Goal: Task Accomplishment & Management: Use online tool/utility

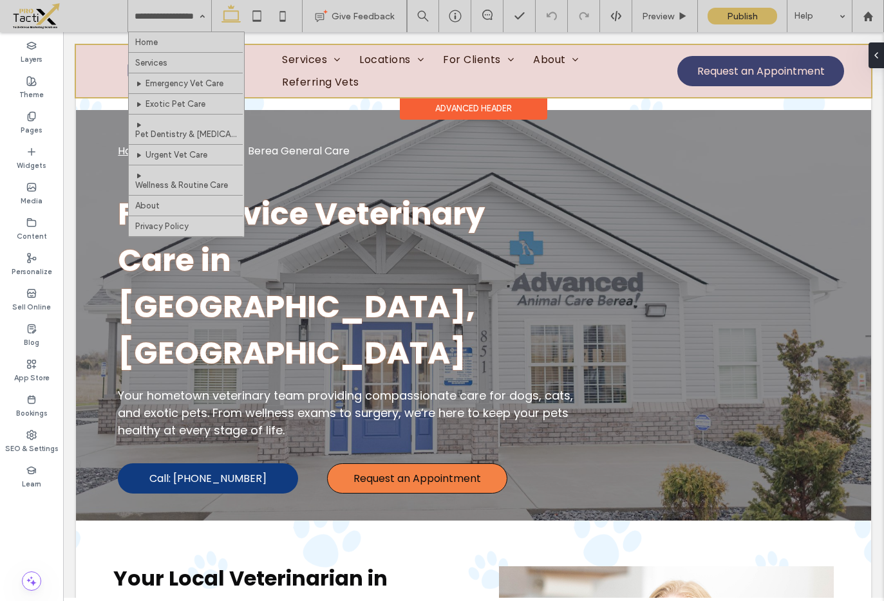
scroll to position [1479, 0]
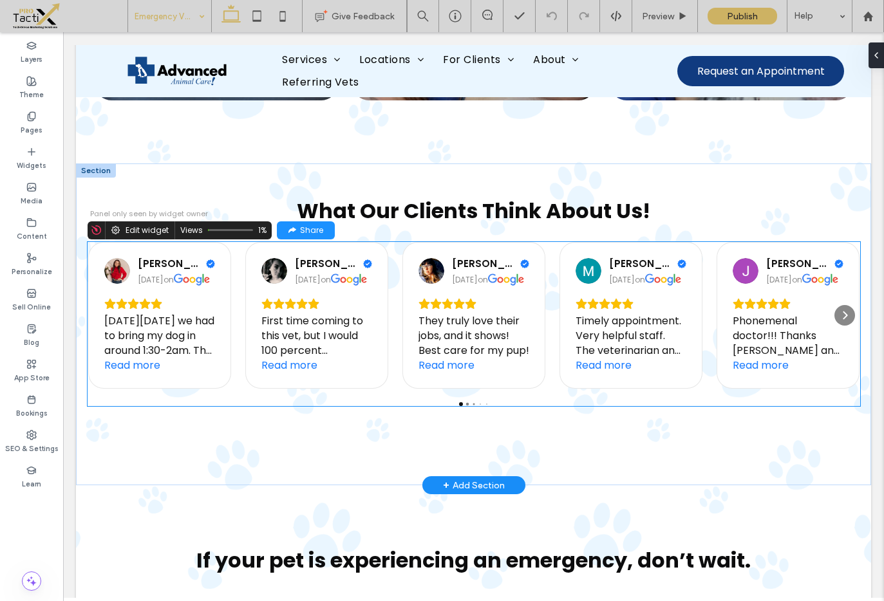
scroll to position [1940, 0]
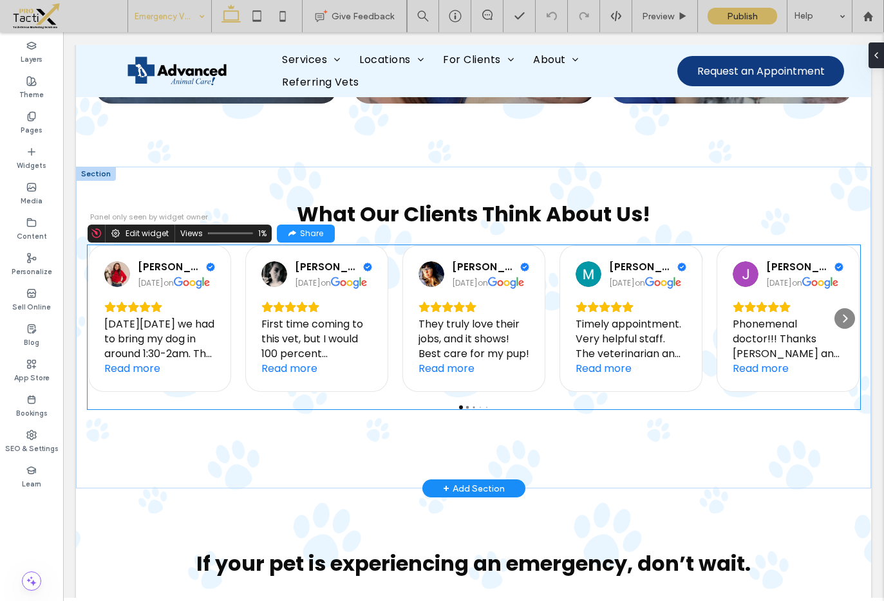
click at [547, 245] on div "Megan Speck Craig 1 month ago on On Sunday 8/3 we had to bring my dog in around…" at bounding box center [474, 318] width 773 height 147
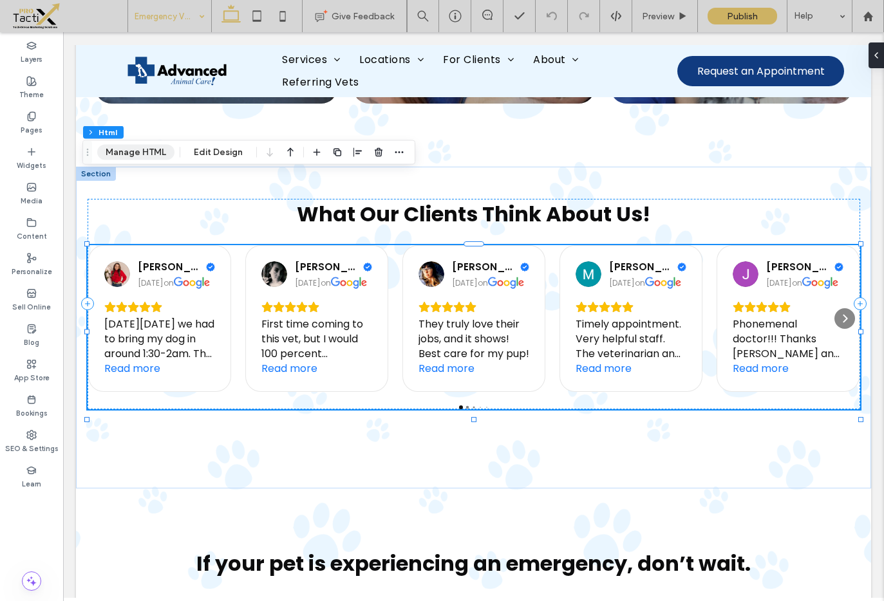
click at [146, 145] on button "Manage HTML" at bounding box center [135, 152] width 77 height 15
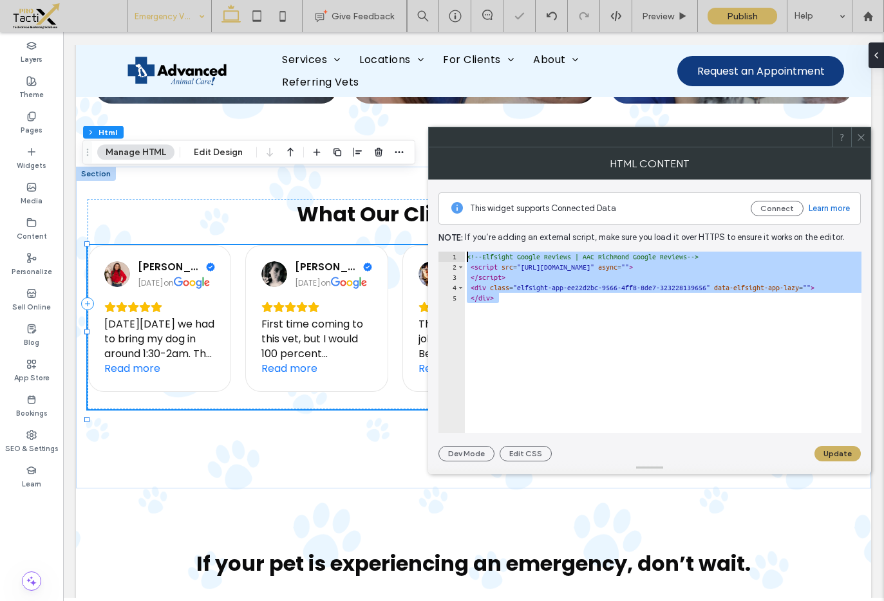
drag, startPoint x: 523, startPoint y: 304, endPoint x: 443, endPoint y: 235, distance: 105.4
click at [433, 241] on div "This widget supports Connected Data Connect Learn more Note: If you’re adding a…" at bounding box center [649, 321] width 443 height 282
type textarea "**********"
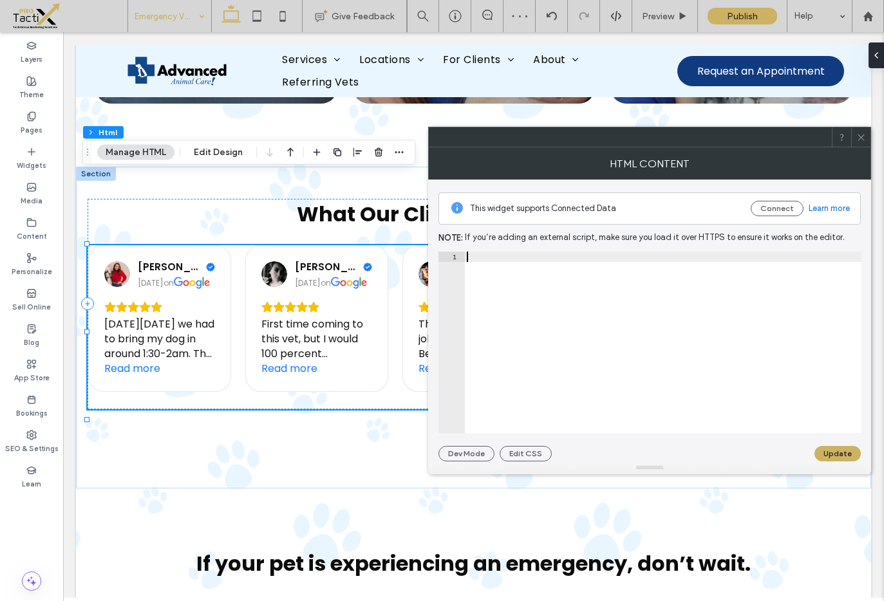
paste textarea "**********"
type textarea "**********"
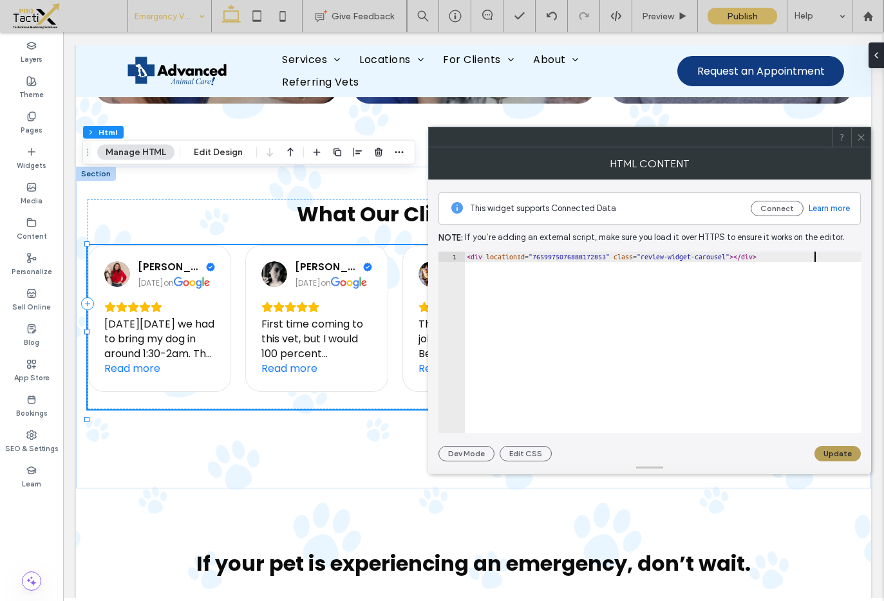
click at [839, 455] on button "Update" at bounding box center [837, 453] width 46 height 15
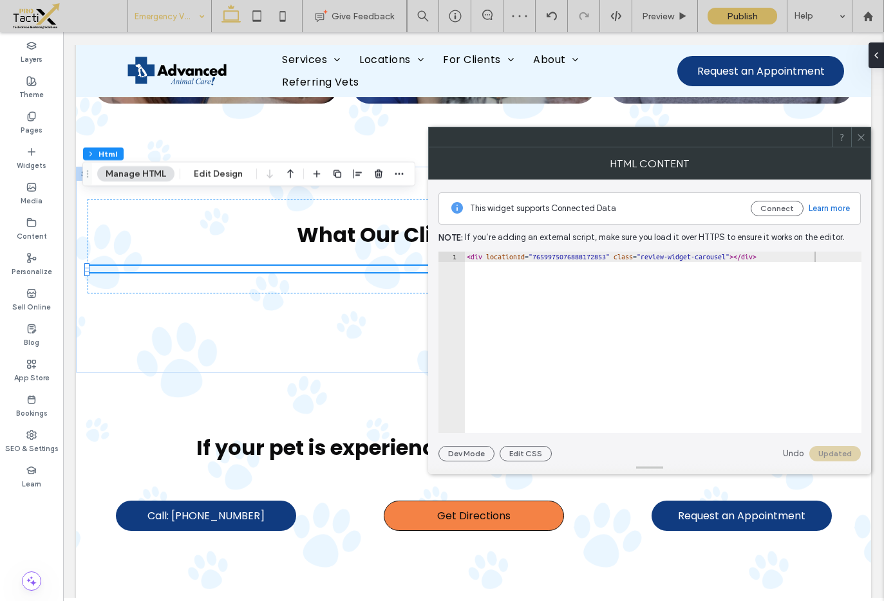
click at [862, 135] on icon at bounding box center [861, 138] width 10 height 10
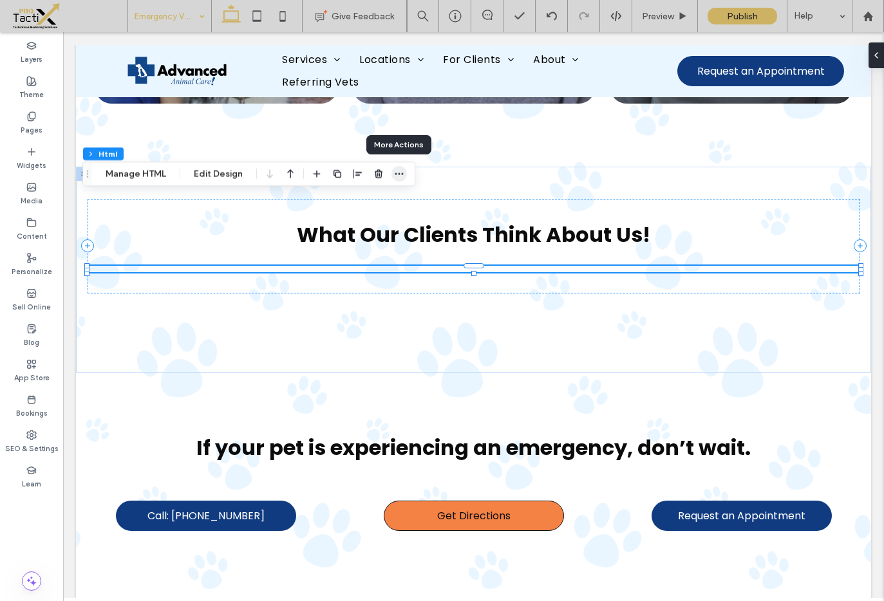
click at [399, 173] on icon "button" at bounding box center [399, 174] width 10 height 10
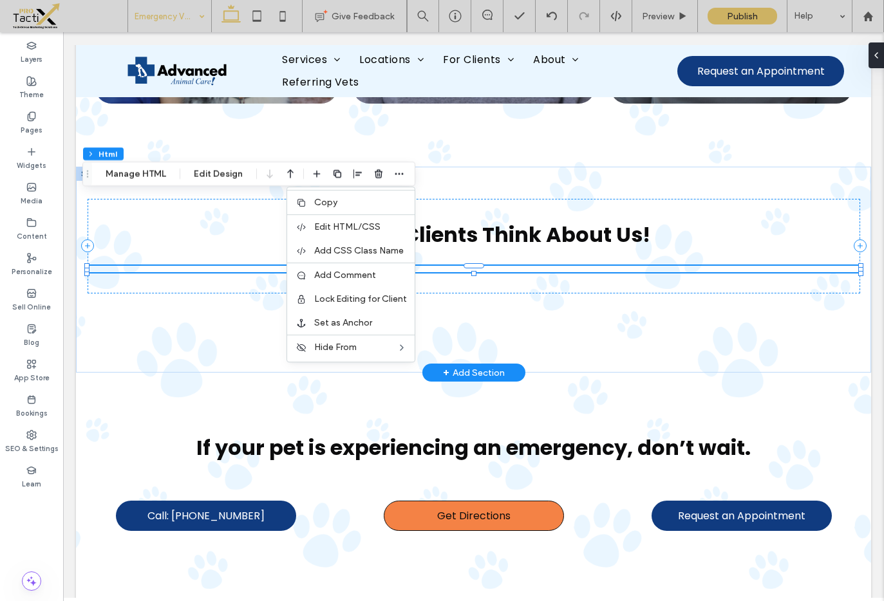
click at [256, 266] on div at bounding box center [474, 269] width 773 height 6
click at [339, 171] on icon "button" at bounding box center [337, 174] width 10 height 10
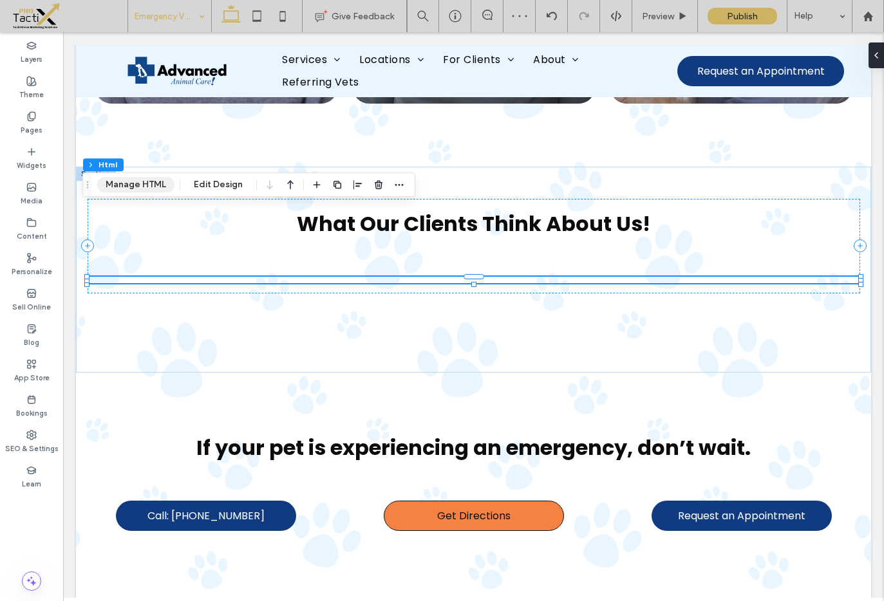
click at [154, 183] on button "Manage HTML" at bounding box center [135, 184] width 77 height 15
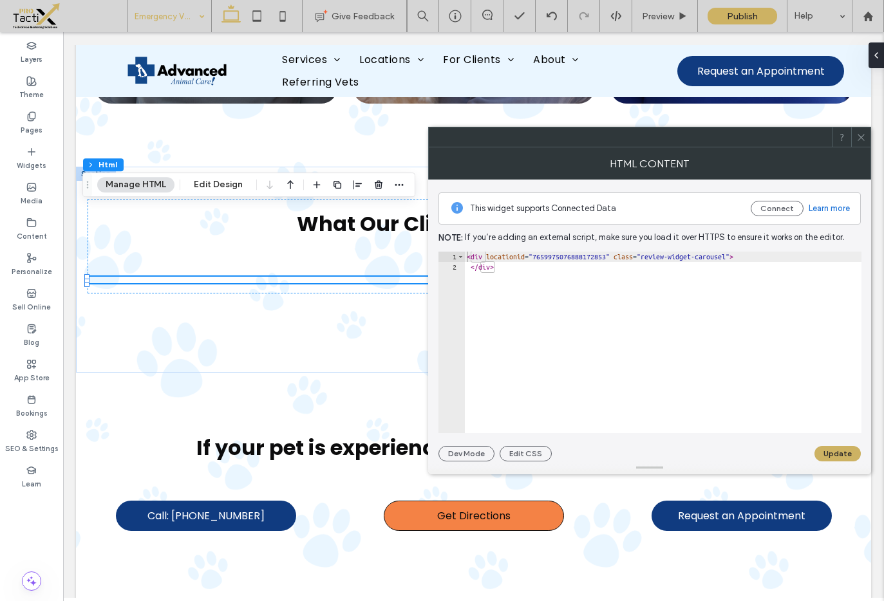
type textarea "******"
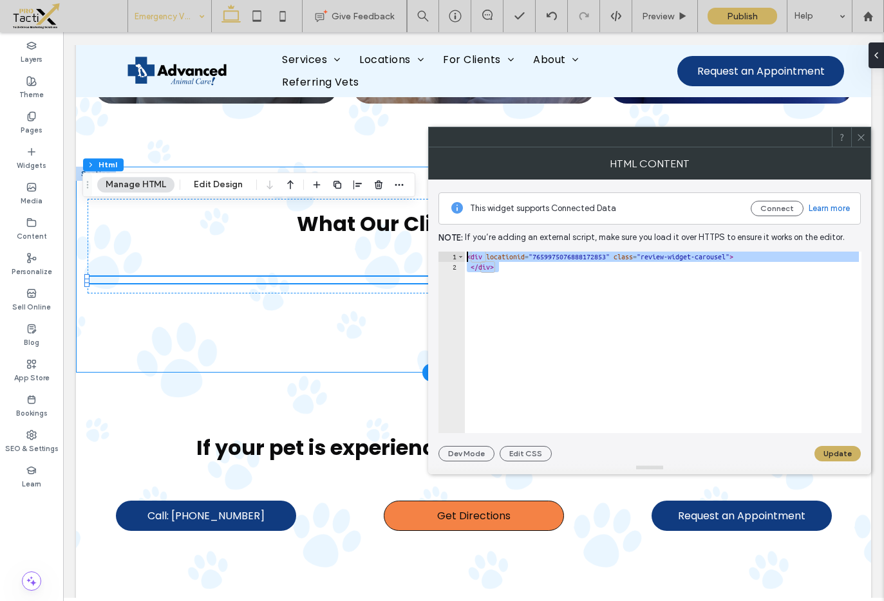
drag, startPoint x: 610, startPoint y: 315, endPoint x: 413, endPoint y: 245, distance: 208.3
paste textarea "**********"
type textarea "**********"
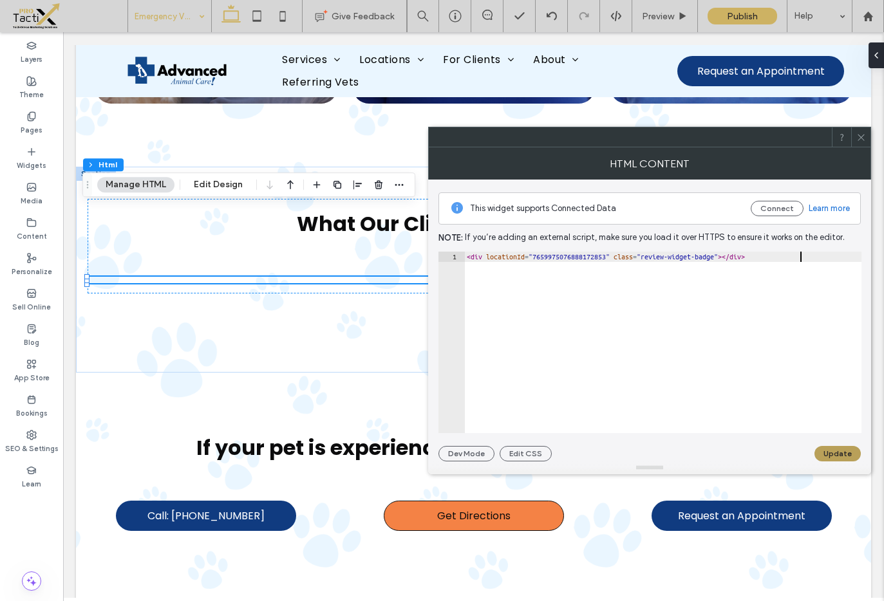
click at [824, 454] on button "Update" at bounding box center [837, 453] width 46 height 15
click at [858, 134] on icon at bounding box center [861, 138] width 10 height 10
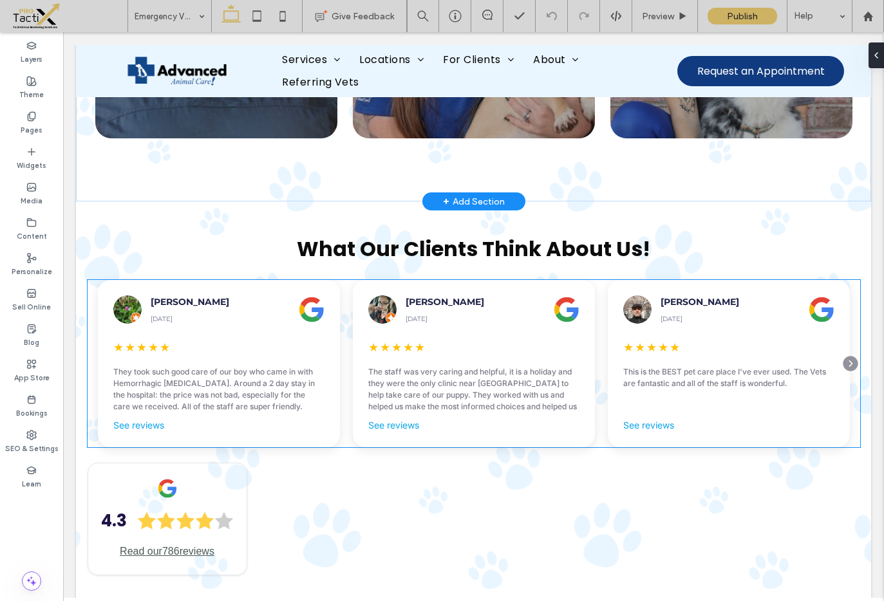
scroll to position [1941, 0]
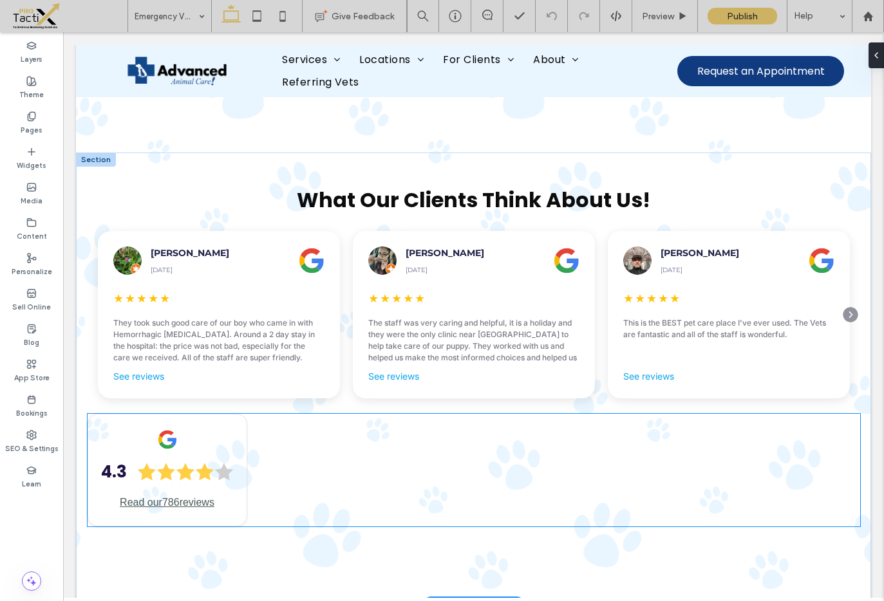
click at [328, 414] on div "4.3 Read our 786 reviews" at bounding box center [474, 470] width 773 height 113
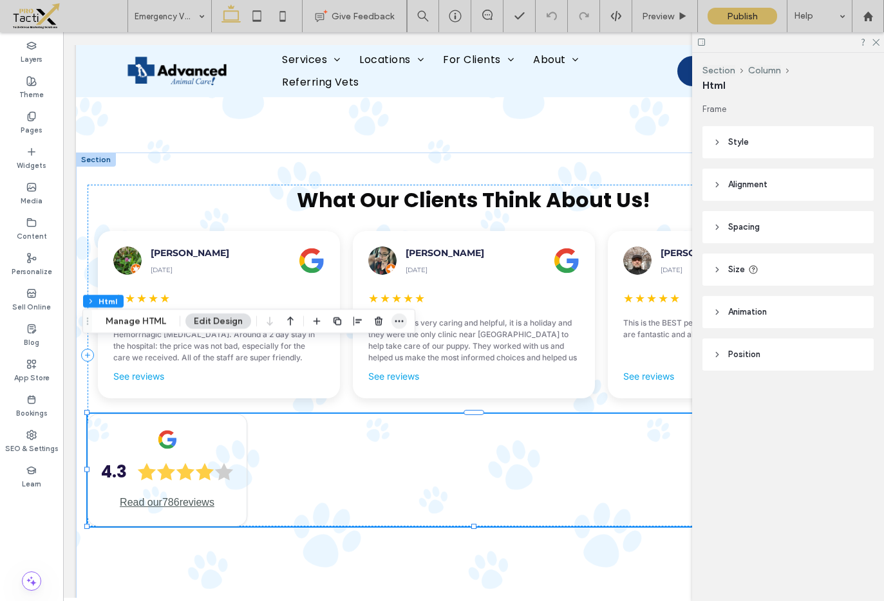
click at [400, 318] on icon "button" at bounding box center [399, 321] width 10 height 10
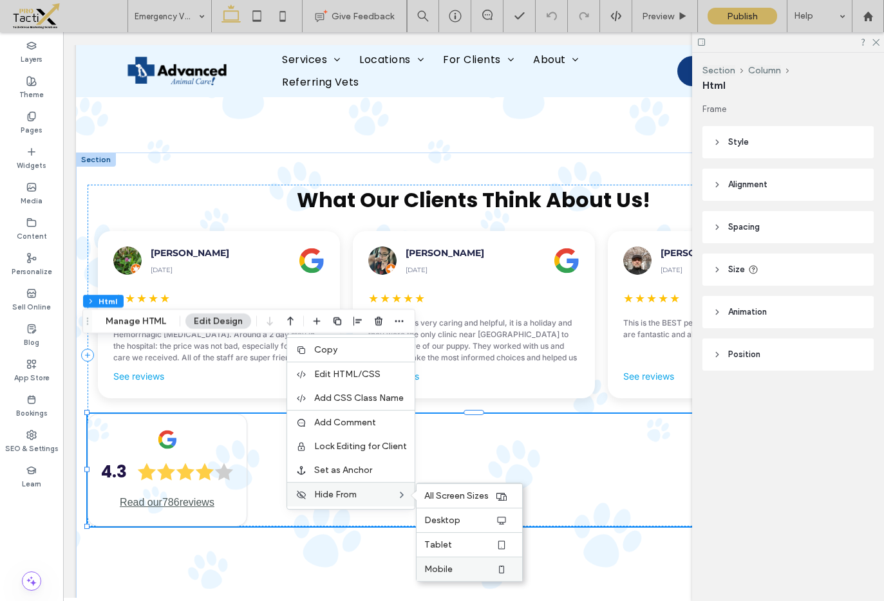
click at [453, 570] on label "Mobile" at bounding box center [459, 569] width 71 height 11
drag, startPoint x: 455, startPoint y: 545, endPoint x: 456, endPoint y: 536, distance: 9.1
click at [455, 544] on label "Tablet" at bounding box center [459, 545] width 71 height 11
click at [351, 496] on span "Hide From" at bounding box center [335, 494] width 42 height 11
click at [366, 493] on label "Hide From" at bounding box center [355, 494] width 82 height 11
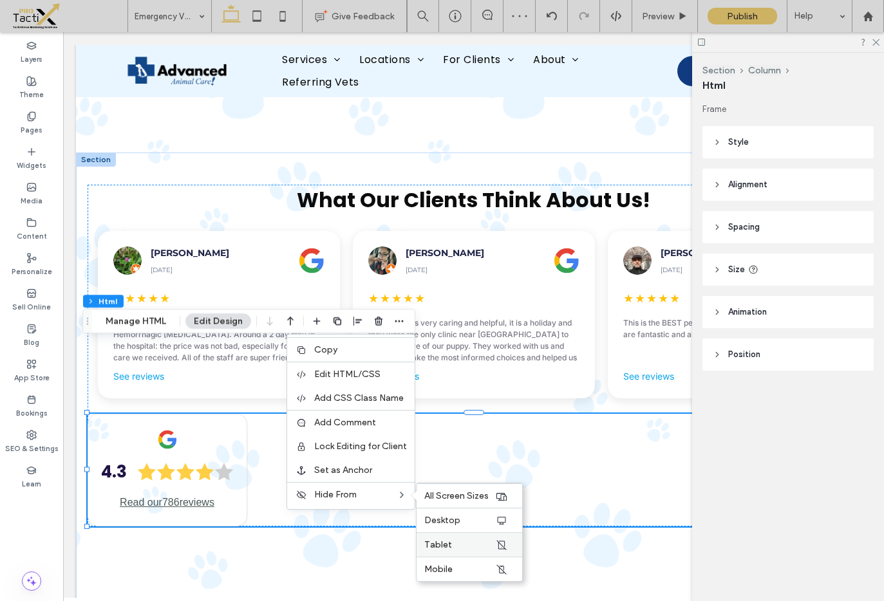
drag, startPoint x: 459, startPoint y: 569, endPoint x: 462, endPoint y: 549, distance: 20.2
click at [460, 568] on label "Mobile" at bounding box center [459, 569] width 71 height 11
drag, startPoint x: 465, startPoint y: 520, endPoint x: 402, endPoint y: 487, distance: 71.1
click at [465, 520] on label "Desktop" at bounding box center [459, 520] width 71 height 11
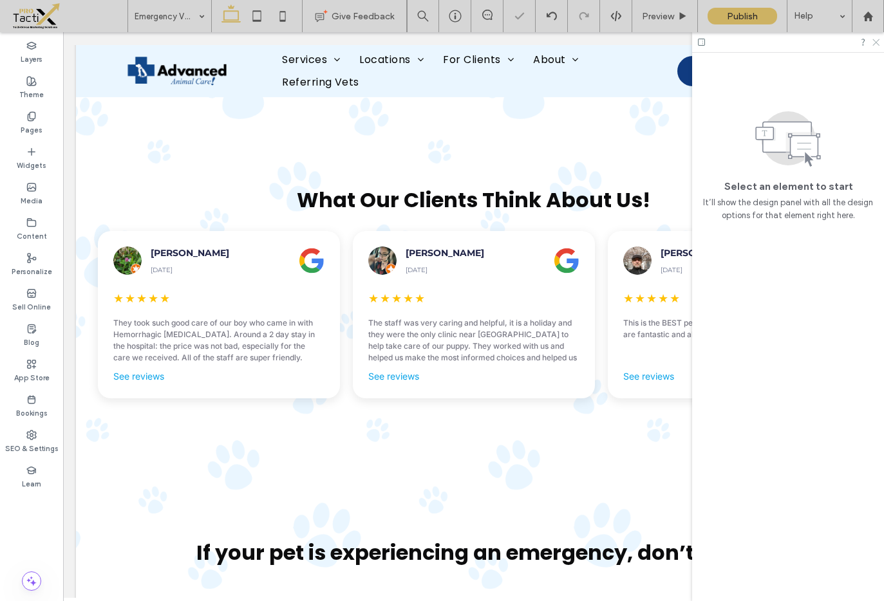
click at [876, 42] on use at bounding box center [875, 42] width 7 height 7
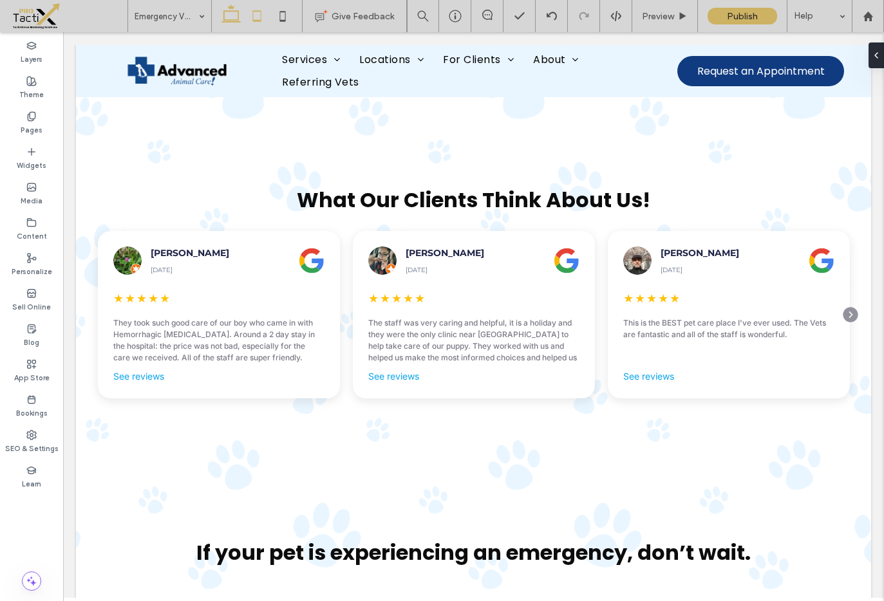
click at [249, 13] on icon at bounding box center [257, 16] width 26 height 26
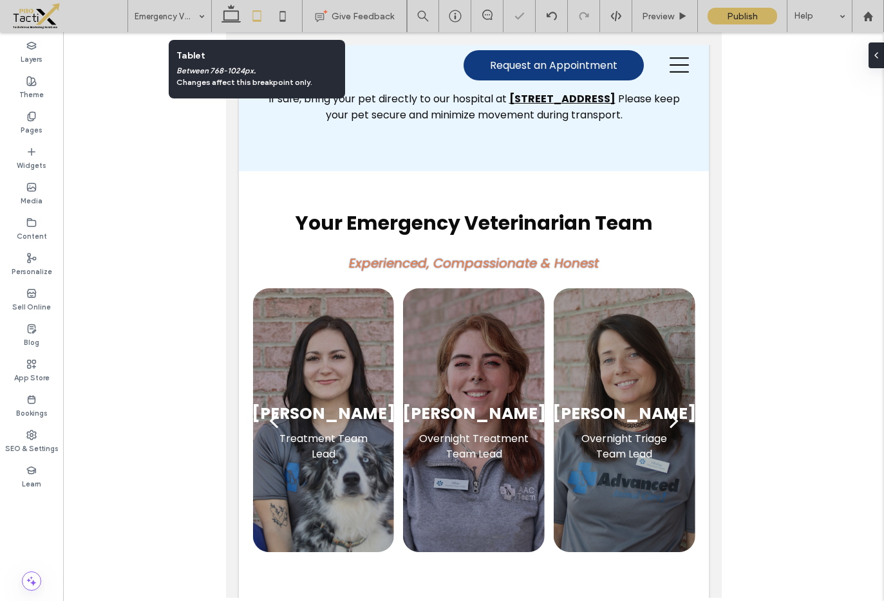
scroll to position [2305, 0]
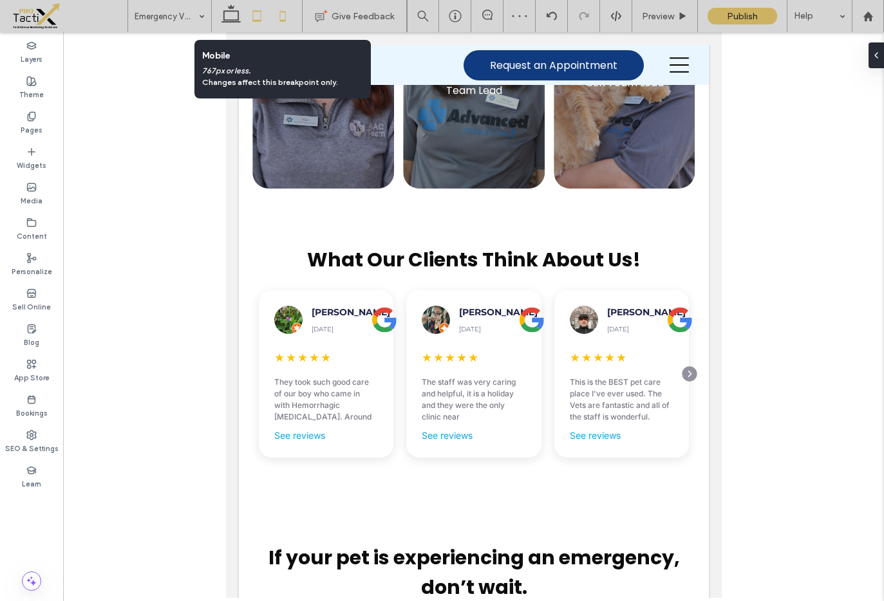
click at [283, 14] on icon at bounding box center [283, 16] width 26 height 26
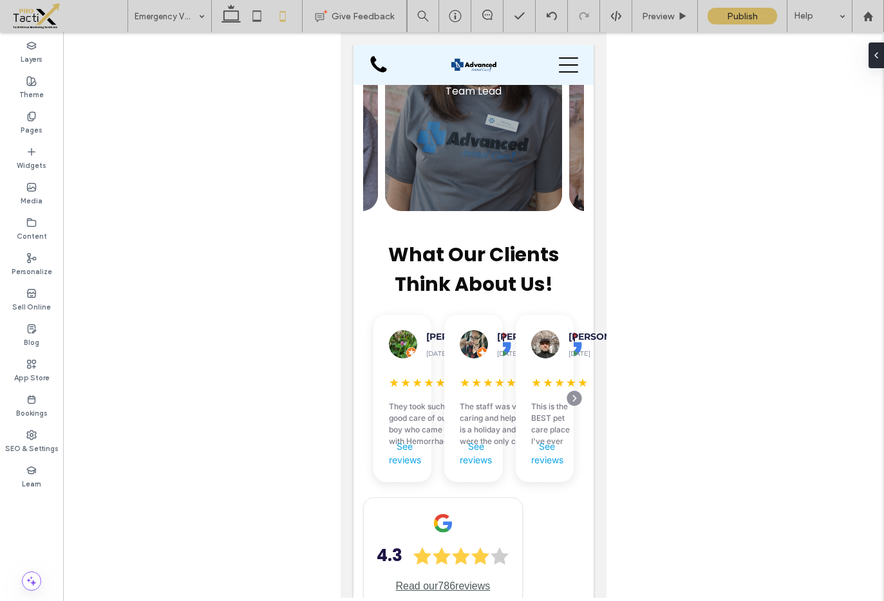
scroll to position [2189, 0]
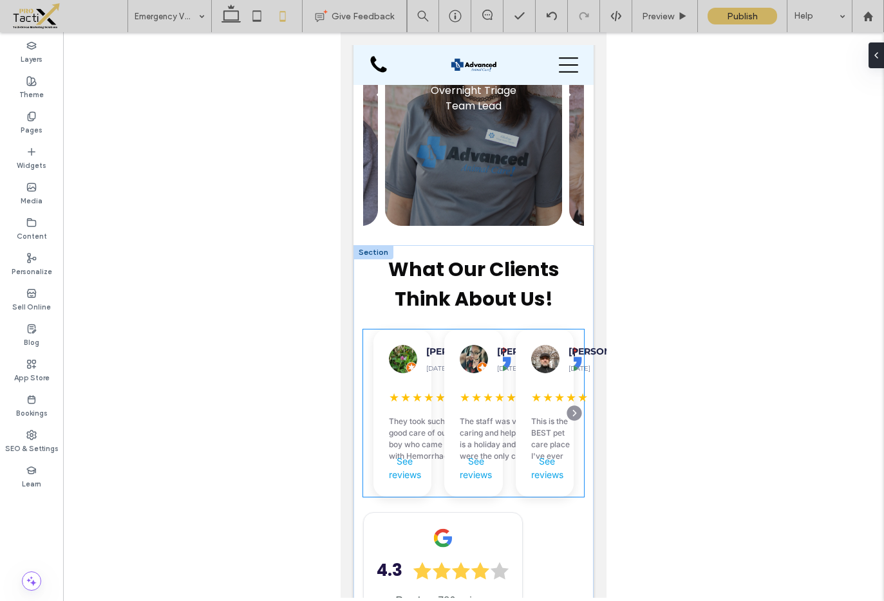
click at [520, 330] on div "[PERSON_NAME] [DATE] ★ ★ ★ ★ ★ This is the BEST pet care place I've ever used. …" at bounding box center [545, 413] width 58 height 167
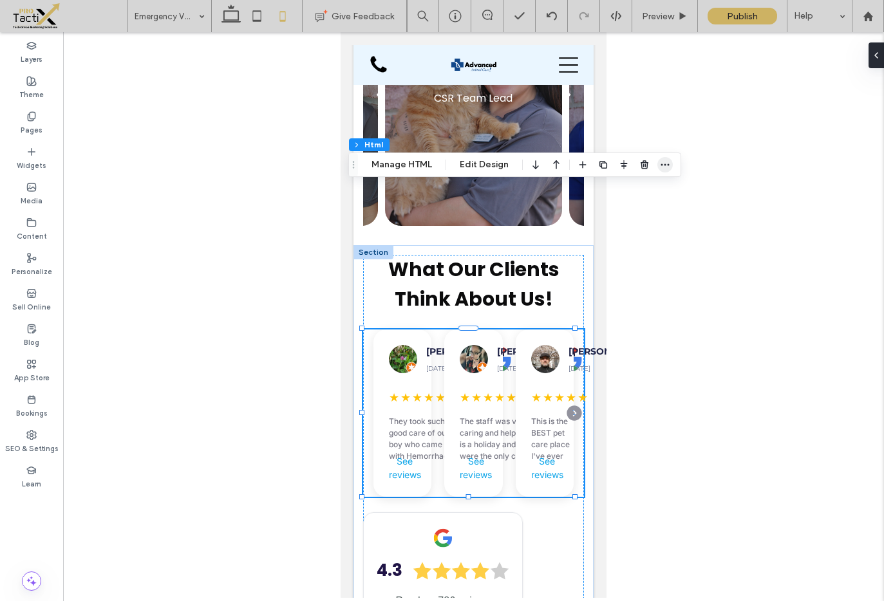
click at [665, 167] on icon "button" at bounding box center [665, 165] width 10 height 10
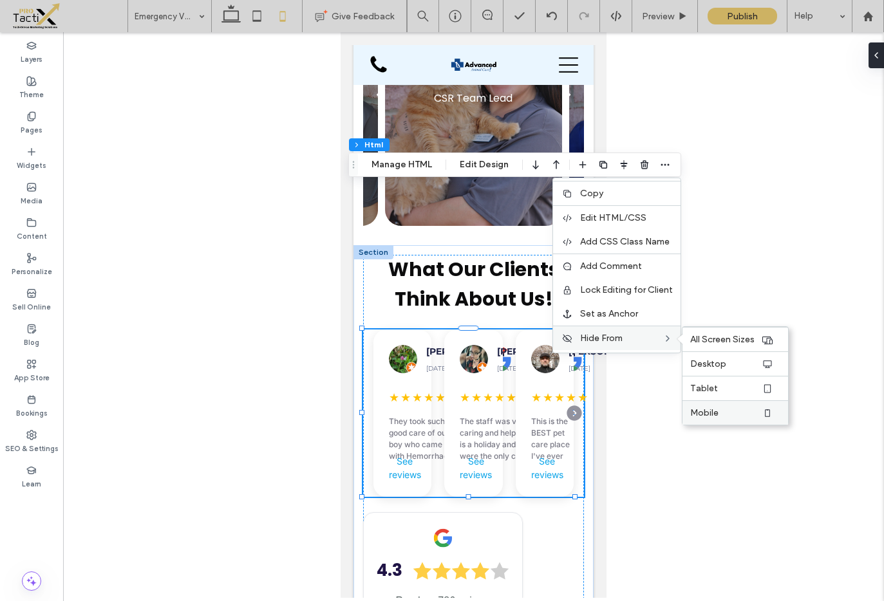
click at [710, 414] on span "Mobile" at bounding box center [704, 413] width 28 height 11
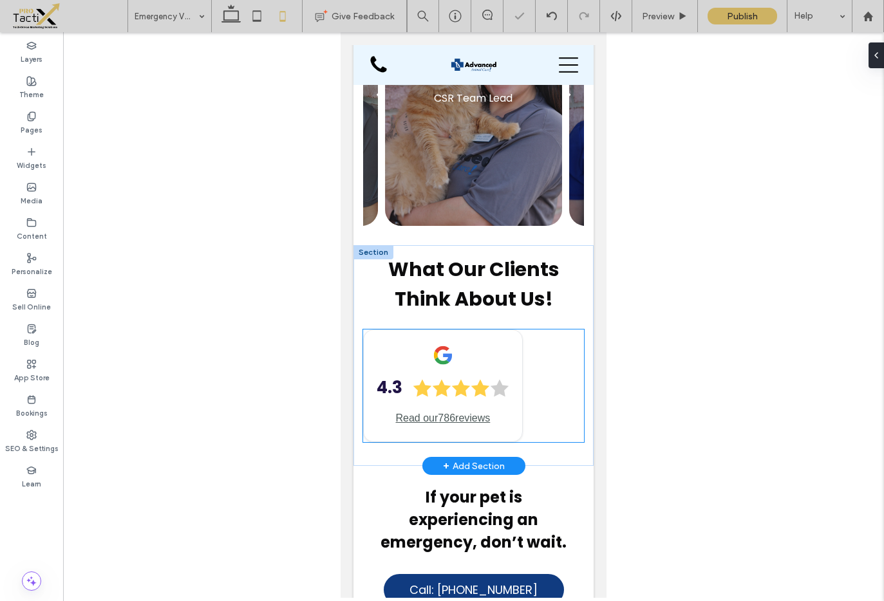
click at [516, 330] on div "4.3 Read our 786 reviews" at bounding box center [443, 386] width 160 height 113
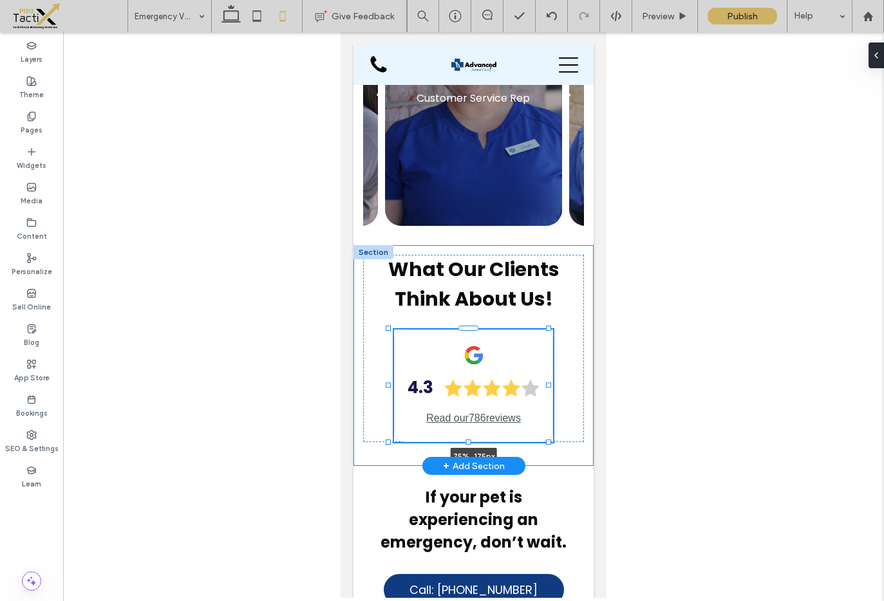
drag, startPoint x: 576, startPoint y: 243, endPoint x: 550, endPoint y: 248, distance: 26.8
click at [550, 248] on div "What Our Clients Think About Us! Ebony Willis July 24, 2020 ★ ★ ★ ★ ★ They took…" at bounding box center [473, 355] width 240 height 221
type input "**"
type input "****"
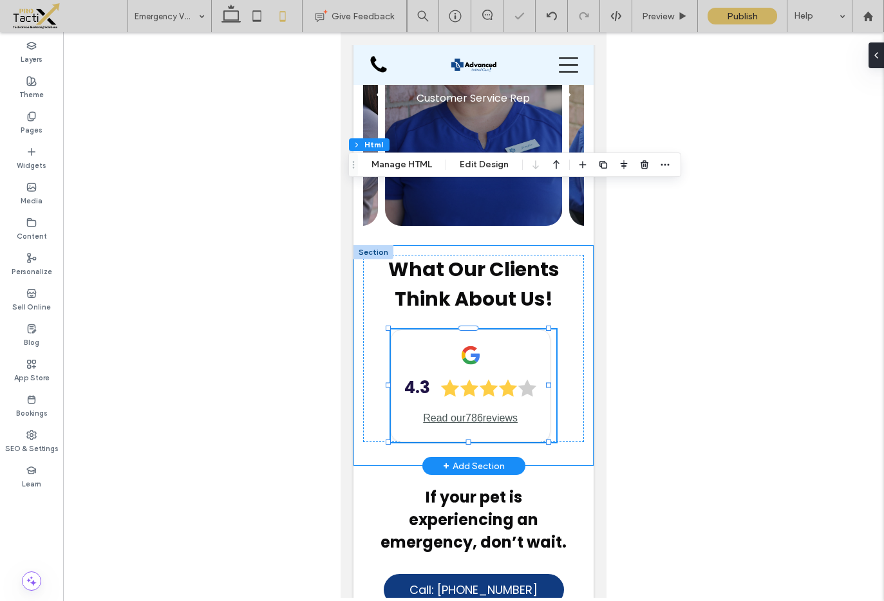
click at [559, 255] on div "What Our Clients Think About Us! Ebony Willis July 24, 2020 ★ ★ ★ ★ ★ They took…" at bounding box center [473, 348] width 221 height 187
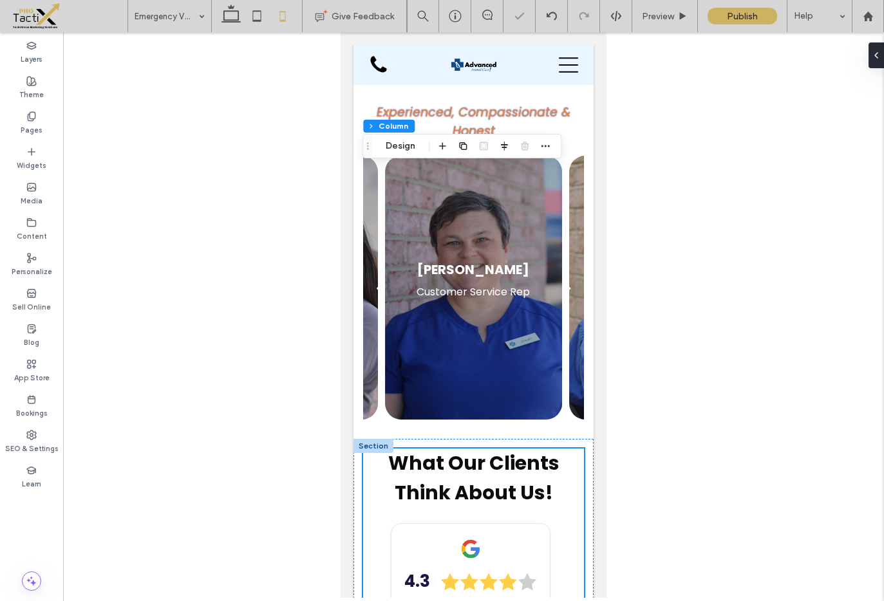
scroll to position [1965, 0]
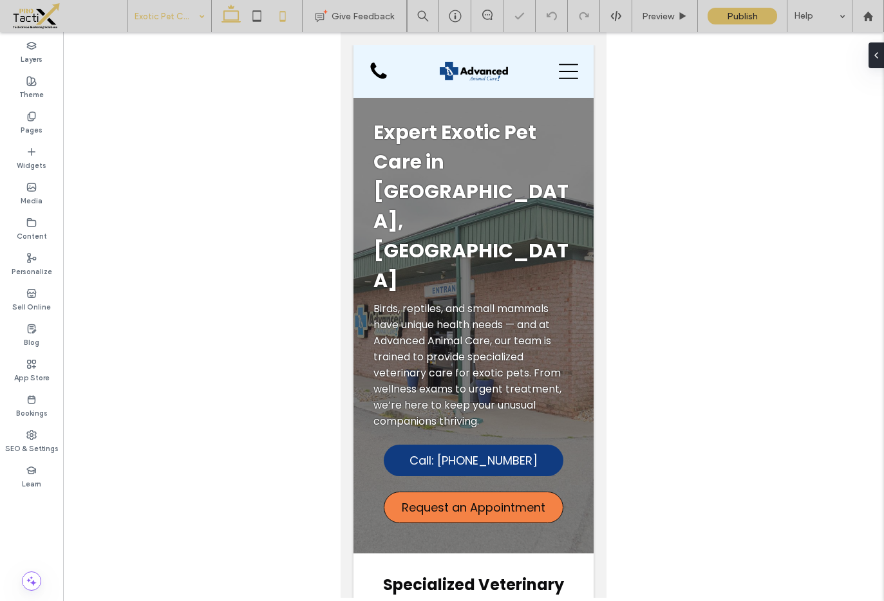
click at [226, 19] on icon at bounding box center [231, 16] width 26 height 26
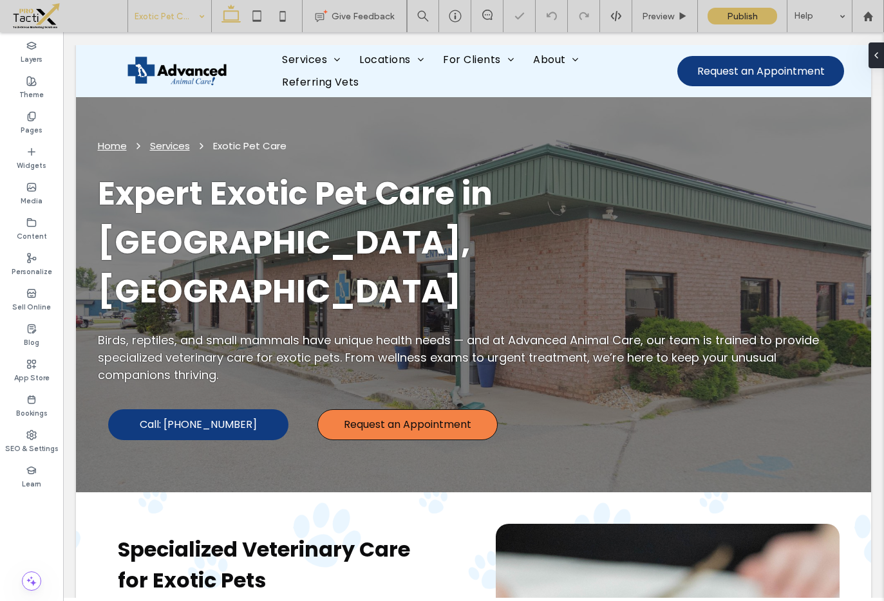
scroll to position [2006, 0]
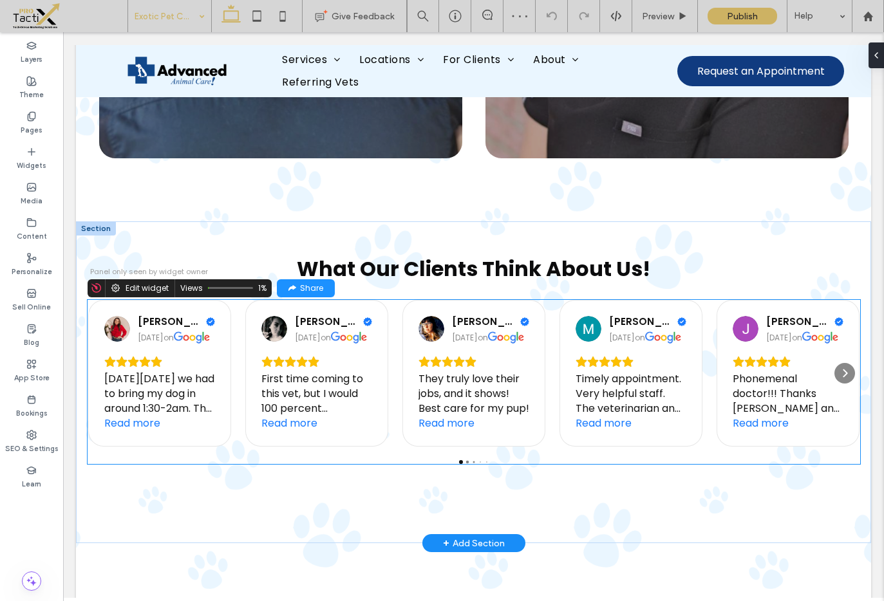
click at [418, 356] on icon "Rating: 5.0 out of 5" at bounding box center [424, 362] width 12 height 12
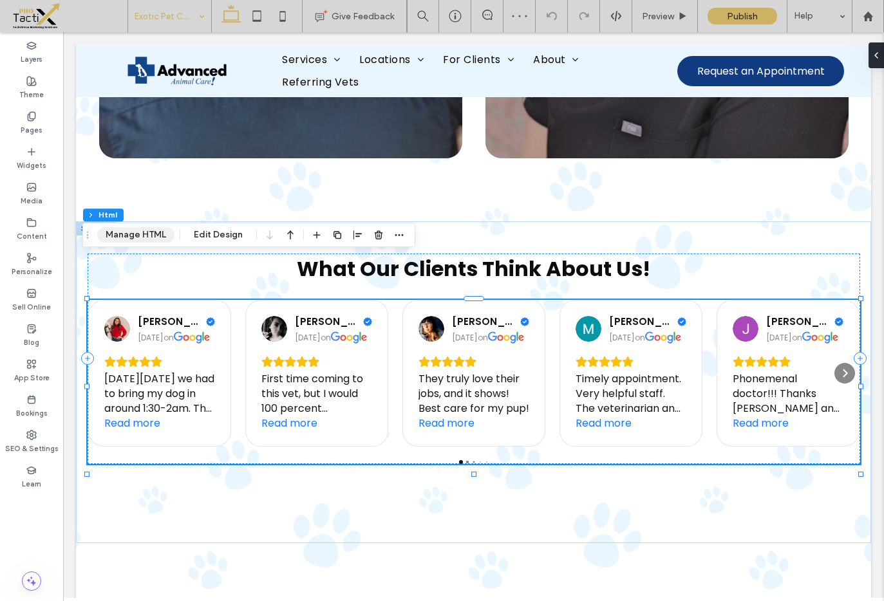
click at [153, 230] on button "Manage HTML" at bounding box center [135, 234] width 77 height 15
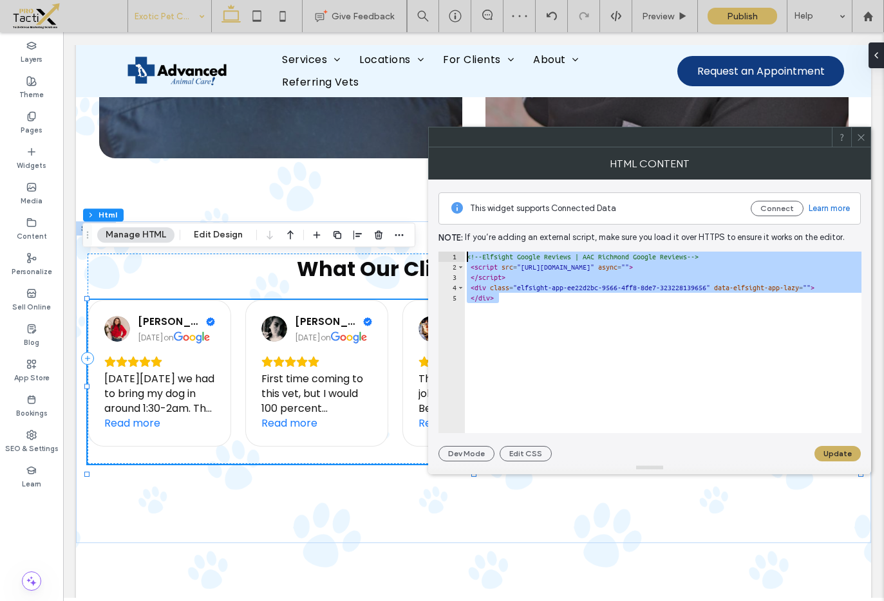
drag, startPoint x: 508, startPoint y: 297, endPoint x: 454, endPoint y: 238, distance: 80.7
click at [454, 238] on div "This widget supports Connected Data Connect Learn more Note: If you’re adding a…" at bounding box center [649, 321] width 422 height 282
type textarea "**********"
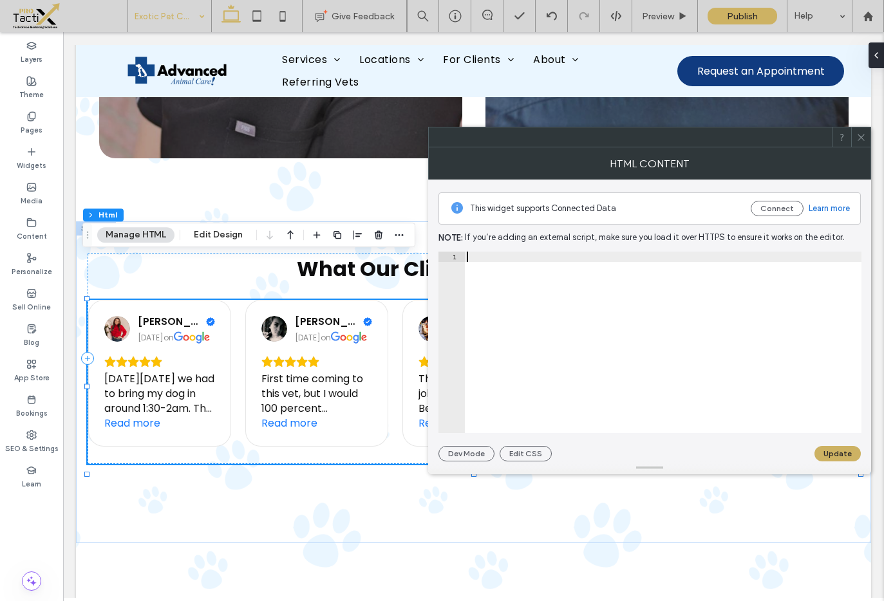
paste textarea "**********"
type textarea "**********"
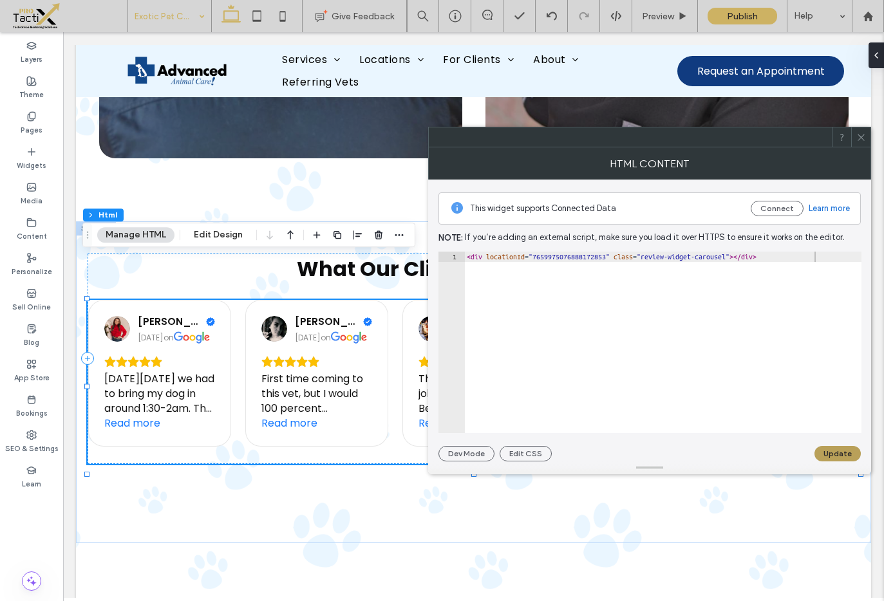
click at [843, 457] on button "Update" at bounding box center [837, 453] width 46 height 15
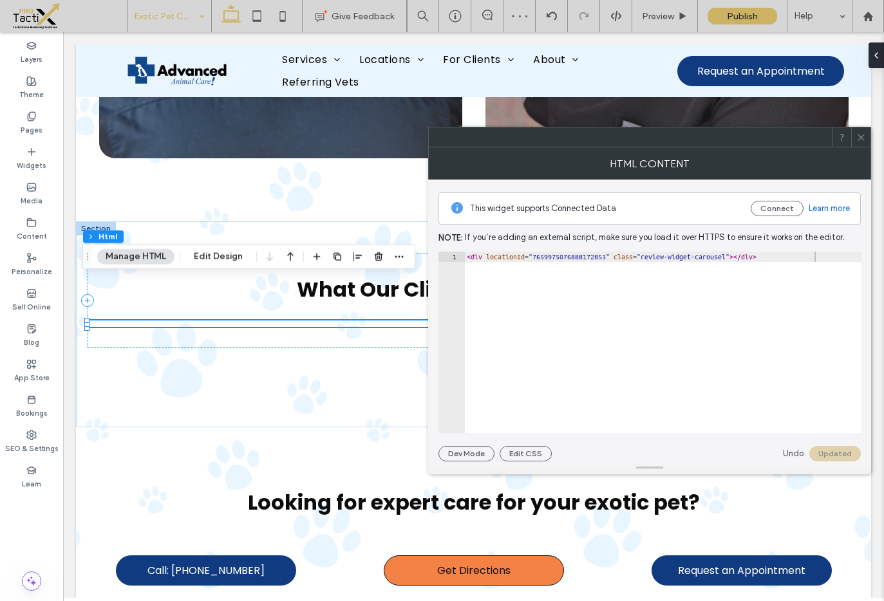
click at [332, 255] on icon "button" at bounding box center [337, 257] width 10 height 10
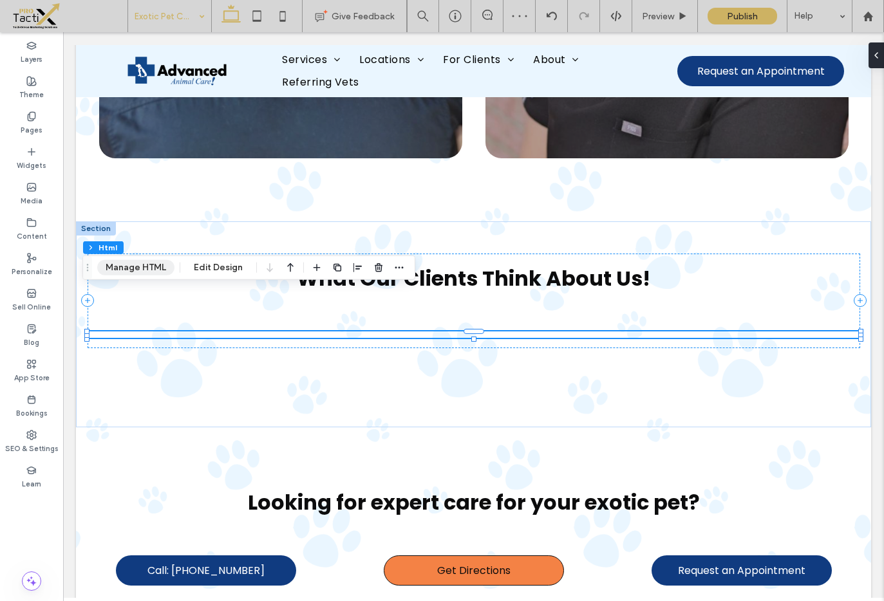
click at [163, 270] on button "Manage HTML" at bounding box center [135, 267] width 77 height 15
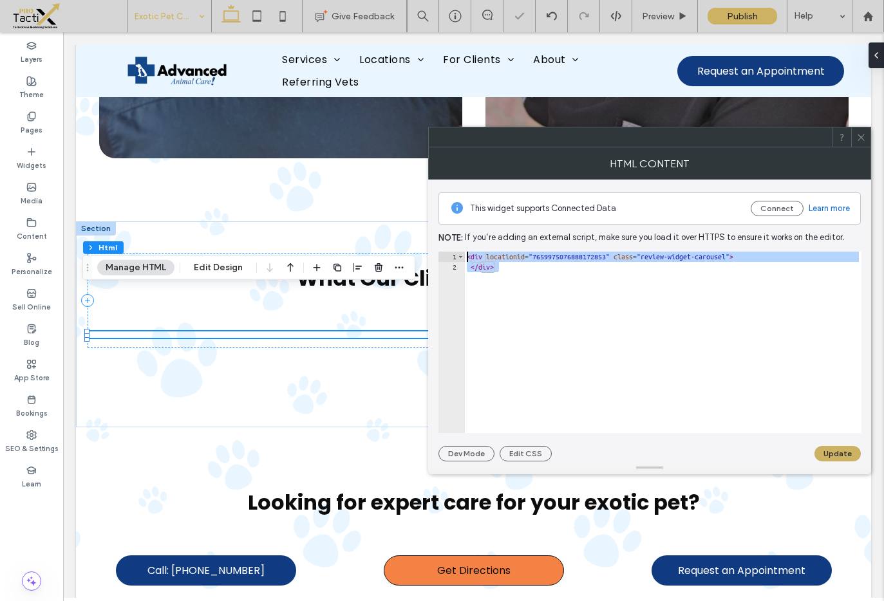
drag, startPoint x: 533, startPoint y: 267, endPoint x: 450, endPoint y: 255, distance: 83.9
click at [451, 256] on div "****** 1 2 < div locationid = "7659975076888172853" class = "review-widget-caro…" at bounding box center [649, 343] width 423 height 182
type textarea "**********"
click at [573, 283] on div at bounding box center [662, 353] width 397 height 202
paste textarea "**********"
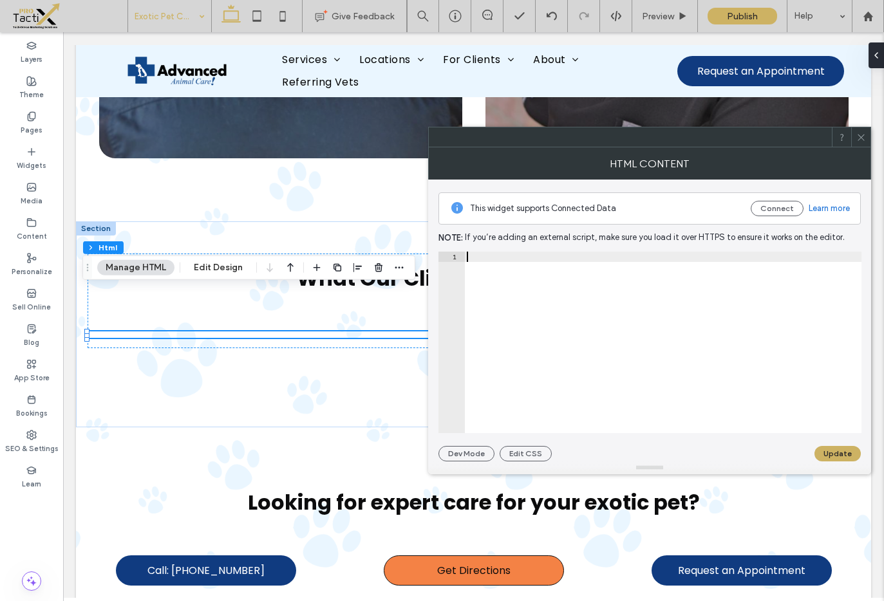
type textarea "**********"
click at [841, 451] on button "Update" at bounding box center [837, 453] width 46 height 15
click at [862, 136] on icon at bounding box center [861, 138] width 10 height 10
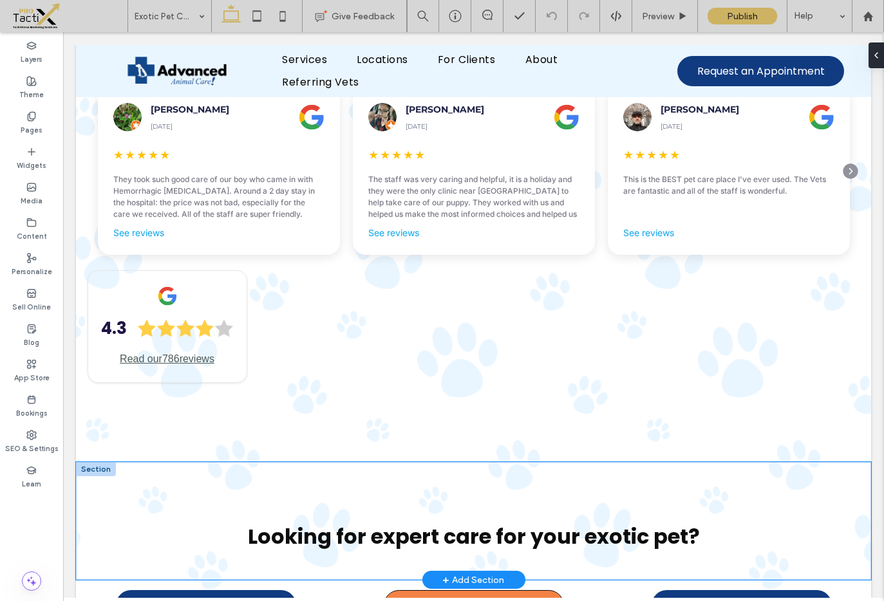
scroll to position [2093, 0]
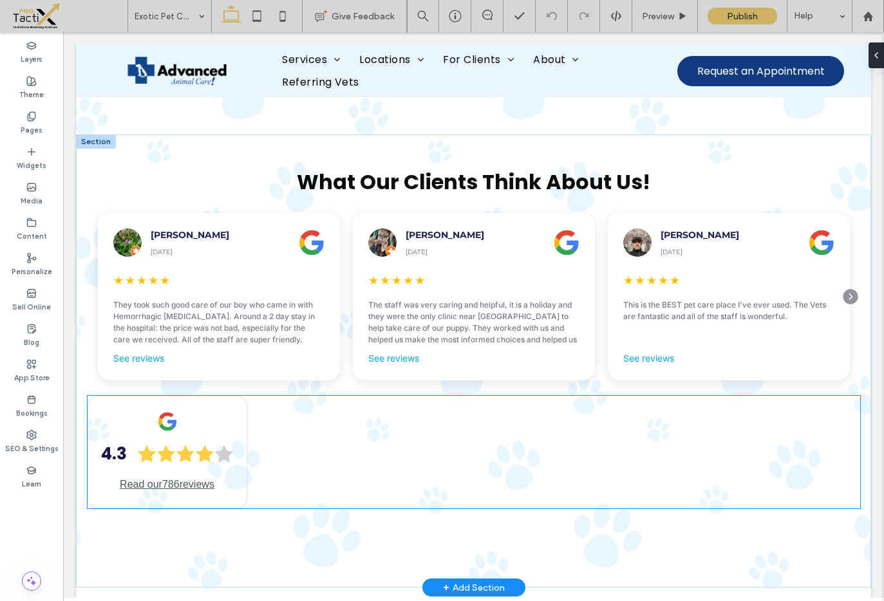
click at [326, 396] on div "4.3 Read our 786 reviews" at bounding box center [474, 452] width 773 height 113
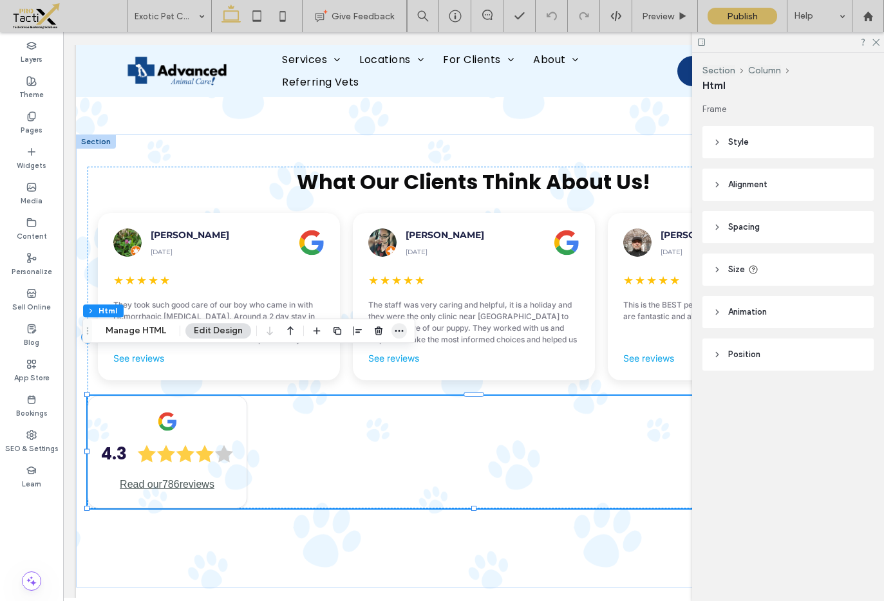
click at [403, 329] on span "button" at bounding box center [398, 330] width 15 height 15
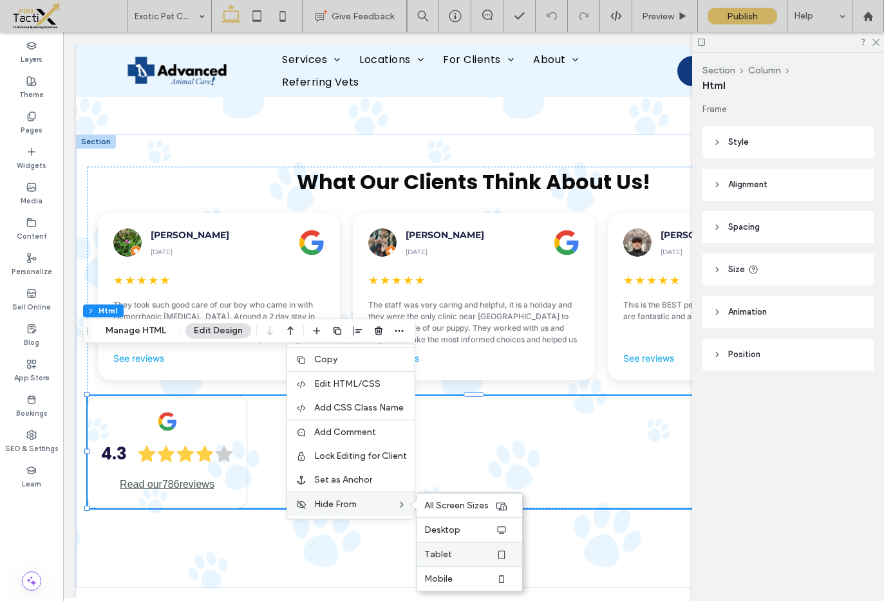
click at [448, 551] on span "Tablet" at bounding box center [438, 554] width 28 height 11
click at [448, 531] on span "Desktop" at bounding box center [442, 530] width 36 height 11
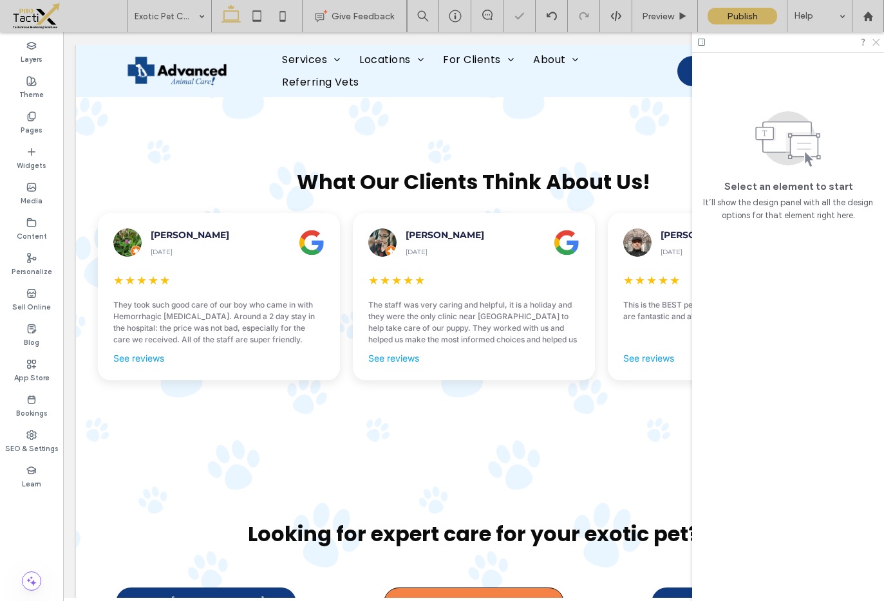
click at [871, 44] on icon at bounding box center [875, 41] width 8 height 8
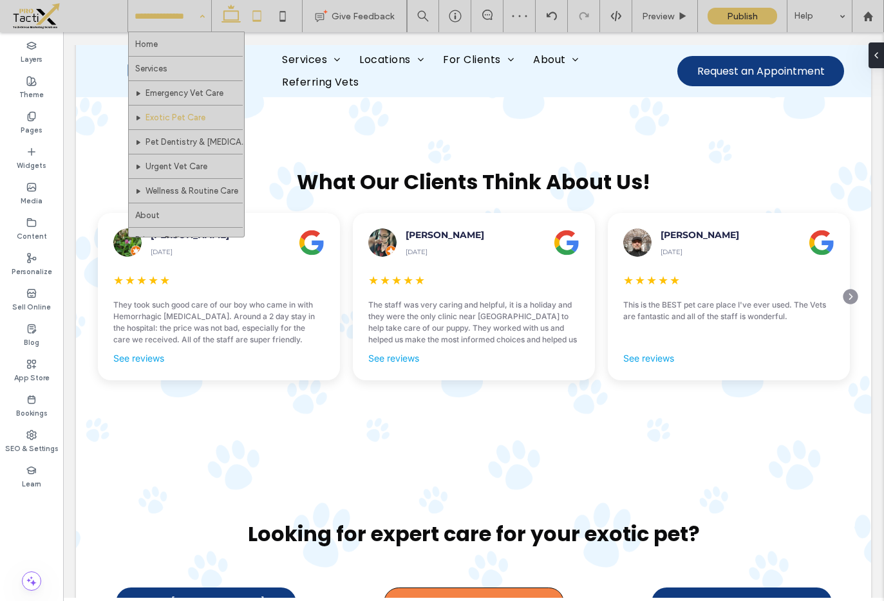
click at [253, 18] on use at bounding box center [257, 15] width 8 height 11
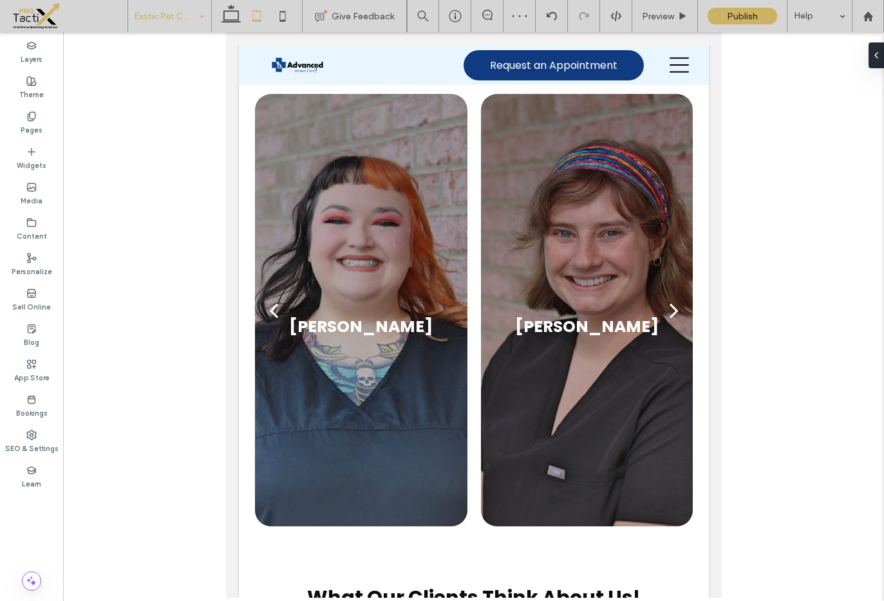
scroll to position [2568, 0]
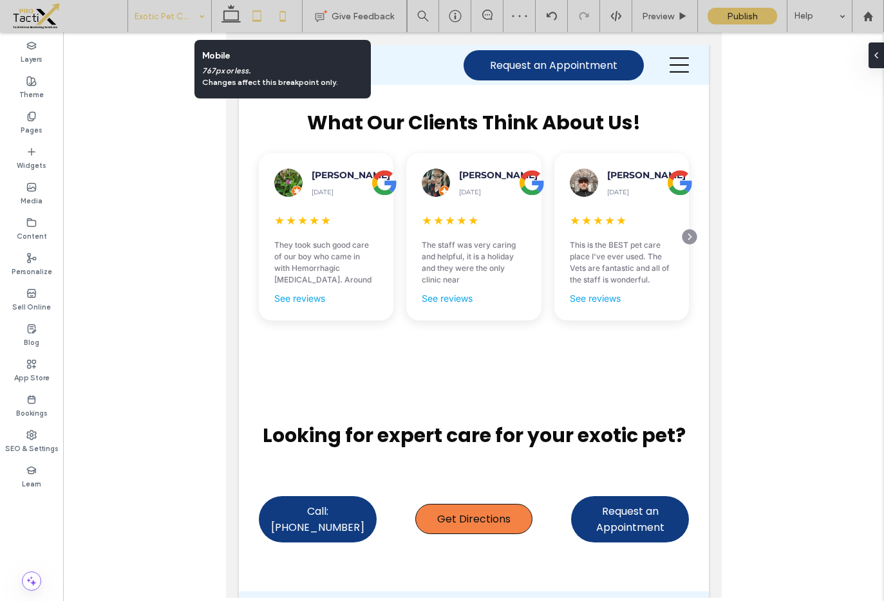
click at [278, 14] on icon at bounding box center [283, 16] width 26 height 26
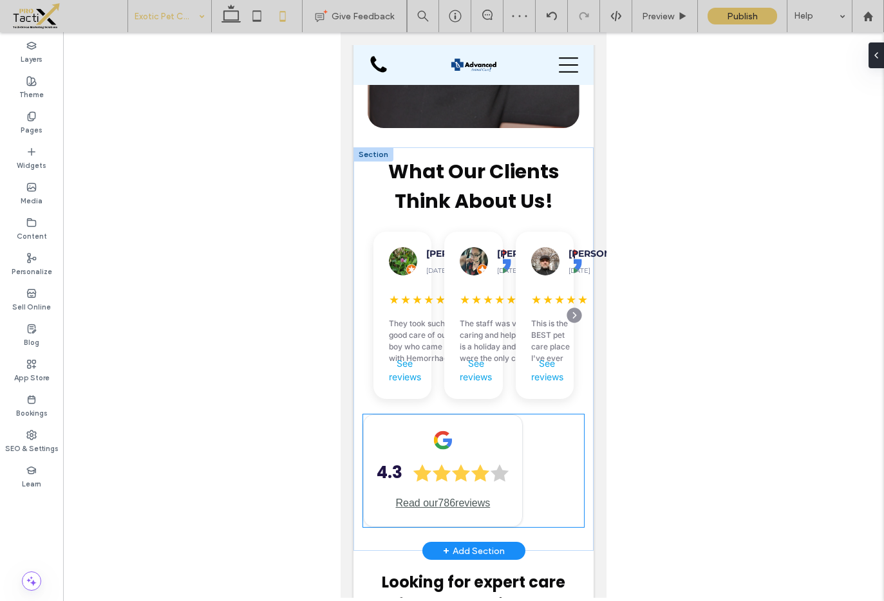
click at [516, 415] on div "4.3 Read our 786 reviews" at bounding box center [443, 471] width 160 height 113
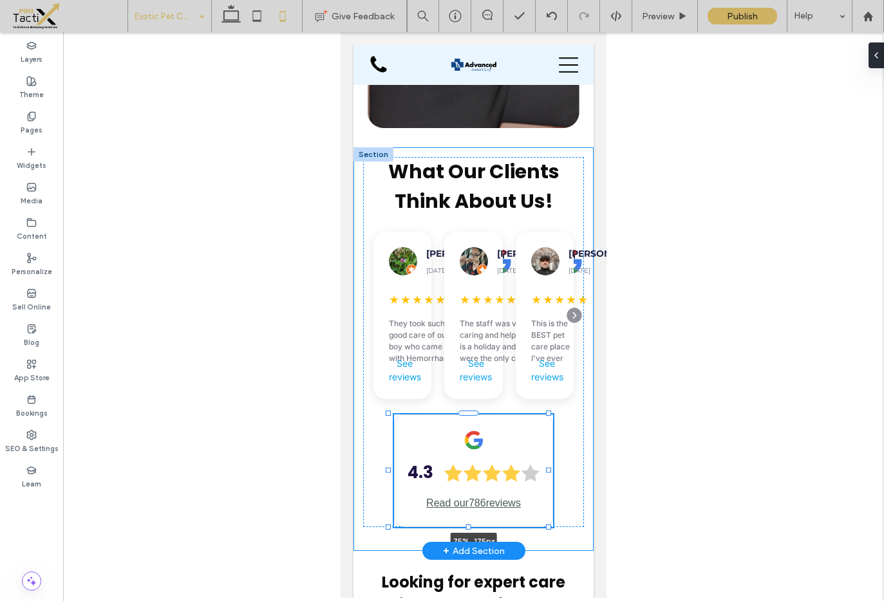
drag, startPoint x: 576, startPoint y: 408, endPoint x: 549, endPoint y: 406, distance: 26.5
click at [549, 468] on div at bounding box center [548, 470] width 5 height 5
type input "**"
type input "****"
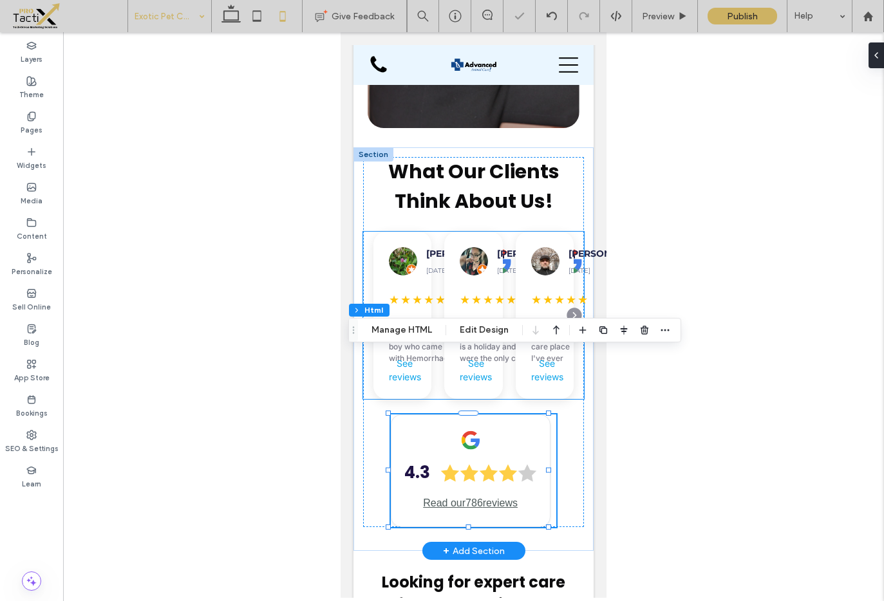
click at [516, 232] on div "Craig Adkins November 11, 2022 ★ ★ ★ ★ ★ This is the BEST pet care place I've e…" at bounding box center [545, 315] width 58 height 167
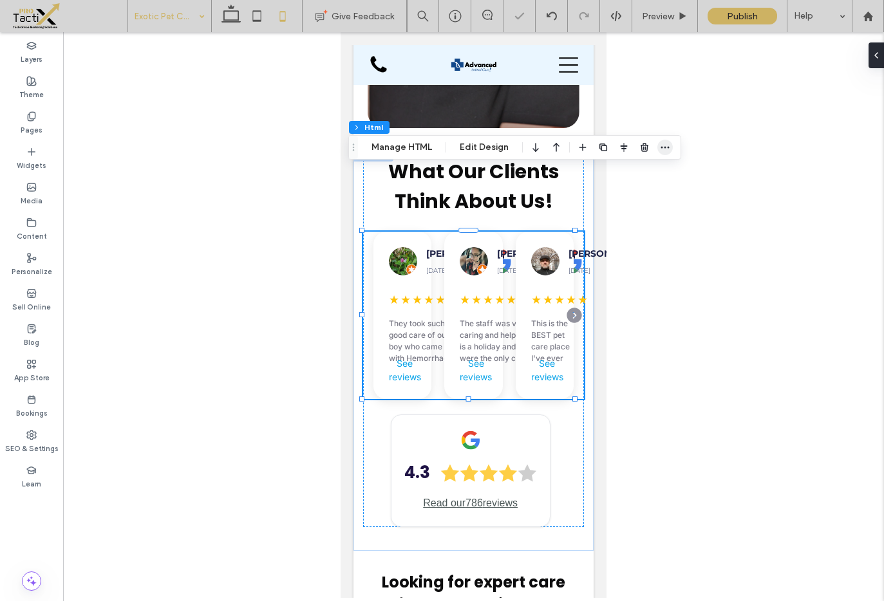
click at [663, 147] on use "button" at bounding box center [665, 148] width 8 height 2
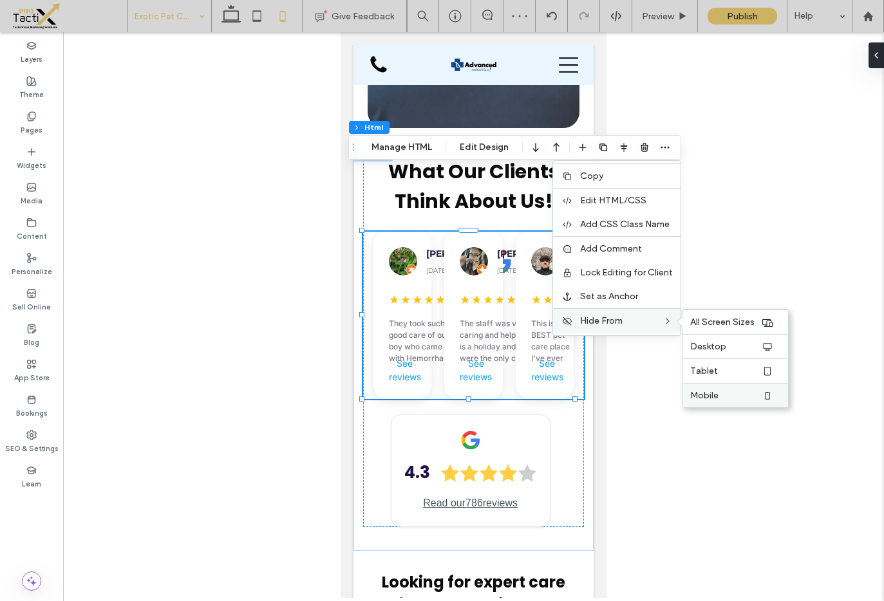
click at [715, 397] on span "Mobile" at bounding box center [704, 395] width 28 height 11
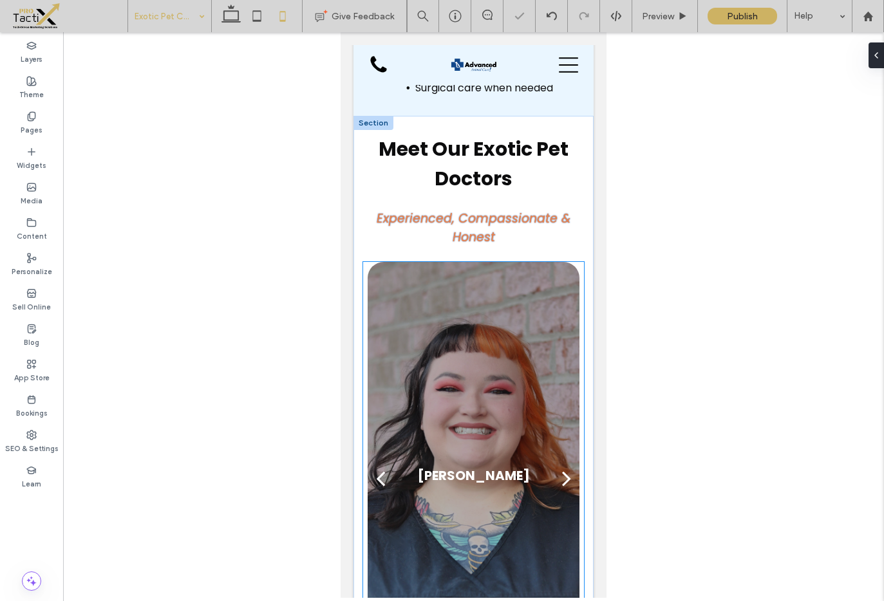
scroll to position [1819, 0]
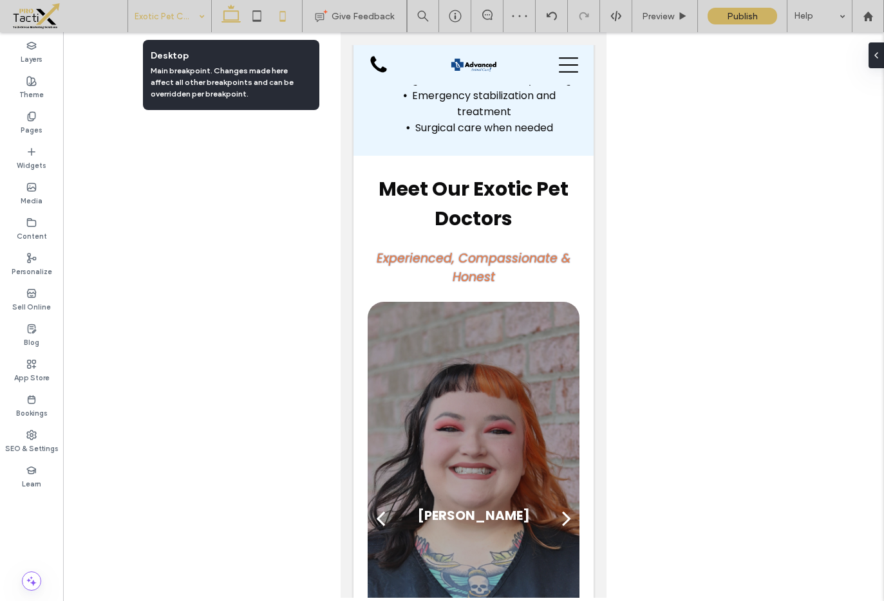
click at [232, 16] on icon at bounding box center [231, 16] width 26 height 26
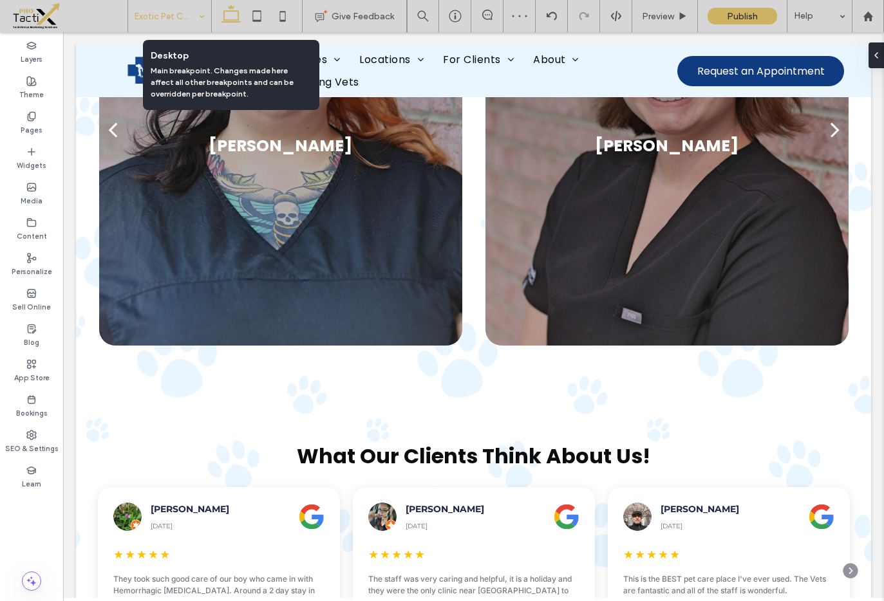
scroll to position [1445, 0]
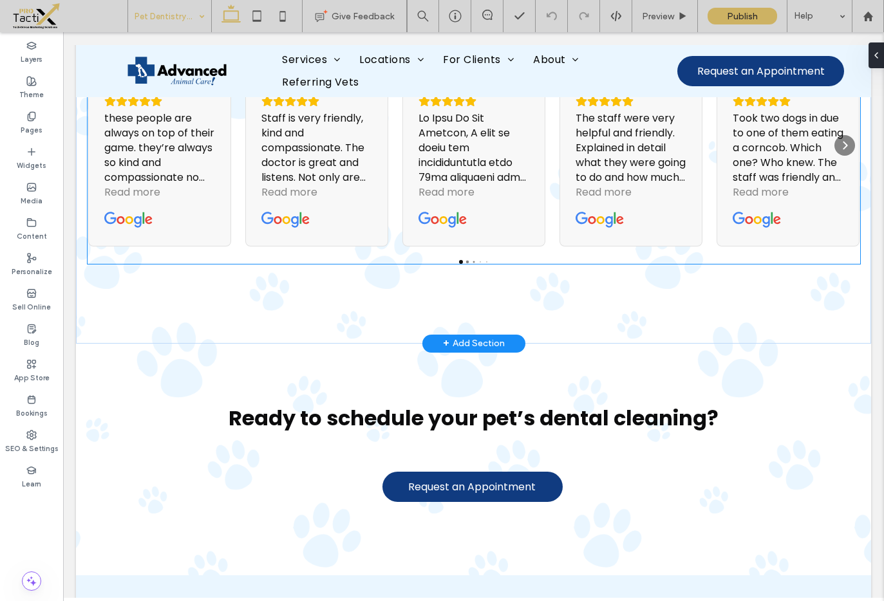
scroll to position [1650, 0]
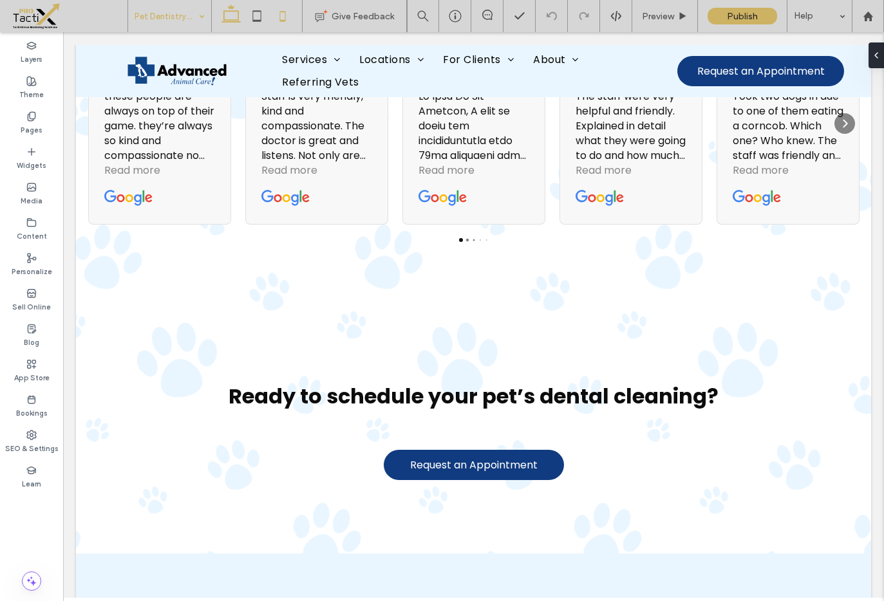
drag, startPoint x: 254, startPoint y: 19, endPoint x: 270, endPoint y: 15, distance: 16.1
click at [254, 19] on icon at bounding box center [257, 16] width 26 height 26
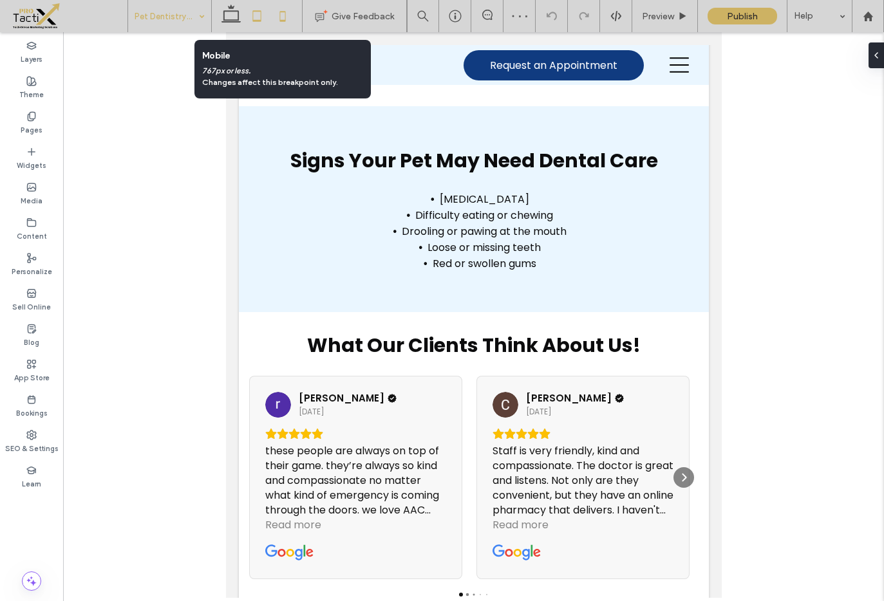
click at [280, 19] on use at bounding box center [283, 16] width 6 height 10
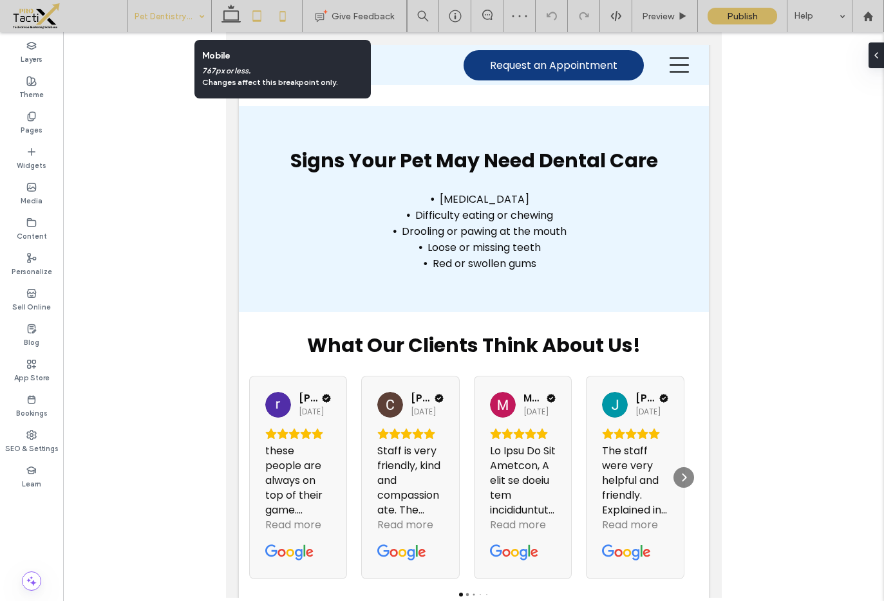
scroll to position [1569, 0]
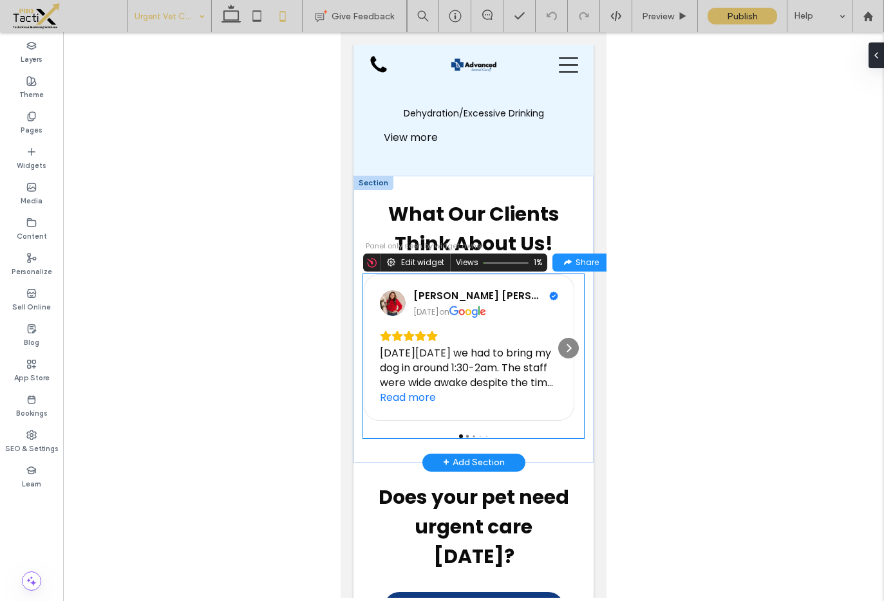
scroll to position [2154, 0]
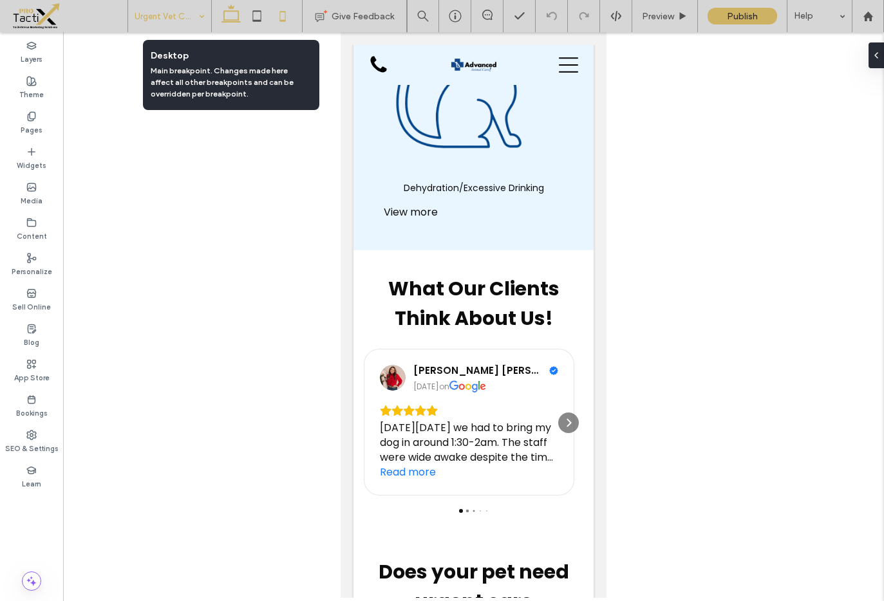
click at [232, 15] on icon at bounding box center [231, 16] width 26 height 26
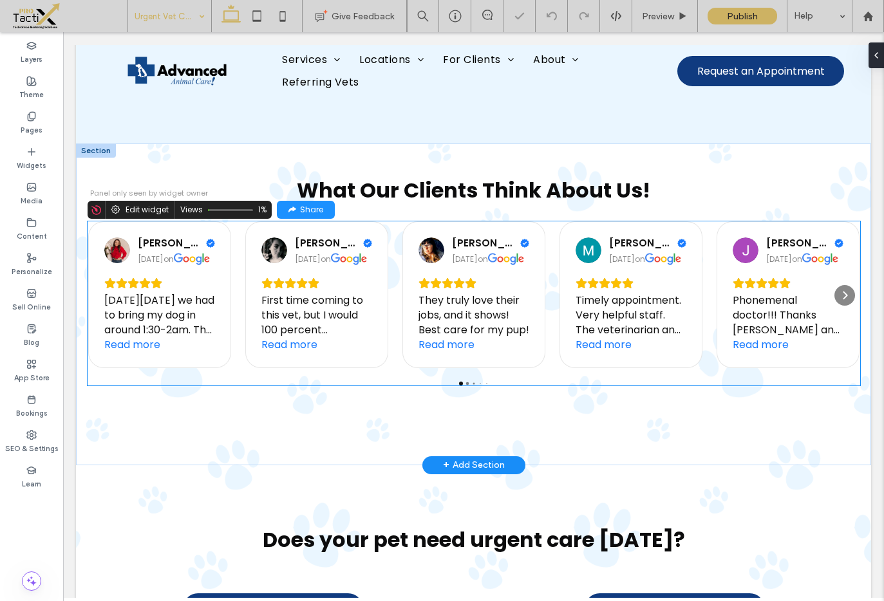
scroll to position [1835, 0]
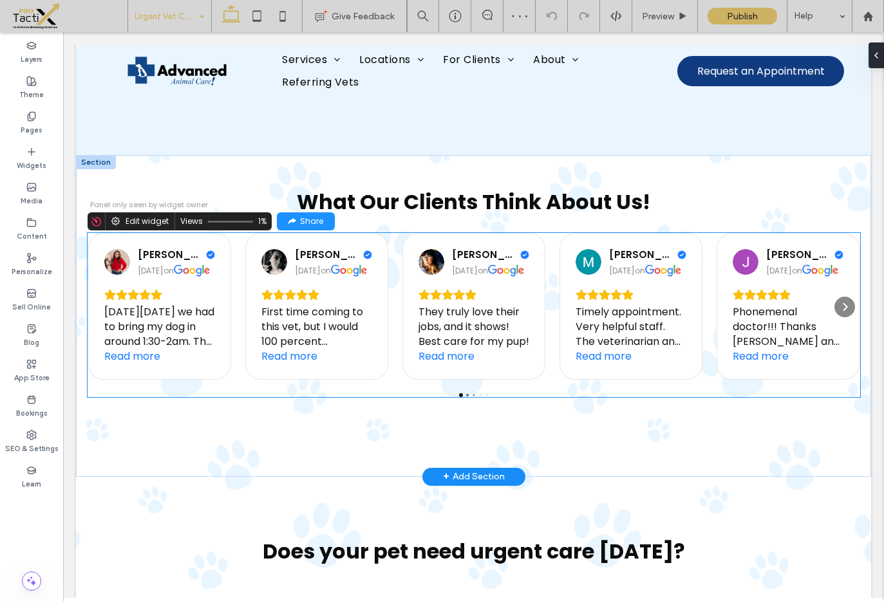
click at [391, 307] on div "Megan Speck Craig 1 month ago on On Sunday 8/3 we had to bring my dog in around…" at bounding box center [474, 306] width 773 height 147
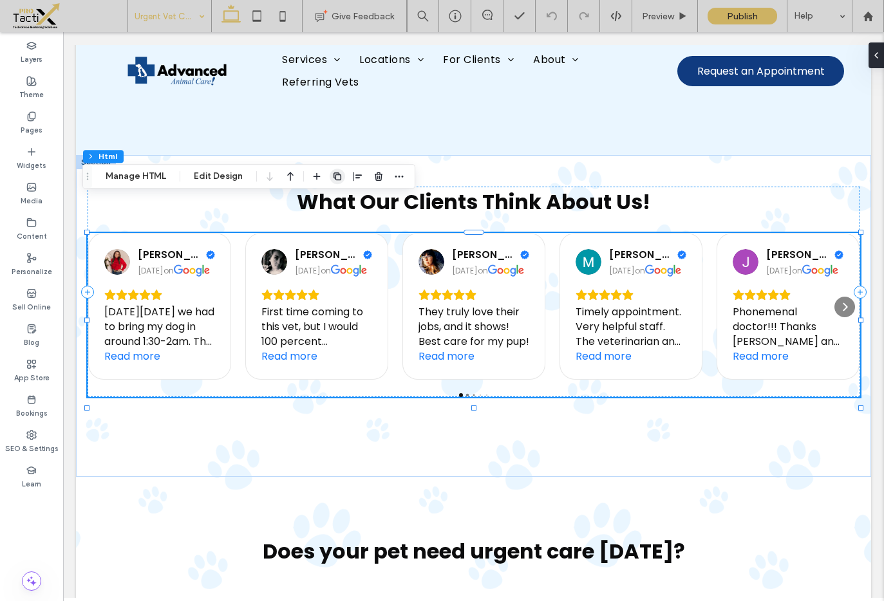
click at [334, 180] on use "button" at bounding box center [337, 177] width 8 height 8
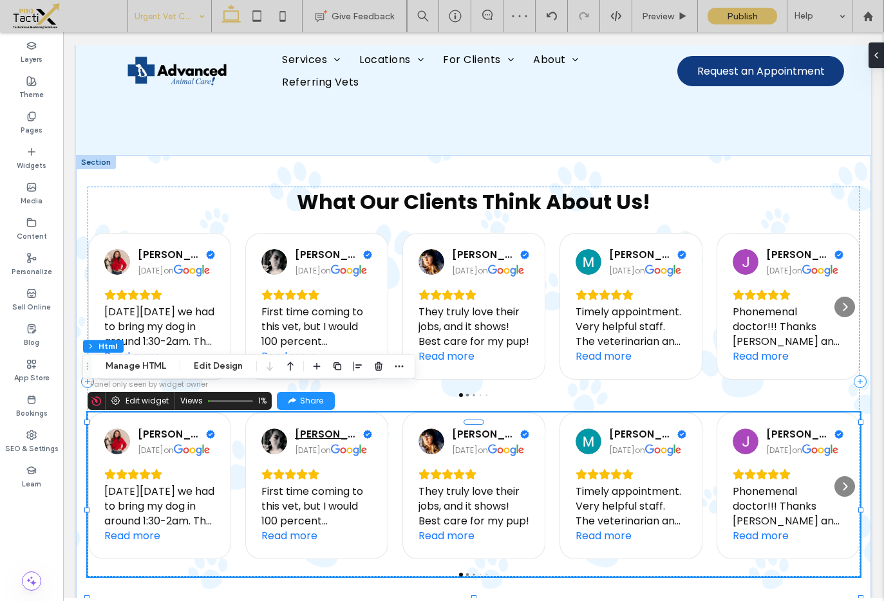
click at [350, 429] on span "Shannon Barger" at bounding box center [327, 435] width 65 height 12
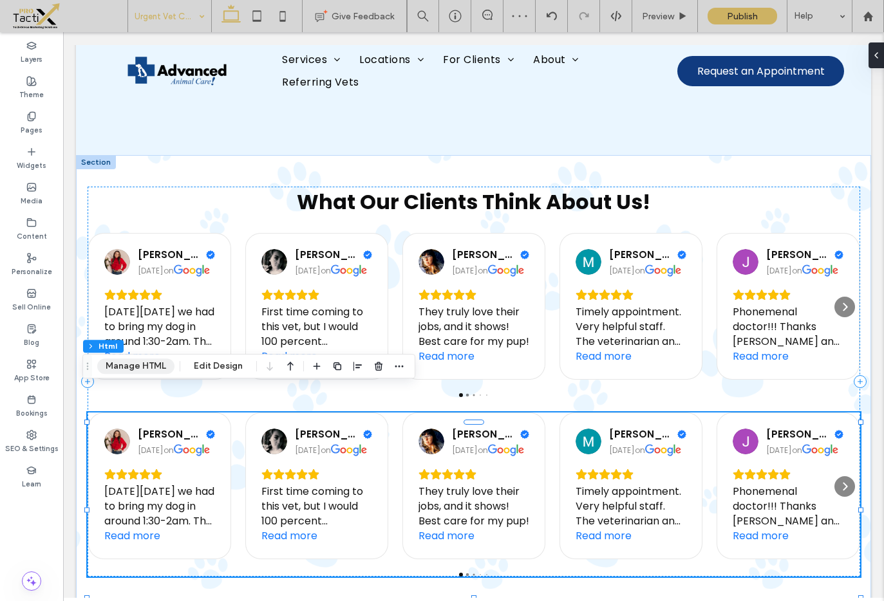
click at [140, 368] on button "Manage HTML" at bounding box center [135, 366] width 77 height 15
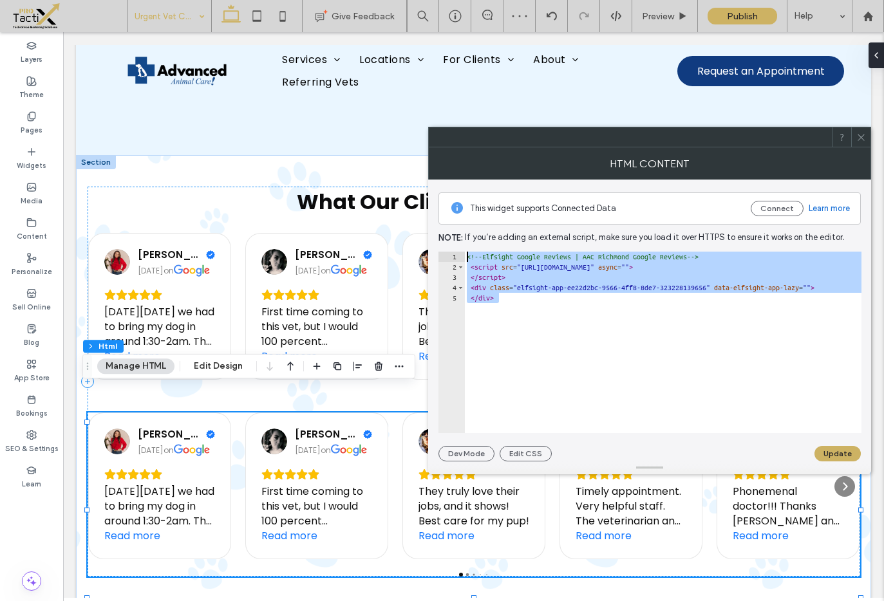
drag, startPoint x: 582, startPoint y: 308, endPoint x: 448, endPoint y: 238, distance: 150.9
click at [448, 238] on div "This widget supports Connected Data Connect Learn more Note: If you’re adding a…" at bounding box center [649, 321] width 422 height 282
type textarea "**********"
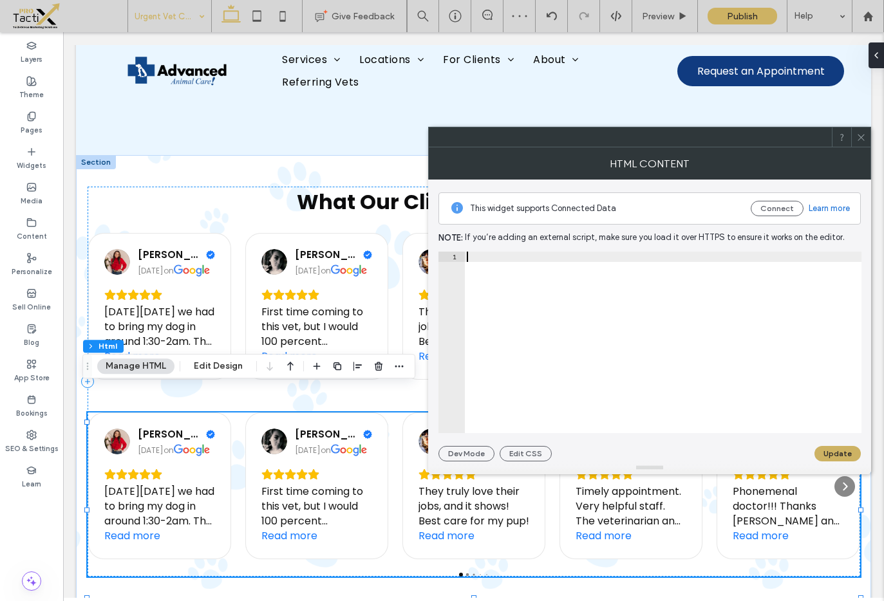
paste textarea "**********"
type textarea "**********"
click at [845, 452] on button "Update" at bounding box center [837, 453] width 46 height 15
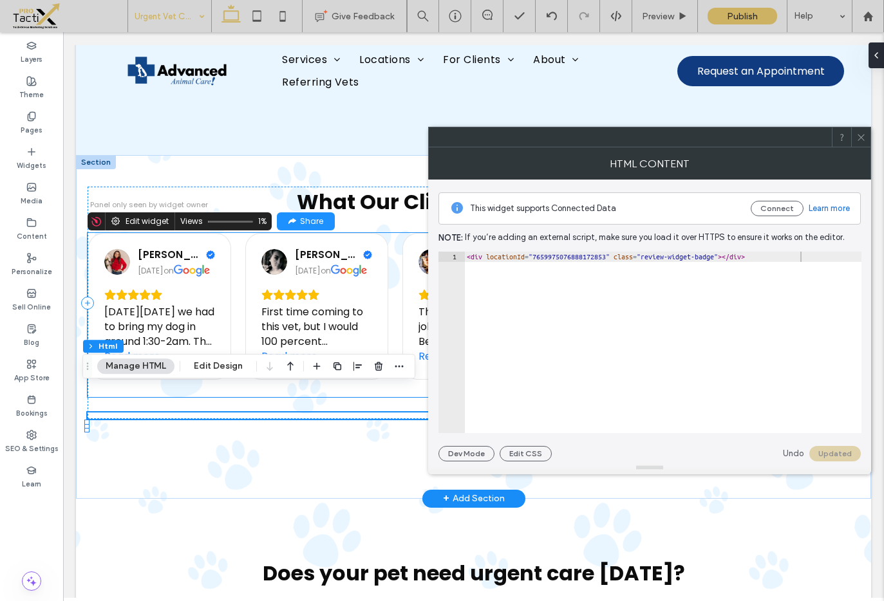
click at [338, 289] on div "First time coming to this vet, but I would 100 percent recommend it. Our dog is…" at bounding box center [316, 326] width 111 height 75
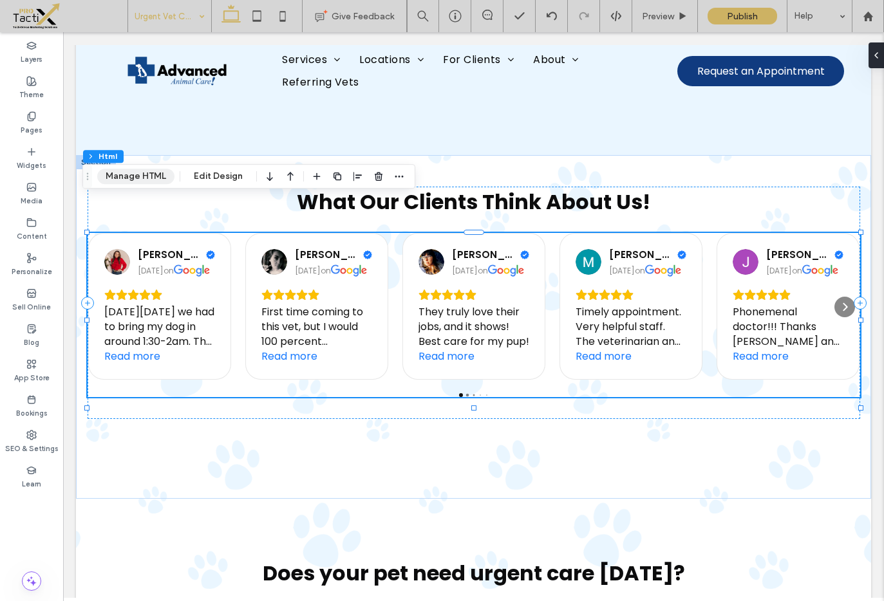
click at [138, 174] on button "Manage HTML" at bounding box center [135, 176] width 77 height 15
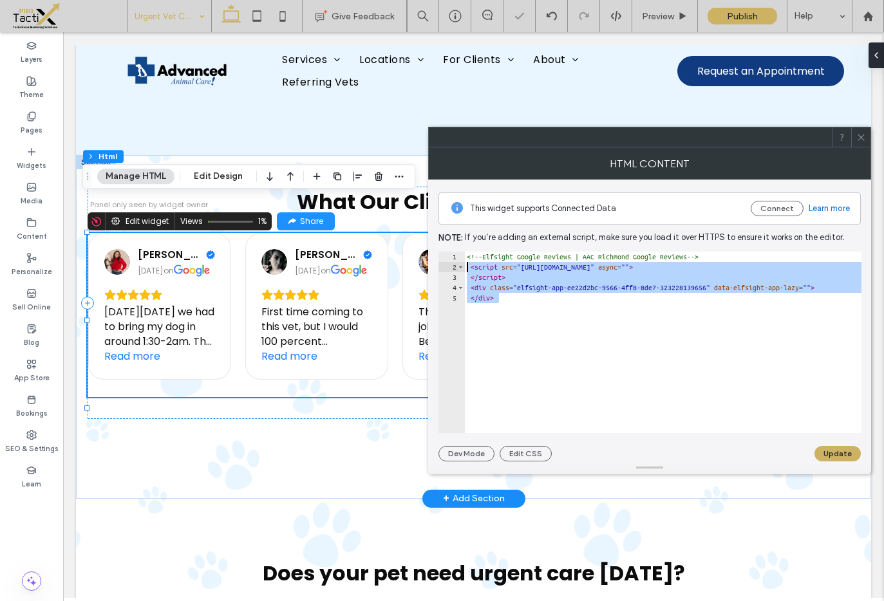
drag, startPoint x: 638, startPoint y: 348, endPoint x: 413, endPoint y: 248, distance: 245.9
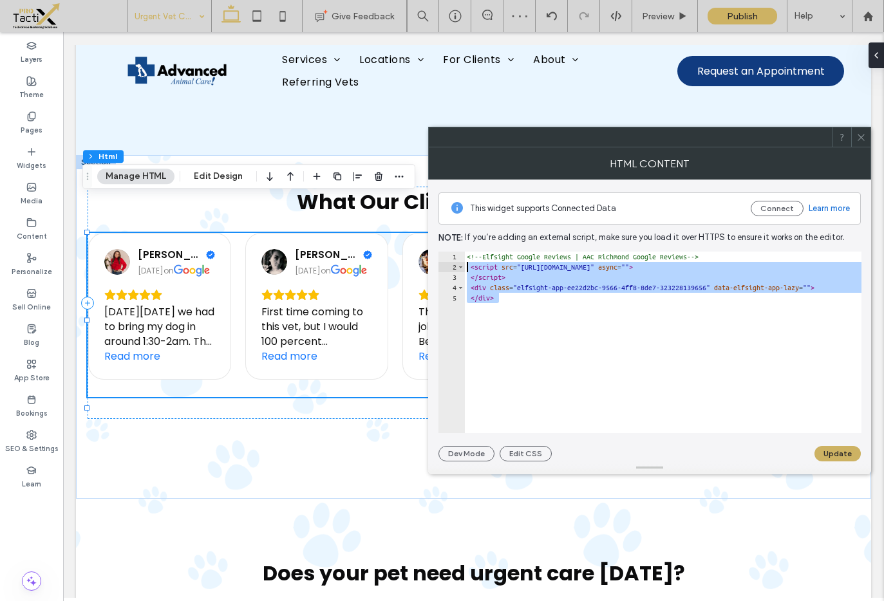
type textarea "**********"
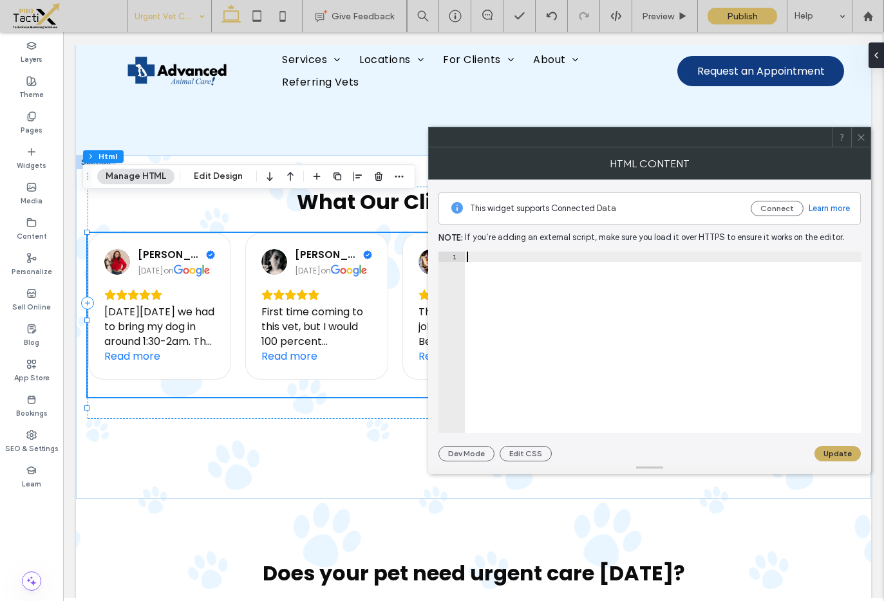
paste textarea "**********"
type textarea "**********"
click at [840, 453] on button "Update" at bounding box center [837, 453] width 46 height 15
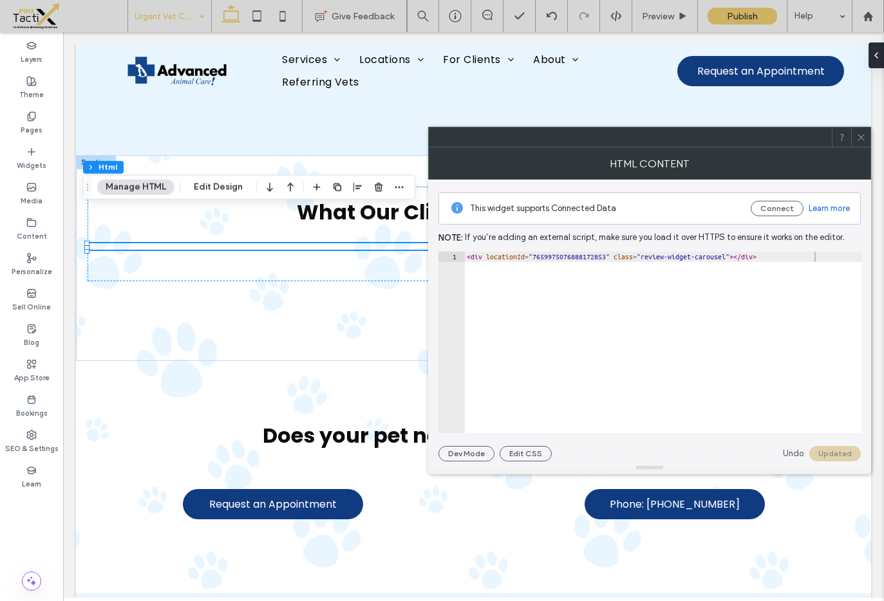
click at [860, 135] on icon at bounding box center [861, 138] width 10 height 10
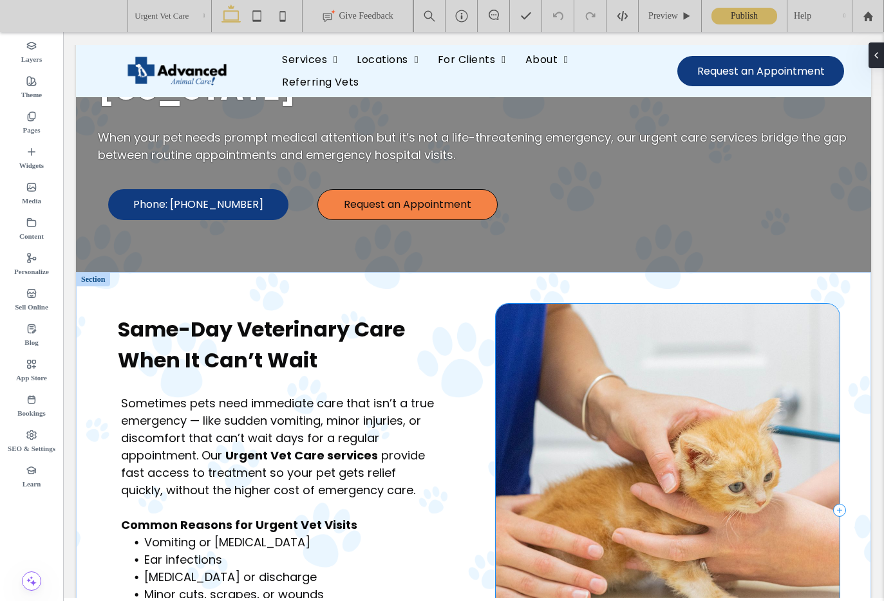
scroll to position [178, 0]
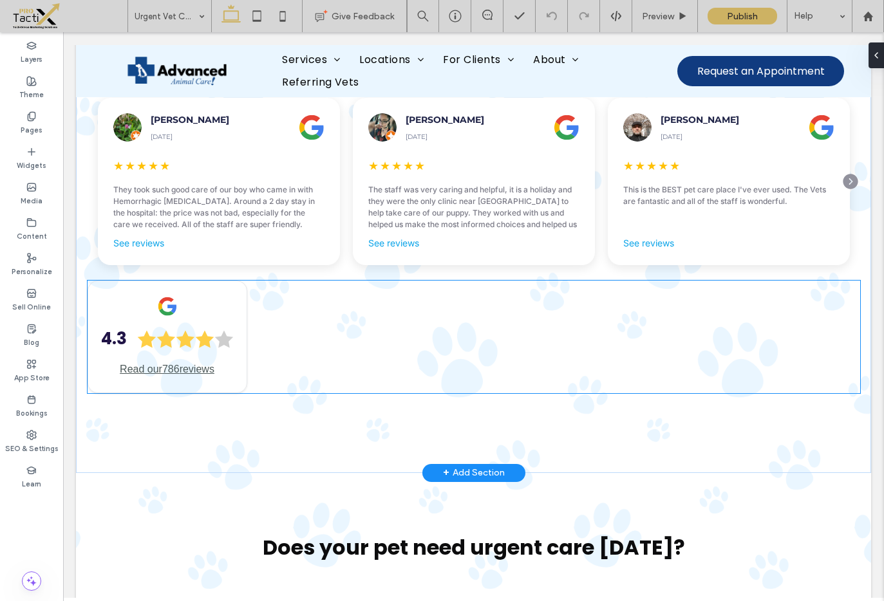
click at [337, 312] on div "4.3 Read our 786 reviews" at bounding box center [474, 337] width 773 height 113
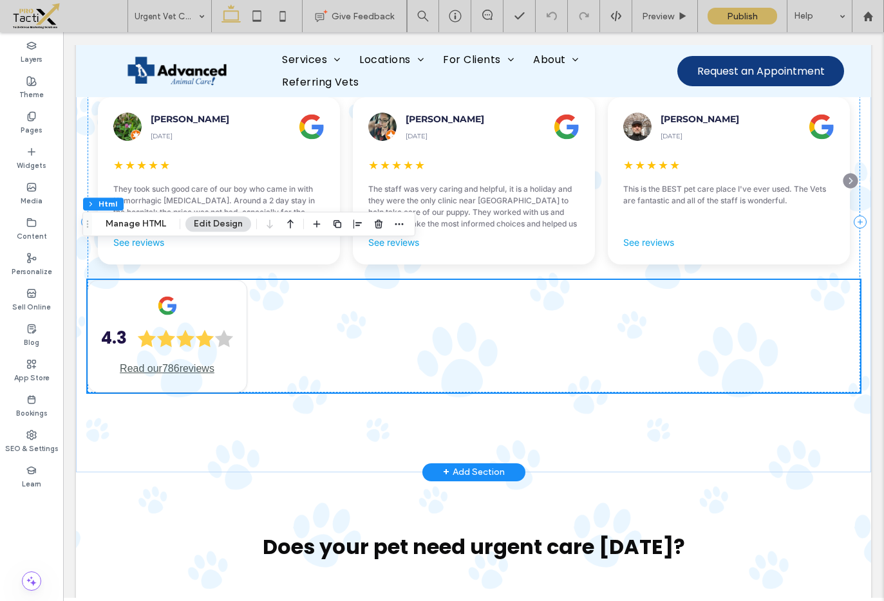
scroll to position [1970, 0]
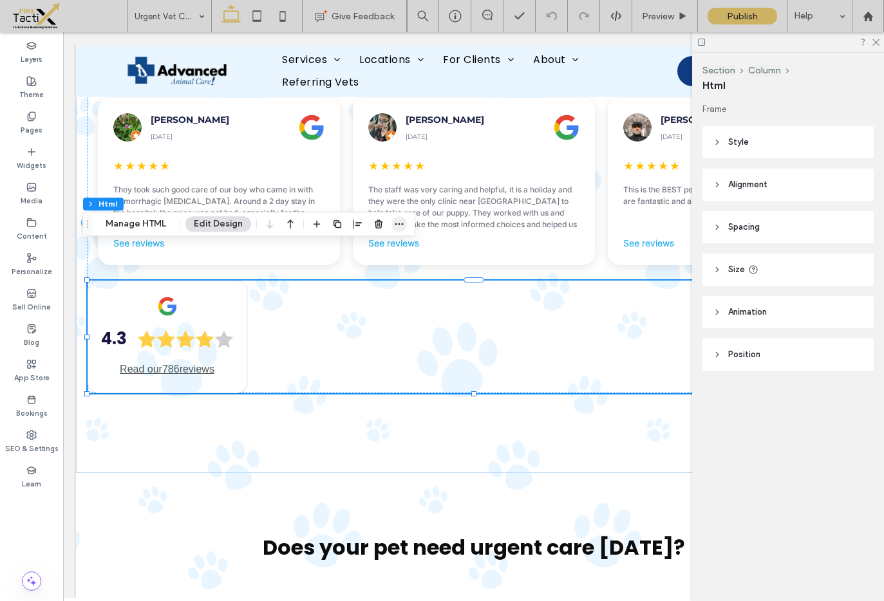
click at [400, 223] on icon "button" at bounding box center [399, 224] width 10 height 10
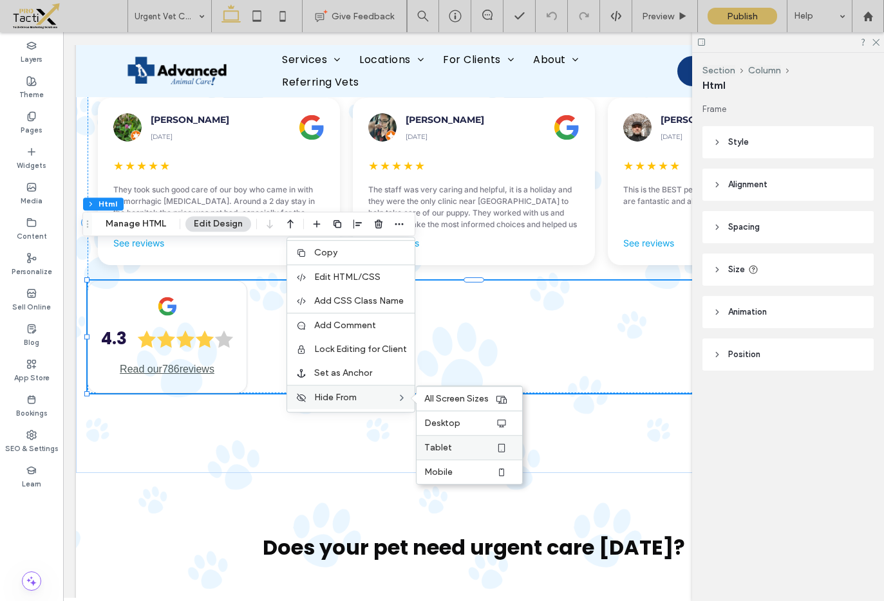
click at [456, 440] on div "Tablet" at bounding box center [470, 447] width 106 height 24
drag, startPoint x: 460, startPoint y: 424, endPoint x: 398, endPoint y: 391, distance: 70.6
click at [460, 424] on label "Desktop" at bounding box center [459, 423] width 71 height 11
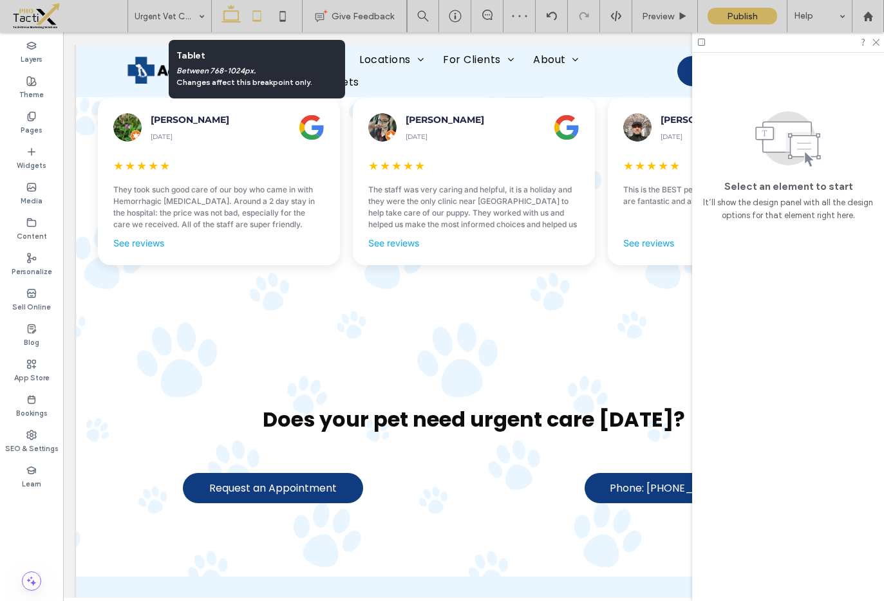
click at [254, 15] on icon at bounding box center [257, 16] width 26 height 26
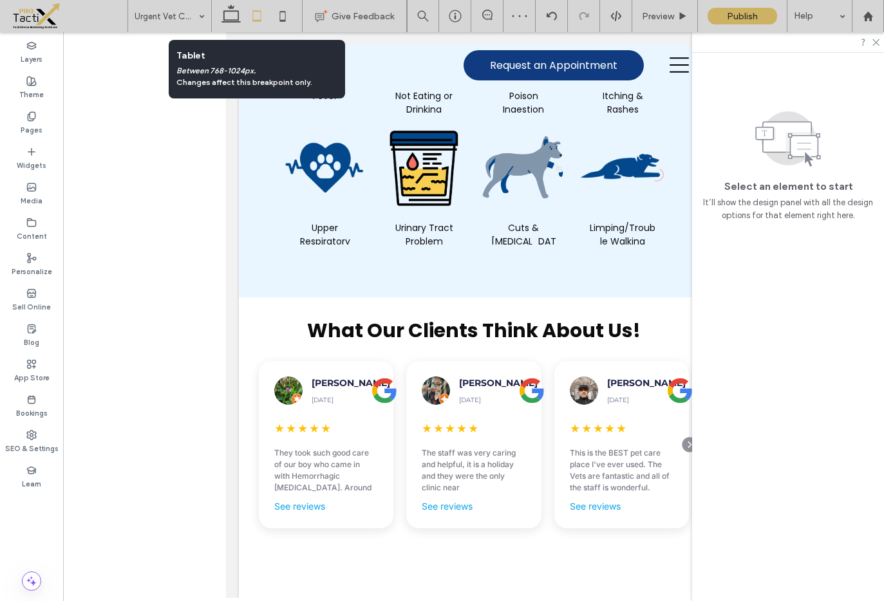
scroll to position [2379, 0]
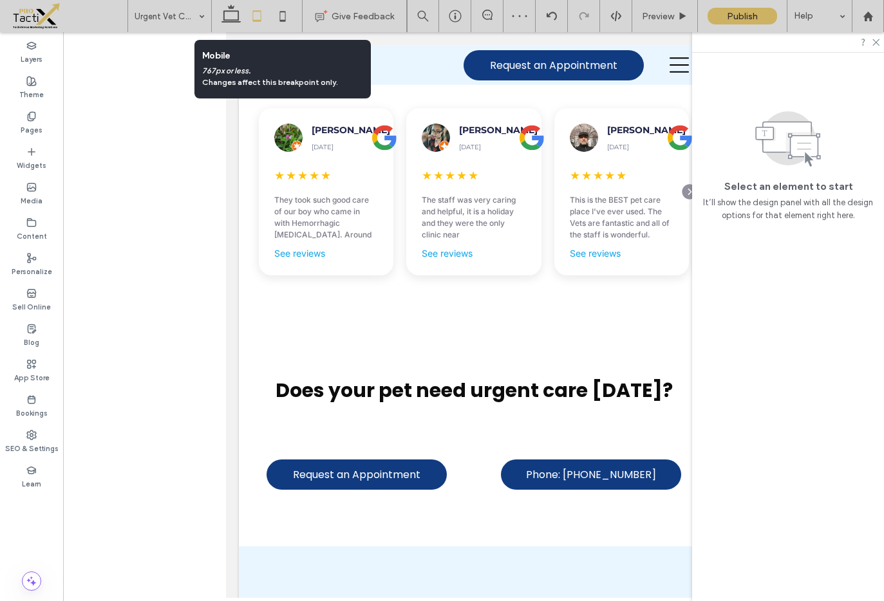
drag, startPoint x: 279, startPoint y: 15, endPoint x: 291, endPoint y: 44, distance: 30.9
click at [278, 15] on icon at bounding box center [283, 16] width 26 height 26
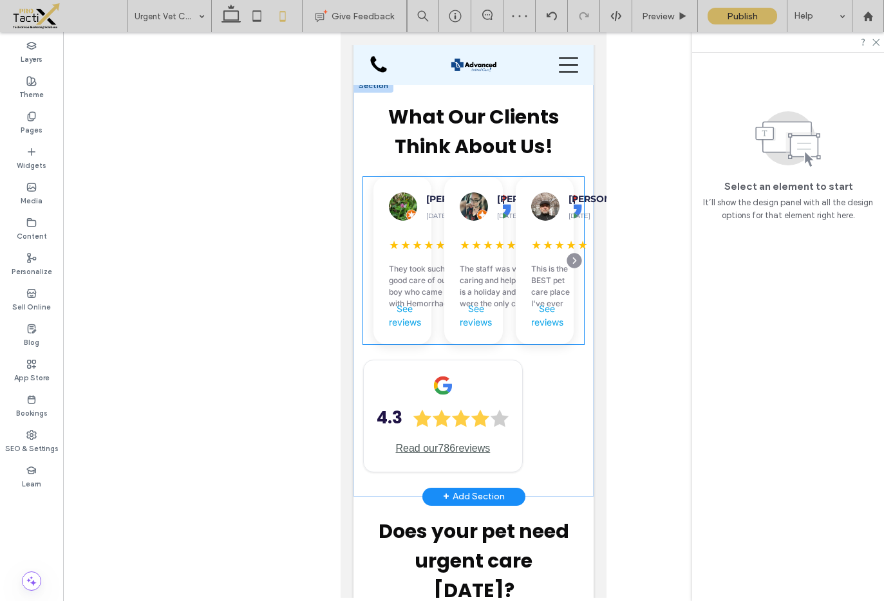
scroll to position [2307, 0]
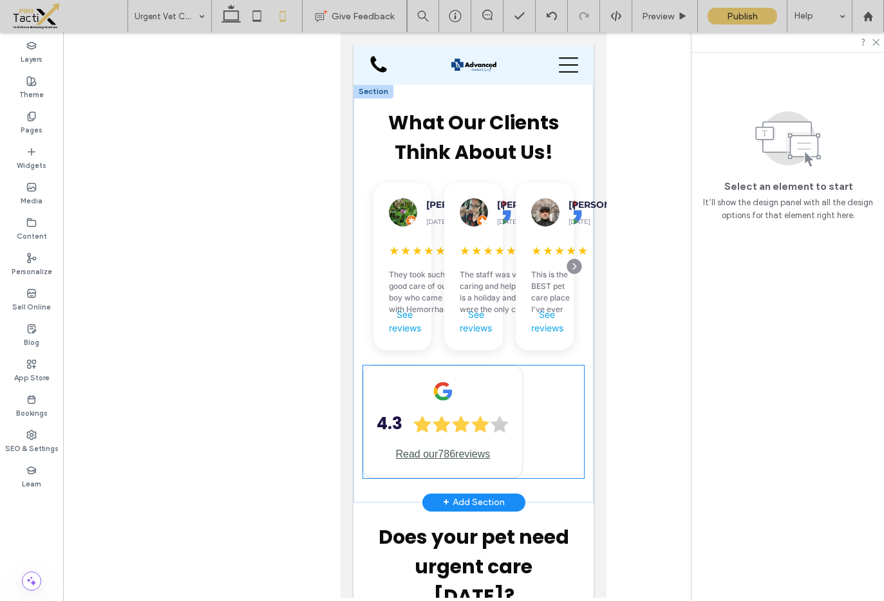
click at [504, 366] on div "4.3 Read our 786 reviews" at bounding box center [443, 422] width 160 height 113
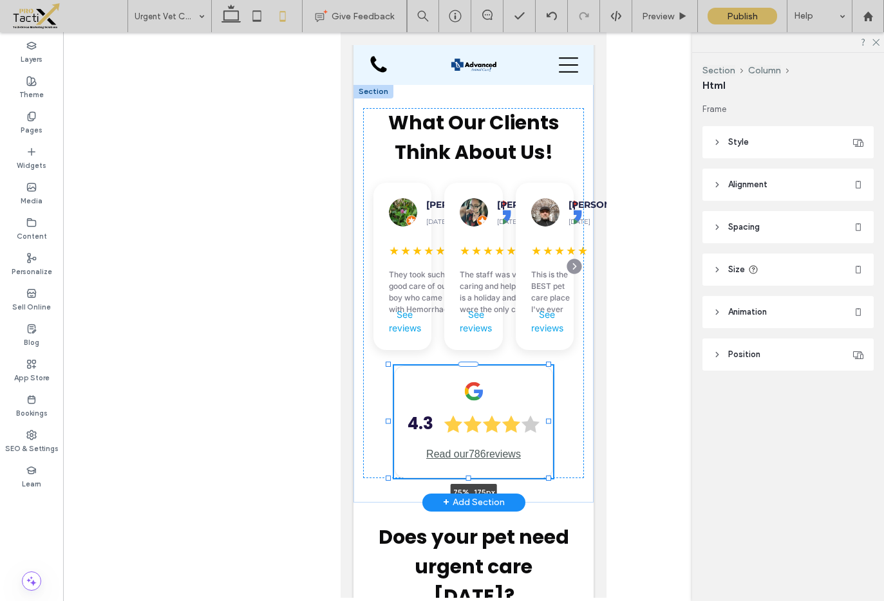
drag, startPoint x: 559, startPoint y: 364, endPoint x: 548, endPoint y: 364, distance: 11.6
click at [390, 365] on div at bounding box center [389, 365] width 1 height 1
type input "**"
type input "****"
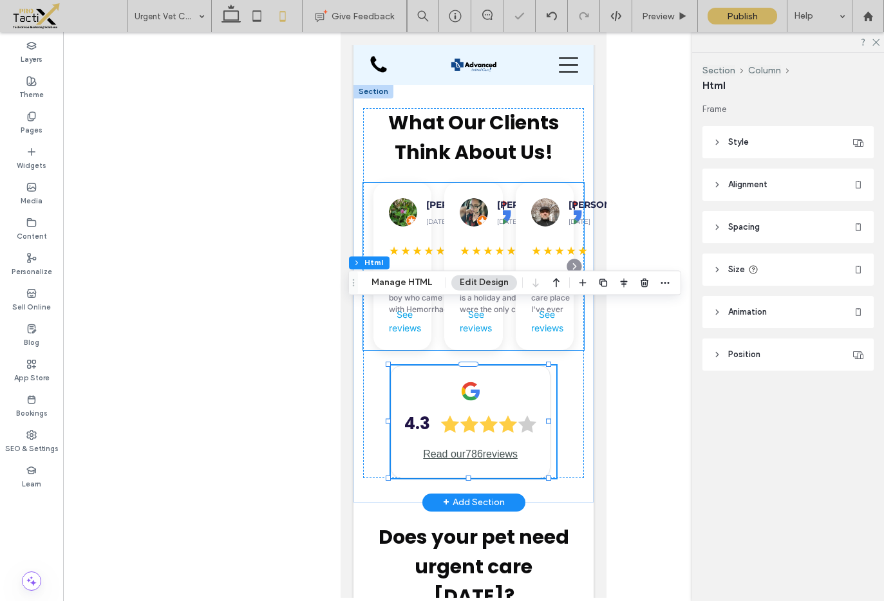
click at [523, 234] on div "Craig Adkins November 11, 2022 ★ ★ ★ ★ ★ This is the BEST pet care place I've e…" at bounding box center [545, 266] width 58 height 167
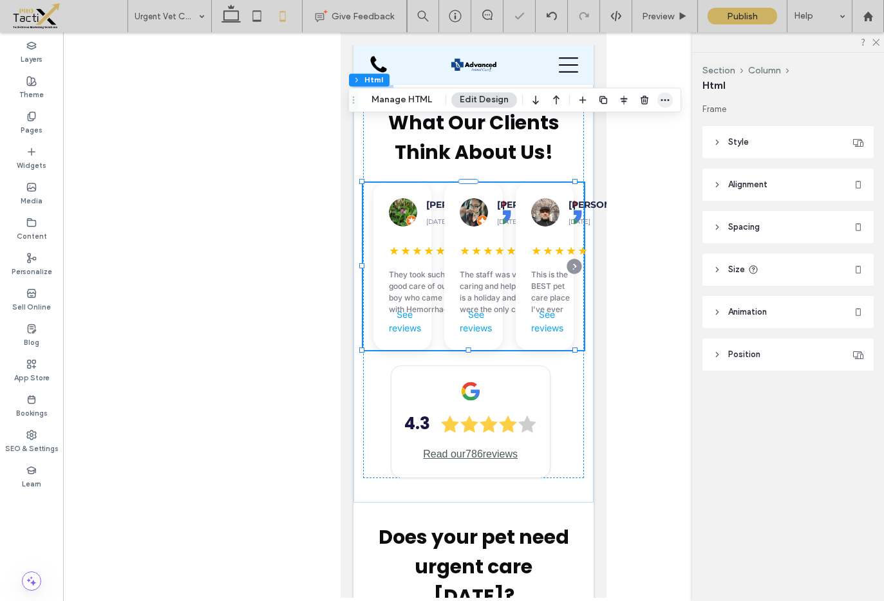
click at [657, 100] on span "button" at bounding box center [664, 99] width 15 height 15
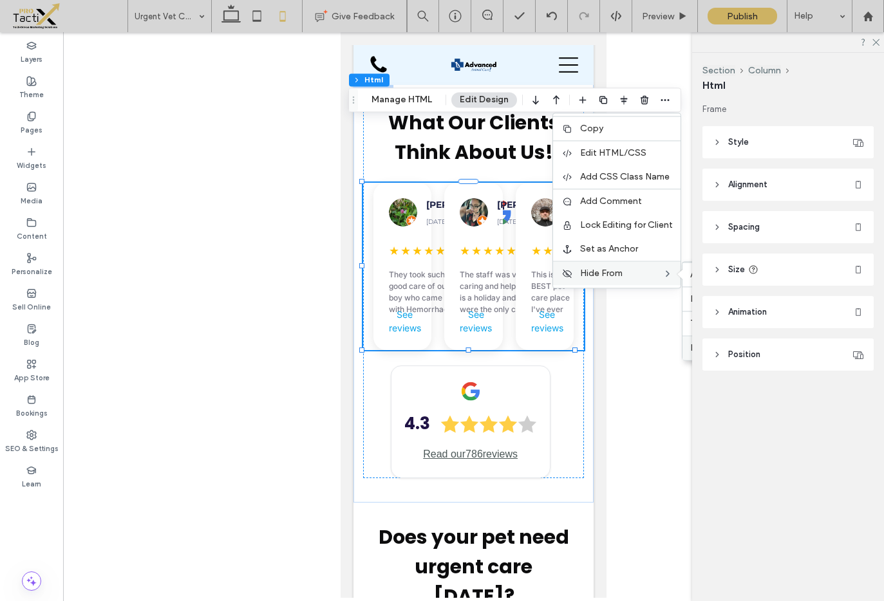
click at [688, 346] on div "Mobile" at bounding box center [735, 347] width 106 height 24
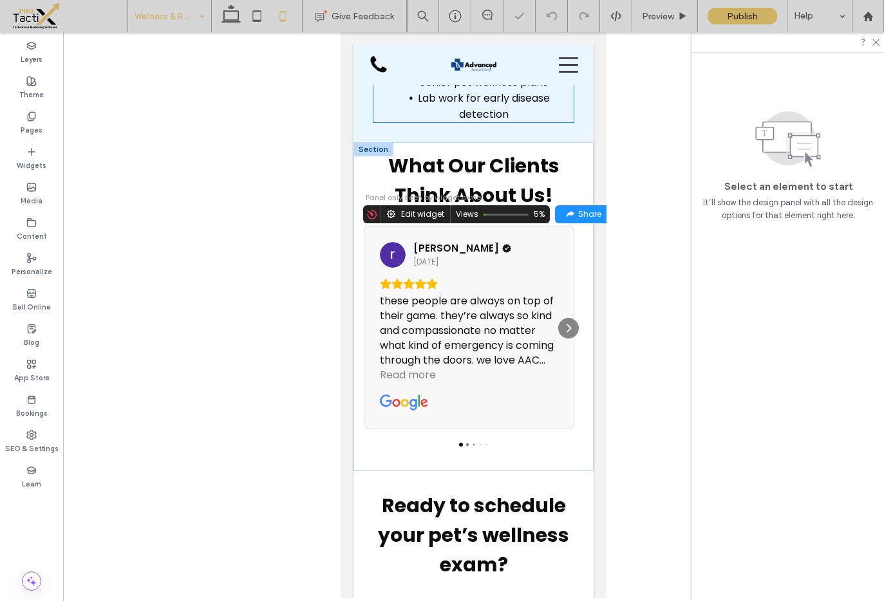
scroll to position [1611, 0]
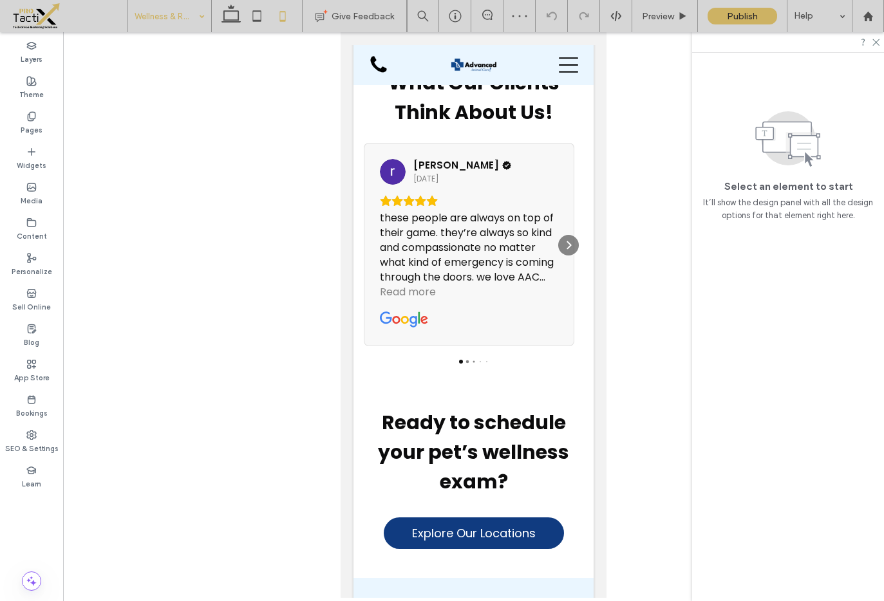
click at [171, 13] on input at bounding box center [167, 16] width 64 height 32
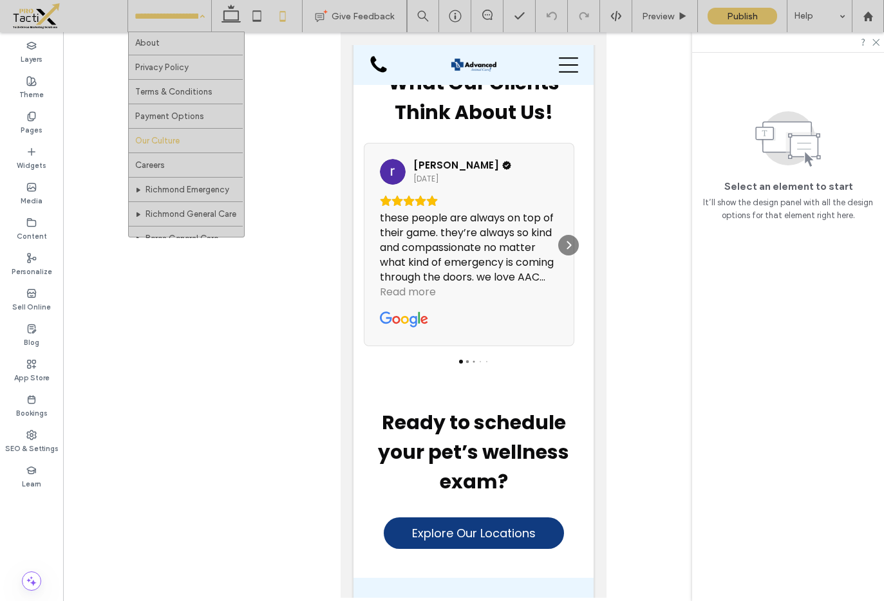
scroll to position [180, 0]
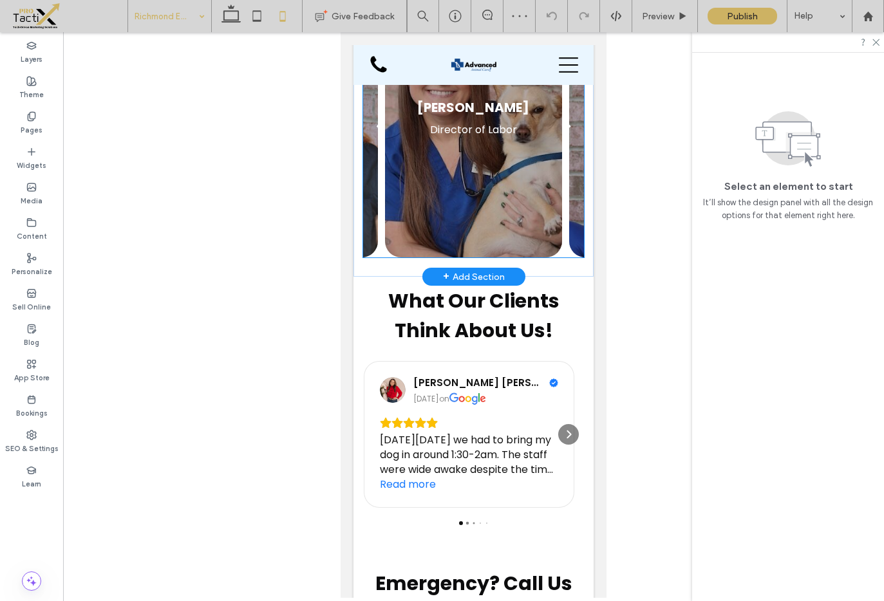
scroll to position [2804, 0]
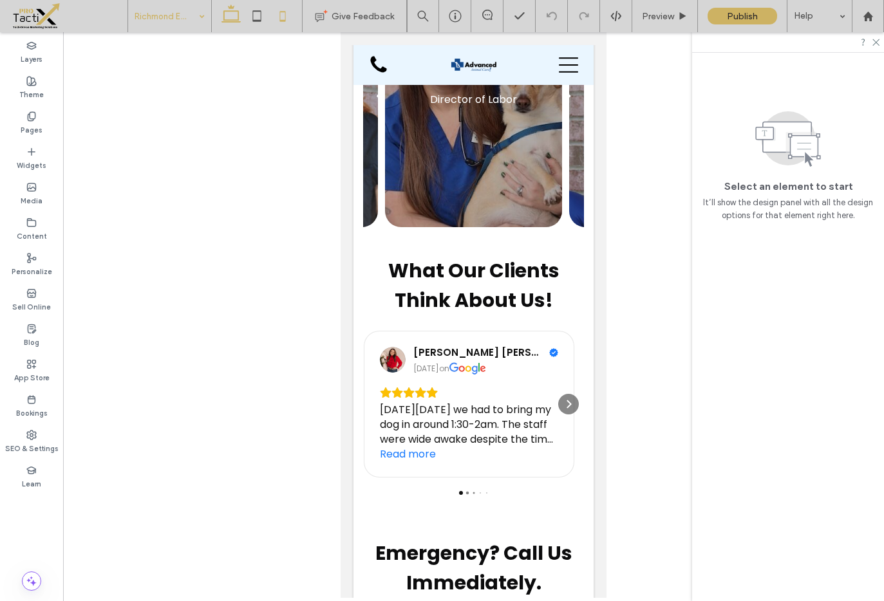
click at [238, 11] on use at bounding box center [230, 14] width 19 height 18
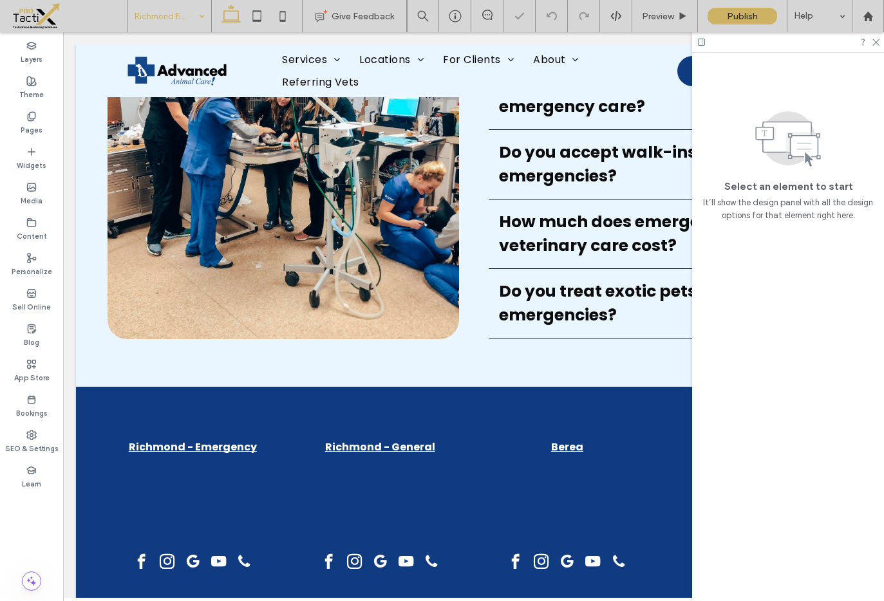
scroll to position [1987, 0]
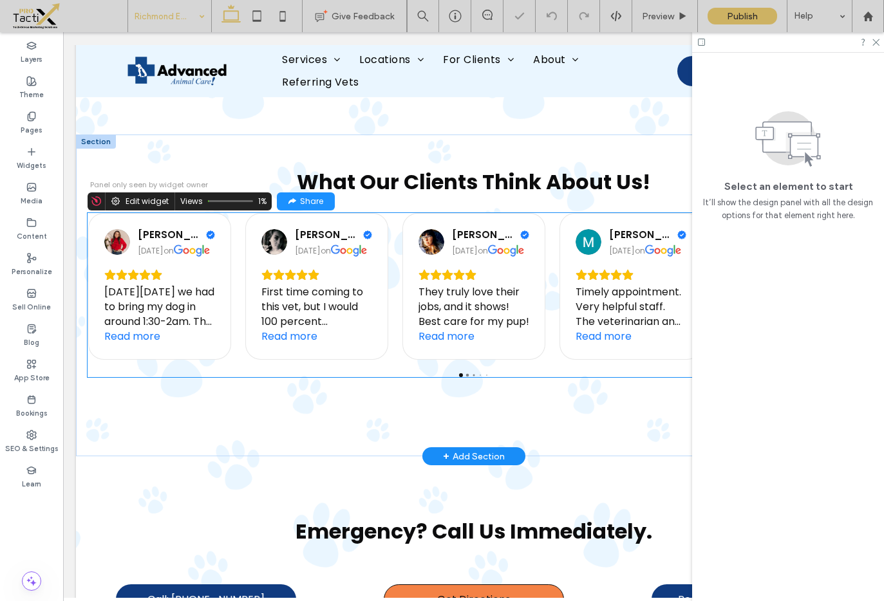
click at [467, 285] on div "They truly love their jobs, and it shows! Best care for my pup!" at bounding box center [473, 307] width 111 height 44
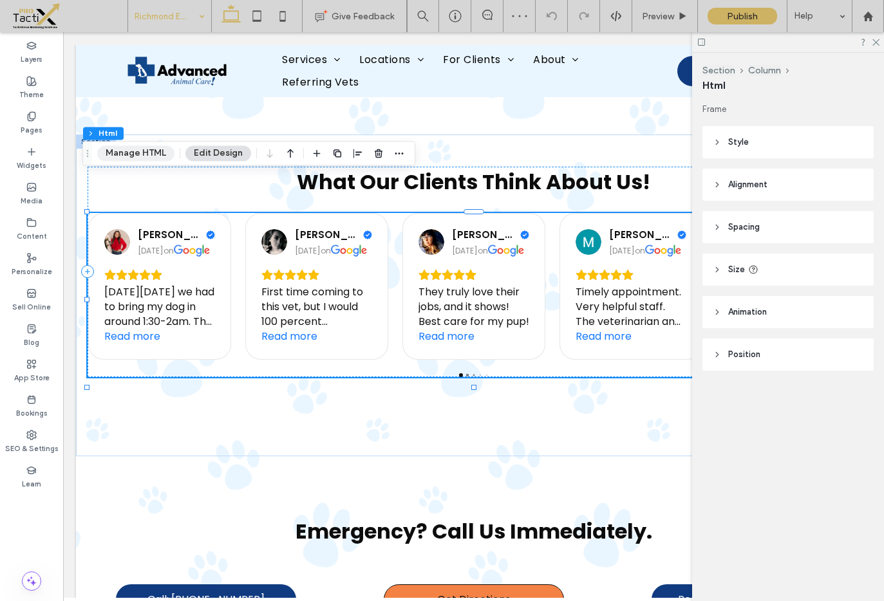
click at [133, 148] on button "Manage HTML" at bounding box center [135, 153] width 77 height 15
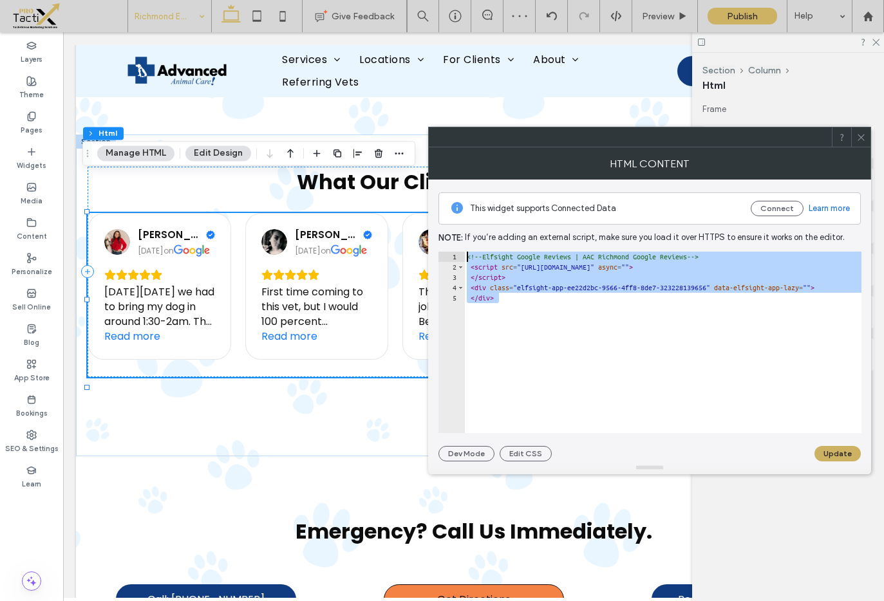
drag, startPoint x: 518, startPoint y: 308, endPoint x: 457, endPoint y: 245, distance: 87.4
click at [457, 245] on div "This widget supports Connected Data Connect Learn more Note: If you’re adding a…" at bounding box center [649, 321] width 422 height 282
type textarea "**********"
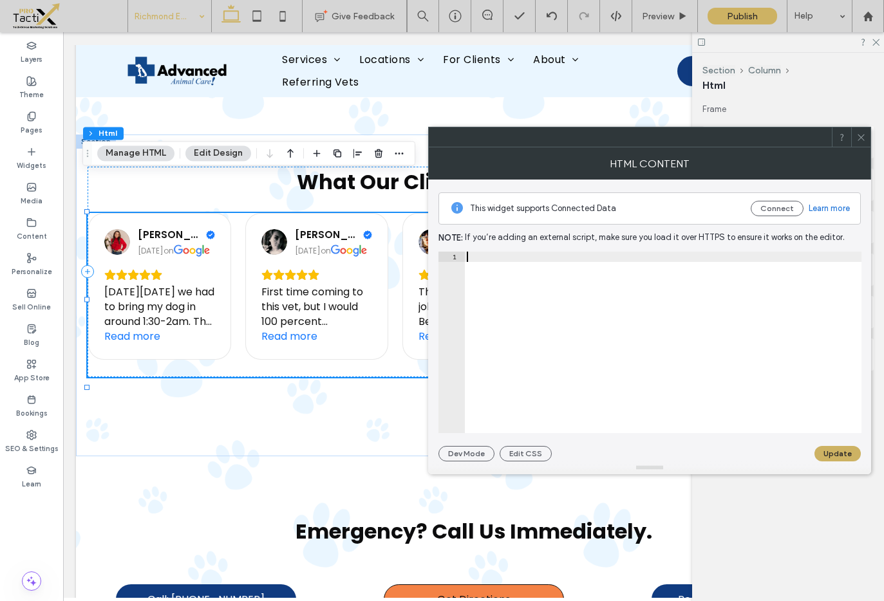
paste textarea "**********"
type textarea "**********"
click at [829, 456] on button "Update" at bounding box center [837, 453] width 46 height 15
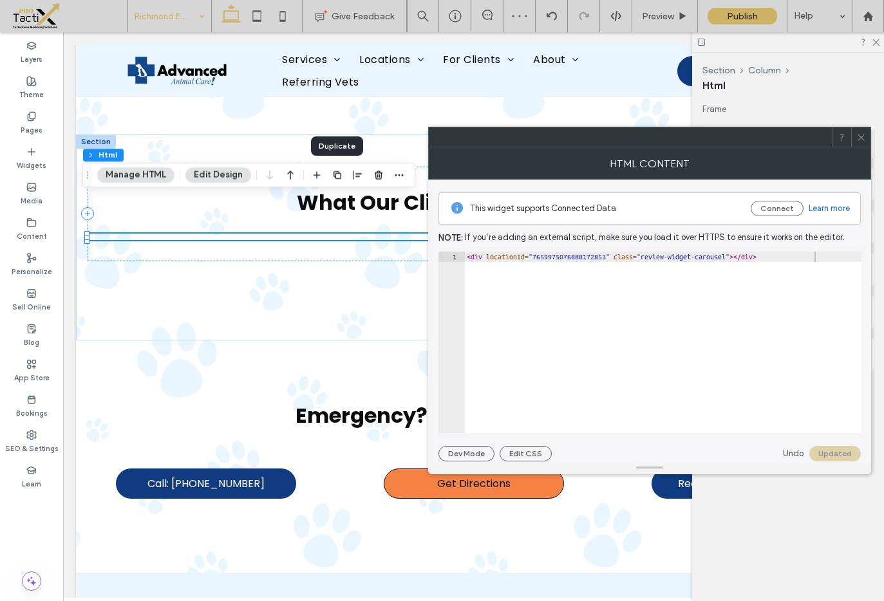
drag, startPoint x: 340, startPoint y: 174, endPoint x: 333, endPoint y: 173, distance: 6.6
click at [339, 174] on icon "button" at bounding box center [337, 175] width 10 height 10
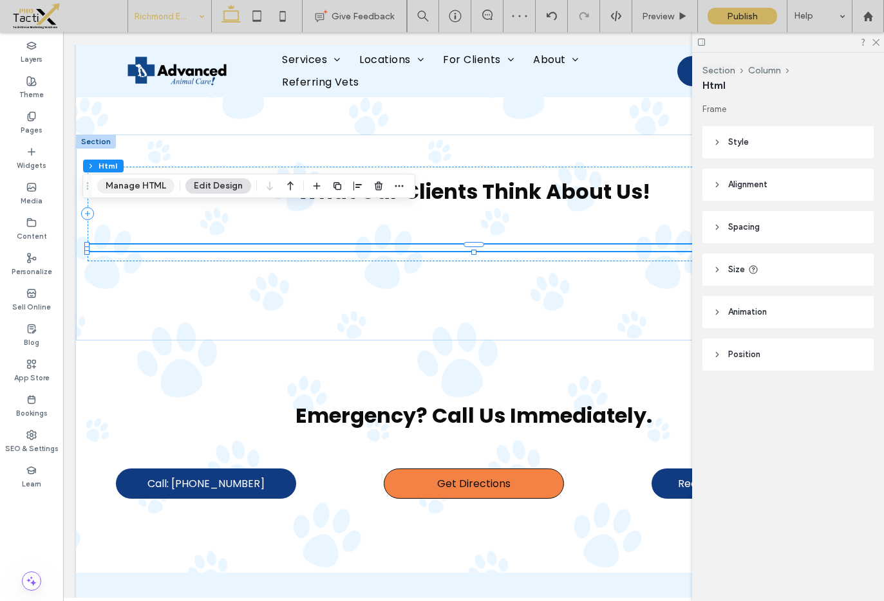
click at [138, 178] on button "Manage HTML" at bounding box center [135, 185] width 77 height 15
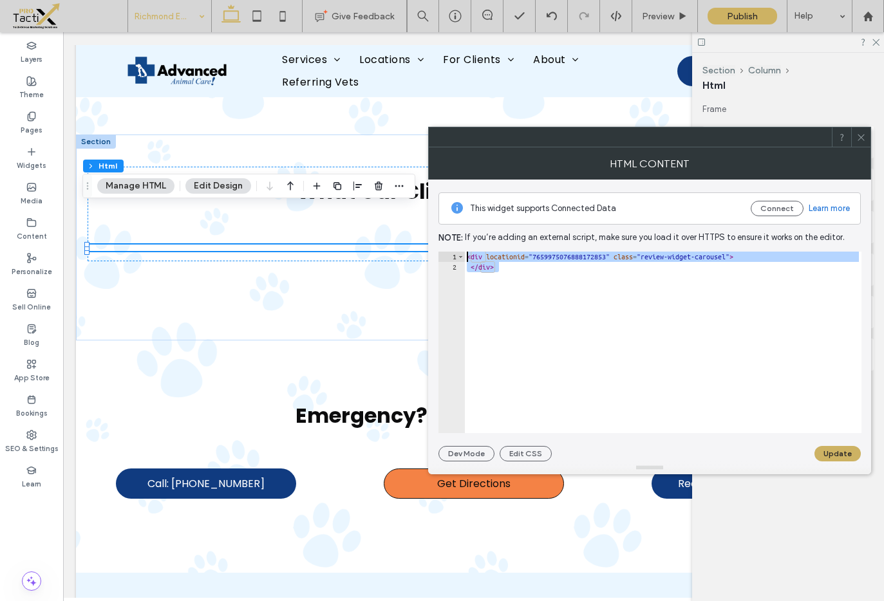
drag, startPoint x: 523, startPoint y: 277, endPoint x: 462, endPoint y: 250, distance: 67.7
click at [462, 250] on div "This widget supports Connected Data Connect Learn more Note: If you’re adding a…" at bounding box center [649, 321] width 422 height 282
type textarea "**********"
paste textarea "**********"
type textarea "**********"
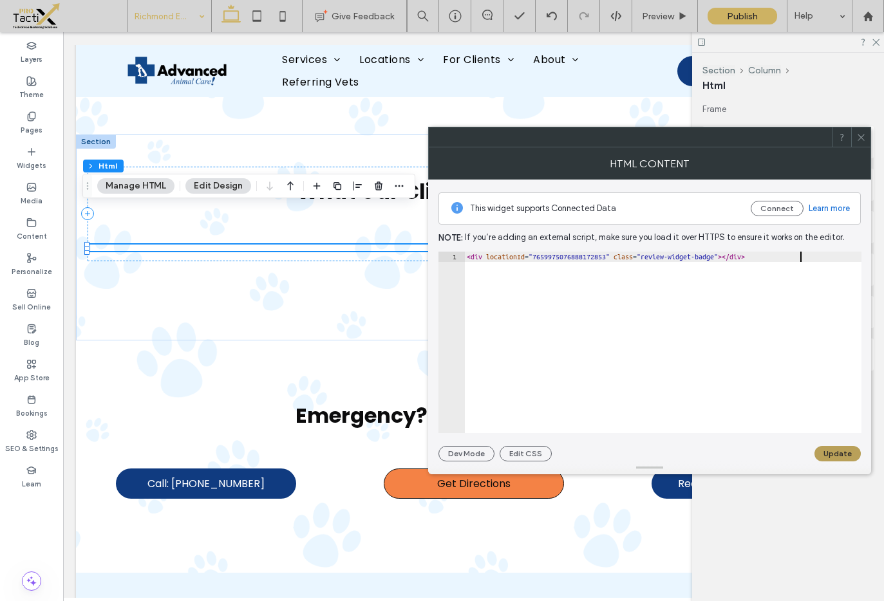
click at [839, 456] on button "Update" at bounding box center [837, 453] width 46 height 15
click at [858, 135] on icon at bounding box center [861, 138] width 10 height 10
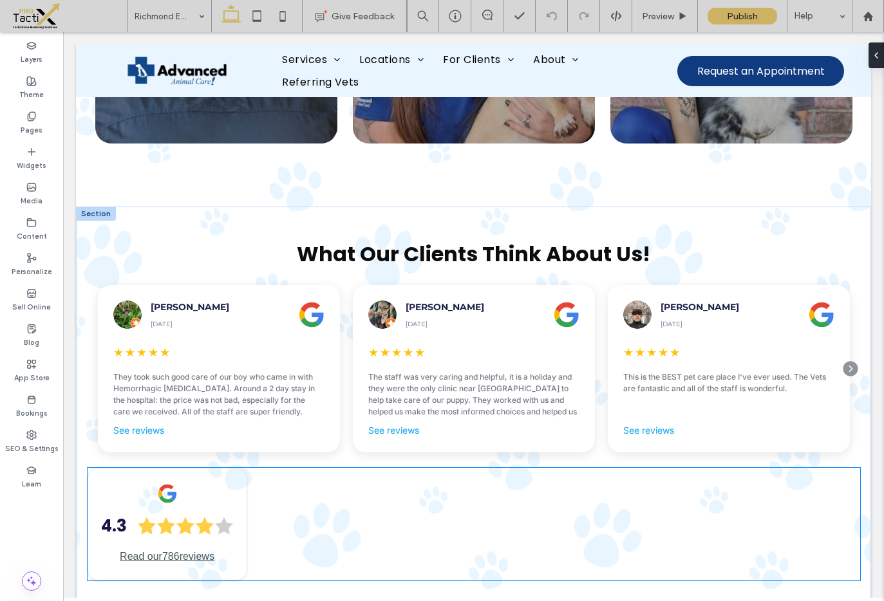
scroll to position [1944, 0]
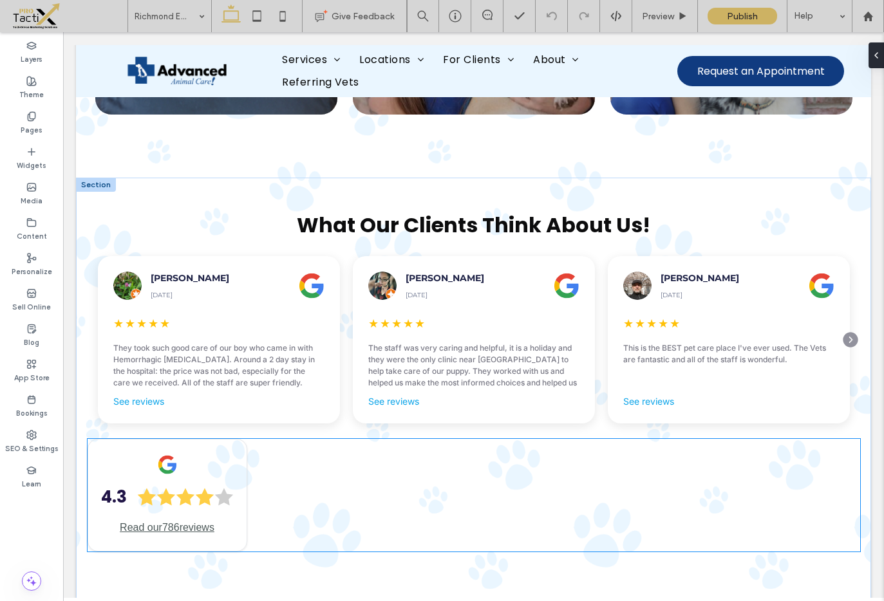
click at [336, 439] on div "4.3 Read our 786 reviews" at bounding box center [474, 495] width 773 height 113
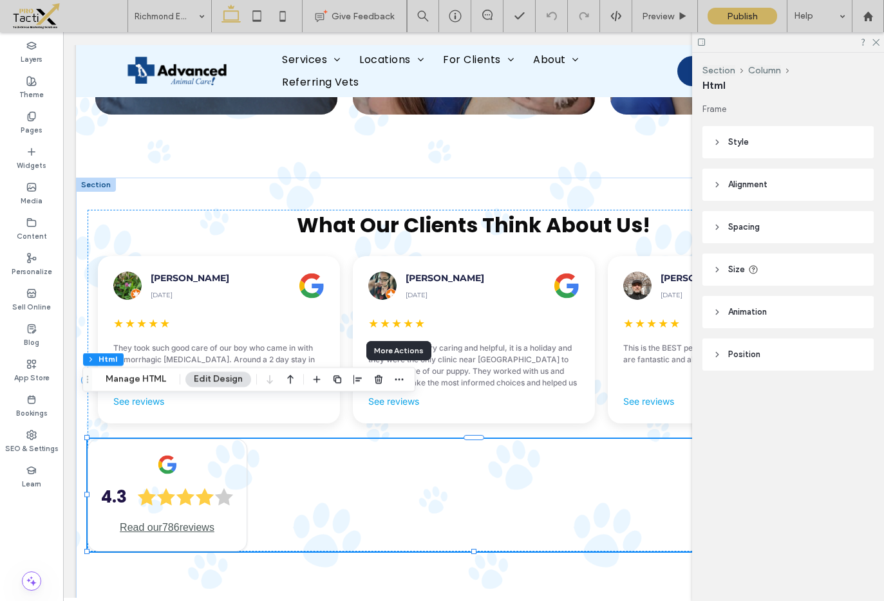
drag, startPoint x: 395, startPoint y: 380, endPoint x: 396, endPoint y: 390, distance: 10.4
click at [395, 380] on use "button" at bounding box center [399, 380] width 8 height 2
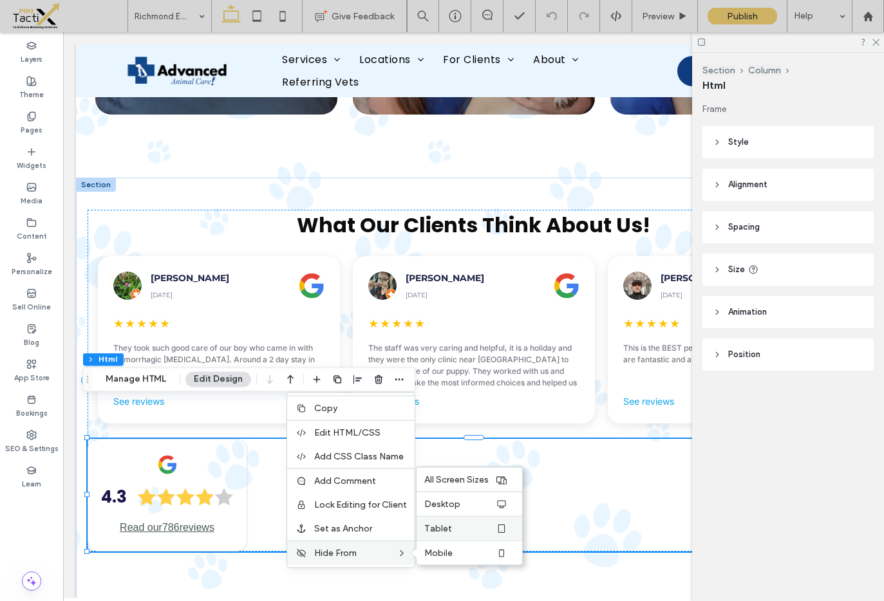
click at [455, 527] on label "Tablet" at bounding box center [459, 528] width 71 height 11
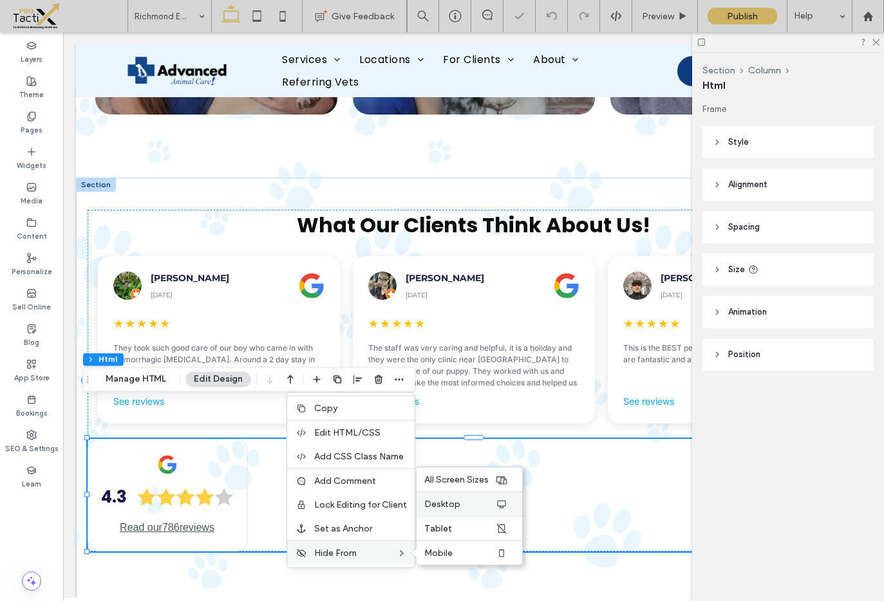
click at [455, 501] on span "Desktop" at bounding box center [442, 504] width 36 height 11
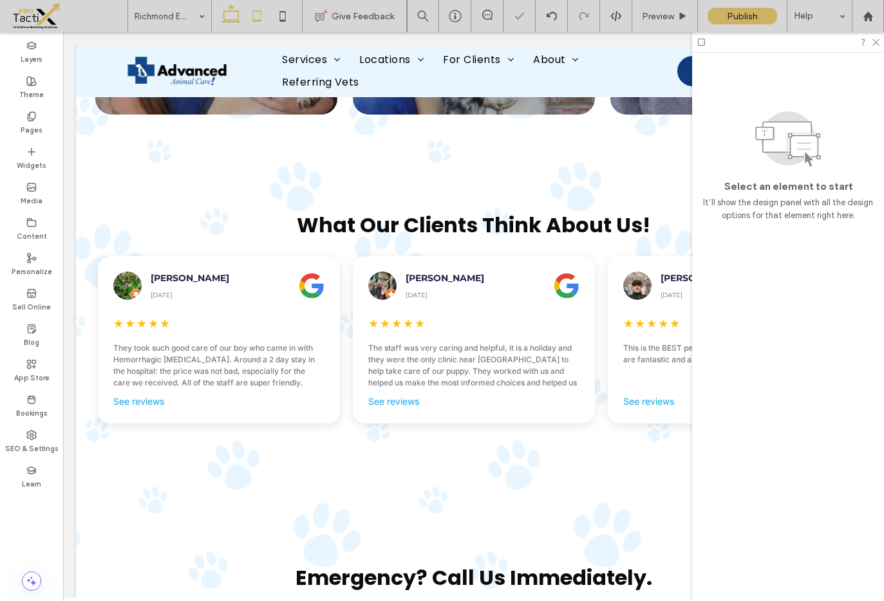
click at [262, 21] on icon at bounding box center [257, 16] width 26 height 26
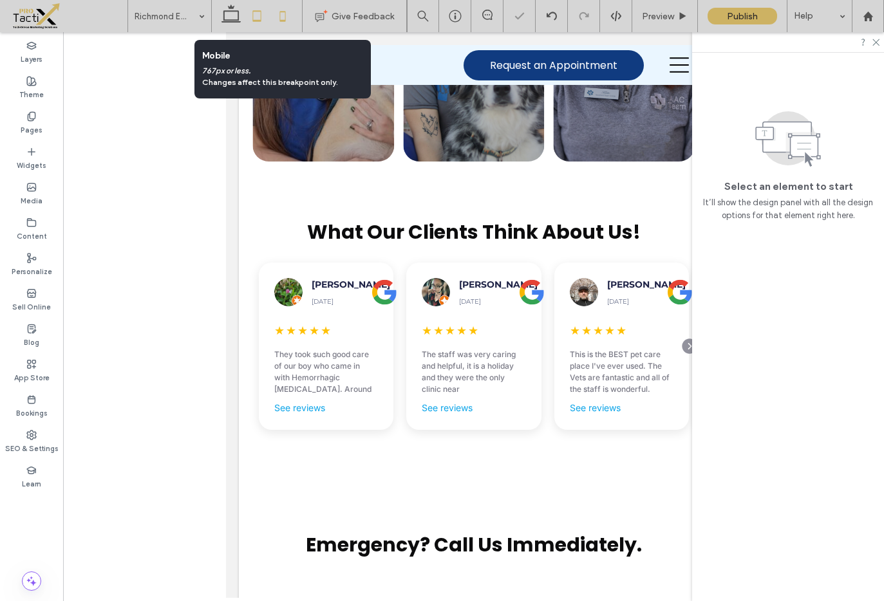
click at [278, 15] on icon at bounding box center [283, 16] width 26 height 26
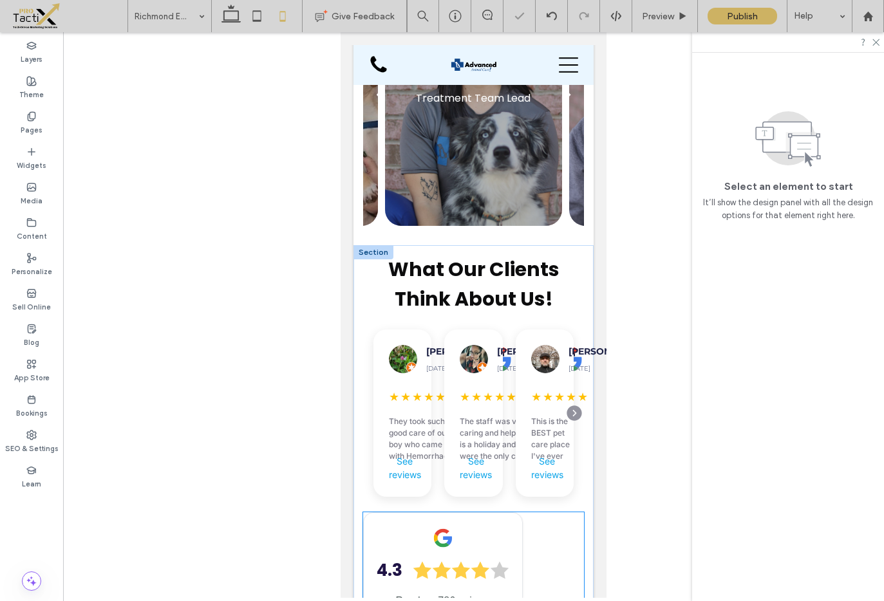
click at [507, 512] on div "4.3 Read our 786 reviews" at bounding box center [443, 568] width 160 height 113
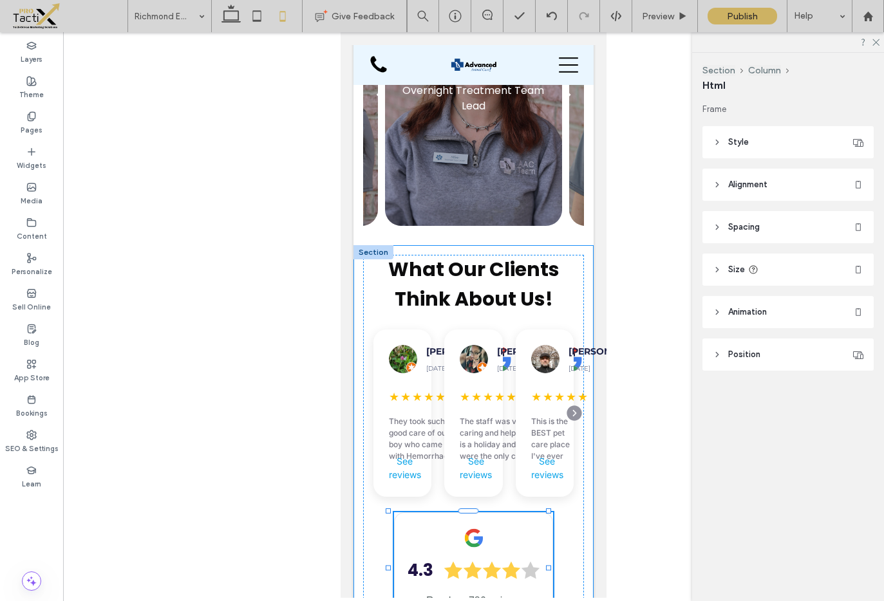
drag, startPoint x: 574, startPoint y: 408, endPoint x: 547, endPoint y: 404, distance: 26.7
click at [390, 512] on div at bounding box center [389, 512] width 1 height 1
type input "**"
type input "****"
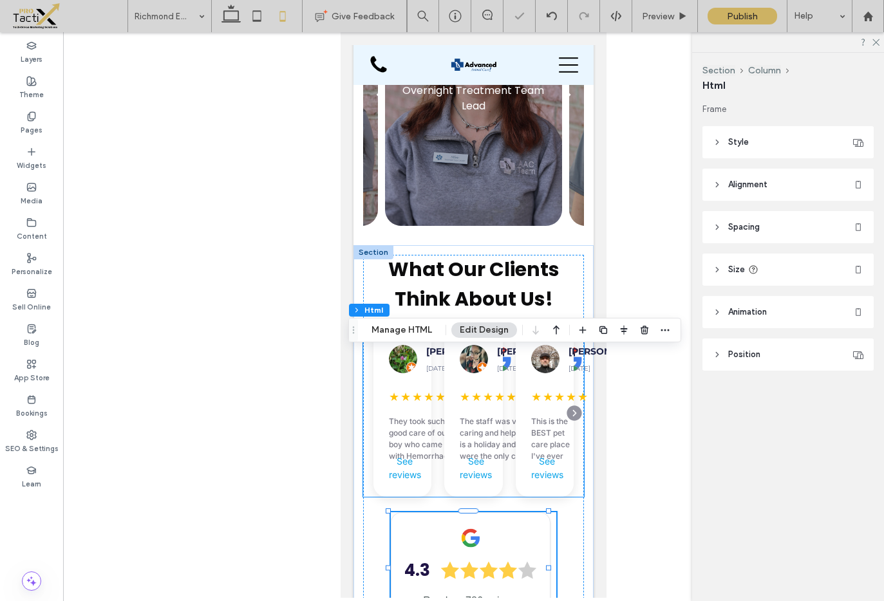
click at [531, 416] on div "This is the BEST pet care place I've ever used. The Vets are fantastic and all …" at bounding box center [552, 439] width 42 height 46
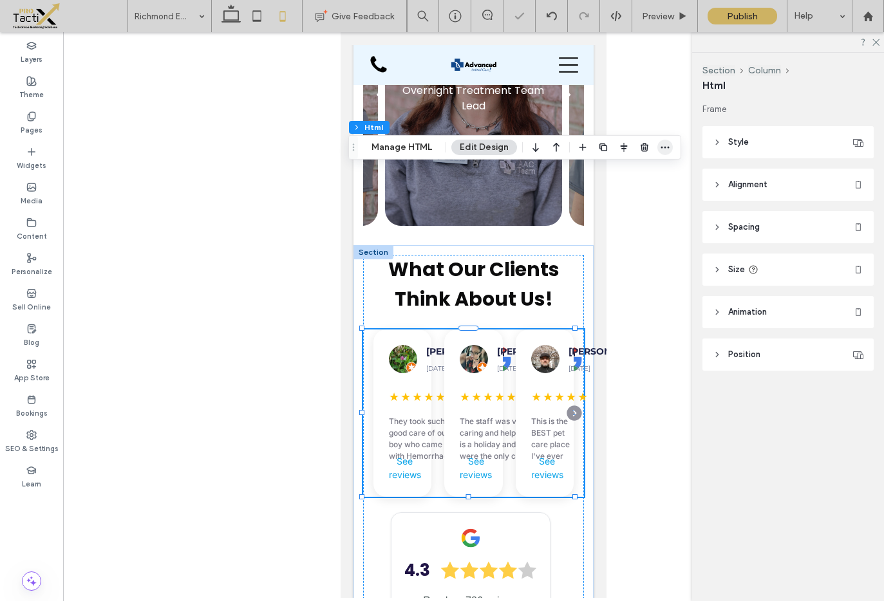
click at [662, 143] on icon "button" at bounding box center [665, 147] width 10 height 10
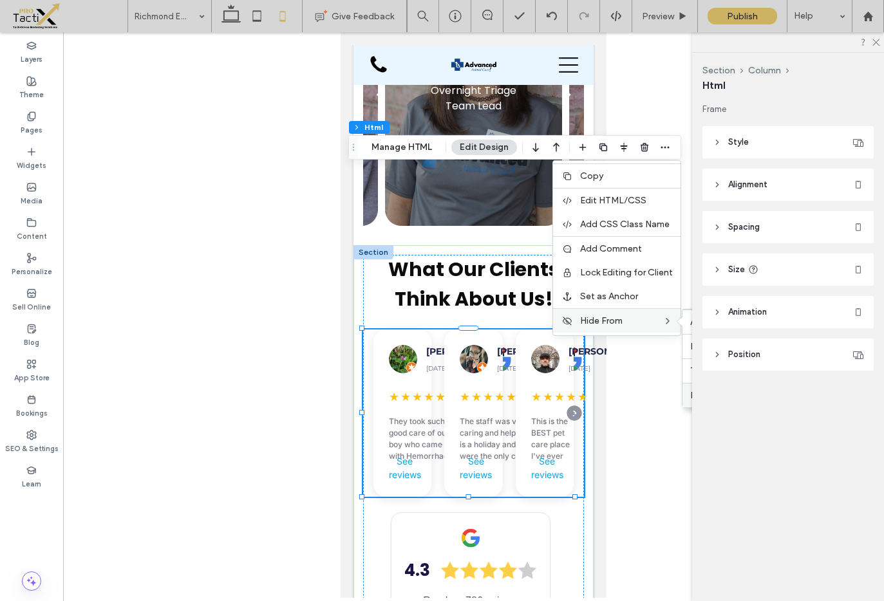
click at [690, 399] on span "Mobile" at bounding box center [704, 395] width 28 height 11
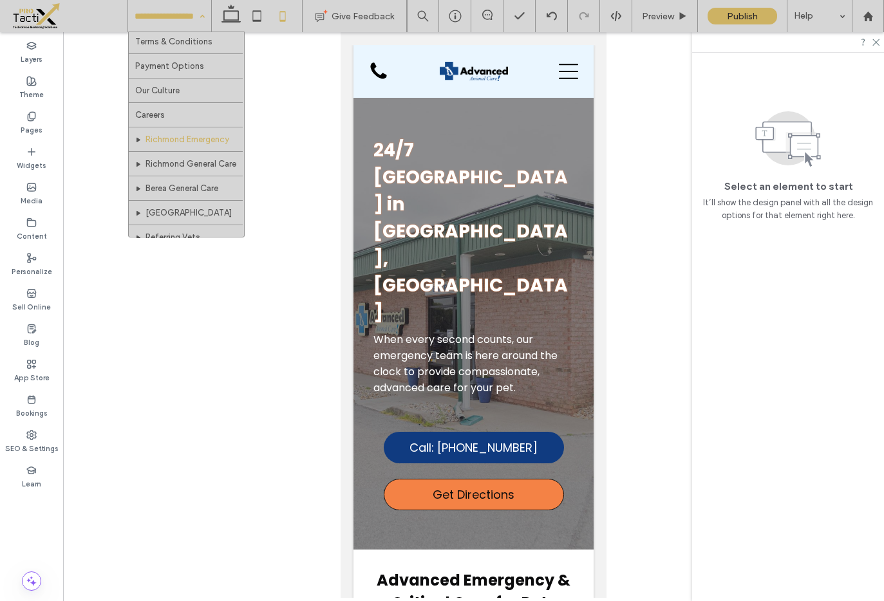
scroll to position [234, 0]
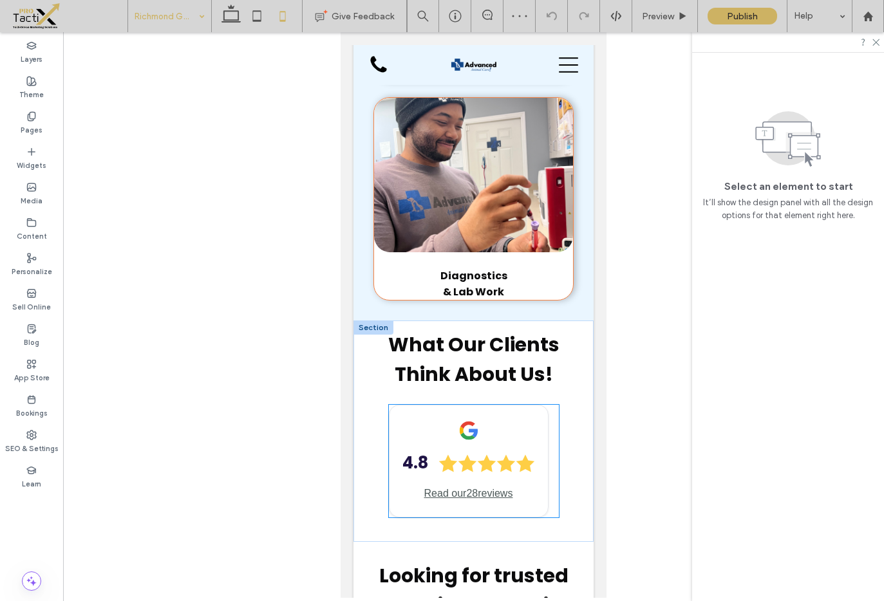
scroll to position [2107, 0]
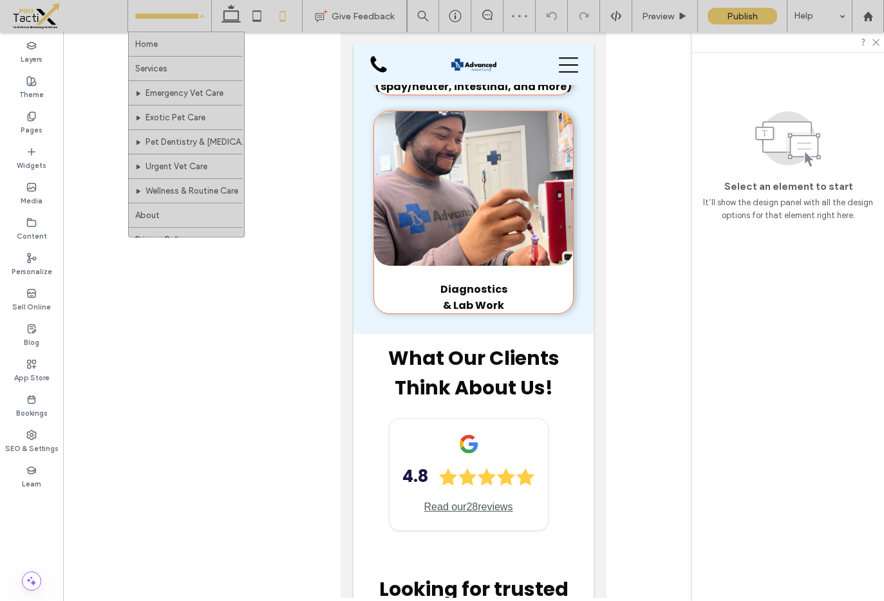
click at [171, 14] on input at bounding box center [167, 16] width 64 height 32
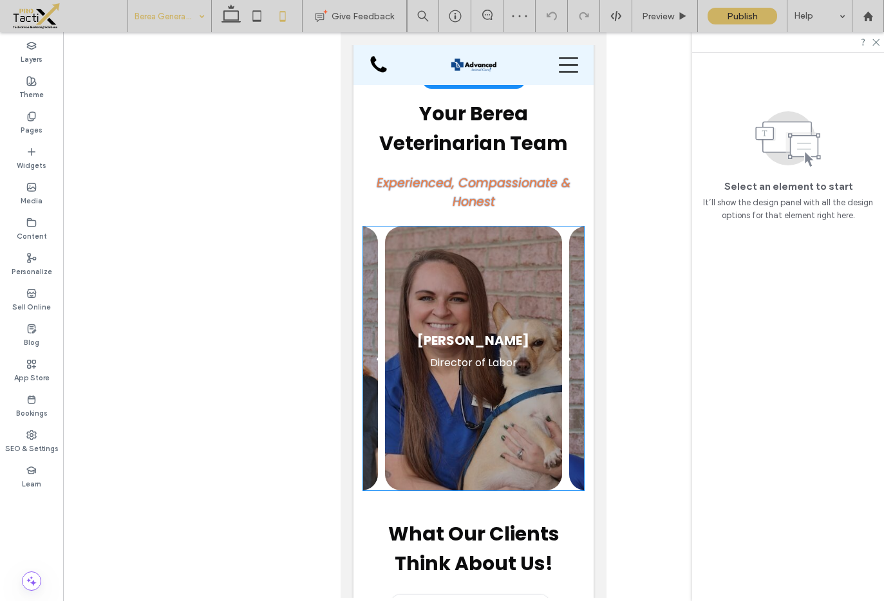
scroll to position [2687, 0]
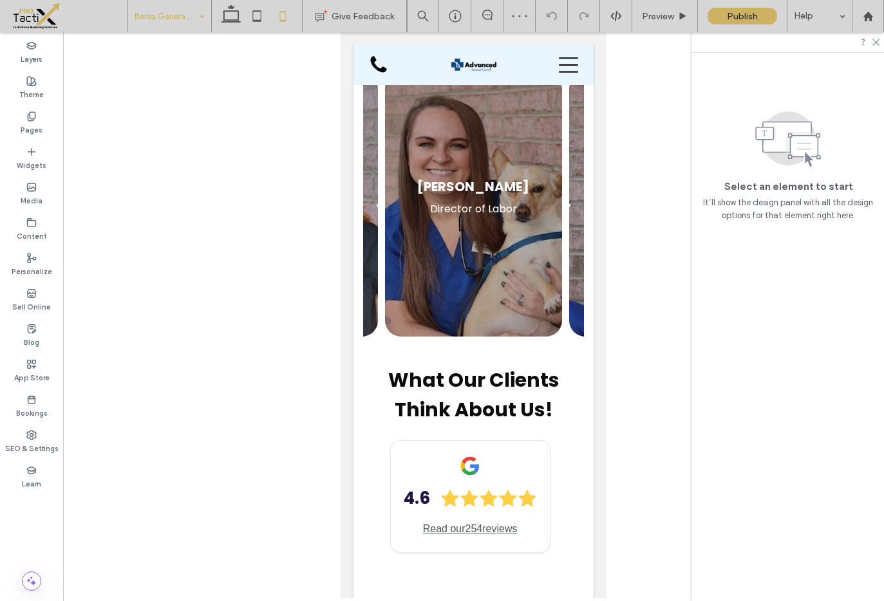
click at [183, 14] on input at bounding box center [167, 16] width 64 height 32
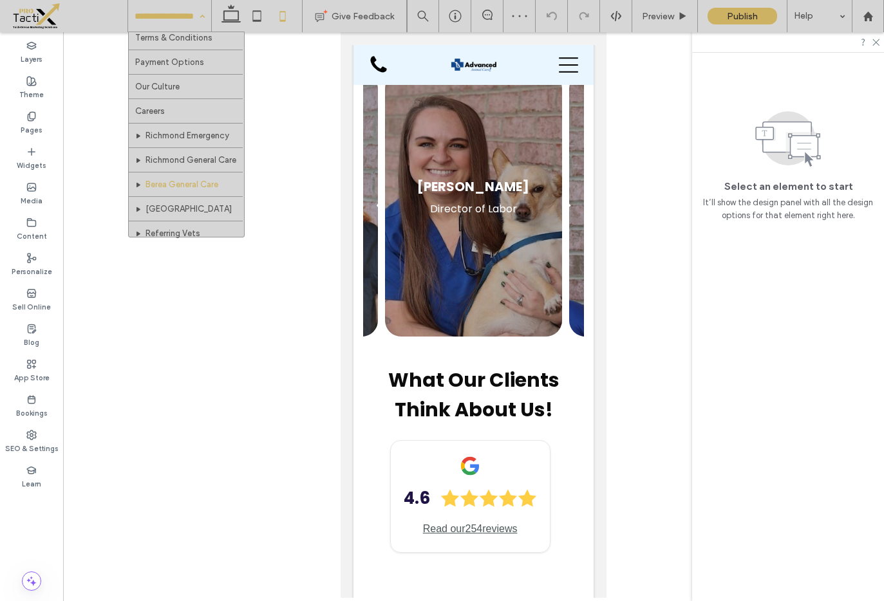
scroll to position [234, 0]
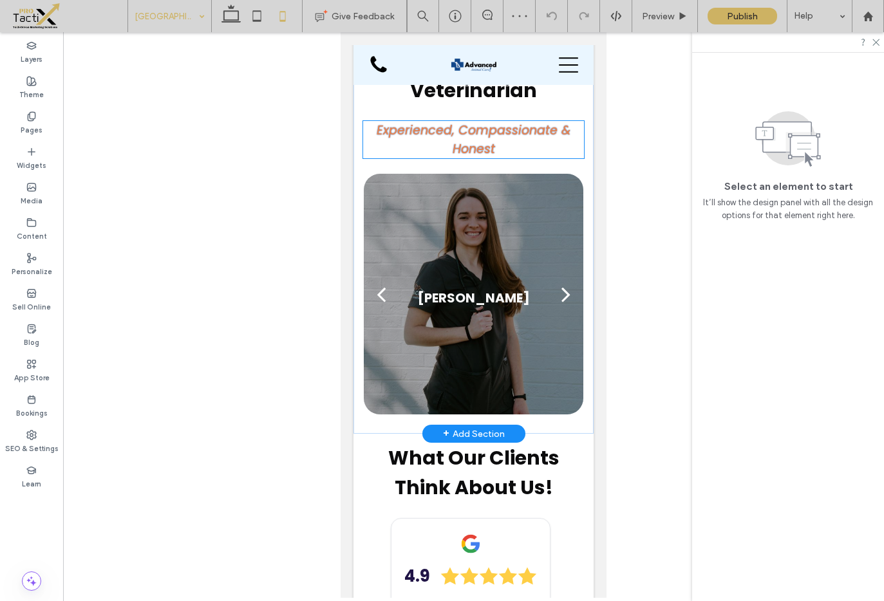
scroll to position [2615, 0]
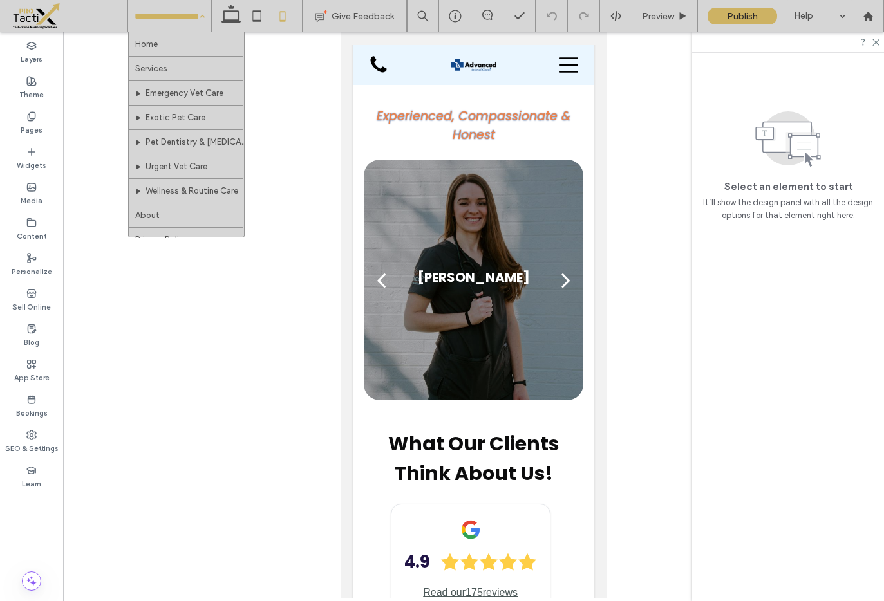
click at [176, 22] on input at bounding box center [167, 16] width 64 height 32
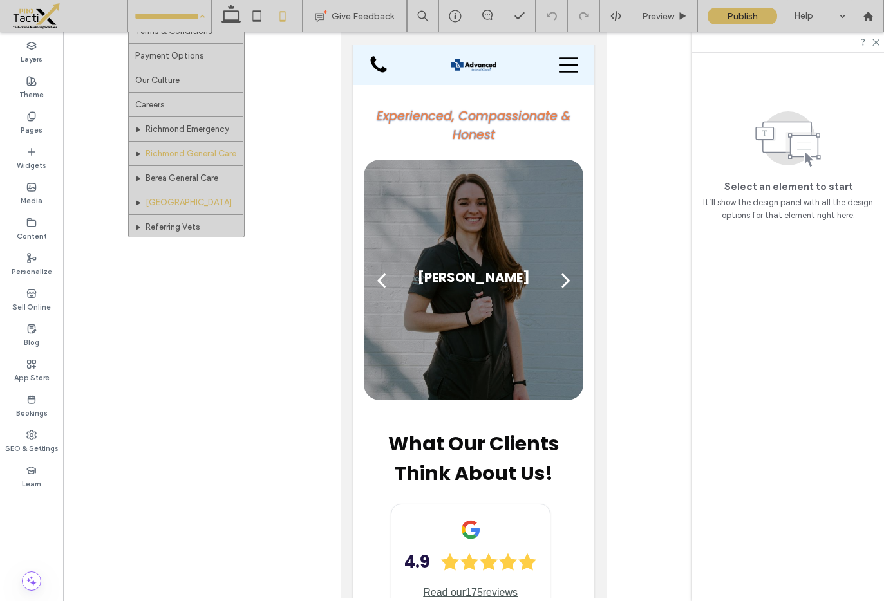
scroll to position [234, 0]
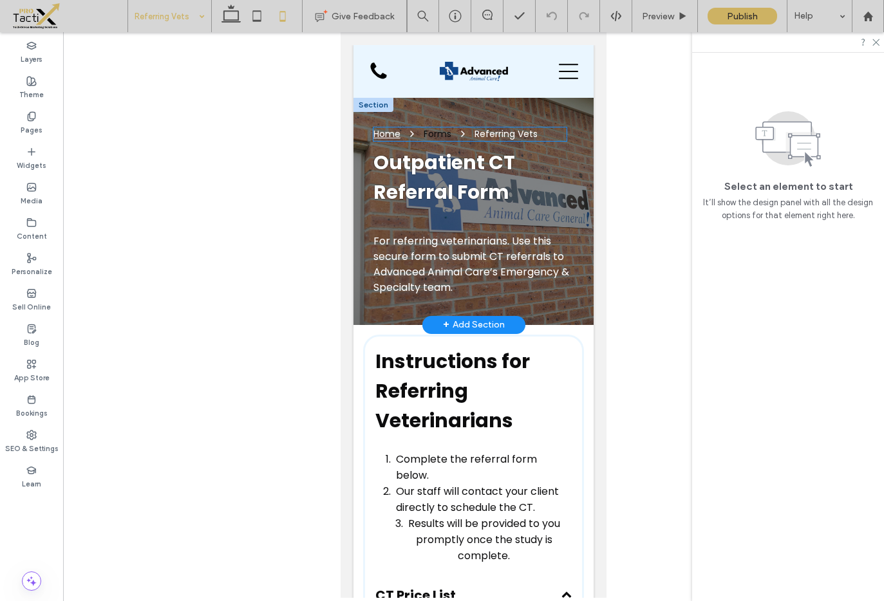
click at [442, 138] on div "Forms" at bounding box center [438, 134] width 28 height 14
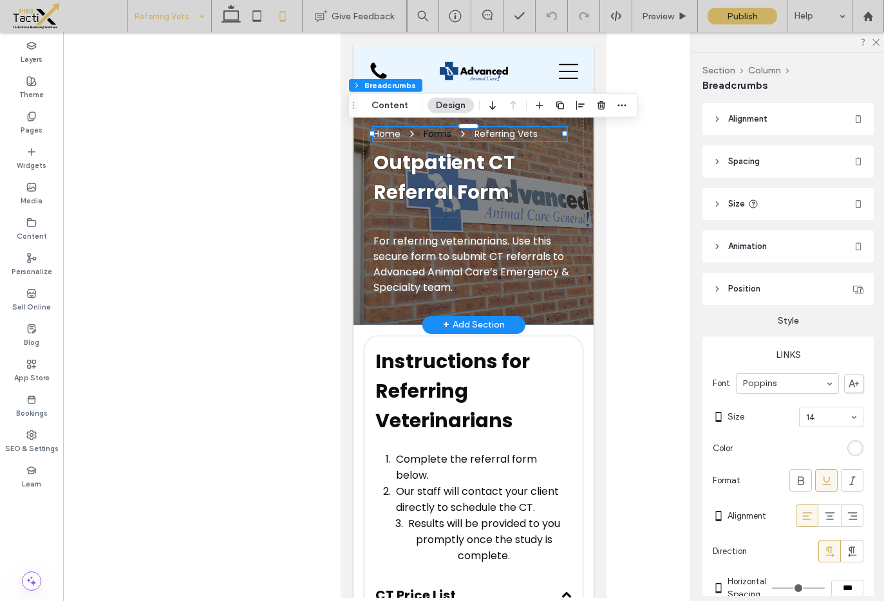
type input "**"
type input "****"
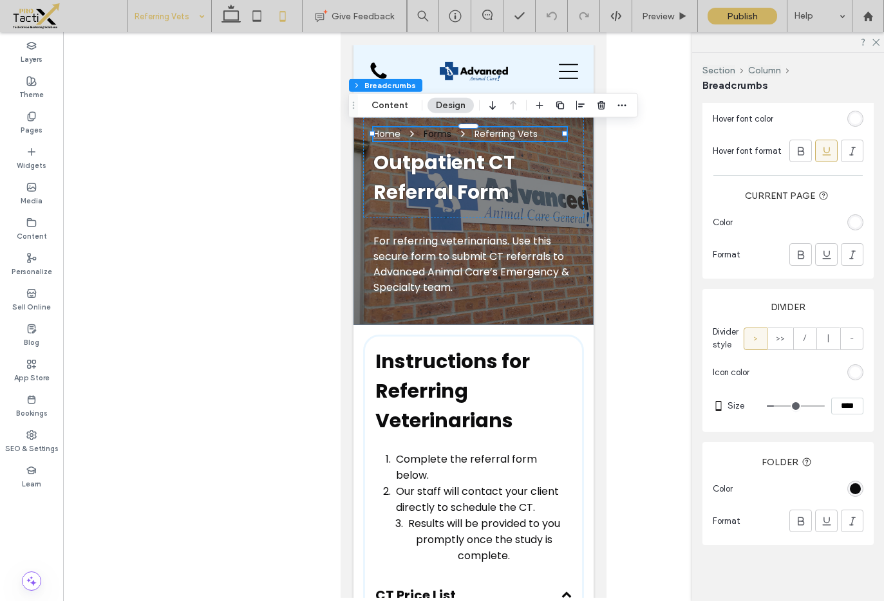
scroll to position [551, 0]
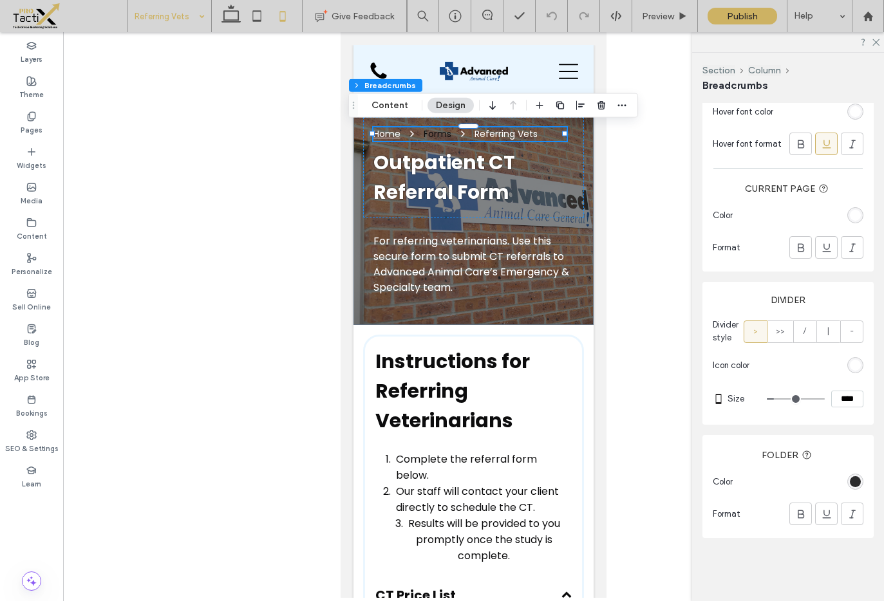
click at [850, 478] on div "rgb(12, 12, 13)" at bounding box center [855, 481] width 11 height 11
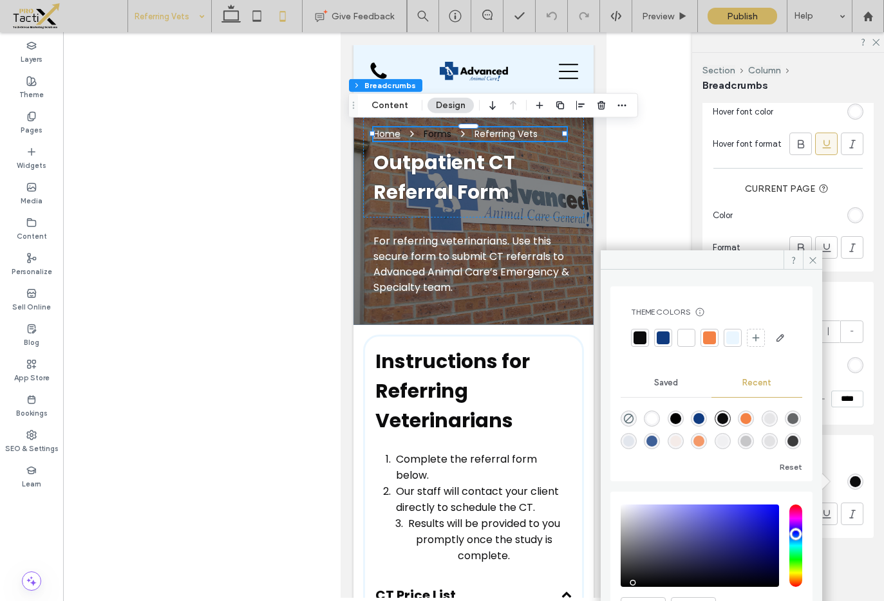
click at [688, 337] on div at bounding box center [686, 338] width 13 height 13
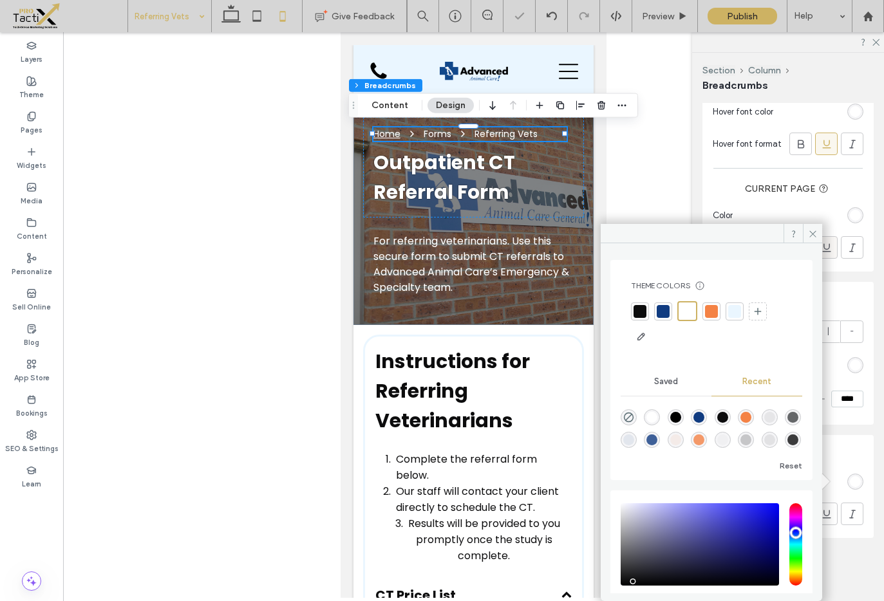
click at [812, 236] on icon at bounding box center [813, 234] width 10 height 10
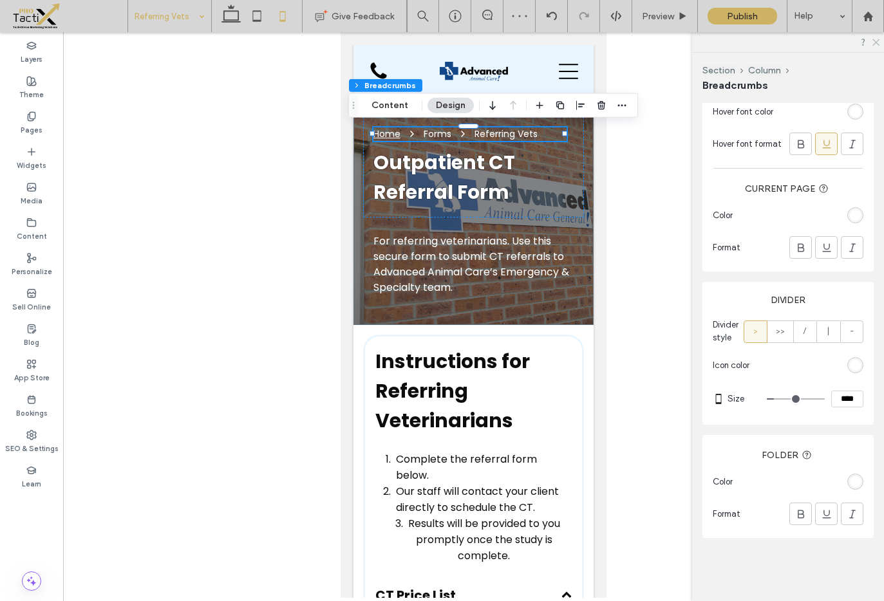
click at [872, 39] on icon at bounding box center [875, 41] width 8 height 8
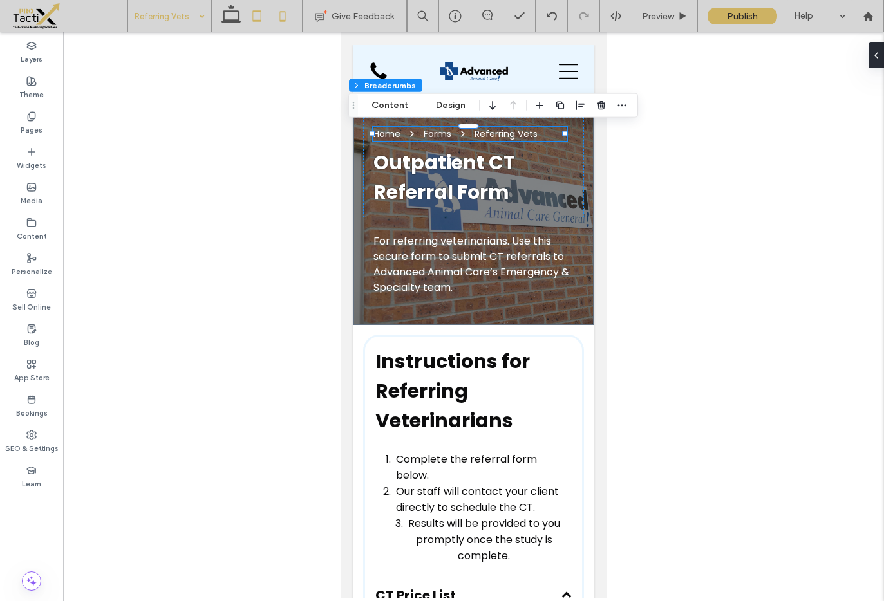
drag, startPoint x: 243, startPoint y: 21, endPoint x: 252, endPoint y: 15, distance: 11.6
click at [249, 16] on div at bounding box center [256, 16] width 91 height 32
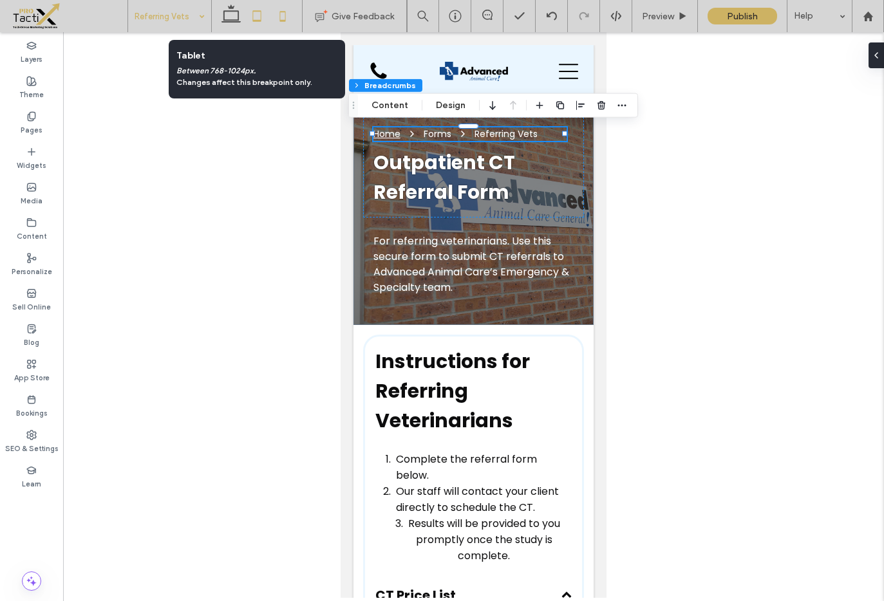
click at [253, 14] on icon at bounding box center [257, 16] width 26 height 26
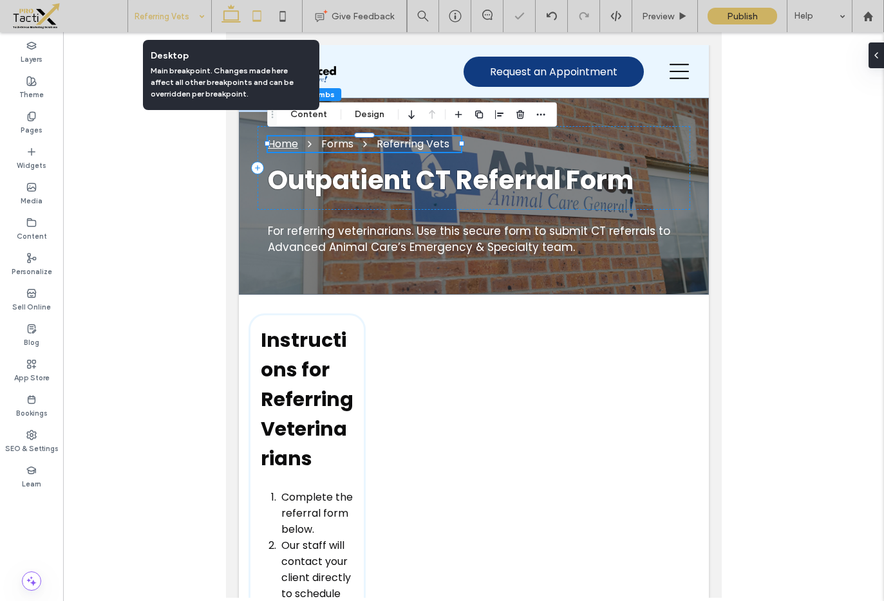
click at [227, 15] on icon at bounding box center [231, 16] width 26 height 26
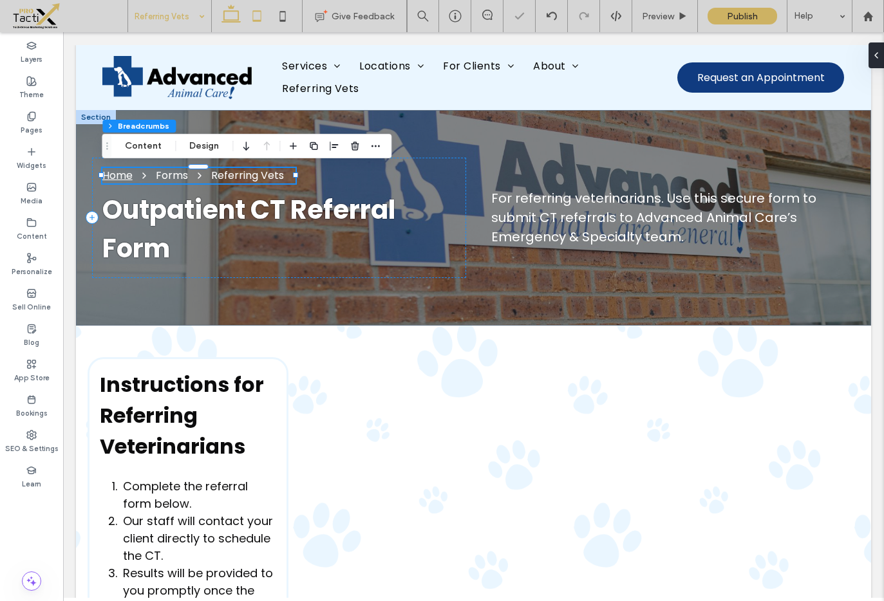
click at [259, 19] on icon at bounding box center [257, 16] width 26 height 26
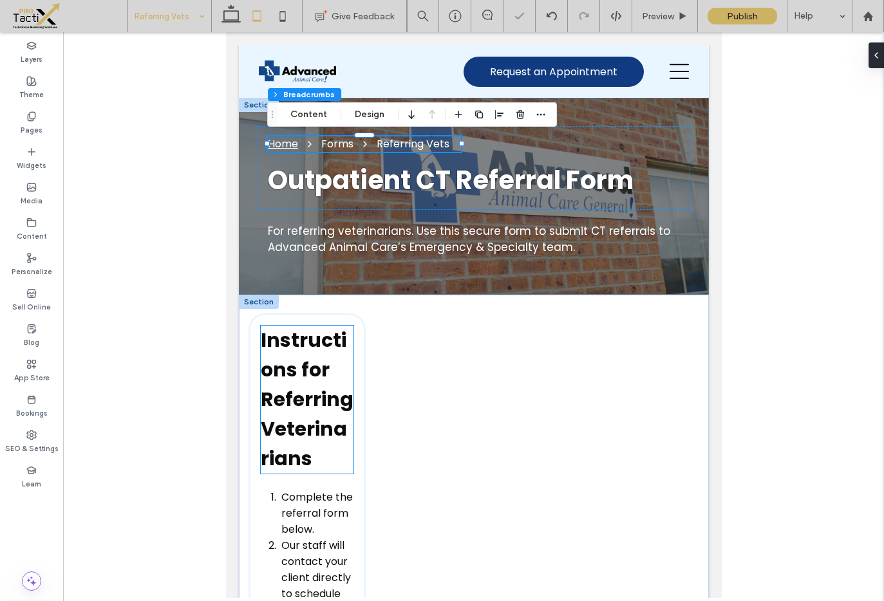
click at [319, 414] on h2 "Instructions for Referring Veterinarians" at bounding box center [306, 400] width 93 height 148
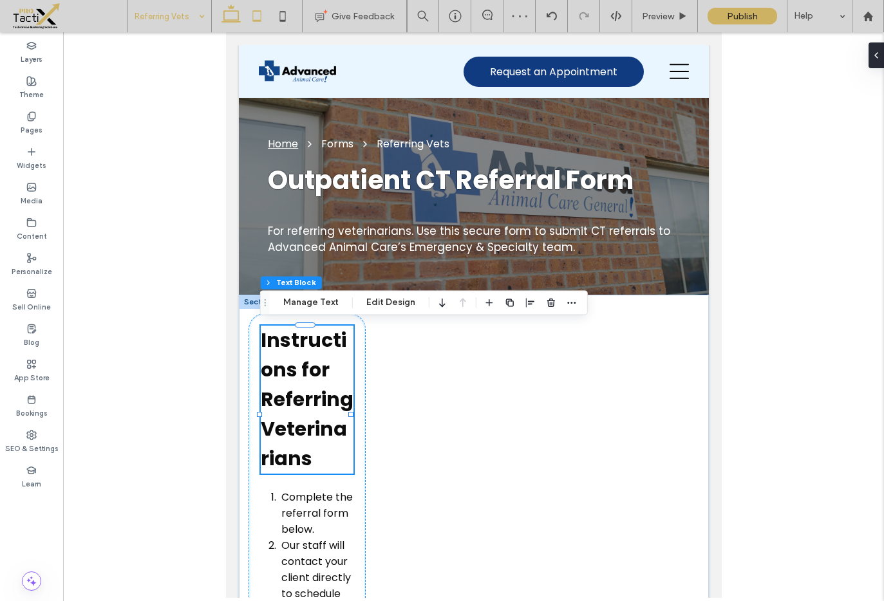
click at [230, 6] on use at bounding box center [230, 14] width 19 height 18
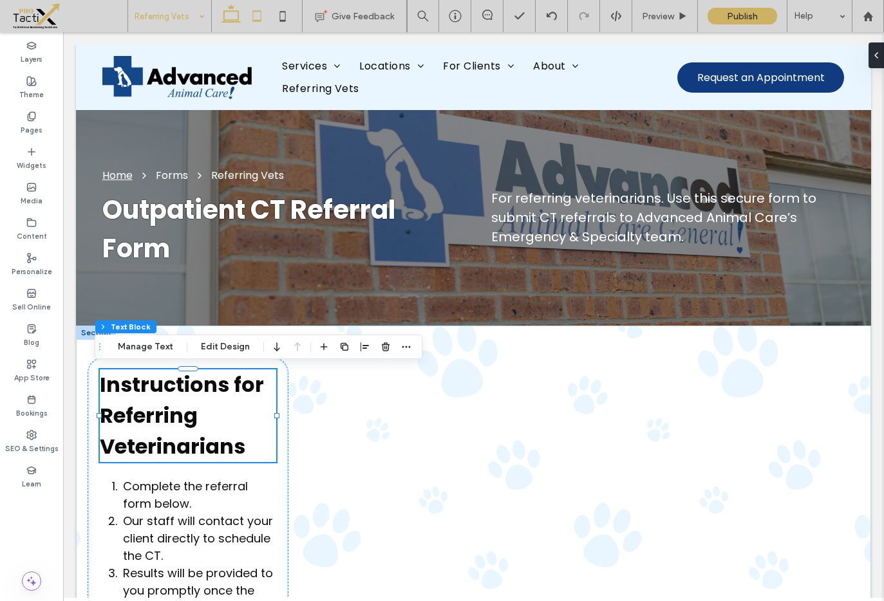
drag, startPoint x: 258, startPoint y: 9, endPoint x: 259, endPoint y: 30, distance: 21.3
click at [258, 10] on icon at bounding box center [257, 16] width 26 height 26
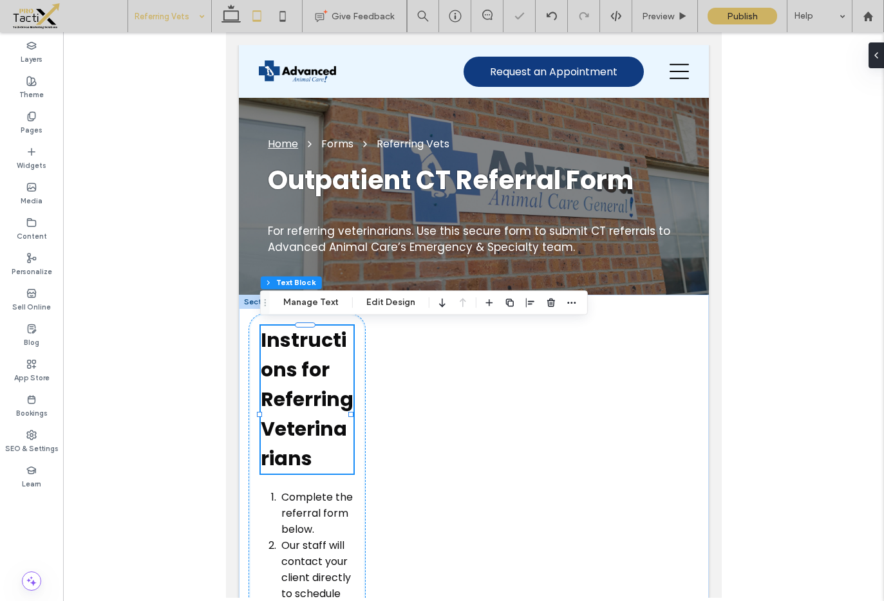
click at [326, 440] on h2 "Instructions for Referring Veterinarians" at bounding box center [306, 400] width 93 height 148
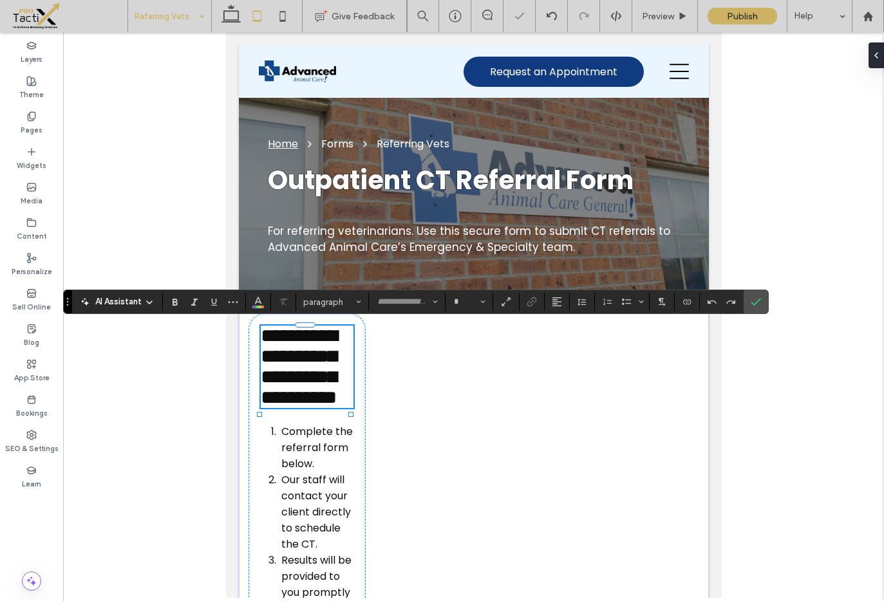
type input "*******"
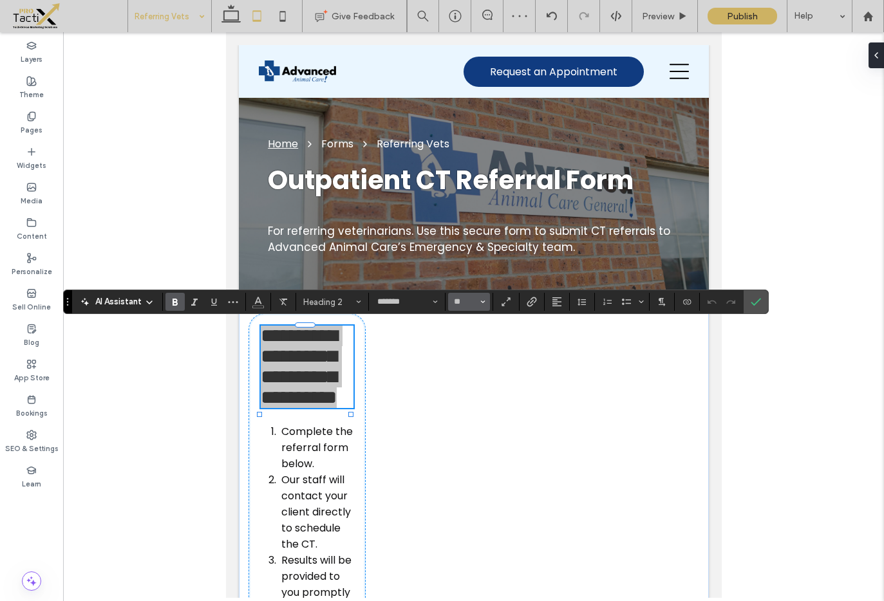
click at [485, 301] on button "**" at bounding box center [469, 302] width 42 height 18
click at [469, 393] on label "24" at bounding box center [468, 395] width 41 height 18
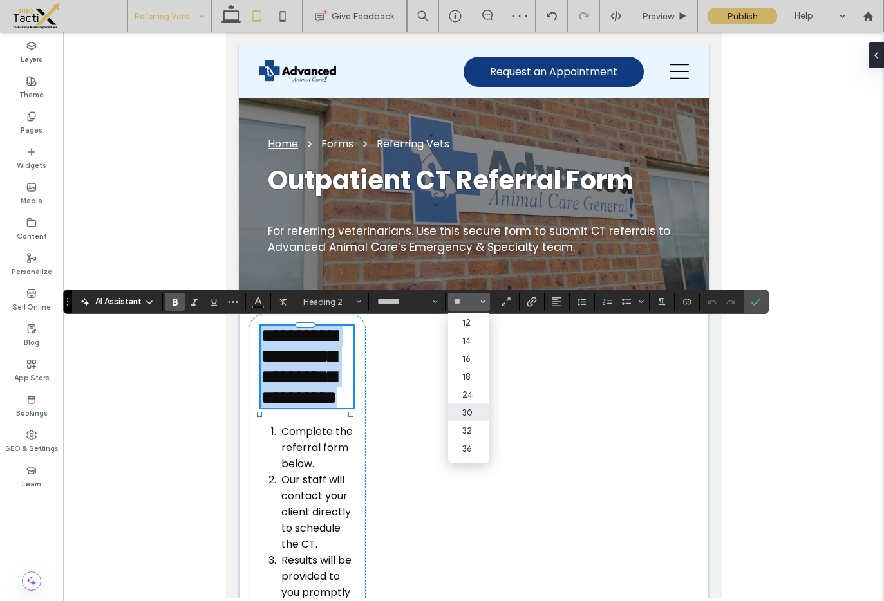
type input "**"
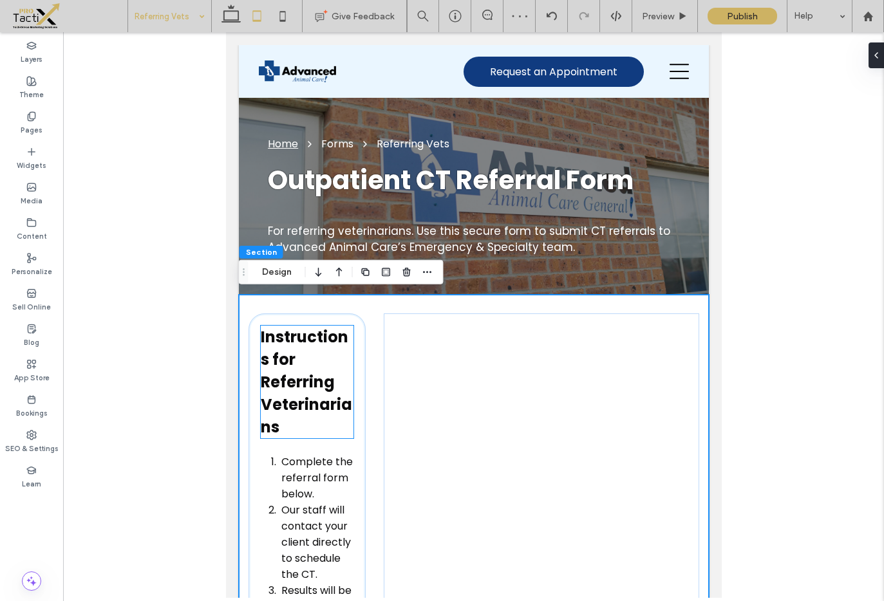
click at [323, 380] on span "Instructions for Referring Veterinarians" at bounding box center [305, 381] width 91 height 111
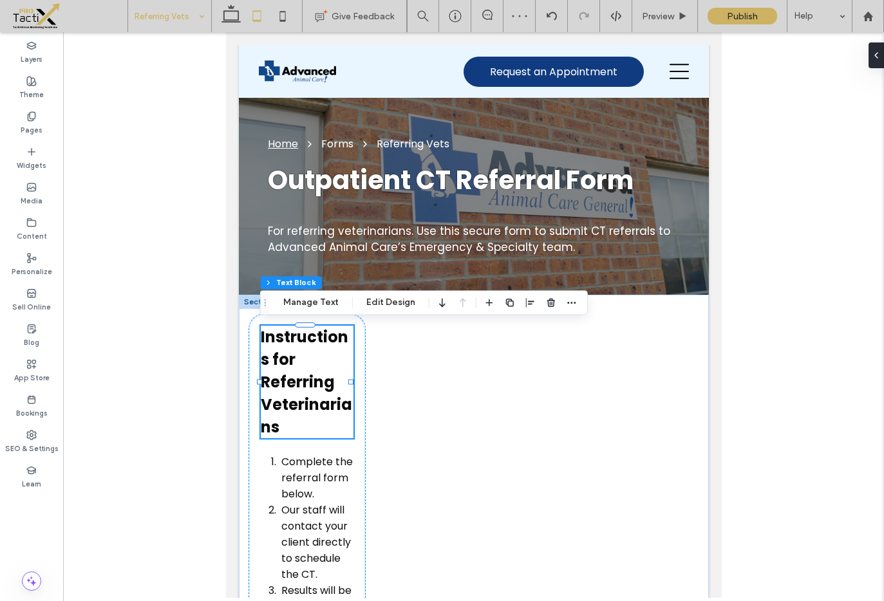
click at [324, 380] on div "Instructions for Referring Veterinarians" at bounding box center [306, 382] width 93 height 113
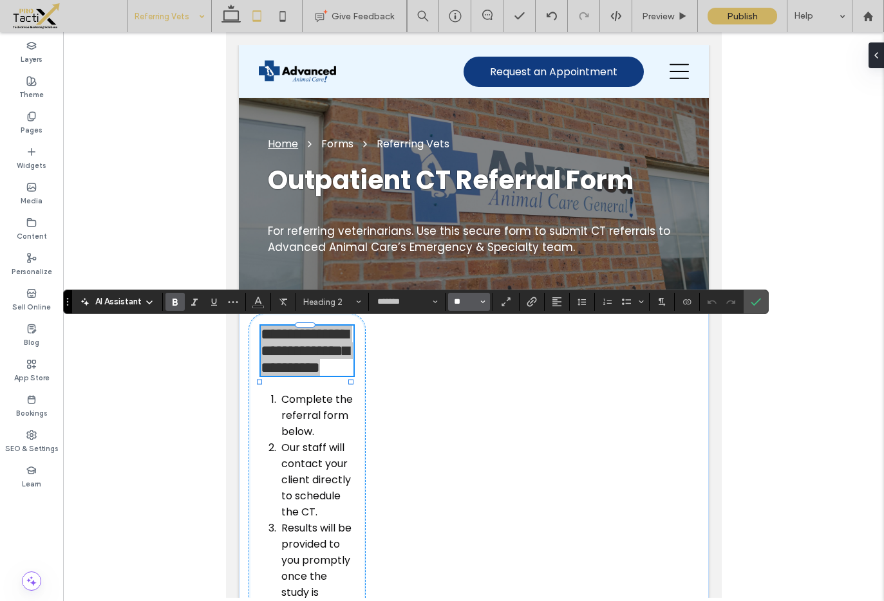
click at [474, 303] on input "**" at bounding box center [465, 302] width 25 height 10
type input "**"
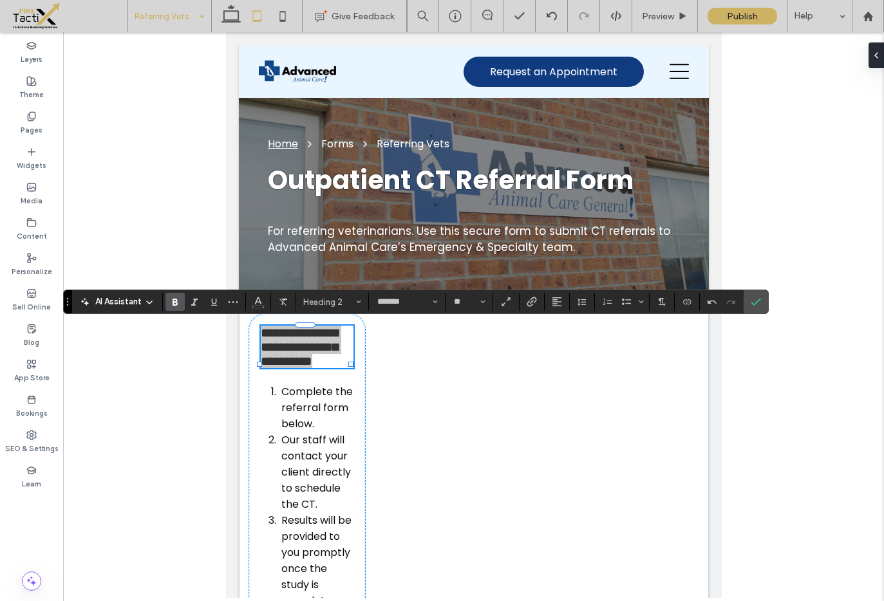
drag, startPoint x: 467, startPoint y: 303, endPoint x: 493, endPoint y: 301, distance: 25.2
click at [467, 303] on input "**" at bounding box center [465, 302] width 25 height 10
click at [487, 303] on button "Size" at bounding box center [469, 302] width 42 height 18
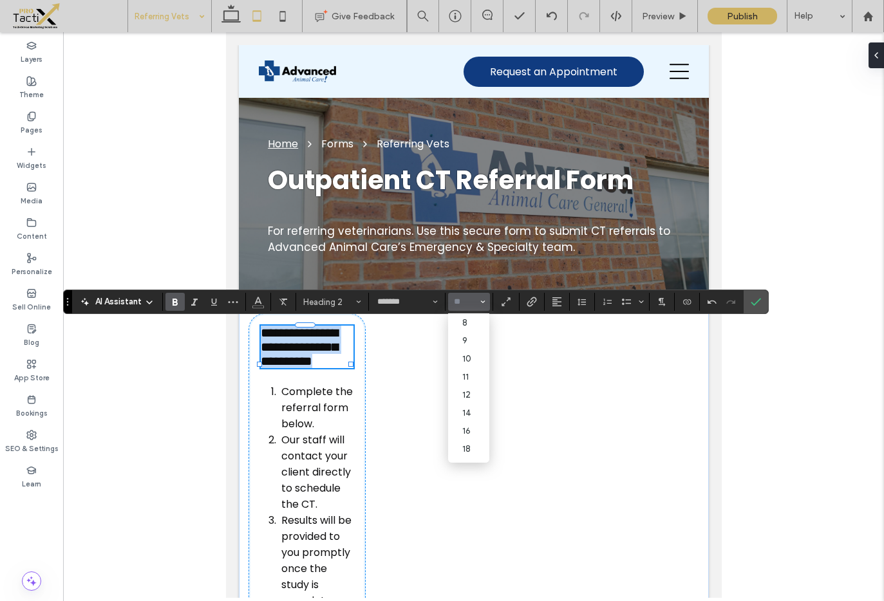
type input "**"
click at [485, 303] on icon "Size" at bounding box center [482, 301] width 5 height 5
drag, startPoint x: 471, startPoint y: 401, endPoint x: 245, endPoint y: 369, distance: 228.3
click at [471, 401] on label "18" at bounding box center [468, 402] width 41 height 18
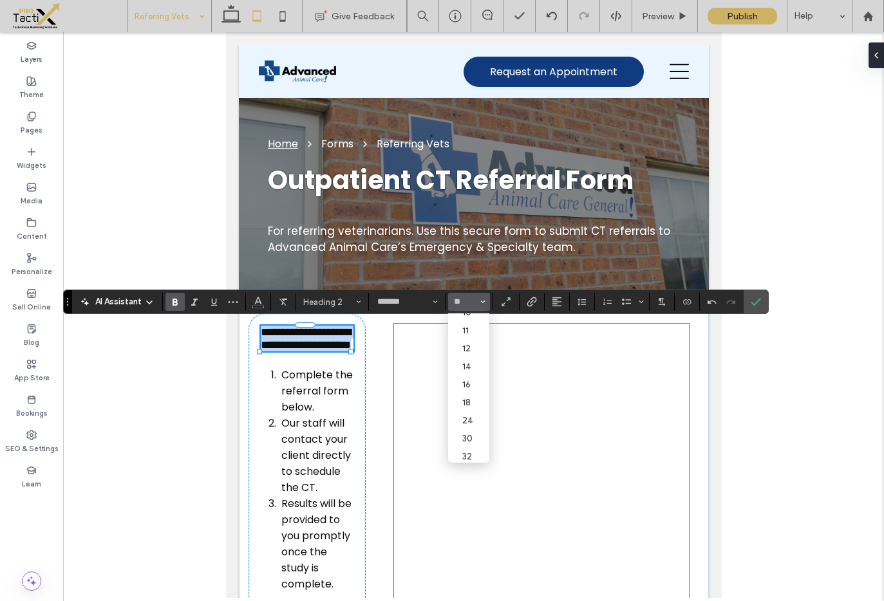
type input "**"
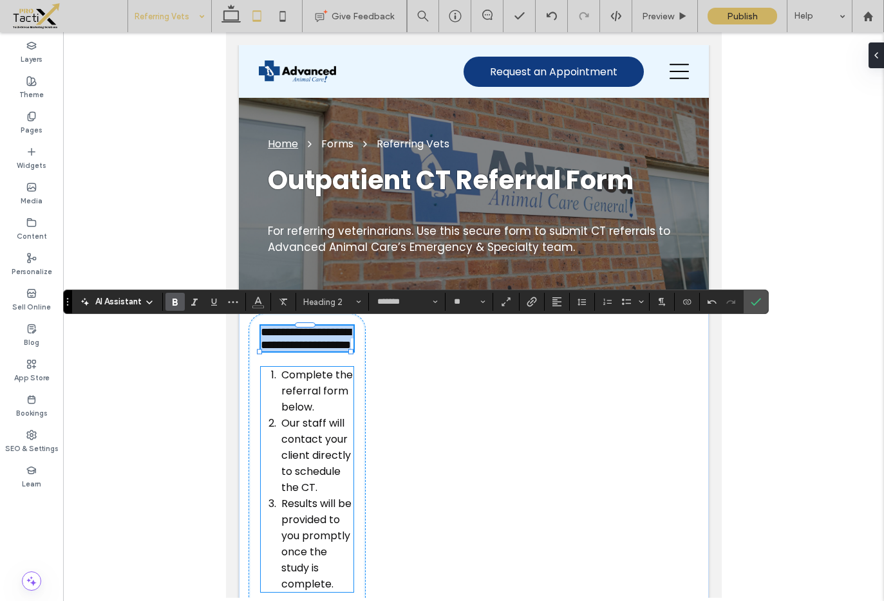
click at [344, 415] on li "Complete the referral form below." at bounding box center [317, 391] width 72 height 48
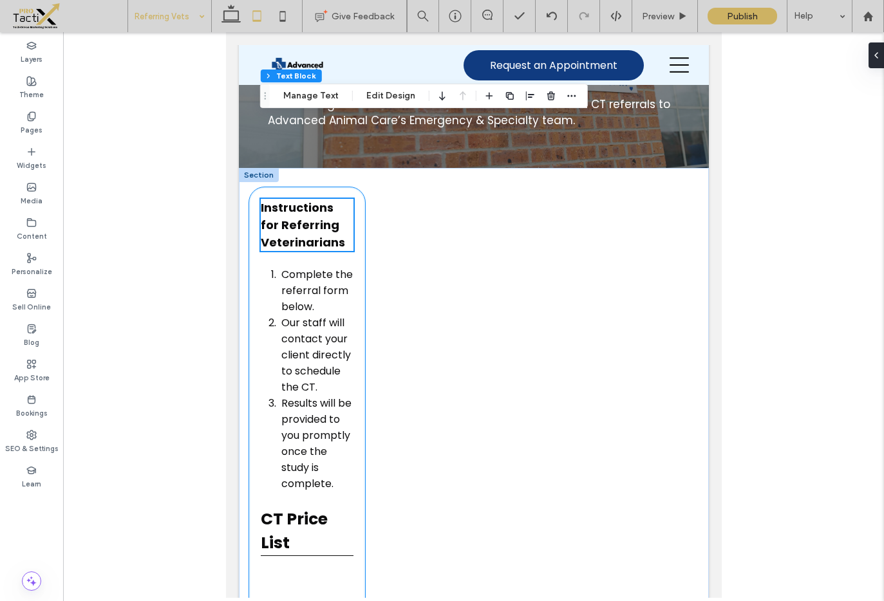
scroll to position [0, 0]
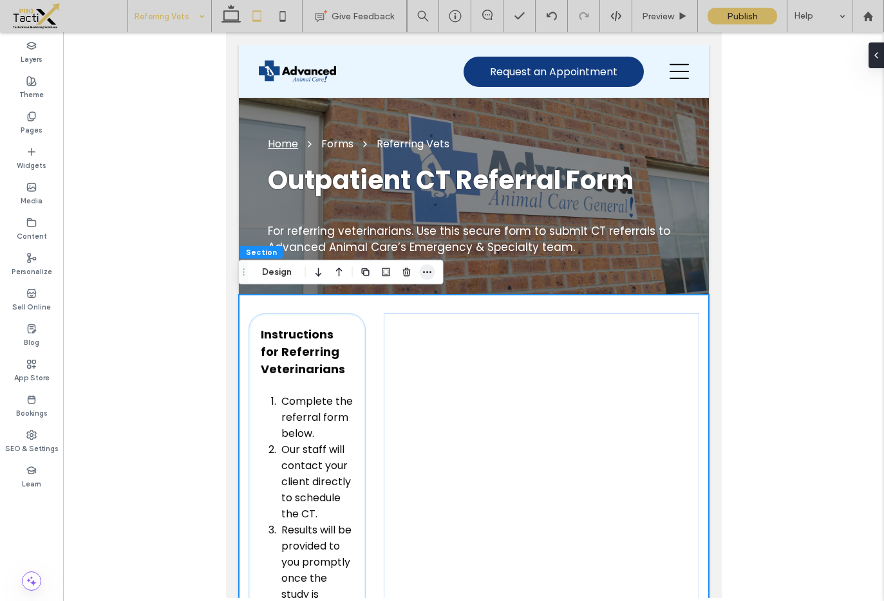
click at [420, 270] on span "button" at bounding box center [427, 272] width 15 height 15
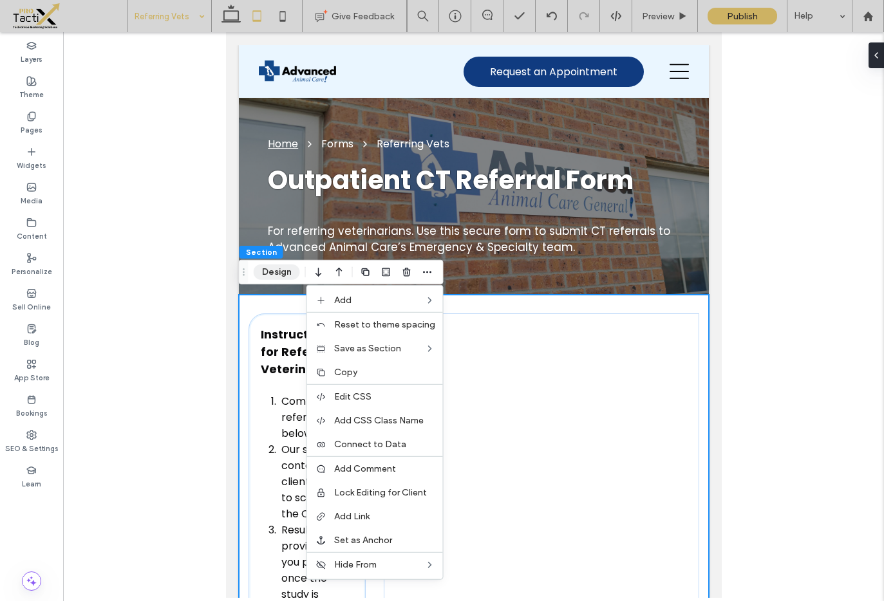
click at [273, 265] on button "Design" at bounding box center [277, 272] width 46 height 15
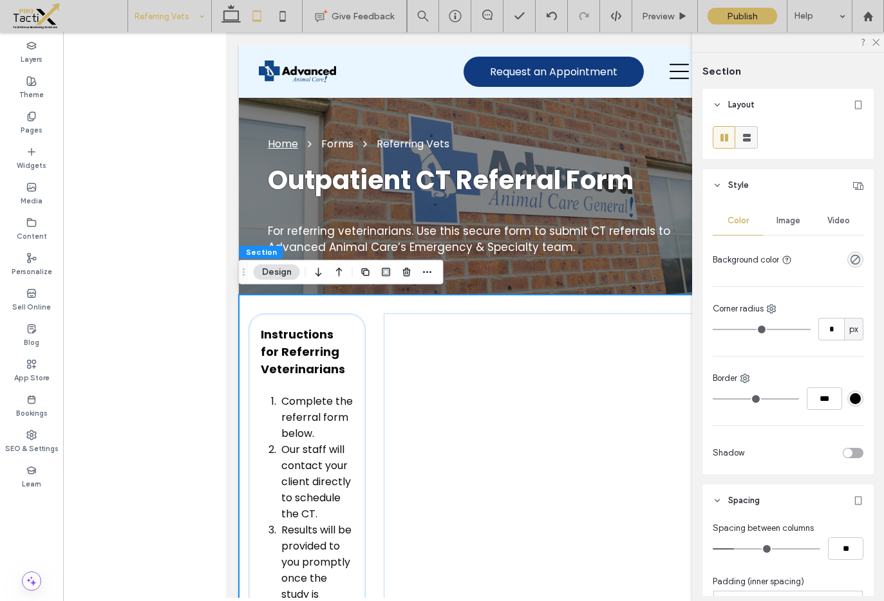
click at [751, 132] on icon at bounding box center [746, 137] width 13 height 13
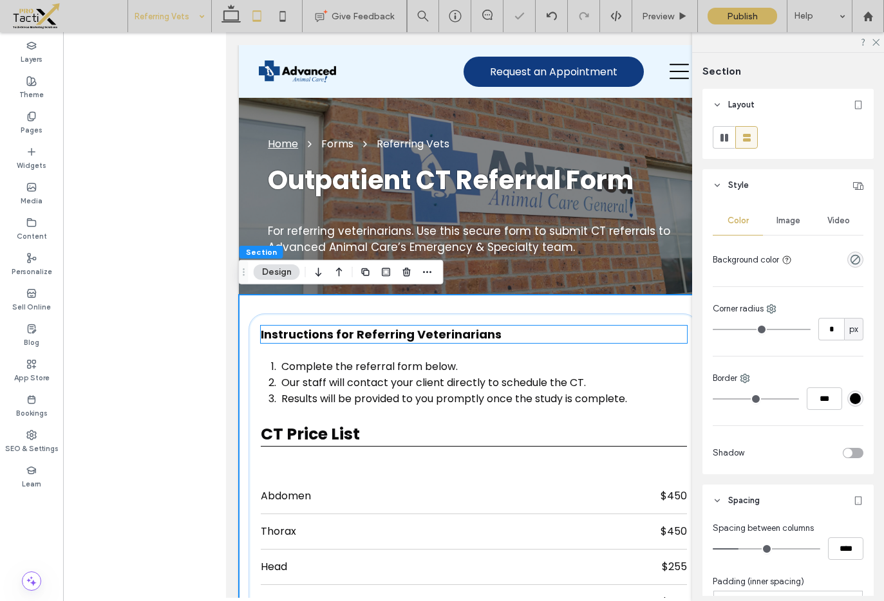
click at [395, 340] on span "Instructions for Referring Veterinarians" at bounding box center [380, 334] width 241 height 16
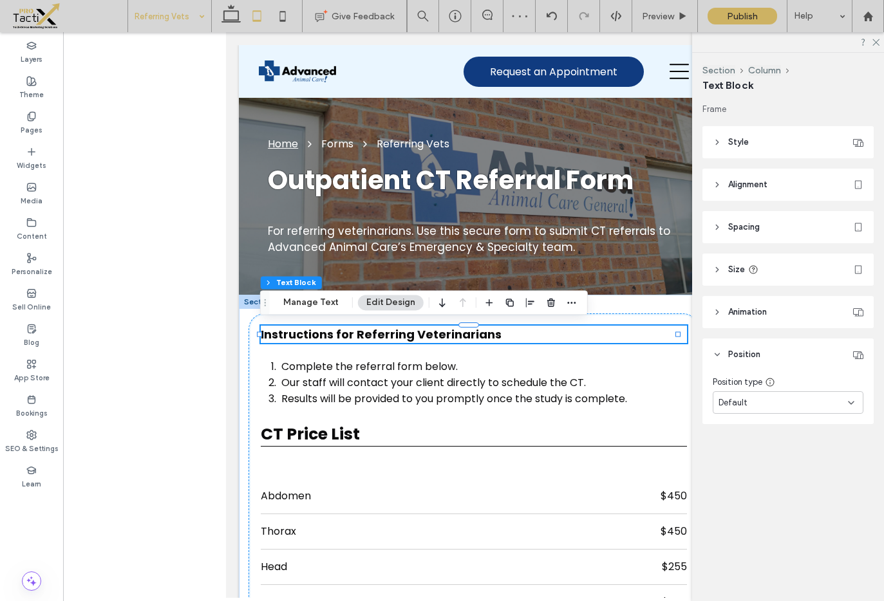
click at [395, 337] on span "Instructions for Referring Veterinarians" at bounding box center [380, 334] width 241 height 16
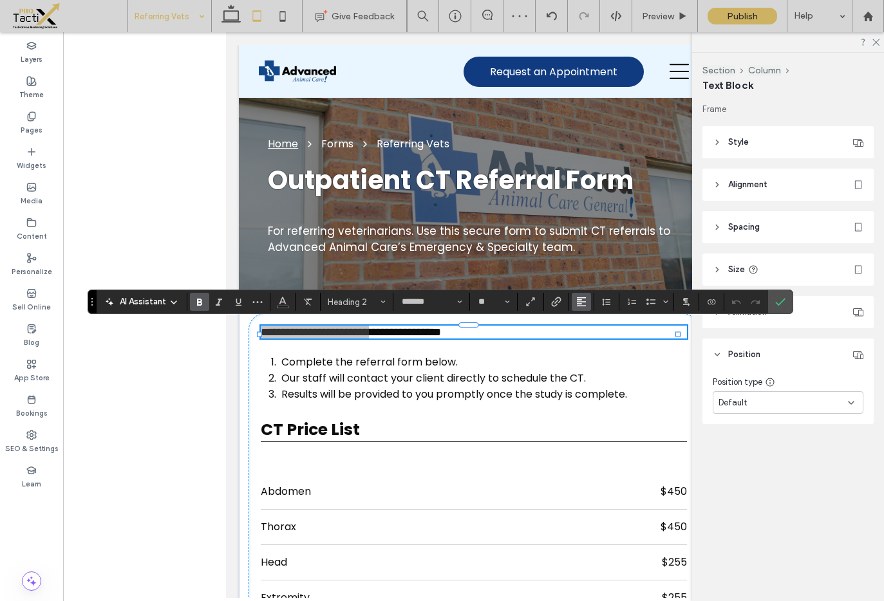
click at [587, 298] on button "Alignment" at bounding box center [581, 302] width 19 height 18
click at [588, 337] on icon "ui.textEditor.alignment.center" at bounding box center [591, 342] width 10 height 10
click at [463, 330] on span "**********" at bounding box center [473, 332] width 180 height 12
click at [464, 330] on span "**********" at bounding box center [473, 332] width 180 height 12
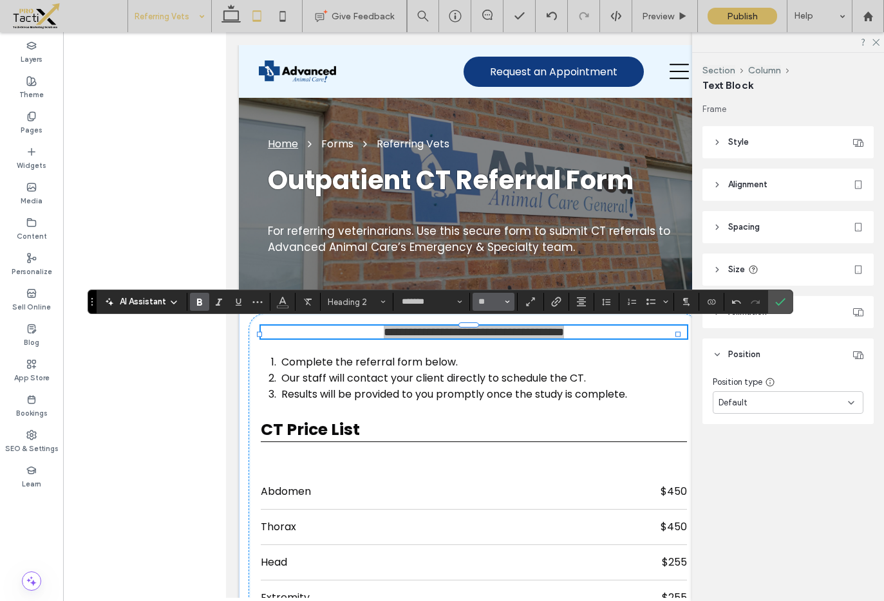
click at [506, 301] on use "Size" at bounding box center [507, 302] width 5 height 3
click at [494, 418] on label "30" at bounding box center [493, 423] width 41 height 18
type input "**"
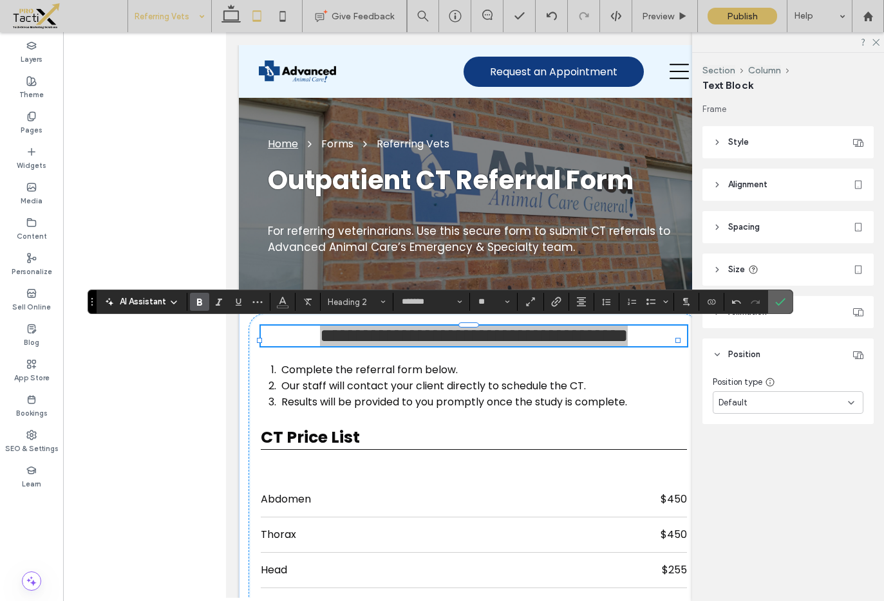
click at [782, 303] on icon "Confirm" at bounding box center [780, 302] width 10 height 10
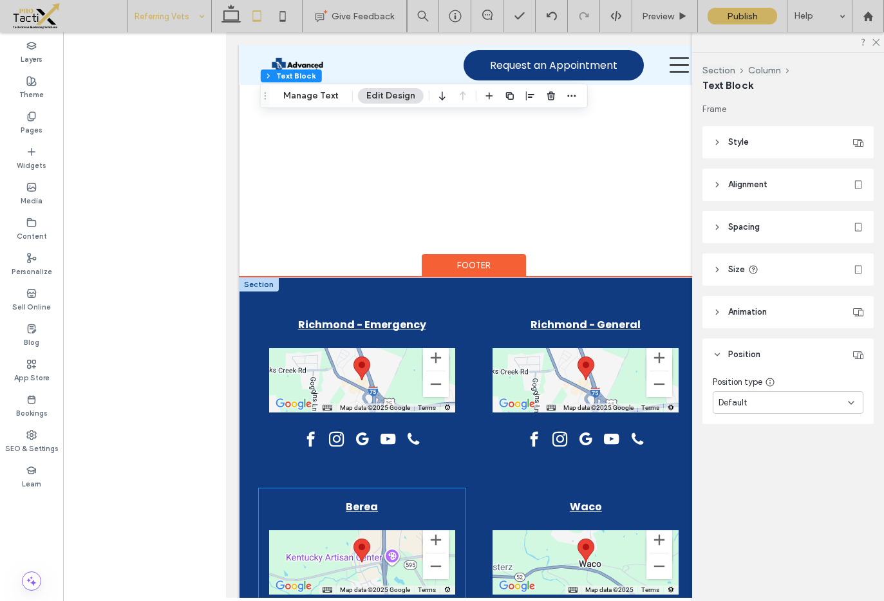
scroll to position [2466, 0]
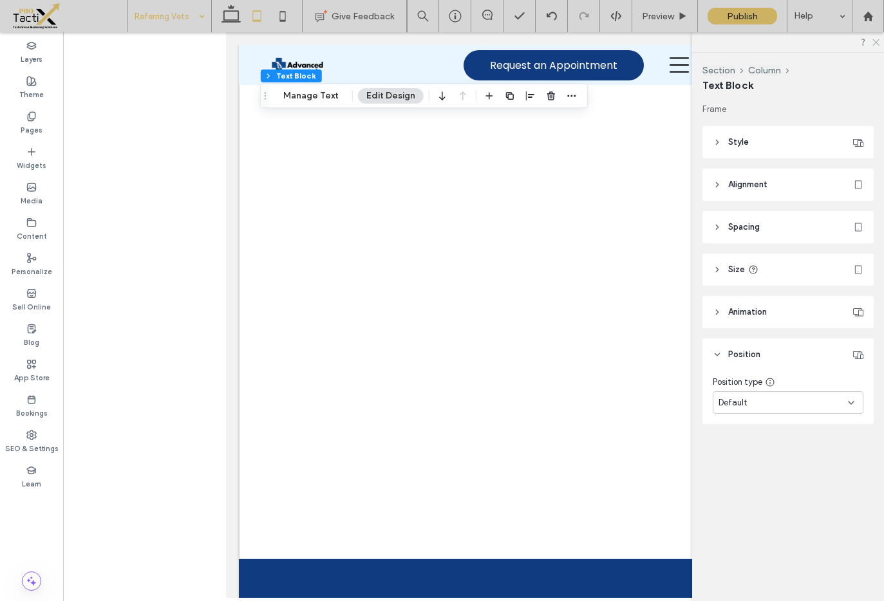
click at [877, 42] on icon at bounding box center [875, 41] width 8 height 8
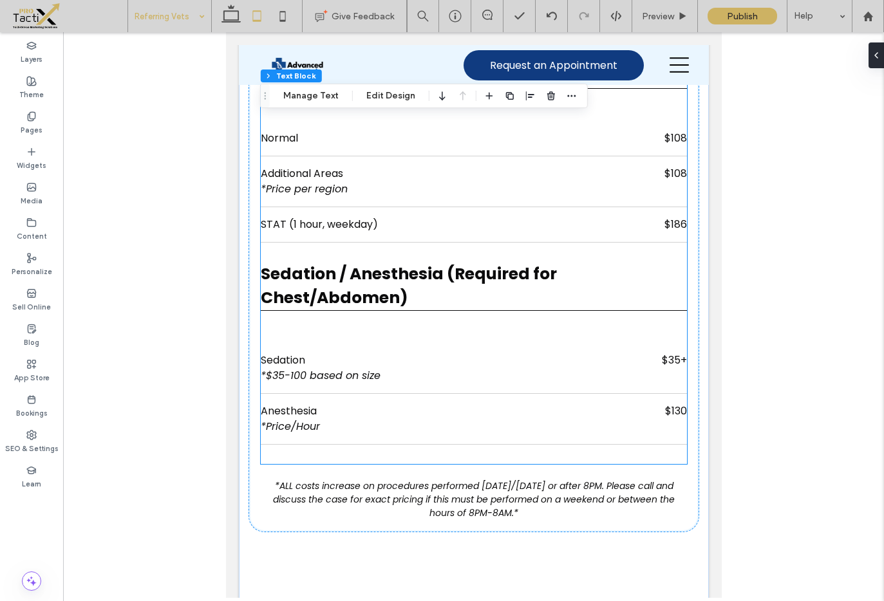
scroll to position [823, 0]
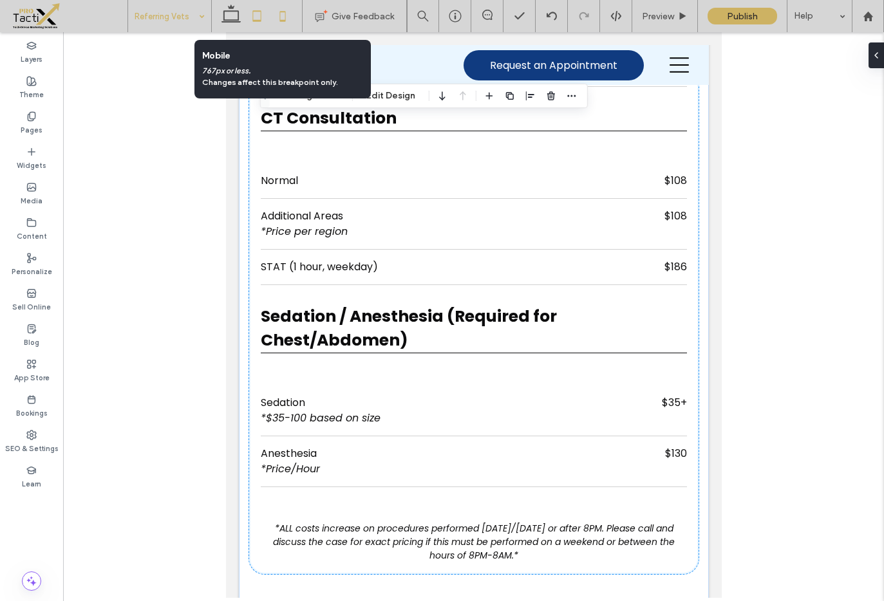
click at [287, 21] on icon at bounding box center [283, 16] width 26 height 26
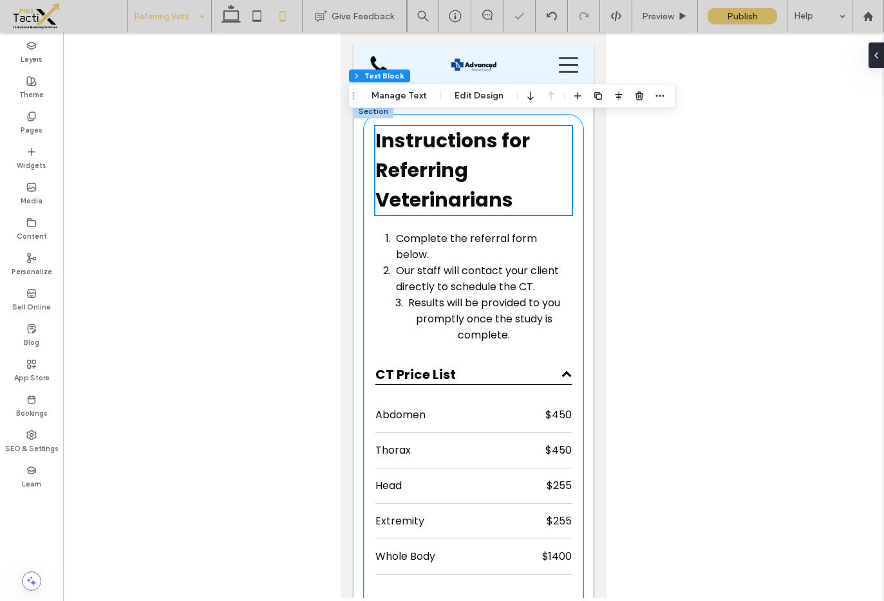
scroll to position [129, 0]
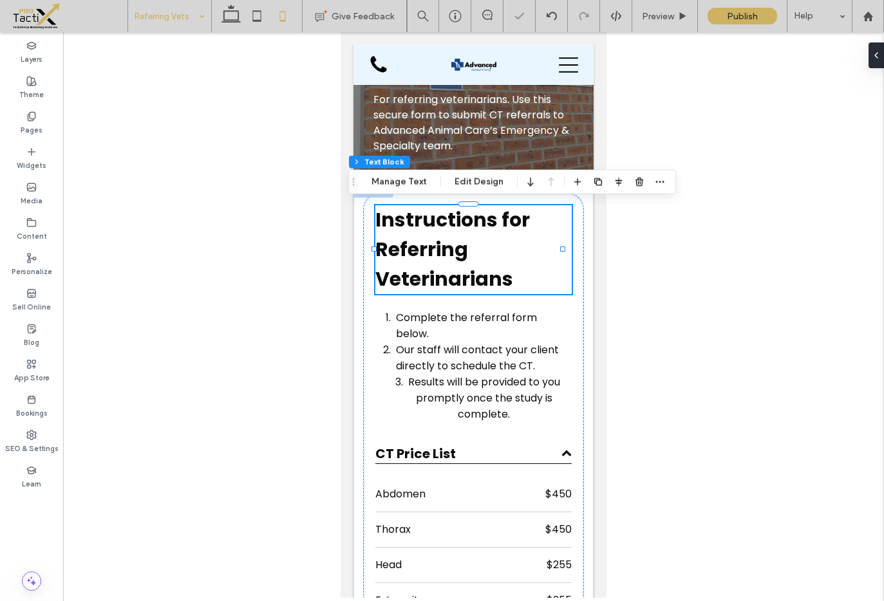
click at [467, 261] on h2 "Instructions for Referring Veterinarians" at bounding box center [473, 249] width 196 height 89
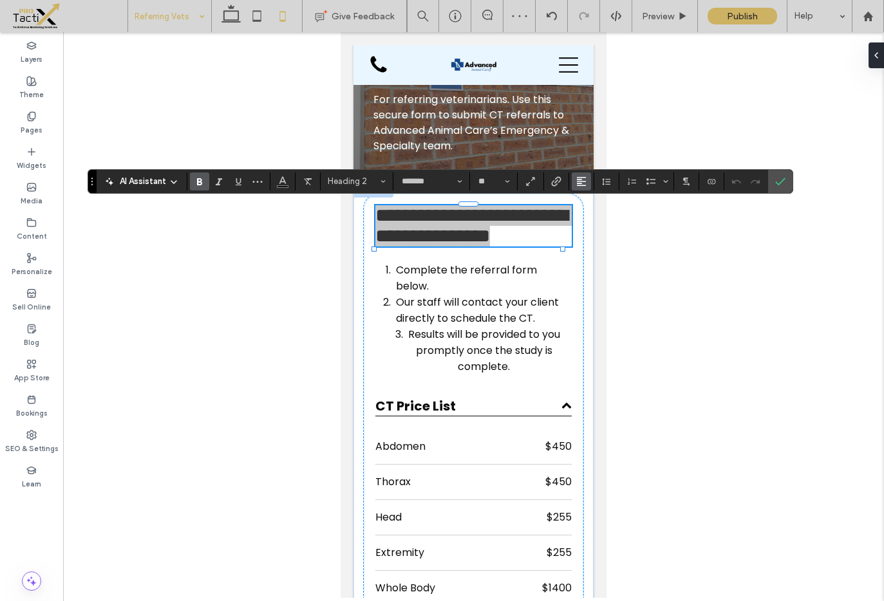
click at [575, 185] on button "Alignment" at bounding box center [581, 182] width 19 height 18
click at [594, 218] on icon "ui.textEditor.alignment.center" at bounding box center [591, 221] width 10 height 10
click at [511, 183] on button "**" at bounding box center [494, 182] width 42 height 18
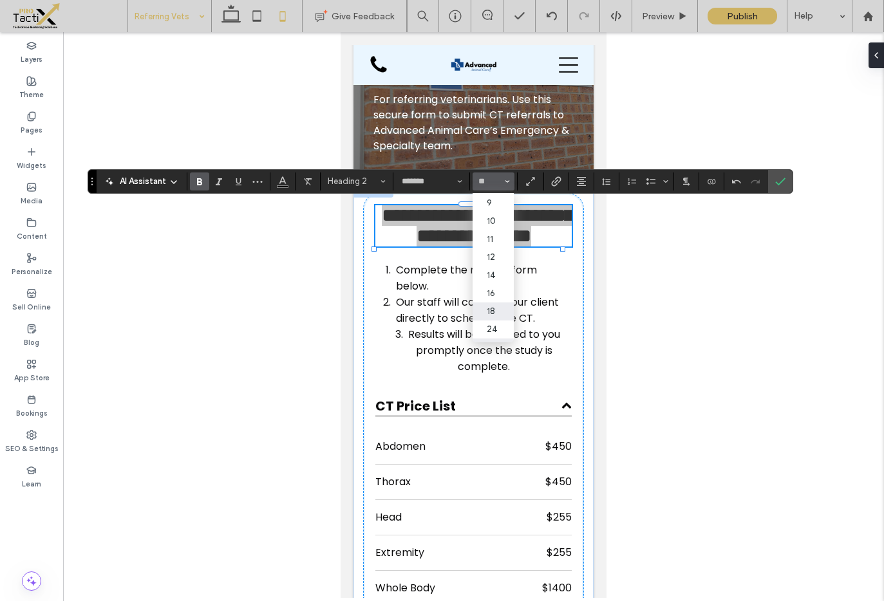
scroll to position [19, 0]
click at [498, 323] on label "24" at bounding box center [493, 328] width 41 height 18
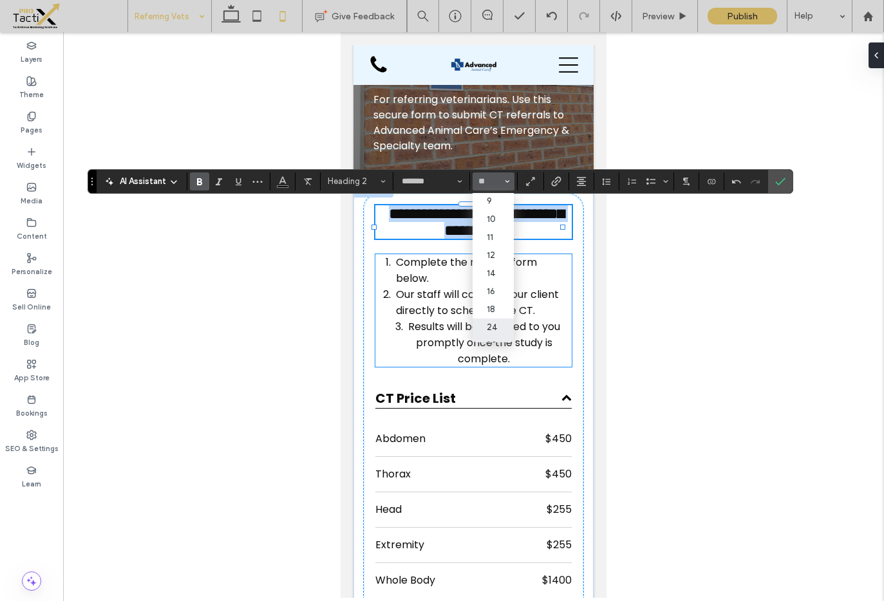
type input "**"
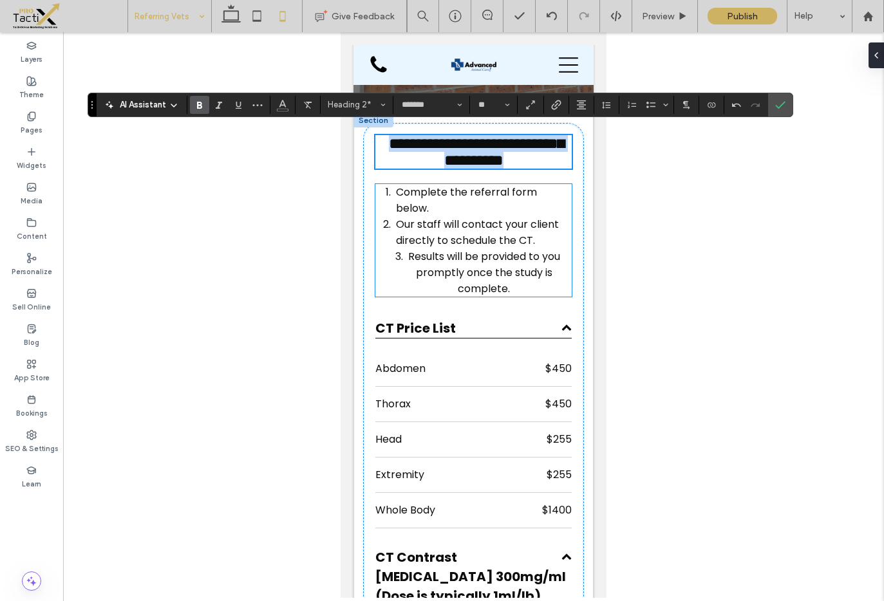
scroll to position [206, 0]
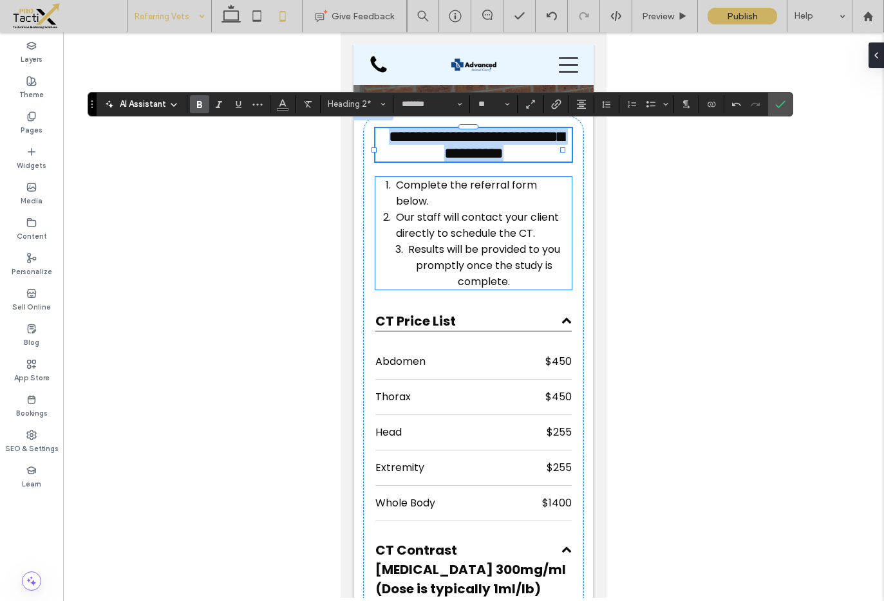
click at [491, 267] on li "Results will be provided to you promptly once the study is complete." at bounding box center [484, 265] width 176 height 48
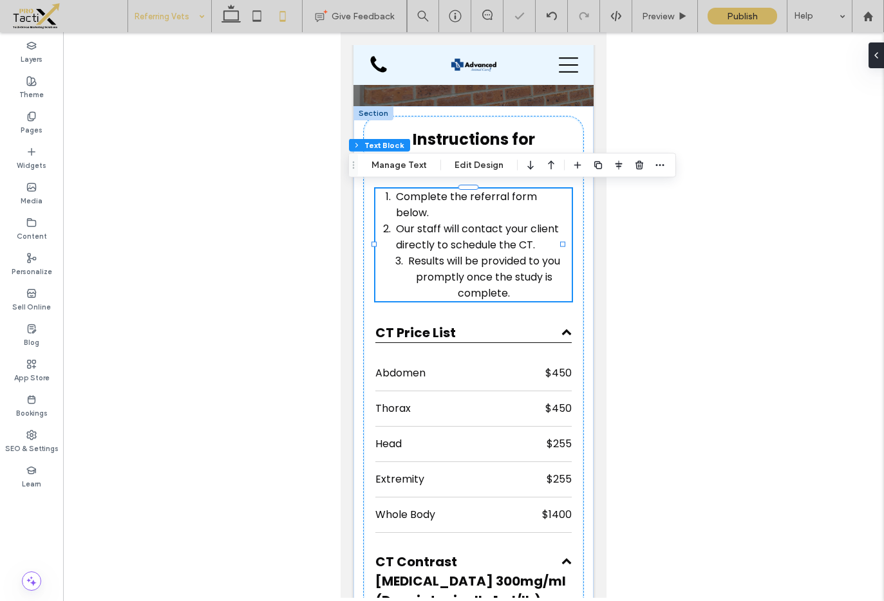
click at [489, 256] on span "Results will be provided to you promptly once the study is complete." at bounding box center [484, 277] width 152 height 47
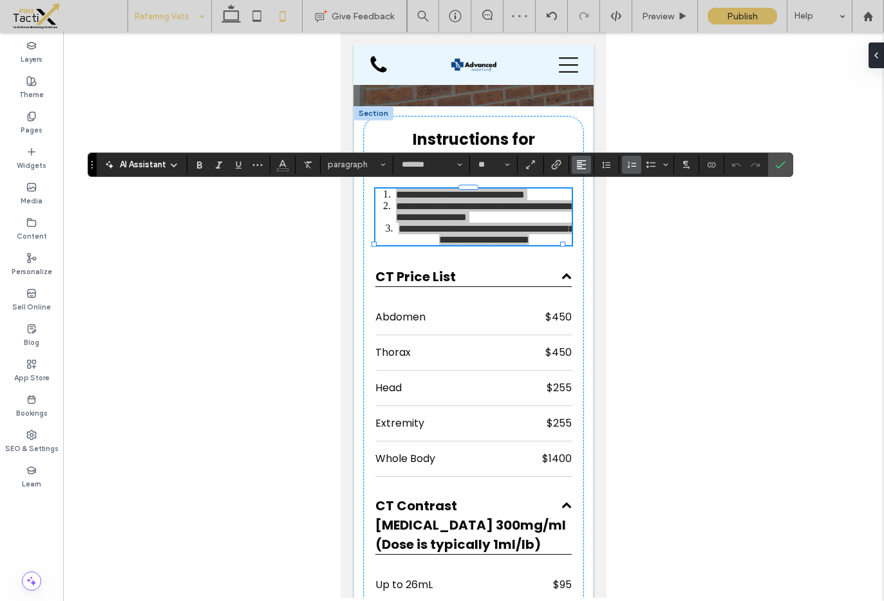
click at [578, 167] on icon "Alignment" at bounding box center [581, 165] width 10 height 10
click at [591, 188] on icon "ui.textEditor.alignment.left" at bounding box center [591, 185] width 10 height 10
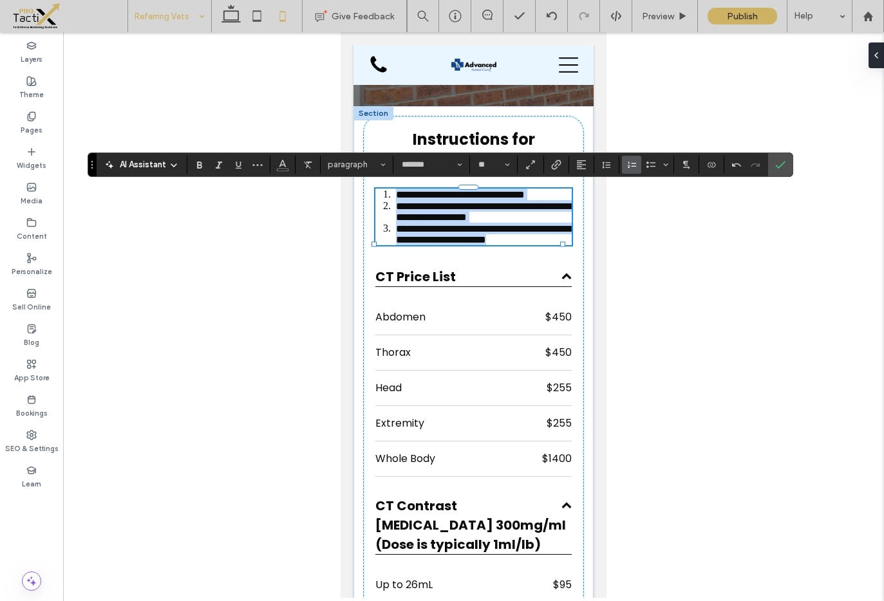
click at [464, 245] on span "**********" at bounding box center [483, 234] width 174 height 21
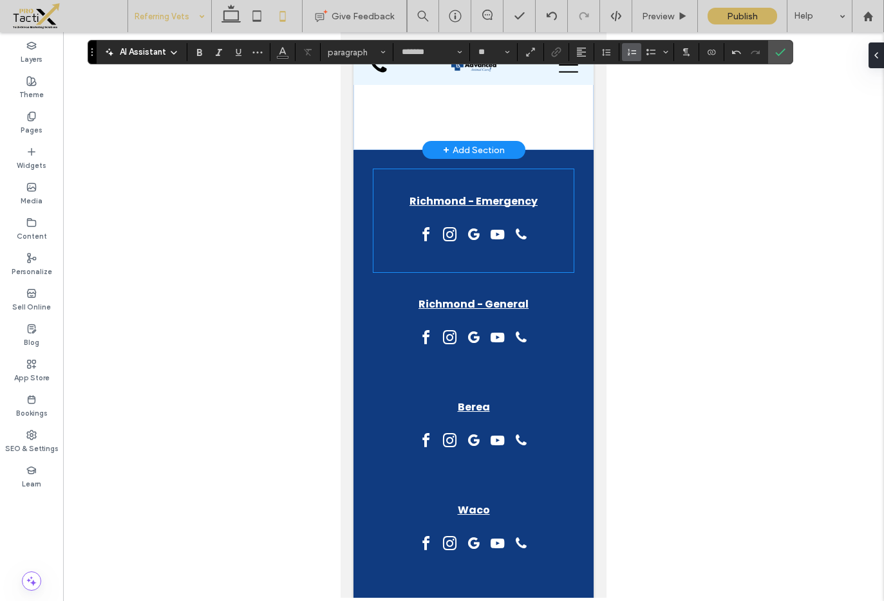
scroll to position [3955, 0]
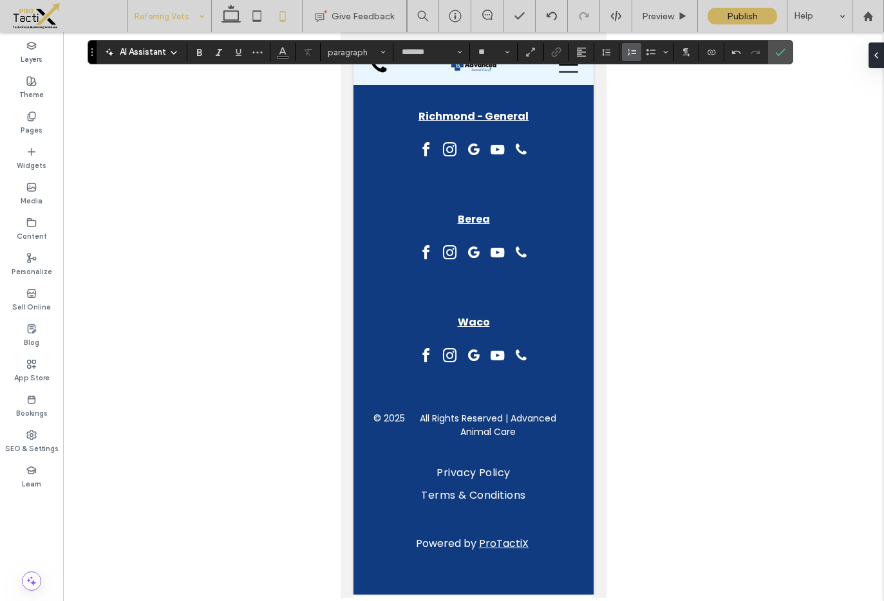
click at [782, 60] on span "Confirm" at bounding box center [780, 52] width 10 height 22
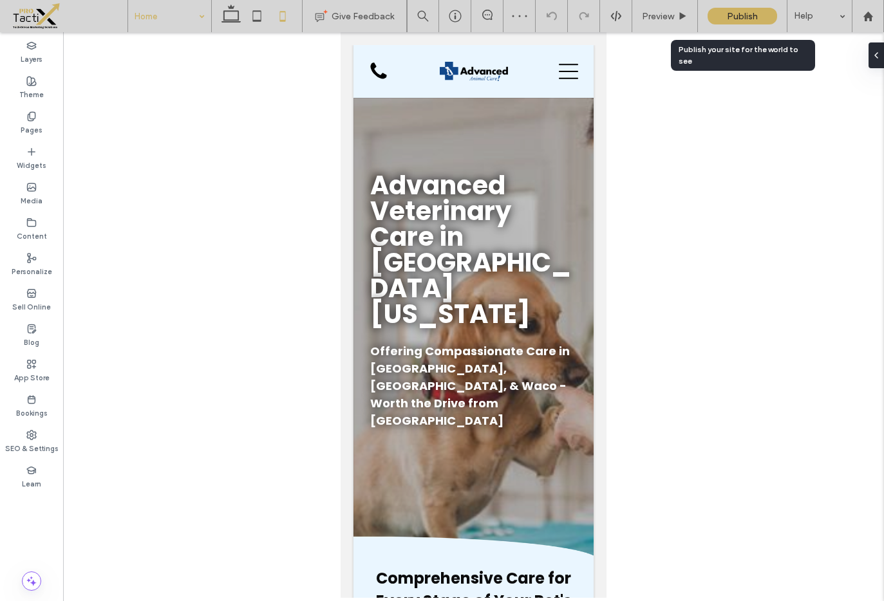
click at [734, 15] on span "Publish" at bounding box center [742, 16] width 31 height 11
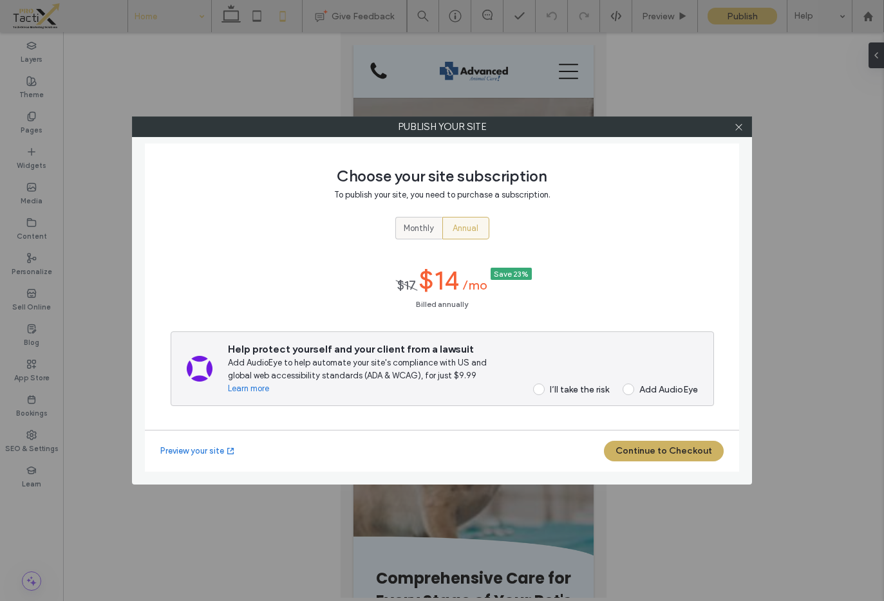
click at [418, 225] on span "Monthly" at bounding box center [419, 228] width 30 height 13
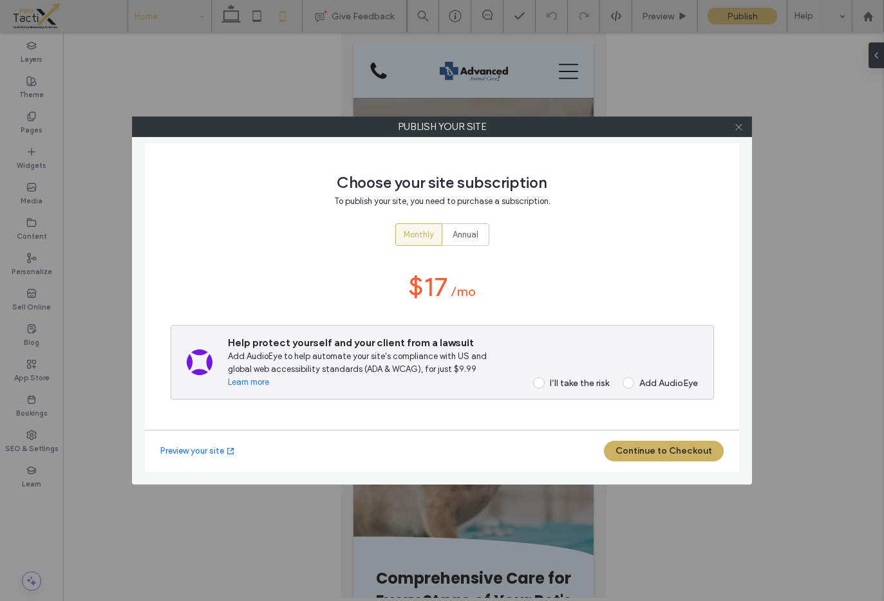
click at [739, 126] on icon at bounding box center [739, 127] width 10 height 10
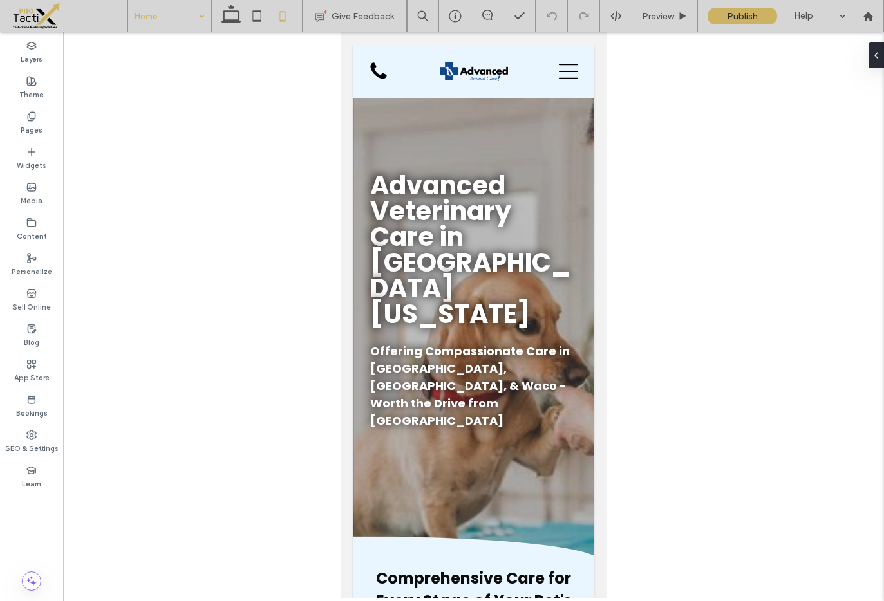
click at [126, 17] on span at bounding box center [69, 16] width 118 height 26
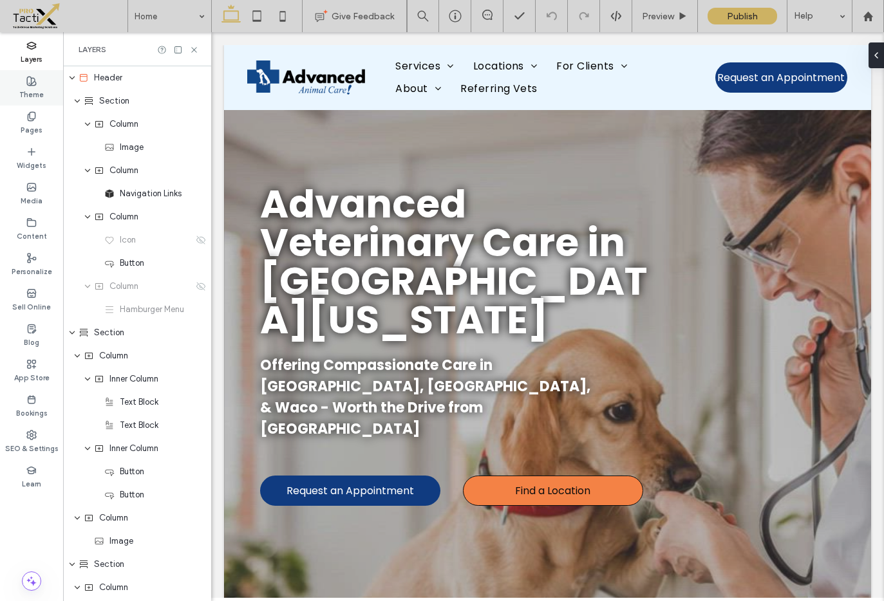
click at [33, 84] on icon at bounding box center [31, 81] width 10 height 10
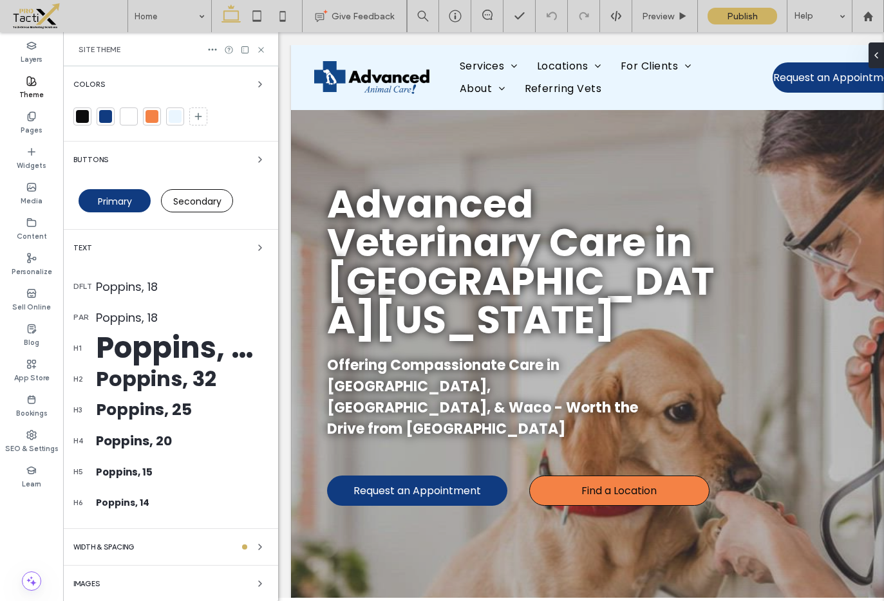
click at [105, 120] on div at bounding box center [105, 116] width 13 height 13
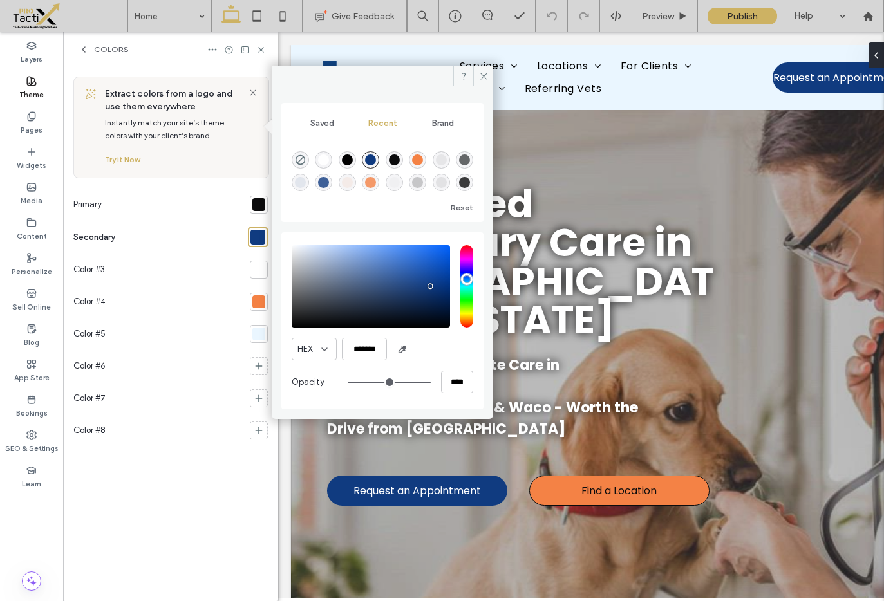
type input "****"
click at [368, 353] on input "*******" at bounding box center [364, 349] width 45 height 23
drag, startPoint x: 480, startPoint y: 76, endPoint x: 200, endPoint y: 44, distance: 281.8
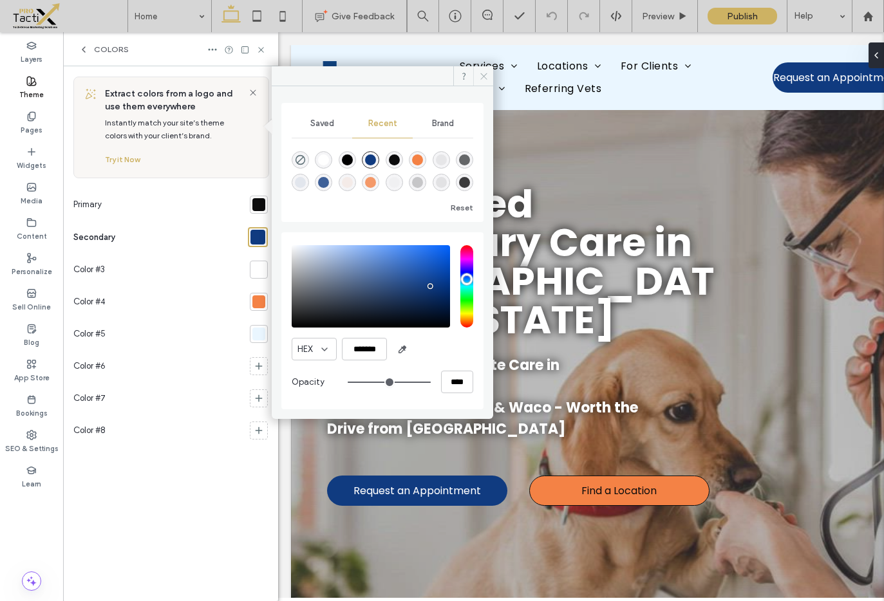
click at [480, 76] on icon at bounding box center [484, 76] width 10 height 10
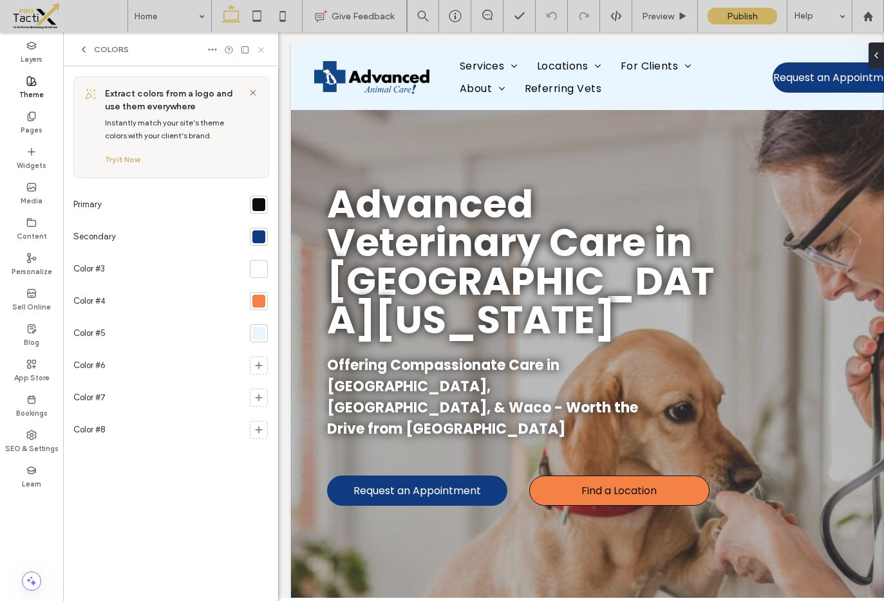
click at [258, 52] on icon at bounding box center [261, 50] width 10 height 10
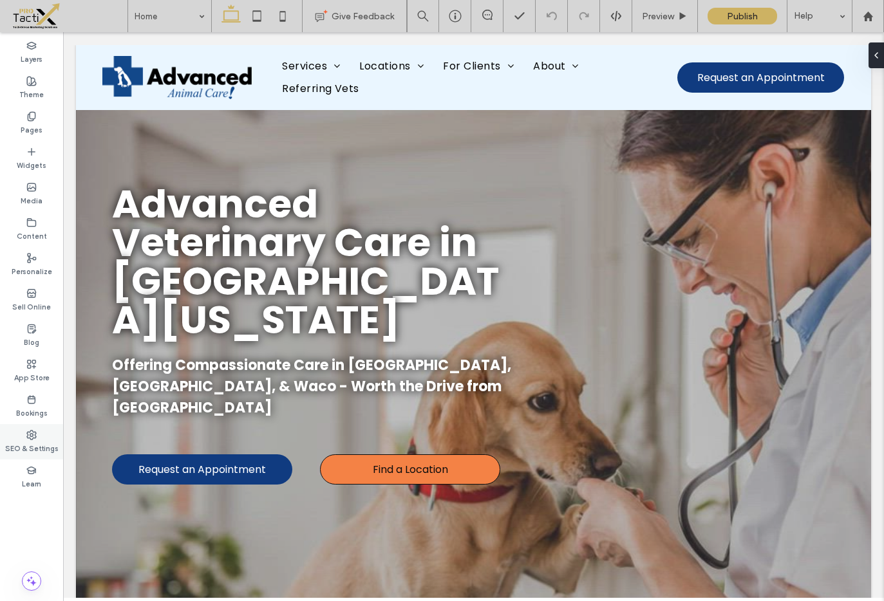
click at [25, 439] on div "SEO & Settings" at bounding box center [31, 441] width 63 height 35
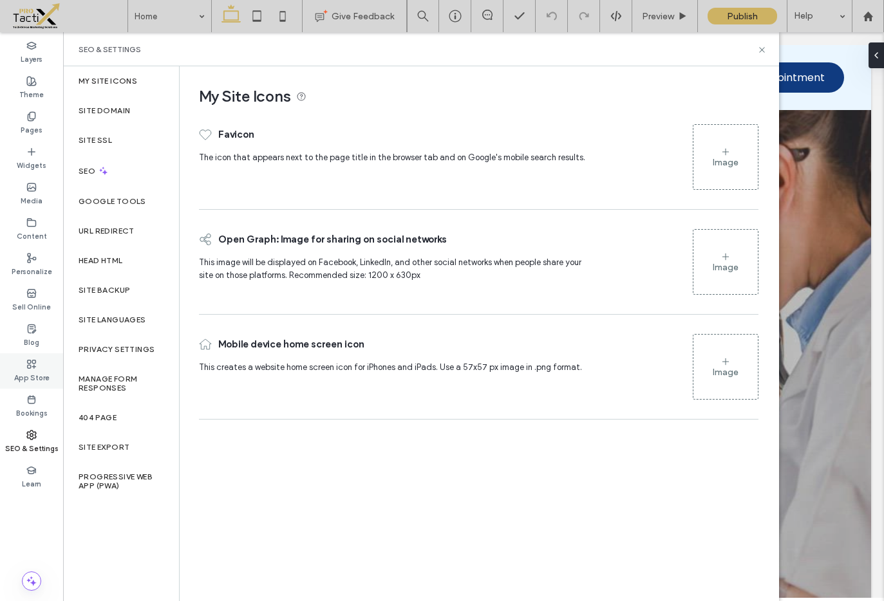
click at [33, 373] on label "App Store" at bounding box center [31, 377] width 35 height 14
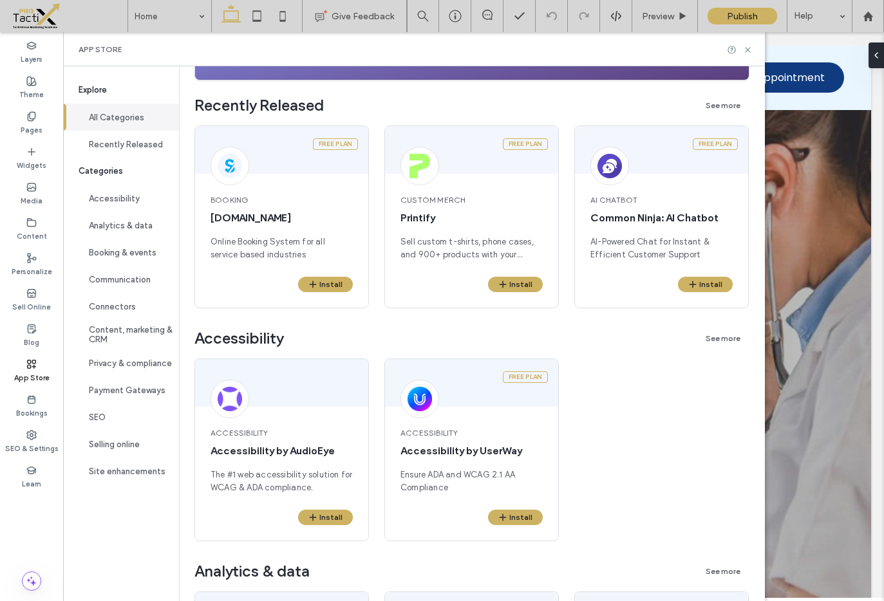
scroll to position [311, 0]
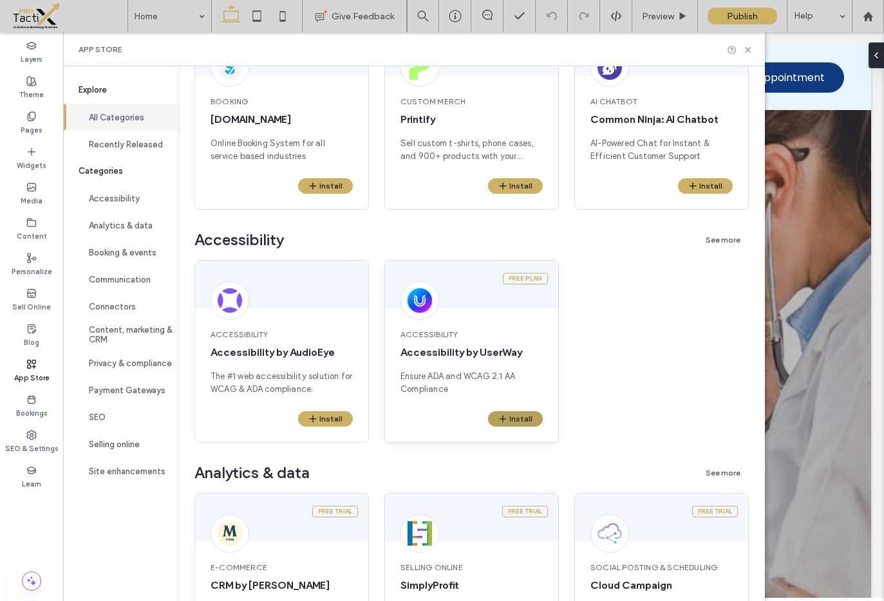
click at [526, 418] on button "Install" at bounding box center [515, 418] width 55 height 15
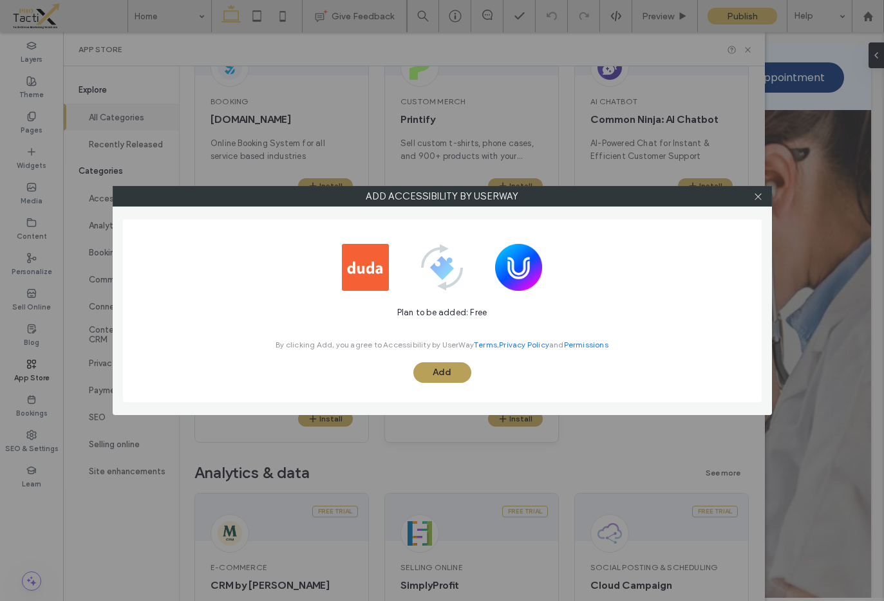
click at [440, 381] on button "Add" at bounding box center [442, 372] width 58 height 21
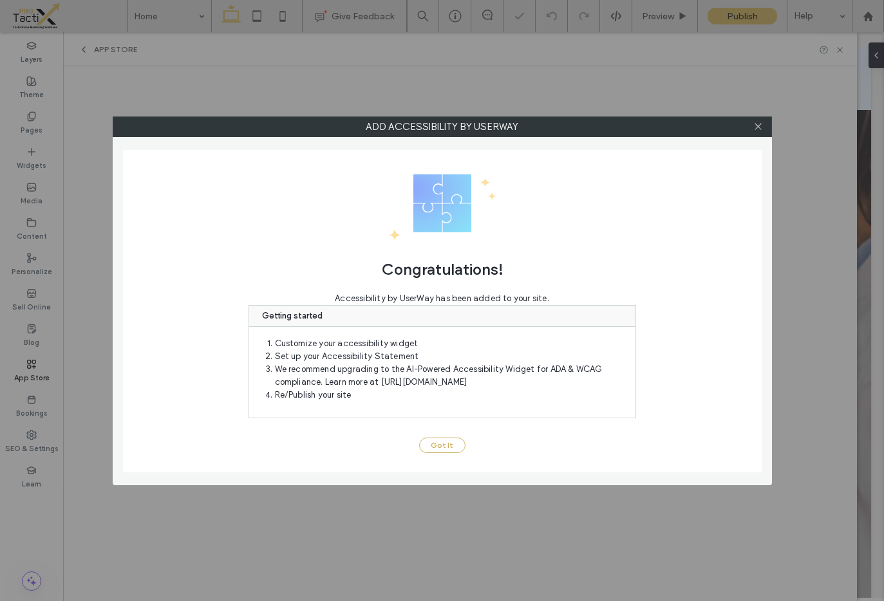
scroll to position [0, 0]
click at [444, 451] on button "Got It" at bounding box center [442, 445] width 46 height 15
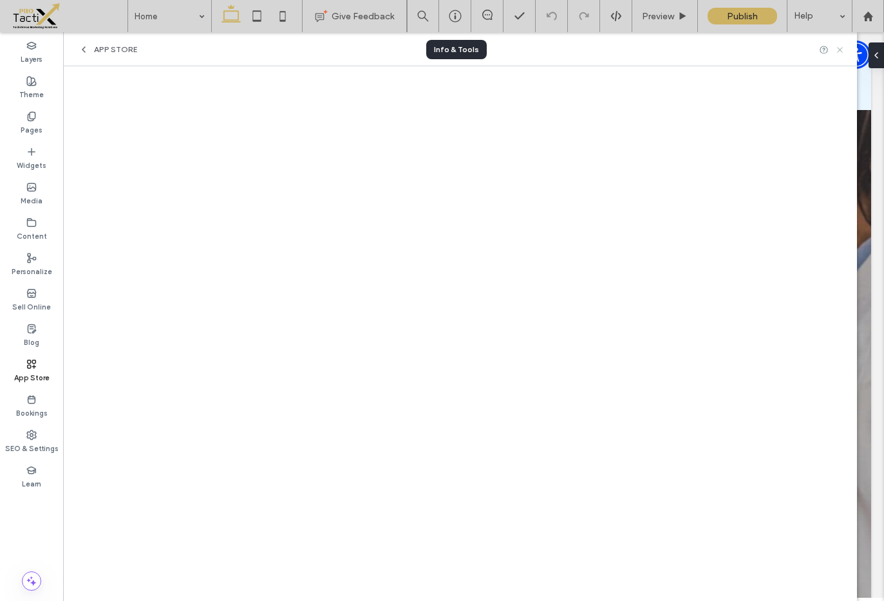
click at [839, 47] on icon at bounding box center [840, 50] width 10 height 10
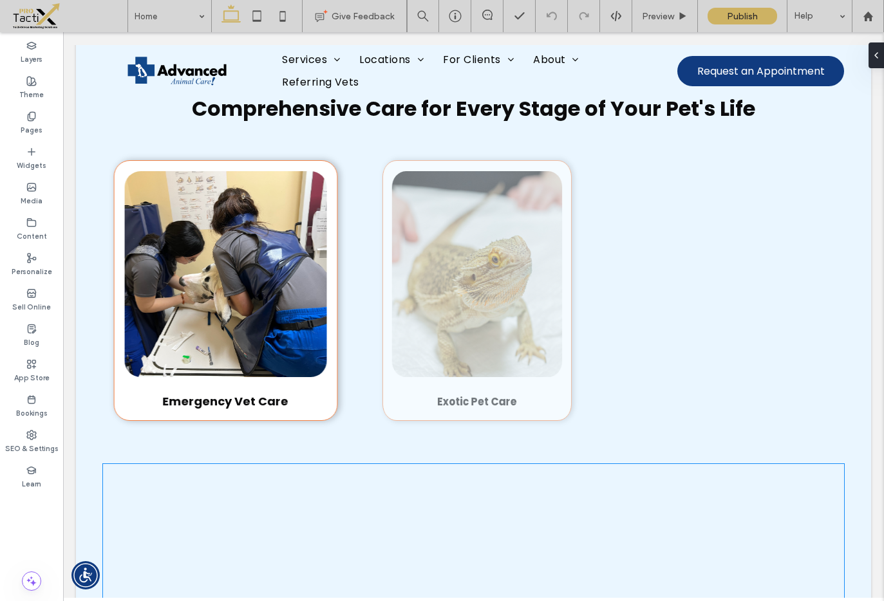
scroll to position [861, 0]
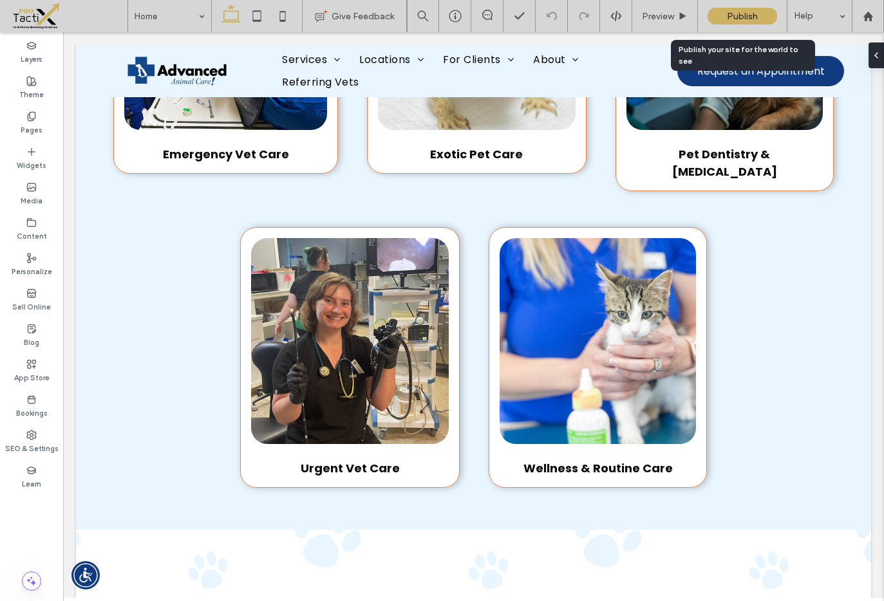
click at [751, 13] on span "Publish" at bounding box center [742, 16] width 31 height 11
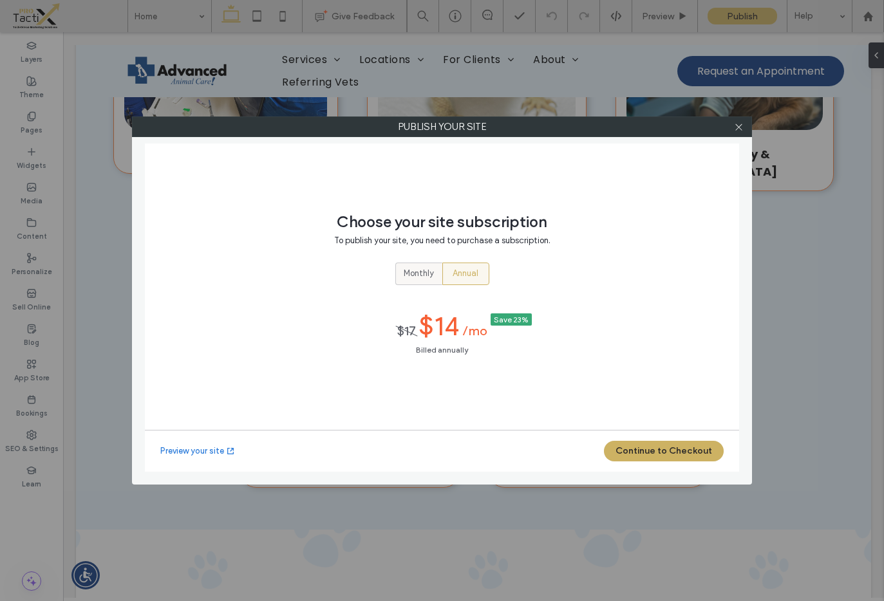
click at [411, 265] on div "Monthly" at bounding box center [419, 273] width 30 height 21
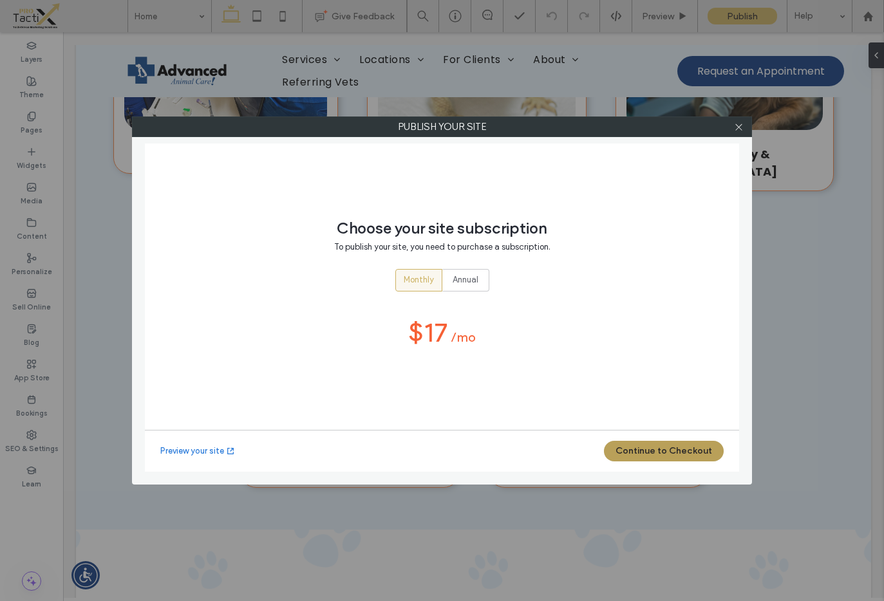
click at [646, 451] on button "Continue to Checkout" at bounding box center [664, 451] width 120 height 21
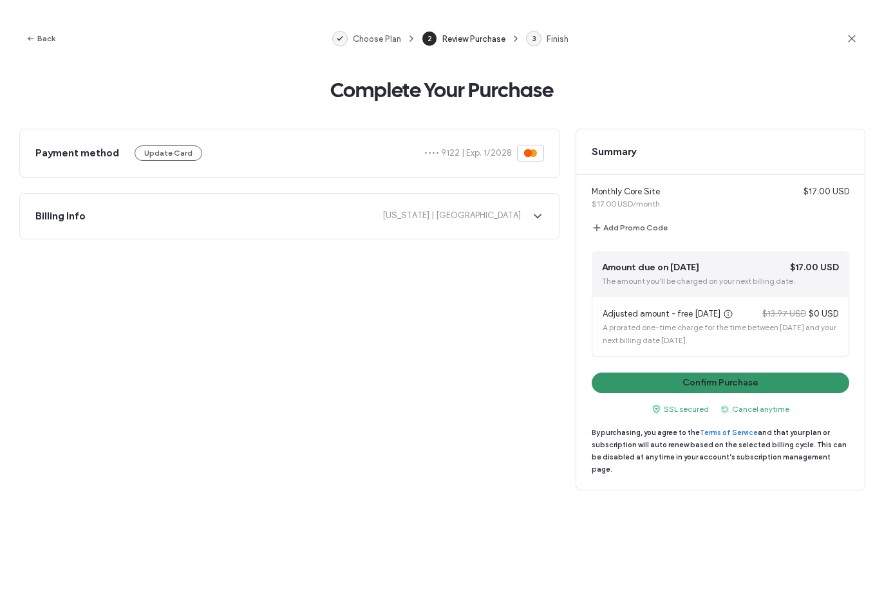
click at [719, 384] on button "Confirm Purchase" at bounding box center [721, 383] width 258 height 21
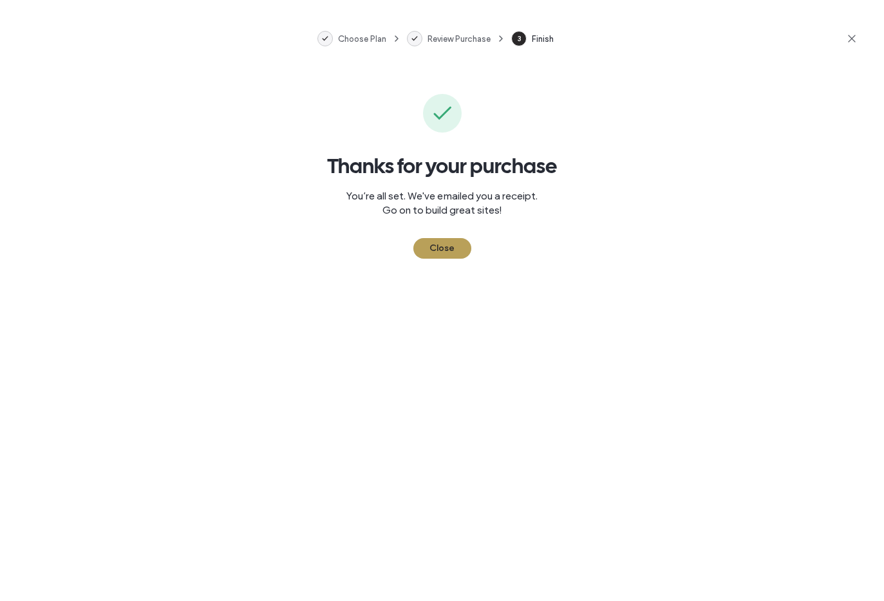
click at [444, 249] on button "Close" at bounding box center [442, 248] width 58 height 21
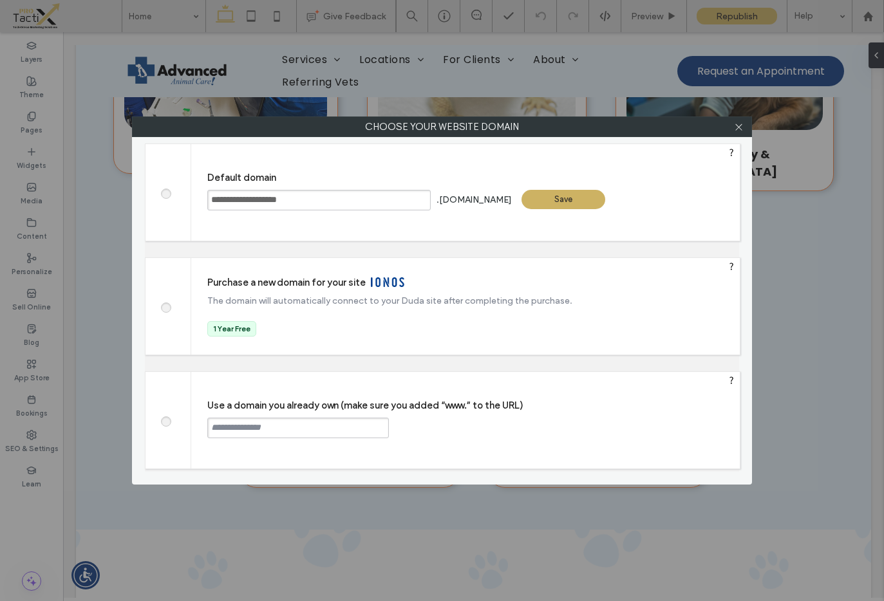
click at [599, 200] on div "Save" at bounding box center [563, 199] width 84 height 19
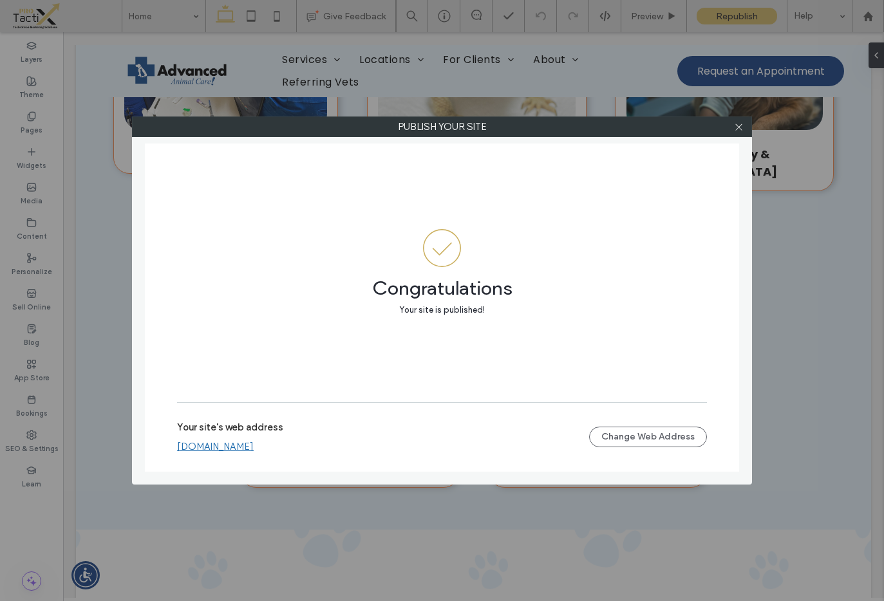
click at [254, 449] on link "[DOMAIN_NAME]" at bounding box center [215, 447] width 77 height 12
click at [734, 126] on icon at bounding box center [739, 127] width 10 height 10
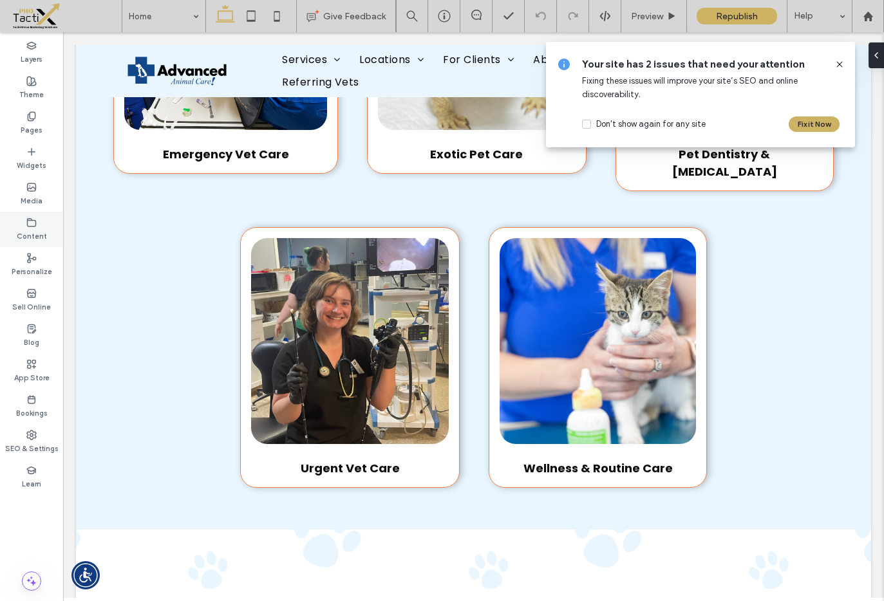
click at [31, 220] on use at bounding box center [32, 222] width 8 height 8
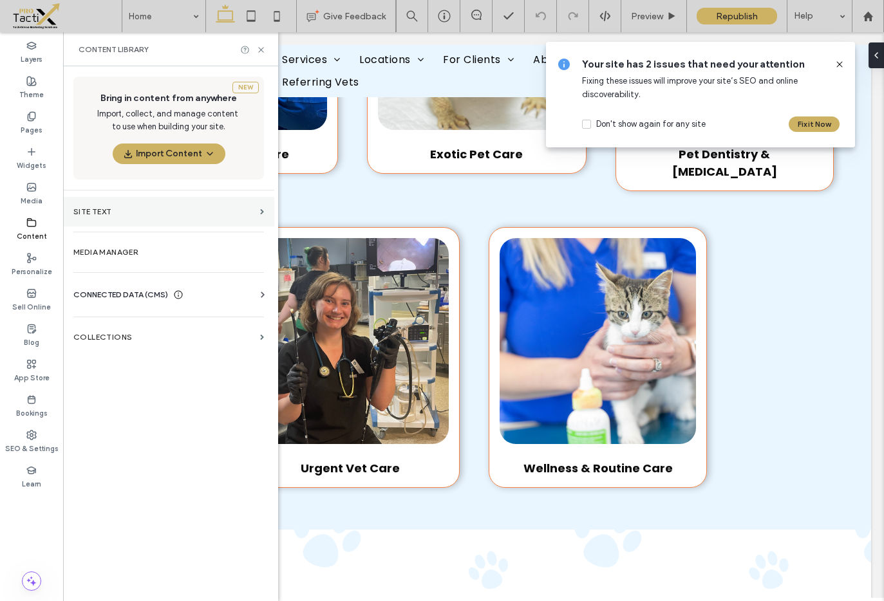
click at [106, 209] on label "Site Text" at bounding box center [164, 211] width 182 height 9
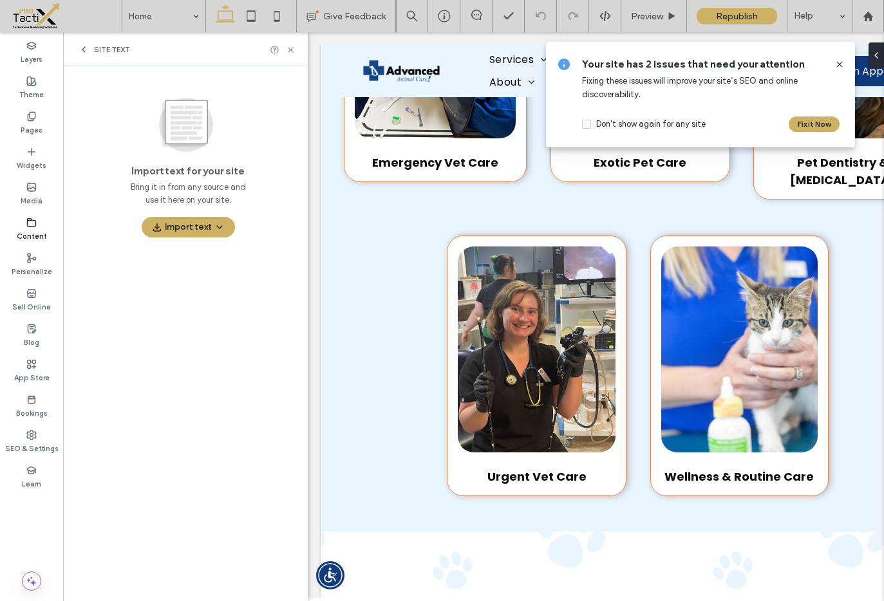
scroll to position [849, 0]
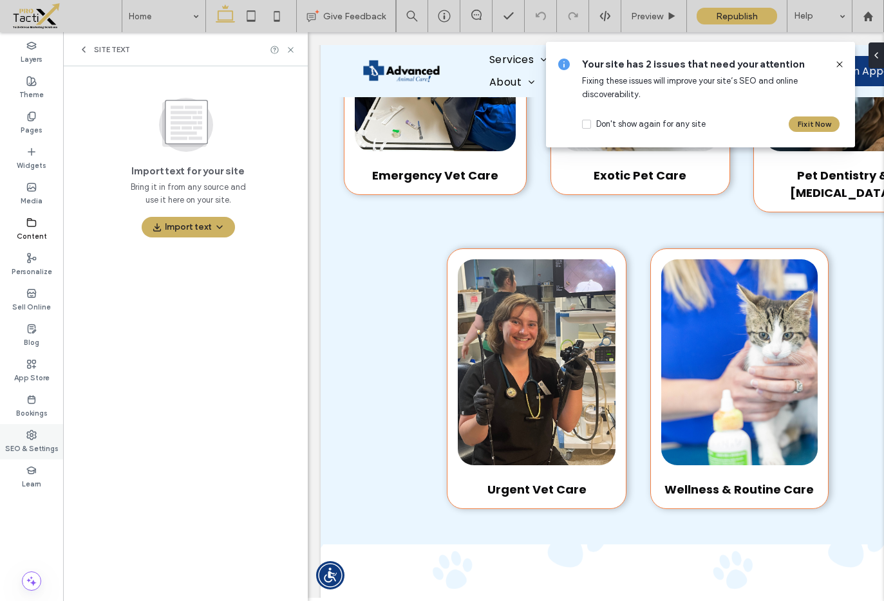
click at [31, 440] on label "SEO & Settings" at bounding box center [31, 447] width 53 height 14
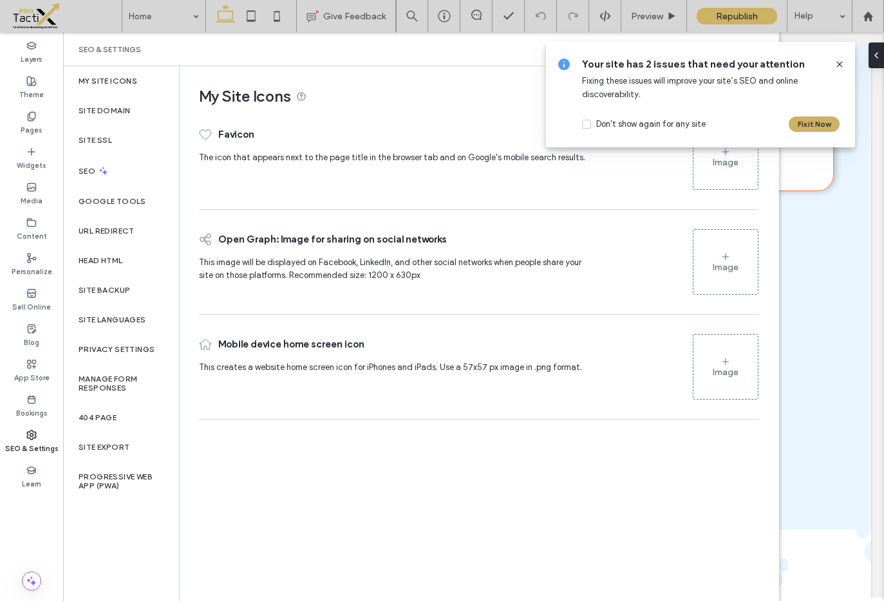
scroll to position [847, 0]
click at [737, 157] on div "Image" at bounding box center [726, 162] width 26 height 11
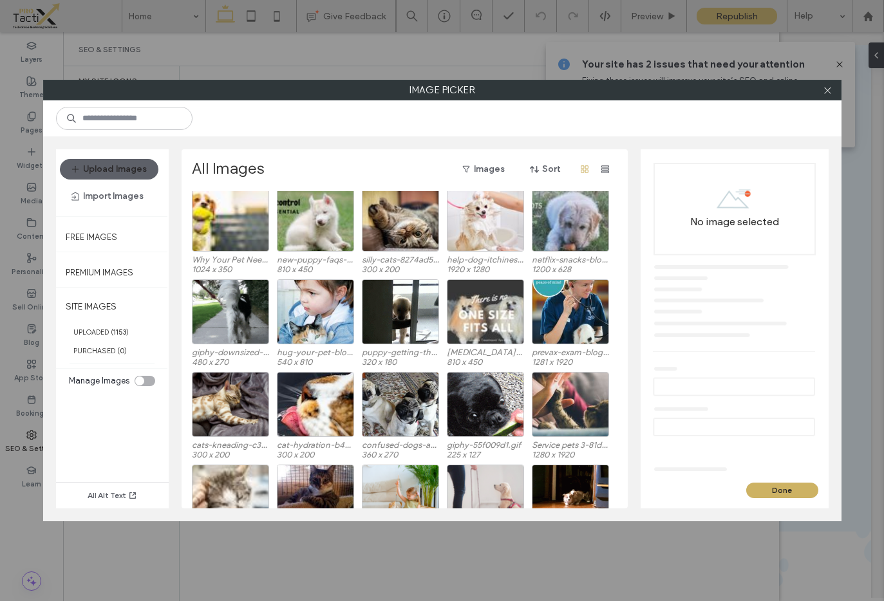
scroll to position [6703, 0]
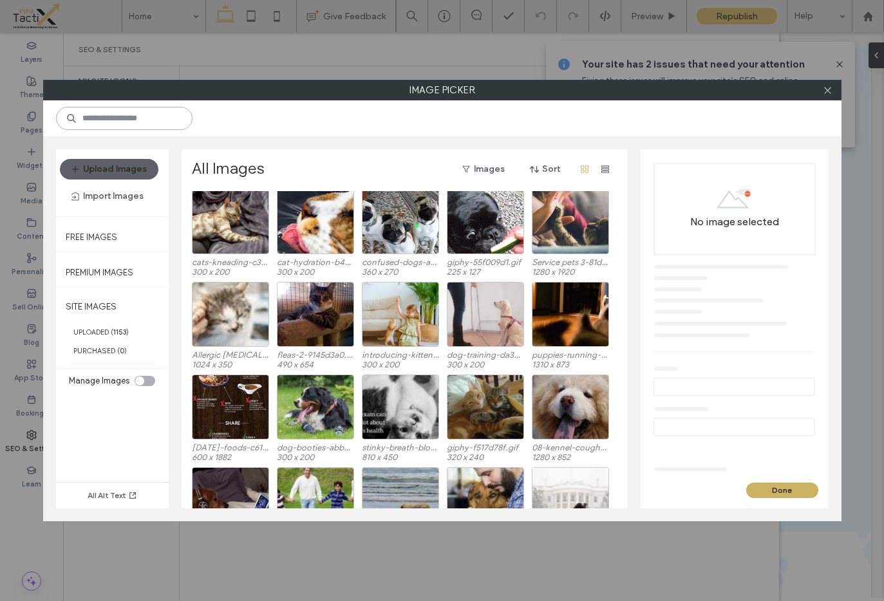
click at [138, 117] on input at bounding box center [124, 118] width 136 height 23
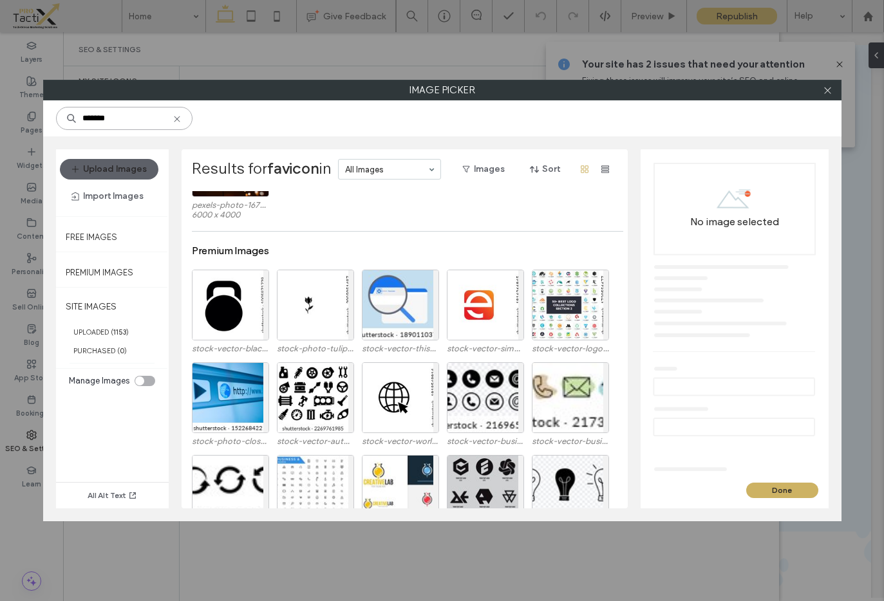
scroll to position [0, 0]
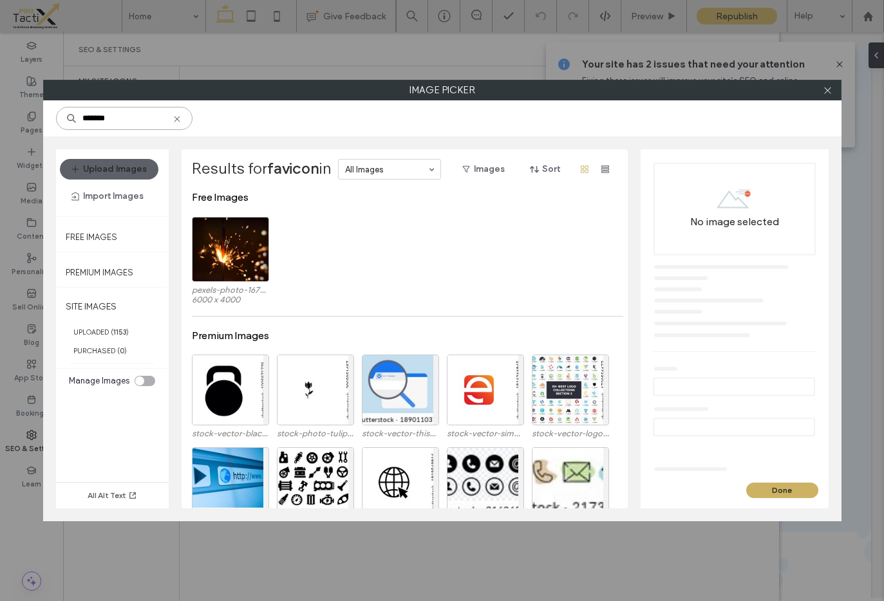
type input "*******"
click at [175, 120] on icon at bounding box center [177, 119] width 10 height 10
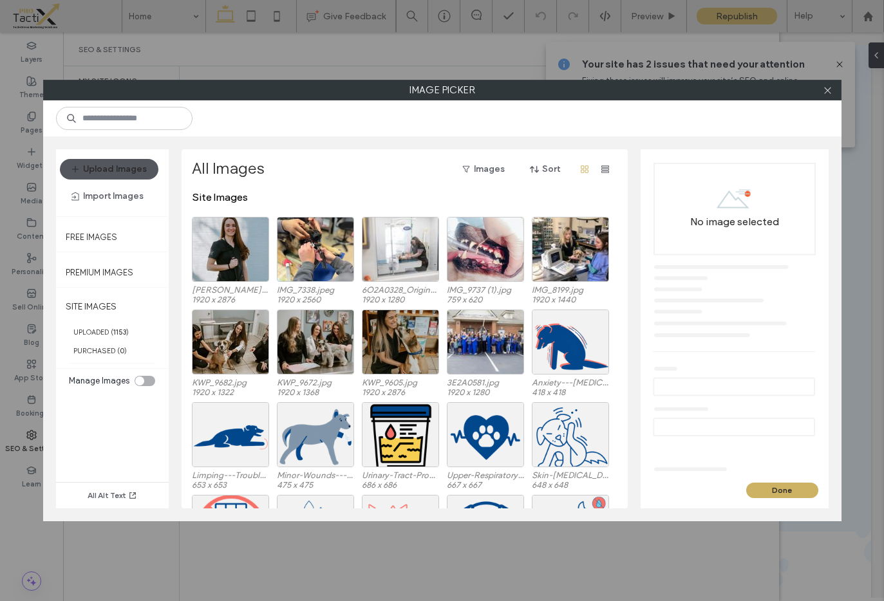
click at [116, 173] on button "Upload Images" at bounding box center [109, 169] width 99 height 21
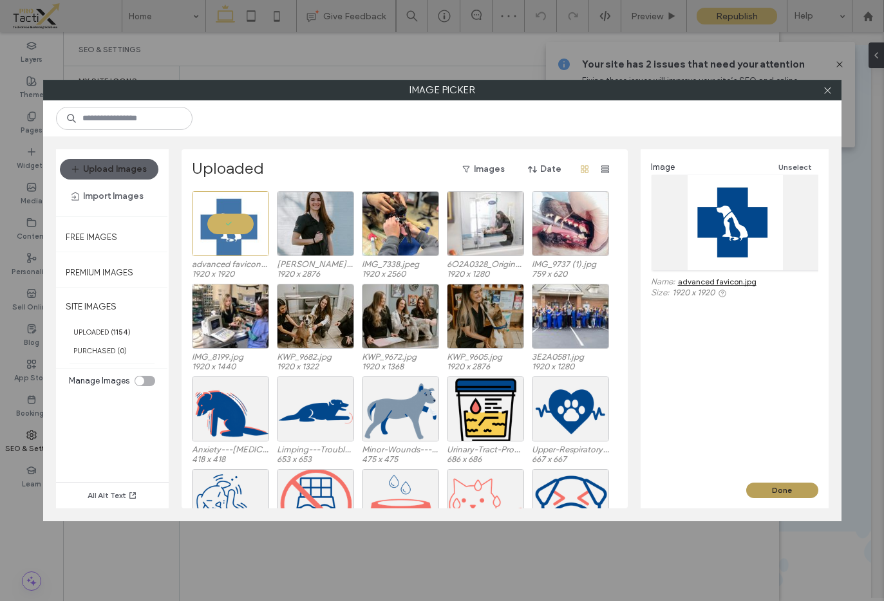
click at [780, 490] on button "Done" at bounding box center [782, 490] width 72 height 15
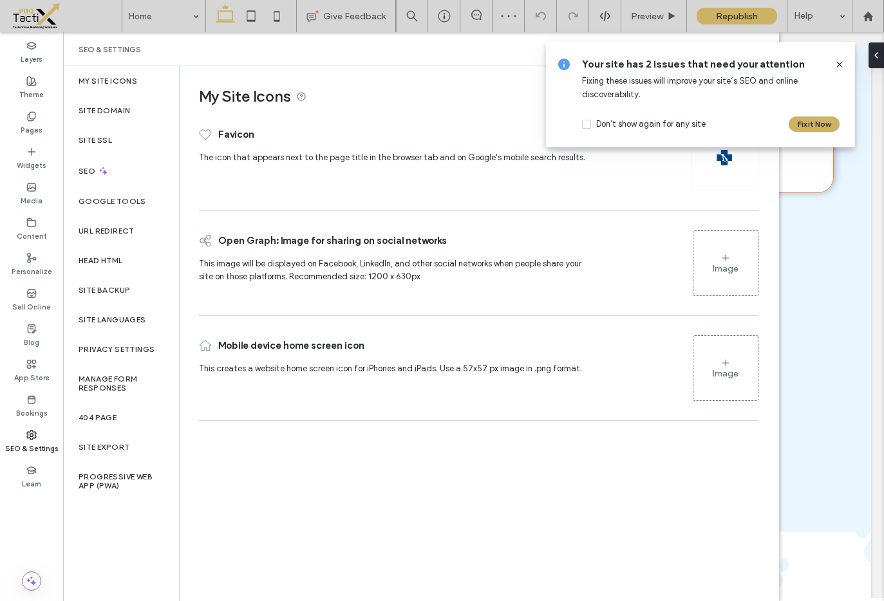
drag, startPoint x: 840, startPoint y: 66, endPoint x: 761, endPoint y: 51, distance: 80.6
click at [840, 66] on icon at bounding box center [839, 64] width 10 height 10
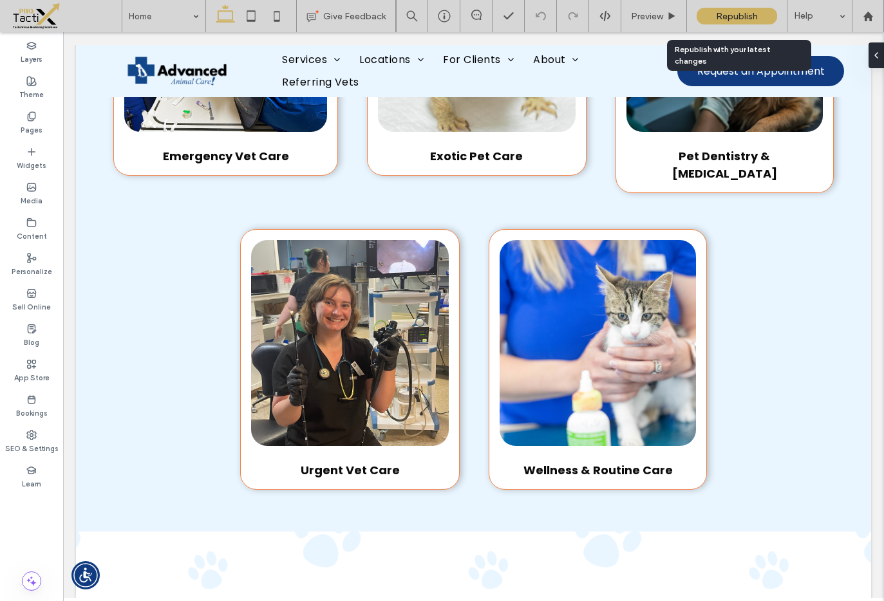
click at [730, 19] on span "Republish" at bounding box center [737, 16] width 42 height 11
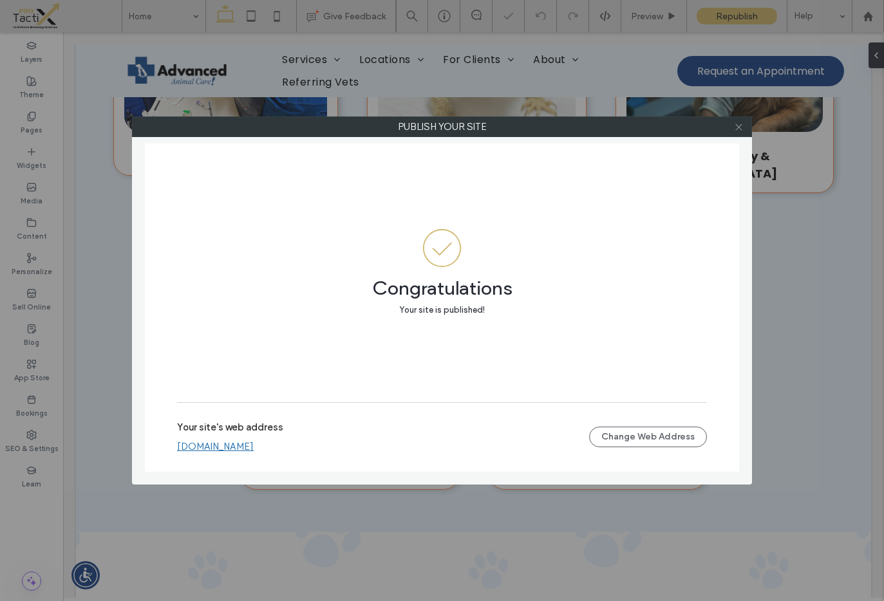
click at [737, 126] on icon at bounding box center [739, 127] width 10 height 10
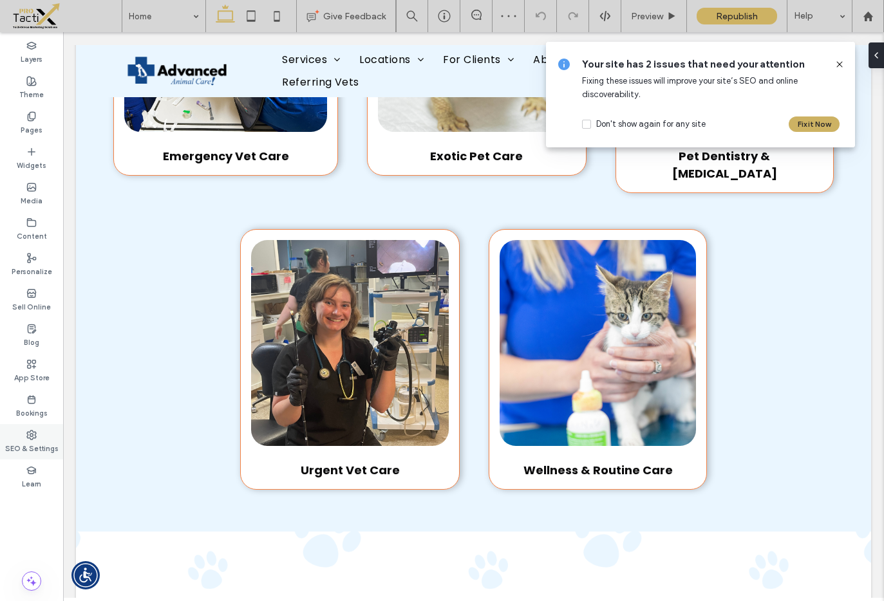
click at [23, 435] on div "SEO & Settings" at bounding box center [31, 441] width 63 height 35
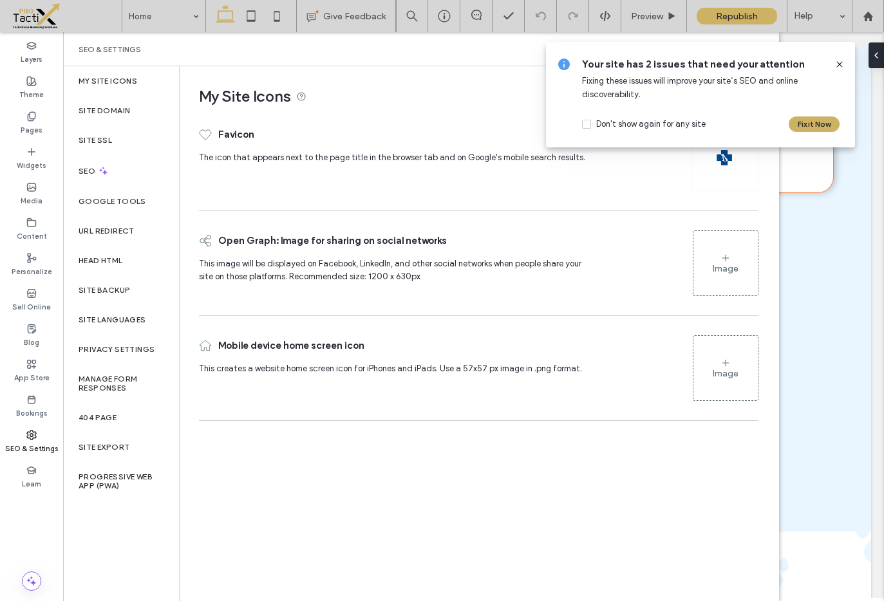
click at [731, 259] on div "Image" at bounding box center [725, 263] width 64 height 62
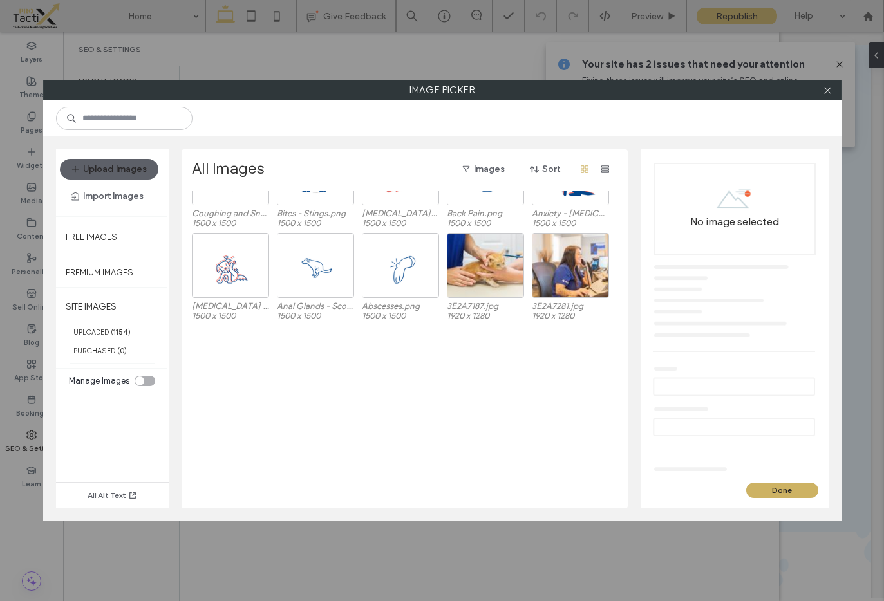
scroll to position [1470, 0]
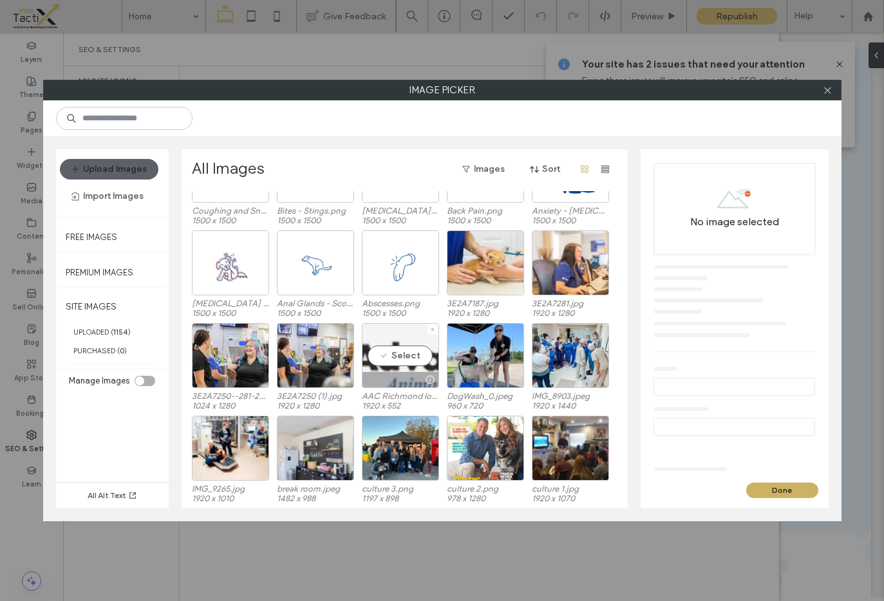
click at [400, 358] on div "Select" at bounding box center [400, 355] width 77 height 65
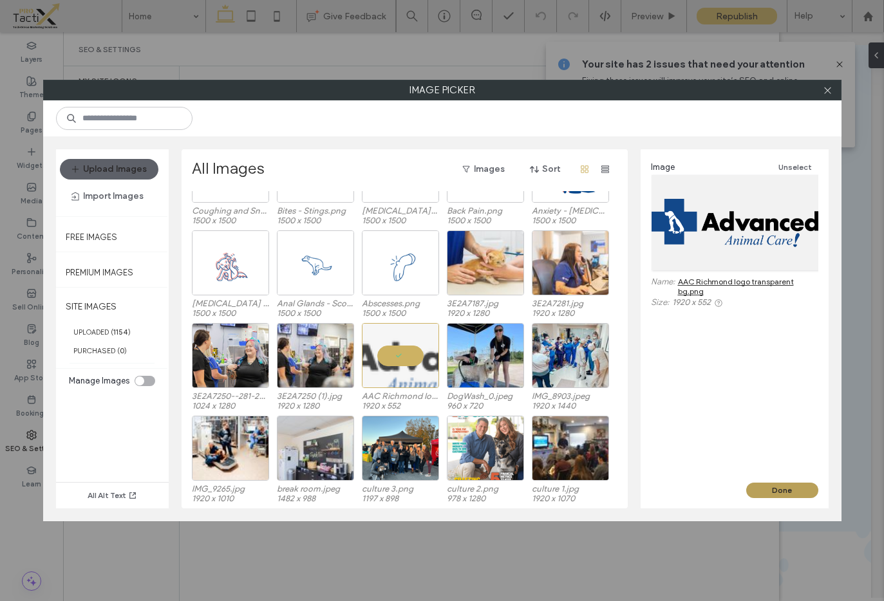
click at [767, 486] on button "Done" at bounding box center [782, 490] width 72 height 15
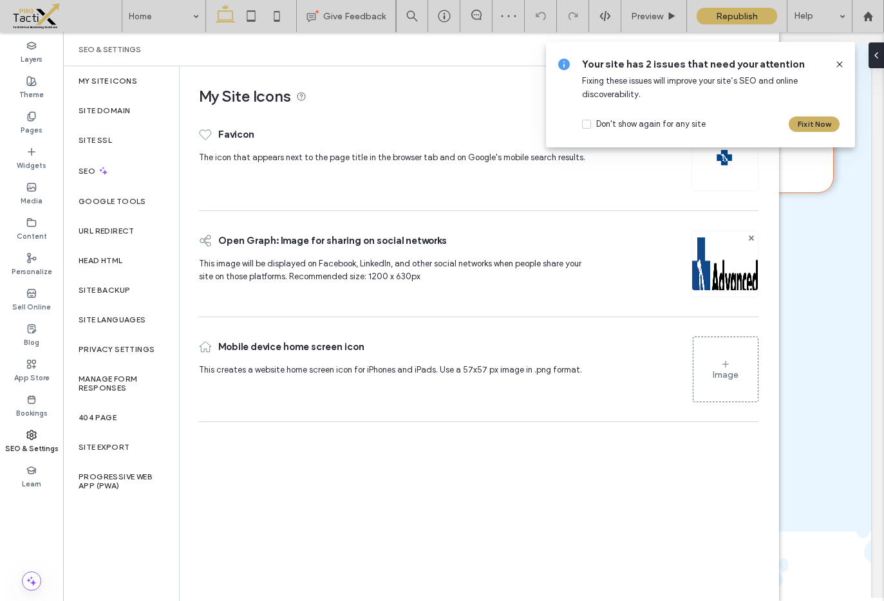
click at [725, 370] on div "Image" at bounding box center [726, 375] width 26 height 11
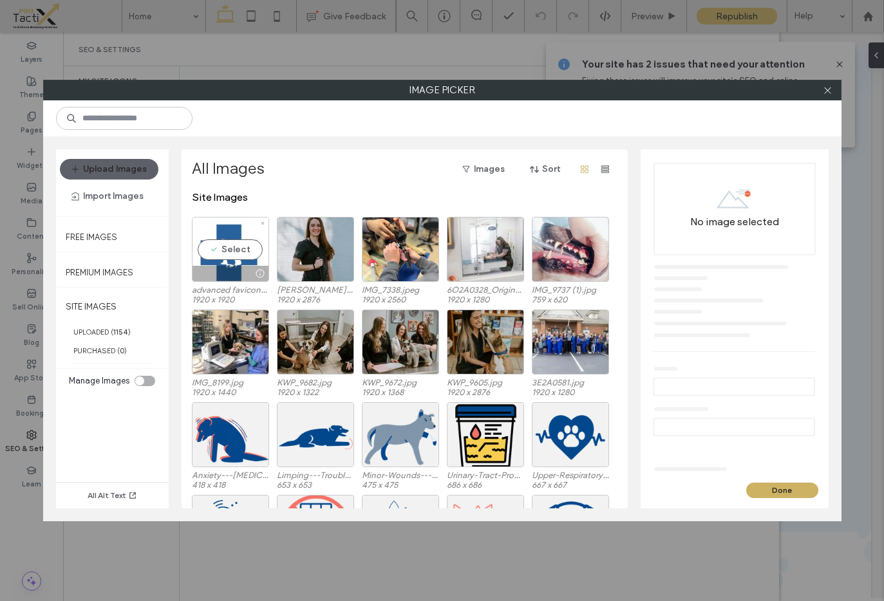
click at [229, 245] on div "Select" at bounding box center [230, 249] width 77 height 65
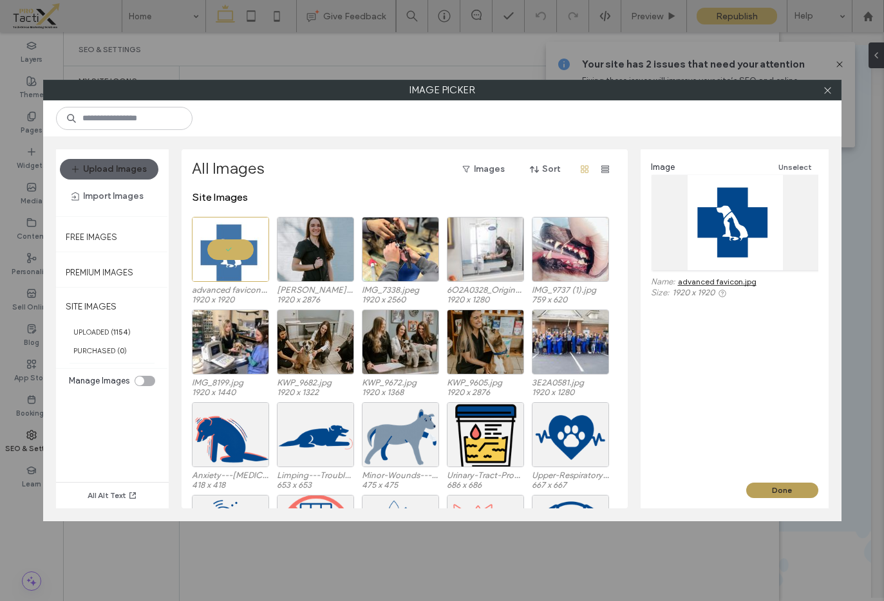
click at [784, 484] on button "Done" at bounding box center [782, 490] width 72 height 15
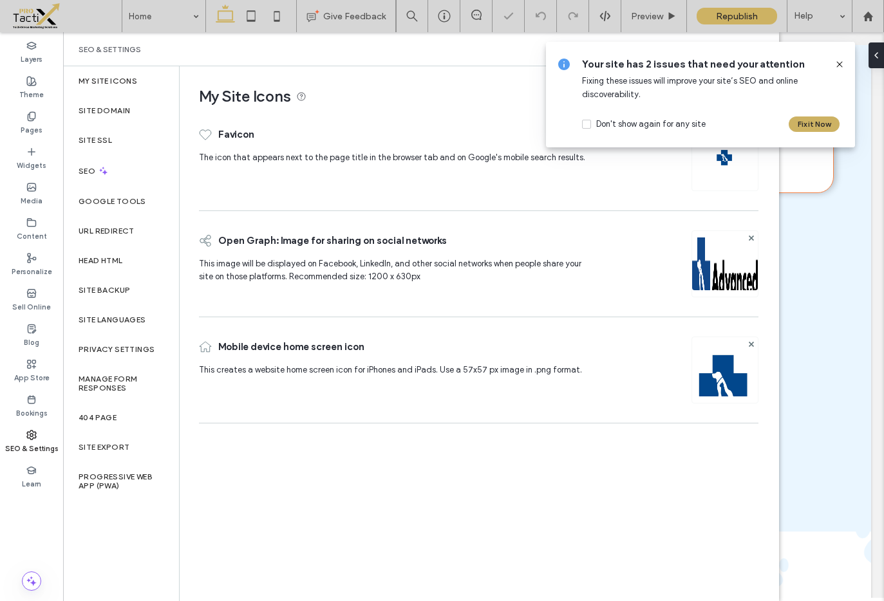
click at [834, 59] on icon at bounding box center [839, 64] width 10 height 10
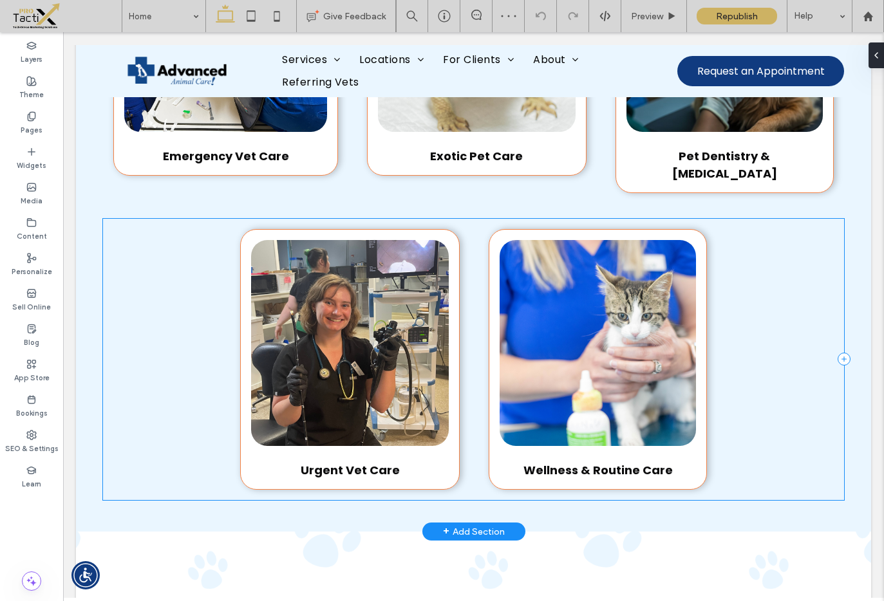
scroll to position [746, 0]
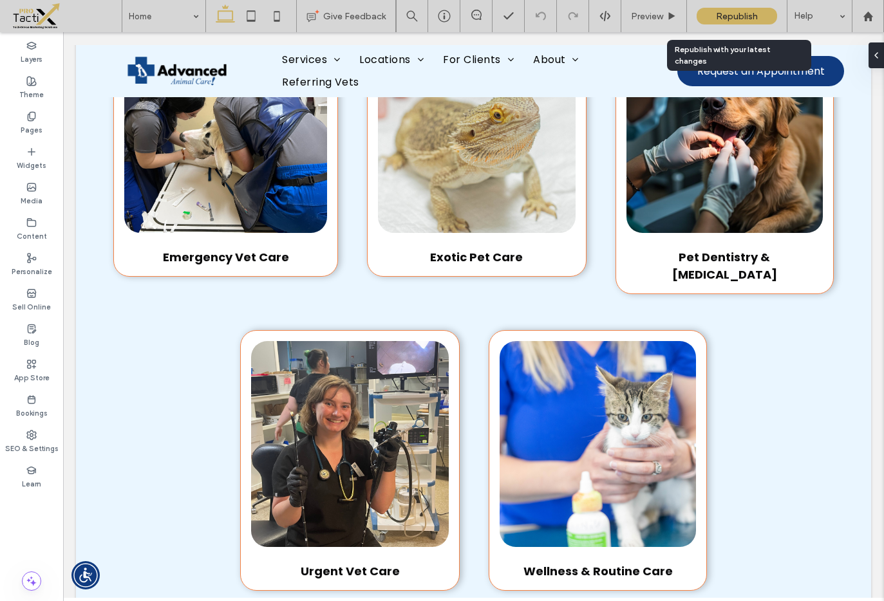
click at [721, 14] on span "Republish" at bounding box center [737, 16] width 42 height 11
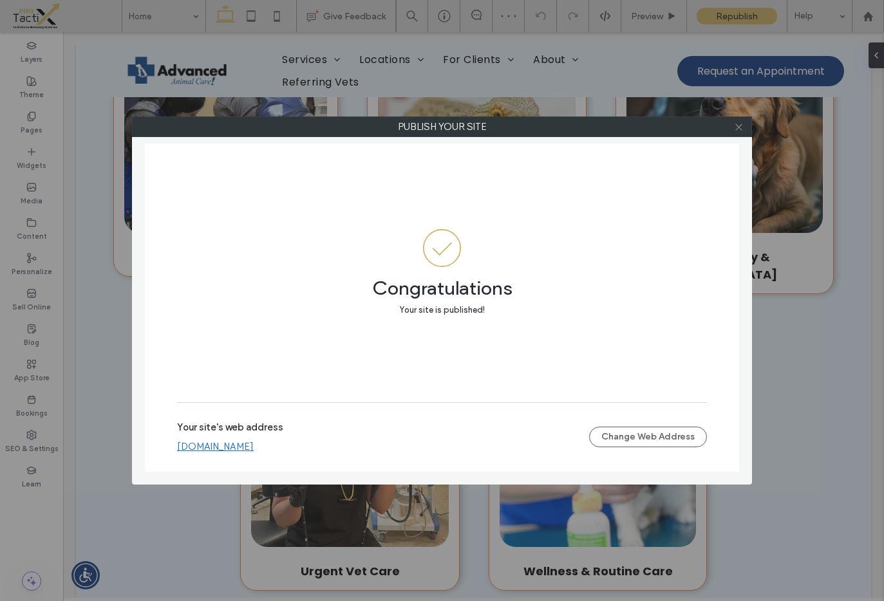
click at [738, 127] on use at bounding box center [738, 127] width 6 height 6
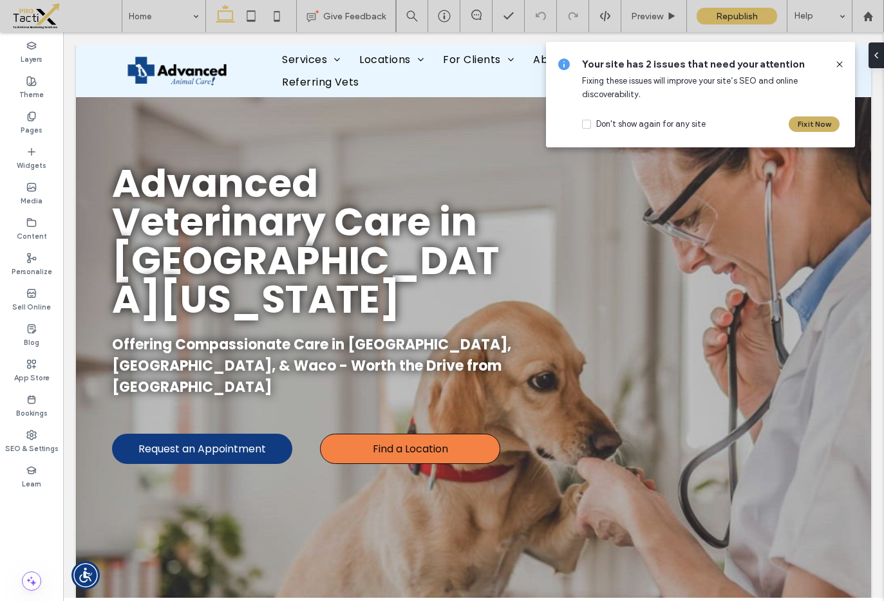
scroll to position [0, 0]
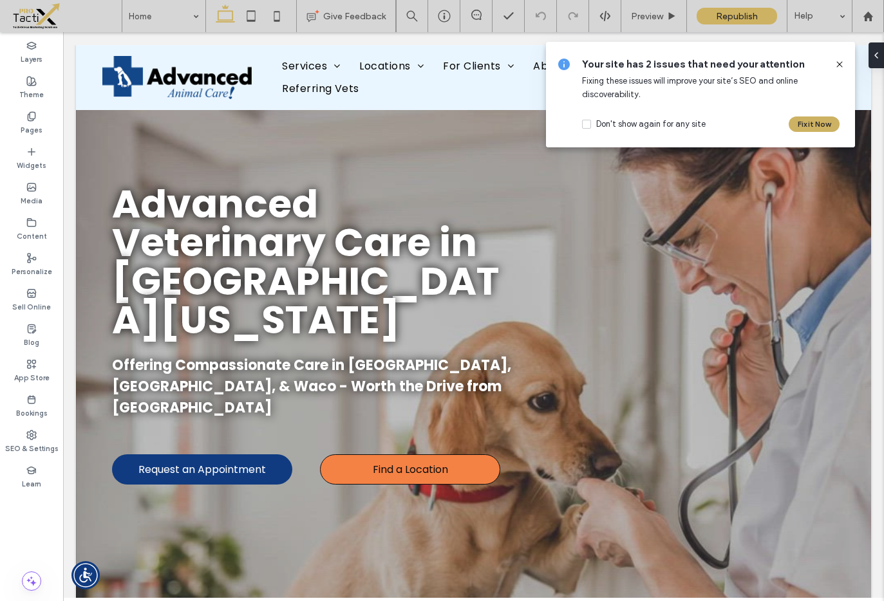
click at [839, 64] on use at bounding box center [839, 64] width 6 height 6
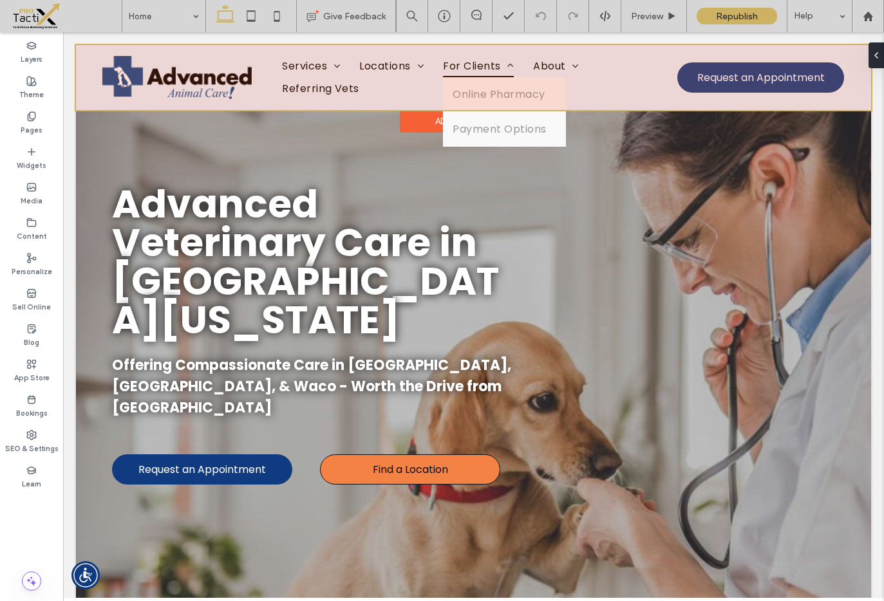
click at [516, 68] on div at bounding box center [473, 77] width 795 height 65
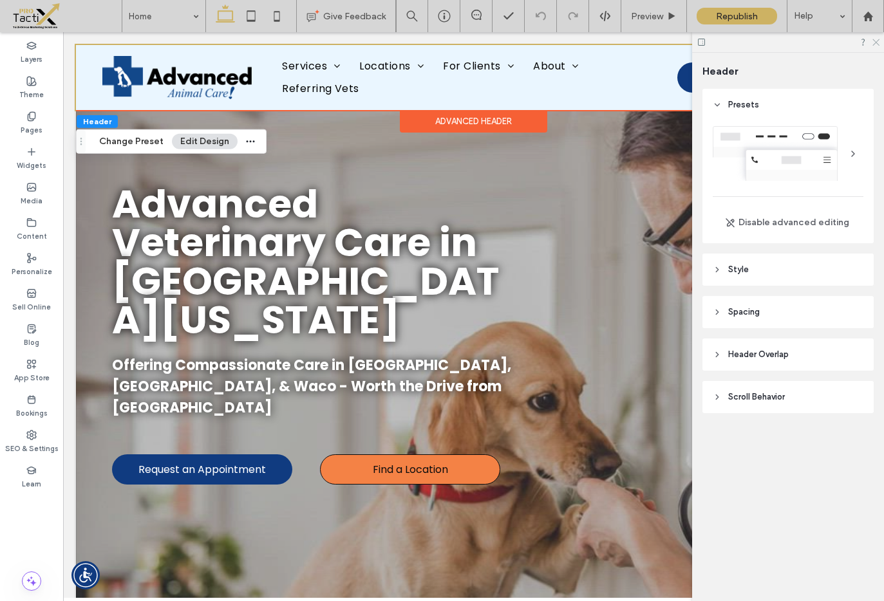
click at [877, 41] on use at bounding box center [875, 42] width 7 height 7
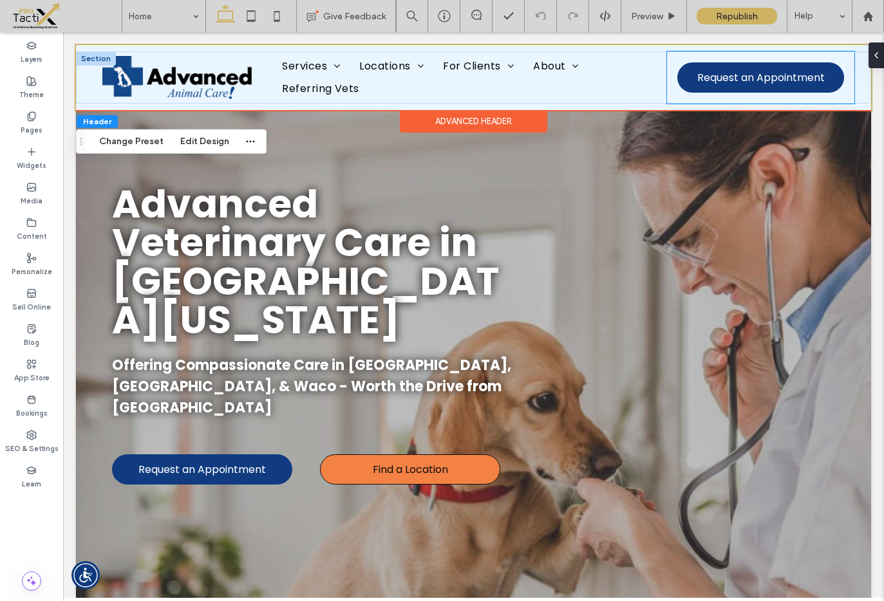
click at [667, 74] on div "Request an Appointment" at bounding box center [760, 78] width 187 height 52
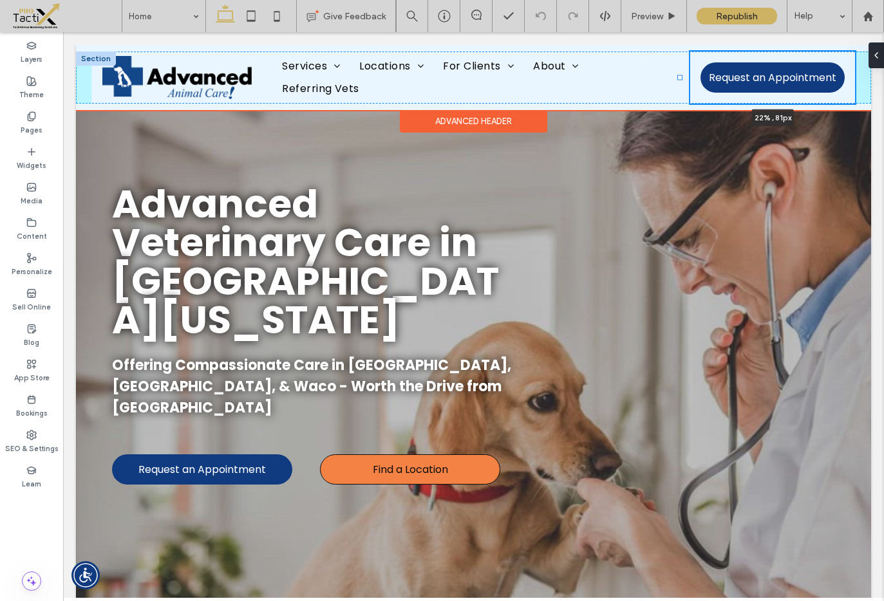
drag, startPoint x: 658, startPoint y: 77, endPoint x: 678, endPoint y: 77, distance: 20.0
click at [678, 77] on div at bounding box center [679, 77] width 5 height 5
type input "**"
type input "*****"
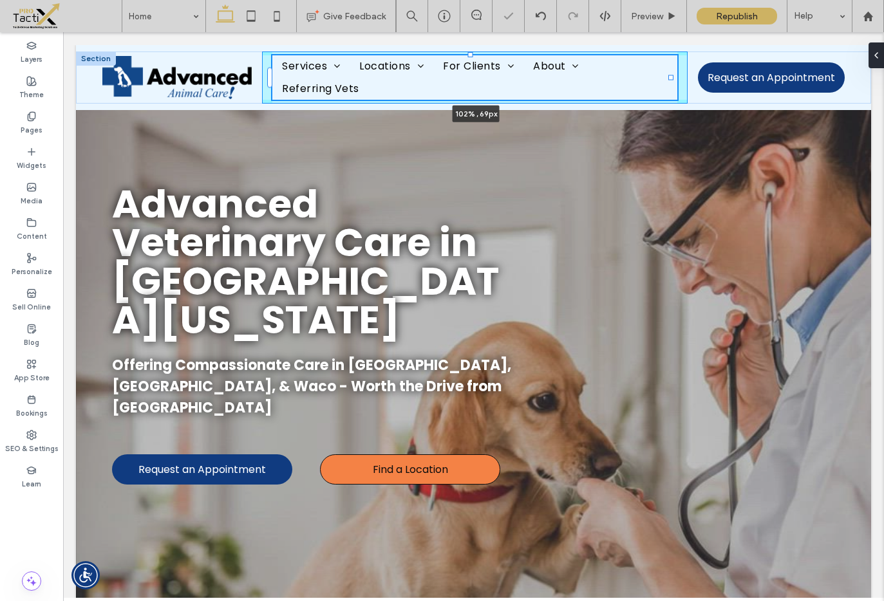
drag, startPoint x: 672, startPoint y: 79, endPoint x: 679, endPoint y: 79, distance: 7.7
click at [679, 79] on div "Services Emergency Vet Care Exotic Pet Care Pet Dentistry & Teeth Cleaning Urge…" at bounding box center [473, 78] width 795 height 52
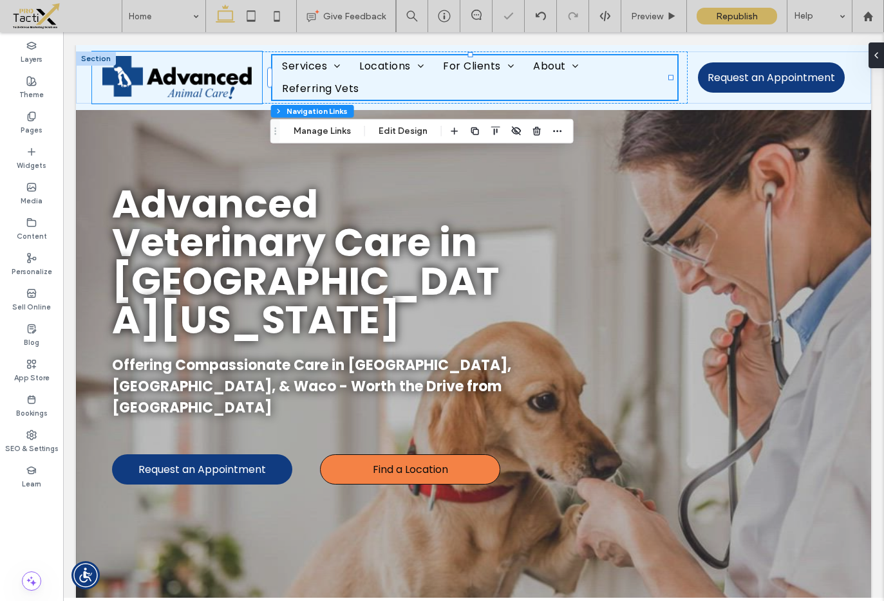
click at [258, 80] on div at bounding box center [177, 78] width 170 height 52
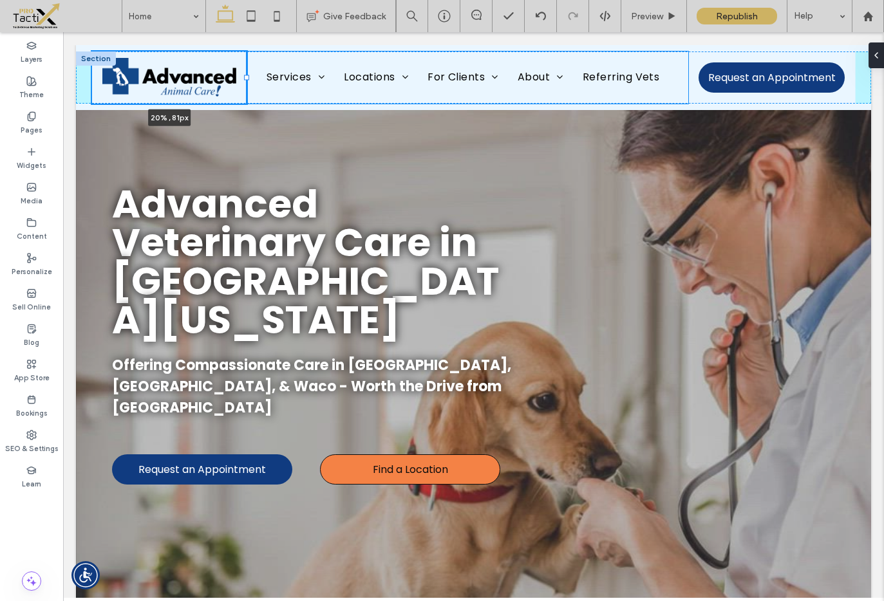
drag, startPoint x: 259, startPoint y: 79, endPoint x: 246, endPoint y: 77, distance: 13.7
click at [246, 77] on div at bounding box center [246, 77] width 5 height 5
type input "**"
type input "*****"
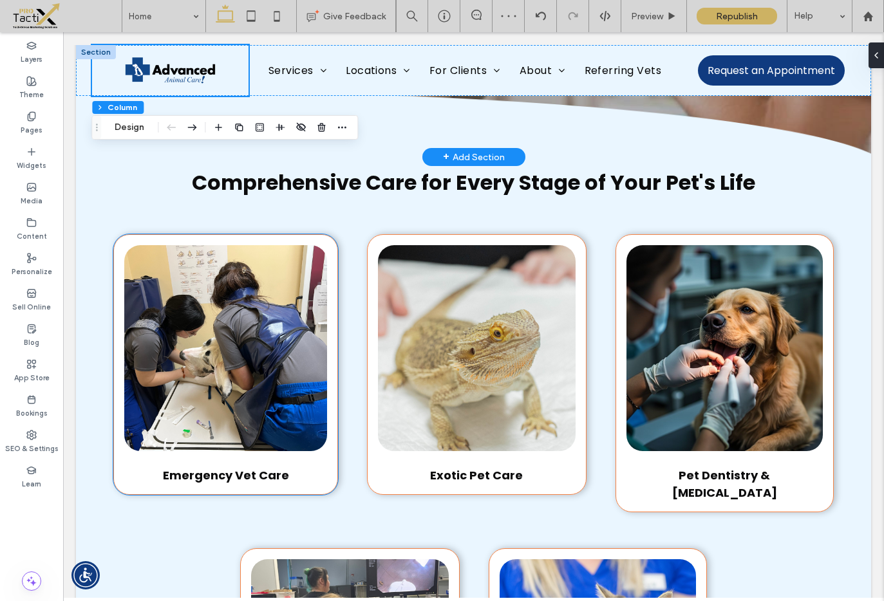
scroll to position [422, 0]
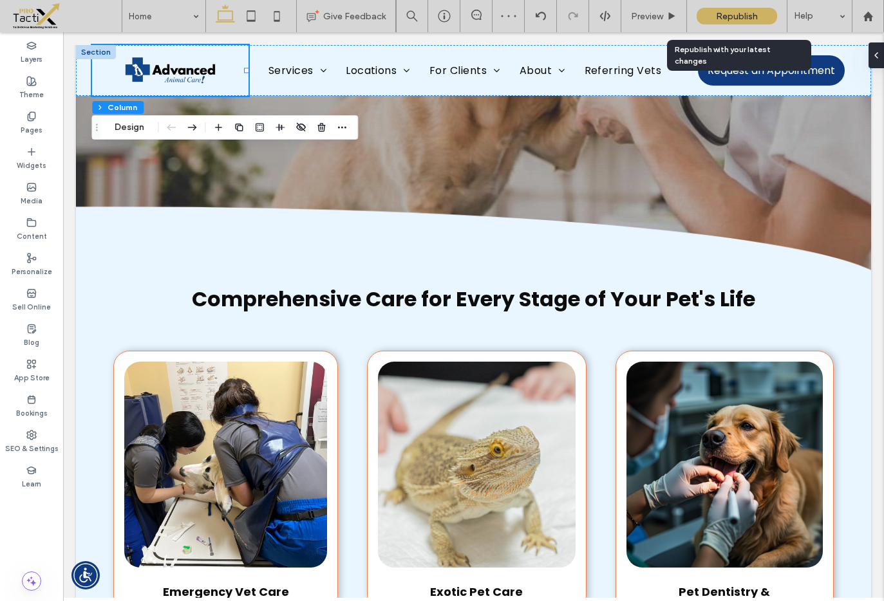
click at [732, 21] on span "Republish" at bounding box center [737, 16] width 42 height 11
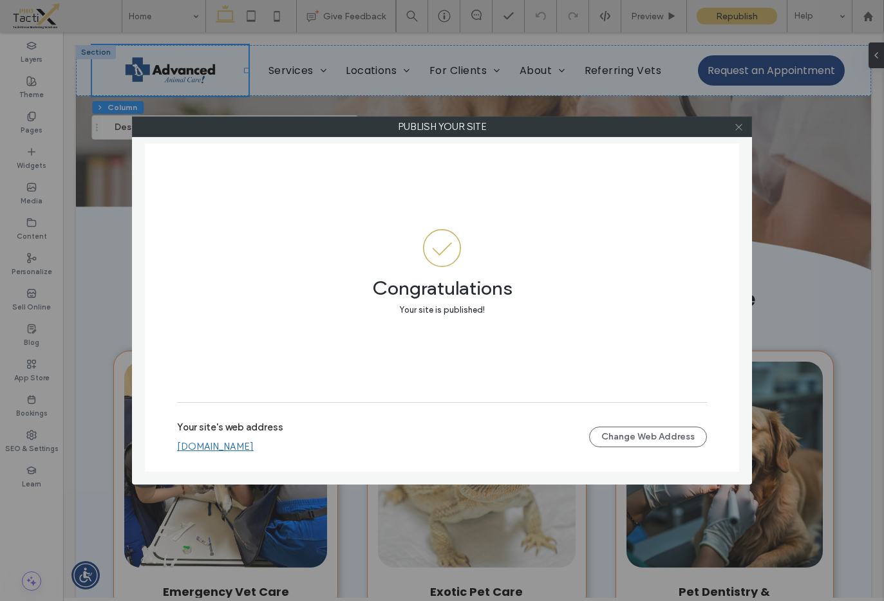
click at [735, 125] on icon at bounding box center [739, 127] width 10 height 10
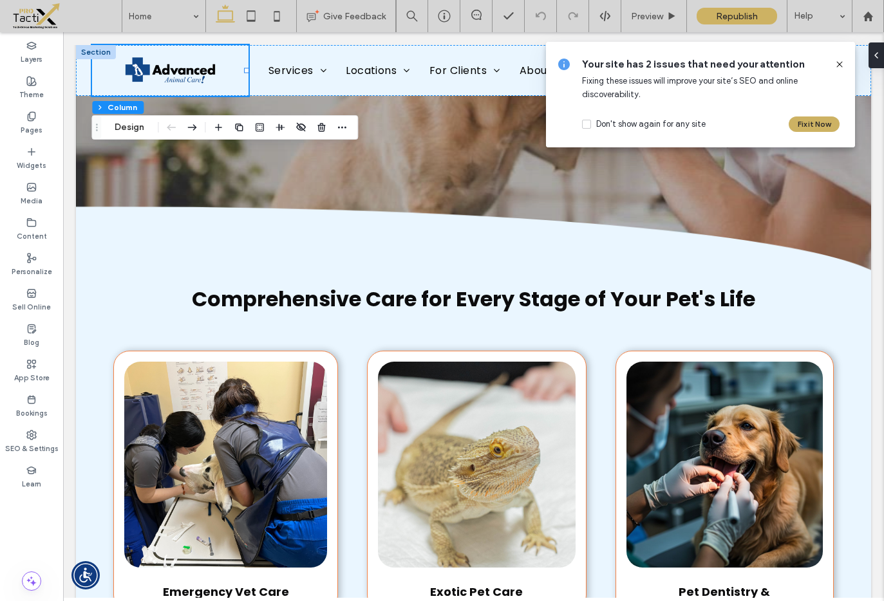
click at [838, 63] on icon at bounding box center [839, 64] width 10 height 10
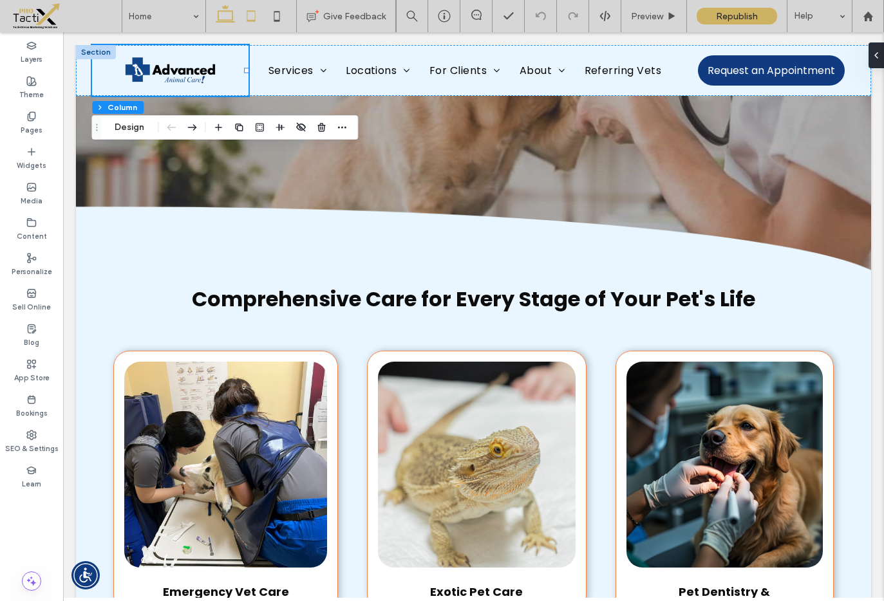
drag, startPoint x: 252, startPoint y: 21, endPoint x: 494, endPoint y: 34, distance: 241.8
click at [252, 21] on icon at bounding box center [251, 16] width 26 height 26
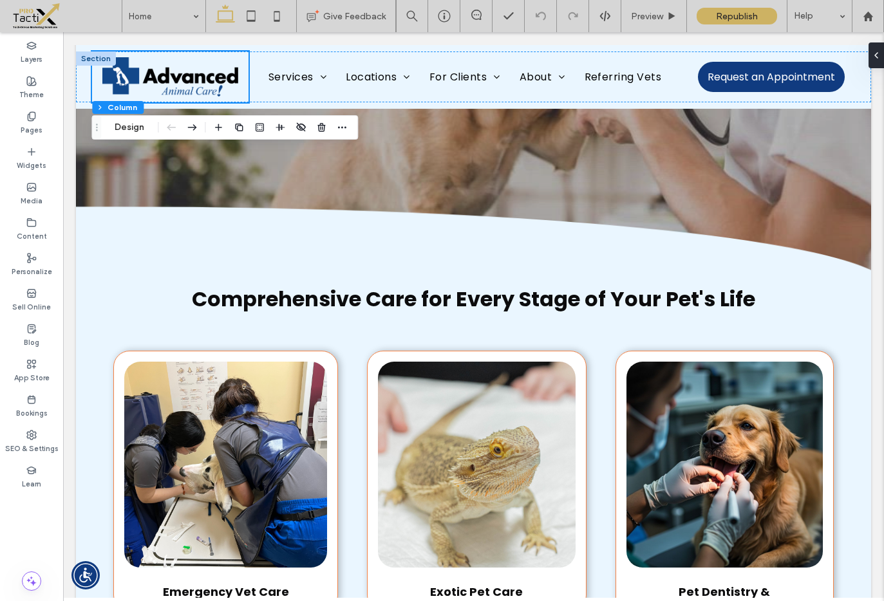
type input "**"
type input "***"
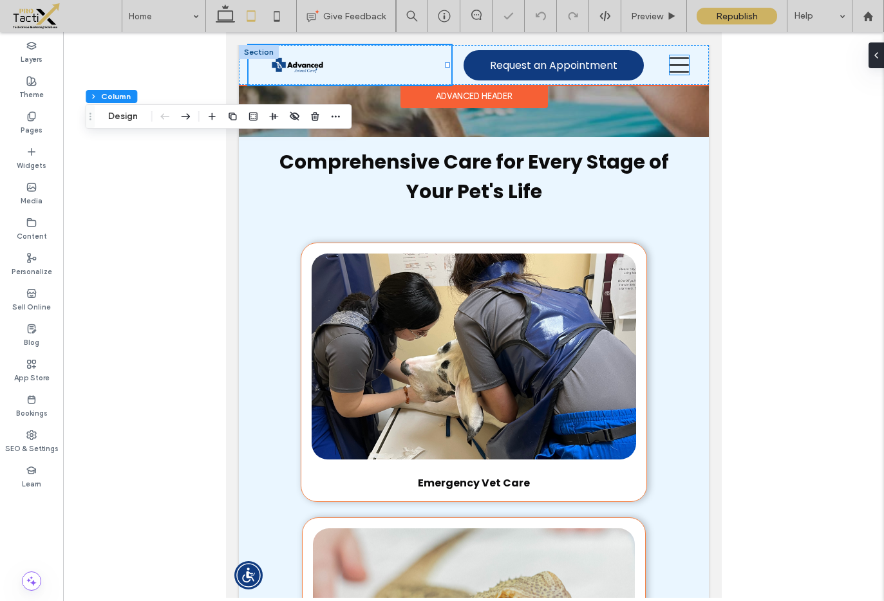
scroll to position [399, 0]
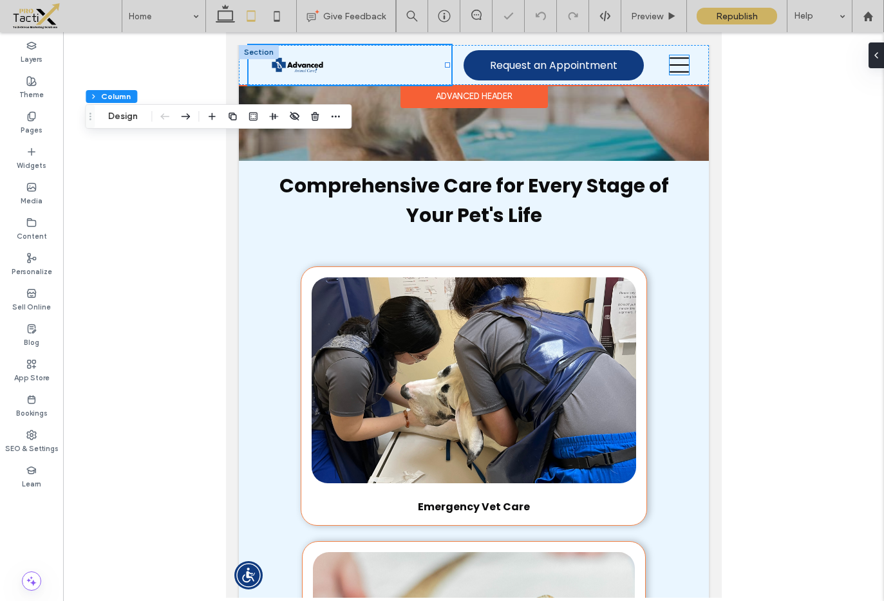
click at [672, 63] on icon at bounding box center [678, 64] width 19 height 19
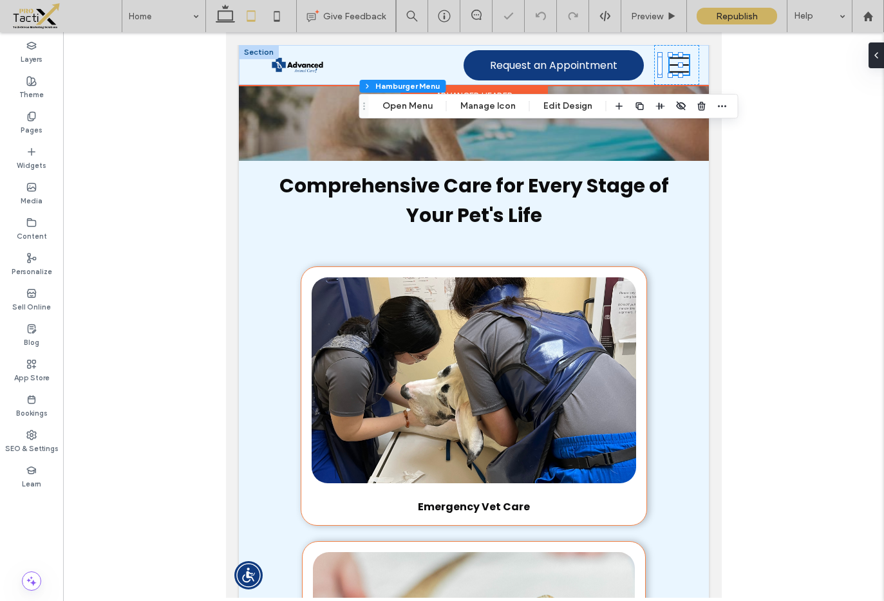
click at [670, 68] on icon at bounding box center [678, 64] width 19 height 19
click at [407, 116] on div "Header Section Column Hamburger Menu Open Menu Manage Icon Edit Design" at bounding box center [548, 106] width 379 height 24
drag, startPoint x: 407, startPoint y: 109, endPoint x: 182, endPoint y: 75, distance: 227.2
click at [407, 109] on button "Open Menu" at bounding box center [407, 106] width 67 height 15
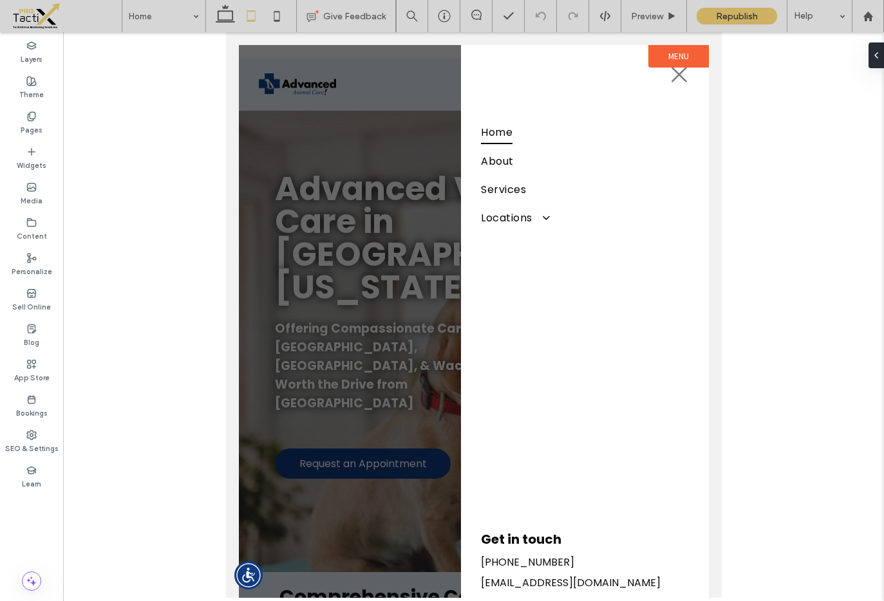
scroll to position [0, 0]
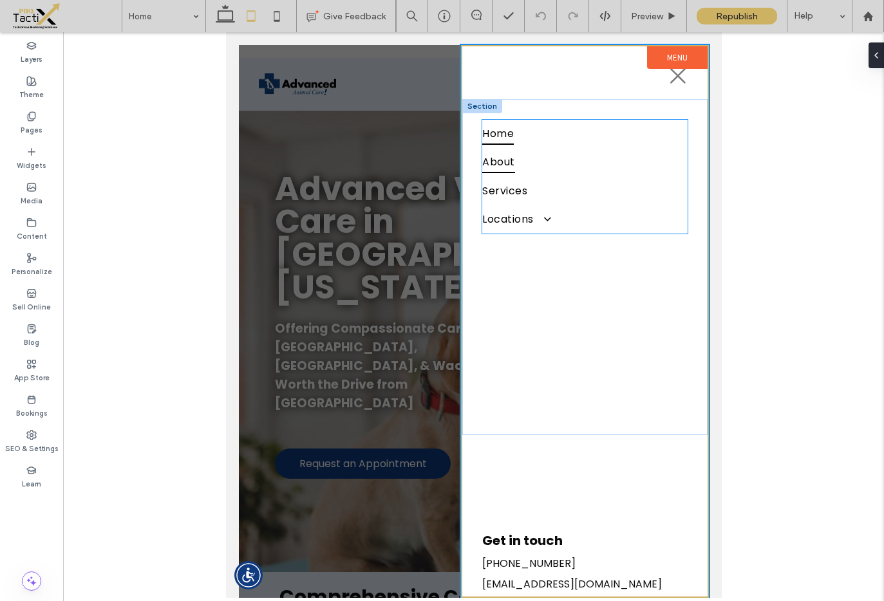
click at [519, 156] on link "About" at bounding box center [584, 162] width 205 height 28
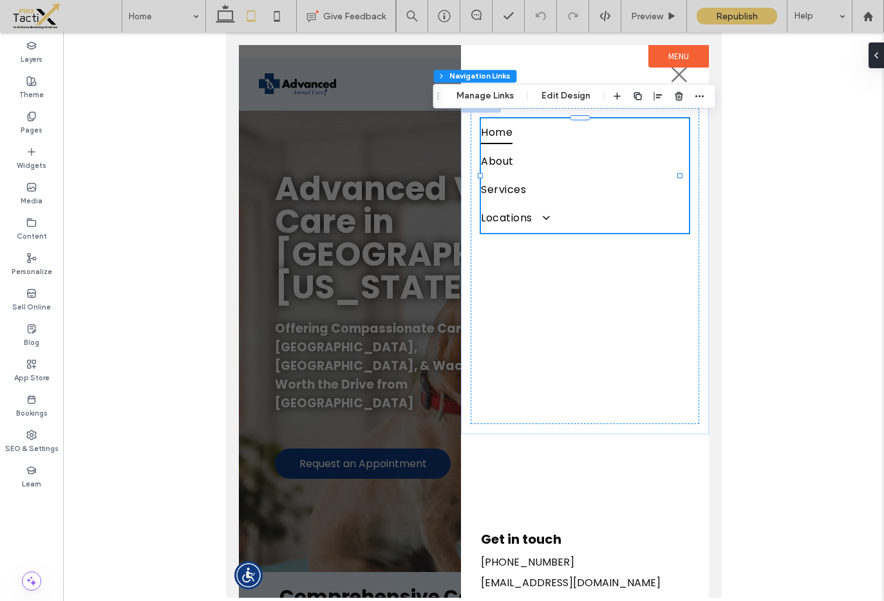
type input "***"
type input "****"
click at [569, 99] on button "Edit Design" at bounding box center [566, 95] width 66 height 15
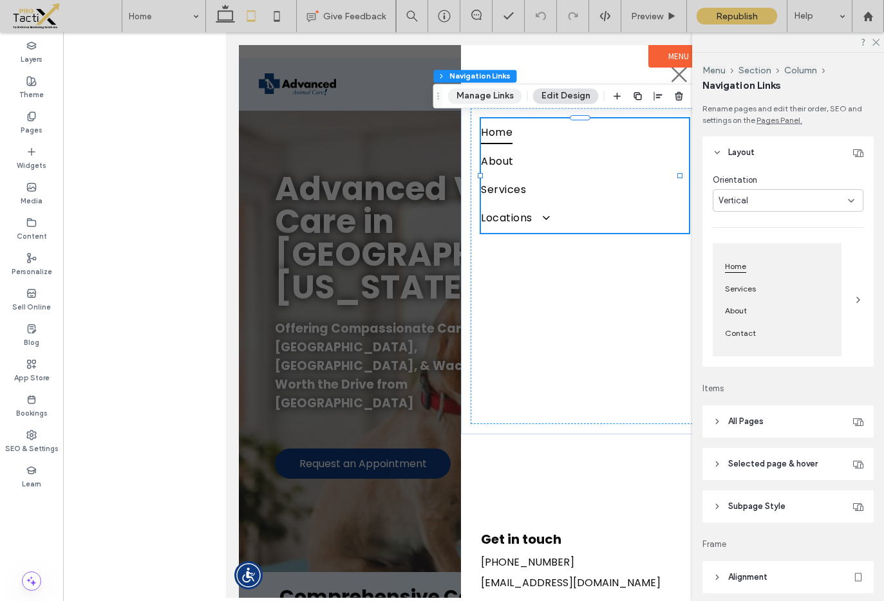
click at [494, 95] on button "Manage Links" at bounding box center [485, 95] width 74 height 15
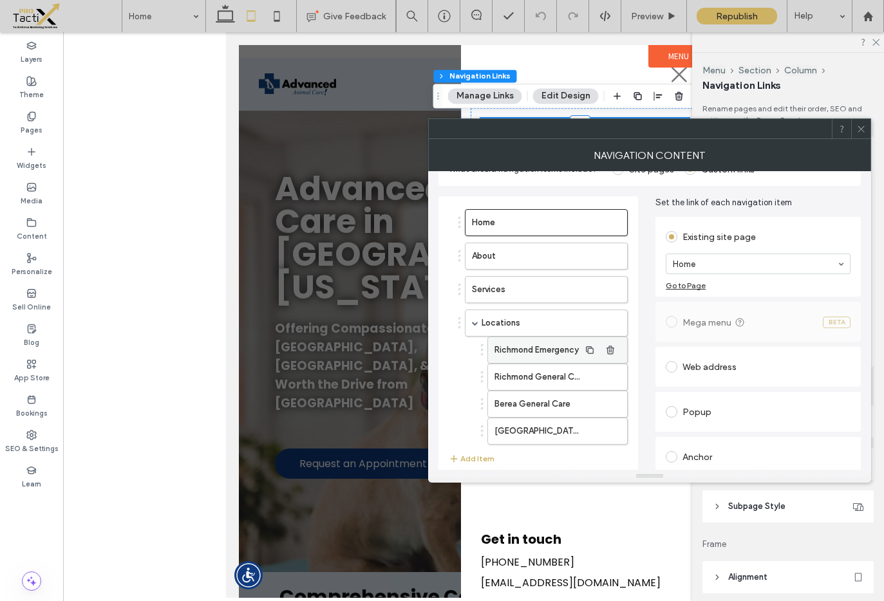
scroll to position [42, 0]
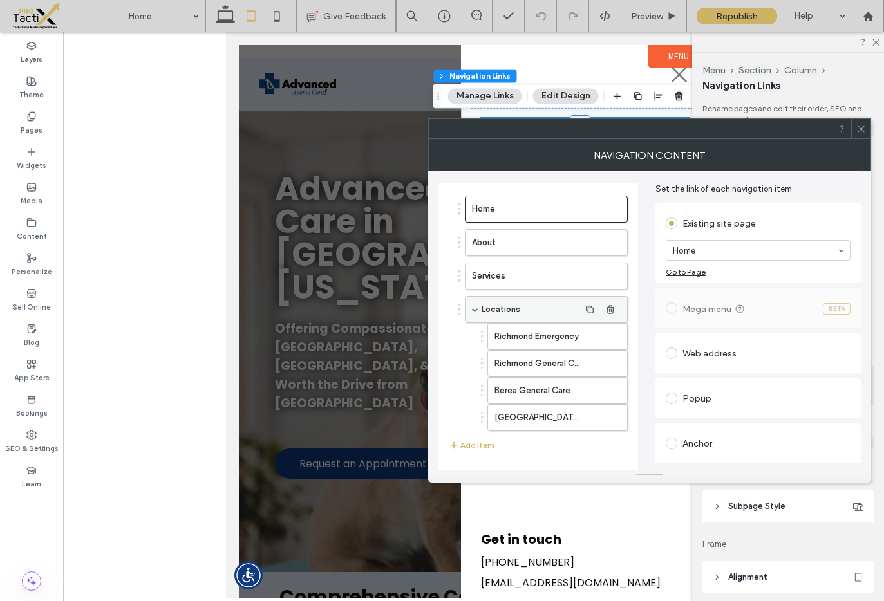
click at [476, 306] on span at bounding box center [475, 309] width 6 height 6
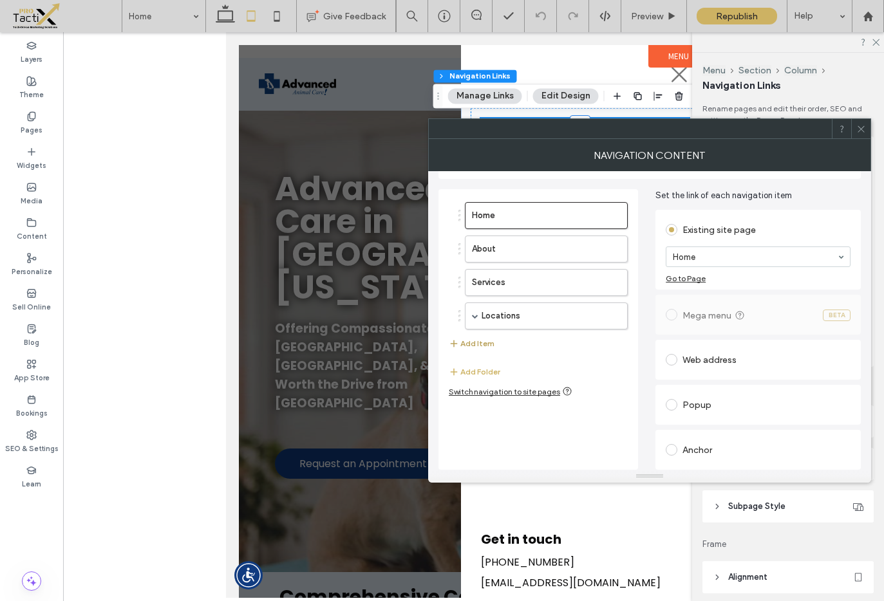
click at [476, 343] on button "Add Item" at bounding box center [472, 343] width 46 height 15
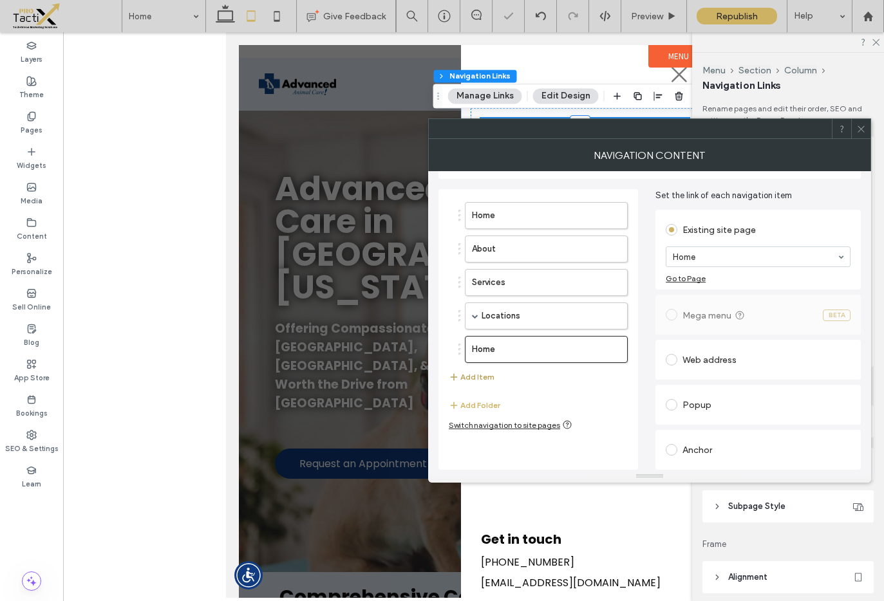
click at [478, 381] on button "Add Item" at bounding box center [472, 377] width 46 height 15
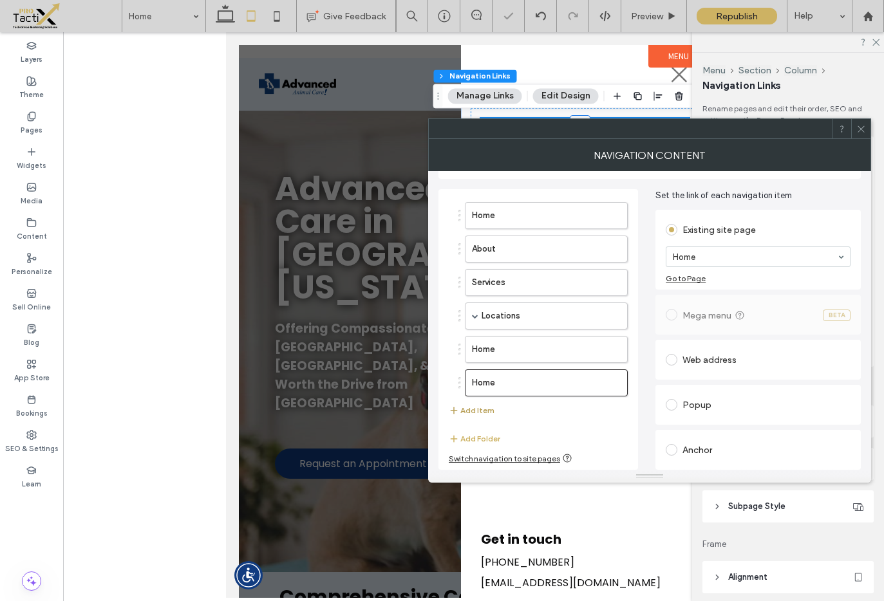
click at [478, 406] on button "Add Item" at bounding box center [472, 410] width 46 height 15
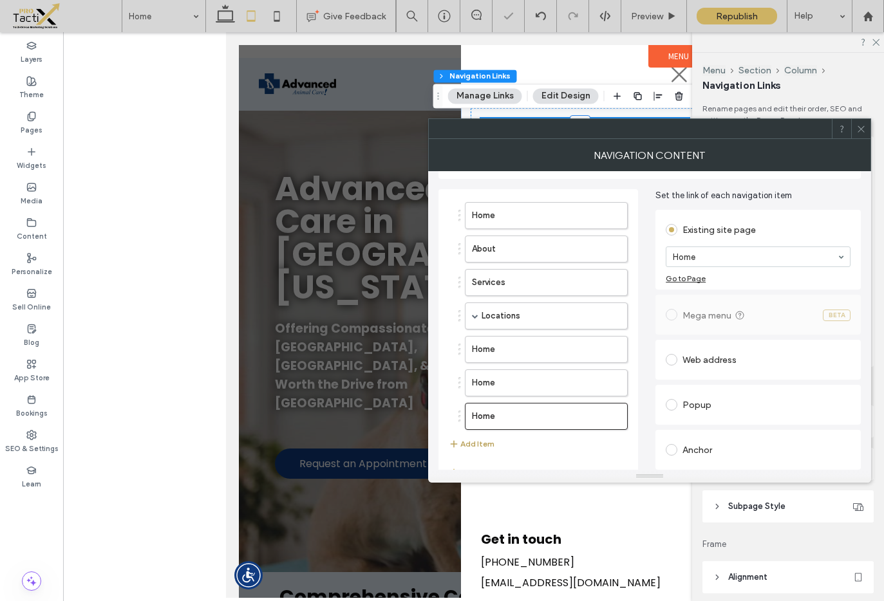
click at [483, 442] on button "Add Item" at bounding box center [472, 444] width 46 height 15
click at [500, 350] on label "Home" at bounding box center [526, 350] width 108 height 26
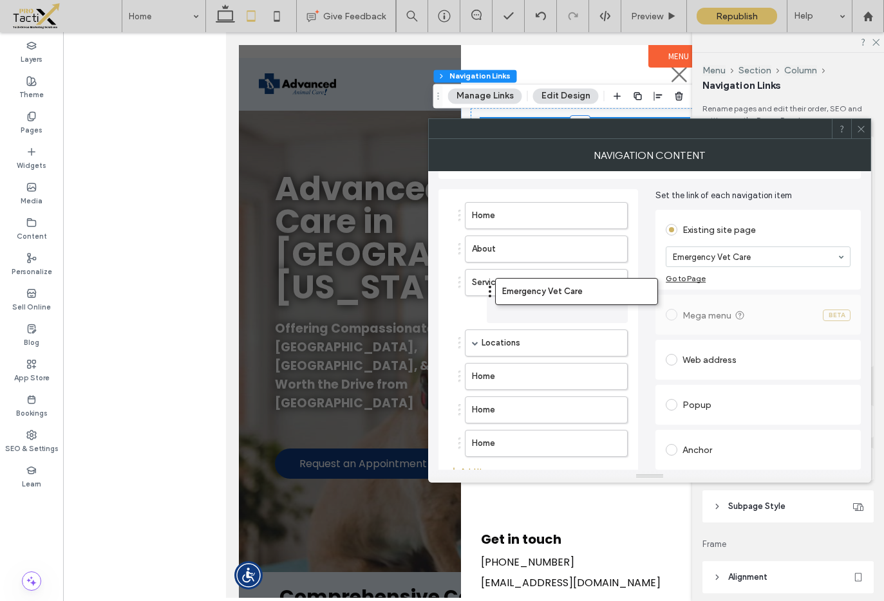
drag, startPoint x: 459, startPoint y: 350, endPoint x: 469, endPoint y: 359, distance: 13.2
click at [536, 377] on label "Home" at bounding box center [526, 377] width 108 height 26
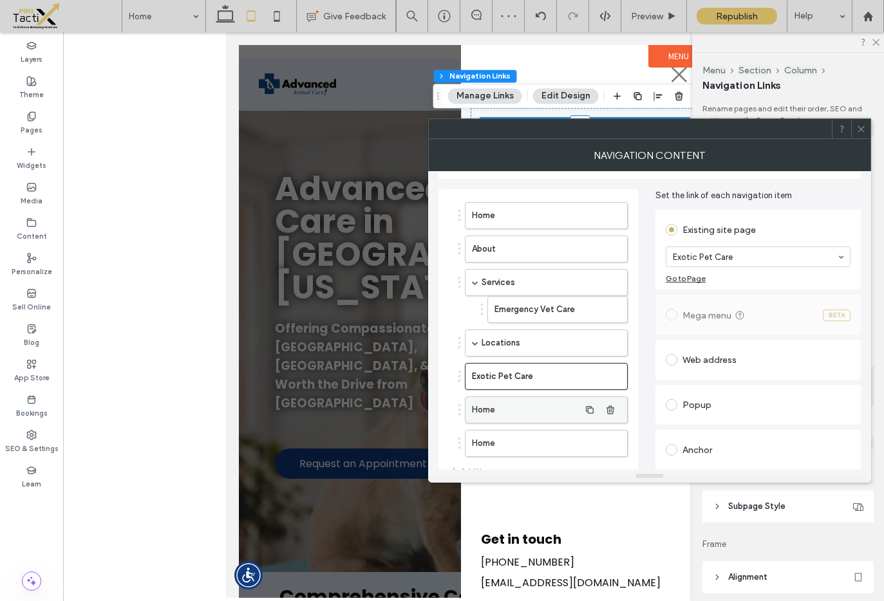
drag, startPoint x: 527, startPoint y: 409, endPoint x: 536, endPoint y: 405, distance: 10.1
click at [528, 409] on label "Home" at bounding box center [526, 410] width 108 height 26
drag, startPoint x: 715, startPoint y: 266, endPoint x: 715, endPoint y: 258, distance: 8.4
drag, startPoint x: 506, startPoint y: 438, endPoint x: 610, endPoint y: 383, distance: 117.8
click at [506, 438] on label "Home" at bounding box center [526, 444] width 108 height 26
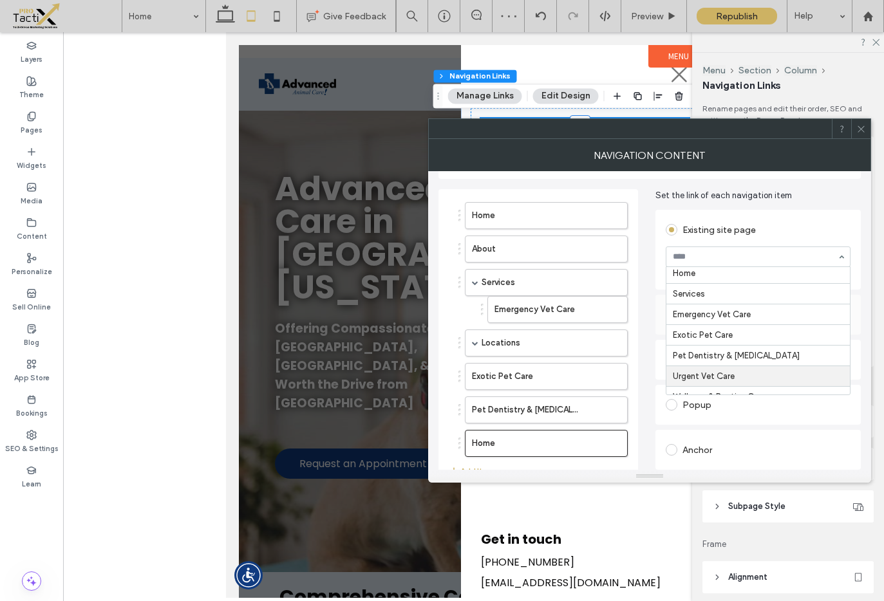
scroll to position [5, 0]
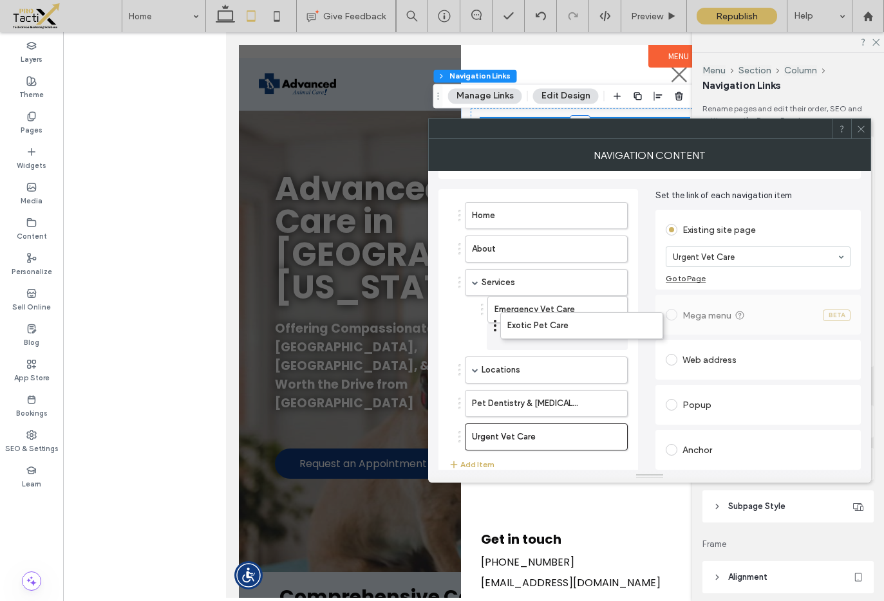
drag, startPoint x: 458, startPoint y: 377, endPoint x: 494, endPoint y: 326, distance: 62.0
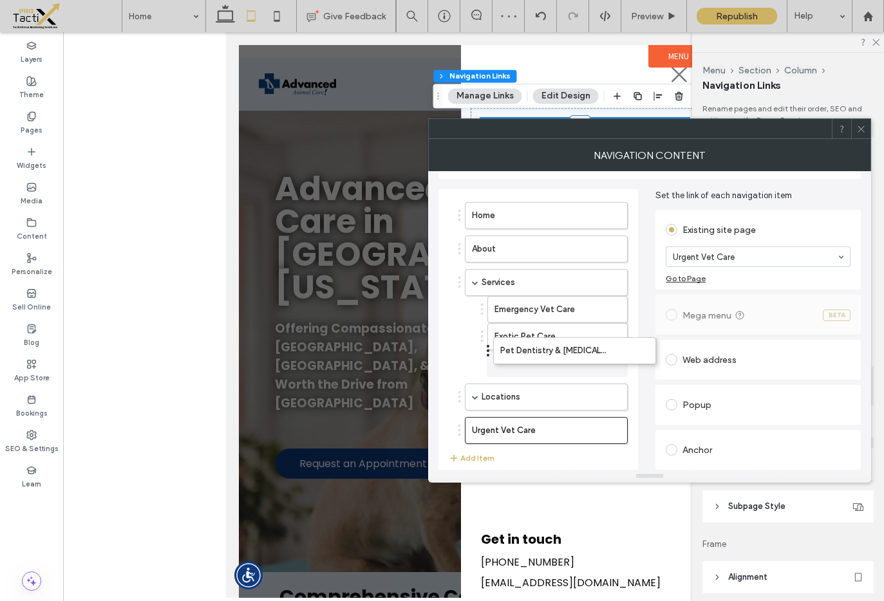
drag, startPoint x: 460, startPoint y: 404, endPoint x: 488, endPoint y: 351, distance: 59.9
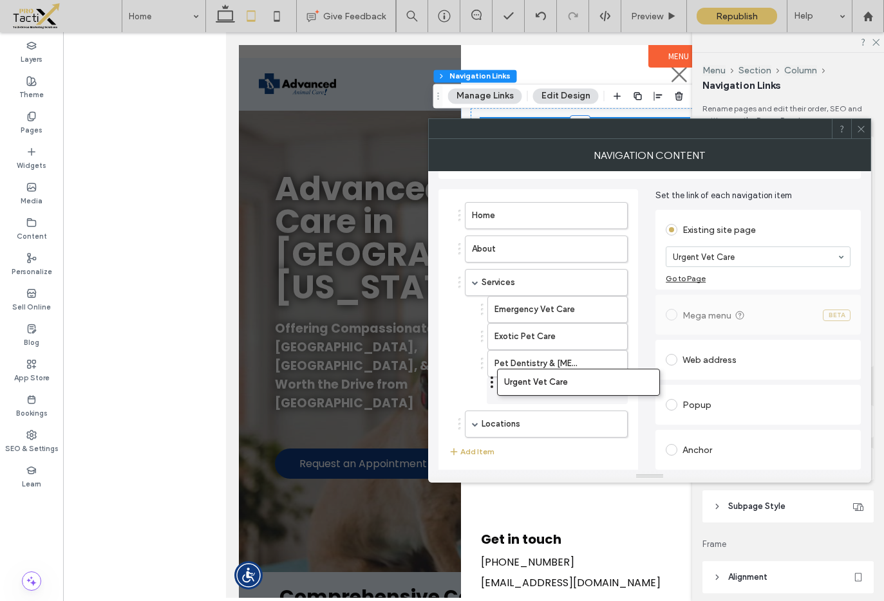
drag, startPoint x: 459, startPoint y: 429, endPoint x: 491, endPoint y: 380, distance: 58.0
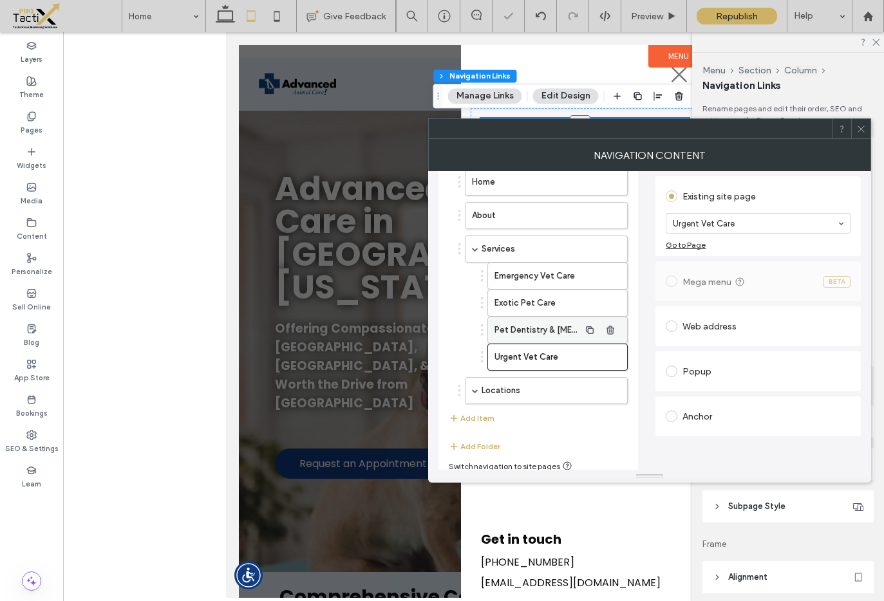
scroll to position [70, 0]
click at [474, 418] on button "Add Item" at bounding box center [472, 417] width 46 height 15
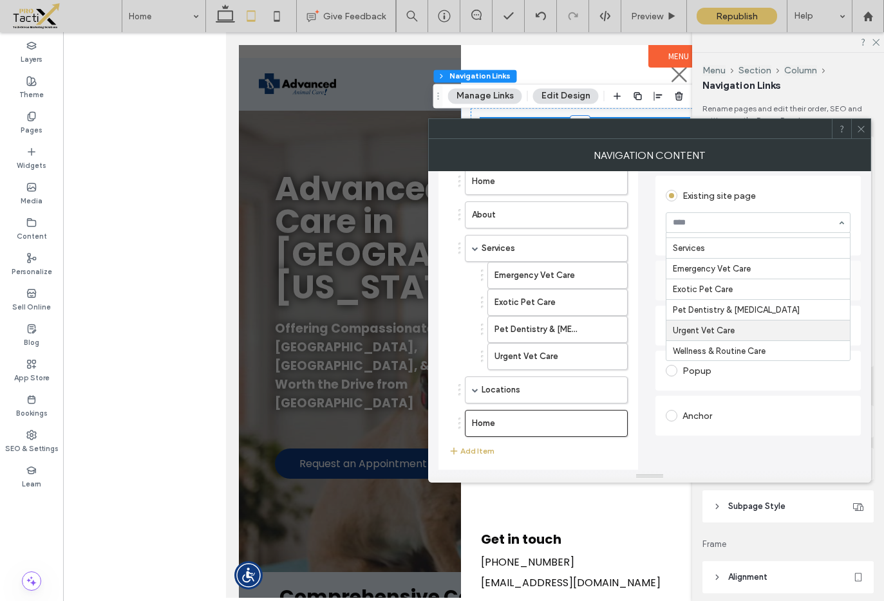
scroll to position [41, 0]
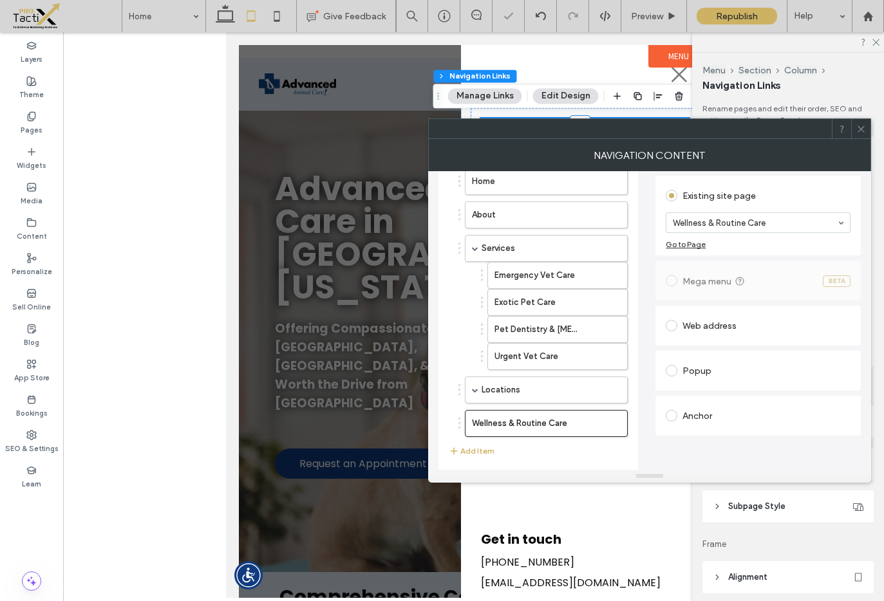
click at [457, 425] on ol "Home About Services Emergency Vet Care Exotic Pet Care Pet Dentistry & Teeth Cl…" at bounding box center [538, 302] width 179 height 269
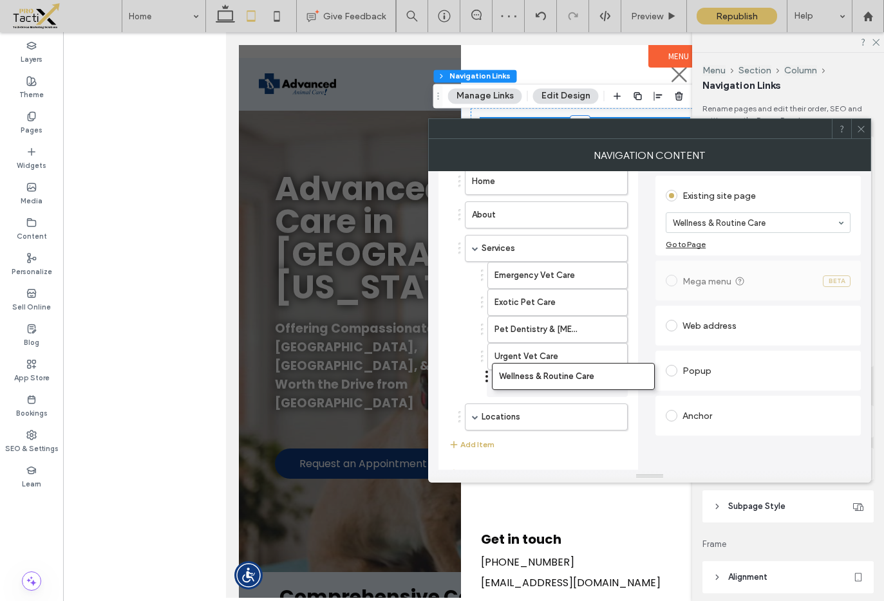
drag, startPoint x: 460, startPoint y: 424, endPoint x: 487, endPoint y: 377, distance: 54.2
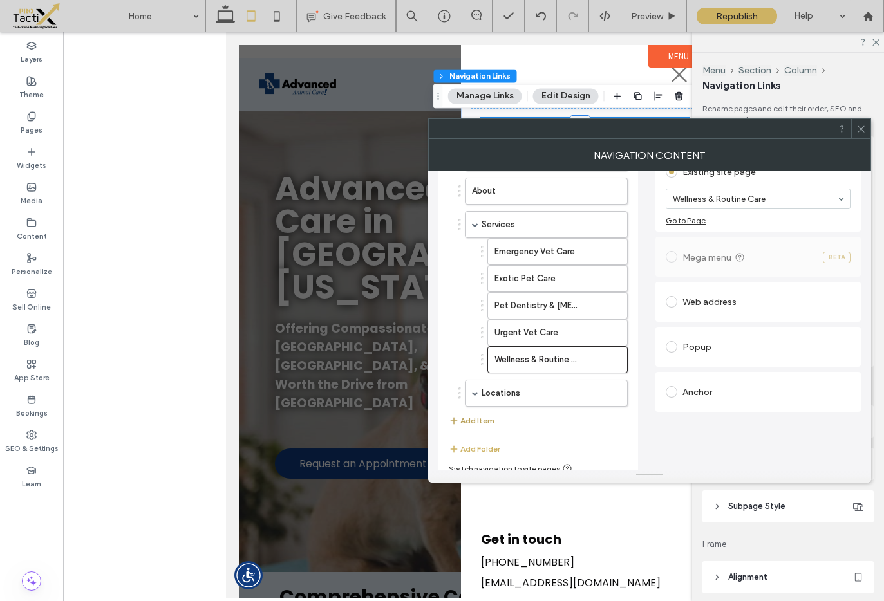
scroll to position [104, 0]
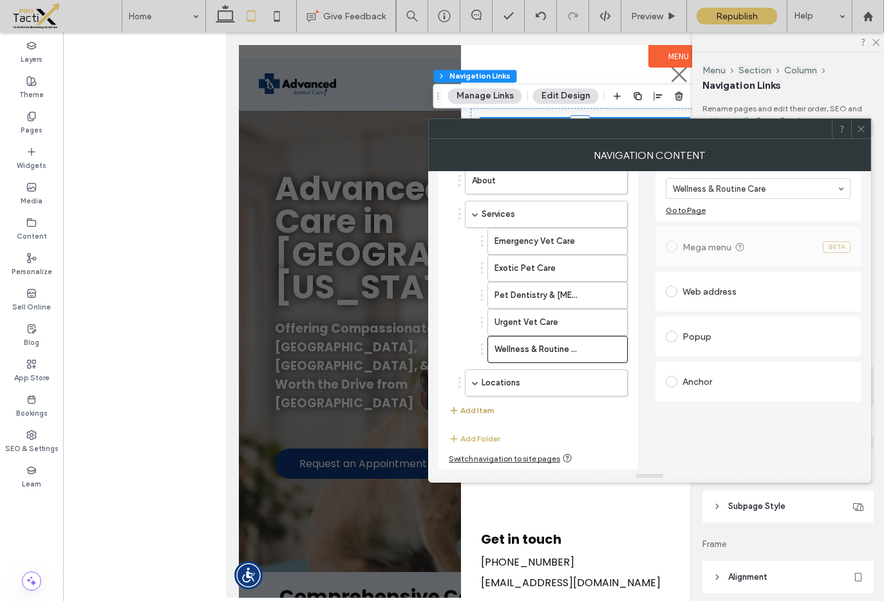
click at [474, 411] on button "Add Item" at bounding box center [472, 410] width 46 height 15
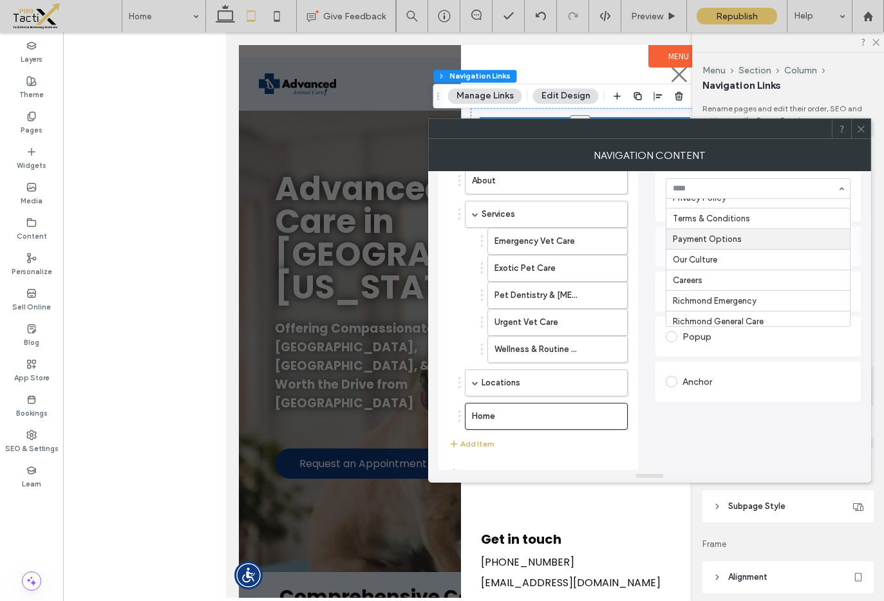
scroll to position [189, 0]
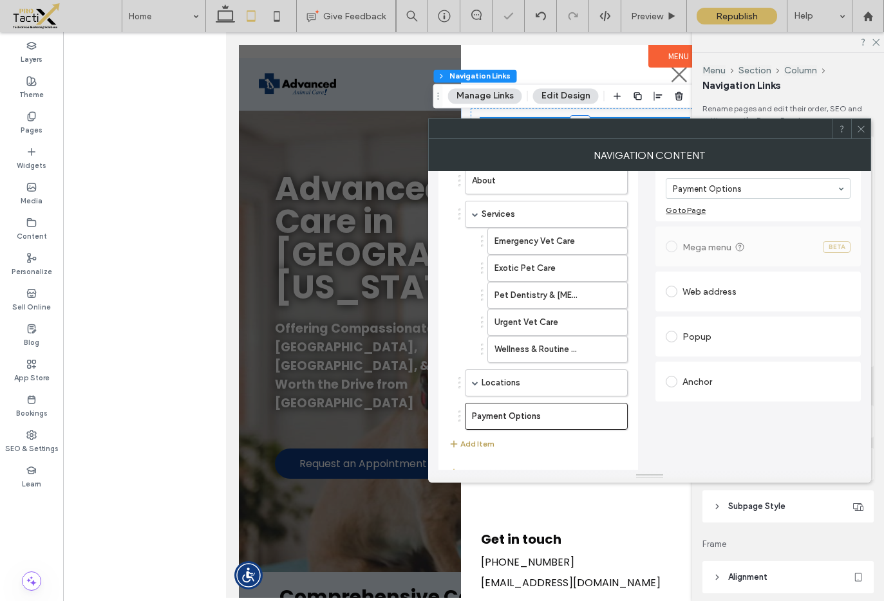
click at [487, 446] on button "Add Item" at bounding box center [472, 444] width 46 height 15
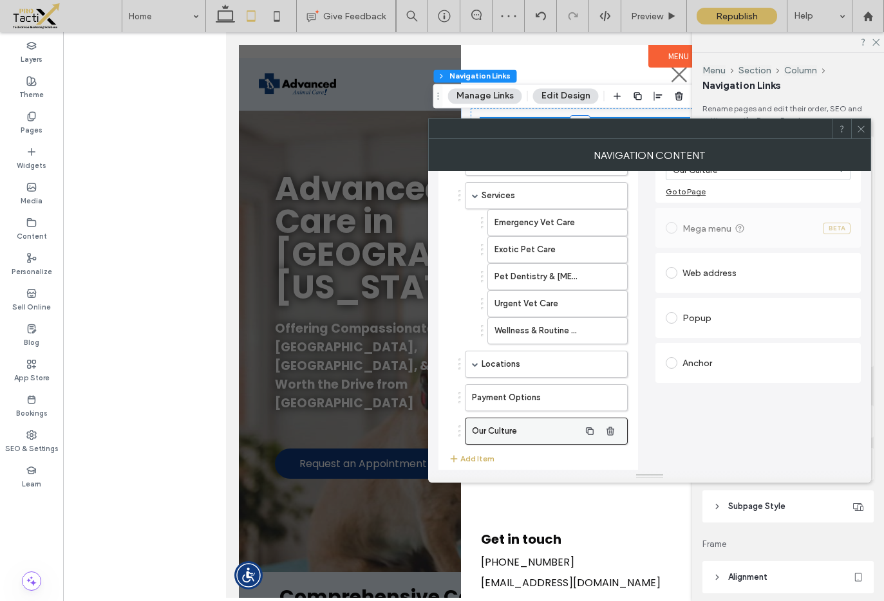
scroll to position [149, 0]
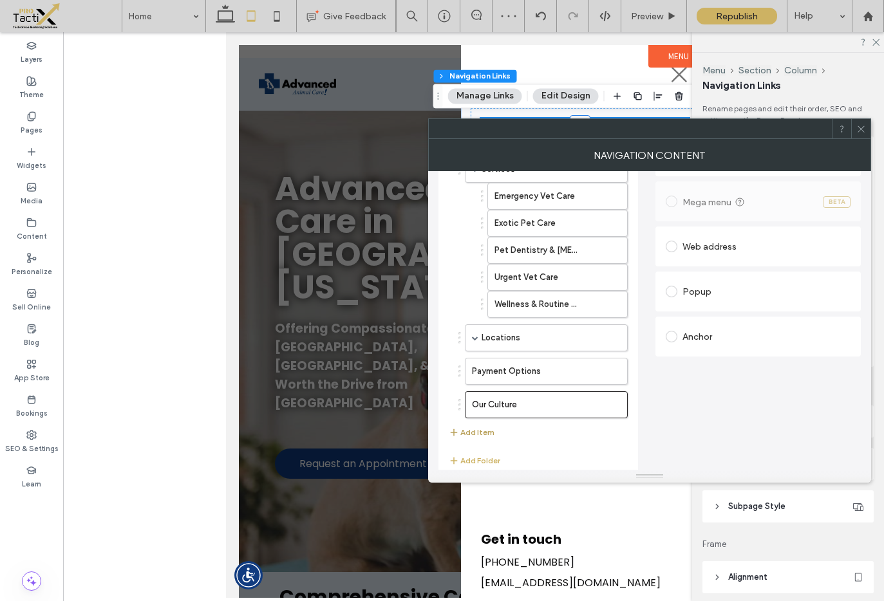
click at [469, 425] on button "Add Item" at bounding box center [472, 432] width 46 height 15
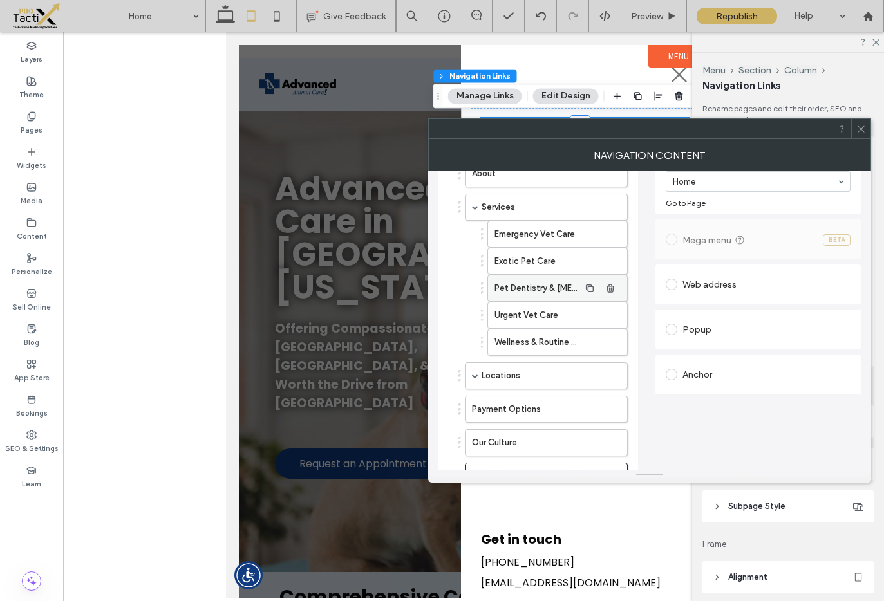
scroll to position [109, 0]
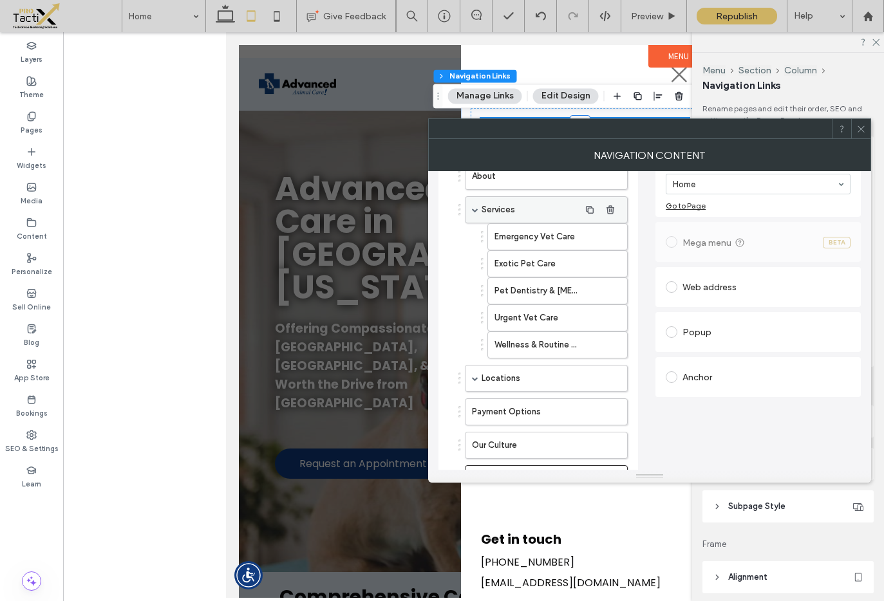
click at [472, 208] on span at bounding box center [475, 210] width 6 height 6
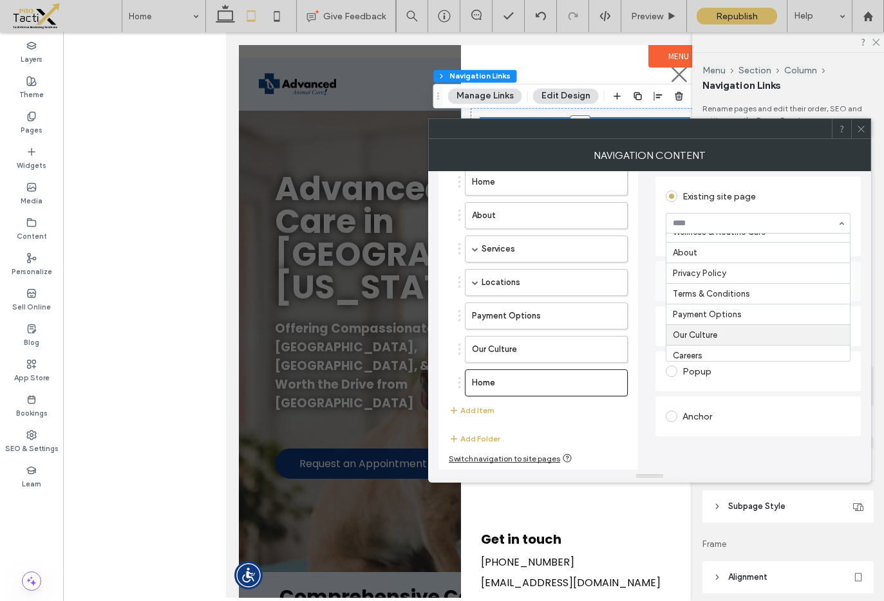
scroll to position [135, 0]
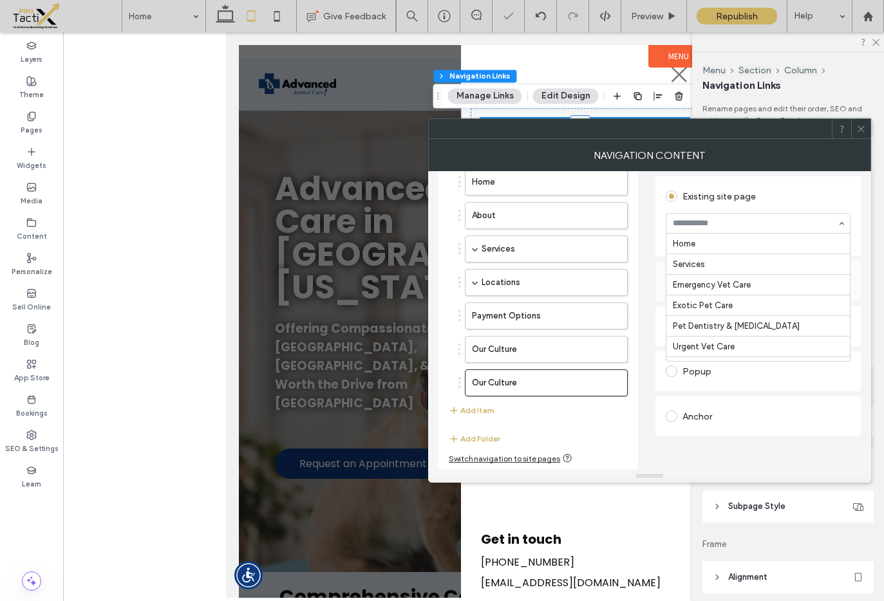
click at [715, 218] on div at bounding box center [757, 223] width 183 height 19
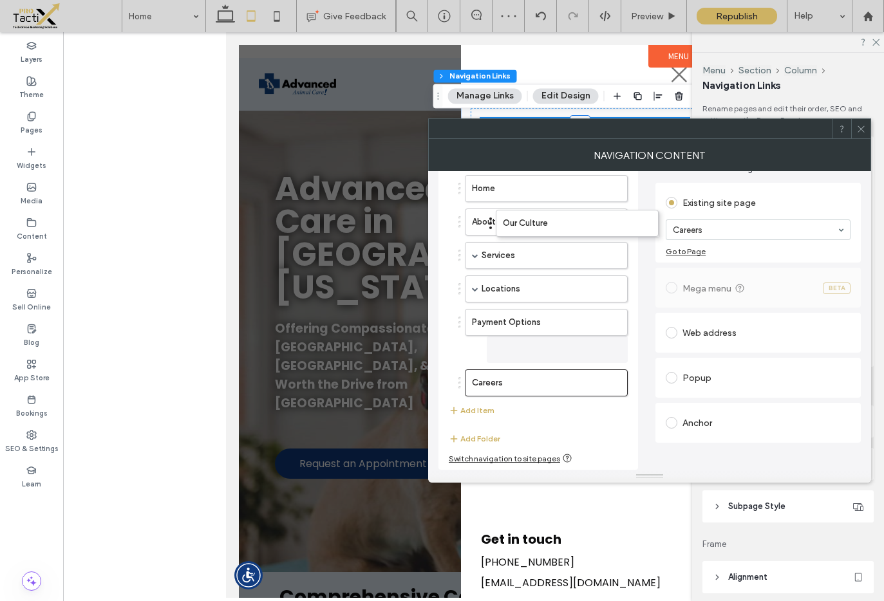
scroll to position [63, 0]
drag, startPoint x: 460, startPoint y: 348, endPoint x: 488, endPoint y: 234, distance: 117.3
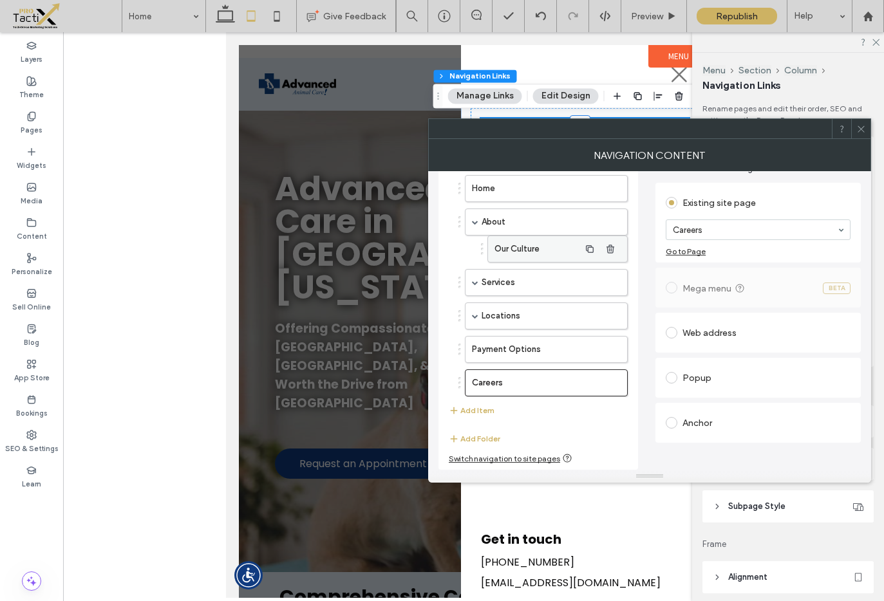
drag, startPoint x: 457, startPoint y: 382, endPoint x: 506, endPoint y: 256, distance: 135.3
click at [506, 256] on ol "Home About Our Culture Services Emergency Vet Care Exotic Pet Care Pet Dentistr…" at bounding box center [538, 285] width 179 height 221
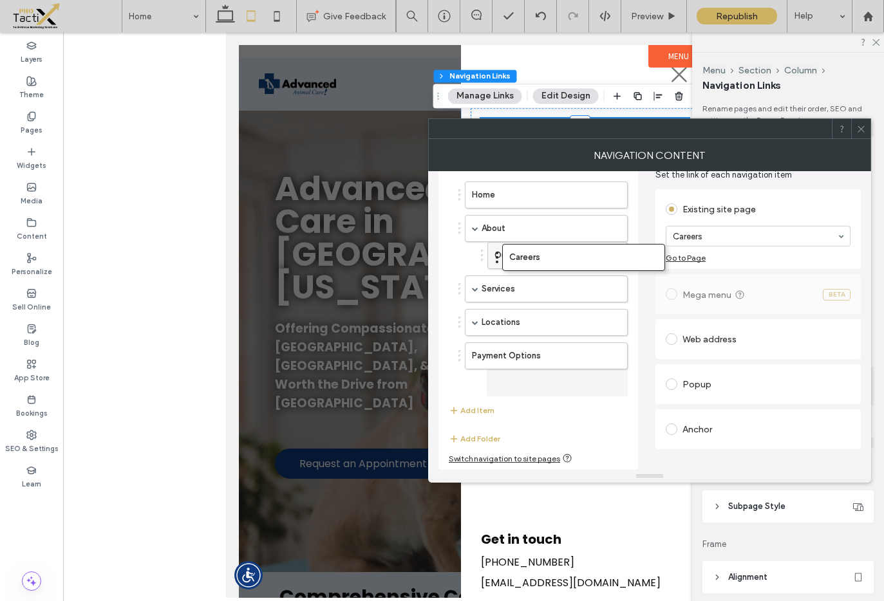
scroll to position [57, 0]
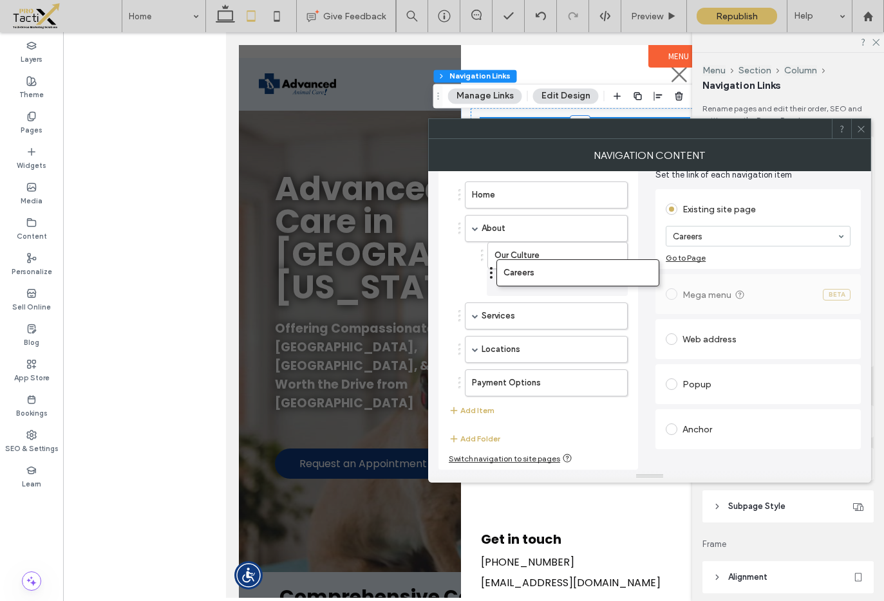
drag, startPoint x: 460, startPoint y: 384, endPoint x: 491, endPoint y: 274, distance: 114.5
click at [480, 436] on button "Add Folder" at bounding box center [475, 438] width 52 height 15
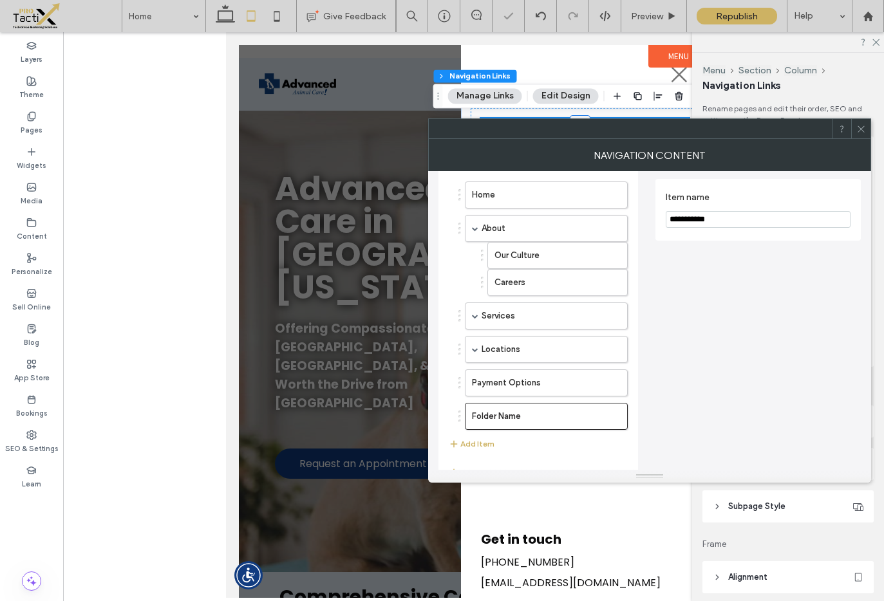
click at [728, 220] on input "**********" at bounding box center [758, 219] width 185 height 17
type input "**********"
click at [745, 274] on div "**********" at bounding box center [757, 336] width 205 height 335
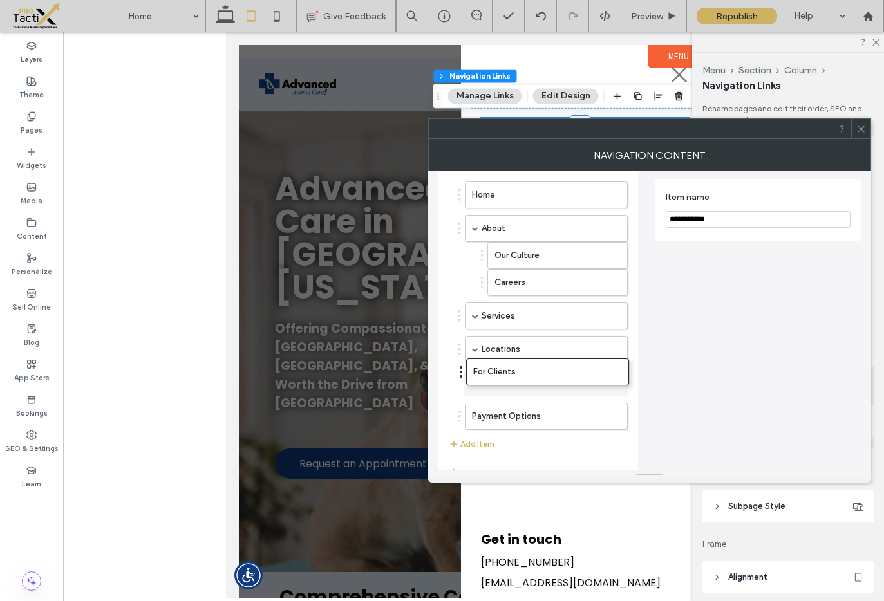
drag, startPoint x: 459, startPoint y: 417, endPoint x: 460, endPoint y: 375, distance: 42.5
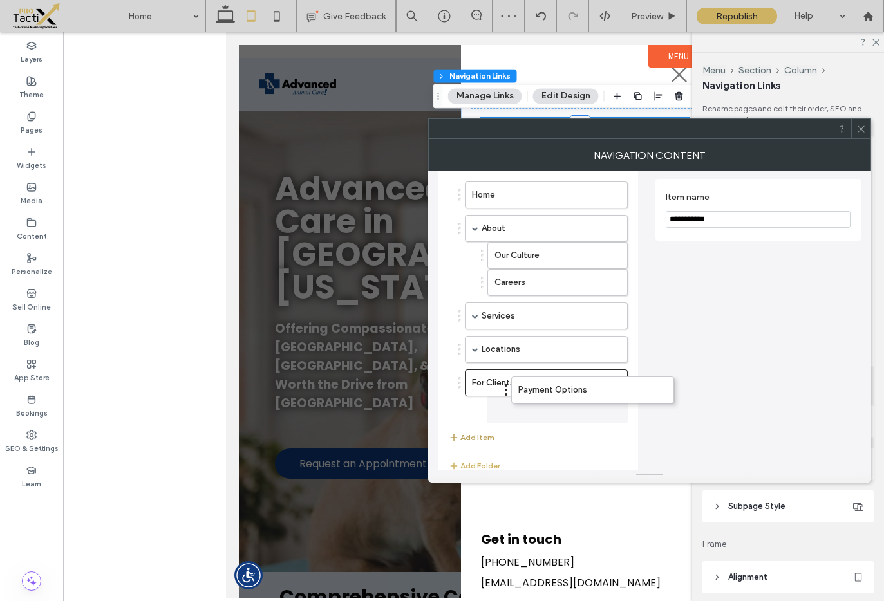
drag, startPoint x: 460, startPoint y: 417, endPoint x: 482, endPoint y: 440, distance: 31.4
click at [482, 437] on button "Add Item" at bounding box center [472, 437] width 46 height 15
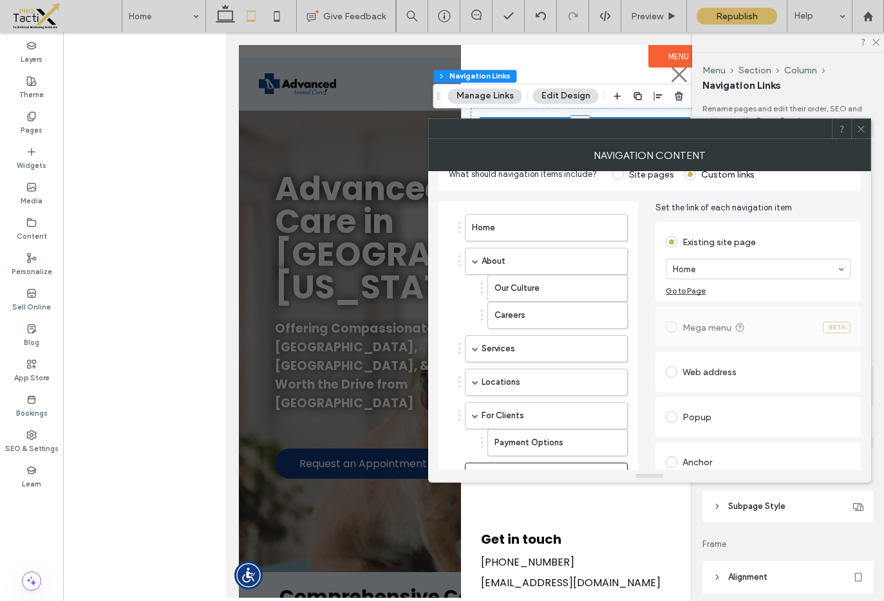
scroll to position [0, 0]
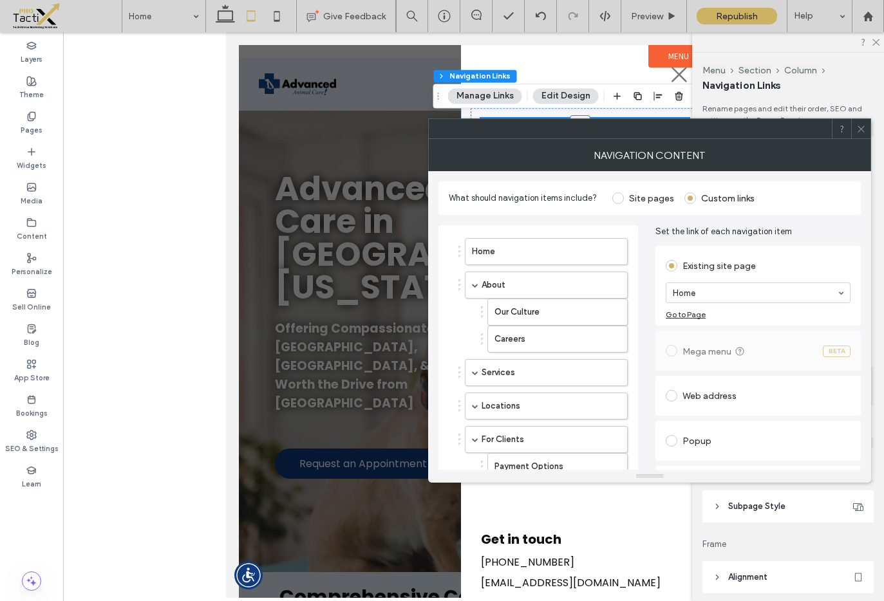
click at [704, 392] on div "Web address" at bounding box center [758, 396] width 185 height 21
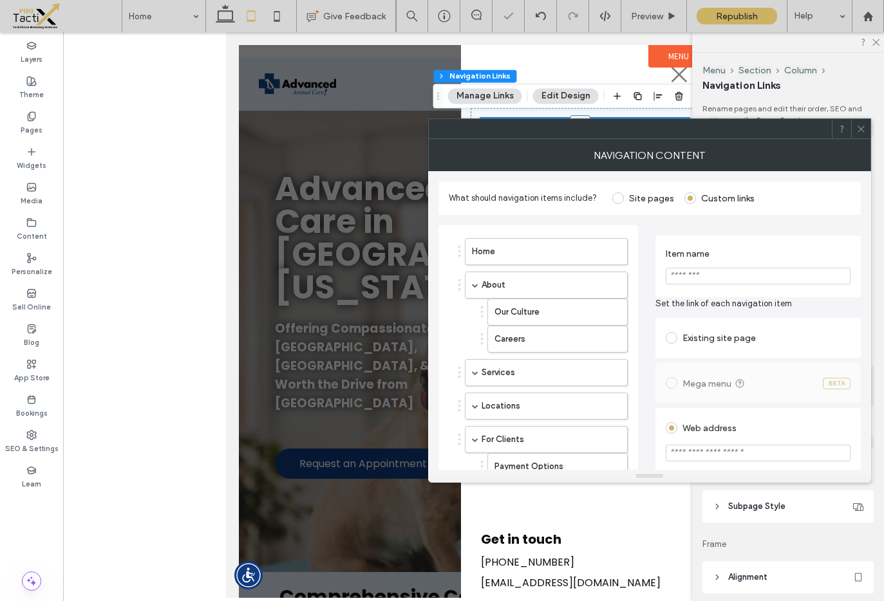
click at [696, 276] on input "Item name" at bounding box center [758, 276] width 185 height 17
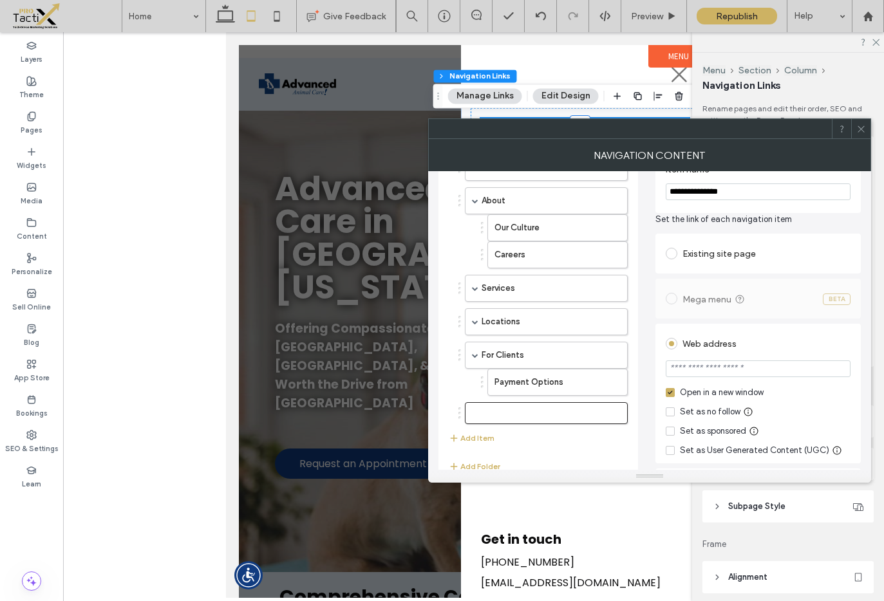
scroll to position [86, 0]
type input "**********"
click at [717, 365] on input "url" at bounding box center [758, 367] width 185 height 17
paste input "**********"
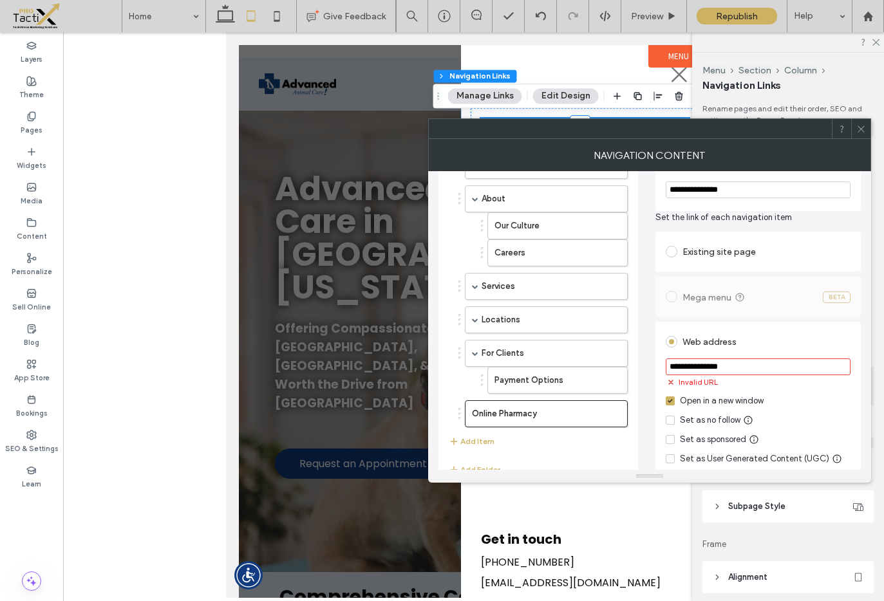
click at [722, 371] on input "**********" at bounding box center [758, 367] width 185 height 17
click at [722, 370] on input "**********" at bounding box center [758, 367] width 185 height 17
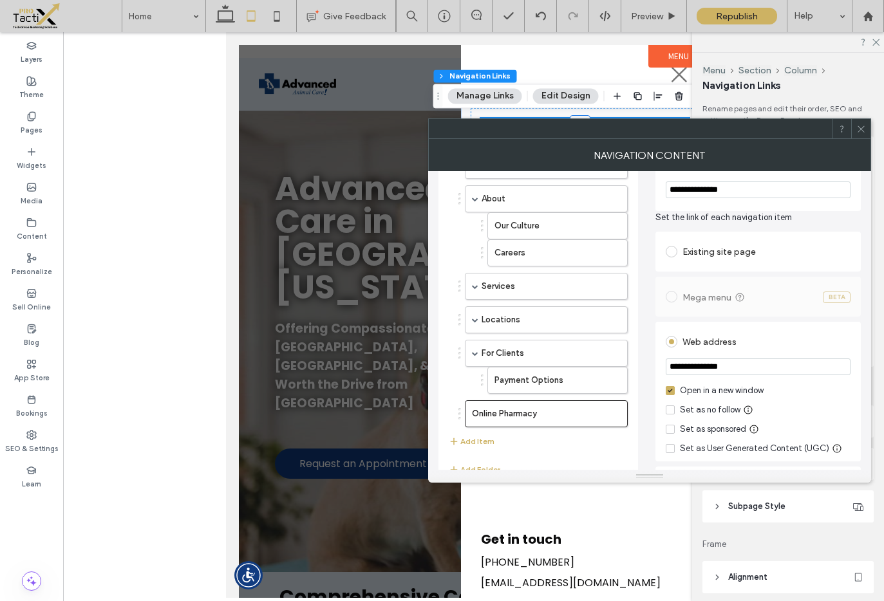
paste input "**********"
type input "**********"
click at [768, 329] on div "Web address" at bounding box center [758, 340] width 185 height 24
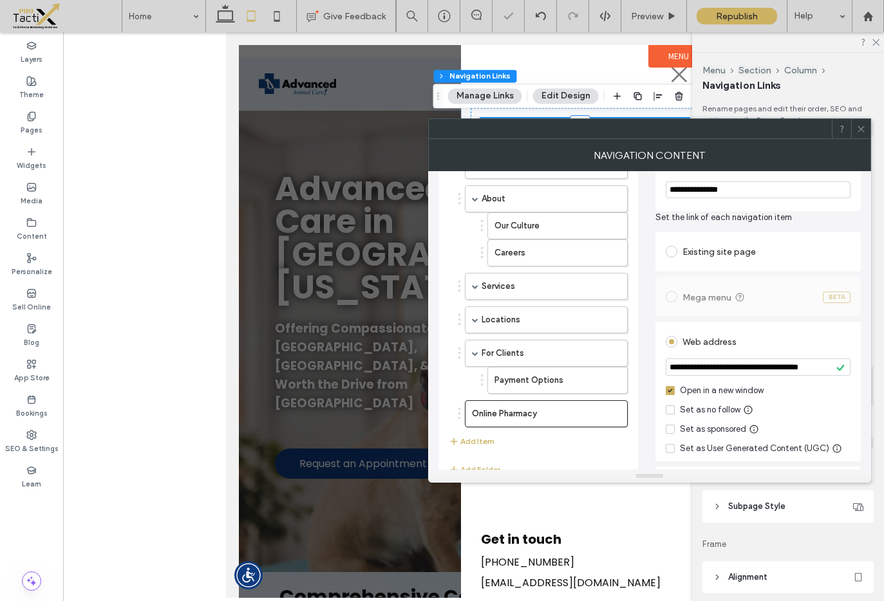
drag, startPoint x: 699, startPoint y: 413, endPoint x: 708, endPoint y: 406, distance: 10.6
click at [700, 412] on div "Set as no follow" at bounding box center [710, 410] width 61 height 13
click at [705, 408] on div "Set as no follow" at bounding box center [710, 410] width 61 height 13
drag, startPoint x: 777, startPoint y: 325, endPoint x: 811, endPoint y: 287, distance: 51.1
click at [777, 325] on div "**********" at bounding box center [757, 392] width 205 height 140
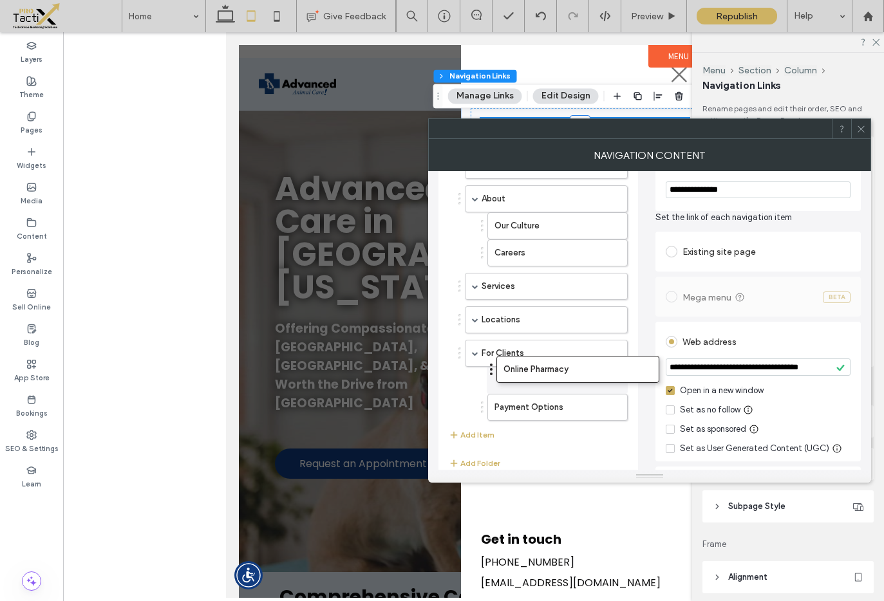
drag, startPoint x: 461, startPoint y: 413, endPoint x: 491, endPoint y: 370, distance: 52.7
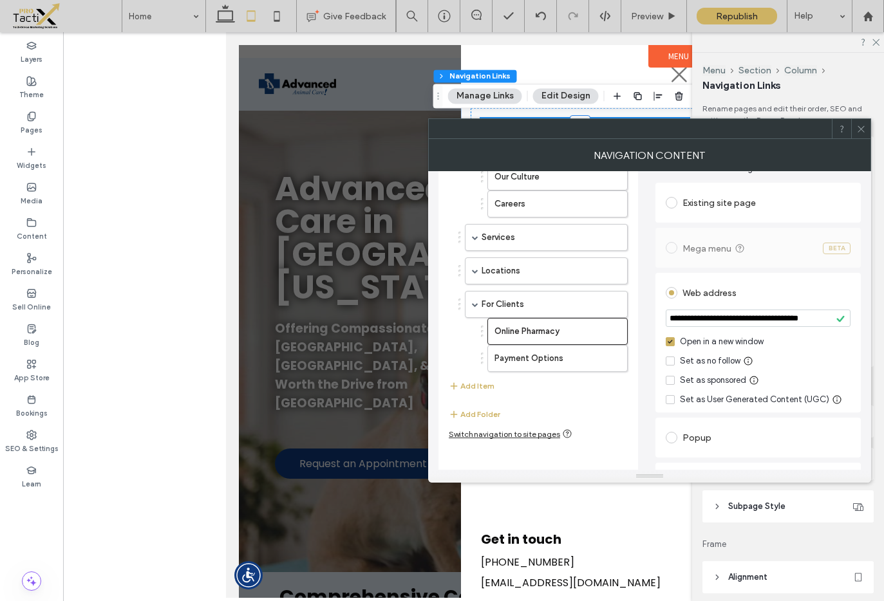
scroll to position [151, 0]
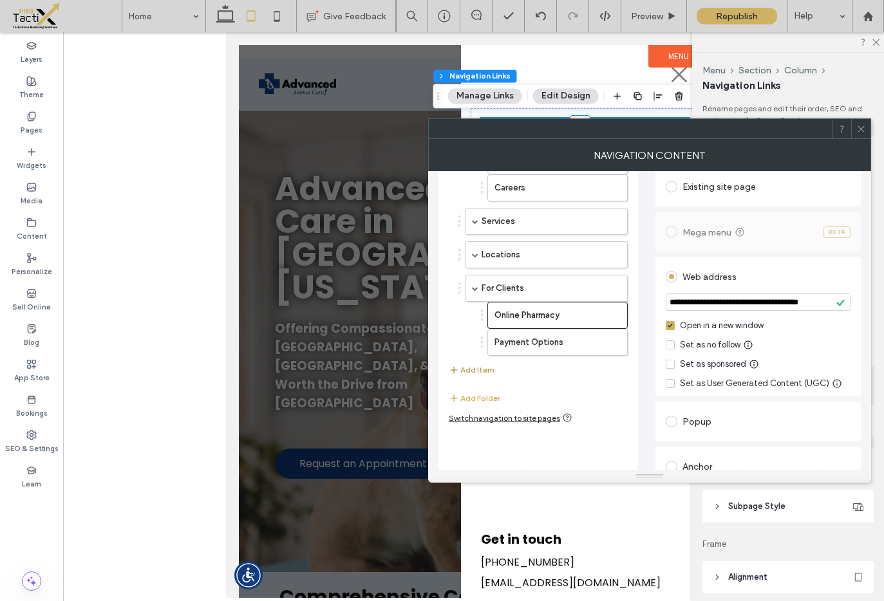
click at [465, 369] on button "Add Item" at bounding box center [472, 369] width 46 height 15
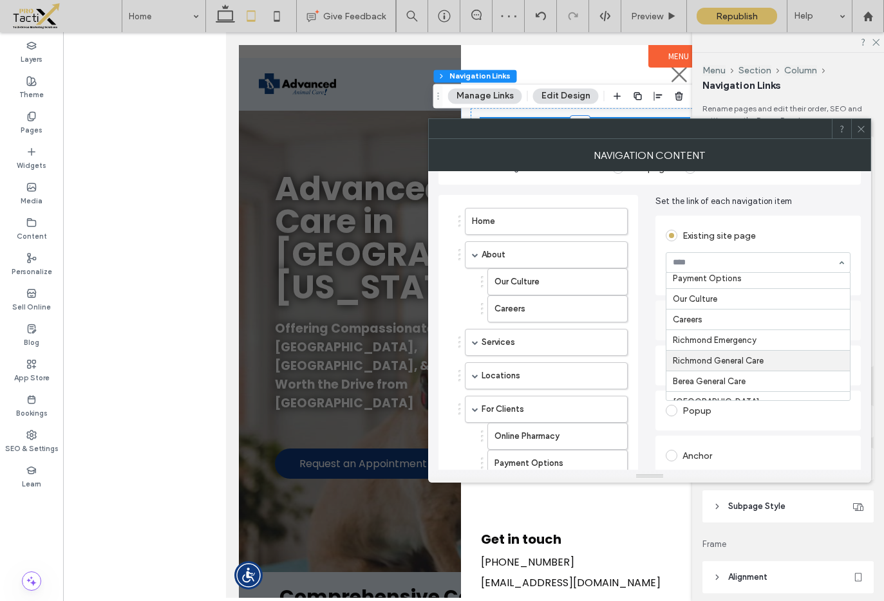
scroll to position [243, 0]
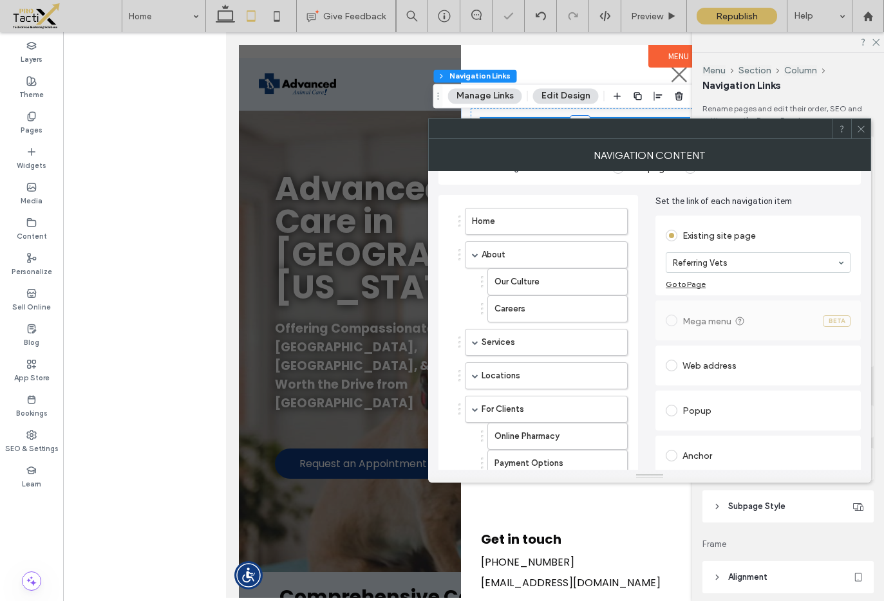
click at [749, 227] on div "Existing site page" at bounding box center [758, 235] width 185 height 21
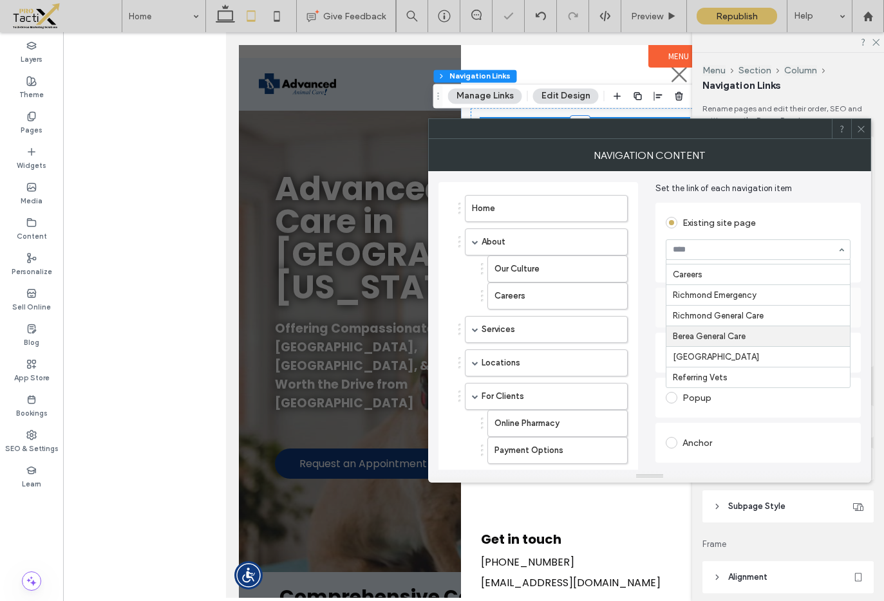
scroll to position [144, 0]
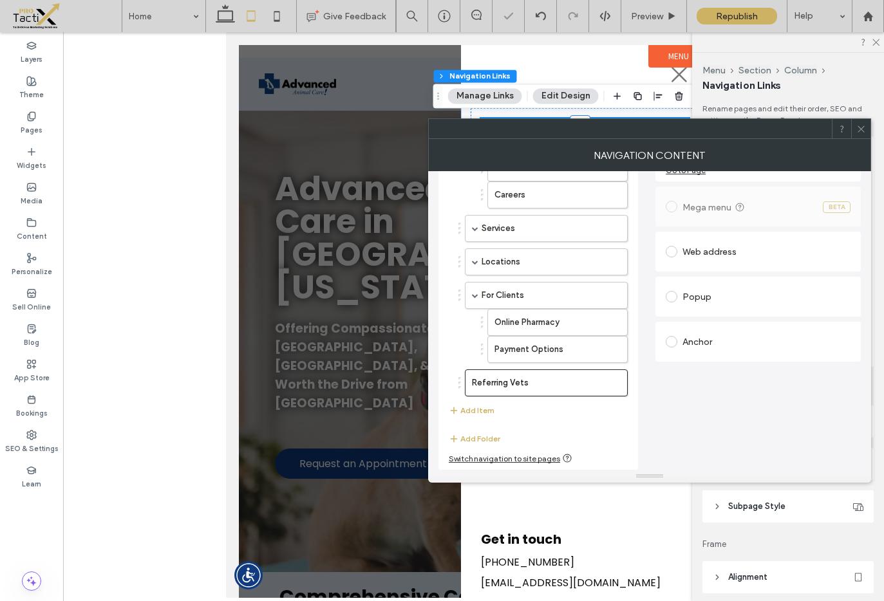
click at [632, 402] on div "Home About Our Culture Careers Services Emergency Vet Care Exotic Pet Care Pet …" at bounding box center [538, 275] width 200 height 389
click at [861, 130] on icon at bounding box center [861, 129] width 10 height 10
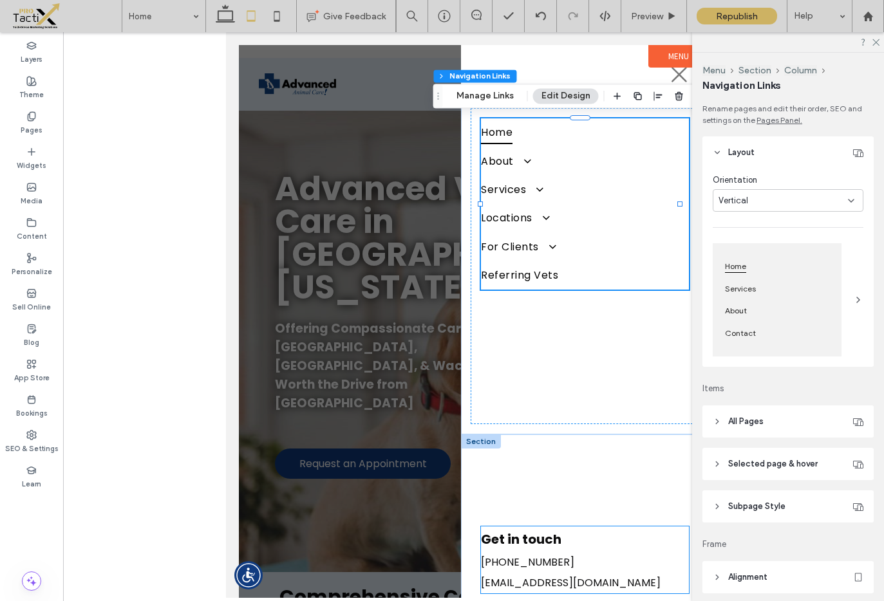
click at [605, 538] on h4 "Get in touch" at bounding box center [583, 540] width 207 height 26
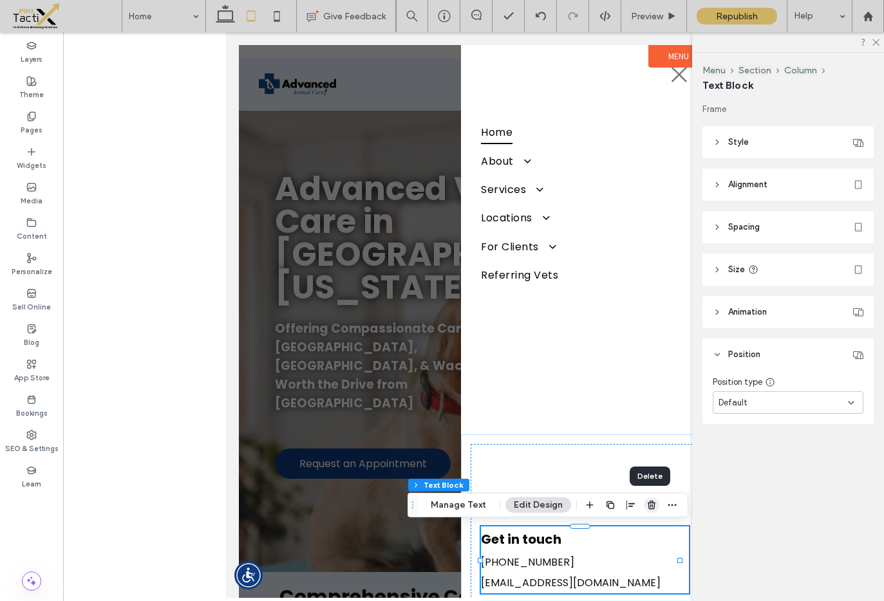
click at [648, 505] on icon "button" at bounding box center [651, 505] width 10 height 10
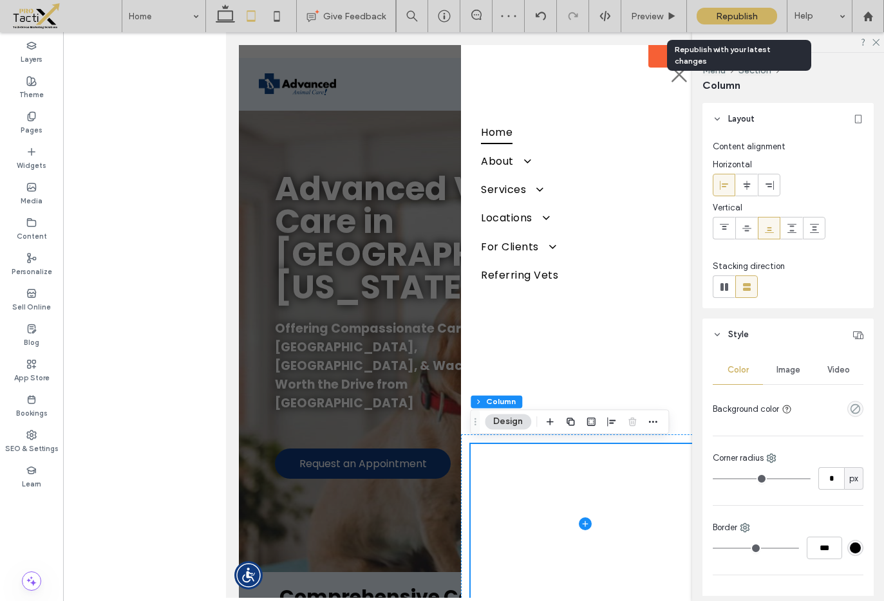
click at [726, 15] on span "Republish" at bounding box center [737, 16] width 42 height 11
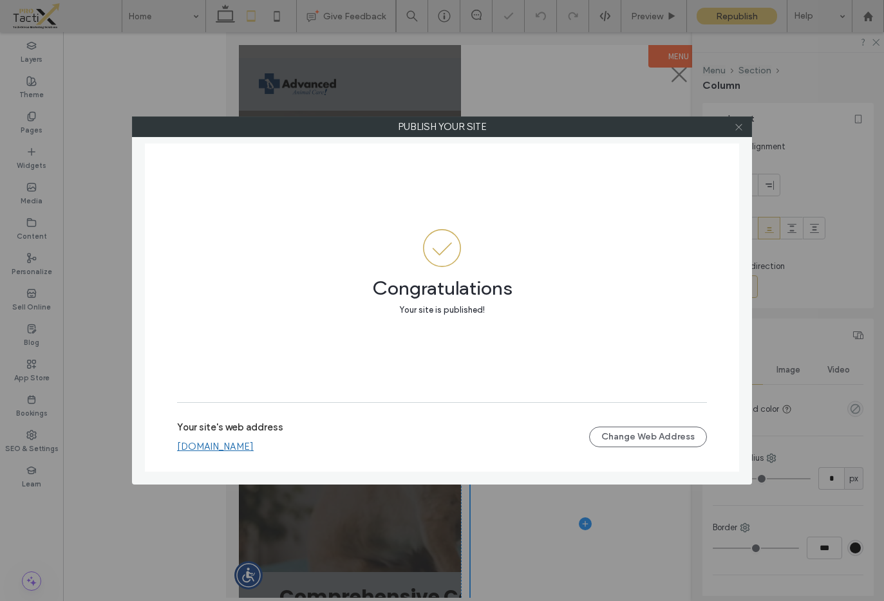
click at [738, 130] on icon at bounding box center [739, 127] width 10 height 10
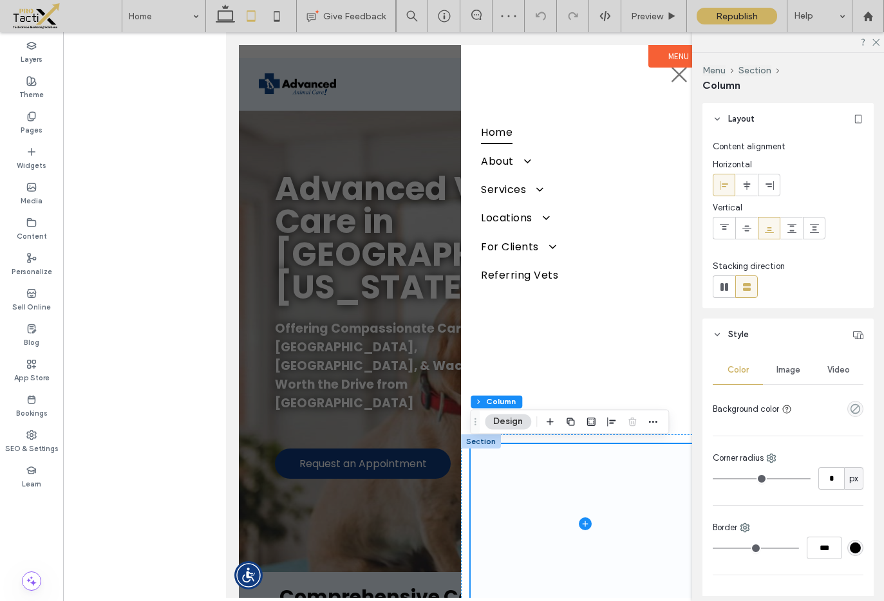
click at [578, 524] on icon at bounding box center [584, 524] width 13 height 13
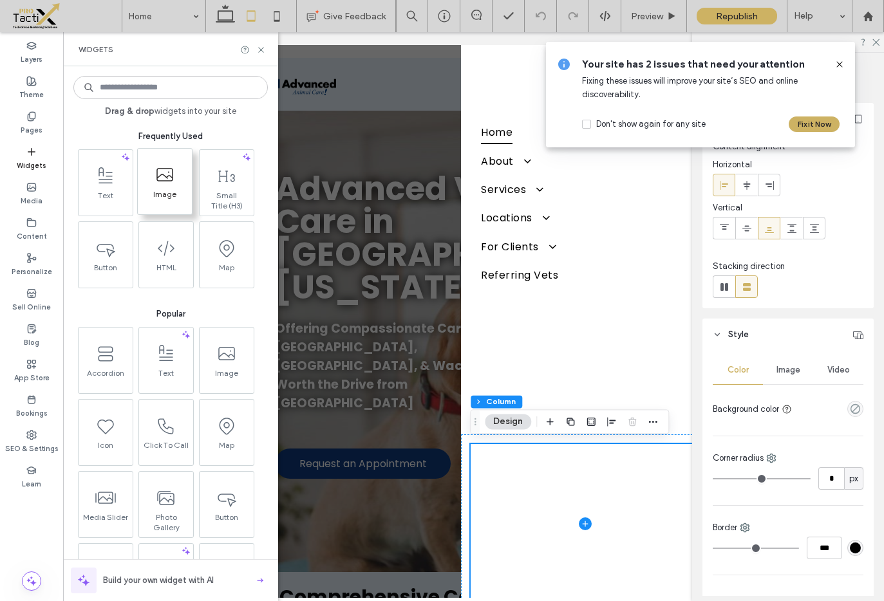
drag, startPoint x: 165, startPoint y: 182, endPoint x: 43, endPoint y: 182, distance: 121.7
click at [165, 182] on icon at bounding box center [165, 175] width 21 height 21
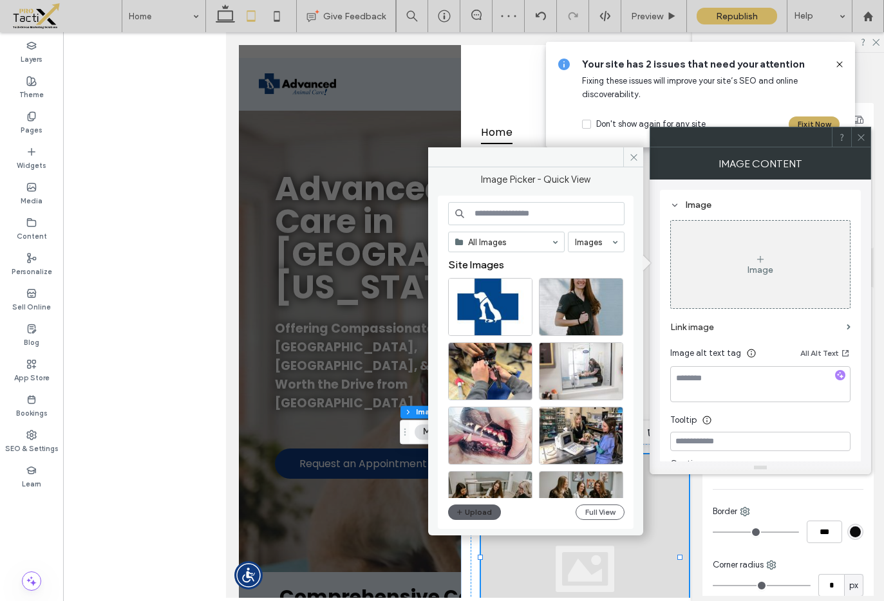
click at [758, 259] on icon at bounding box center [760, 259] width 10 height 10
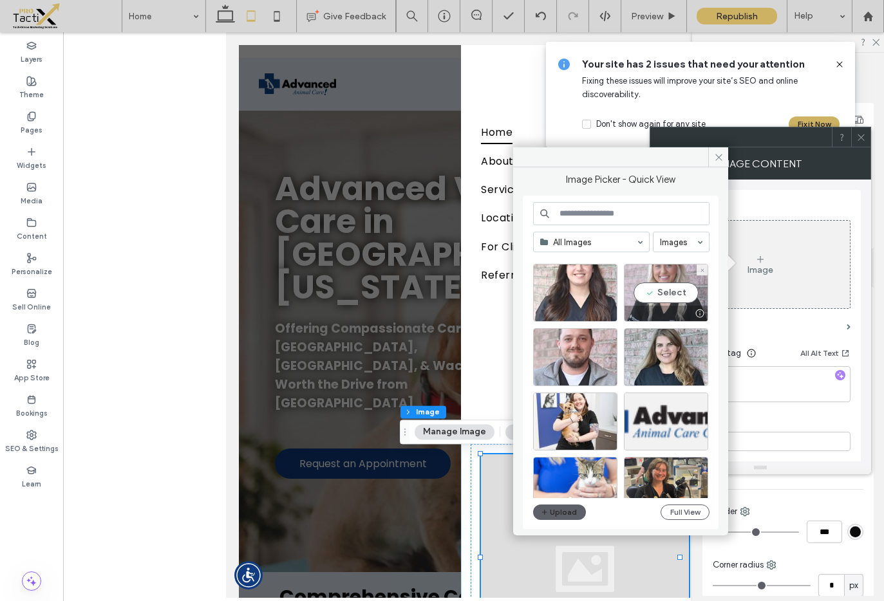
scroll to position [5188, 0]
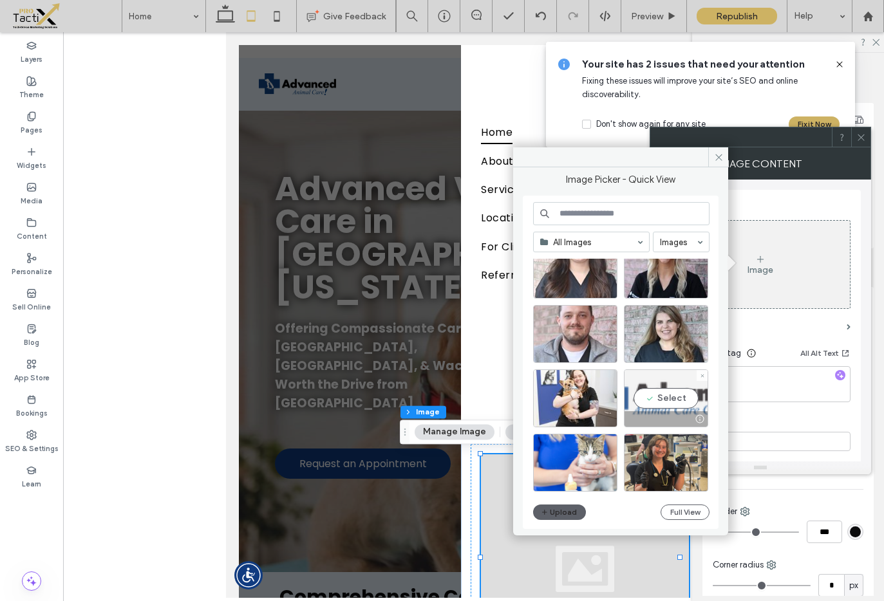
click at [660, 395] on div "Select" at bounding box center [666, 399] width 84 height 58
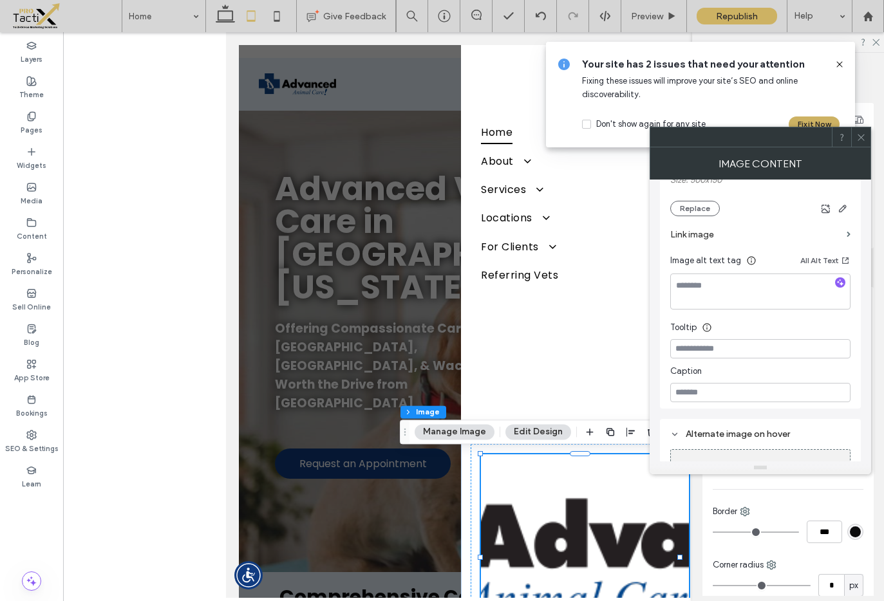
scroll to position [256, 0]
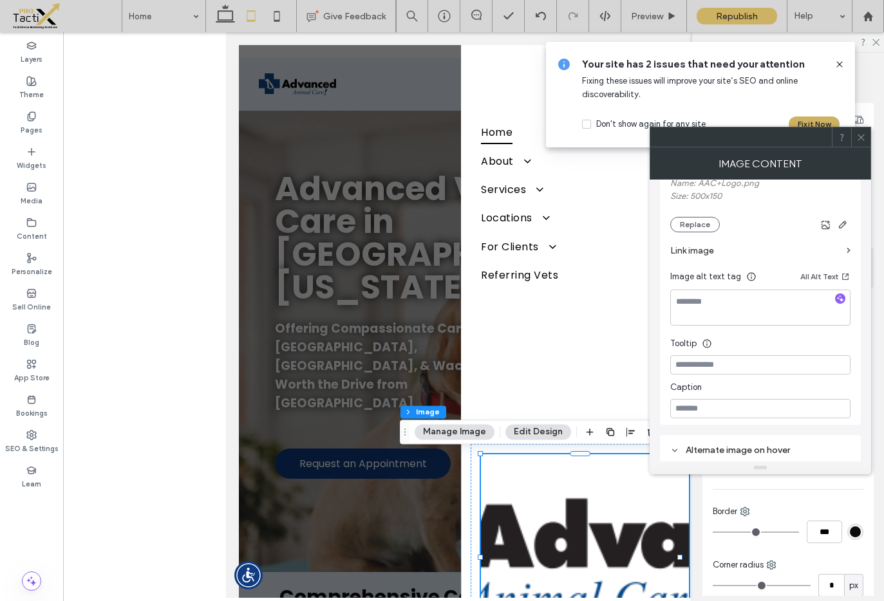
drag, startPoint x: 859, startPoint y: 138, endPoint x: 856, endPoint y: 153, distance: 15.0
click at [859, 139] on use at bounding box center [861, 137] width 6 height 6
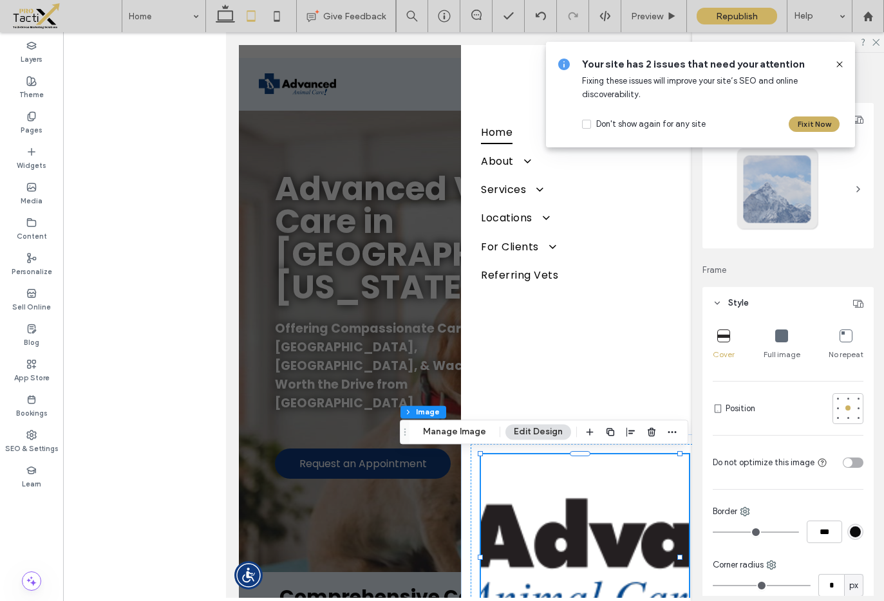
click at [777, 335] on icon at bounding box center [781, 336] width 13 height 13
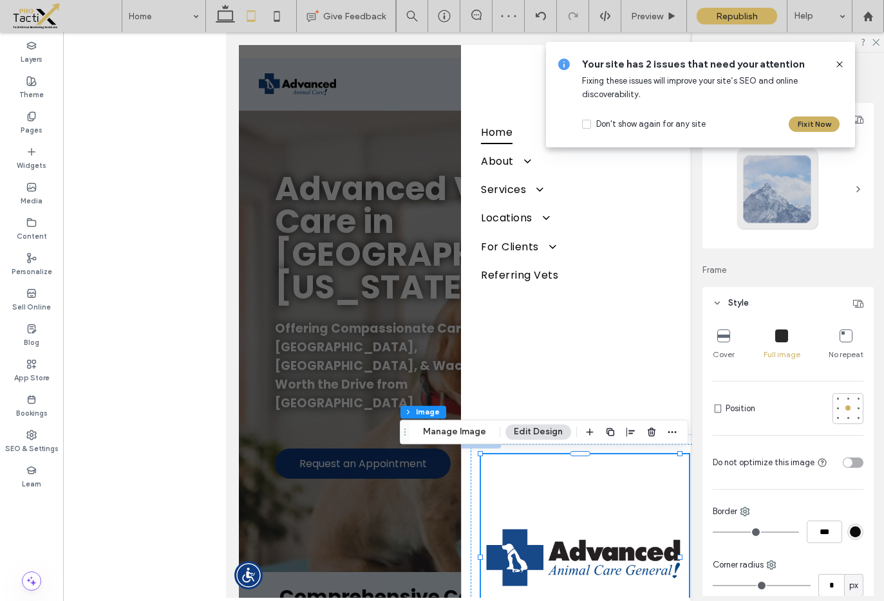
click at [596, 562] on img at bounding box center [583, 558] width 207 height 206
click at [451, 427] on button "Manage Image" at bounding box center [455, 431] width 80 height 15
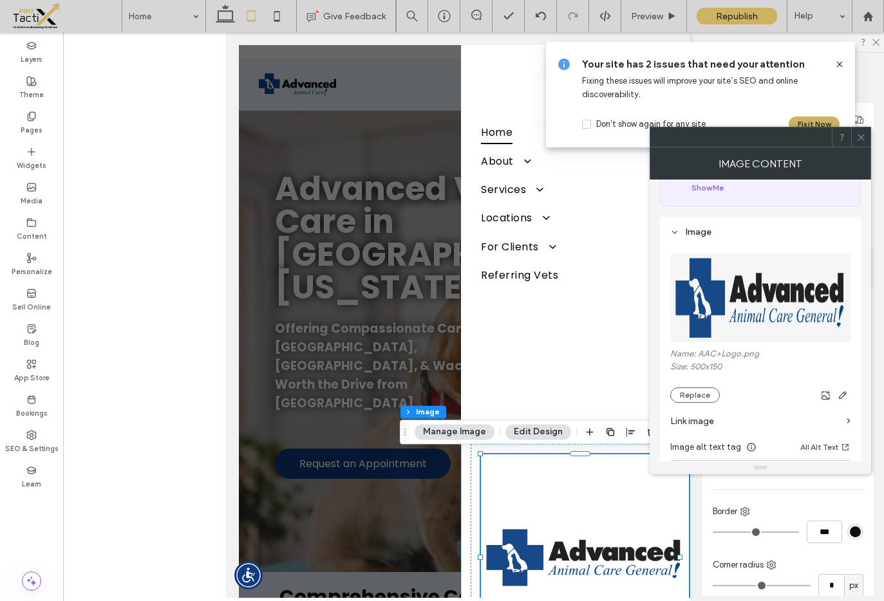
scroll to position [86, 0]
click at [756, 294] on img at bounding box center [761, 297] width 182 height 89
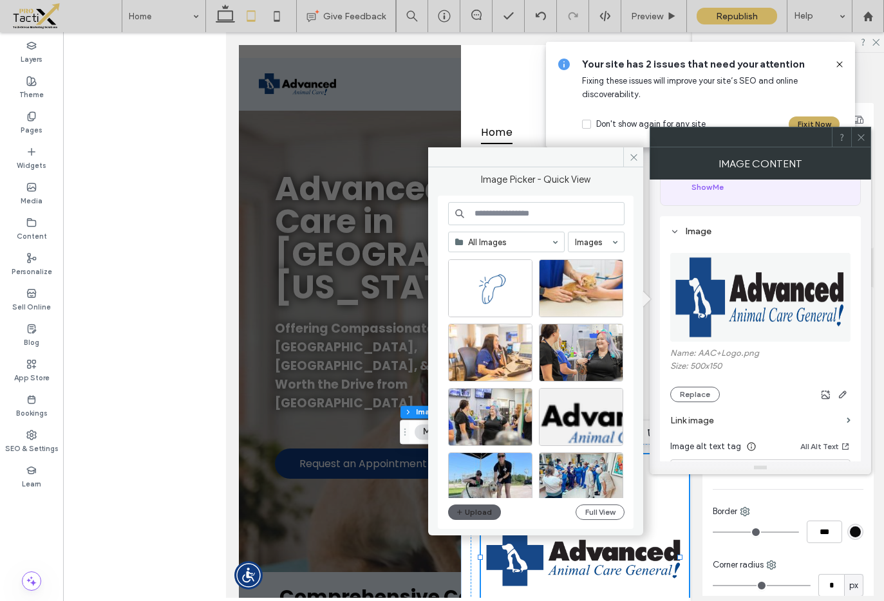
scroll to position [2685, 0]
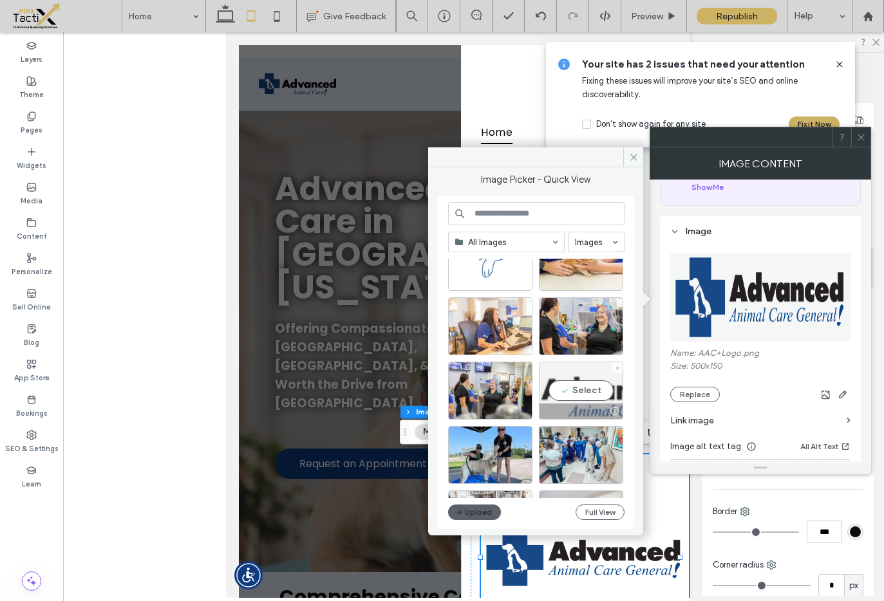
drag, startPoint x: 576, startPoint y: 395, endPoint x: 355, endPoint y: 359, distance: 223.0
click at [576, 395] on div "Select" at bounding box center [581, 391] width 84 height 58
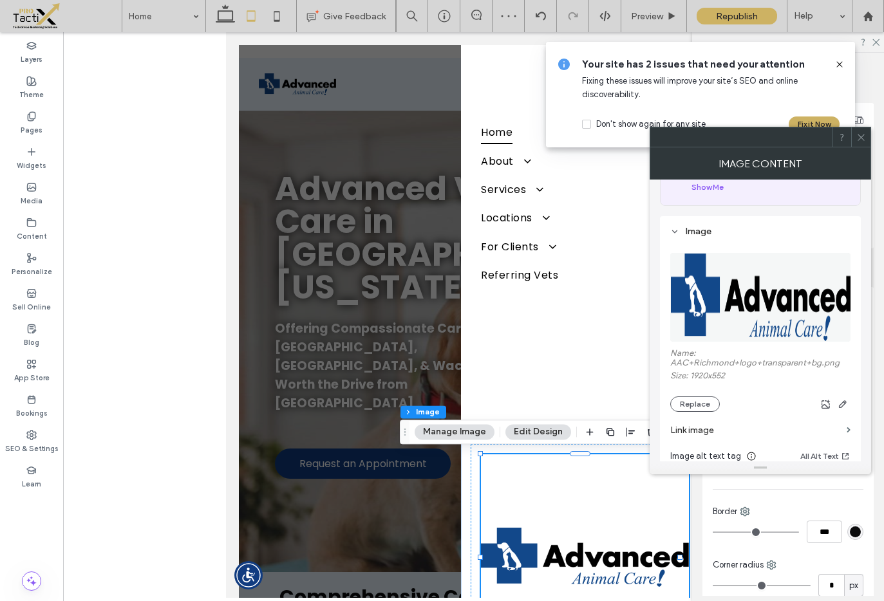
click at [858, 136] on icon at bounding box center [861, 138] width 10 height 10
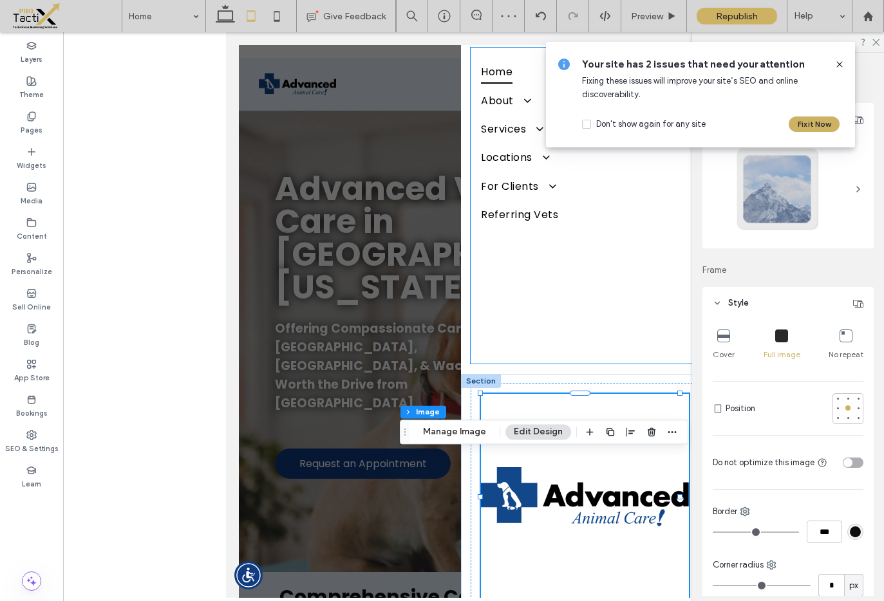
scroll to position [81, 0]
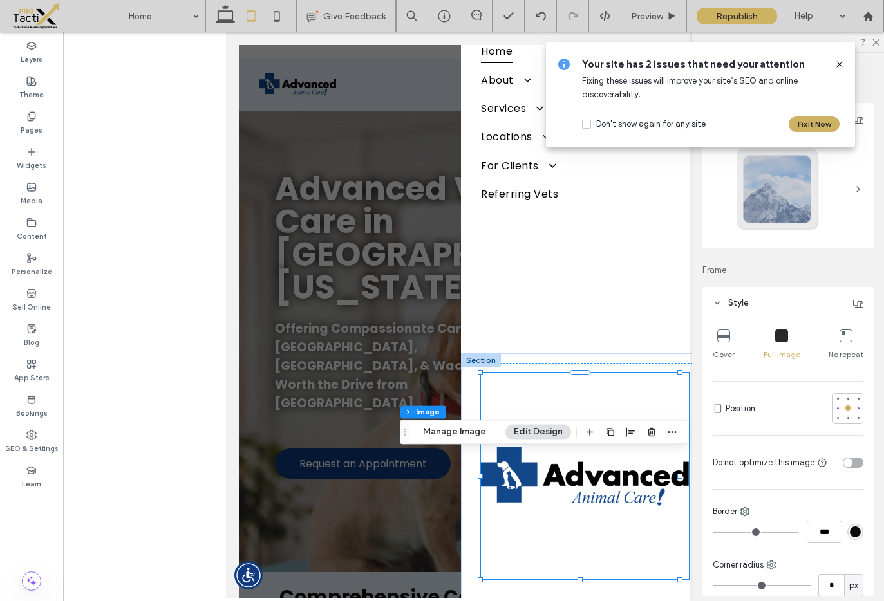
click at [606, 510] on img at bounding box center [583, 476] width 207 height 206
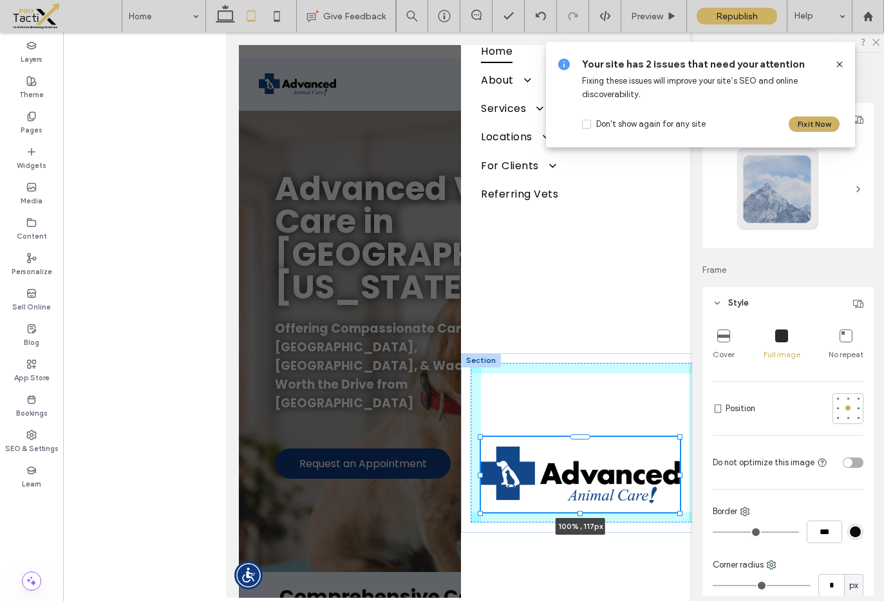
drag, startPoint x: 581, startPoint y: 579, endPoint x: 587, endPoint y: 449, distance: 130.8
click at [587, 449] on div "100% , 117px" at bounding box center [584, 443] width 248 height 180
type input "***"
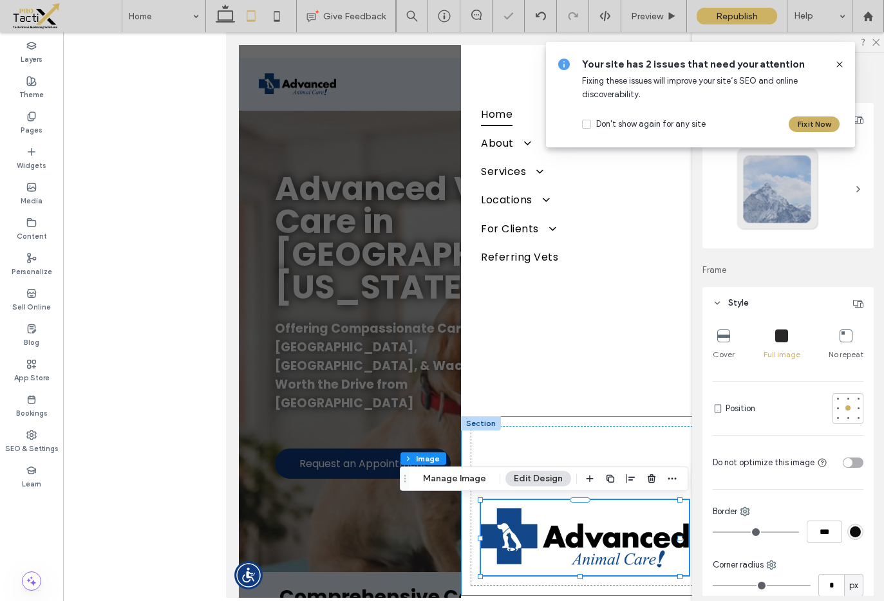
scroll to position [19, 0]
click at [594, 428] on div "100% , 117px" at bounding box center [584, 506] width 228 height 160
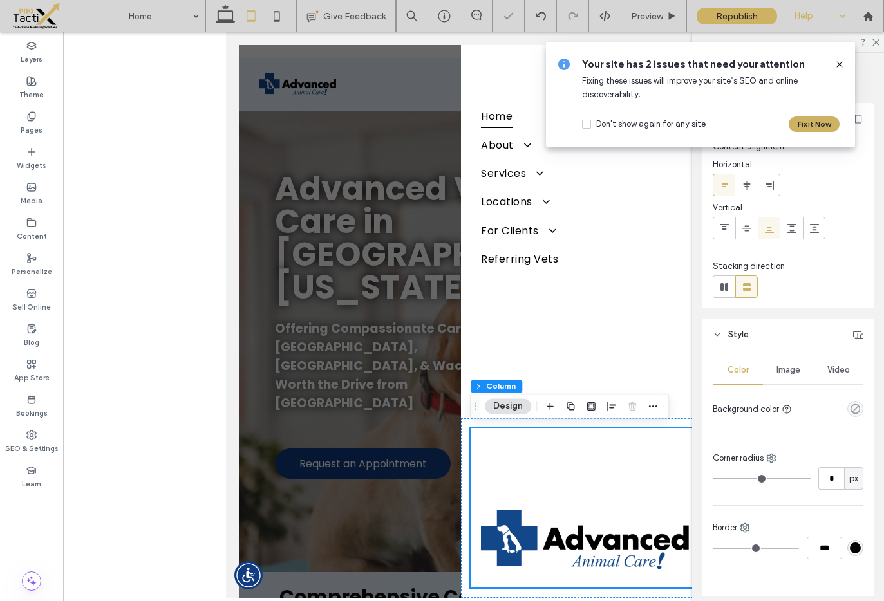
scroll to position [15, 0]
click at [841, 64] on icon at bounding box center [839, 64] width 10 height 10
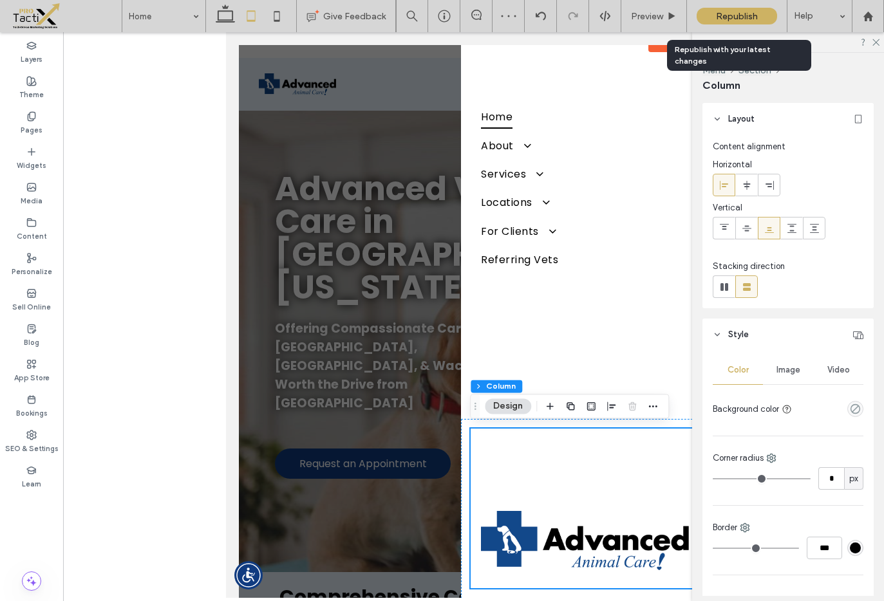
click at [724, 13] on span "Republish" at bounding box center [737, 16] width 42 height 11
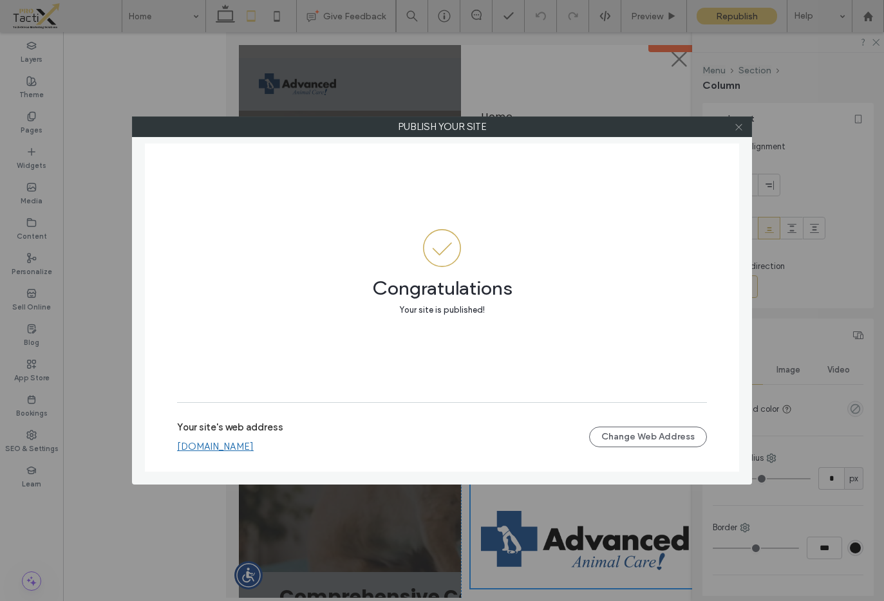
click at [738, 133] on span at bounding box center [739, 126] width 10 height 19
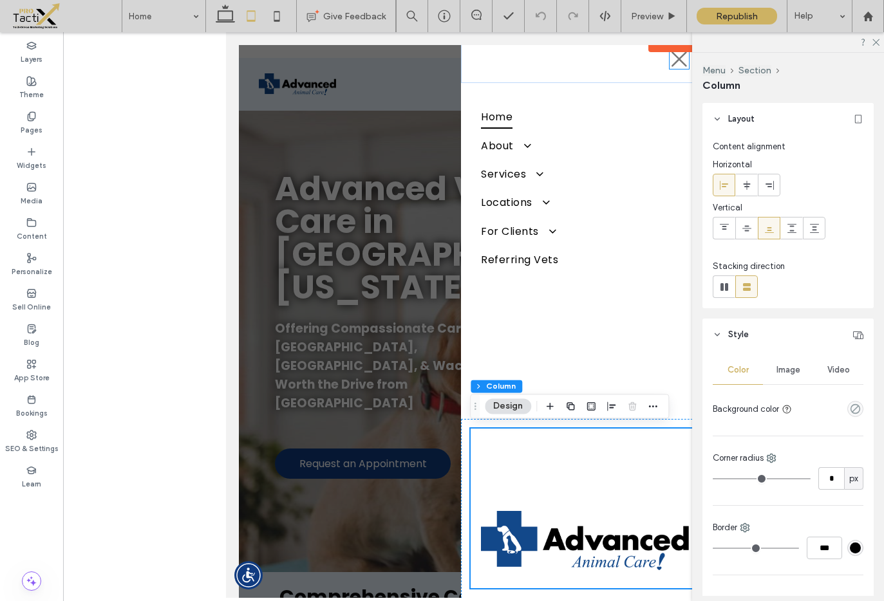
click at [669, 61] on icon at bounding box center [678, 59] width 19 height 19
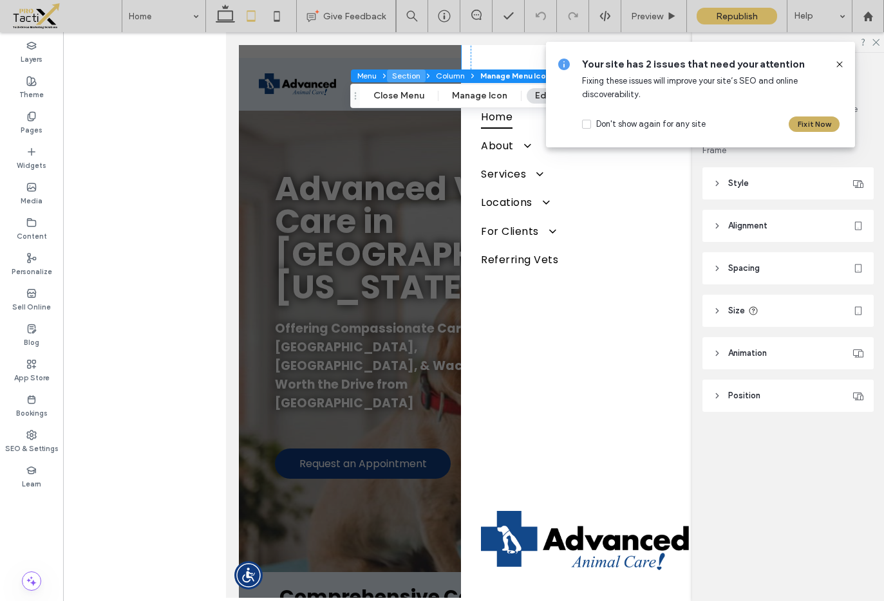
click at [404, 71] on button "Section" at bounding box center [406, 76] width 39 height 13
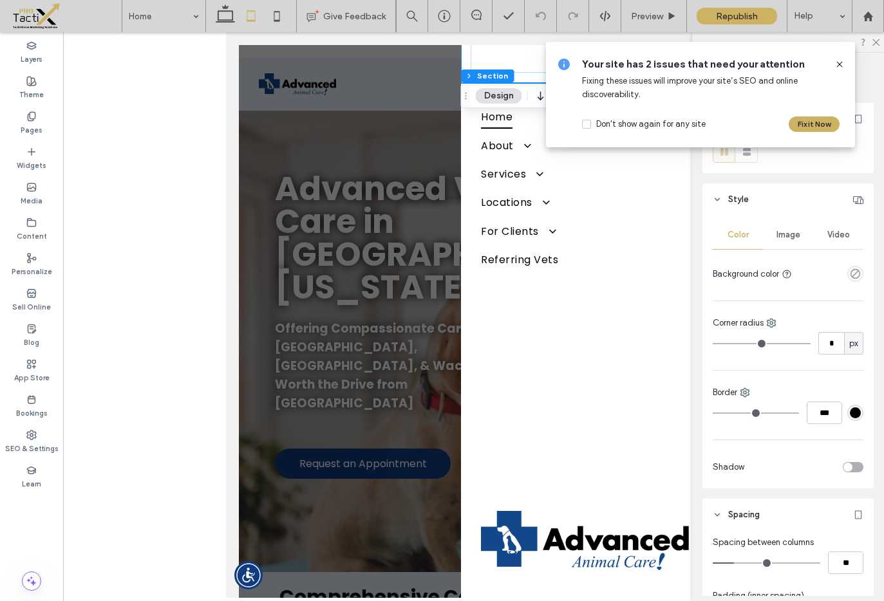
click at [440, 60] on div at bounding box center [473, 321] width 470 height 553
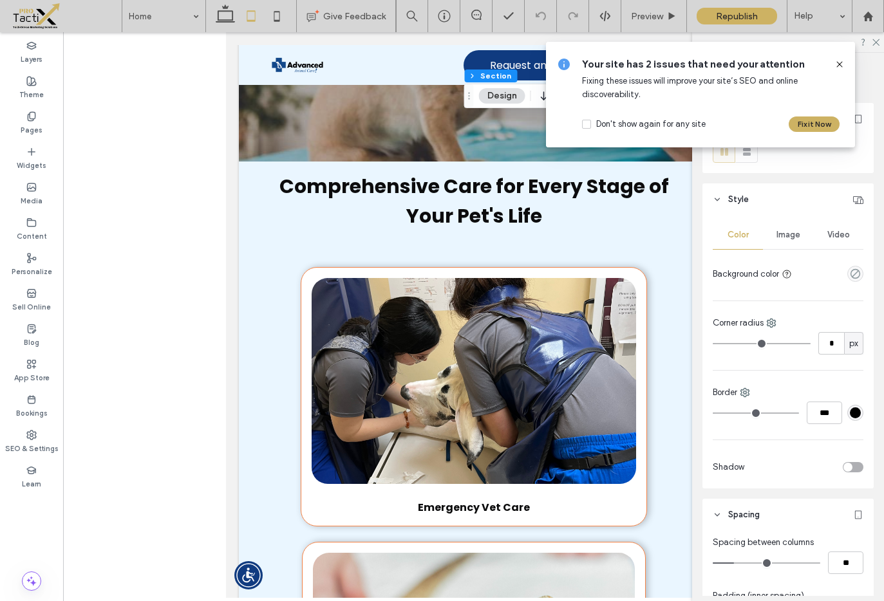
scroll to position [386, 0]
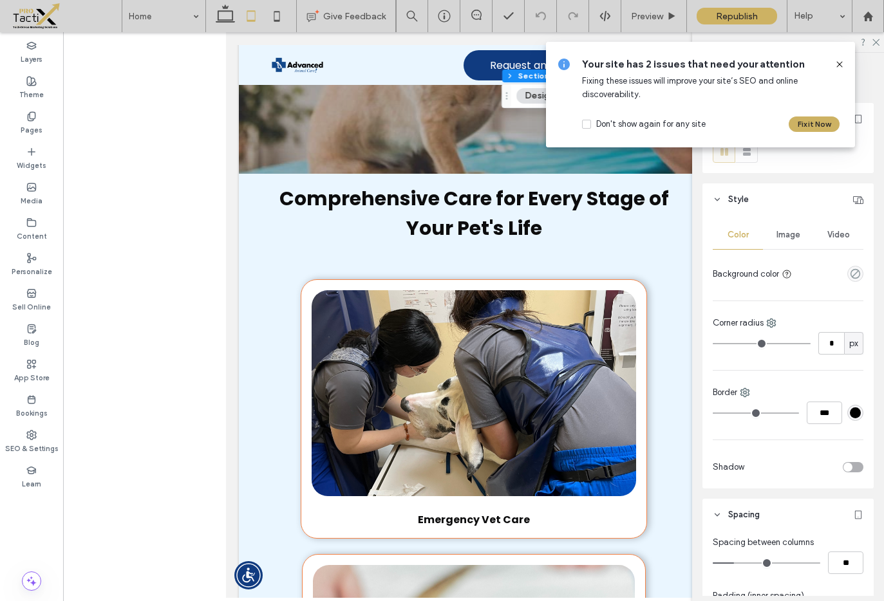
click at [838, 64] on use at bounding box center [839, 64] width 6 height 6
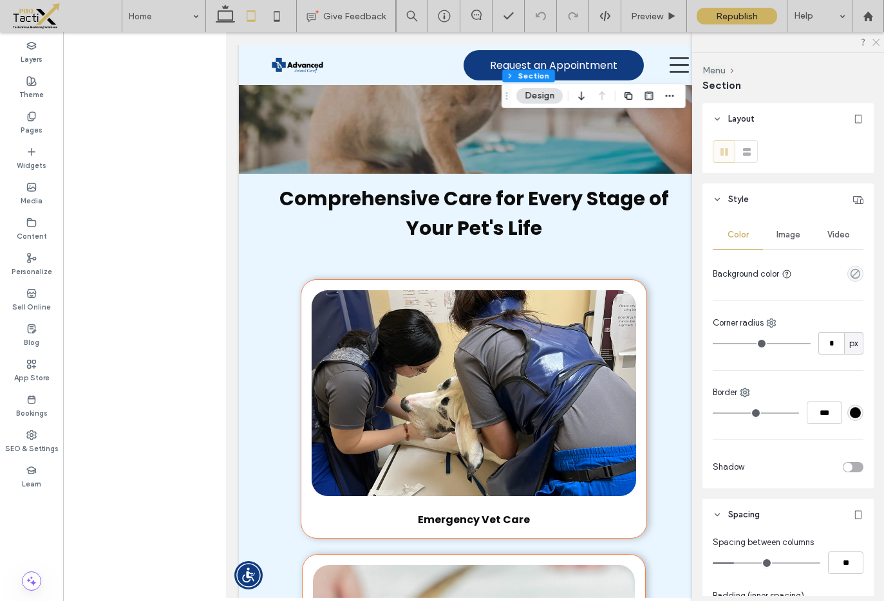
click at [878, 42] on icon at bounding box center [875, 41] width 8 height 8
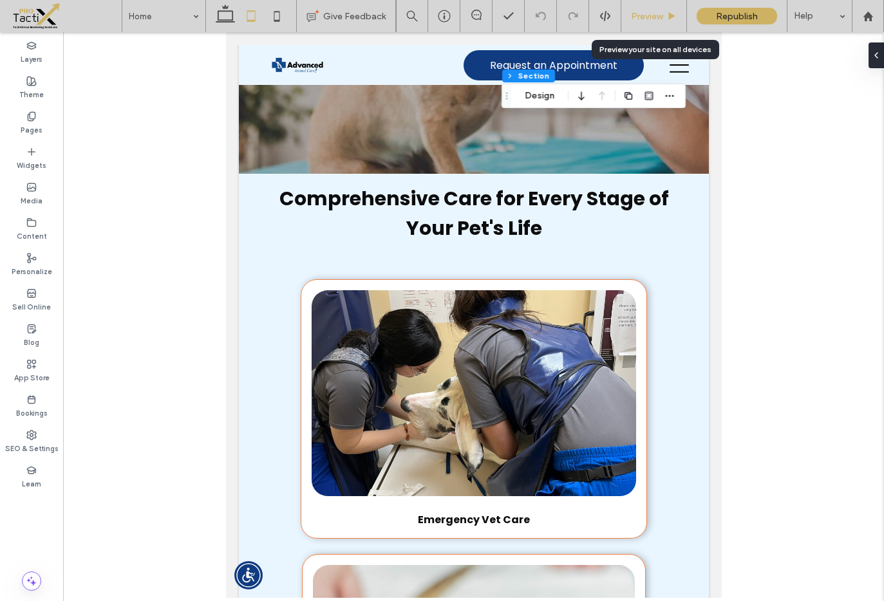
drag, startPoint x: 636, startPoint y: 14, endPoint x: 417, endPoint y: 75, distance: 227.3
click at [636, 14] on span "Preview" at bounding box center [647, 16] width 32 height 11
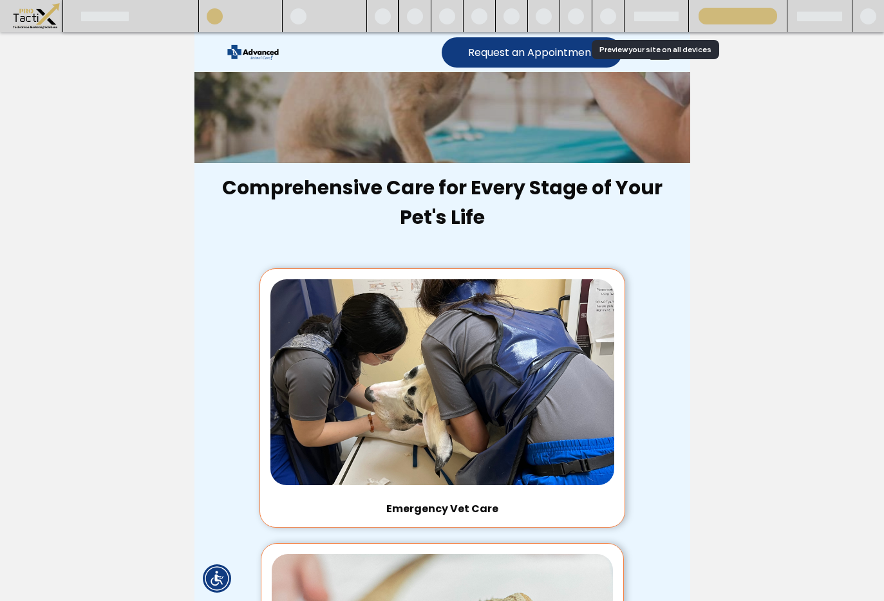
scroll to position [373, 0]
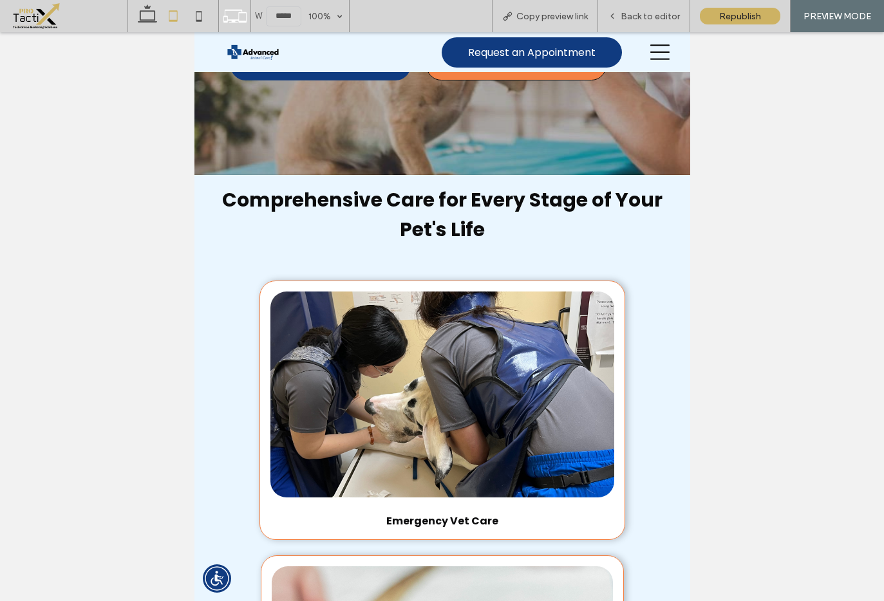
click at [650, 51] on icon at bounding box center [659, 51] width 19 height 19
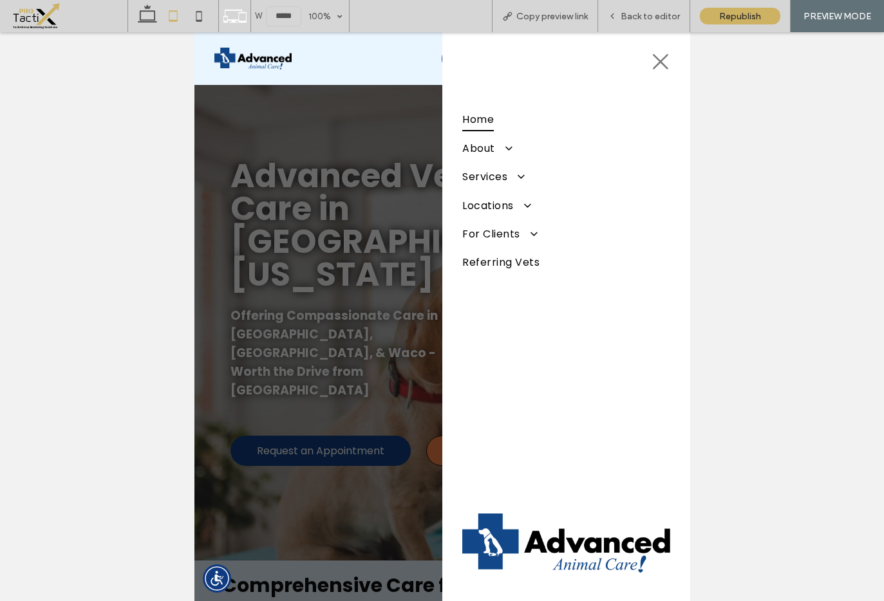
scroll to position [0, 0]
click at [509, 151] on span at bounding box center [503, 148] width 20 height 12
click at [477, 147] on span "About" at bounding box center [486, 149] width 49 height 22
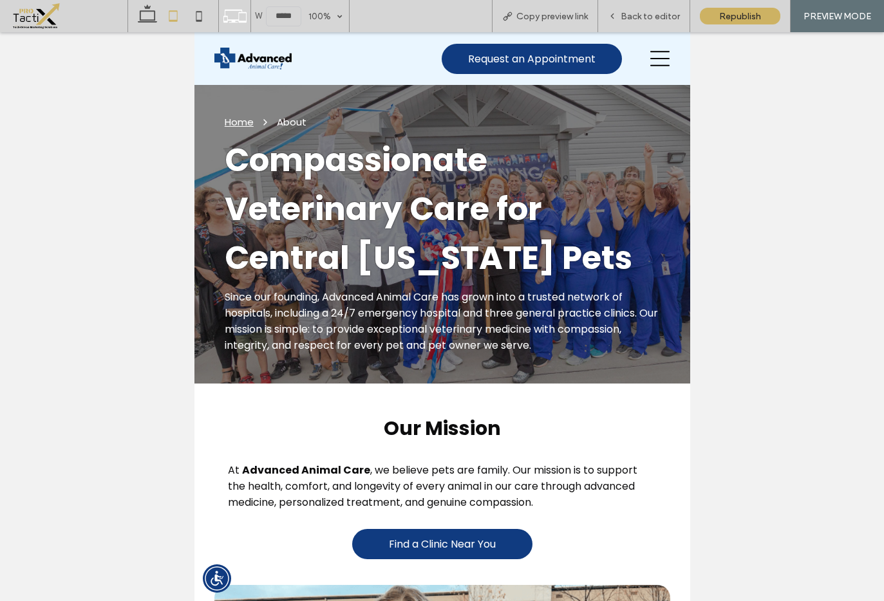
click at [650, 62] on icon at bounding box center [659, 58] width 19 height 19
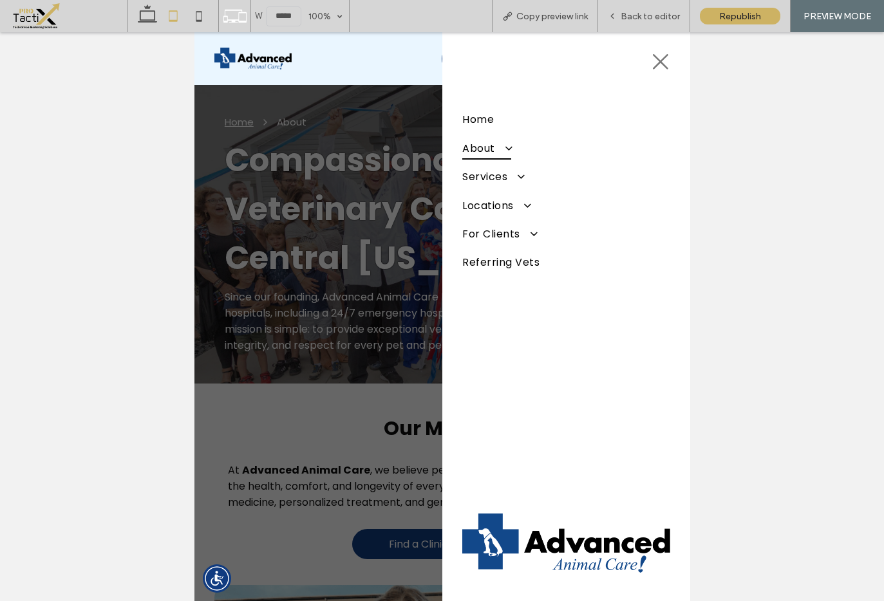
click at [512, 149] on span at bounding box center [503, 148] width 20 height 12
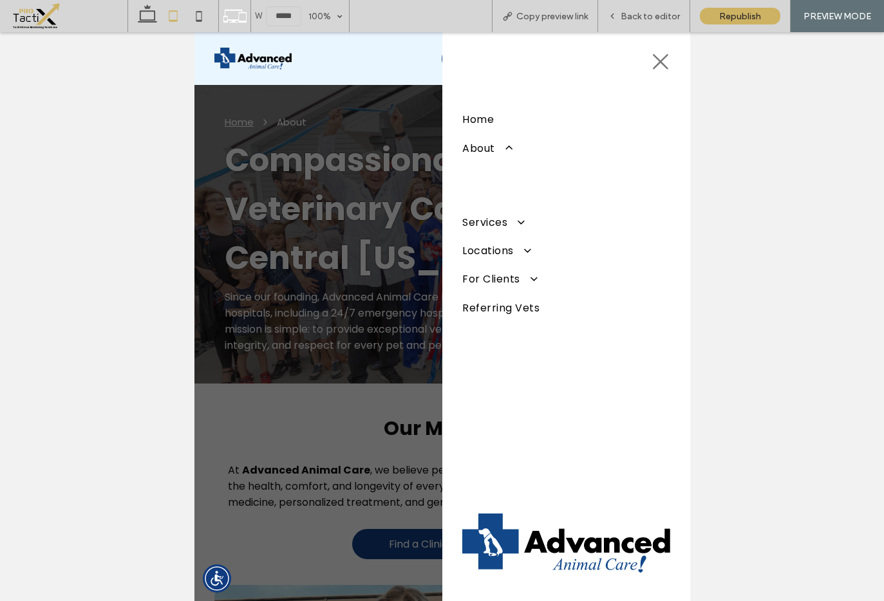
click at [662, 61] on icon at bounding box center [659, 61] width 19 height 19
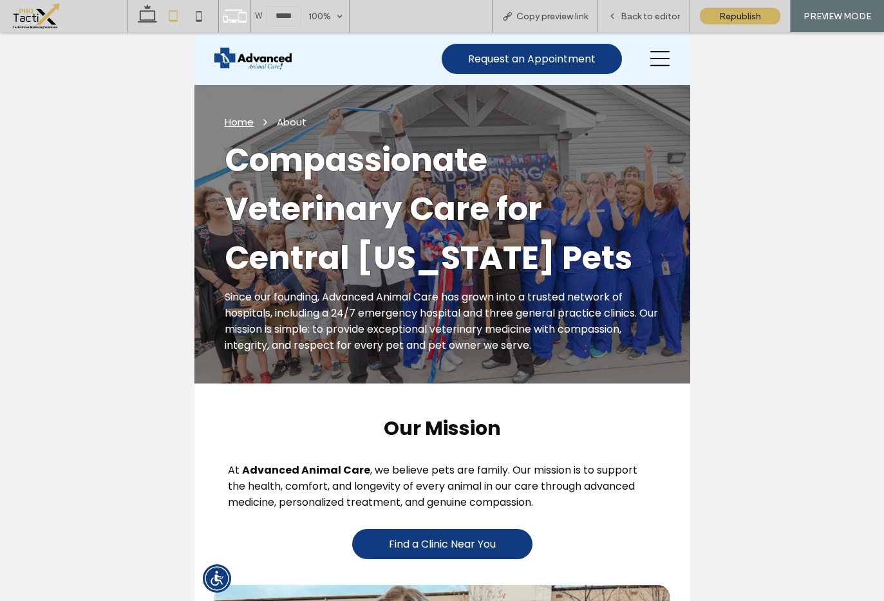
click at [655, 59] on icon at bounding box center [659, 58] width 19 height 19
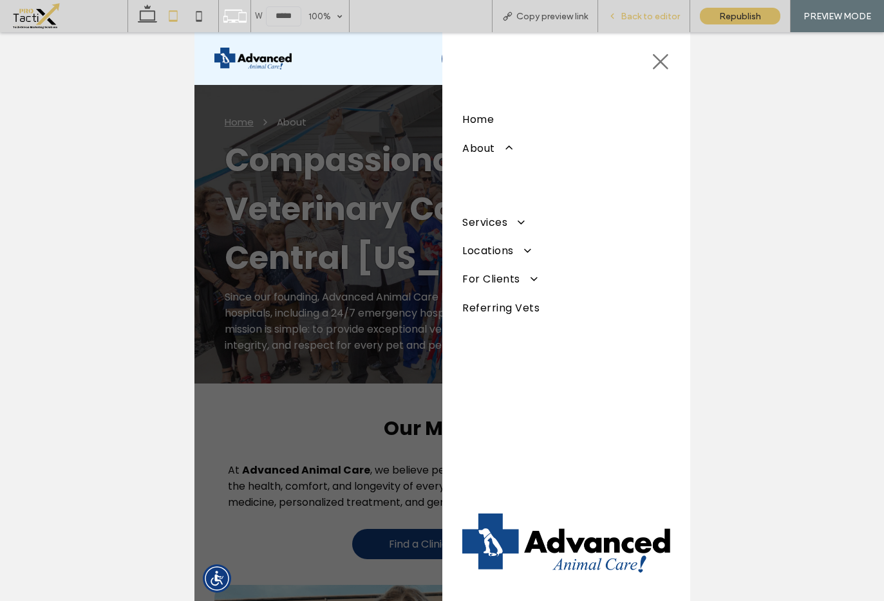
click at [654, 17] on span "Back to editor" at bounding box center [650, 16] width 59 height 11
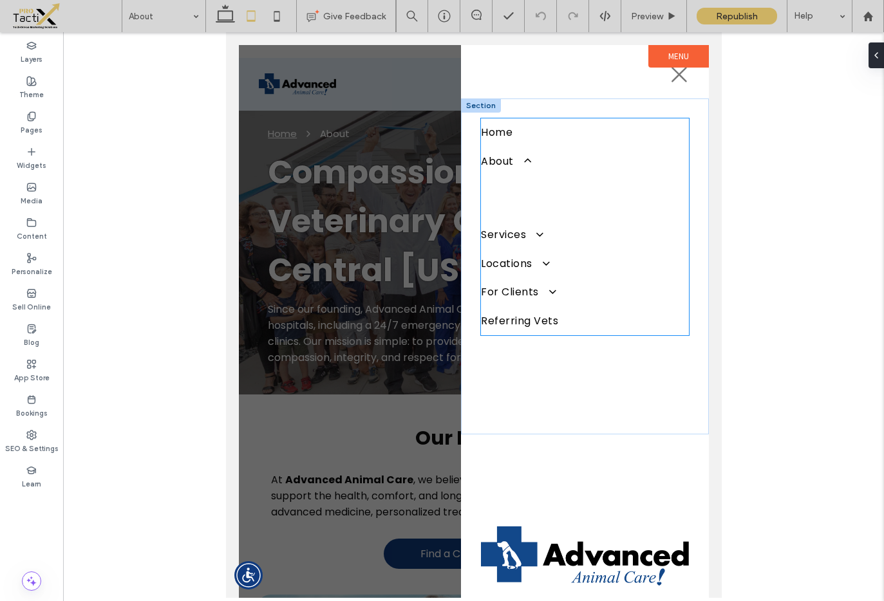
click at [520, 176] on link "Our Culture" at bounding box center [583, 187] width 207 height 23
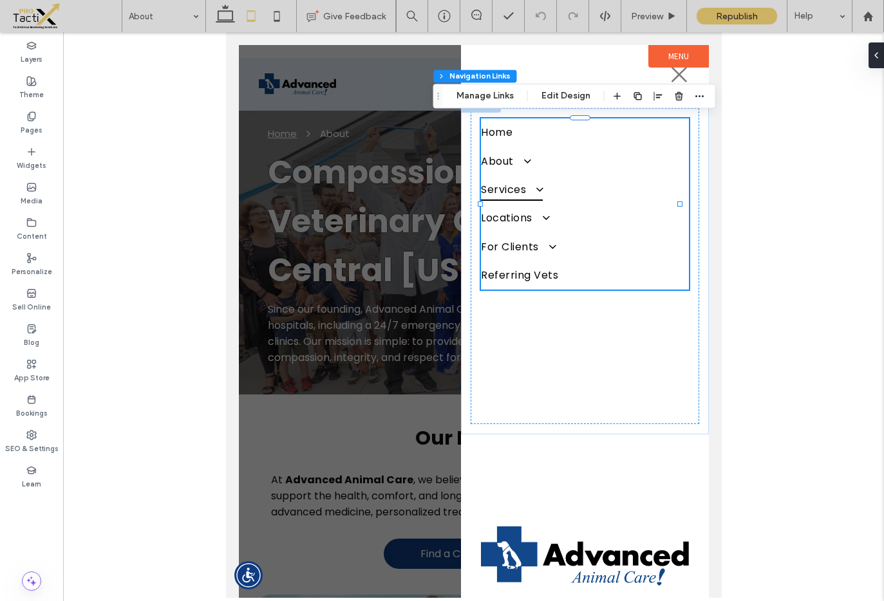
type input "***"
type input "****"
click at [519, 156] on span at bounding box center [521, 161] width 20 height 12
click at [526, 160] on span at bounding box center [521, 161] width 20 height 12
click at [502, 92] on button "Manage Links" at bounding box center [485, 95] width 74 height 15
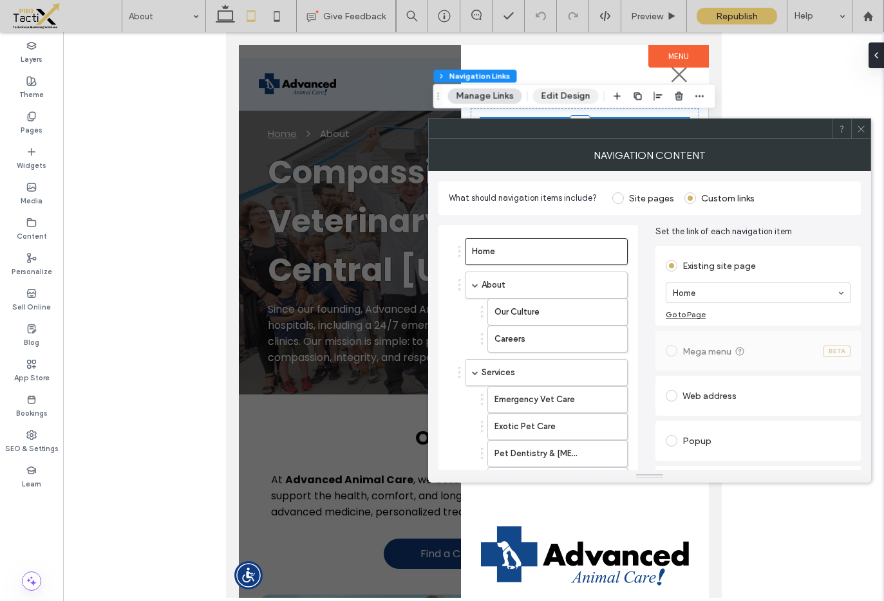
click at [578, 97] on button "Edit Design" at bounding box center [566, 95] width 66 height 15
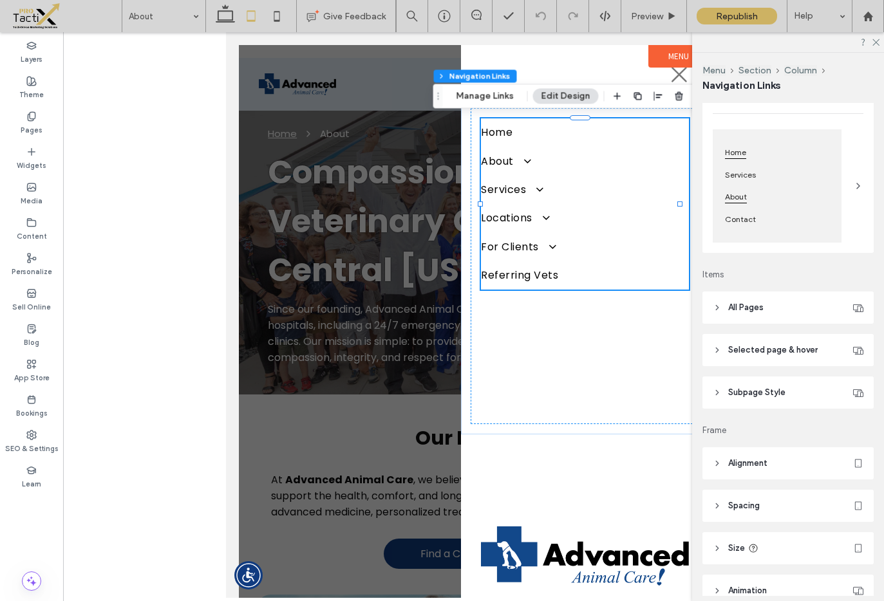
scroll to position [124, 0]
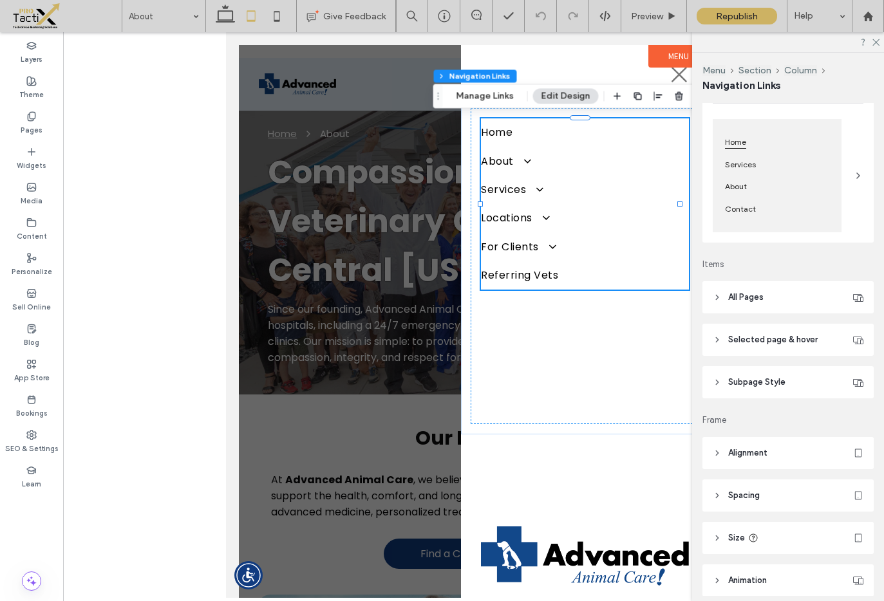
click at [717, 296] on use at bounding box center [717, 297] width 3 height 5
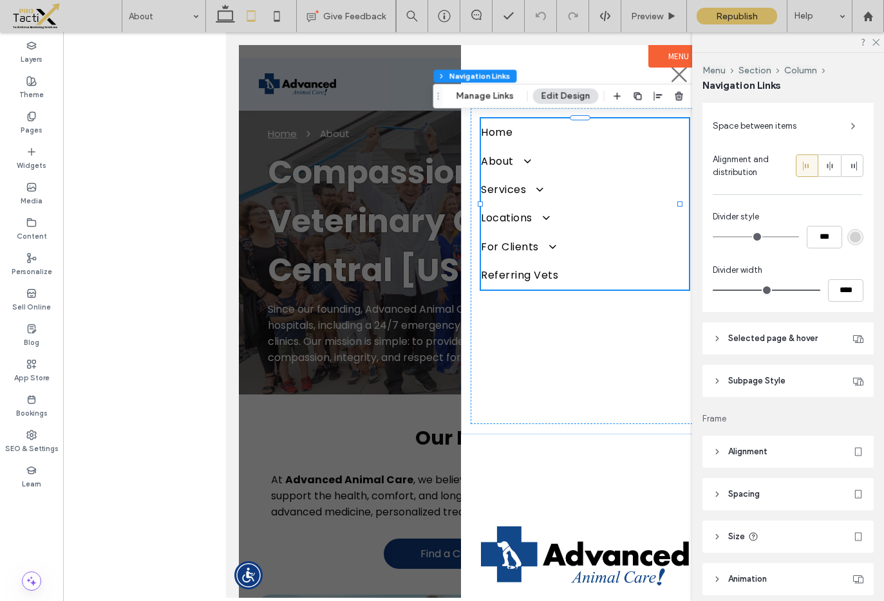
scroll to position [431, 0]
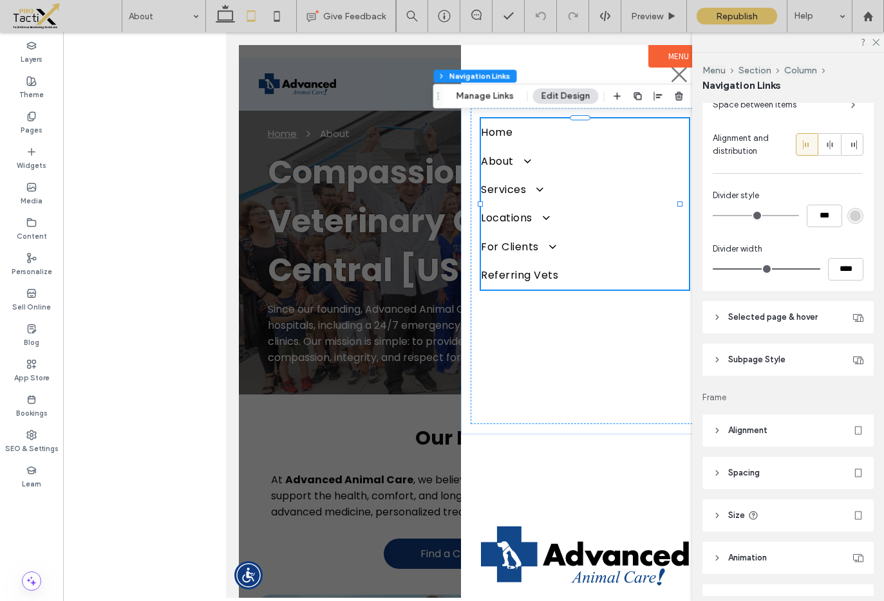
click at [719, 317] on icon at bounding box center [717, 317] width 9 height 9
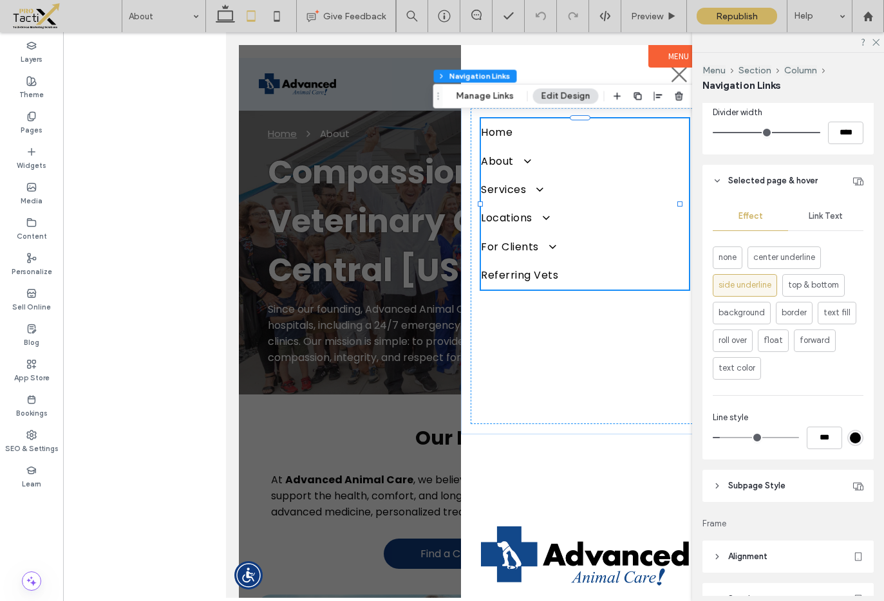
scroll to position [600, 0]
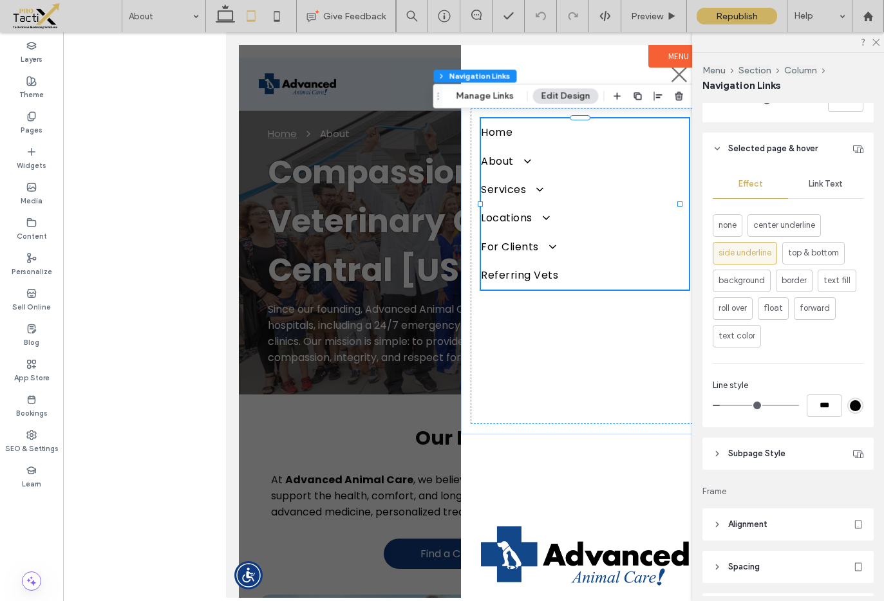
click at [719, 453] on icon at bounding box center [717, 453] width 9 height 9
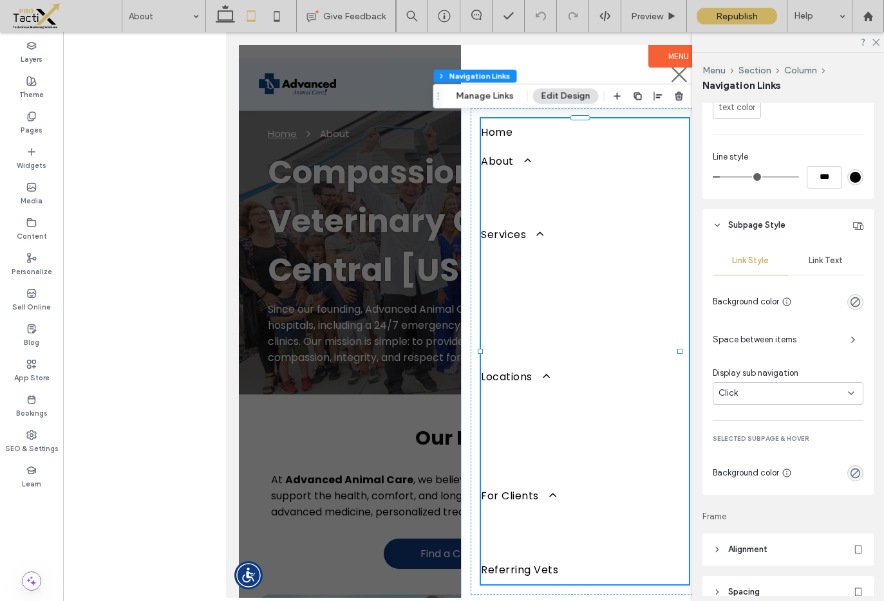
scroll to position [849, 0]
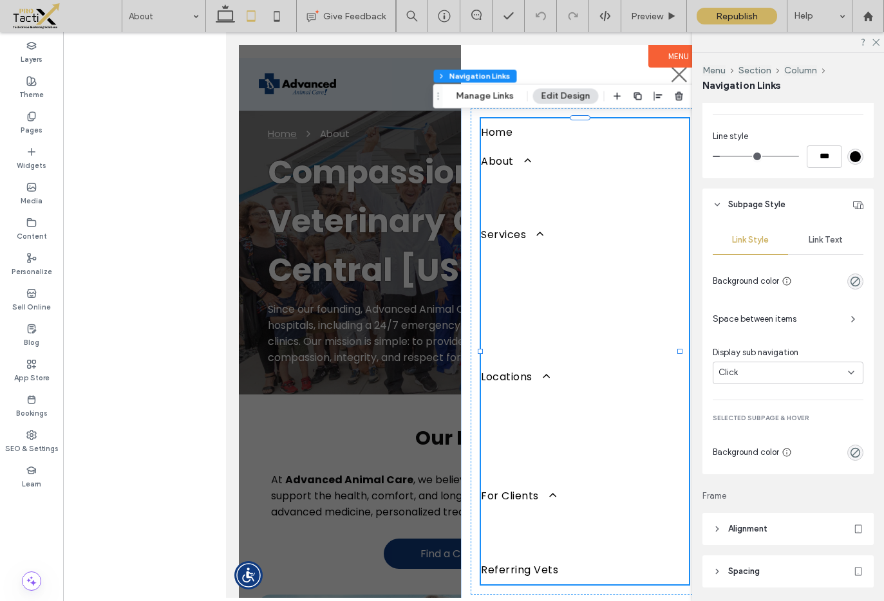
click at [817, 235] on span "Link Text" at bounding box center [826, 240] width 34 height 10
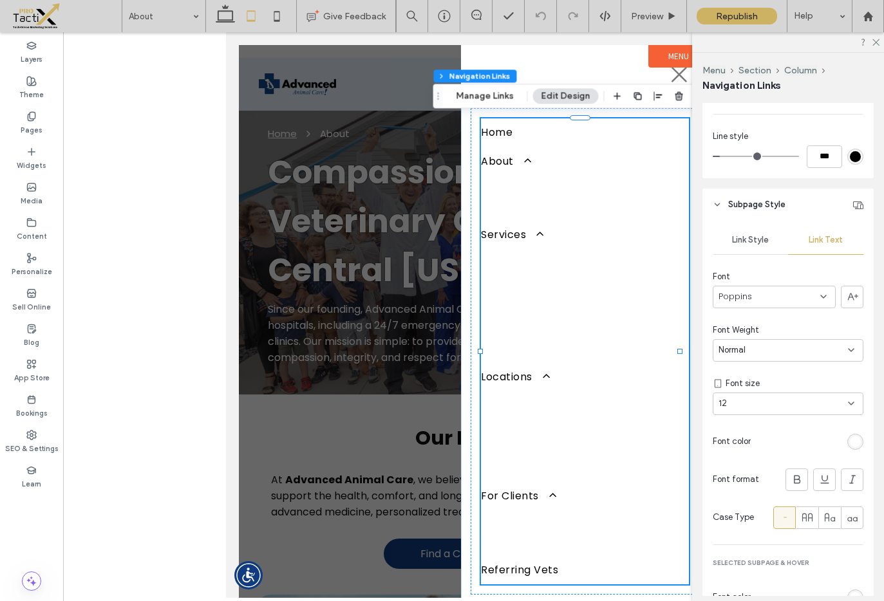
click at [850, 445] on div "rgb(255, 255, 255)" at bounding box center [855, 442] width 11 height 11
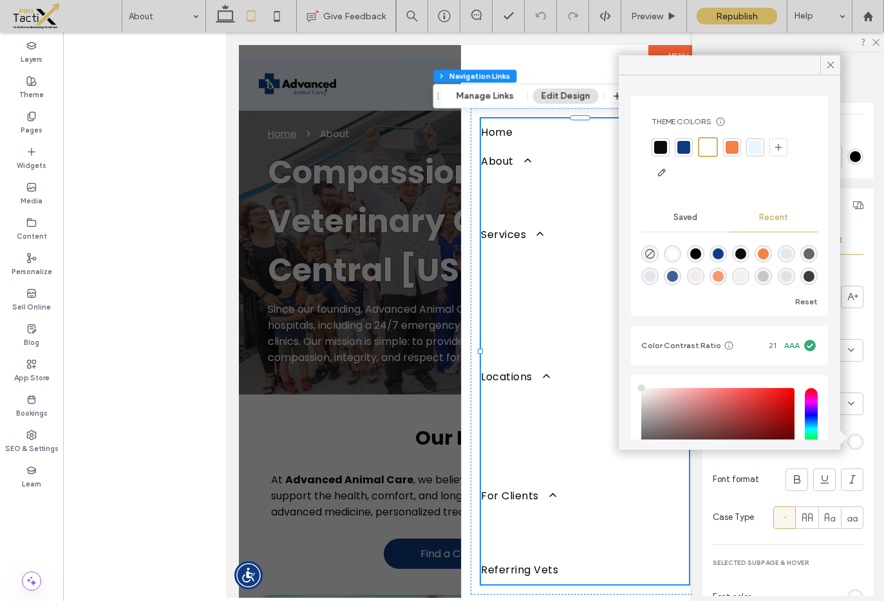
click at [658, 148] on div at bounding box center [660, 147] width 13 height 13
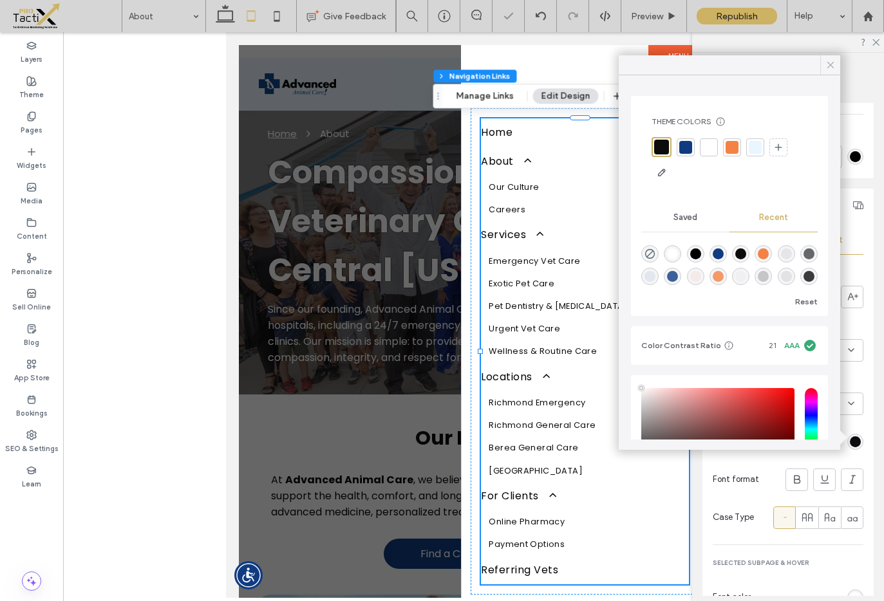
click at [831, 68] on icon at bounding box center [831, 65] width 12 height 12
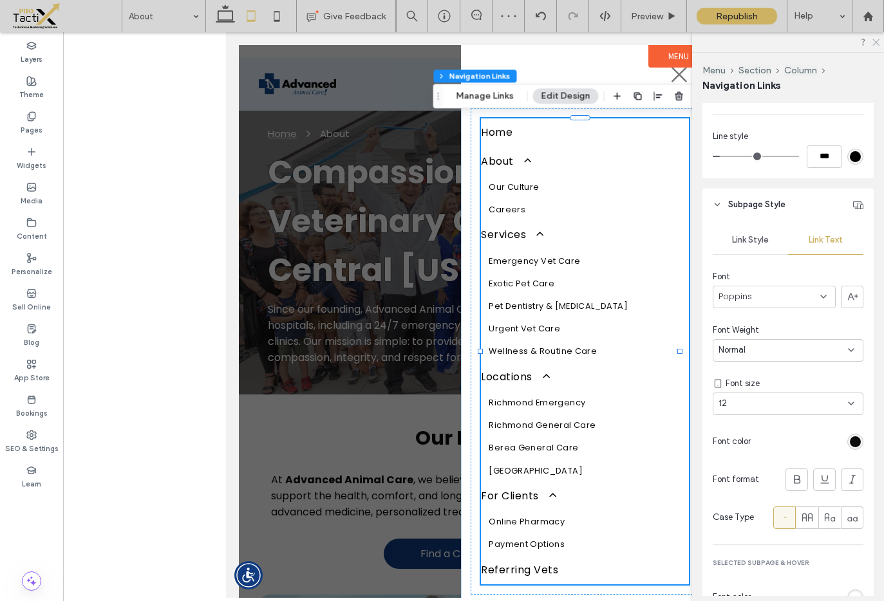
click at [876, 43] on icon at bounding box center [875, 41] width 8 height 8
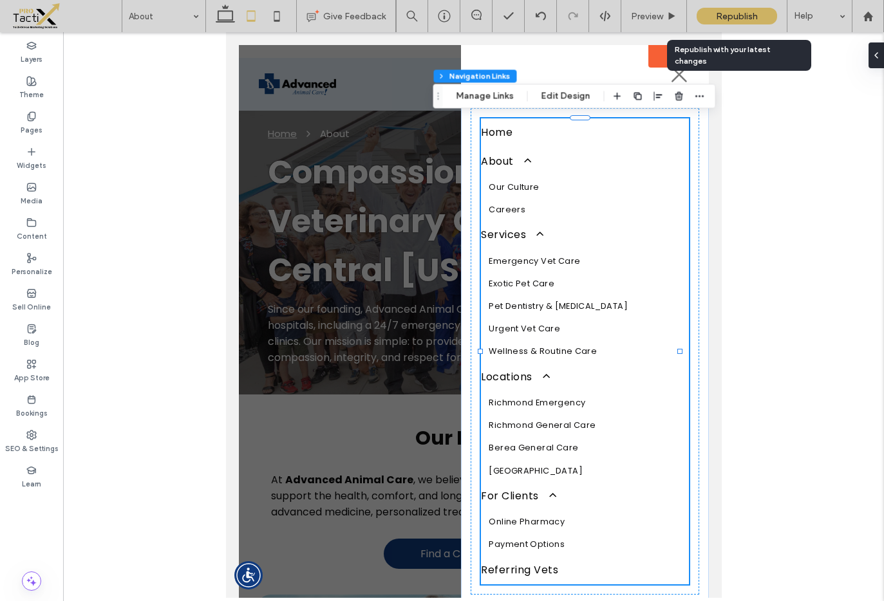
click at [727, 14] on span "Republish" at bounding box center [737, 16] width 42 height 11
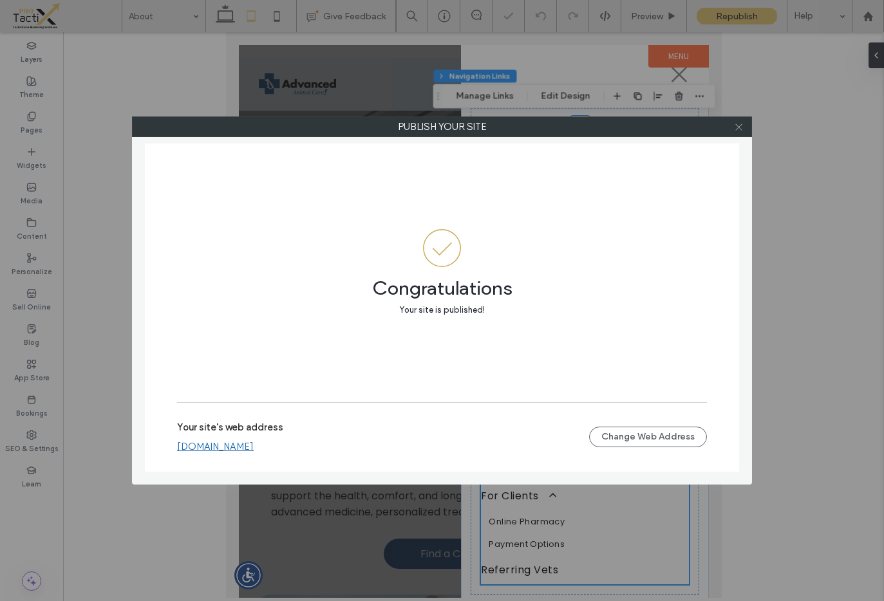
click at [738, 129] on icon at bounding box center [739, 127] width 10 height 10
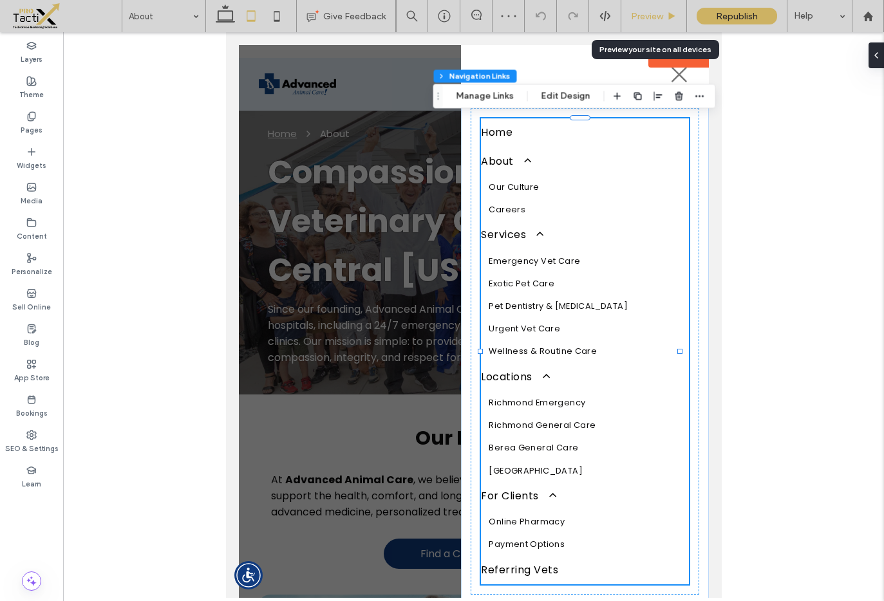
click at [641, 8] on div "Preview" at bounding box center [654, 16] width 66 height 32
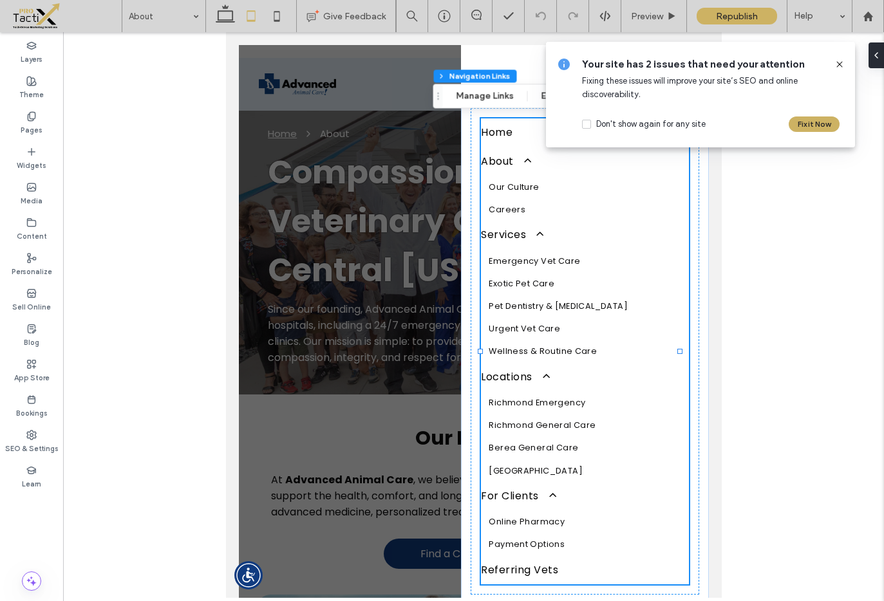
click at [836, 64] on icon at bounding box center [839, 64] width 10 height 10
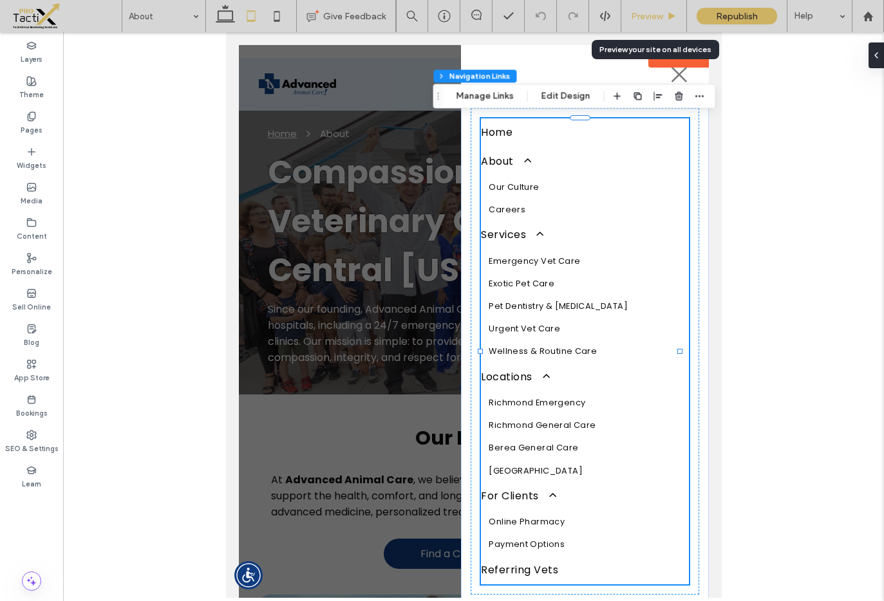
click at [655, 18] on span "Preview" at bounding box center [647, 16] width 32 height 11
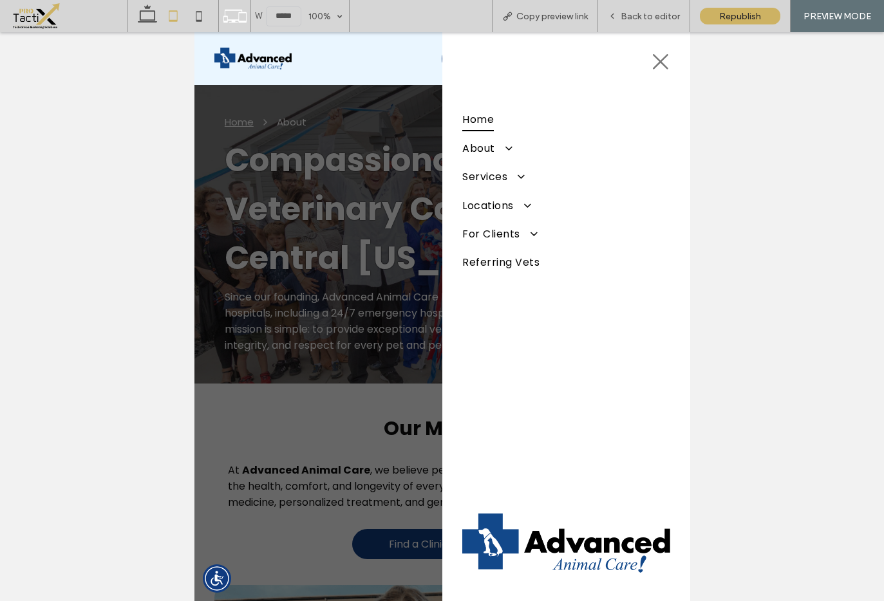
click at [485, 122] on span "Home" at bounding box center [478, 120] width 32 height 22
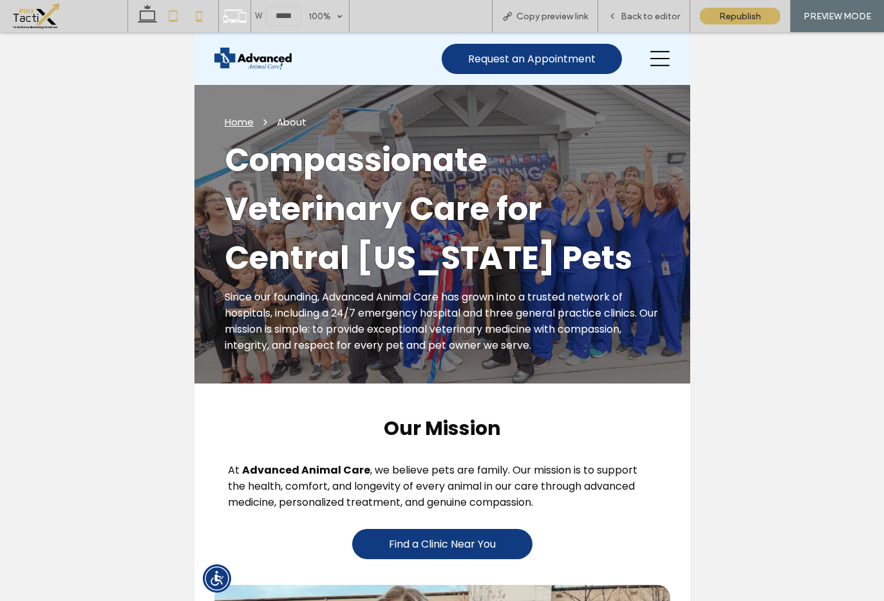
click at [202, 14] on icon at bounding box center [199, 16] width 26 height 26
type input "*****"
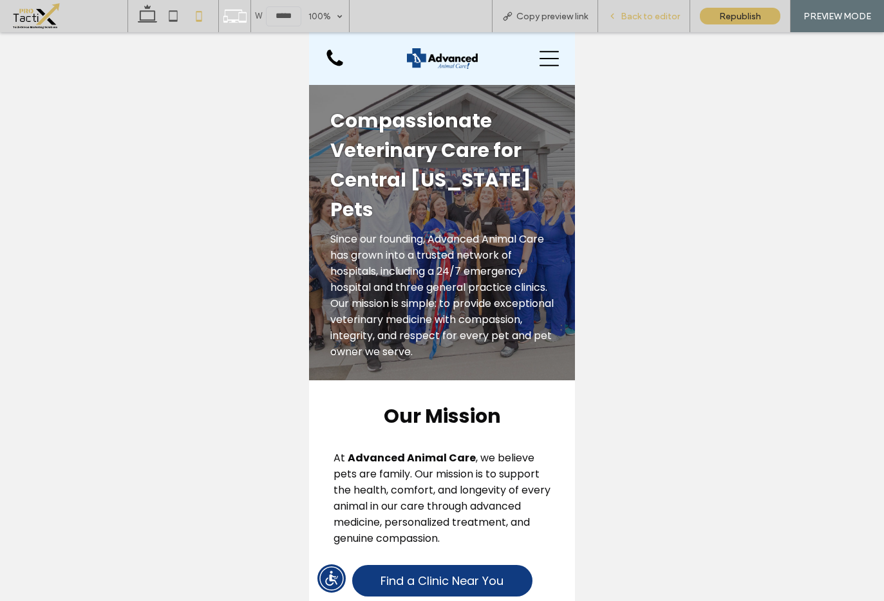
click at [662, 19] on span "Back to editor" at bounding box center [650, 16] width 59 height 11
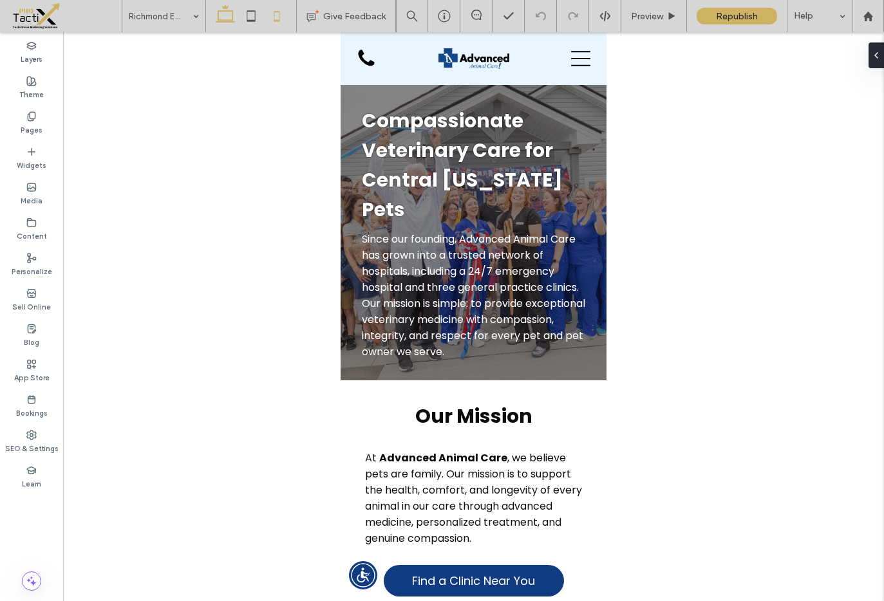
click at [221, 17] on icon at bounding box center [225, 16] width 26 height 26
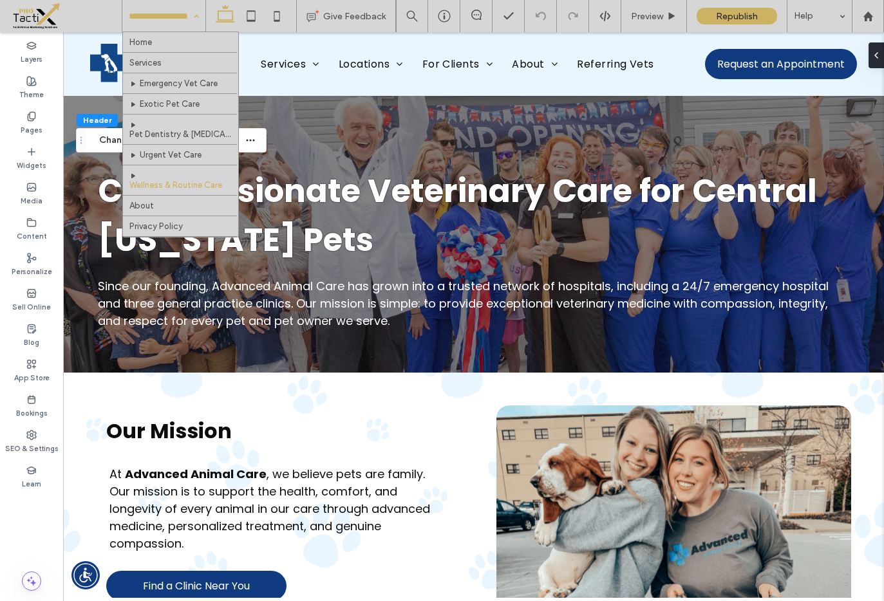
scroll to position [3, 0]
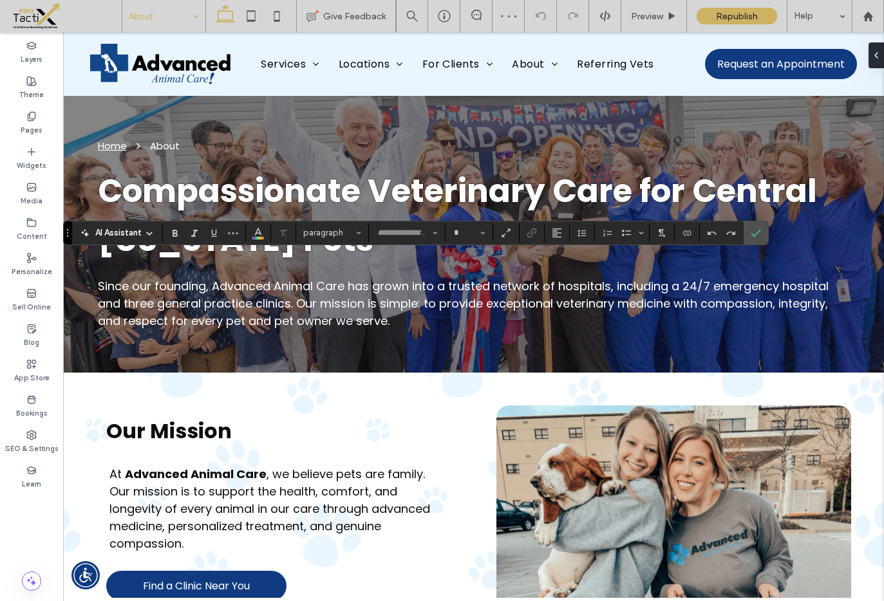
type input "*******"
type input "**"
click at [756, 236] on icon "Confirm" at bounding box center [756, 233] width 10 height 10
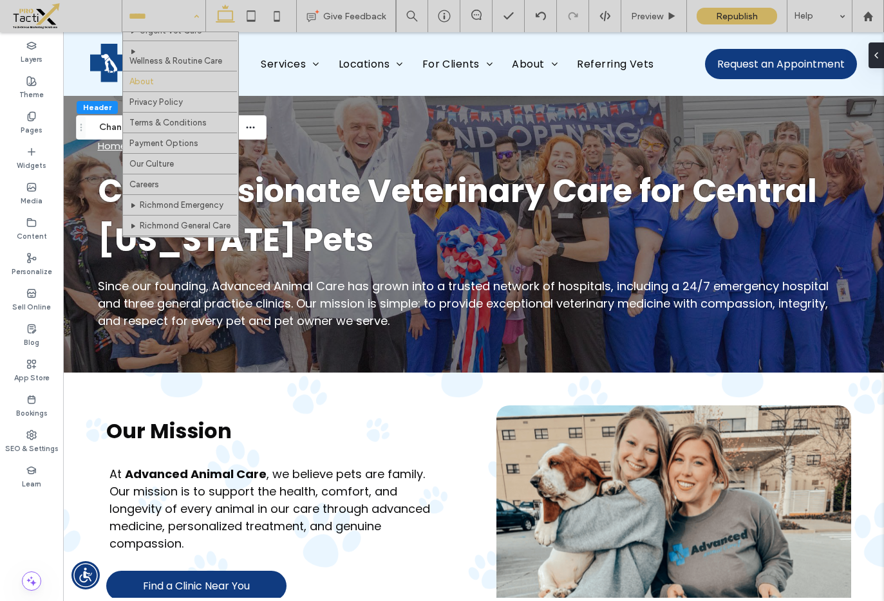
scroll to position [165, 0]
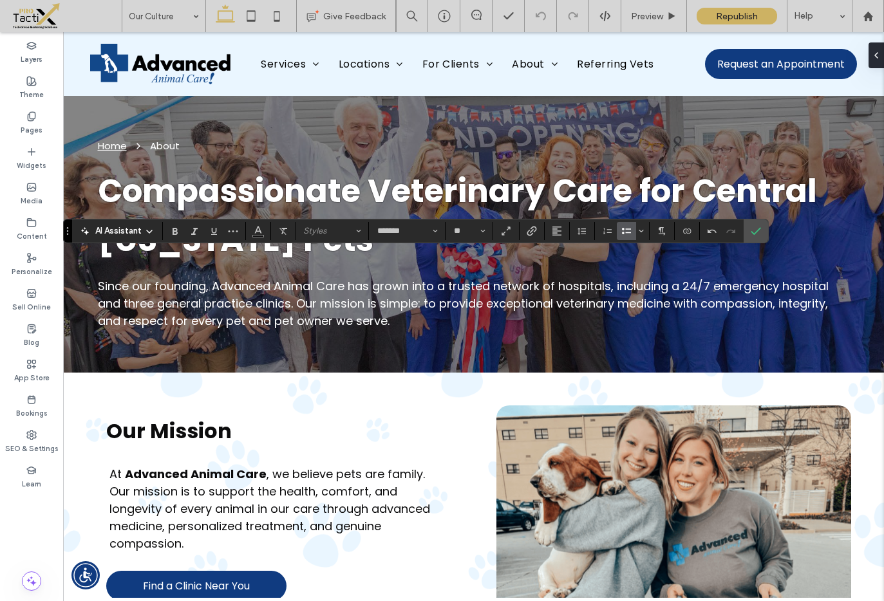
click at [630, 230] on icon "Bulleted List" at bounding box center [626, 231] width 10 height 10
click at [753, 232] on use "Confirm" at bounding box center [756, 231] width 10 height 8
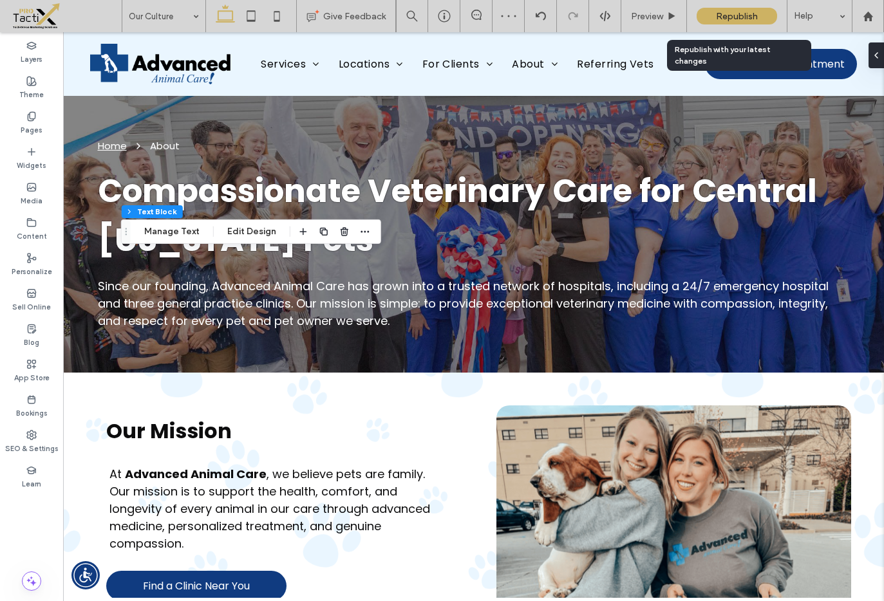
click at [736, 13] on span "Republish" at bounding box center [737, 16] width 42 height 11
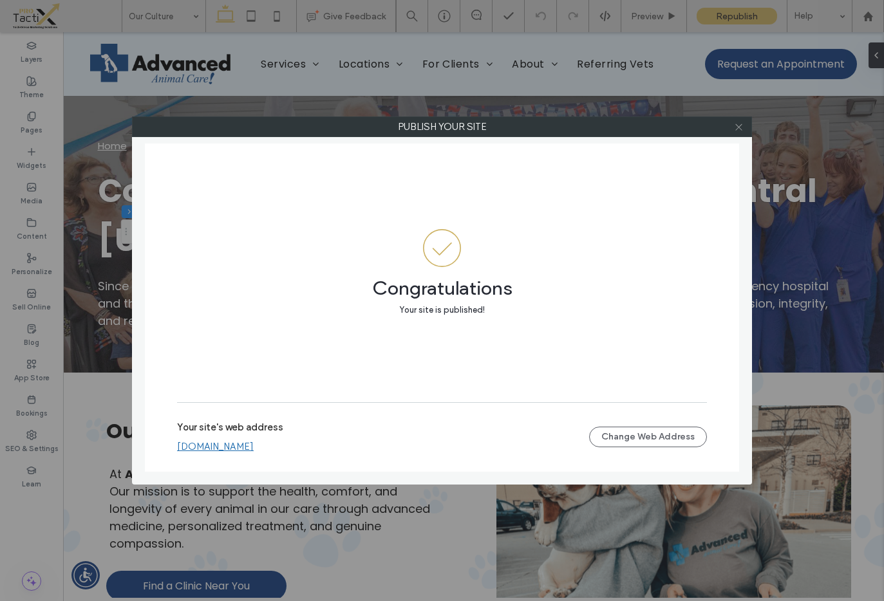
click at [739, 128] on icon at bounding box center [739, 127] width 10 height 10
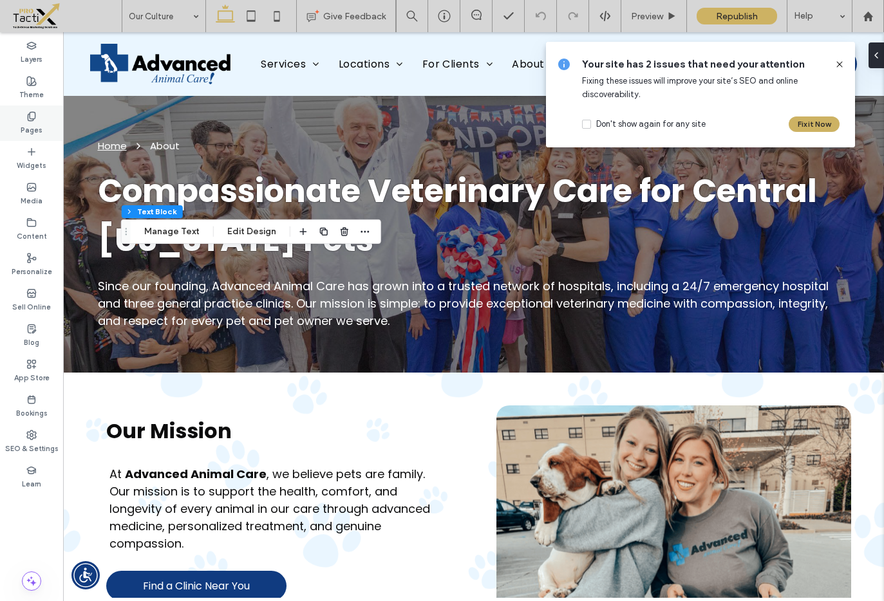
click at [24, 118] on div "Pages" at bounding box center [31, 123] width 63 height 35
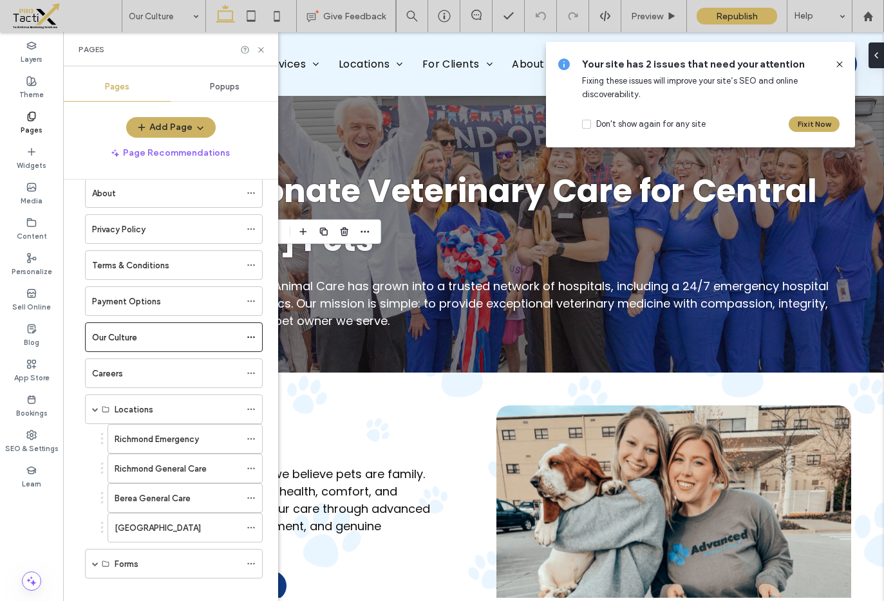
scroll to position [259, 0]
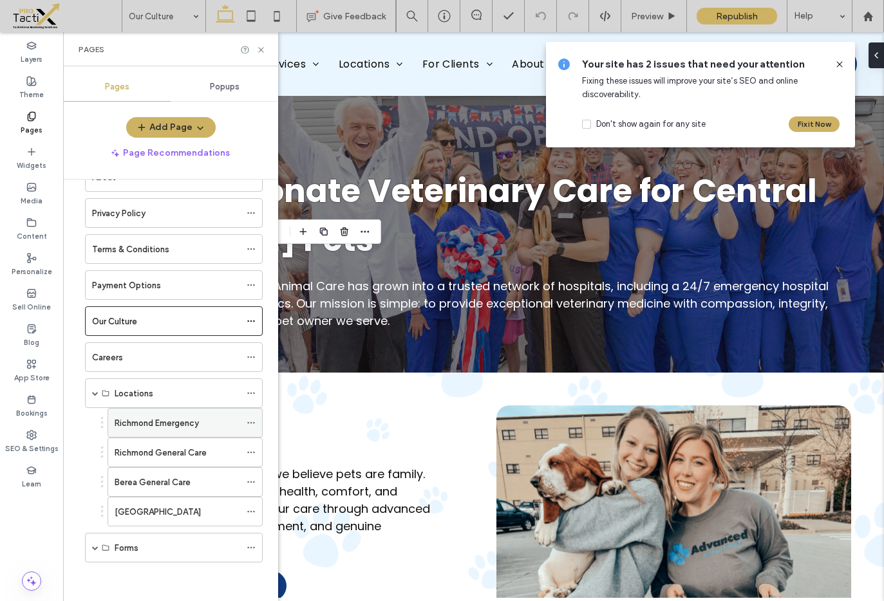
click at [253, 422] on icon at bounding box center [251, 422] width 9 height 9
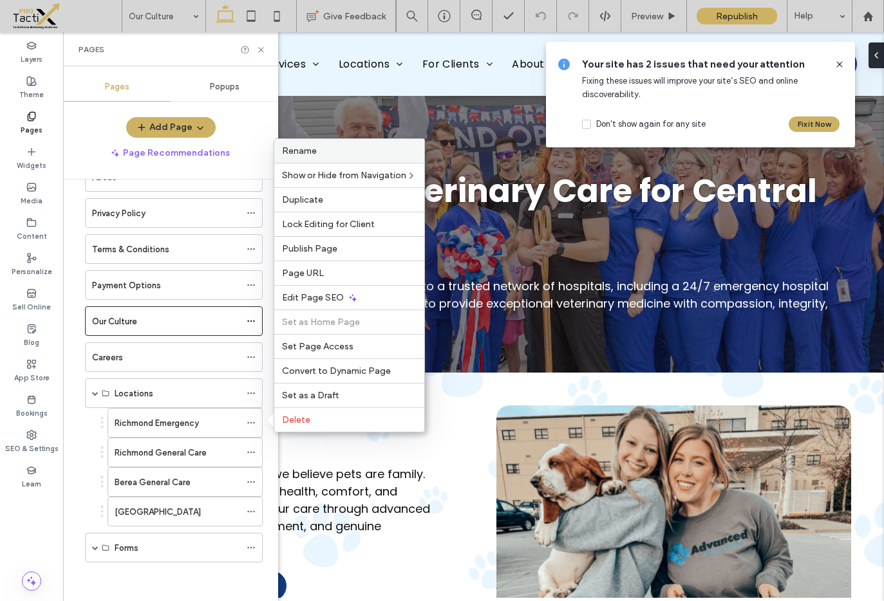
click at [306, 151] on span "Rename" at bounding box center [299, 151] width 35 height 11
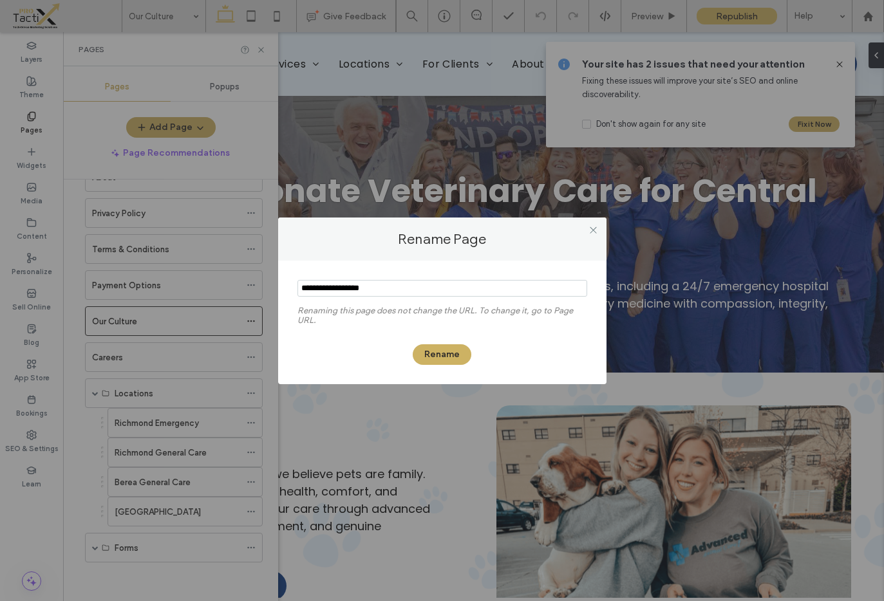
click at [399, 290] on input "notEmpty" at bounding box center [442, 288] width 290 height 17
paste input "**********"
type input "**********"
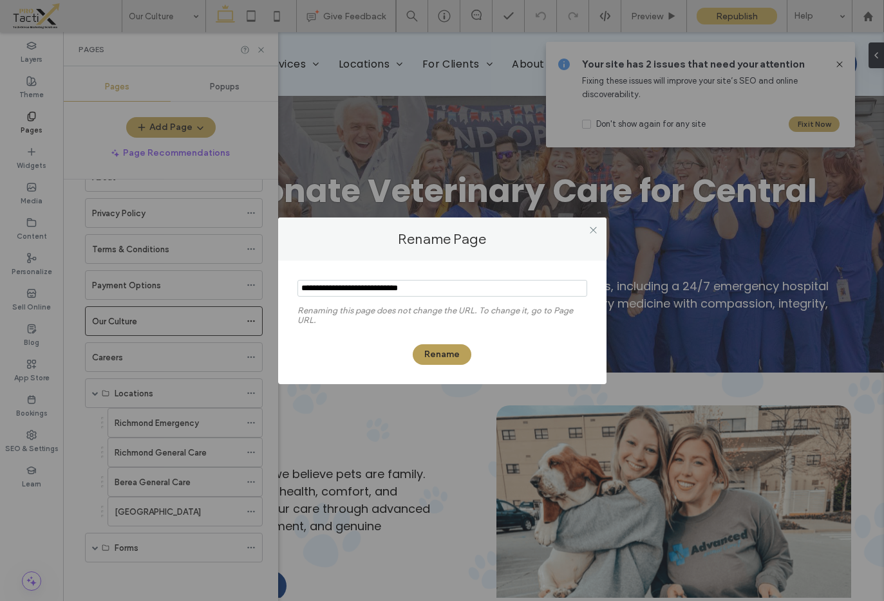
click at [439, 355] on button "Rename" at bounding box center [442, 354] width 59 height 21
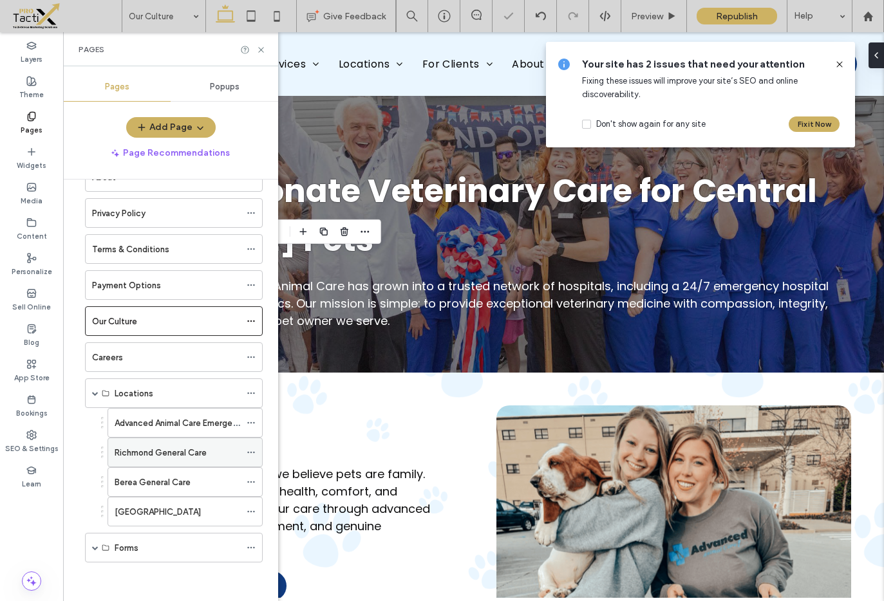
click at [254, 452] on use at bounding box center [250, 453] width 7 height 2
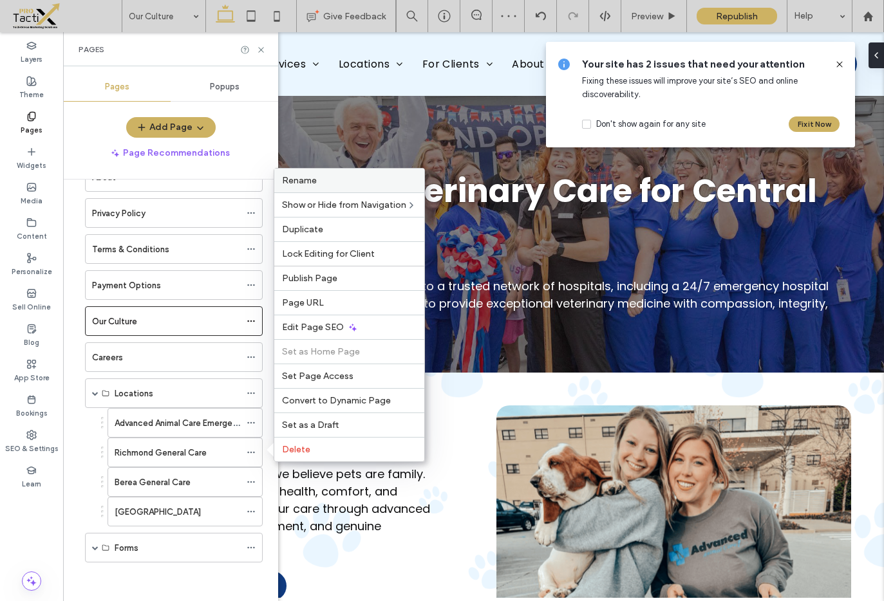
click at [297, 176] on span "Rename" at bounding box center [299, 180] width 35 height 11
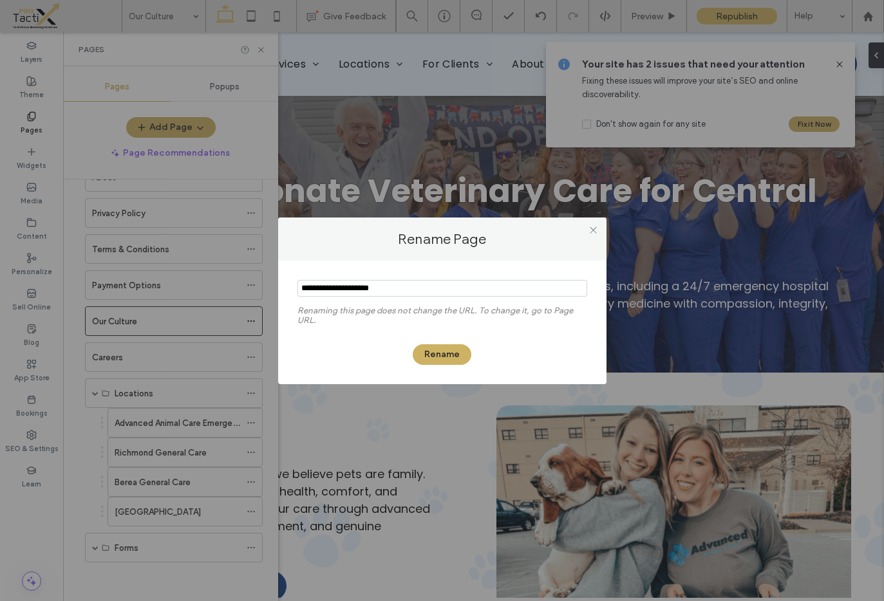
drag, startPoint x: 393, startPoint y: 289, endPoint x: 346, endPoint y: 290, distance: 47.7
click at [318, 290] on input "notEmpty" at bounding box center [442, 288] width 290 height 17
click at [315, 288] on input "notEmpty" at bounding box center [442, 288] width 290 height 17
paste input "**********"
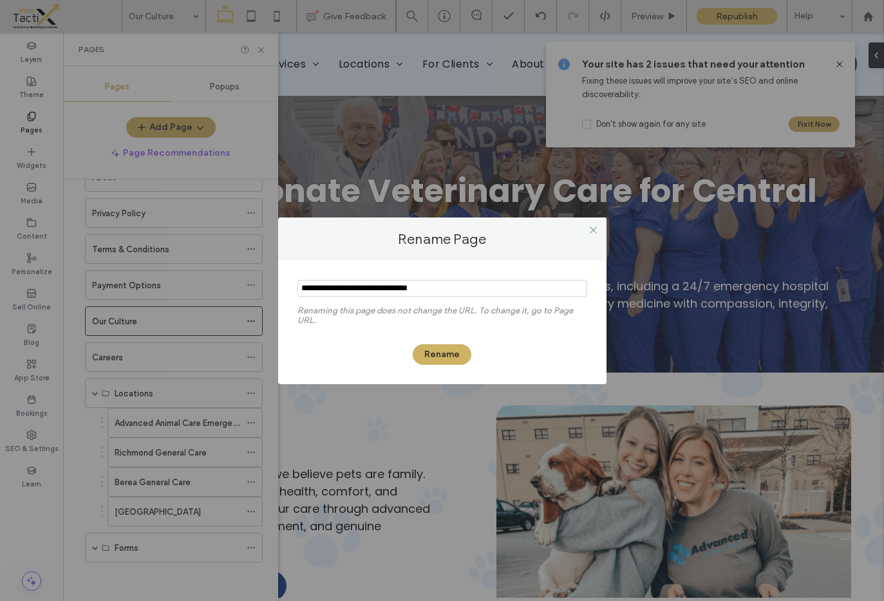
drag, startPoint x: 449, startPoint y: 288, endPoint x: 423, endPoint y: 289, distance: 25.8
click at [423, 289] on input "notEmpty" at bounding box center [442, 288] width 290 height 17
type input "**********"
click at [446, 352] on button "Rename" at bounding box center [442, 354] width 59 height 21
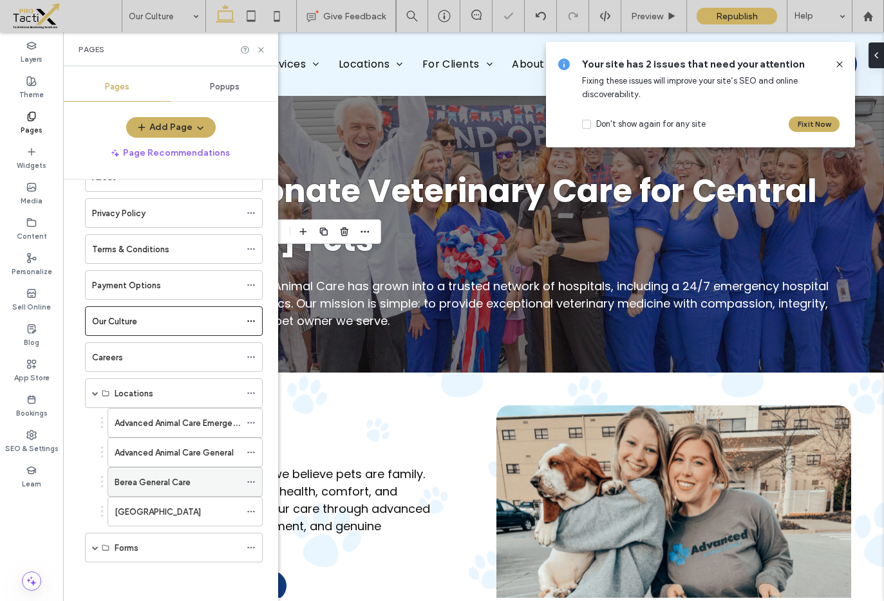
click at [247, 482] on icon at bounding box center [251, 482] width 9 height 9
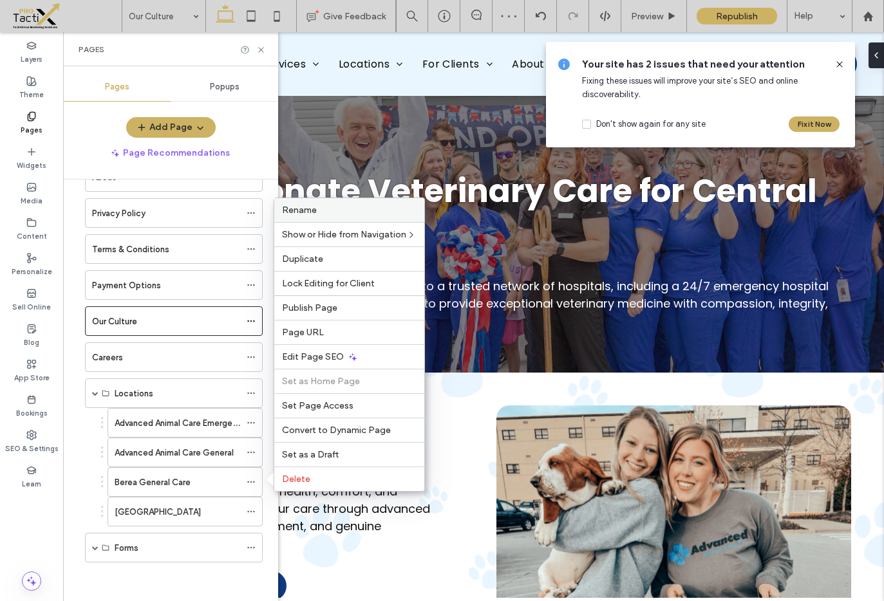
click at [296, 208] on span "Rename" at bounding box center [299, 210] width 35 height 11
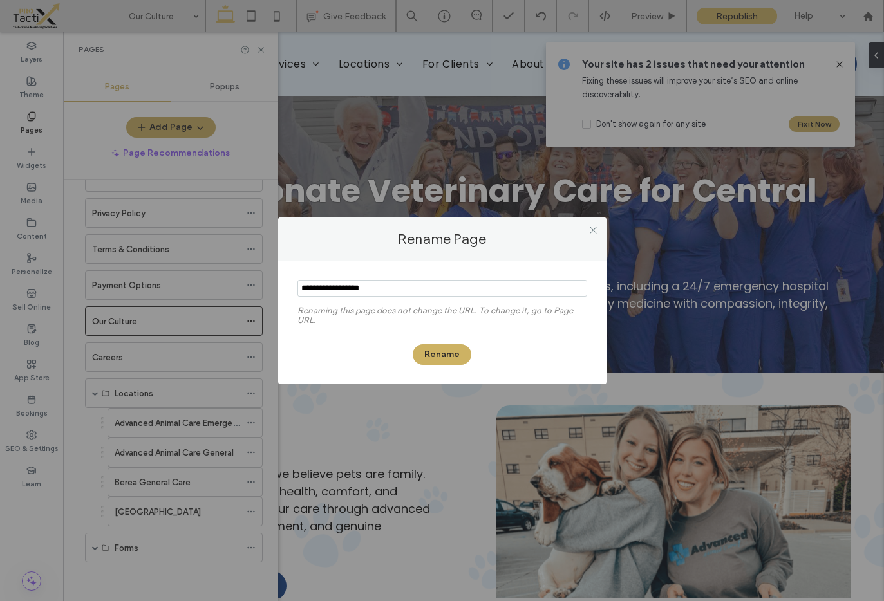
drag, startPoint x: 301, startPoint y: 290, endPoint x: 310, endPoint y: 291, distance: 9.0
click at [302, 290] on input "notEmpty" at bounding box center [442, 288] width 290 height 17
drag, startPoint x: 415, startPoint y: 290, endPoint x: 543, endPoint y: 293, distance: 128.2
click at [531, 294] on input "notEmpty" at bounding box center [442, 288] width 290 height 17
type input "**********"
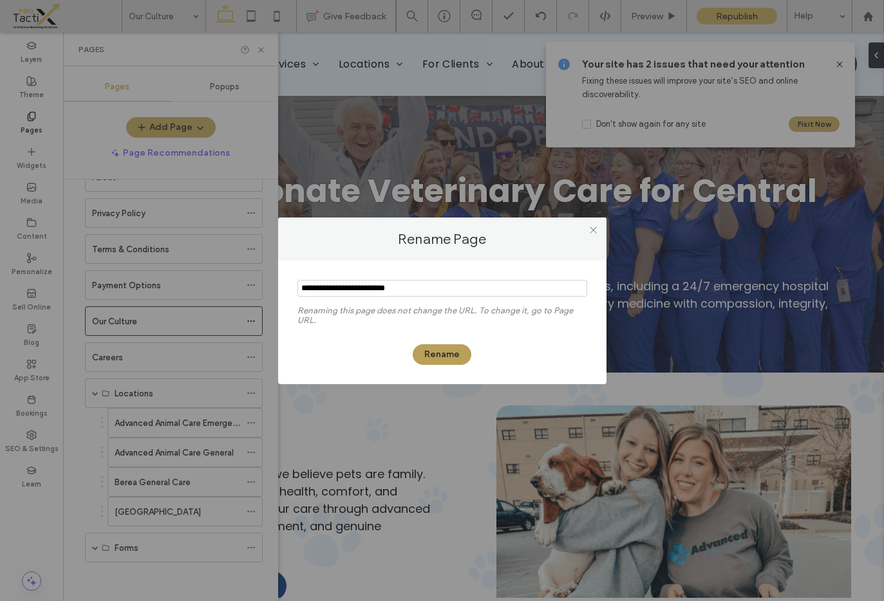
click at [453, 361] on button "Rename" at bounding box center [442, 354] width 59 height 21
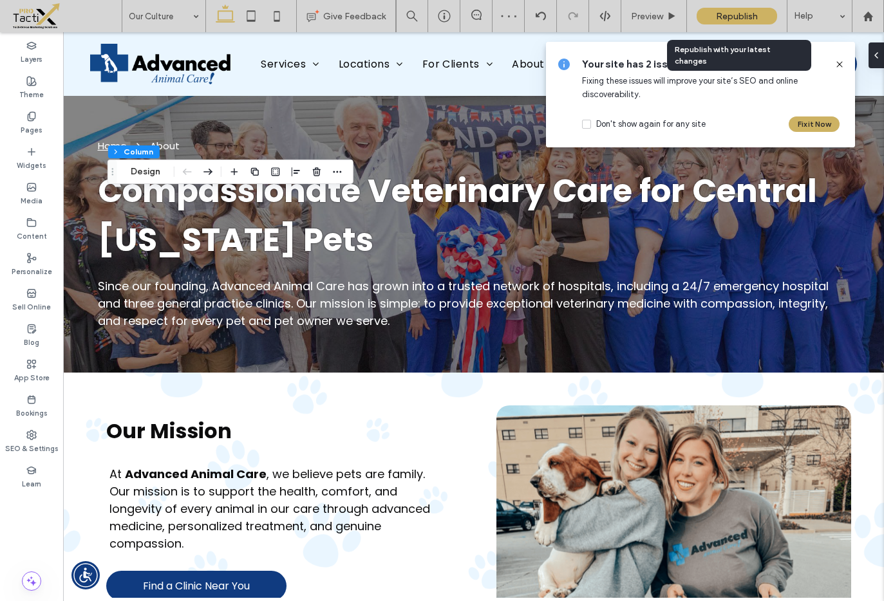
click at [753, 23] on div "Republish" at bounding box center [737, 16] width 80 height 17
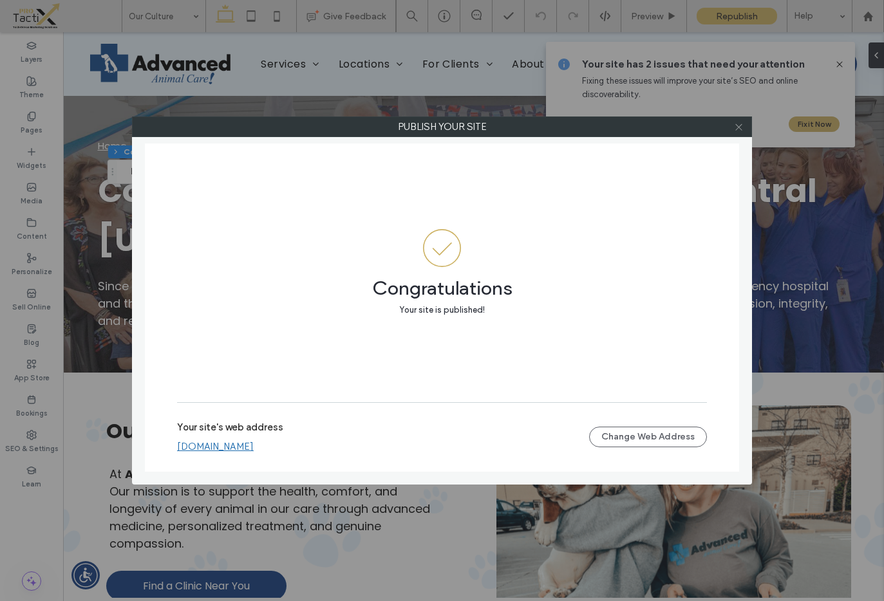
click at [741, 127] on icon at bounding box center [739, 127] width 10 height 10
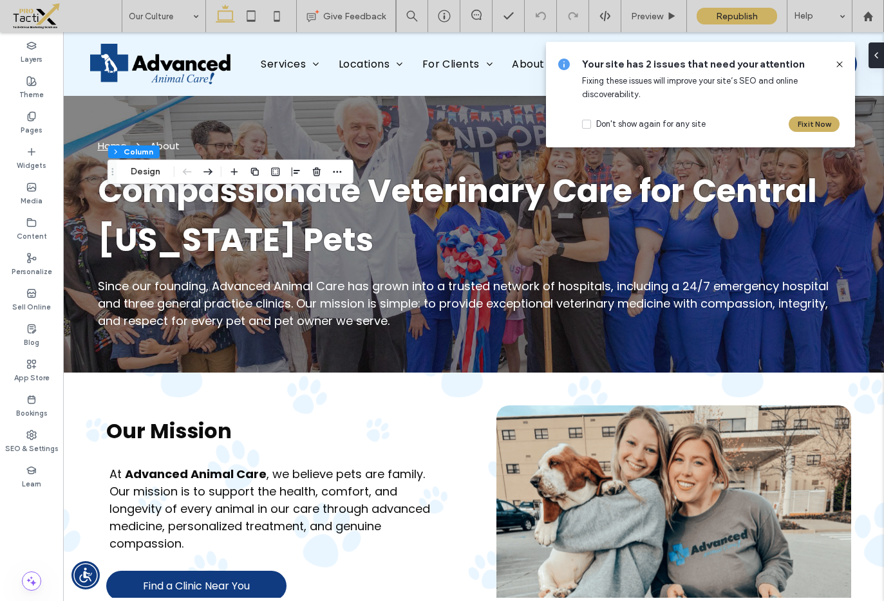
click at [839, 68] on icon at bounding box center [839, 64] width 10 height 10
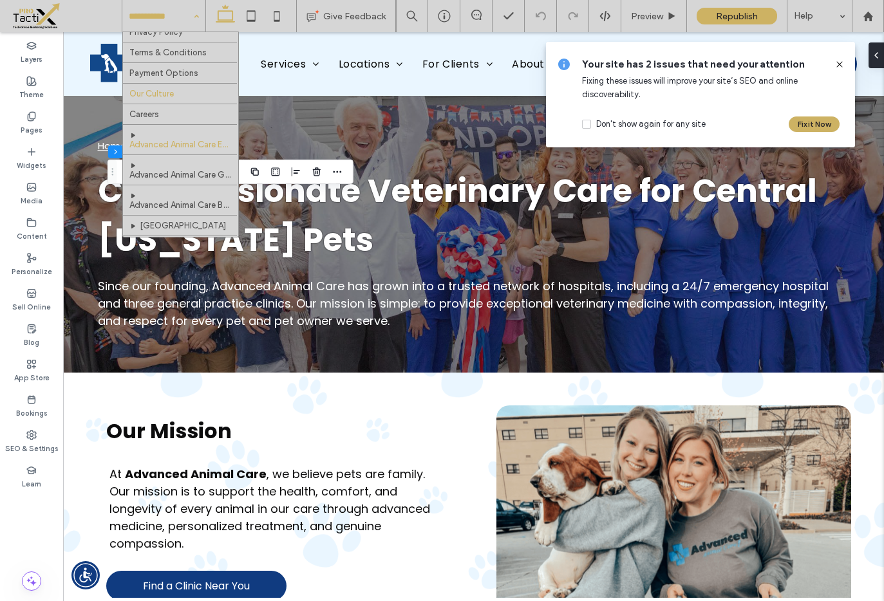
scroll to position [212, 0]
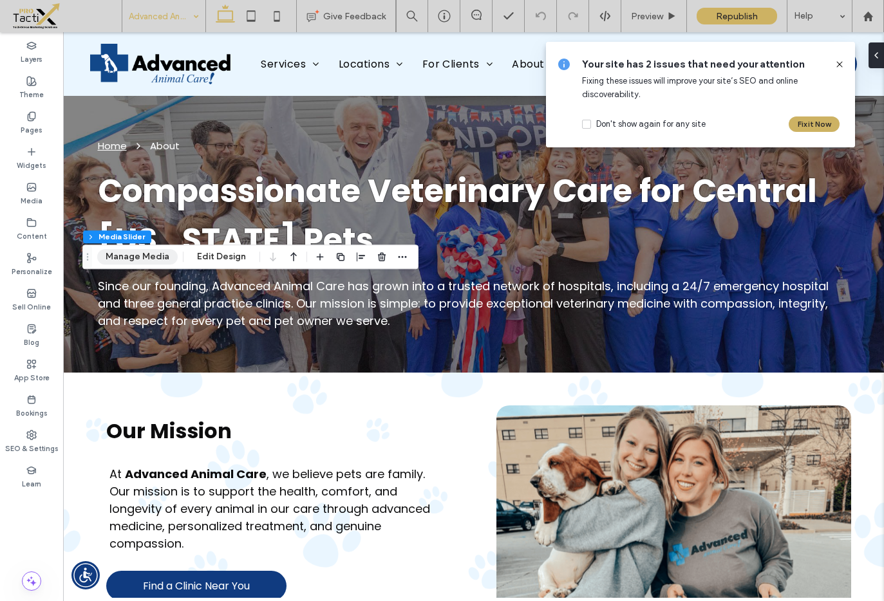
click at [144, 259] on button "Manage Media" at bounding box center [137, 256] width 80 height 15
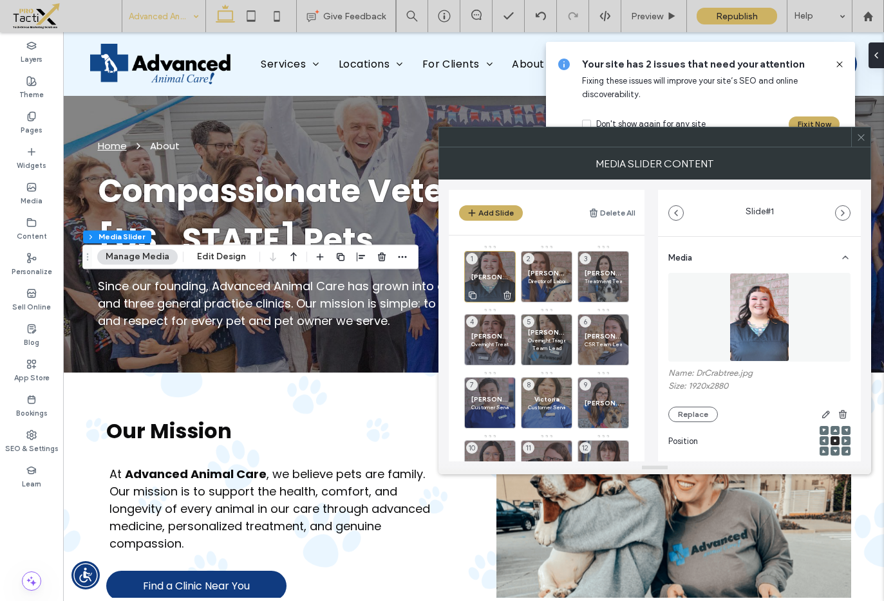
click at [485, 273] on span "[PERSON_NAME]" at bounding box center [489, 277] width 37 height 8
click at [737, 327] on img at bounding box center [759, 317] width 60 height 89
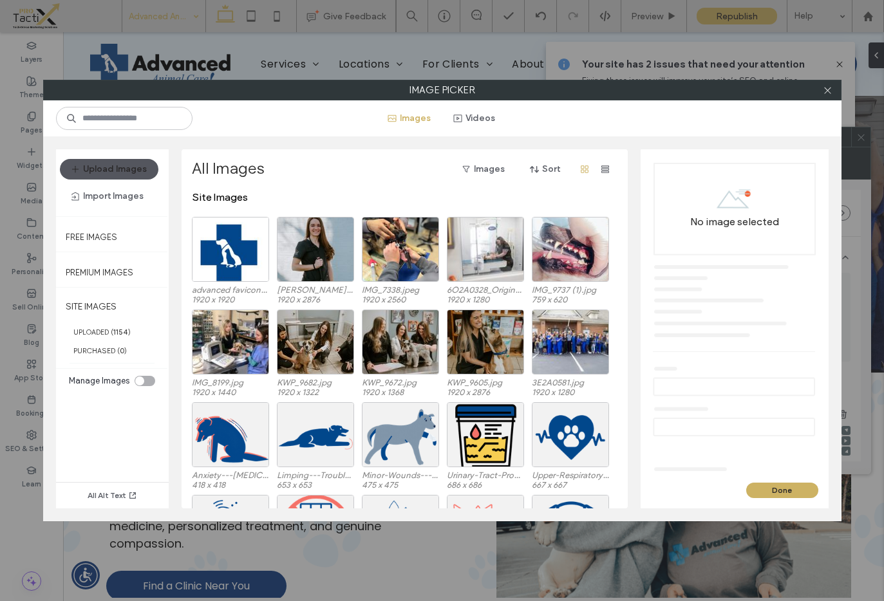
click at [95, 171] on button "Upload Images" at bounding box center [109, 169] width 99 height 21
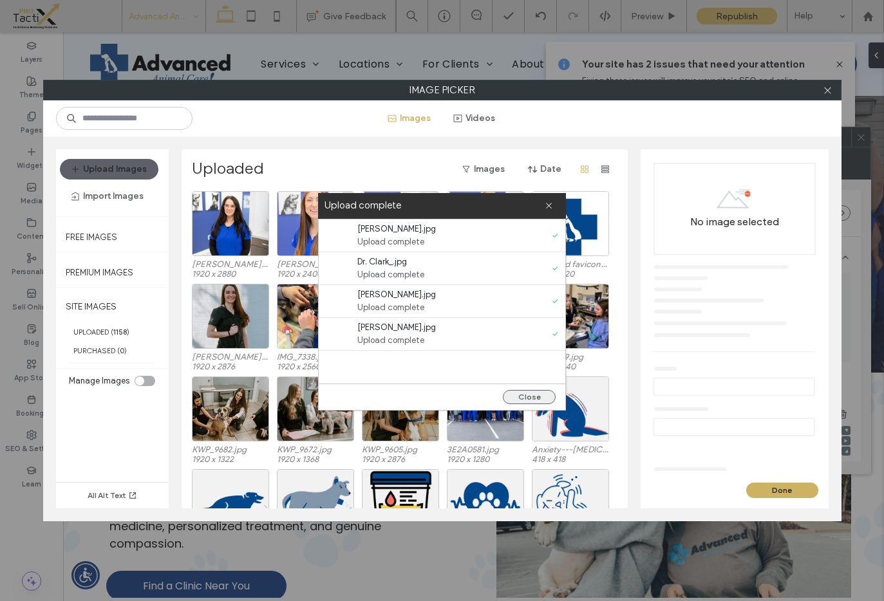
click at [524, 393] on button "Close" at bounding box center [529, 397] width 53 height 14
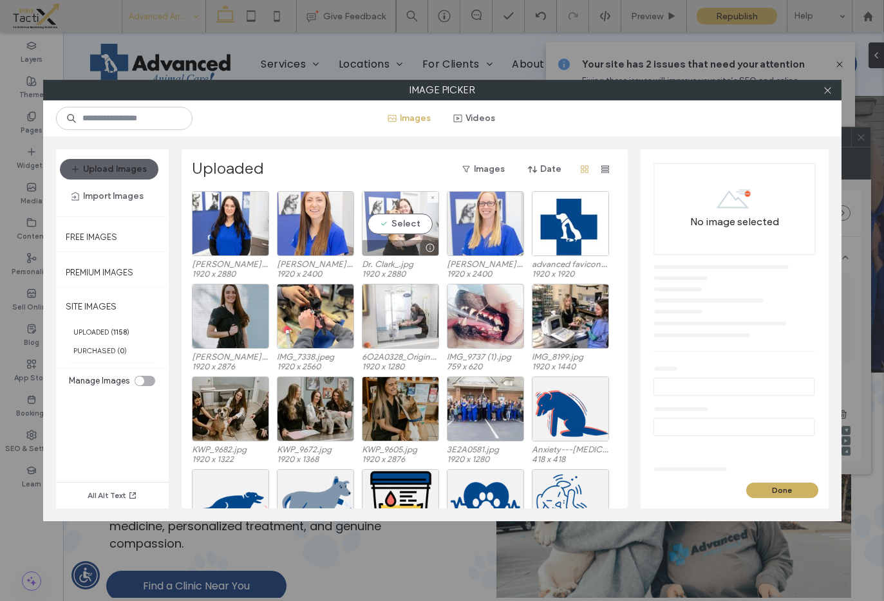
click at [404, 225] on div "Select" at bounding box center [400, 223] width 77 height 65
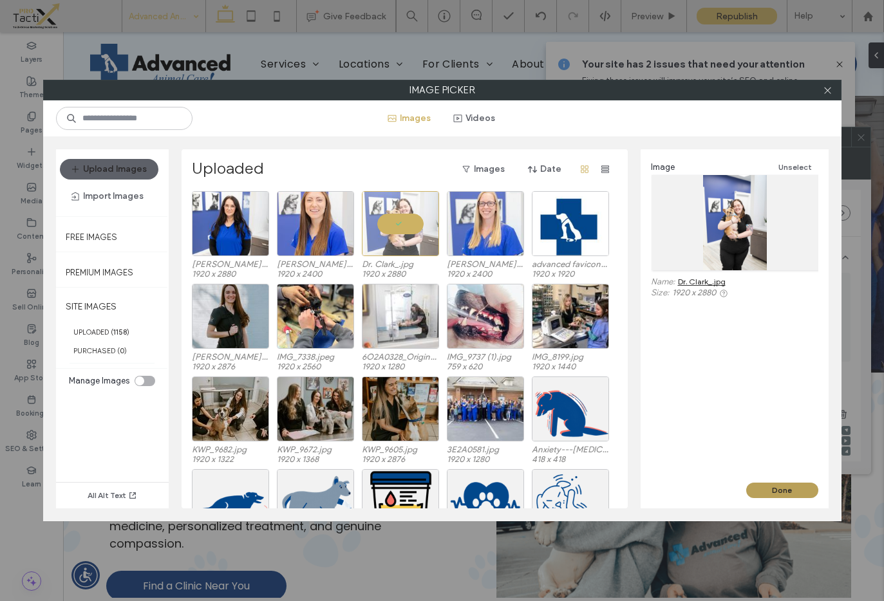
click at [790, 487] on button "Done" at bounding box center [782, 490] width 72 height 15
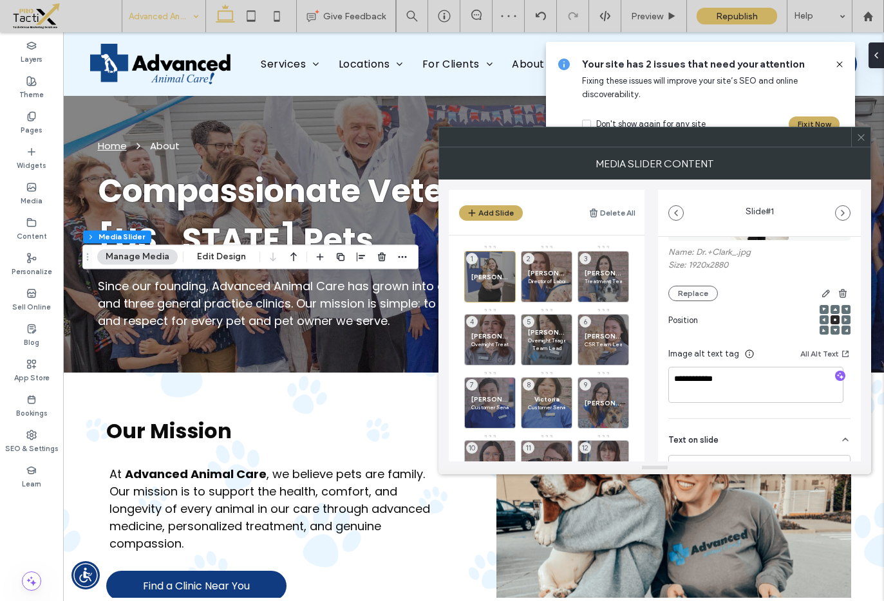
scroll to position [210, 0]
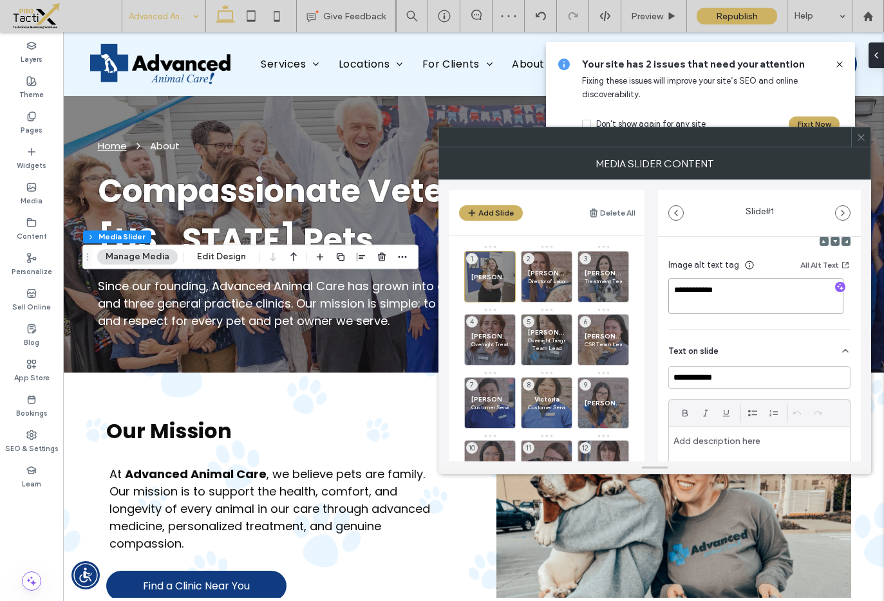
click at [708, 289] on textarea "**********" at bounding box center [755, 296] width 175 height 36
type textarea "*********"
click at [706, 379] on input "**********" at bounding box center [759, 377] width 182 height 23
click at [704, 379] on input "**********" at bounding box center [759, 377] width 182 height 23
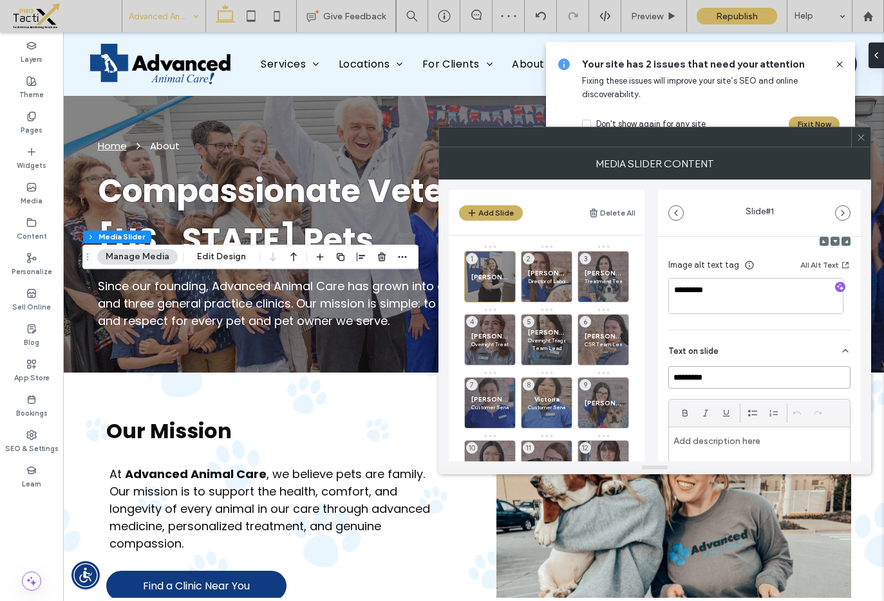
type input "*********"
click at [728, 341] on div "Text on slide" at bounding box center [759, 348] width 182 height 36
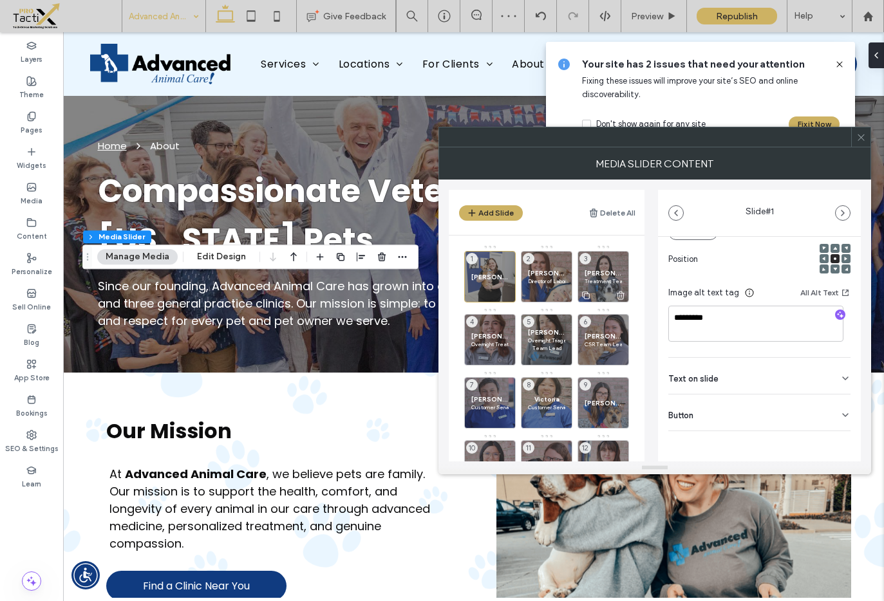
scroll to position [182, 0]
click at [566, 296] on use at bounding box center [564, 296] width 8 height 8
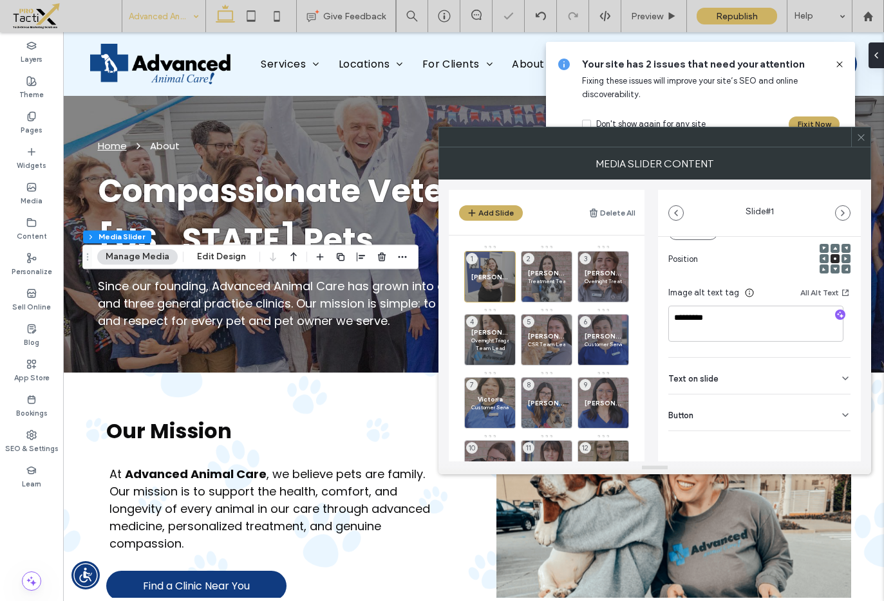
click at [0, 0] on use at bounding box center [0, 0] width 0 height 0
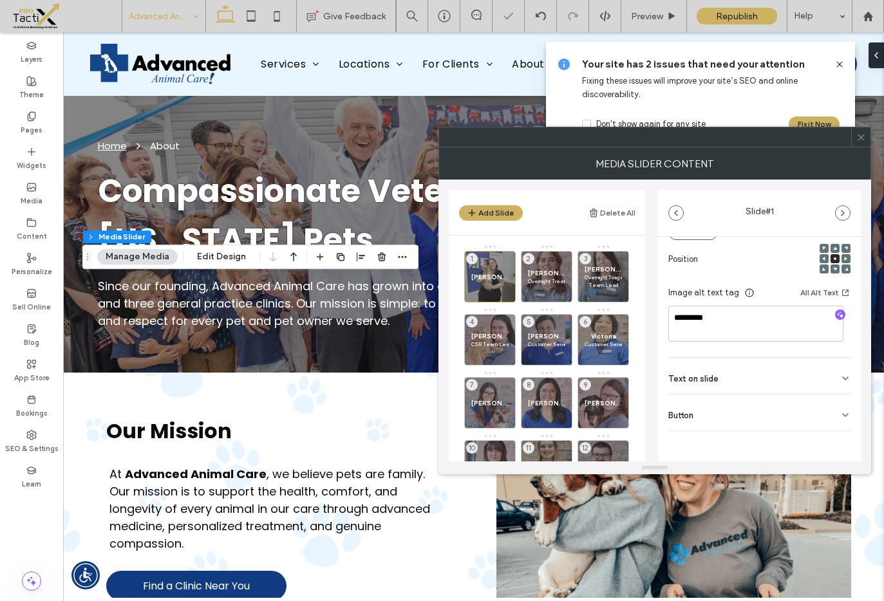
click at [0, 0] on use at bounding box center [0, 0] width 0 height 0
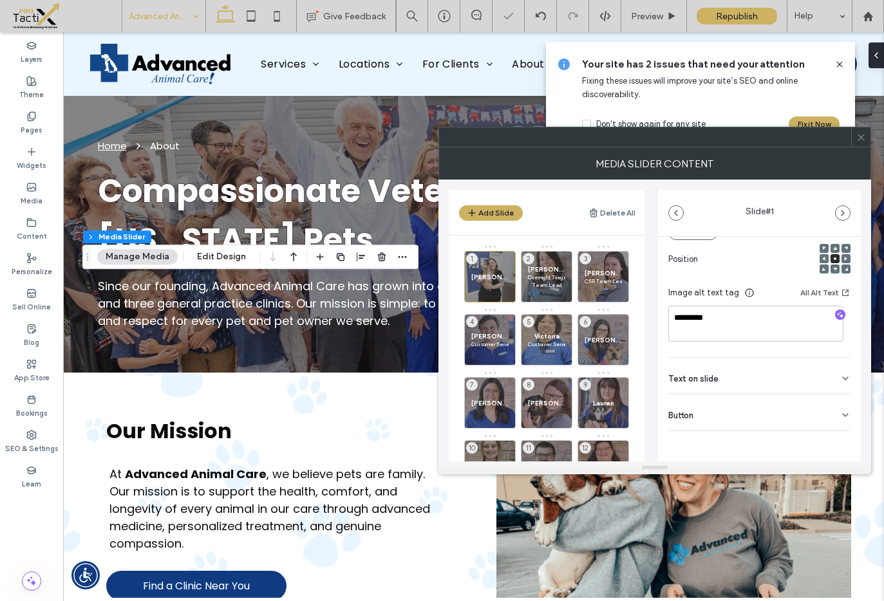
click at [0, 0] on use at bounding box center [0, 0] width 0 height 0
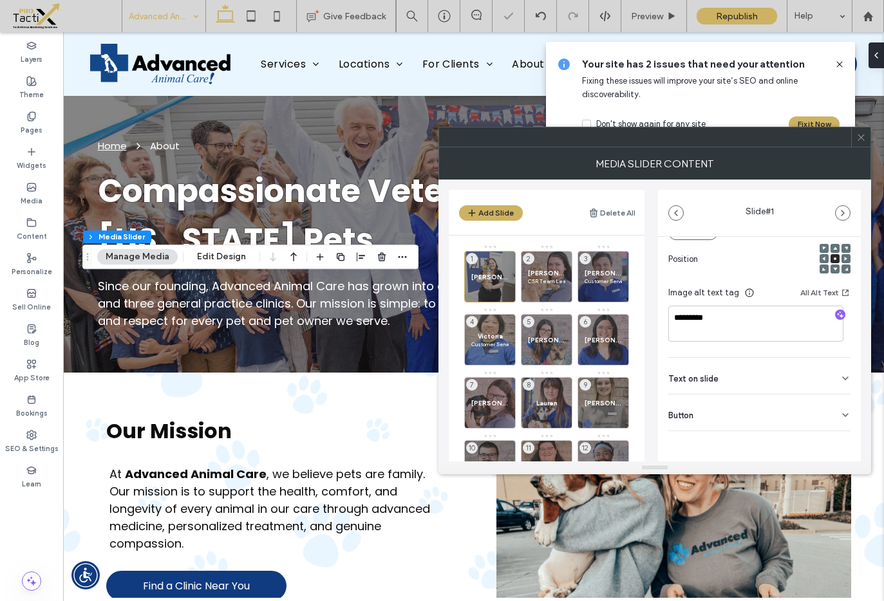
click at [0, 0] on use at bounding box center [0, 0] width 0 height 0
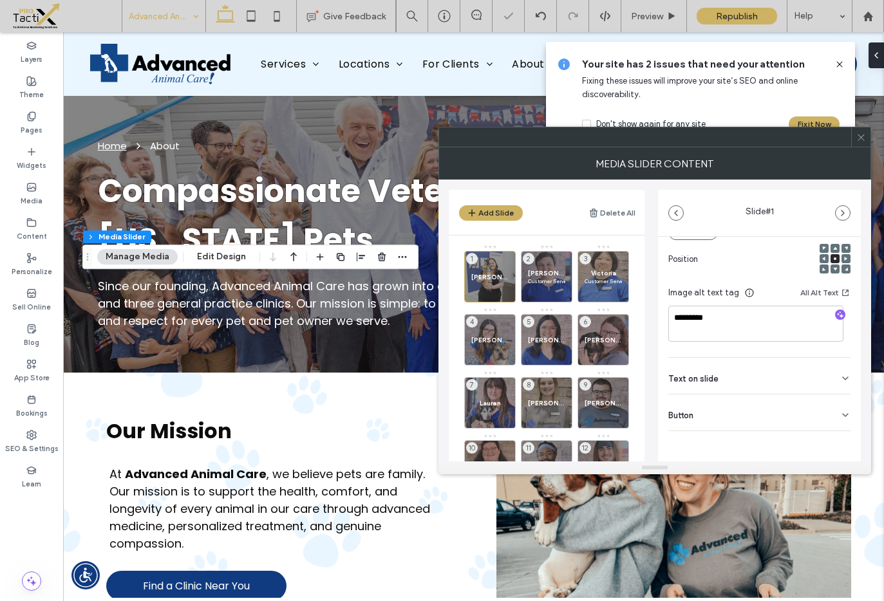
click at [0, 0] on use at bounding box center [0, 0] width 0 height 0
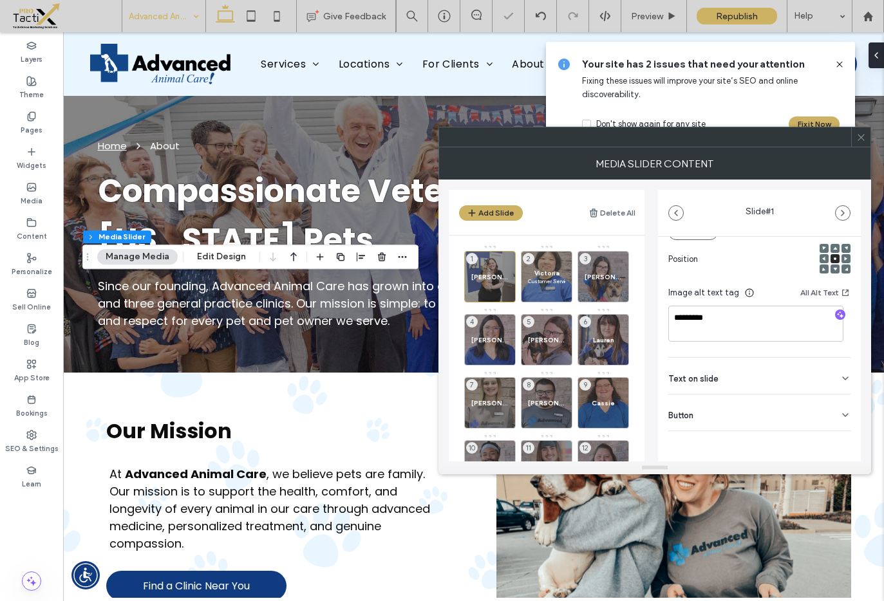
click at [0, 0] on use at bounding box center [0, 0] width 0 height 0
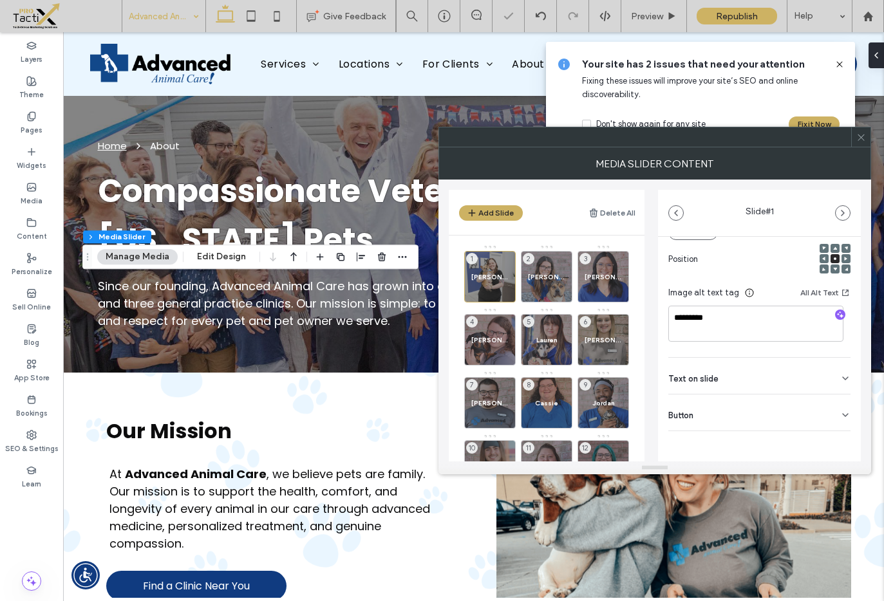
click at [0, 0] on use at bounding box center [0, 0] width 0 height 0
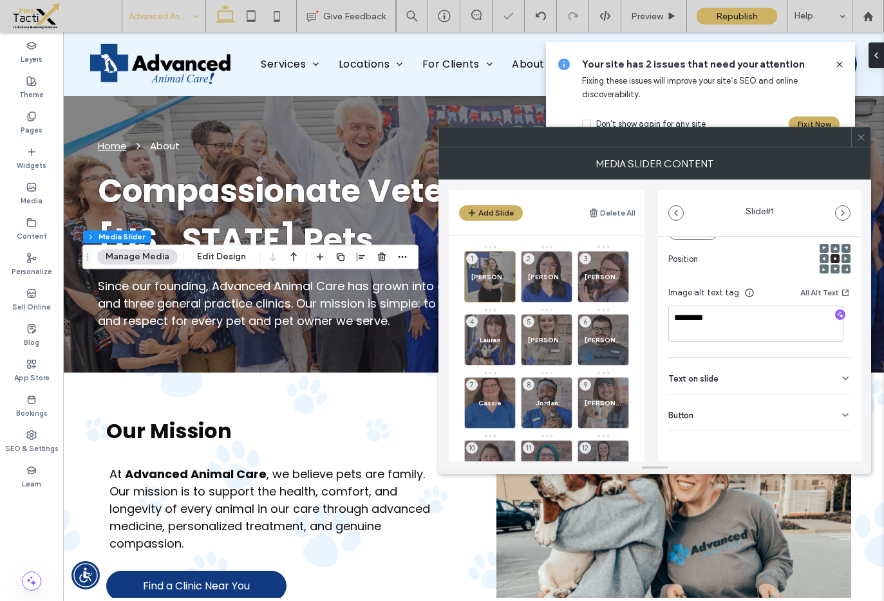
click at [0, 0] on use at bounding box center [0, 0] width 0 height 0
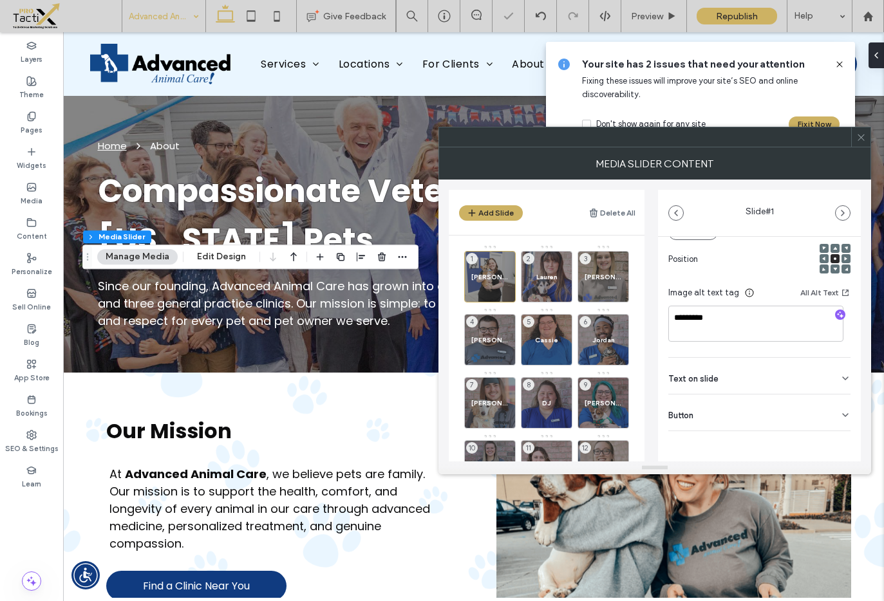
click at [0, 0] on use at bounding box center [0, 0] width 0 height 0
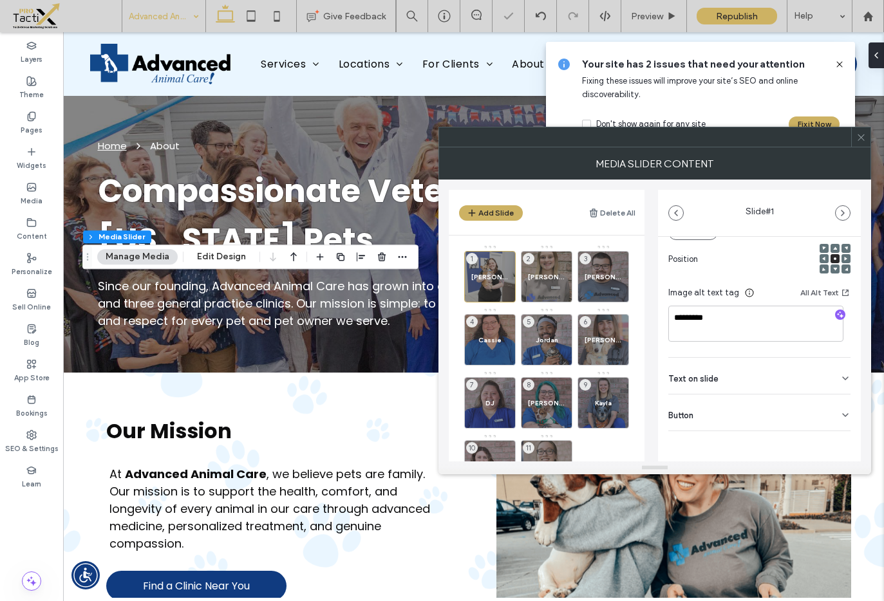
click at [0, 0] on use at bounding box center [0, 0] width 0 height 0
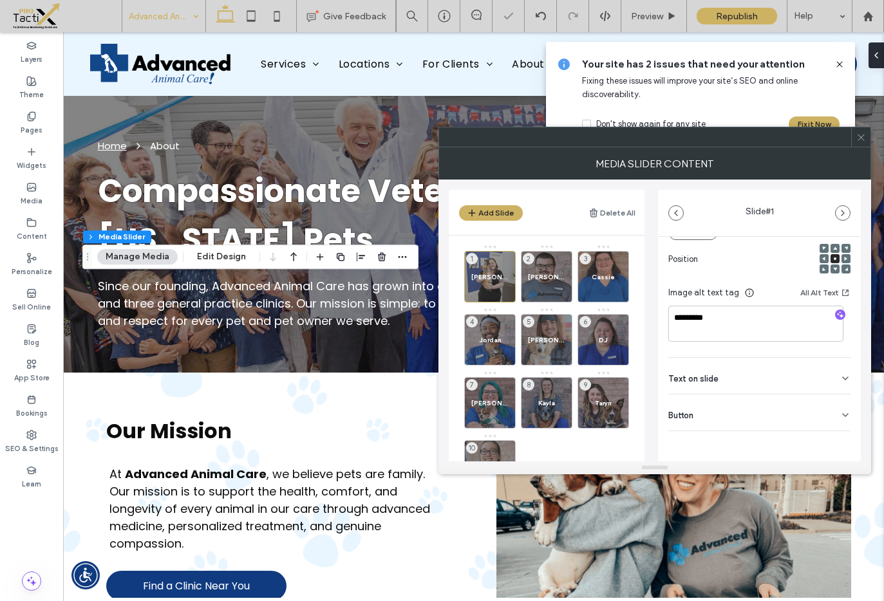
click at [0, 0] on use at bounding box center [0, 0] width 0 height 0
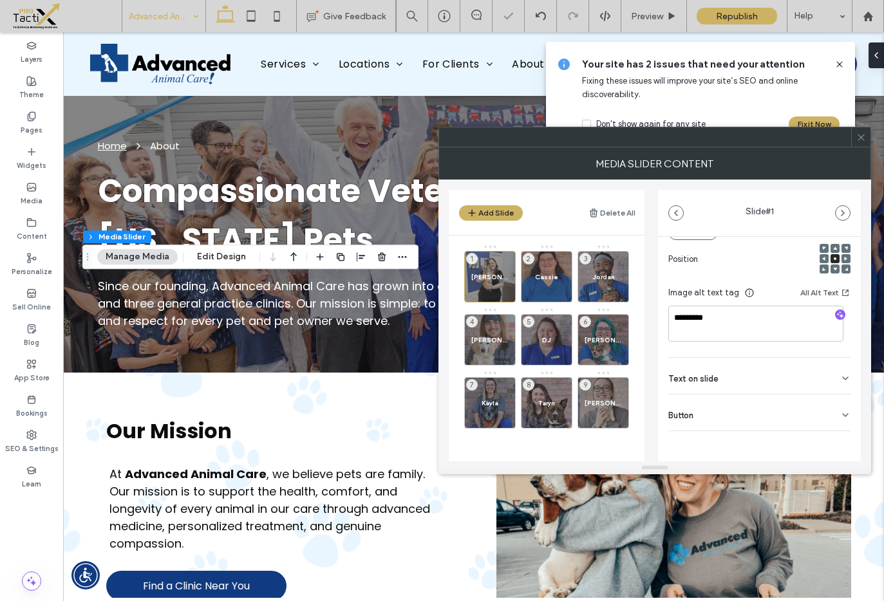
click at [0, 0] on use at bounding box center [0, 0] width 0 height 0
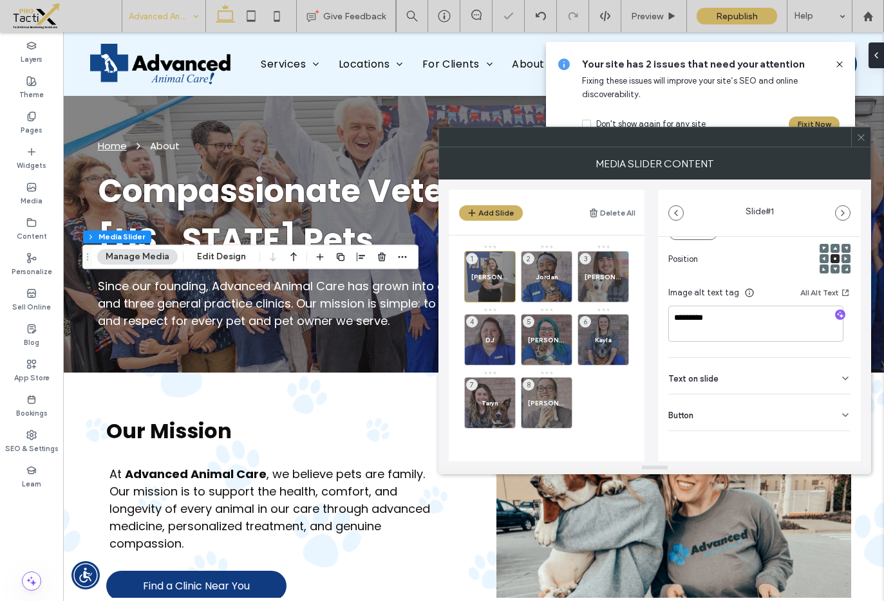
click at [0, 0] on use at bounding box center [0, 0] width 0 height 0
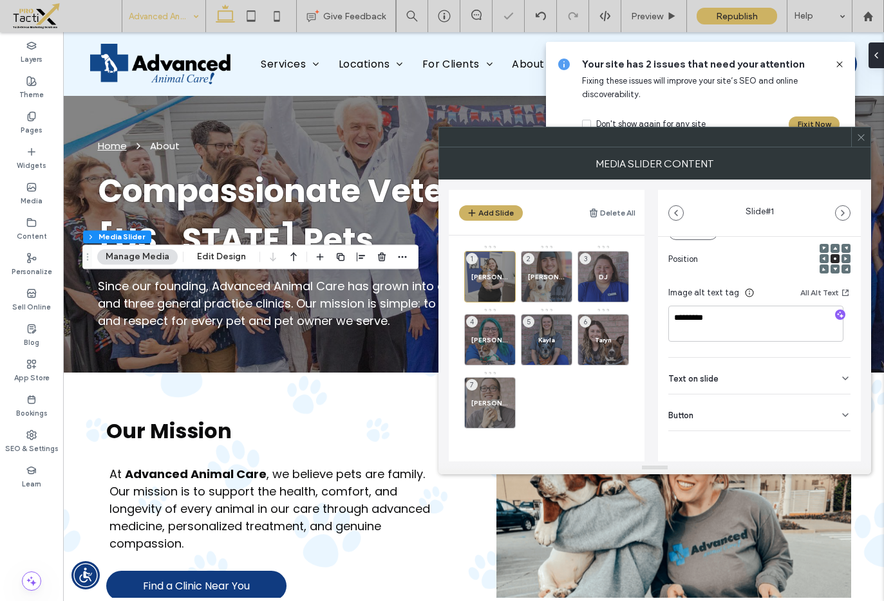
click at [0, 0] on use at bounding box center [0, 0] width 0 height 0
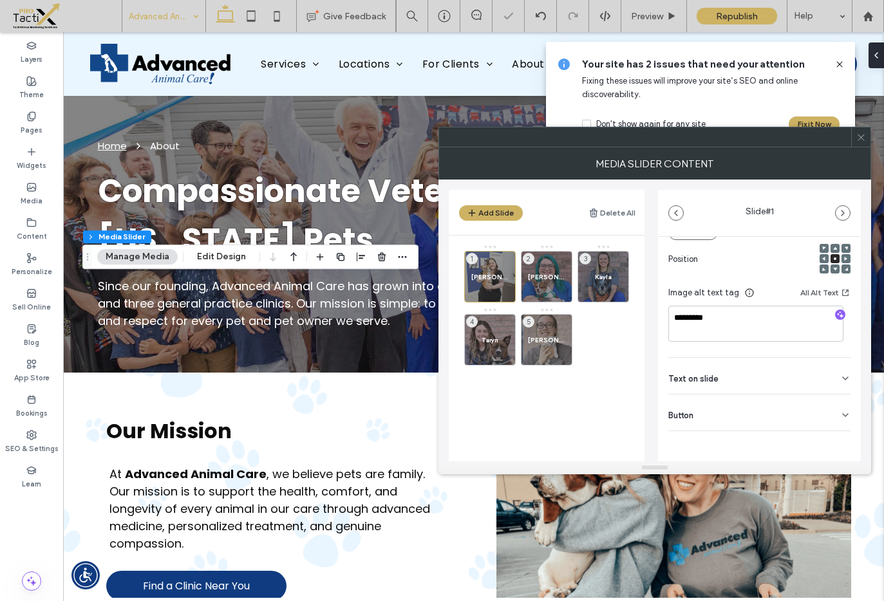
click at [0, 0] on use at bounding box center [0, 0] width 0 height 0
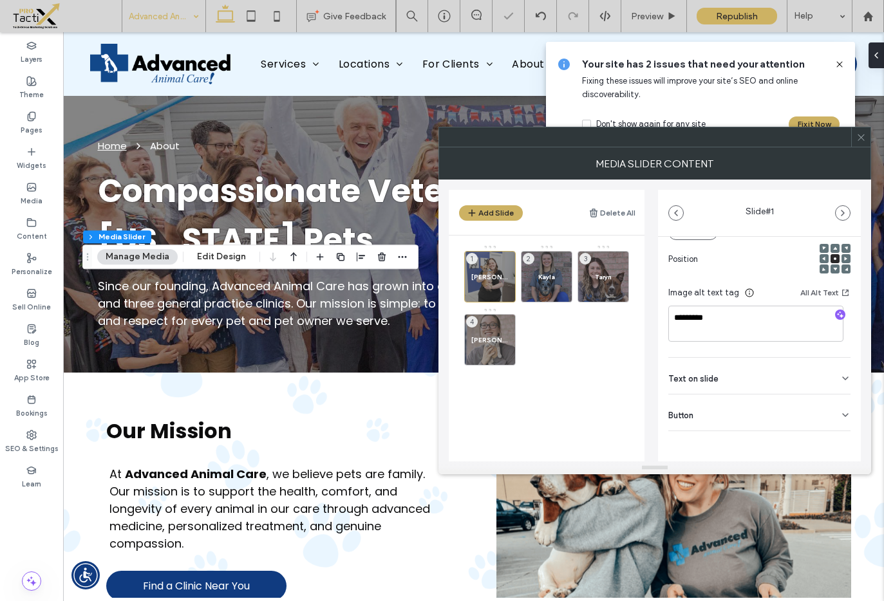
click at [0, 0] on use at bounding box center [0, 0] width 0 height 0
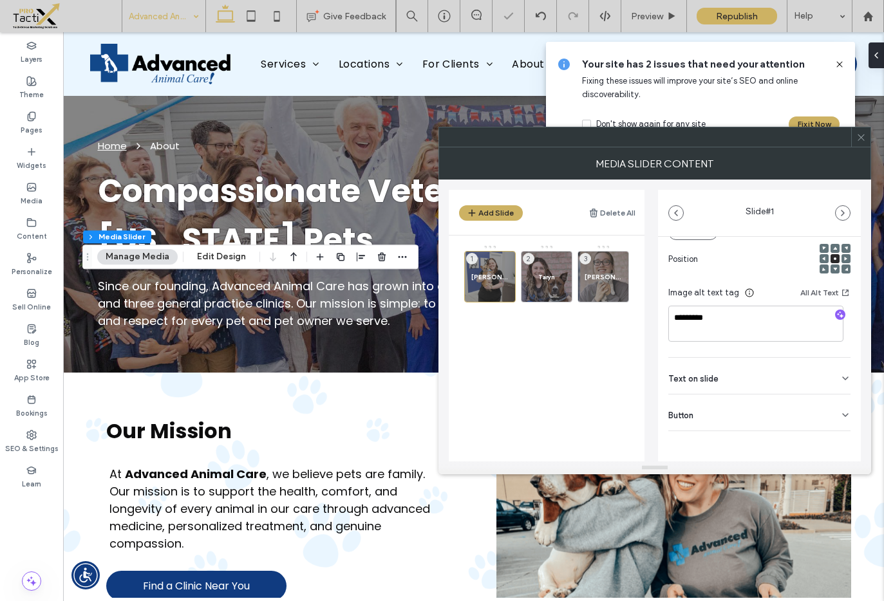
click at [0, 0] on use at bounding box center [0, 0] width 0 height 0
click at [566, 296] on div at bounding box center [547, 277] width 52 height 52
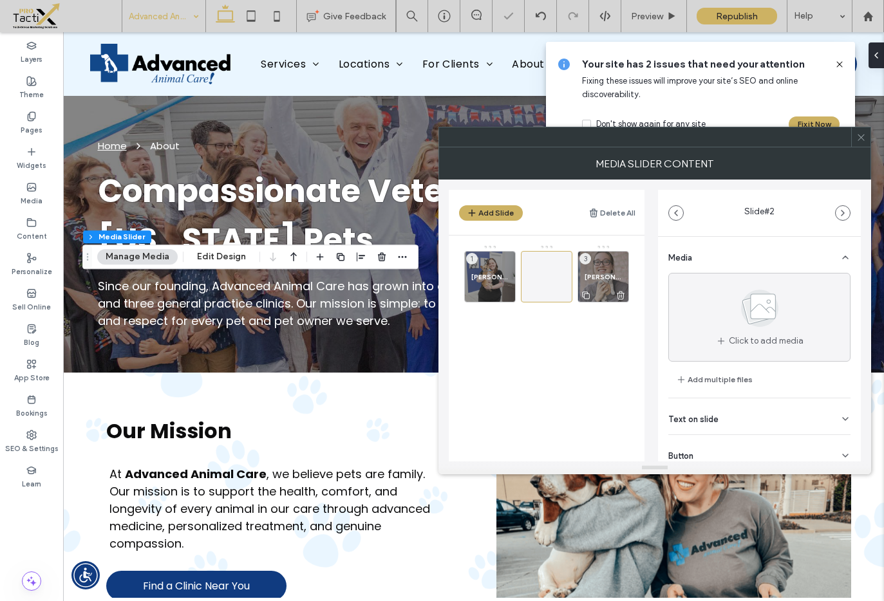
click at [621, 297] on icon at bounding box center [620, 296] width 10 height 12
click at [548, 270] on icon at bounding box center [546, 276] width 15 height 15
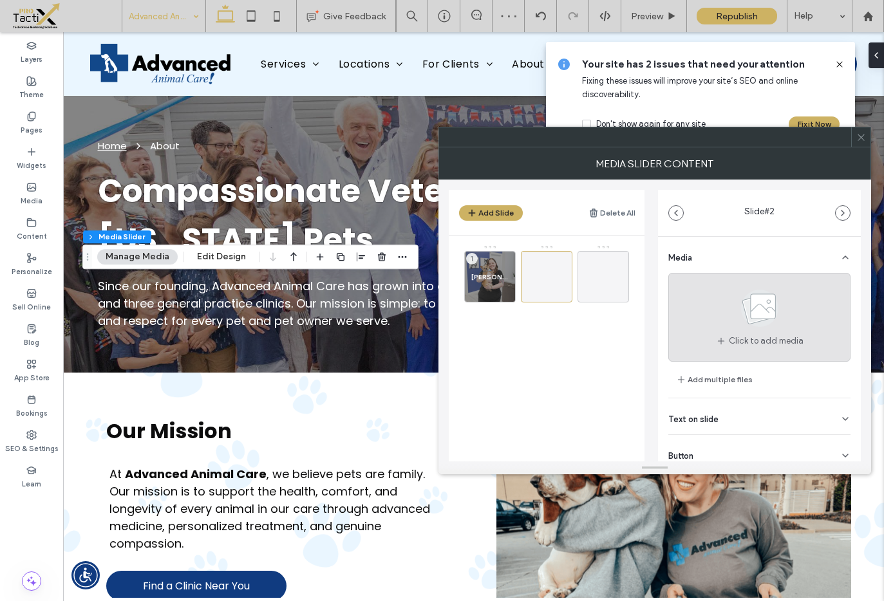
click at [704, 306] on div "Click to add media" at bounding box center [759, 317] width 182 height 89
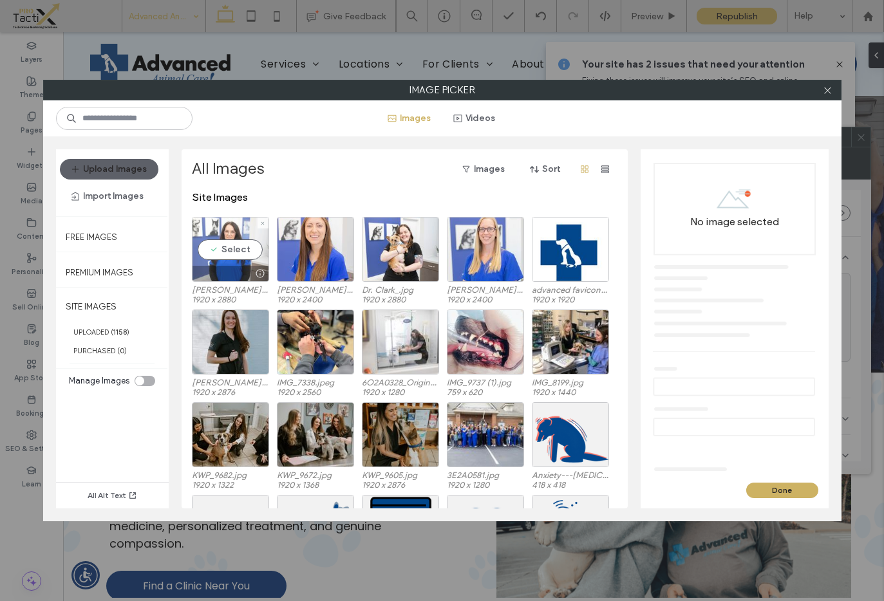
drag, startPoint x: 226, startPoint y: 250, endPoint x: 246, endPoint y: 257, distance: 21.2
click at [226, 250] on div "Select" at bounding box center [230, 249] width 77 height 65
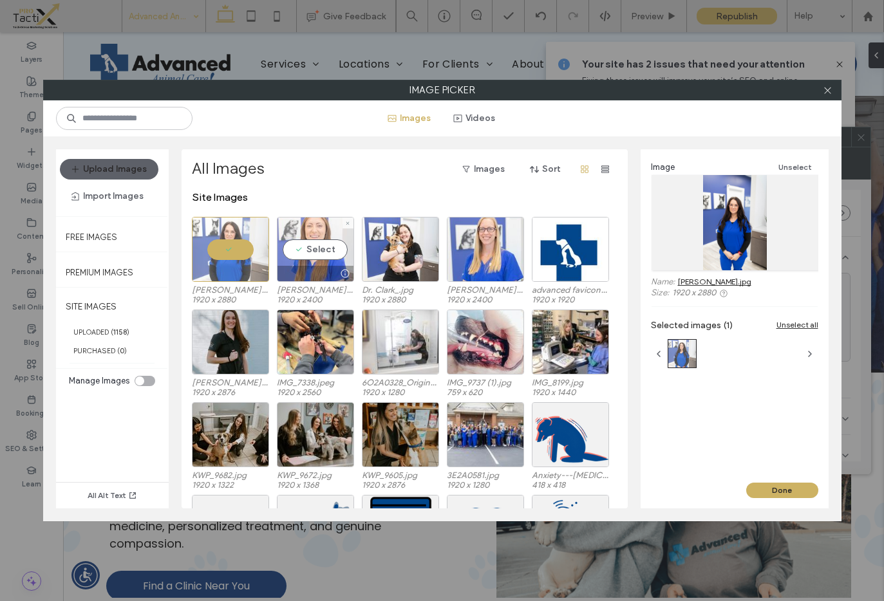
click at [317, 251] on div "Select" at bounding box center [315, 249] width 77 height 65
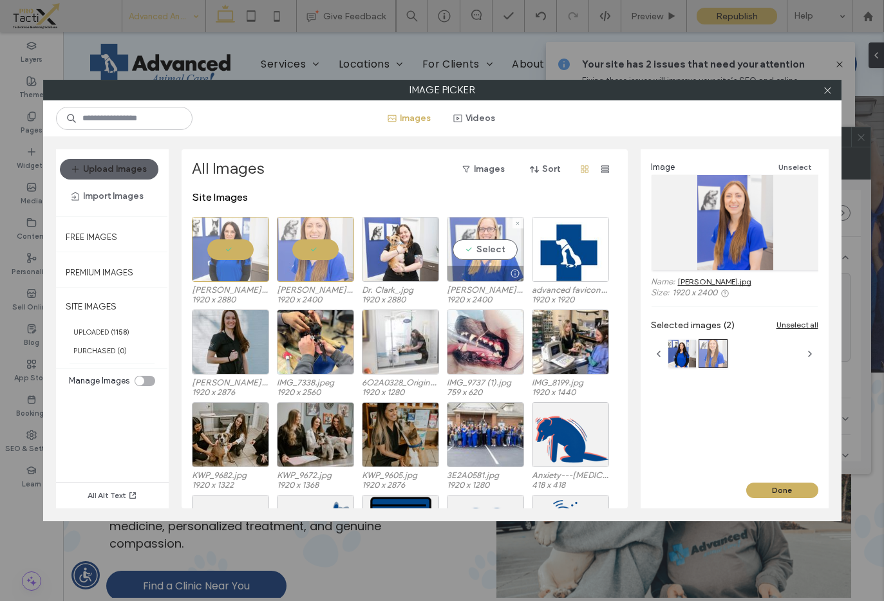
click at [496, 250] on div "Select" at bounding box center [485, 249] width 77 height 65
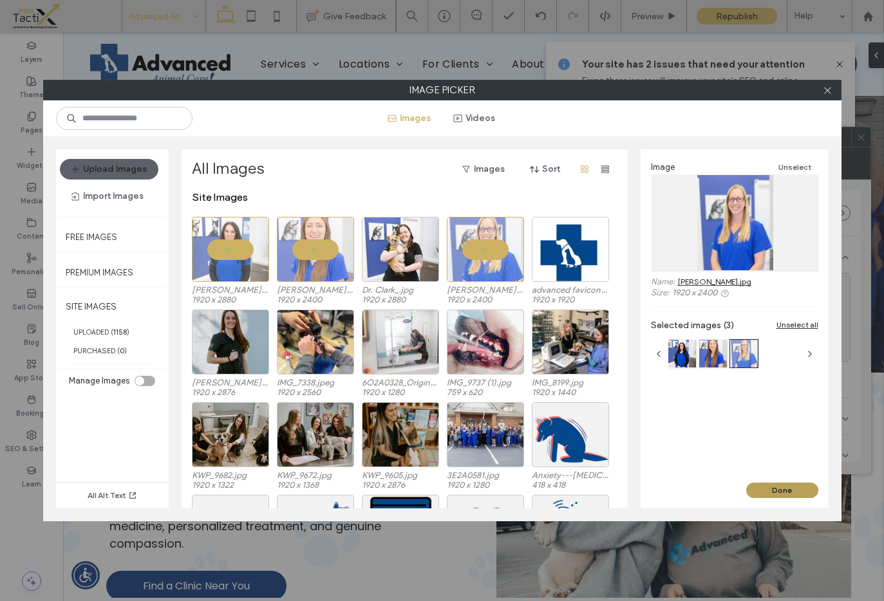
click at [776, 494] on button "Done" at bounding box center [782, 490] width 72 height 15
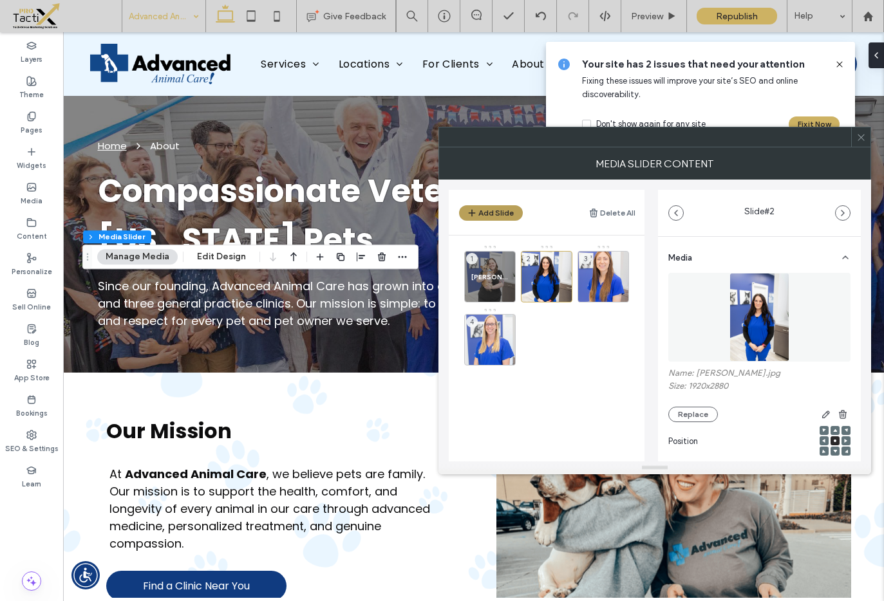
click at [501, 215] on button "Add Slide" at bounding box center [491, 212] width 64 height 15
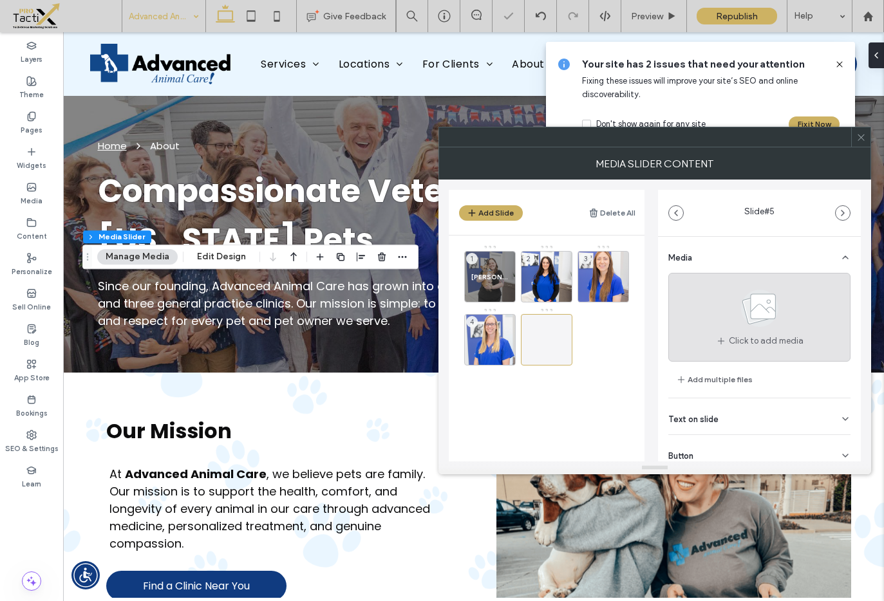
click at [720, 317] on div "Click to add media" at bounding box center [759, 317] width 182 height 89
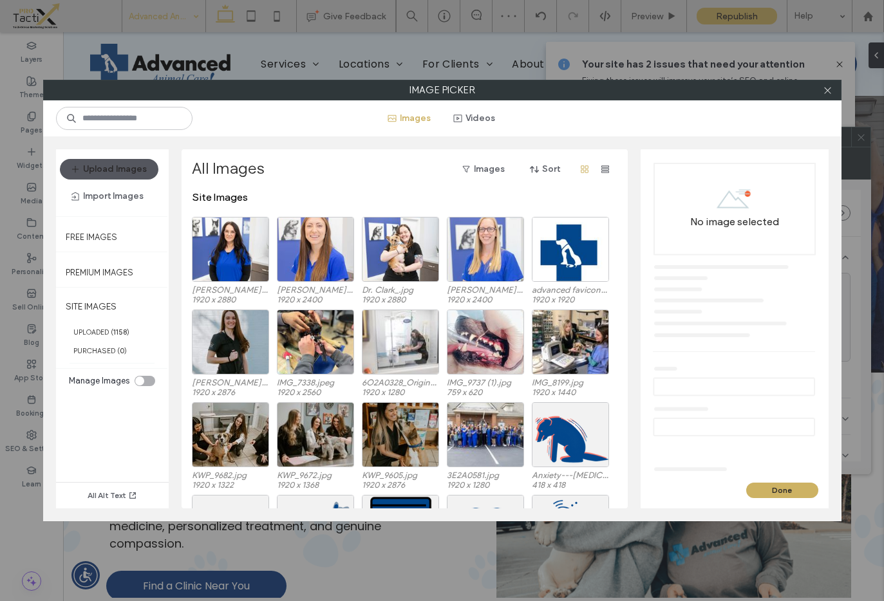
click at [117, 164] on button "Upload Images" at bounding box center [109, 169] width 99 height 21
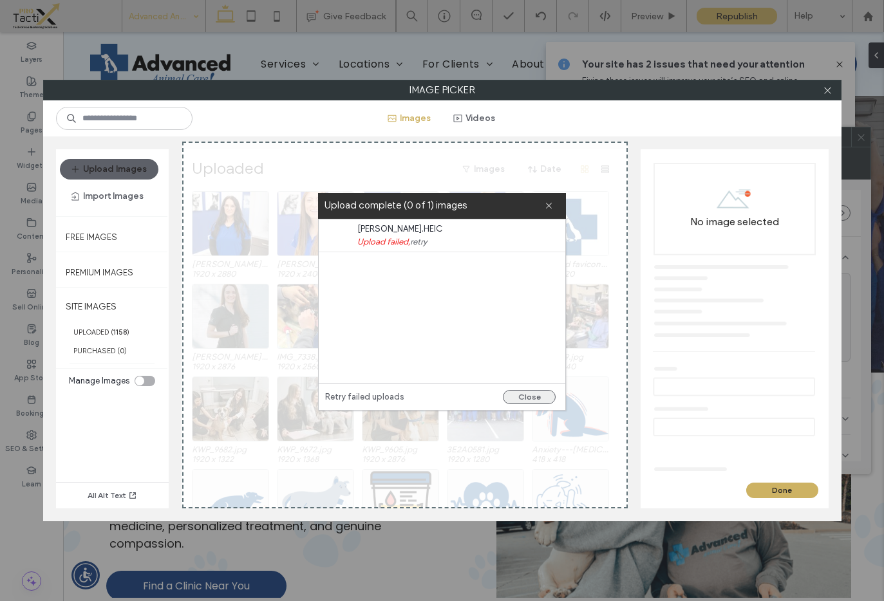
click at [524, 401] on button "Close" at bounding box center [529, 397] width 53 height 14
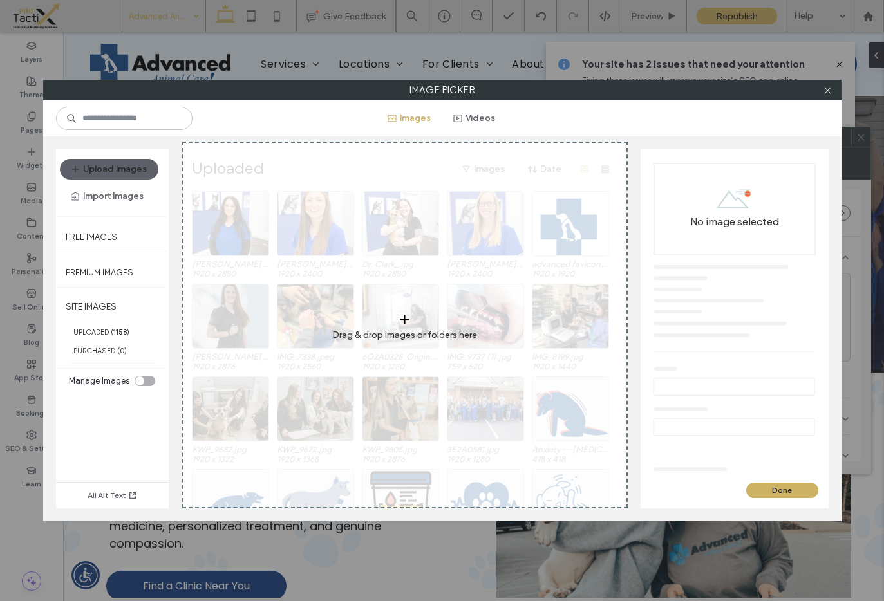
click at [408, 326] on span at bounding box center [405, 319] width 10 height 19
click at [403, 319] on use at bounding box center [405, 320] width 10 height 10
drag, startPoint x: 379, startPoint y: 167, endPoint x: 458, endPoint y: 167, distance: 79.8
click at [379, 167] on div "Drag & drop images or folders here" at bounding box center [405, 325] width 446 height 367
click at [784, 490] on div "Drag & drop images or folders here" at bounding box center [442, 310] width 798 height 421
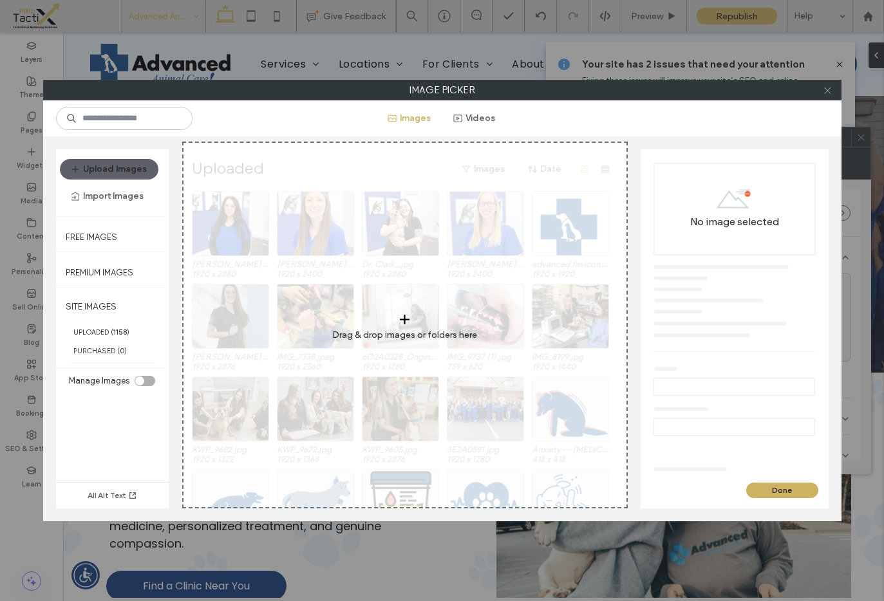
click at [831, 93] on icon at bounding box center [828, 91] width 10 height 10
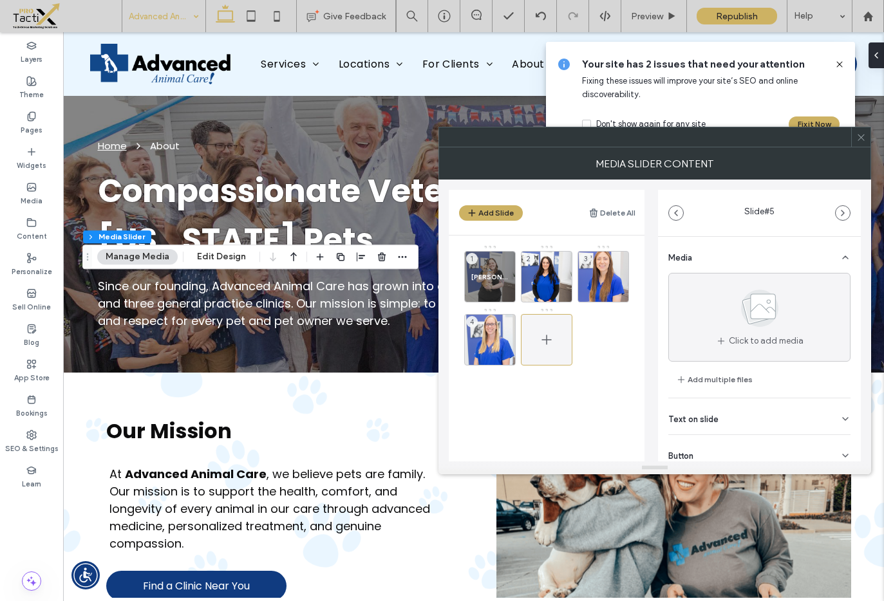
click at [554, 335] on icon at bounding box center [546, 339] width 15 height 15
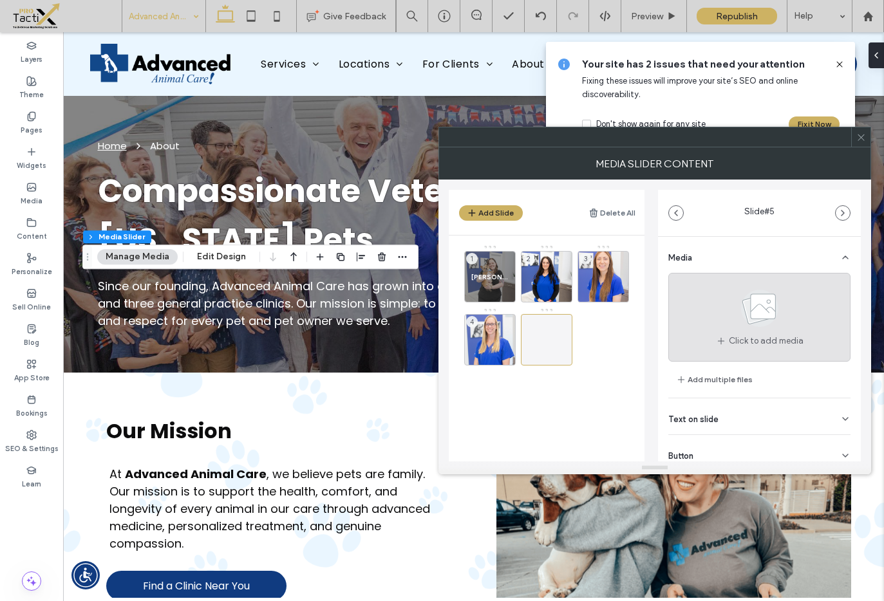
click at [728, 318] on icon at bounding box center [760, 308] width 64 height 42
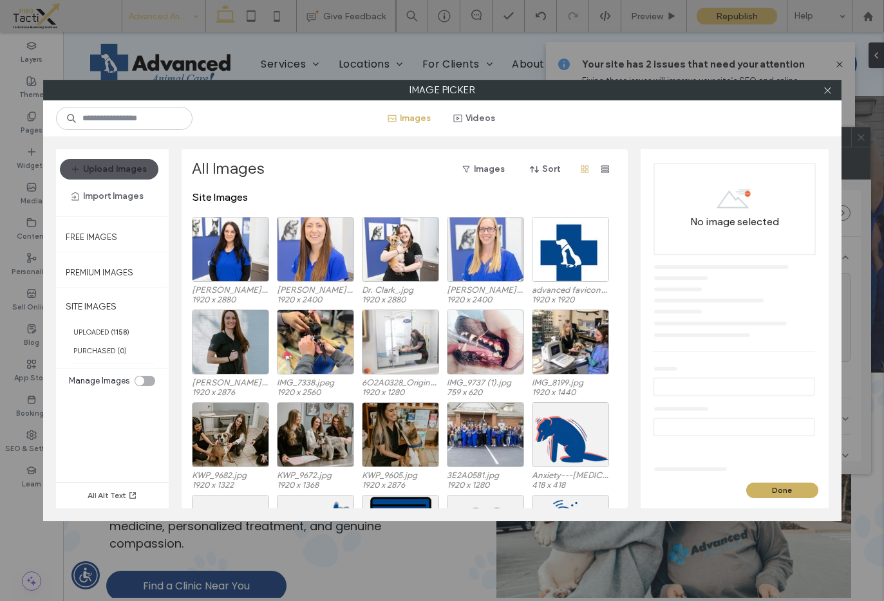
click at [100, 165] on button "Upload Images" at bounding box center [109, 169] width 99 height 21
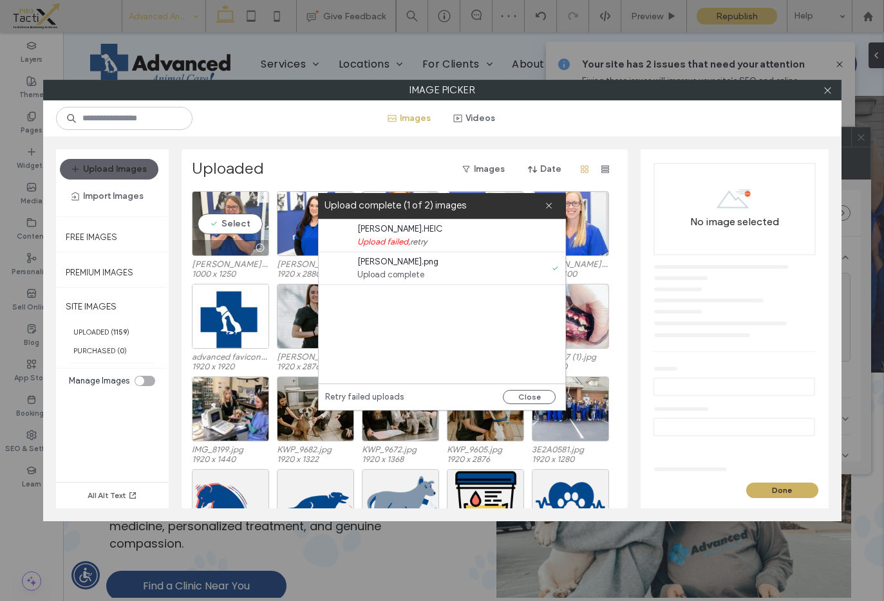
click at [228, 223] on div "Select" at bounding box center [230, 223] width 77 height 65
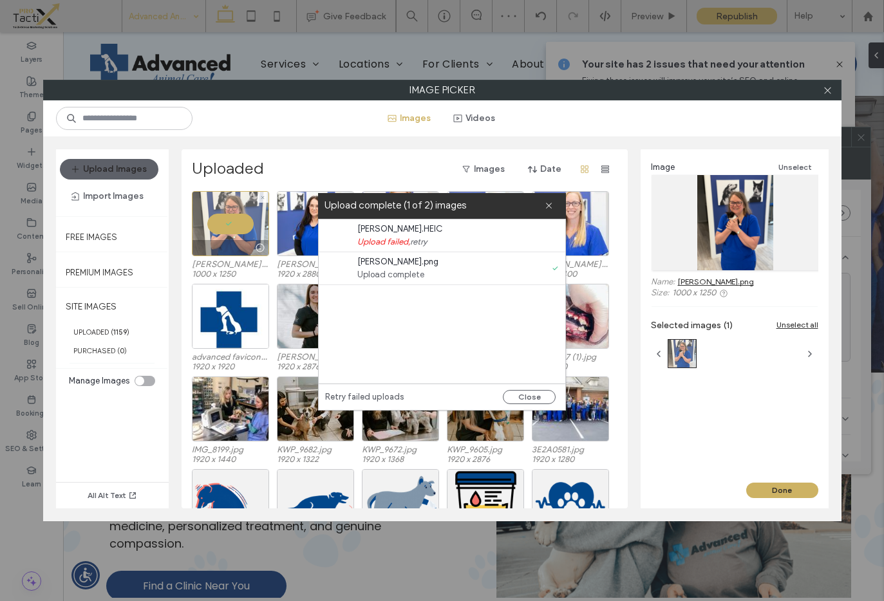
click at [228, 223] on div at bounding box center [230, 223] width 77 height 65
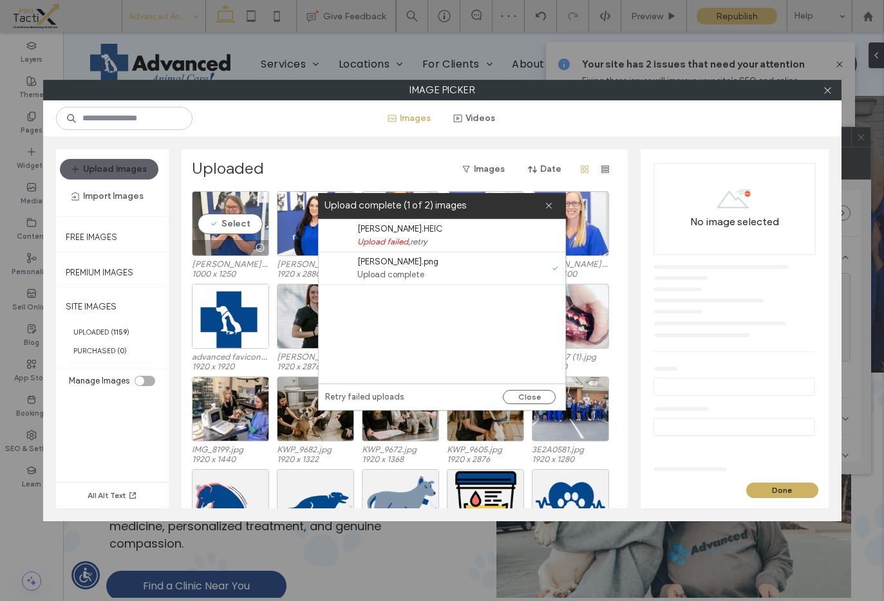
click at [234, 224] on div "Select" at bounding box center [230, 223] width 77 height 65
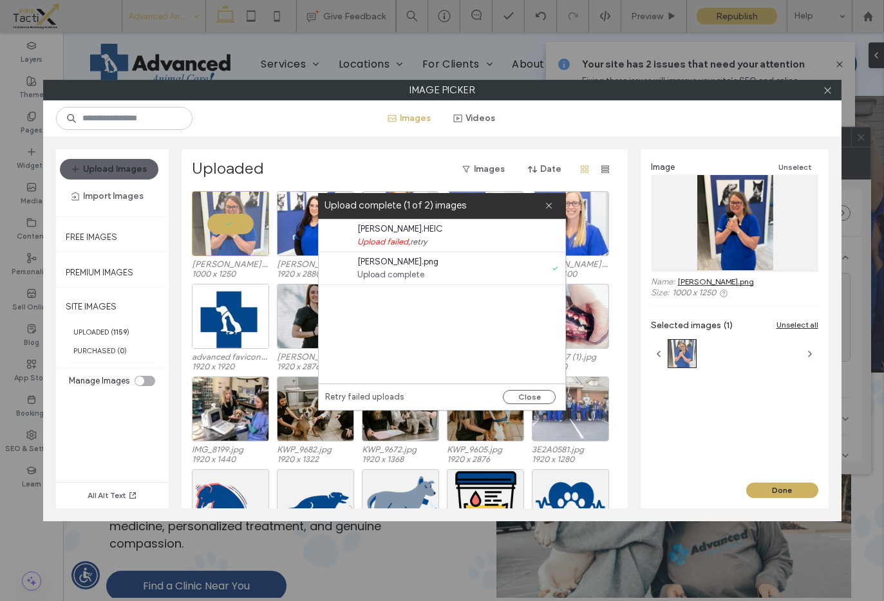
drag, startPoint x: 527, startPoint y: 398, endPoint x: 577, endPoint y: 413, distance: 51.7
click at [527, 398] on button "Close" at bounding box center [529, 397] width 53 height 14
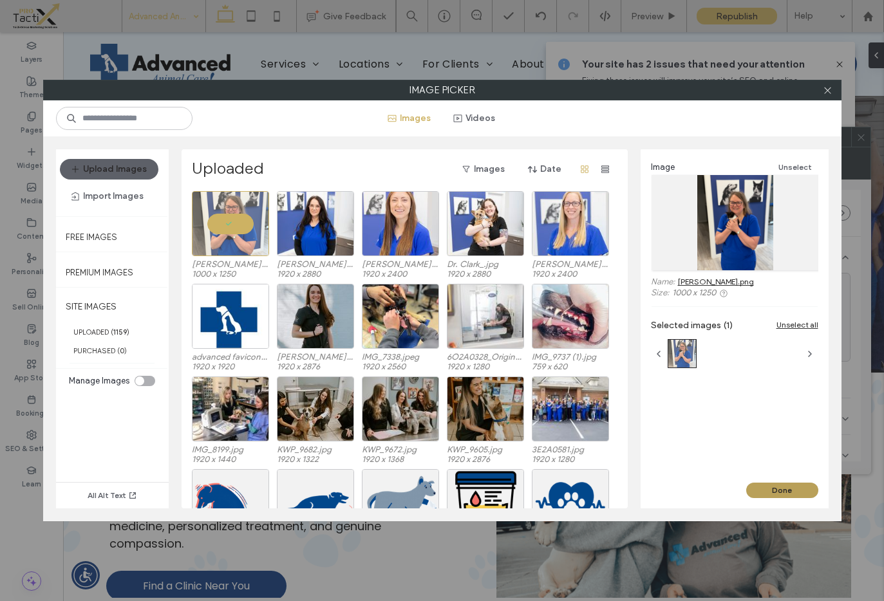
click at [769, 487] on button "Done" at bounding box center [782, 490] width 72 height 15
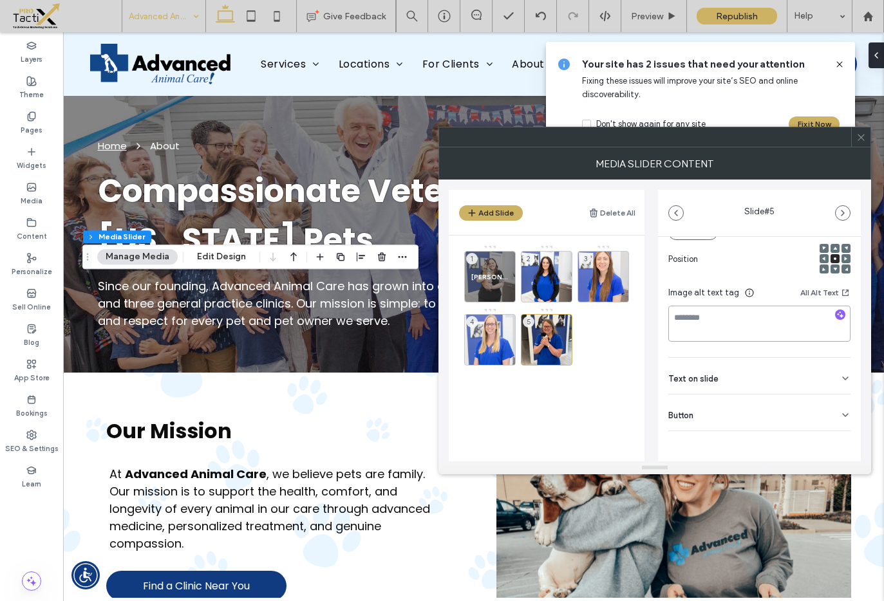
click at [709, 317] on textarea at bounding box center [759, 324] width 182 height 36
type textarea "*****"
click at [711, 379] on span "Text on slide" at bounding box center [693, 381] width 50 height 8
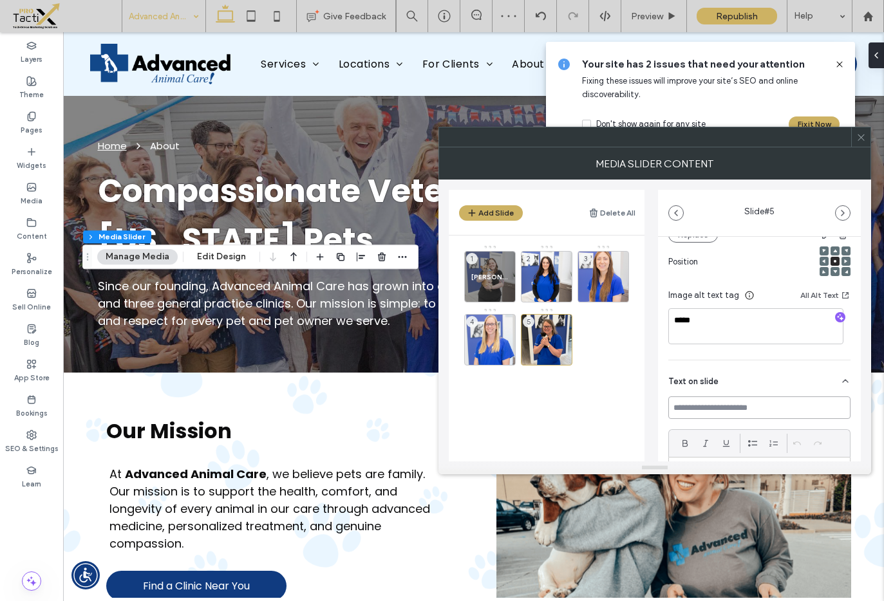
click at [704, 413] on input at bounding box center [759, 408] width 182 height 23
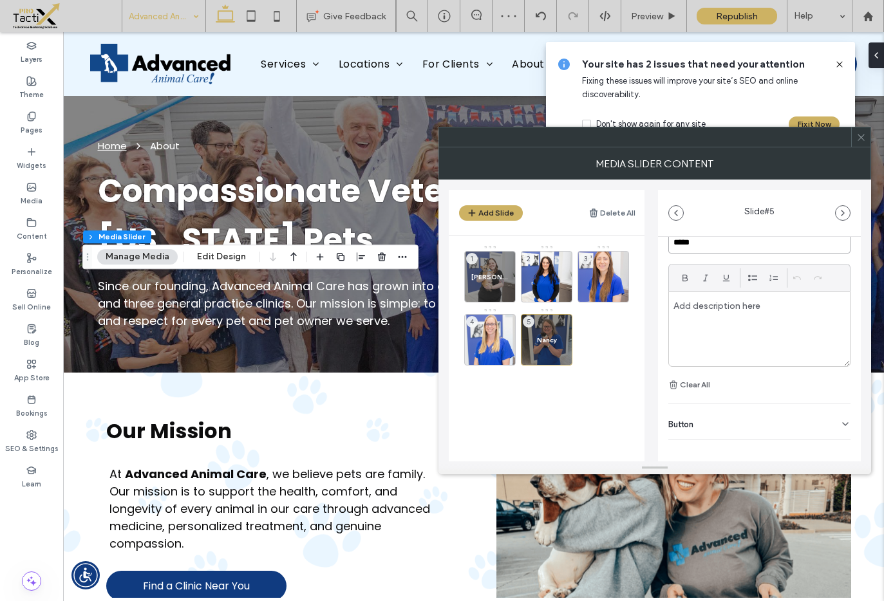
scroll to position [354, 0]
type input "*****"
click at [843, 412] on icon at bounding box center [845, 415] width 10 height 10
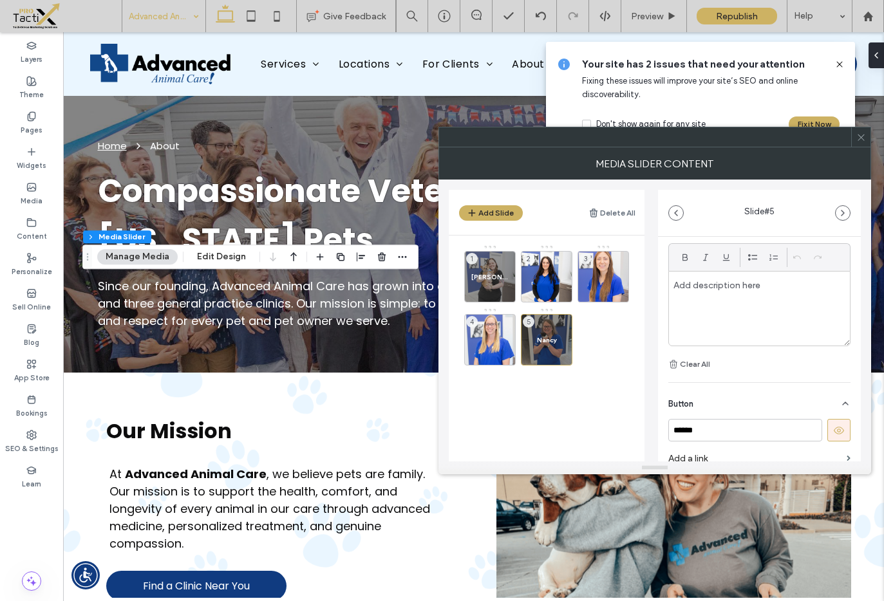
scroll to position [369, 0]
click at [836, 431] on icon at bounding box center [839, 428] width 12 height 12
click at [543, 268] on div "2" at bounding box center [547, 277] width 52 height 52
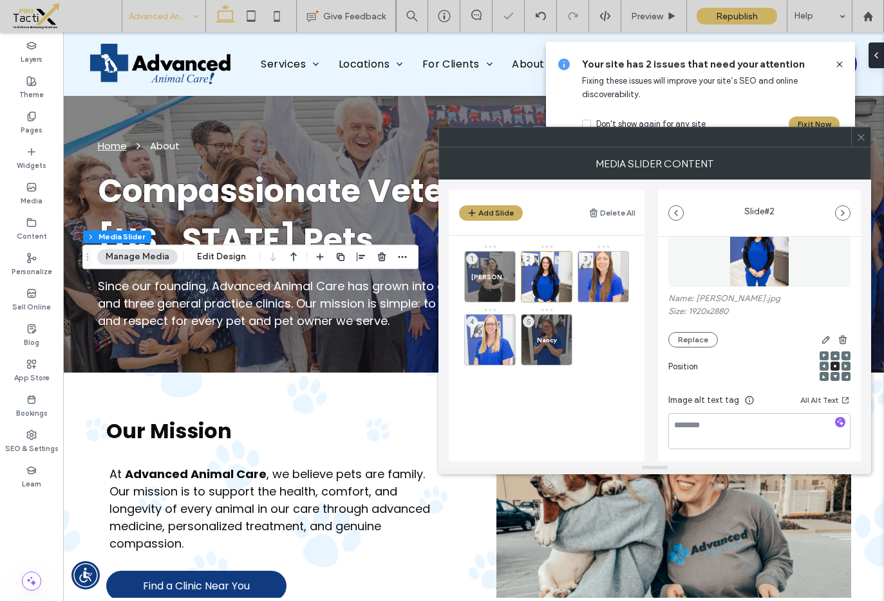
scroll to position [99, 0]
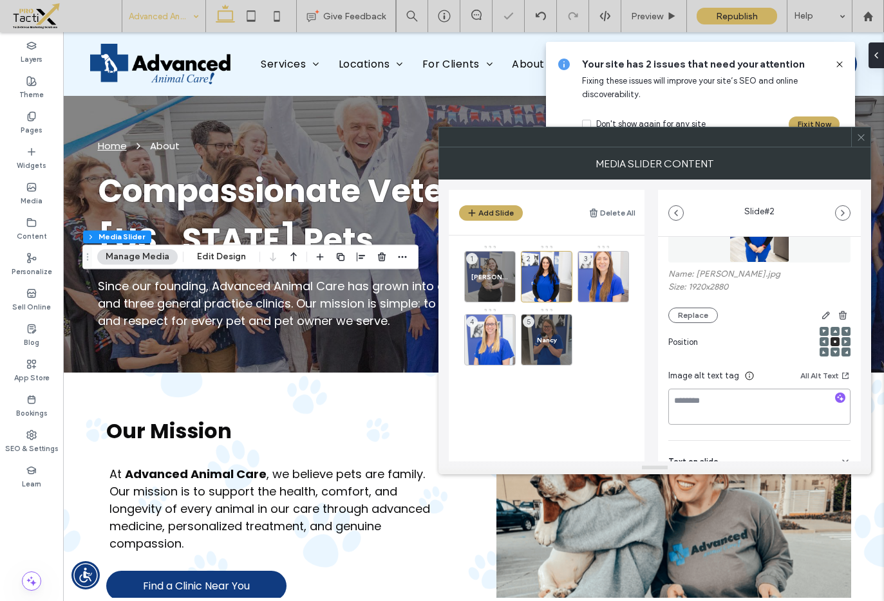
click at [726, 407] on textarea at bounding box center [759, 407] width 182 height 36
click at [670, 402] on textarea "******" at bounding box center [755, 407] width 175 height 36
click at [679, 401] on textarea "******" at bounding box center [755, 407] width 175 height 36
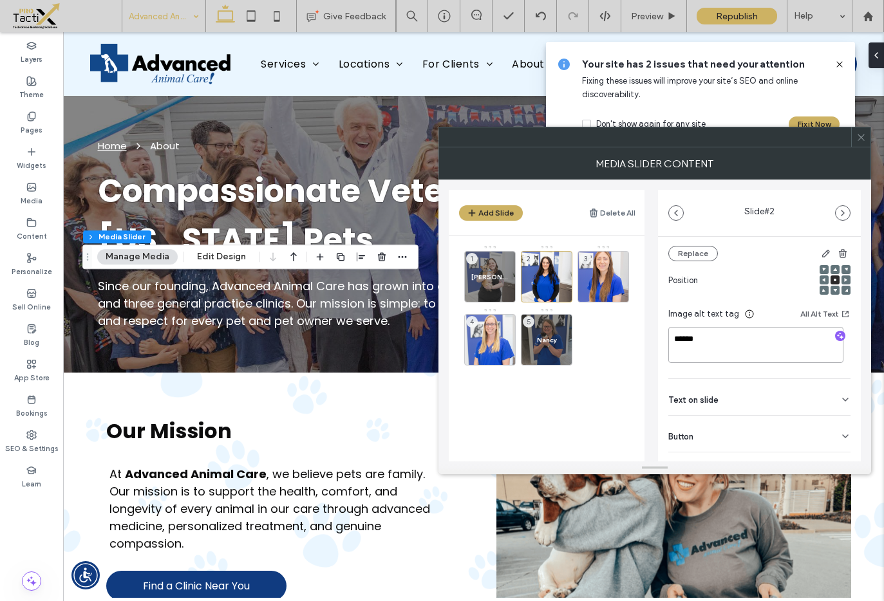
scroll to position [182, 0]
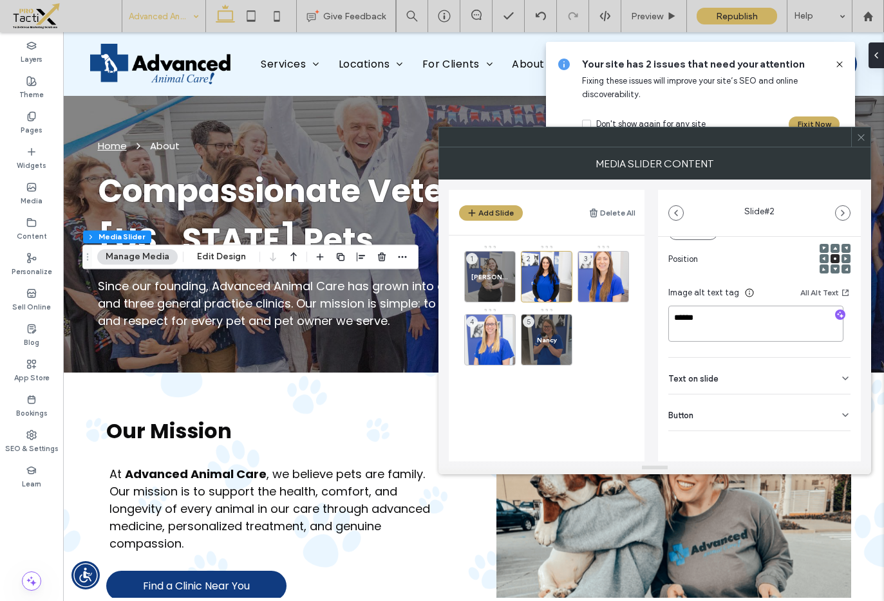
type textarea "******"
click at [705, 383] on span "Text on slide" at bounding box center [693, 379] width 50 height 8
click at [700, 405] on input at bounding box center [759, 405] width 182 height 23
paste input "******"
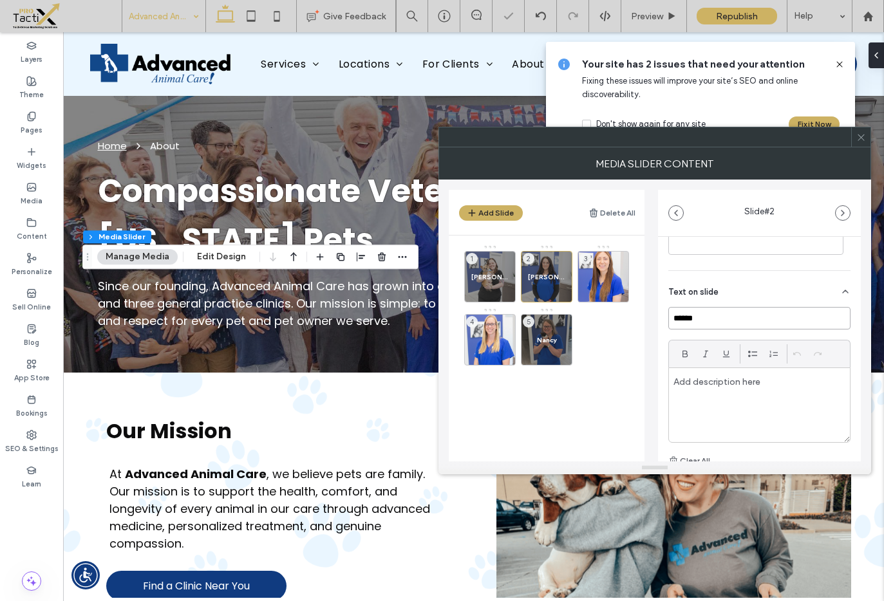
scroll to position [354, 0]
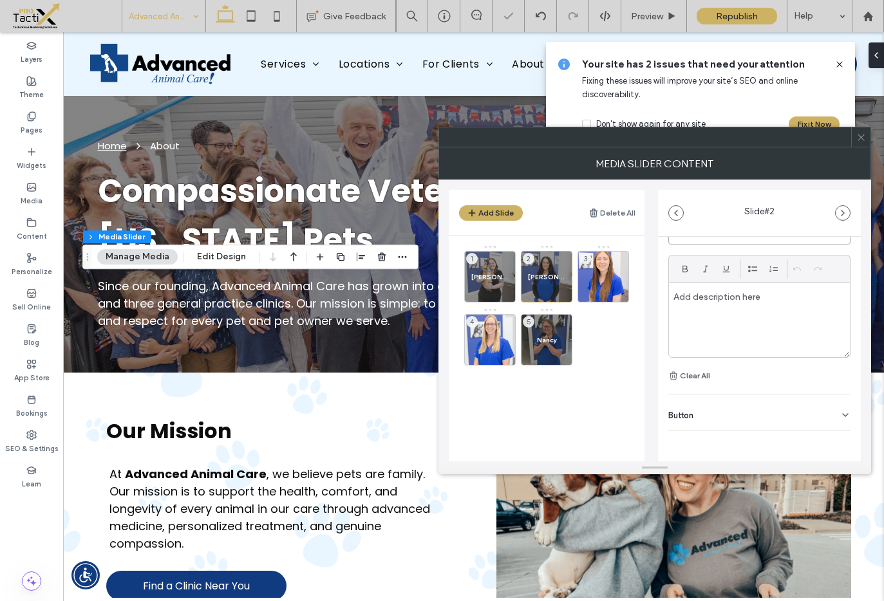
type input "******"
click at [845, 418] on div "Media Name: Meghan.jpg Size: 1920x2880 Replace Position Image alt text tag All …" at bounding box center [759, 196] width 203 height 626
click at [843, 415] on use at bounding box center [845, 415] width 5 height 3
click at [831, 434] on button at bounding box center [838, 442] width 23 height 23
click at [494, 336] on div "4" at bounding box center [490, 340] width 52 height 52
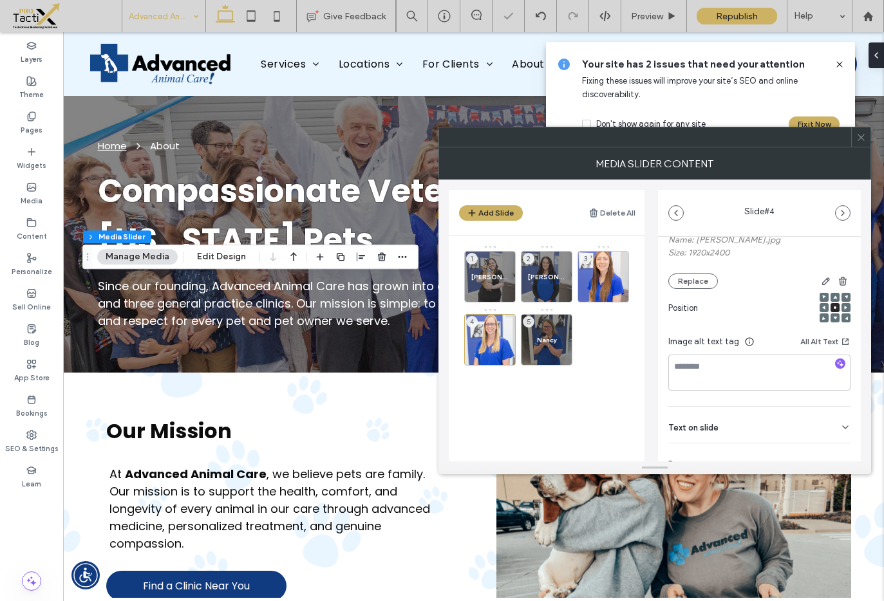
scroll to position [182, 0]
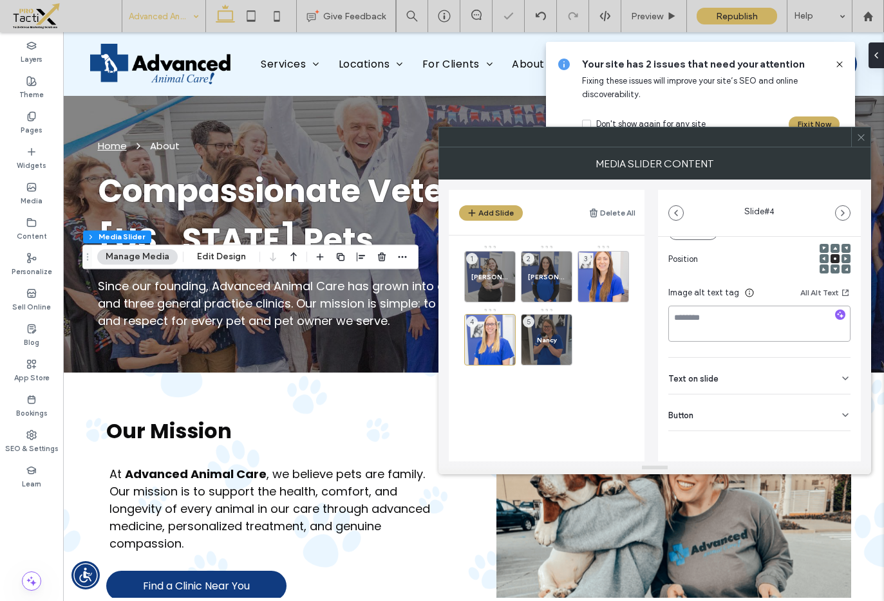
click at [736, 317] on textarea at bounding box center [759, 324] width 182 height 36
type textarea "*"
type textarea "***"
click at [703, 382] on span "Text on slide" at bounding box center [693, 379] width 50 height 8
click at [705, 415] on input at bounding box center [759, 405] width 182 height 23
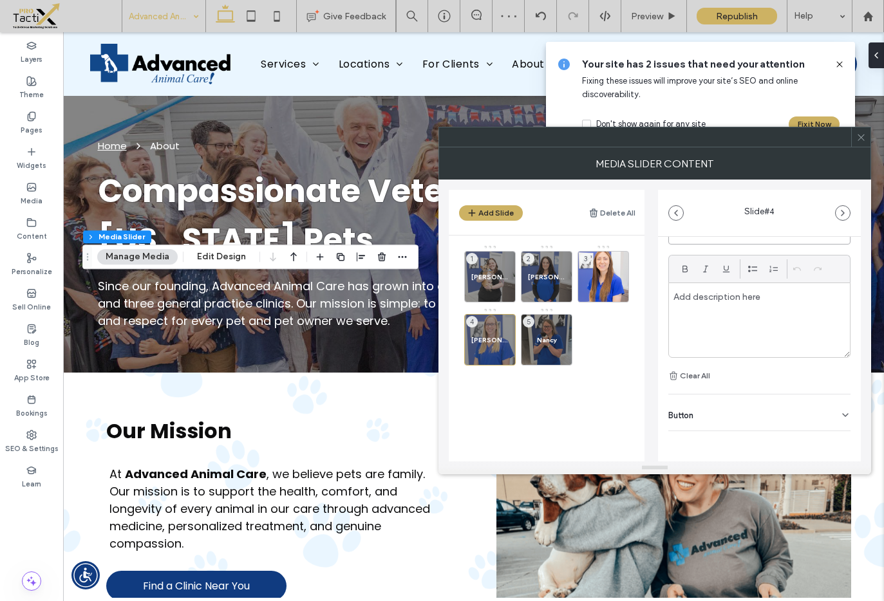
type input "***"
click at [843, 415] on use at bounding box center [845, 415] width 5 height 3
click at [835, 442] on icon at bounding box center [839, 443] width 12 height 12
click at [617, 280] on div "3" at bounding box center [604, 277] width 52 height 52
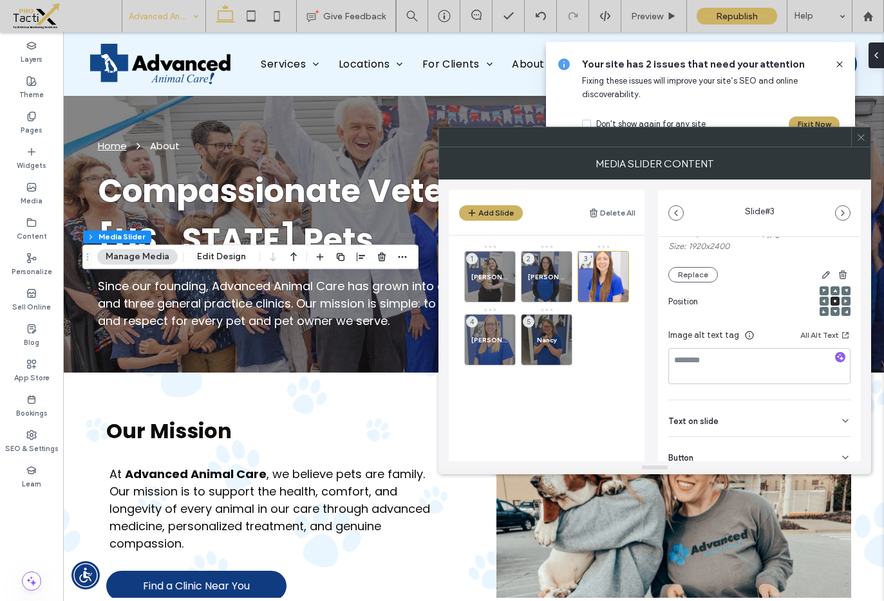
scroll to position [182, 0]
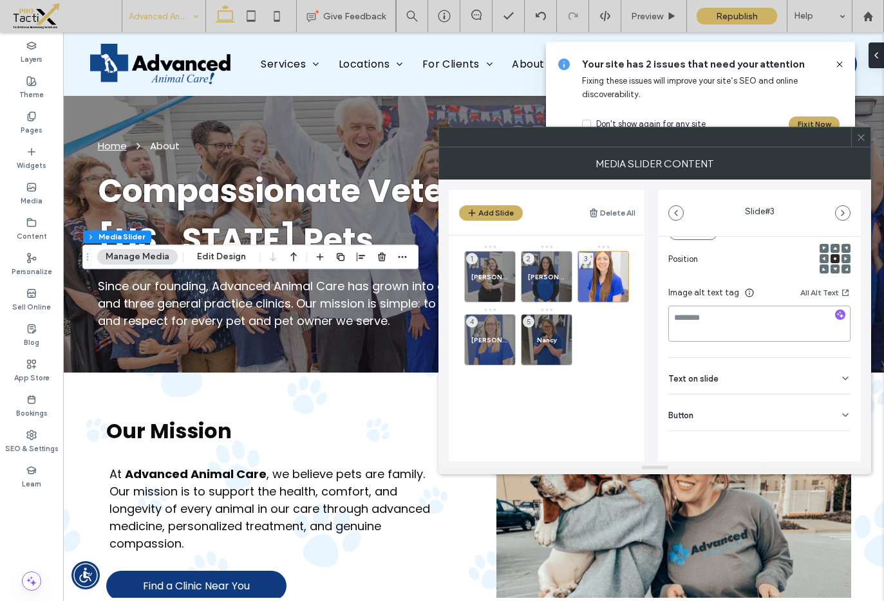
click at [679, 316] on textarea at bounding box center [759, 324] width 182 height 36
type textarea "****"
click at [696, 384] on div "Text on slide" at bounding box center [759, 376] width 182 height 36
click at [689, 399] on input at bounding box center [759, 405] width 182 height 23
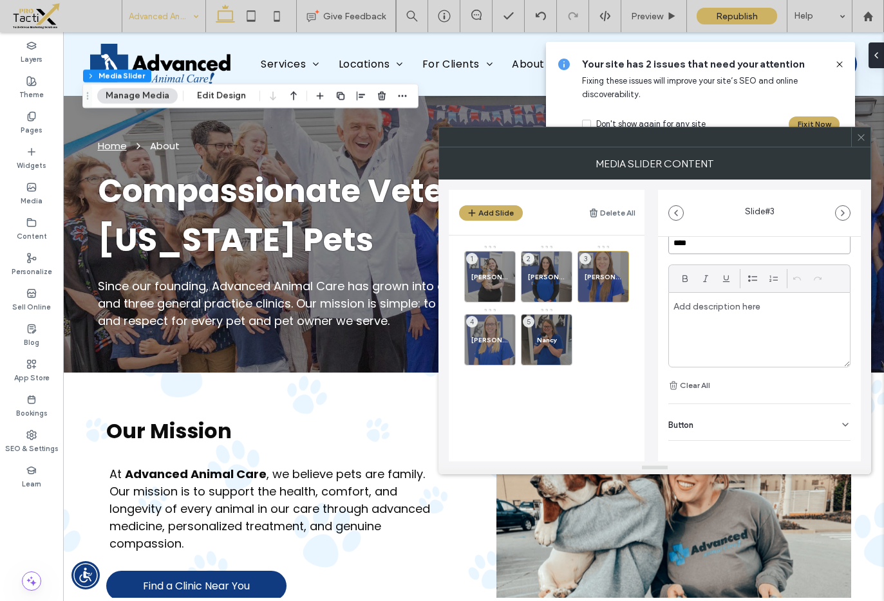
scroll to position [354, 0]
type input "****"
click at [847, 417] on div "Media Name: Lori.jpg Size: 1920x2400 Replace Position Image alt text tag All Al…" at bounding box center [759, 196] width 203 height 626
click at [840, 417] on icon at bounding box center [845, 415] width 10 height 10
click at [833, 437] on icon at bounding box center [839, 443] width 12 height 12
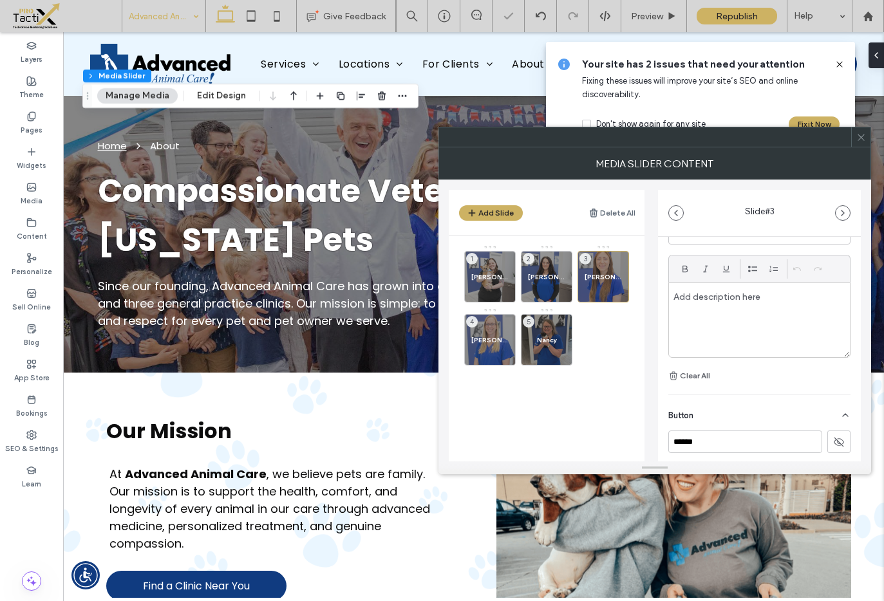
drag, startPoint x: 865, startPoint y: 138, endPoint x: 856, endPoint y: 133, distance: 10.1
click at [863, 138] on icon at bounding box center [861, 138] width 10 height 10
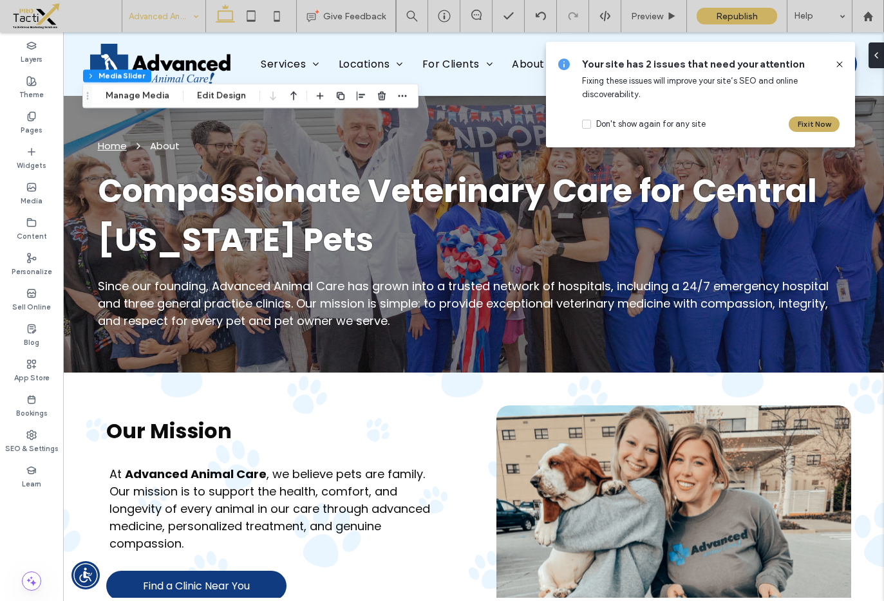
click at [838, 61] on icon at bounding box center [839, 64] width 10 height 10
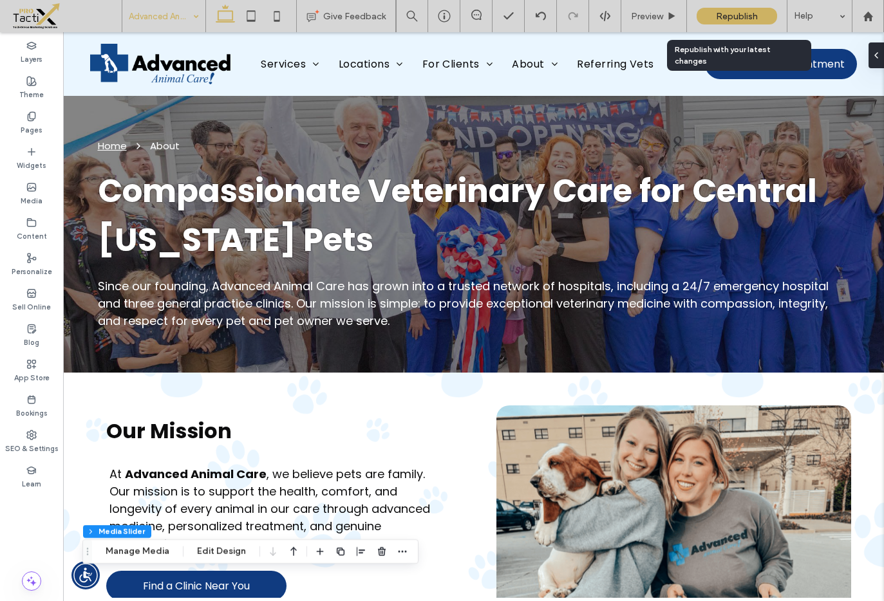
click at [720, 19] on span "Republish" at bounding box center [737, 16] width 42 height 11
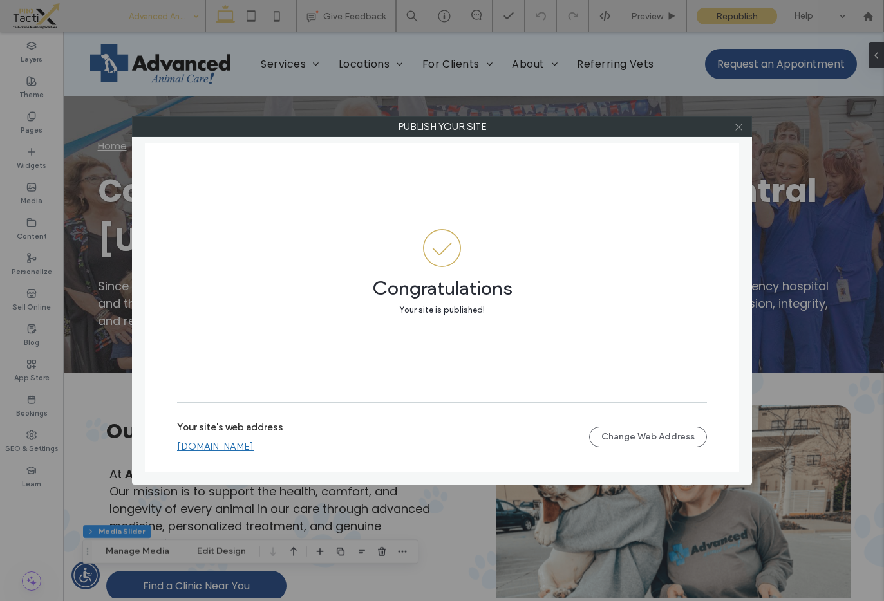
click at [738, 129] on icon at bounding box center [739, 127] width 10 height 10
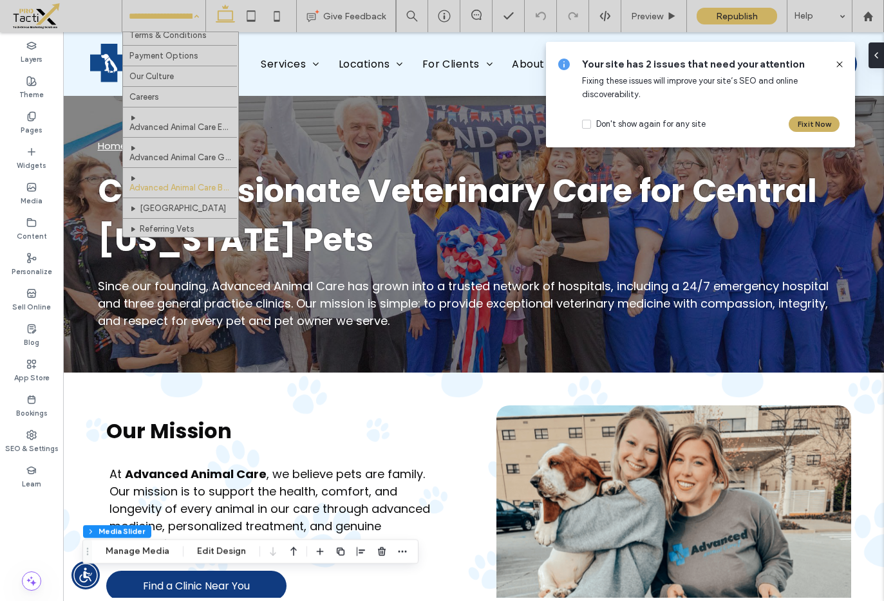
scroll to position [212, 0]
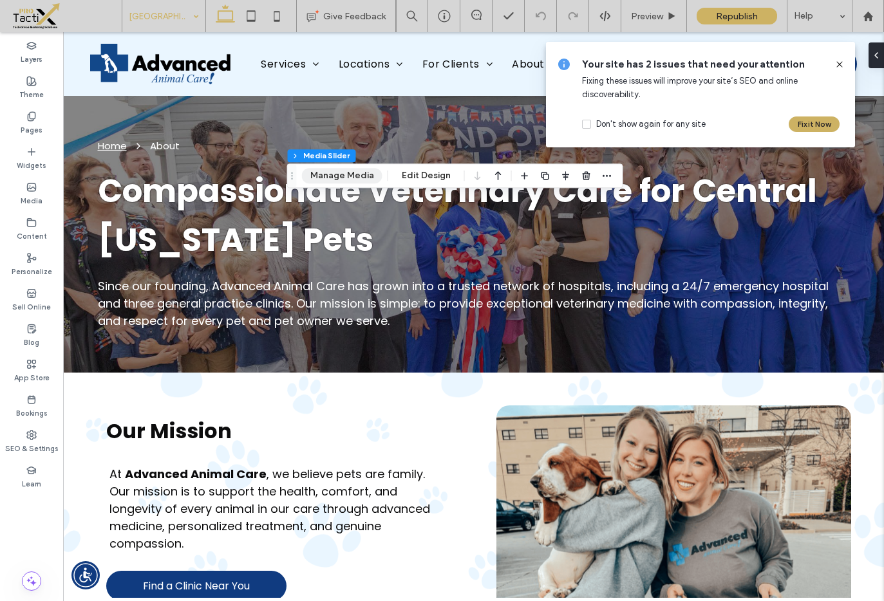
click at [328, 175] on button "Manage Media" at bounding box center [342, 175] width 80 height 15
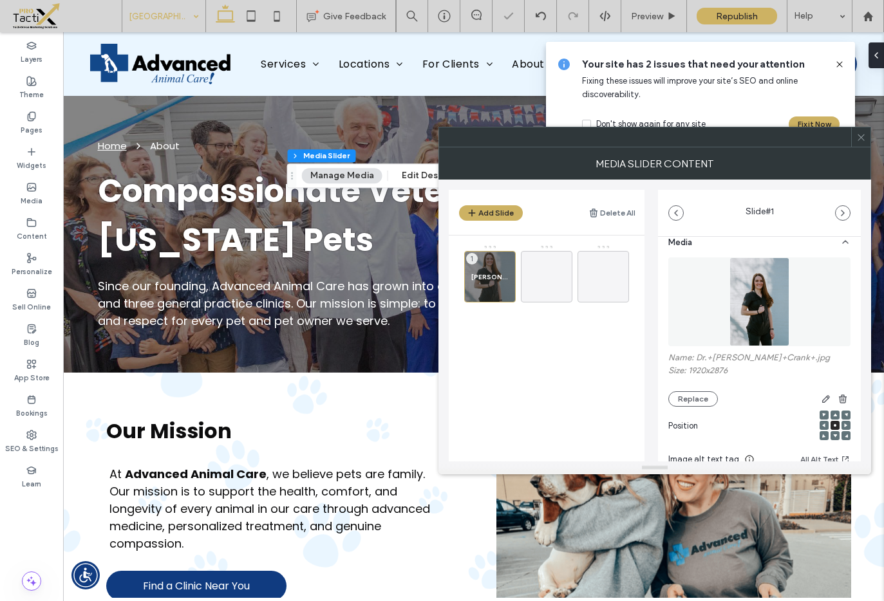
scroll to position [19, 0]
click at [550, 277] on icon at bounding box center [546, 276] width 15 height 15
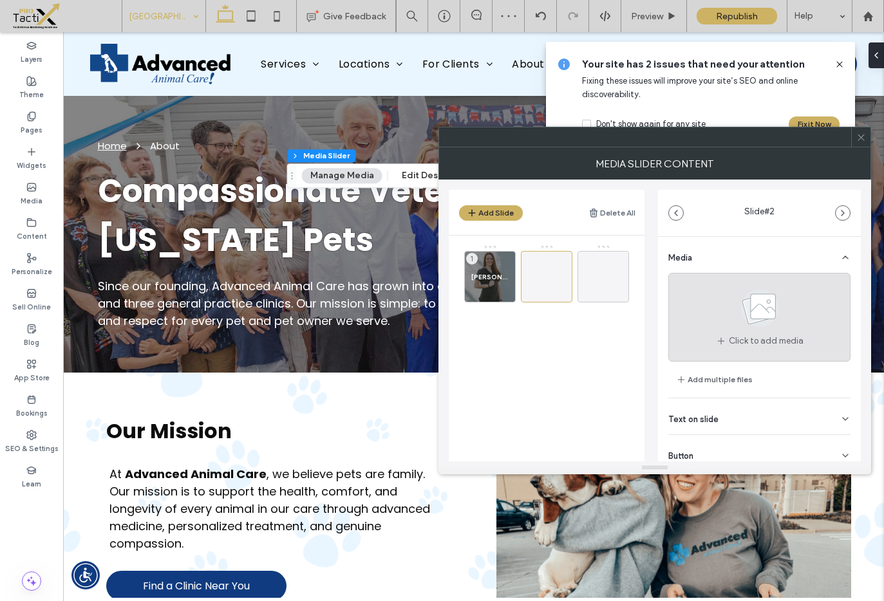
click at [763, 310] on use at bounding box center [759, 308] width 37 height 37
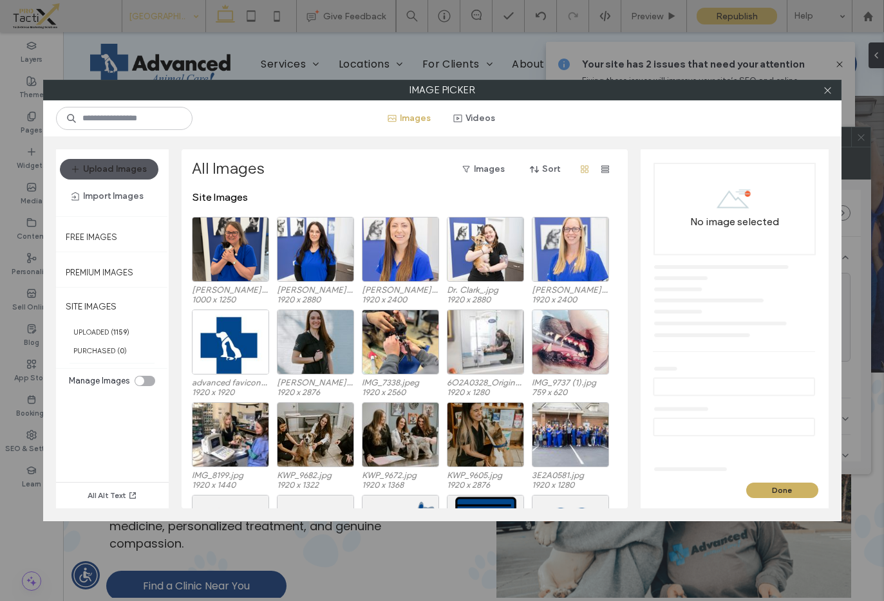
click at [99, 174] on button "Upload Images" at bounding box center [109, 169] width 99 height 21
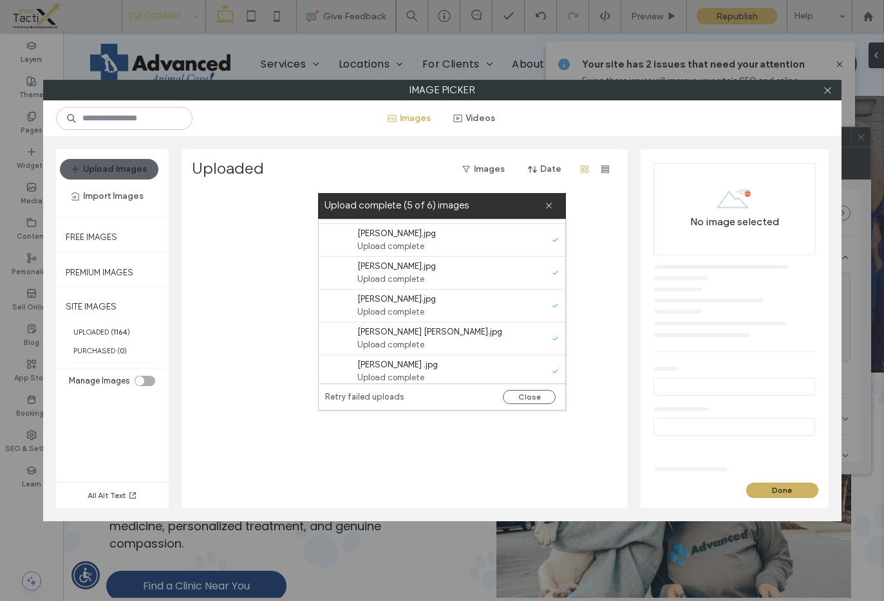
scroll to position [33, 0]
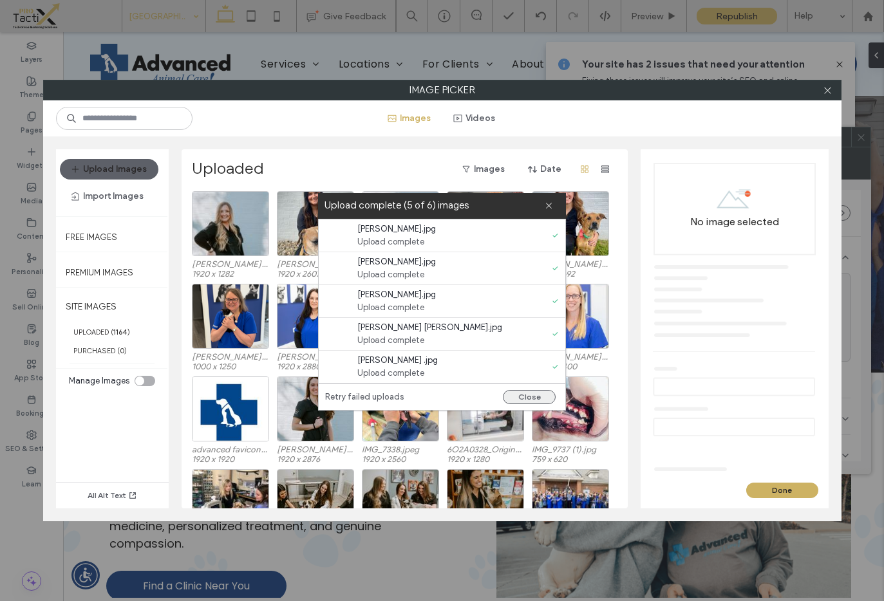
click at [525, 401] on button "Close" at bounding box center [529, 397] width 53 height 14
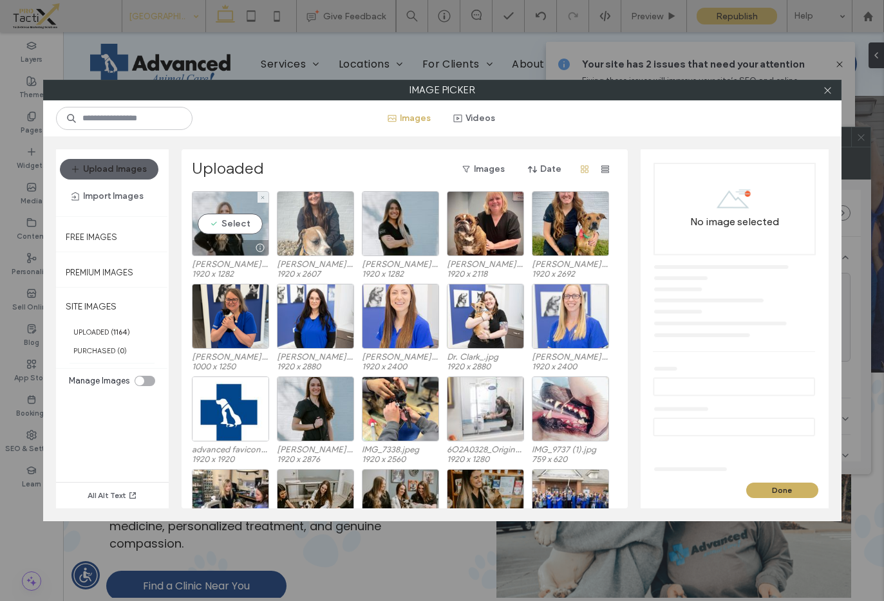
drag, startPoint x: 243, startPoint y: 225, endPoint x: 288, endPoint y: 222, distance: 45.2
click at [243, 225] on div "Select" at bounding box center [230, 223] width 77 height 65
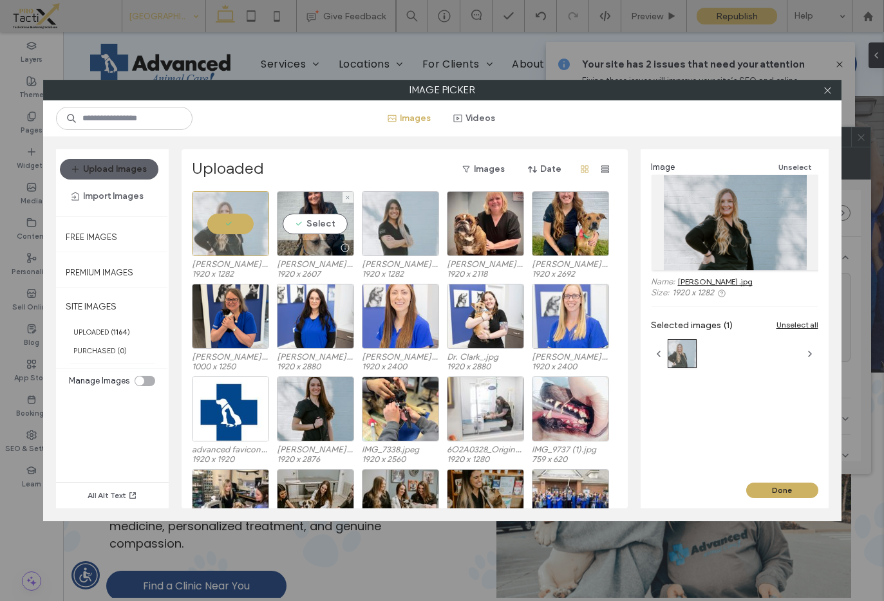
drag, startPoint x: 310, startPoint y: 220, endPoint x: 375, endPoint y: 229, distance: 65.6
click at [310, 220] on div "Select" at bounding box center [315, 223] width 77 height 65
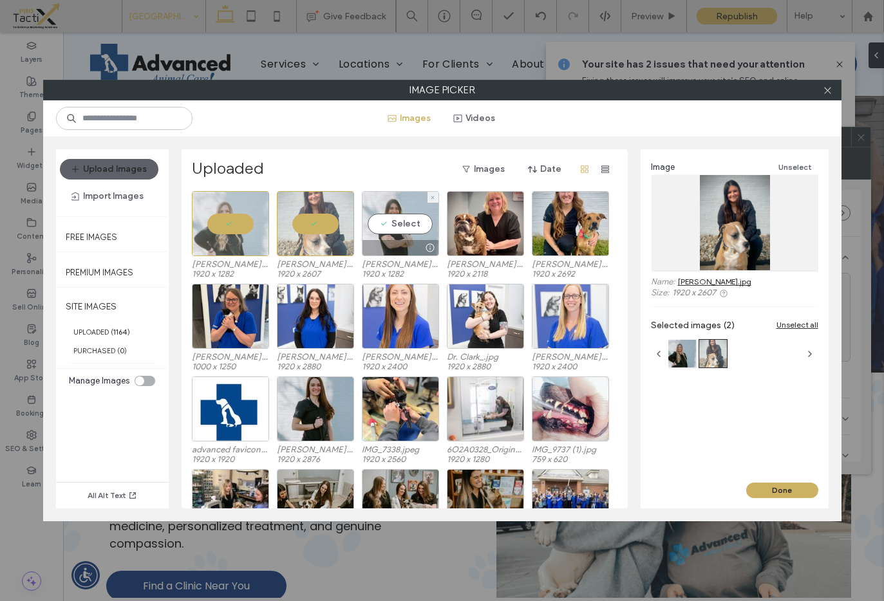
click at [400, 227] on div "Select" at bounding box center [400, 223] width 77 height 65
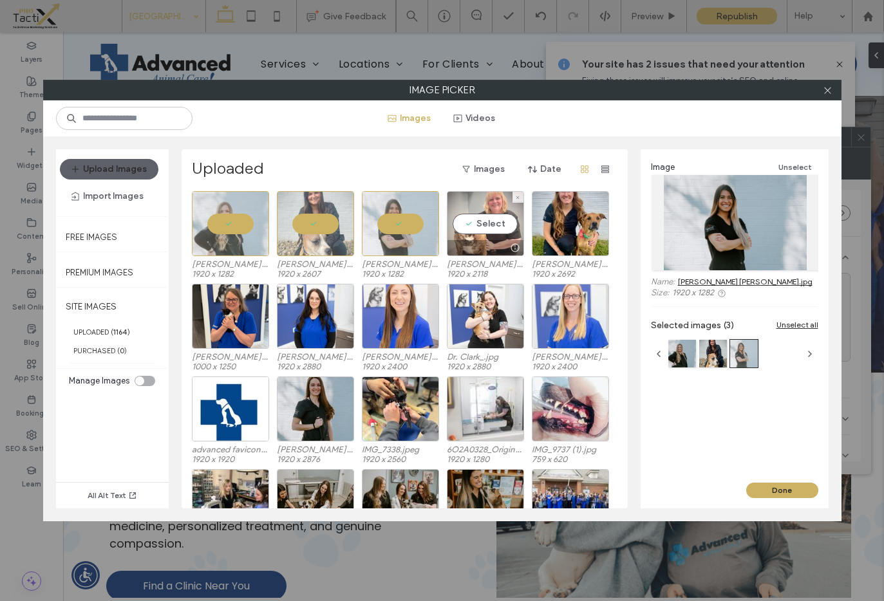
click at [484, 221] on div "Select" at bounding box center [485, 223] width 77 height 65
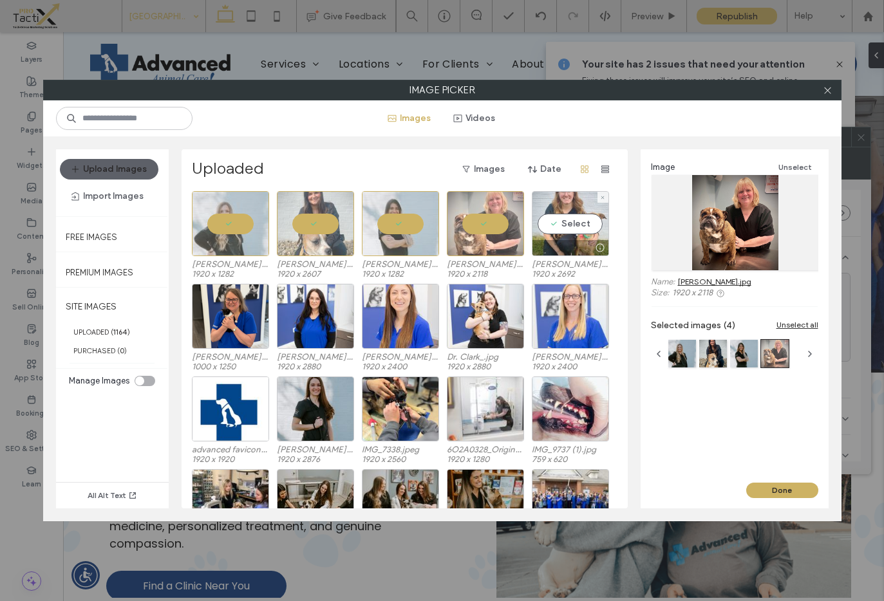
click at [554, 221] on div "Select" at bounding box center [570, 223] width 77 height 65
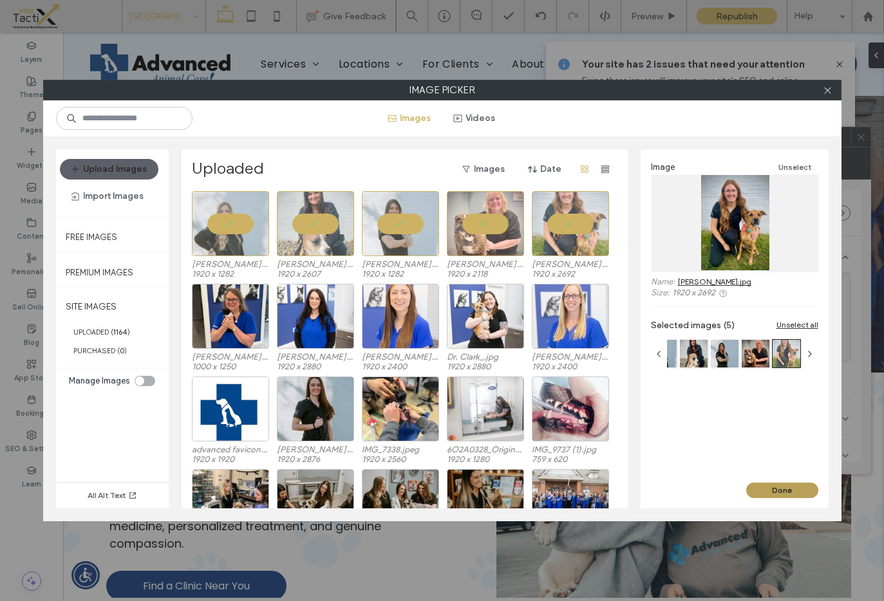
click at [789, 489] on button "Done" at bounding box center [782, 490] width 72 height 15
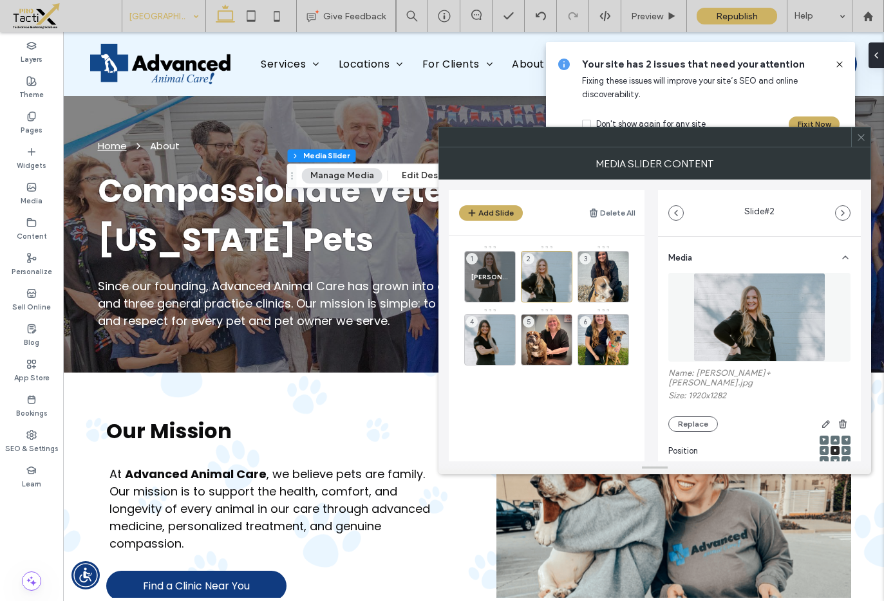
click at [865, 138] on icon at bounding box center [861, 138] width 10 height 10
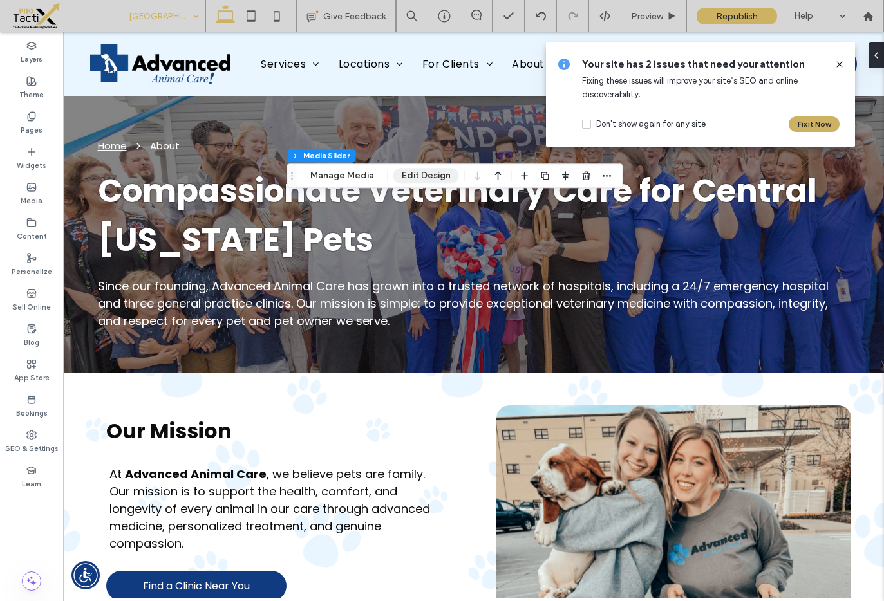
click at [409, 171] on button "Edit Design" at bounding box center [426, 175] width 66 height 15
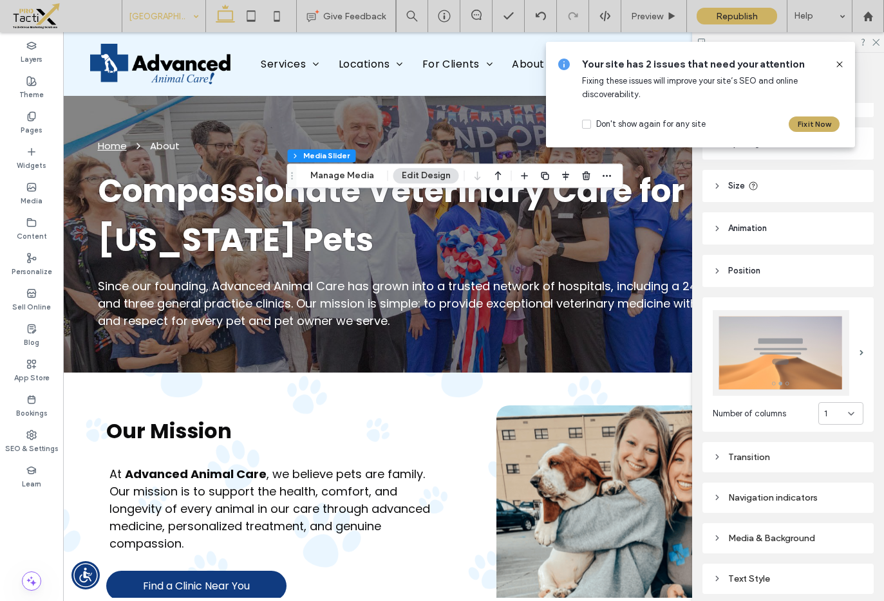
scroll to position [21, 0]
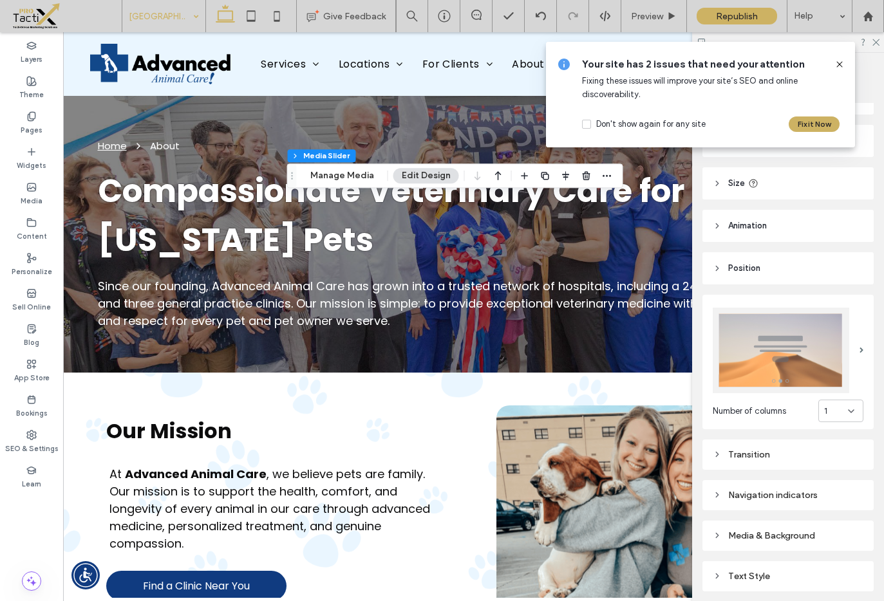
click at [824, 405] on span "1" at bounding box center [825, 411] width 3 height 13
click at [818, 474] on span "3" at bounding box center [819, 474] width 5 height 13
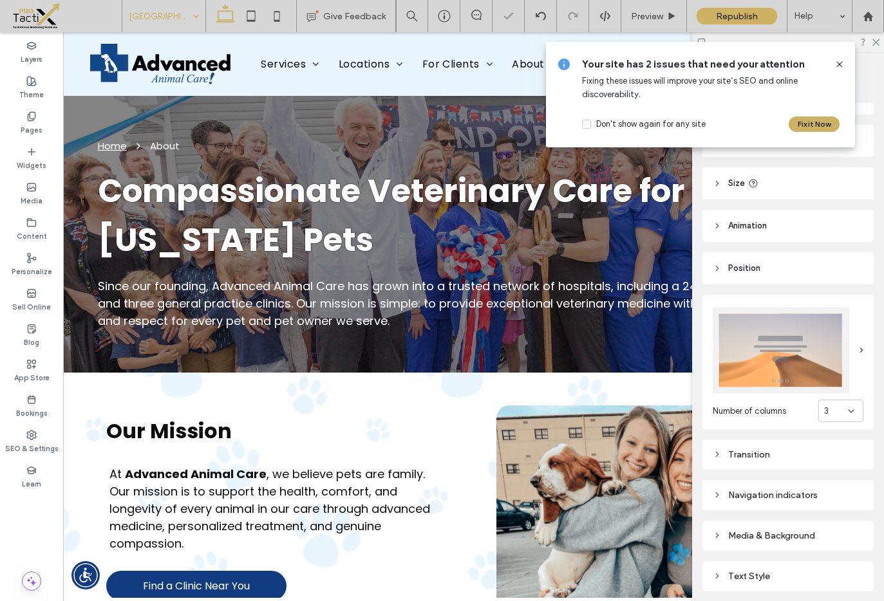
type input "***"
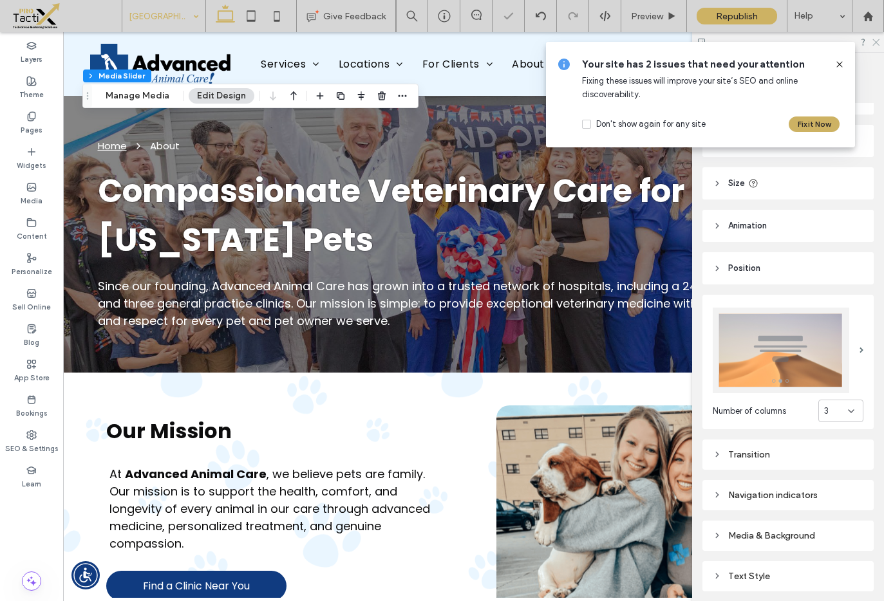
click at [876, 42] on icon at bounding box center [875, 41] width 8 height 8
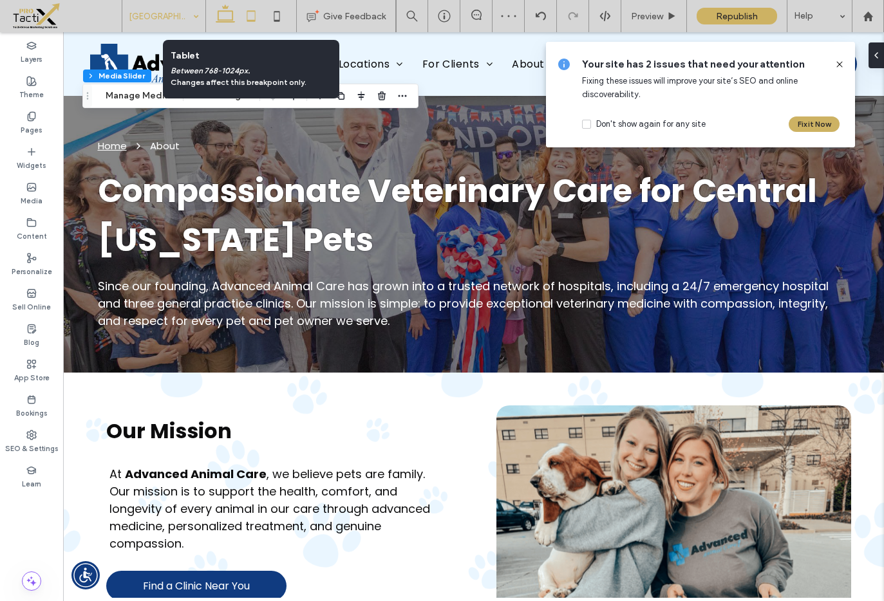
click at [252, 13] on icon at bounding box center [251, 16] width 26 height 26
type input "**"
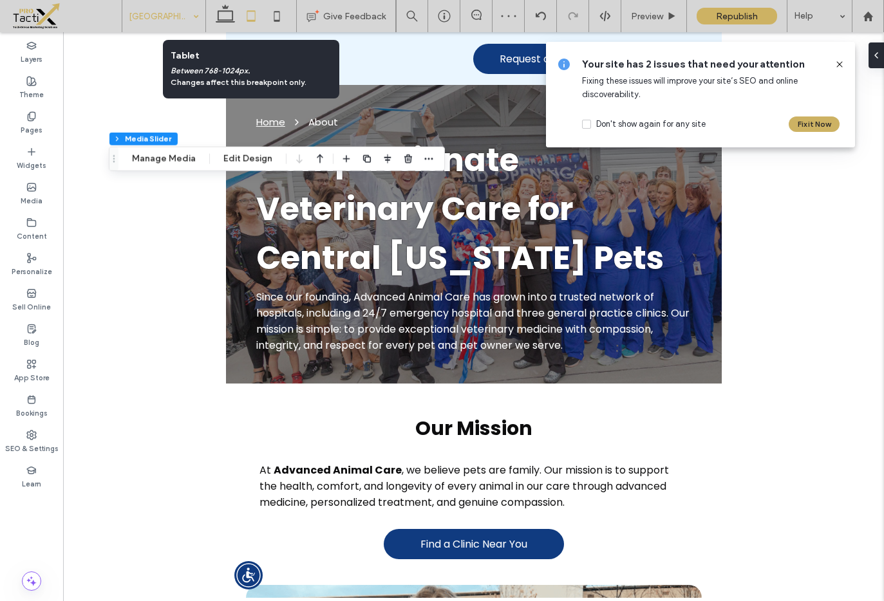
type input "****"
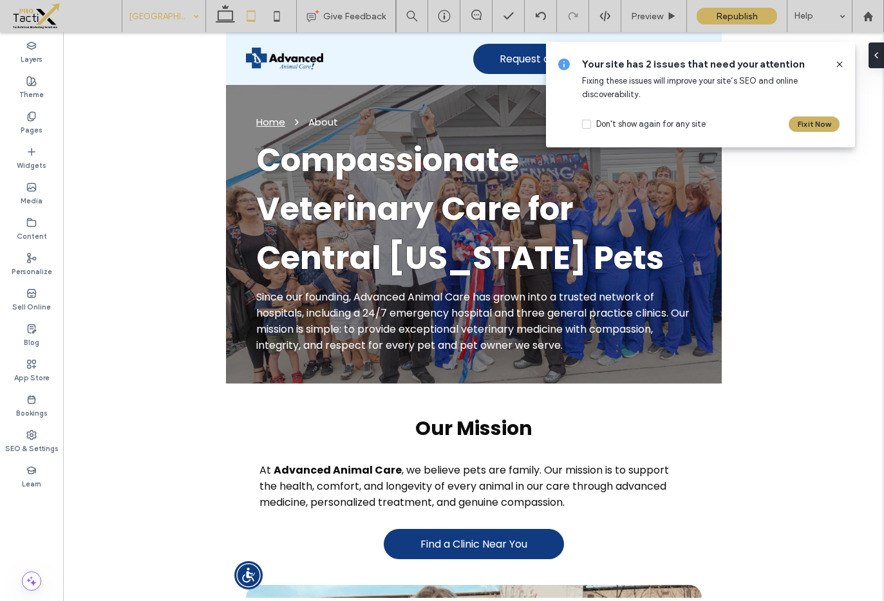
type input "***"
type input "****"
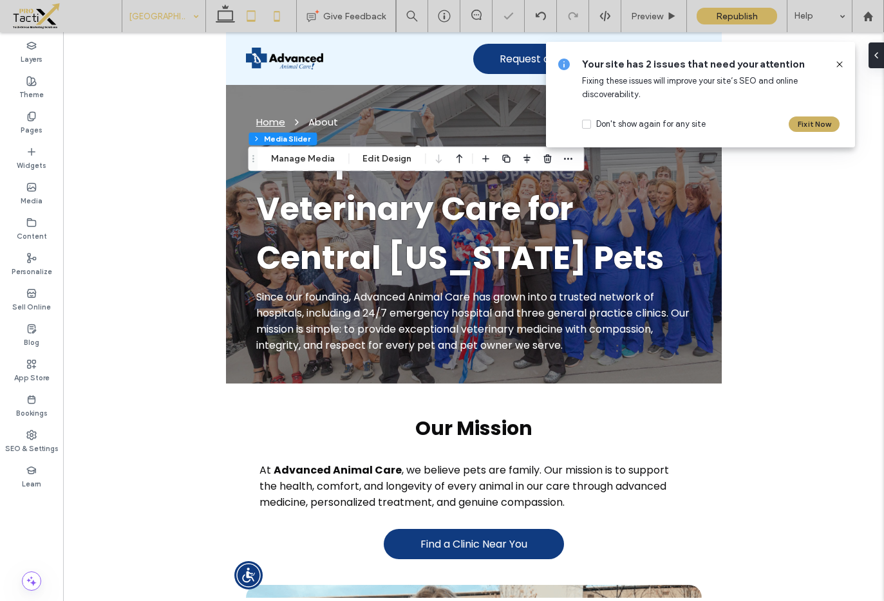
click at [278, 12] on use at bounding box center [277, 16] width 6 height 10
type input "**"
type input "***"
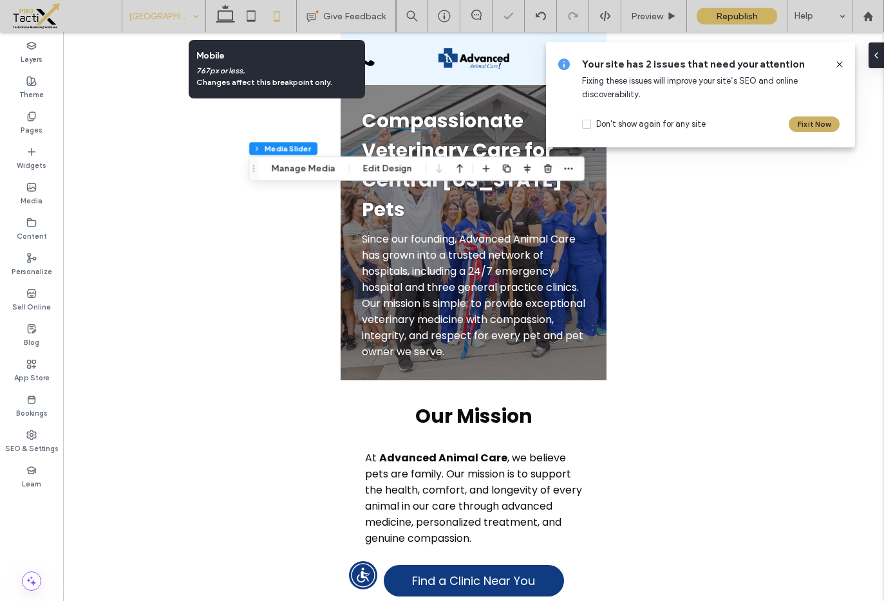
type input "****"
type input "***"
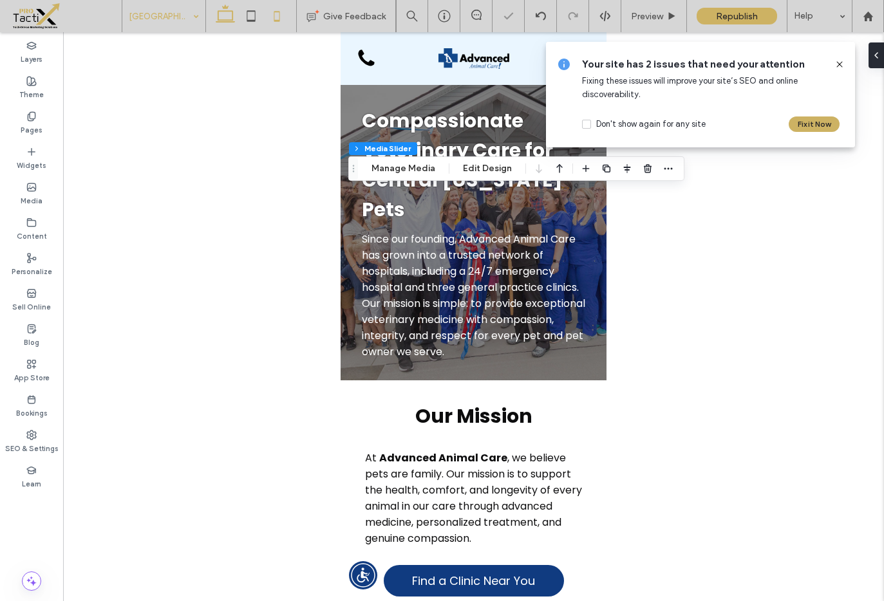
click at [218, 14] on icon at bounding box center [225, 16] width 26 height 26
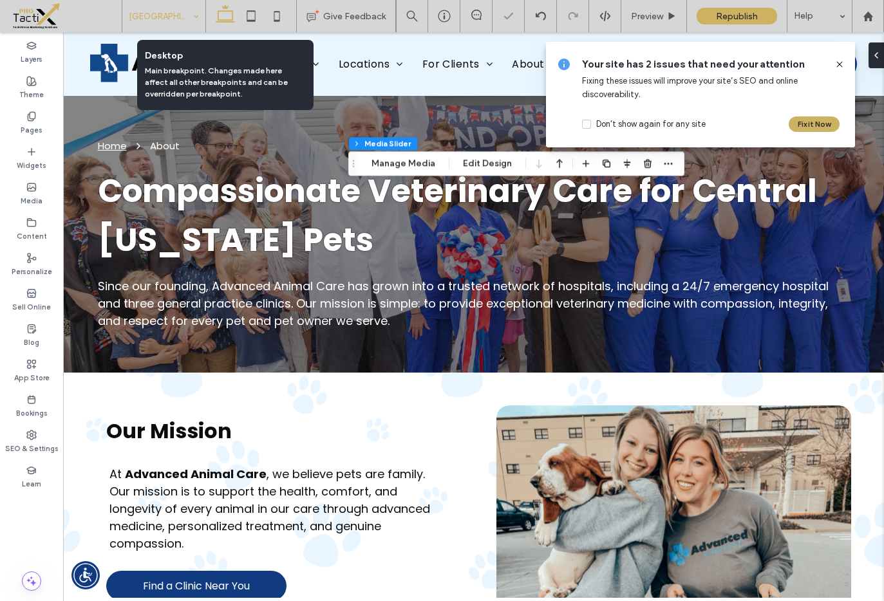
type input "***"
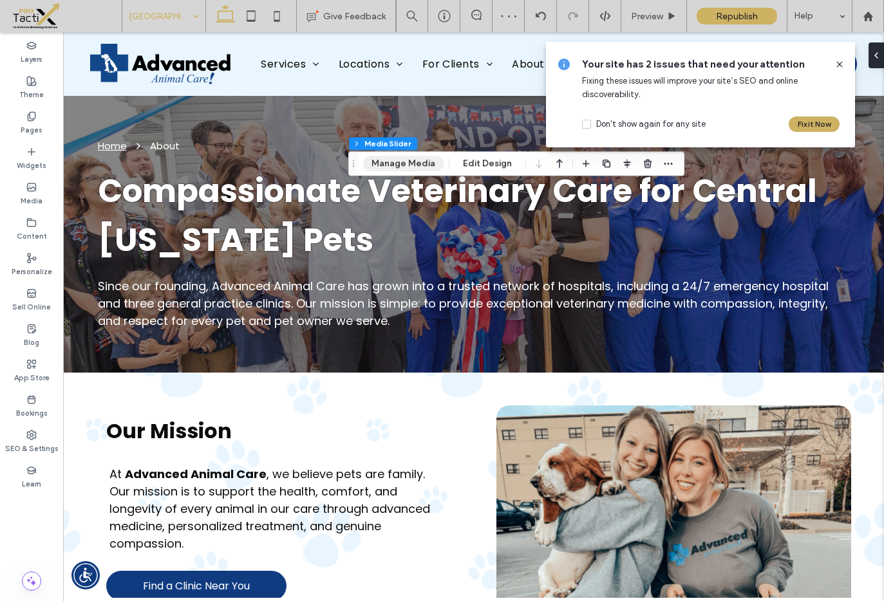
click at [386, 171] on div "Section Column Media Slider Manage Media Edit Design" at bounding box center [516, 163] width 336 height 24
click at [389, 168] on button "Manage Media" at bounding box center [403, 163] width 80 height 15
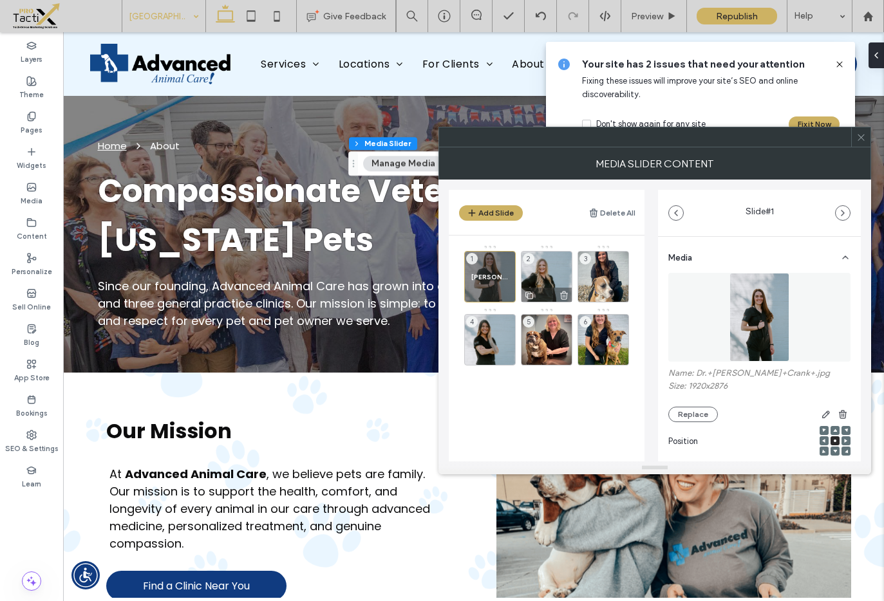
click at [547, 275] on div "2" at bounding box center [547, 277] width 52 height 52
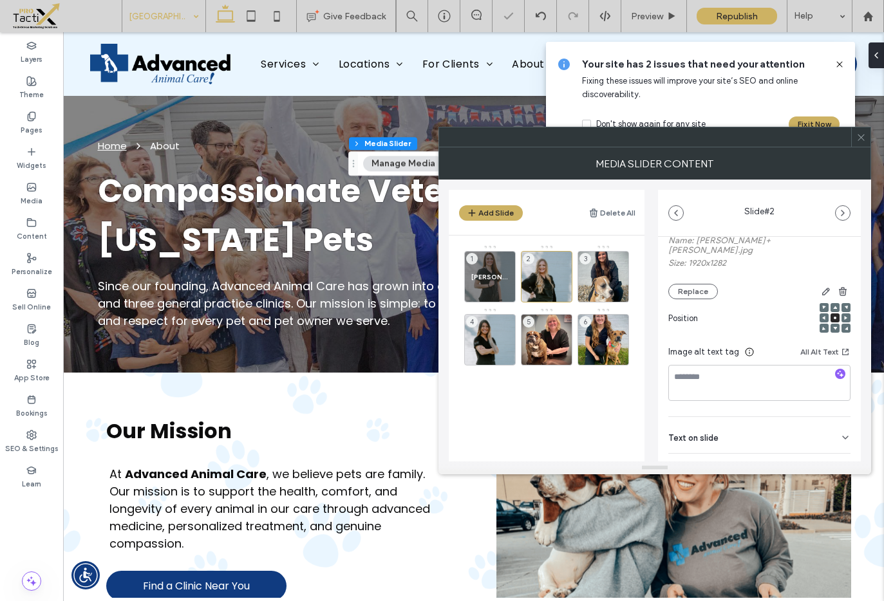
scroll to position [182, 0]
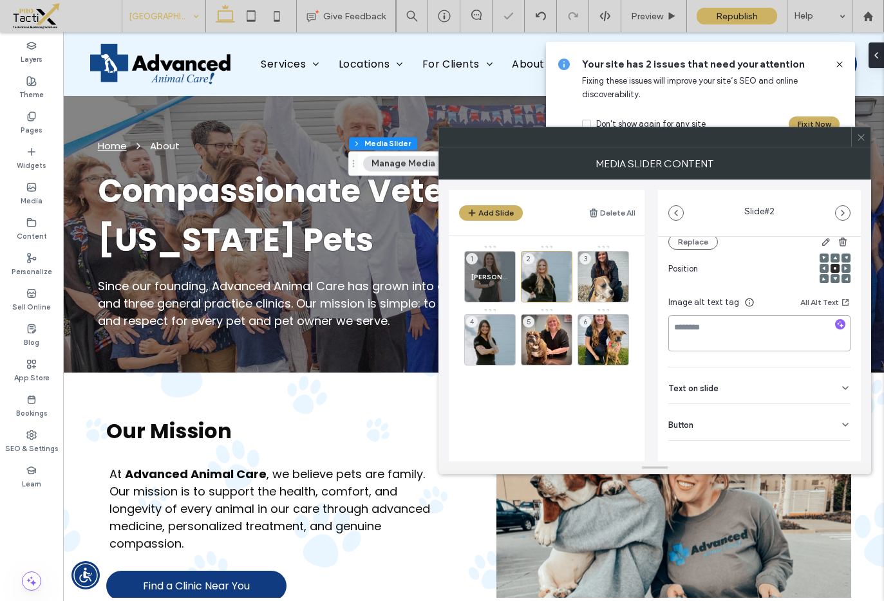
click at [709, 315] on textarea at bounding box center [759, 333] width 182 height 36
click at [687, 315] on textarea "********" at bounding box center [755, 333] width 175 height 36
type textarea "********"
click at [698, 368] on div "Text on slide" at bounding box center [759, 386] width 182 height 36
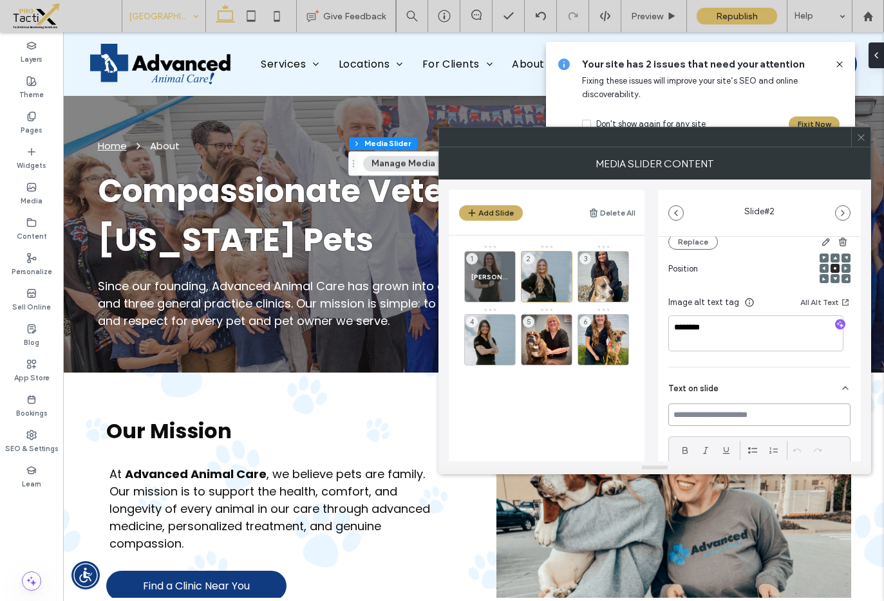
click at [702, 404] on input at bounding box center [759, 415] width 182 height 23
paste input "********"
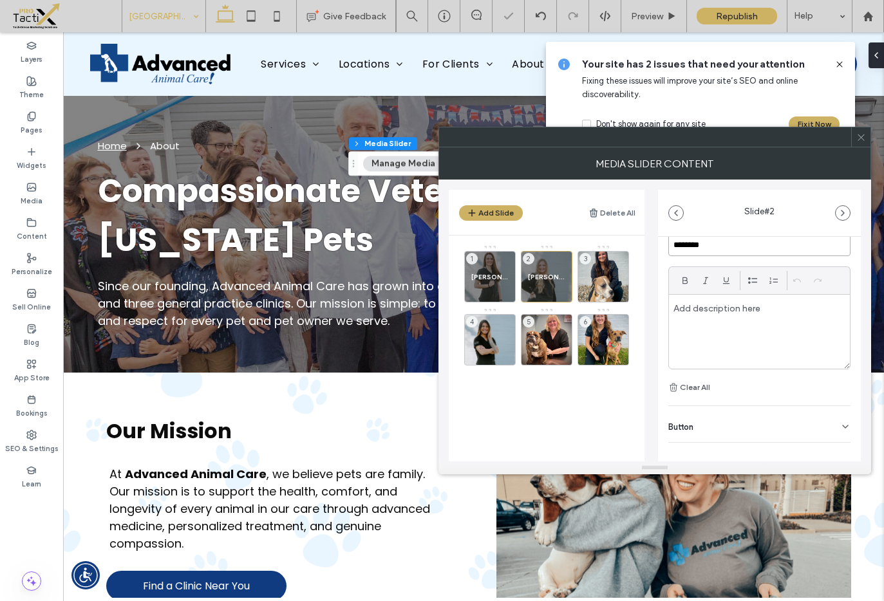
scroll to position [354, 0]
type input "********"
click at [840, 420] on icon at bounding box center [845, 425] width 10 height 10
click at [833, 446] on icon at bounding box center [839, 452] width 12 height 12
click at [608, 276] on div "3" at bounding box center [604, 277] width 52 height 52
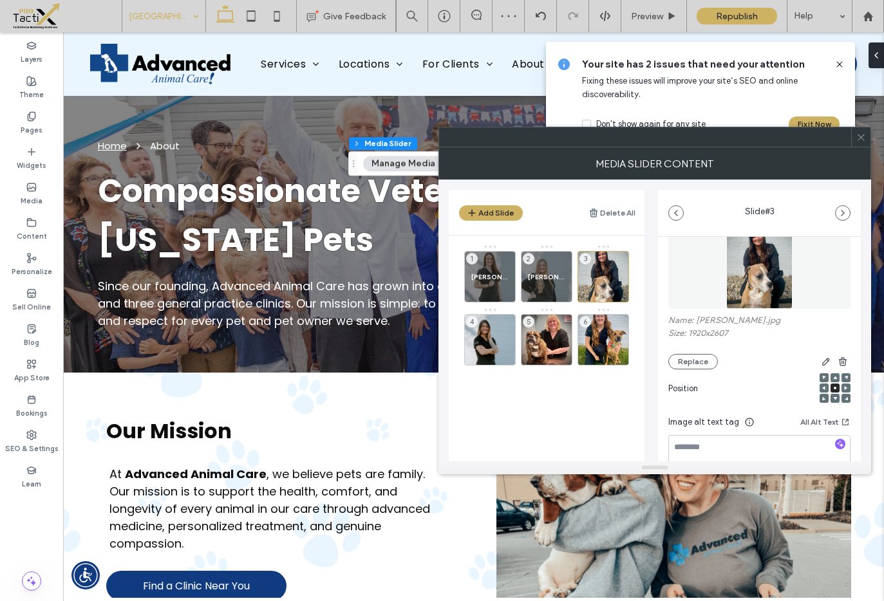
scroll to position [80, 0]
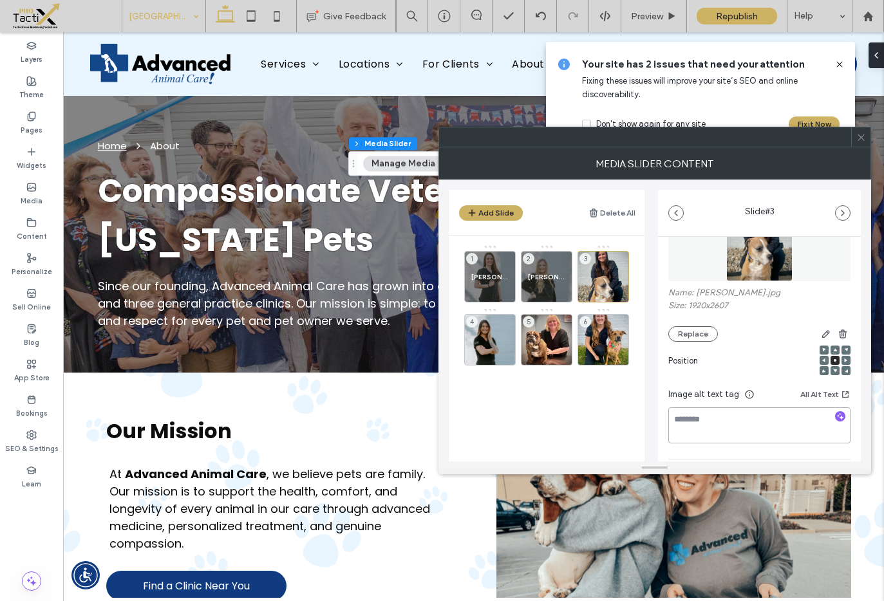
click at [706, 420] on textarea at bounding box center [759, 426] width 182 height 36
click at [681, 410] on textarea "*******" at bounding box center [755, 426] width 175 height 36
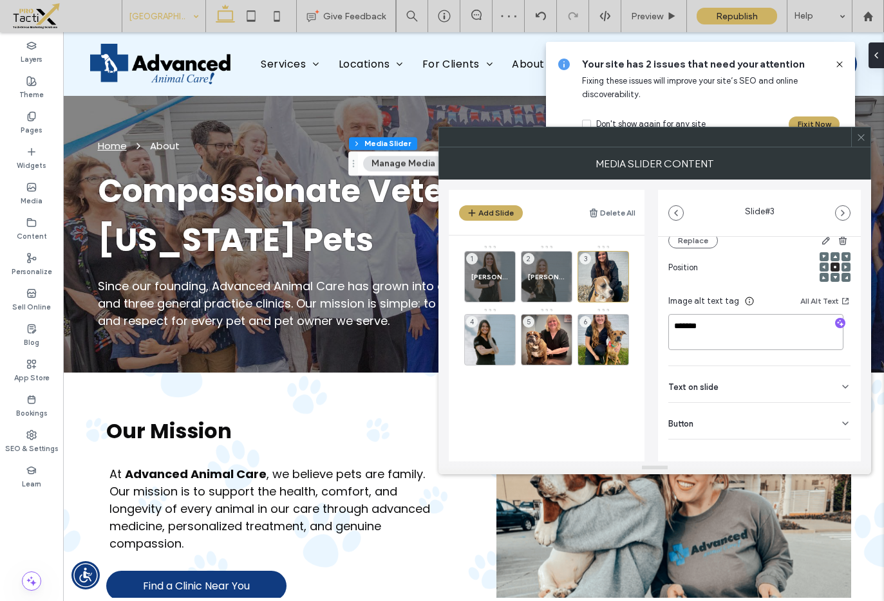
scroll to position [182, 0]
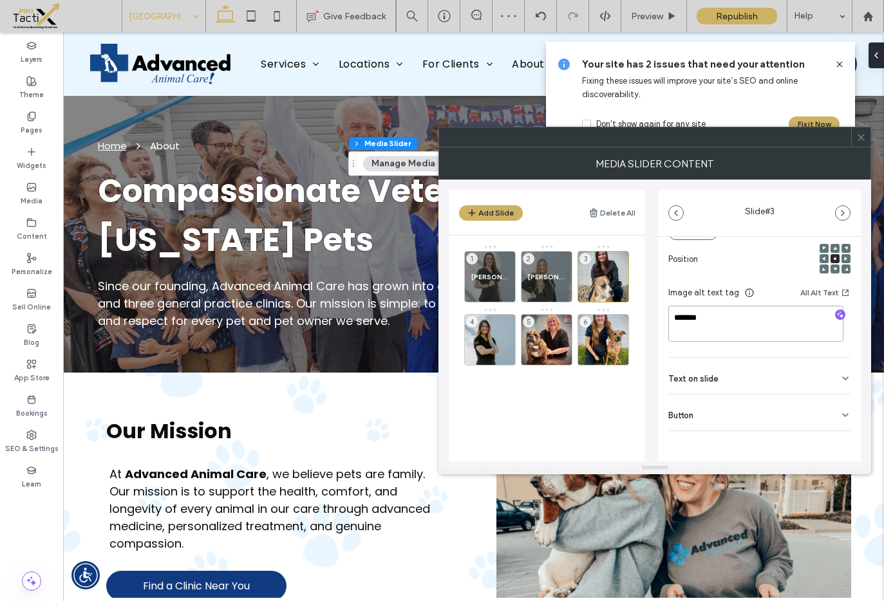
type textarea "*******"
click at [702, 371] on div "Text on slide" at bounding box center [759, 376] width 182 height 36
click at [700, 404] on input at bounding box center [759, 405] width 182 height 23
paste input "*******"
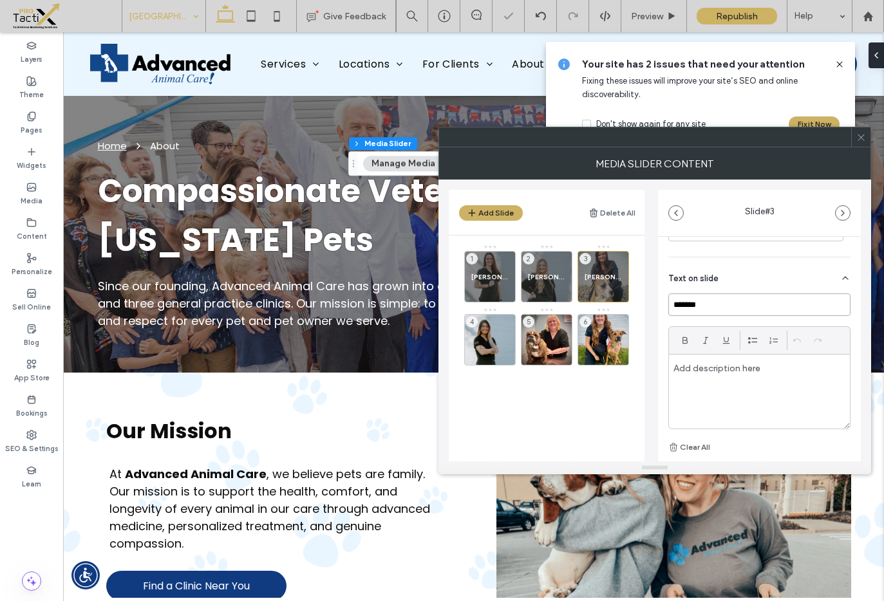
scroll to position [294, 0]
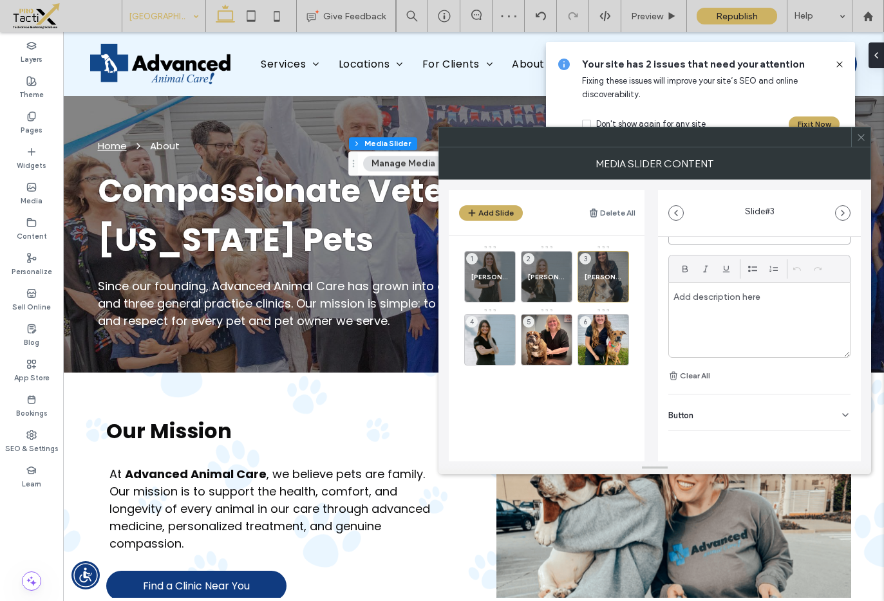
type input "*******"
click at [713, 418] on div "Button" at bounding box center [759, 413] width 182 height 36
click at [840, 444] on button at bounding box center [838, 442] width 23 height 23
click at [491, 335] on div "4" at bounding box center [490, 340] width 52 height 52
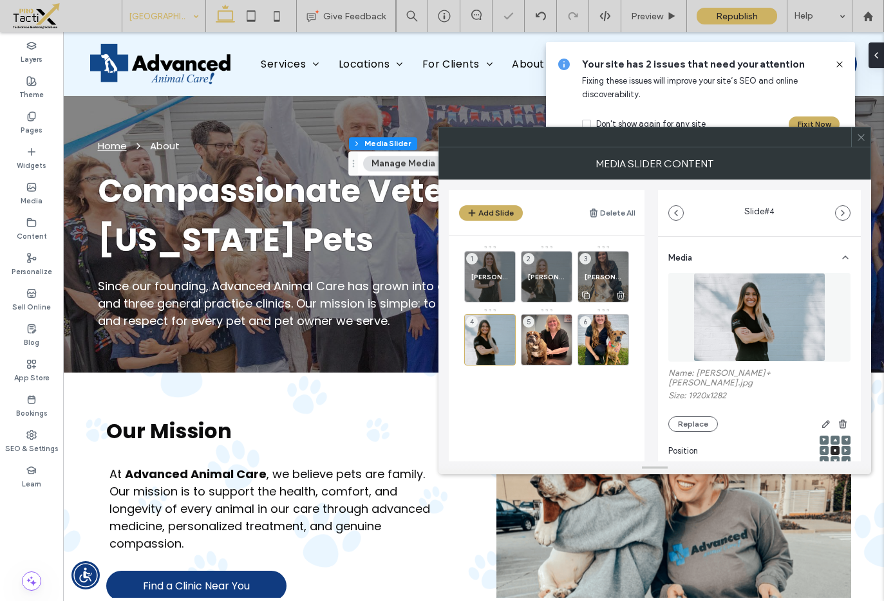
click at [617, 281] on div "Kendall 3" at bounding box center [604, 277] width 52 height 52
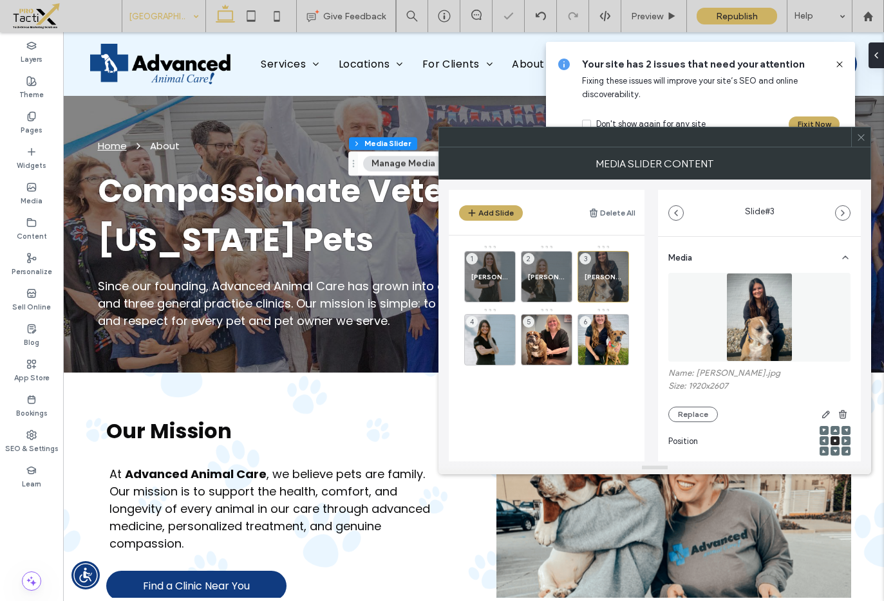
click at [833, 429] on icon at bounding box center [835, 431] width 4 height 4
click at [498, 334] on div "4" at bounding box center [490, 340] width 52 height 52
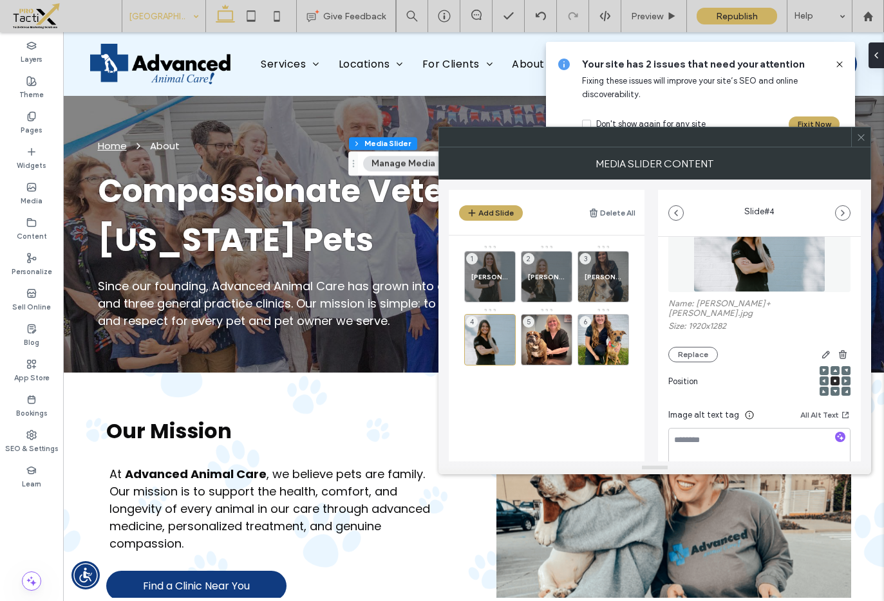
scroll to position [179, 0]
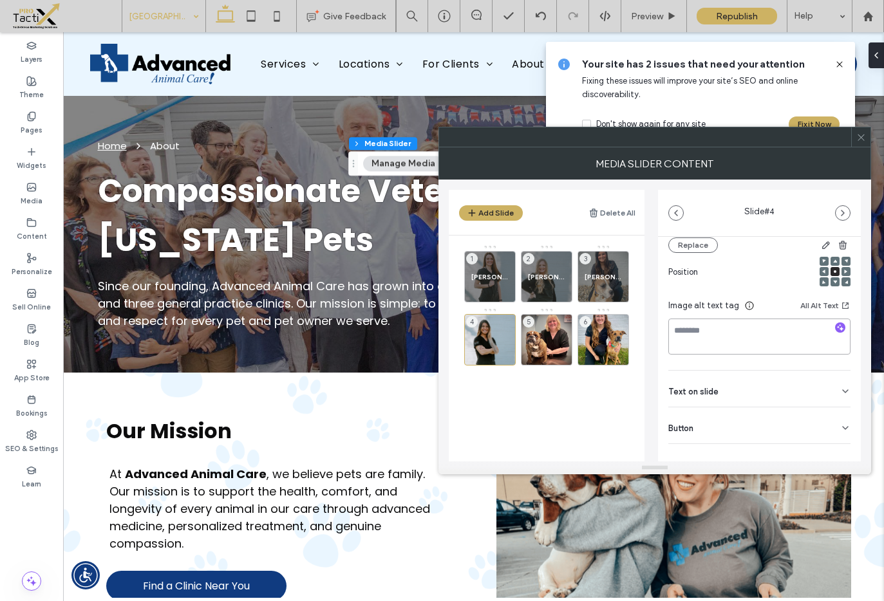
click at [739, 323] on textarea at bounding box center [759, 337] width 182 height 36
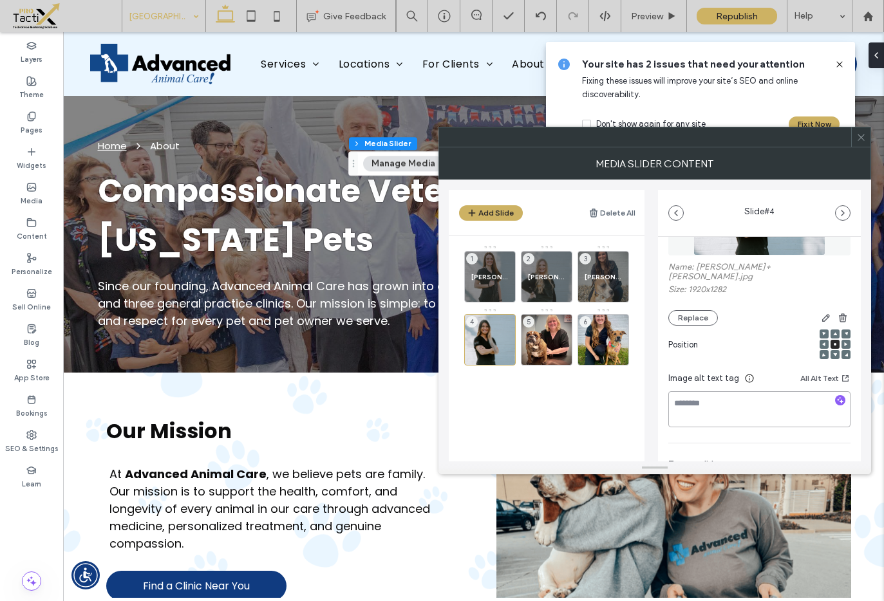
scroll to position [75, 0]
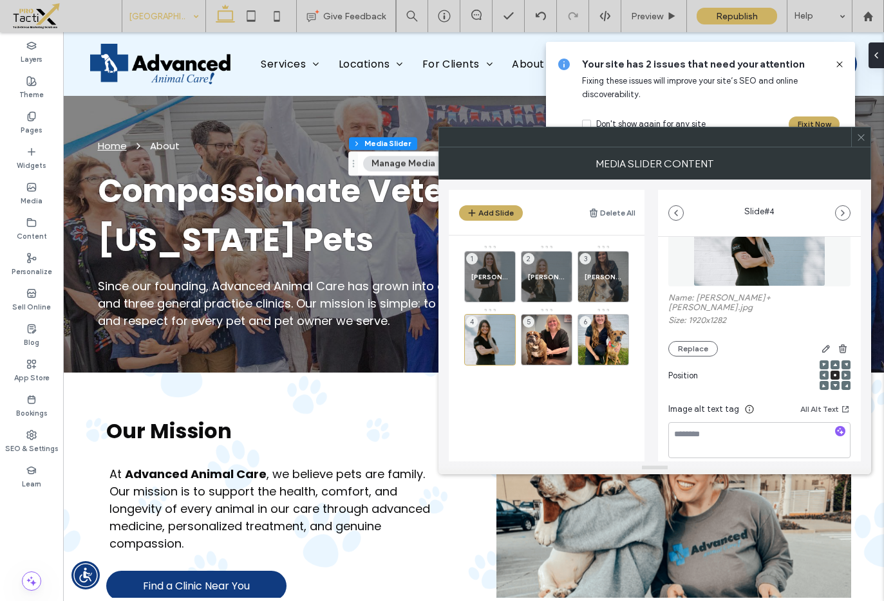
click at [703, 294] on label "Name: Mollica+Hall.jpg" at bounding box center [759, 304] width 182 height 23
drag, startPoint x: 723, startPoint y: 298, endPoint x: 697, endPoint y: 298, distance: 26.4
click at [697, 298] on label "Name: Mollica+Hall.jpg" at bounding box center [759, 304] width 182 height 23
copy label "Mollica"
click at [731, 422] on textarea at bounding box center [759, 440] width 182 height 36
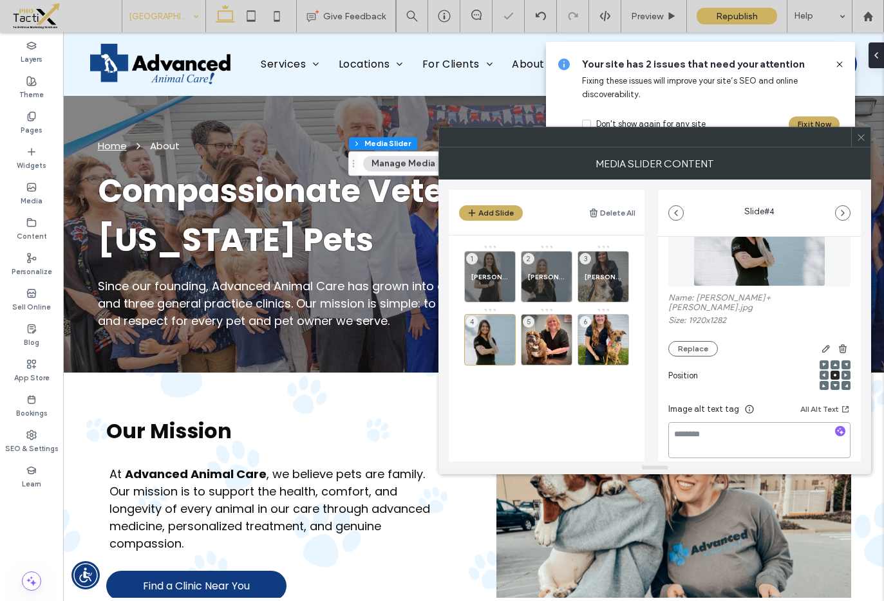
click at [722, 426] on textarea at bounding box center [759, 440] width 182 height 36
paste textarea "*******"
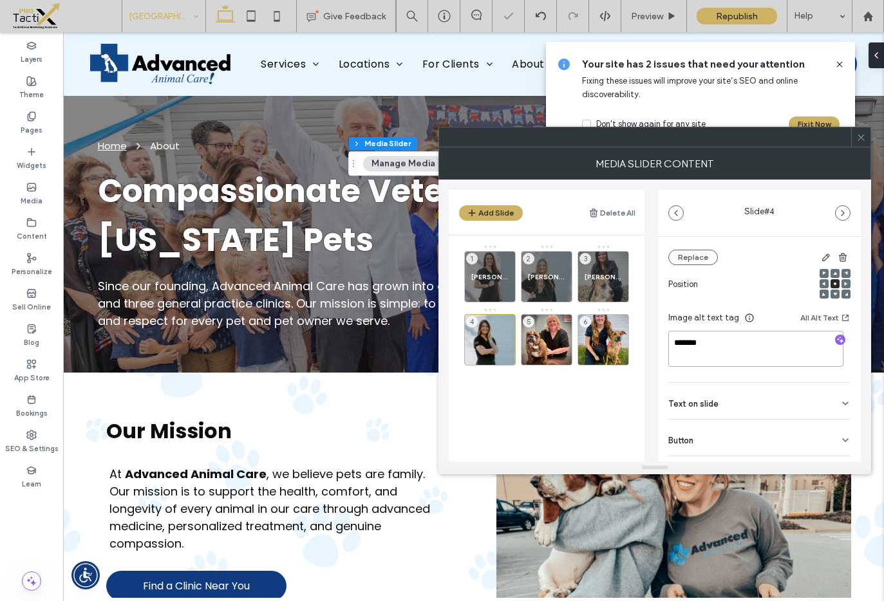
scroll to position [182, 0]
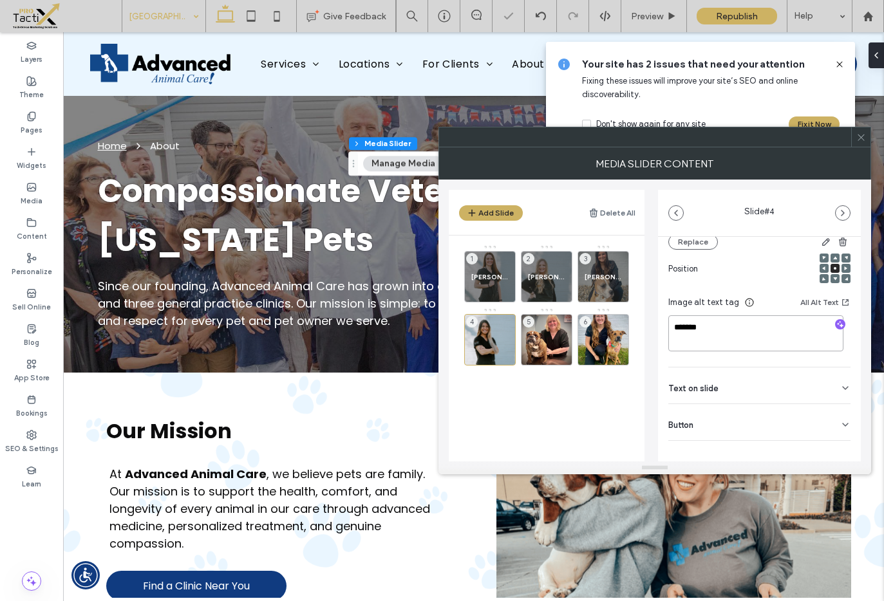
type textarea "*******"
click at [715, 387] on div "Text on slide" at bounding box center [759, 386] width 182 height 36
click at [710, 404] on input at bounding box center [759, 415] width 182 height 23
paste input "*******"
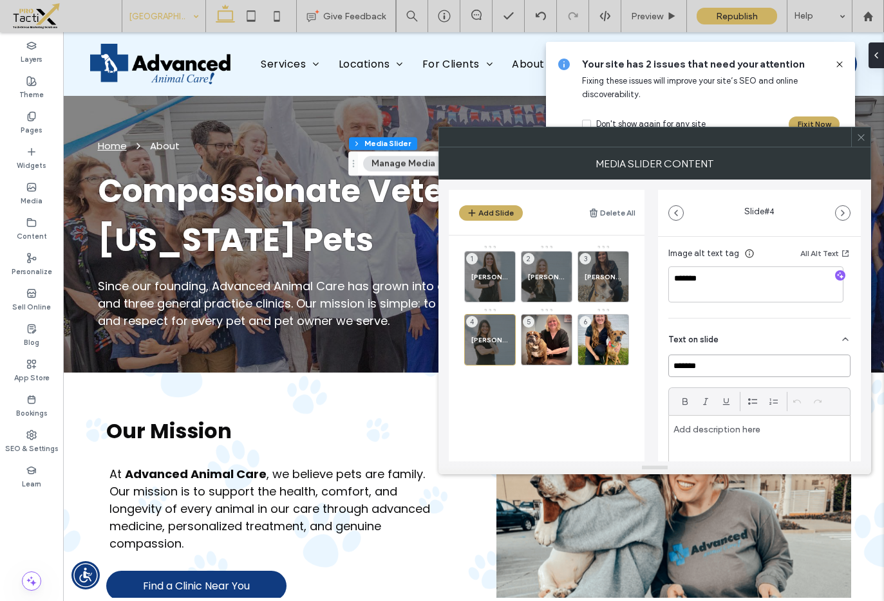
scroll to position [290, 0]
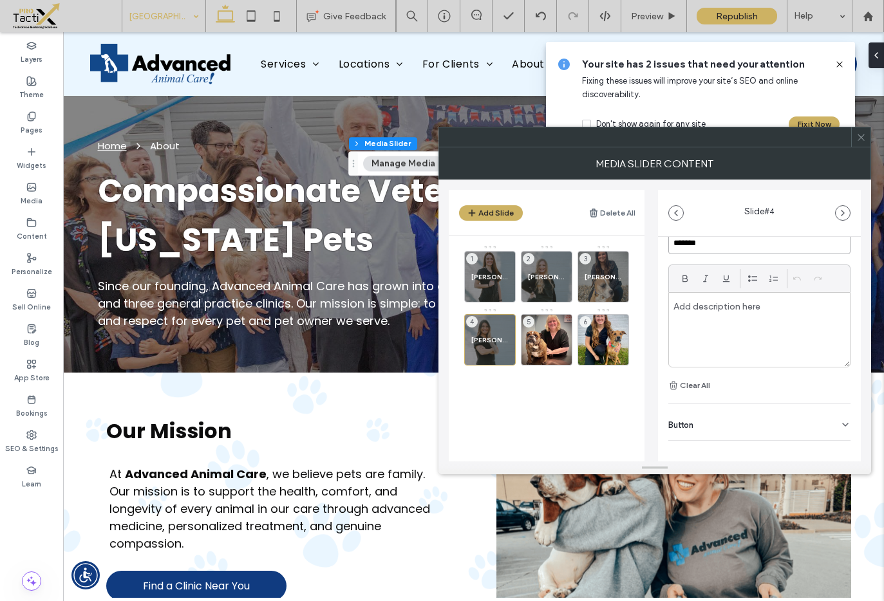
type input "*******"
click at [840, 420] on icon at bounding box center [845, 425] width 10 height 10
click at [832, 440] on button at bounding box center [838, 451] width 23 height 23
click at [861, 138] on use at bounding box center [861, 137] width 6 height 6
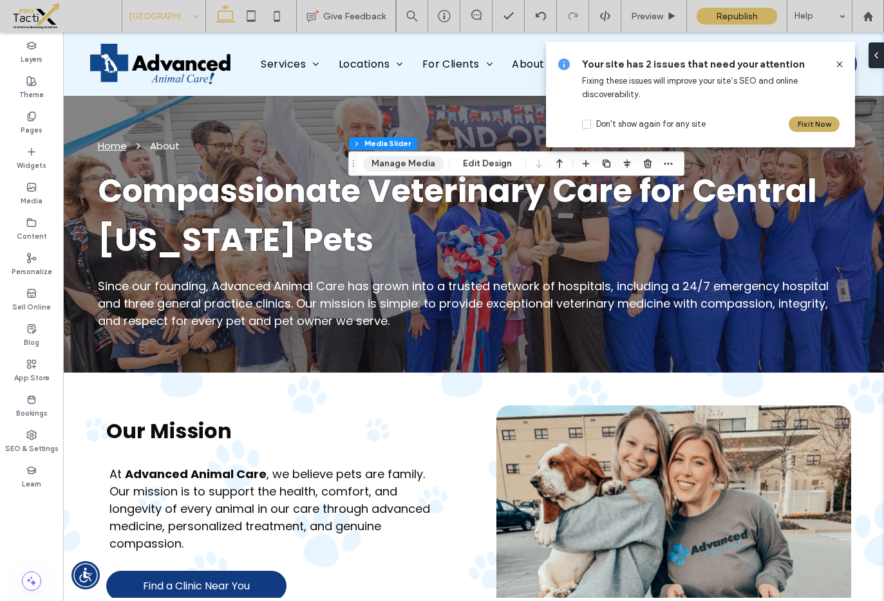
click at [421, 158] on button "Manage Media" at bounding box center [403, 163] width 80 height 15
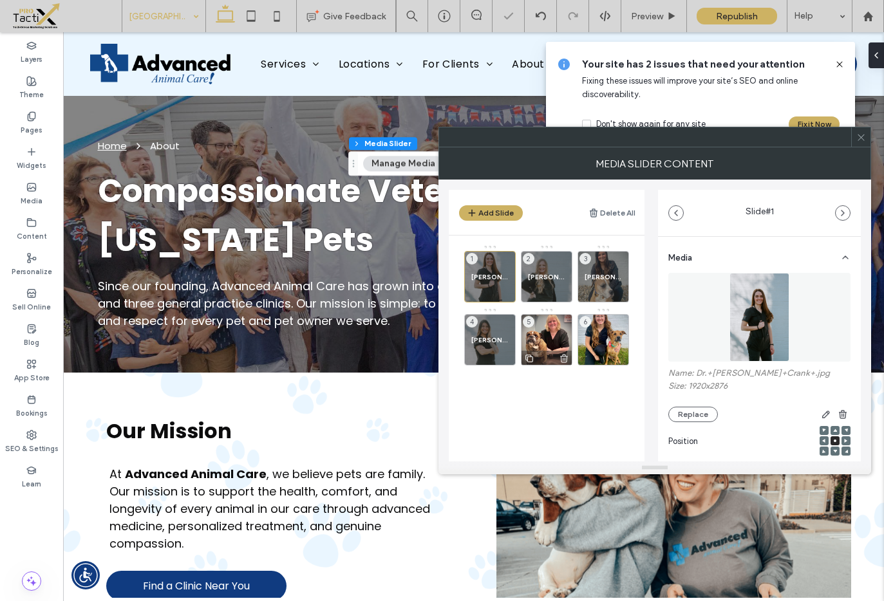
click at [554, 337] on div "5" at bounding box center [547, 340] width 52 height 52
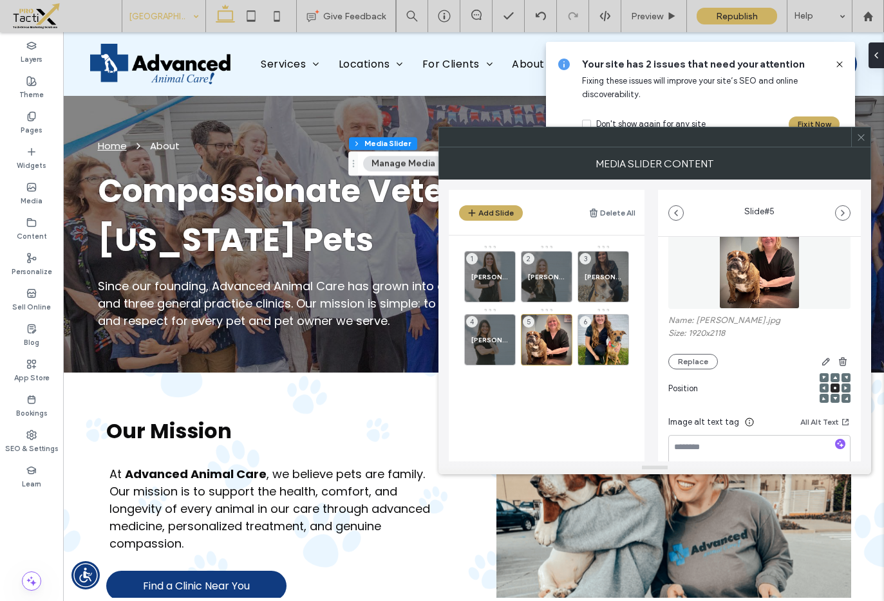
scroll to position [89, 0]
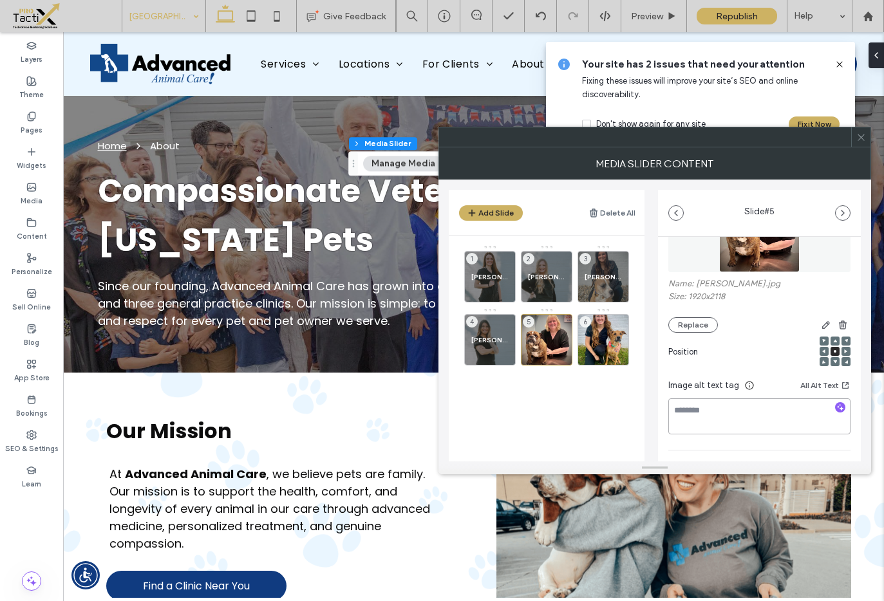
click at [692, 424] on textarea at bounding box center [759, 417] width 182 height 36
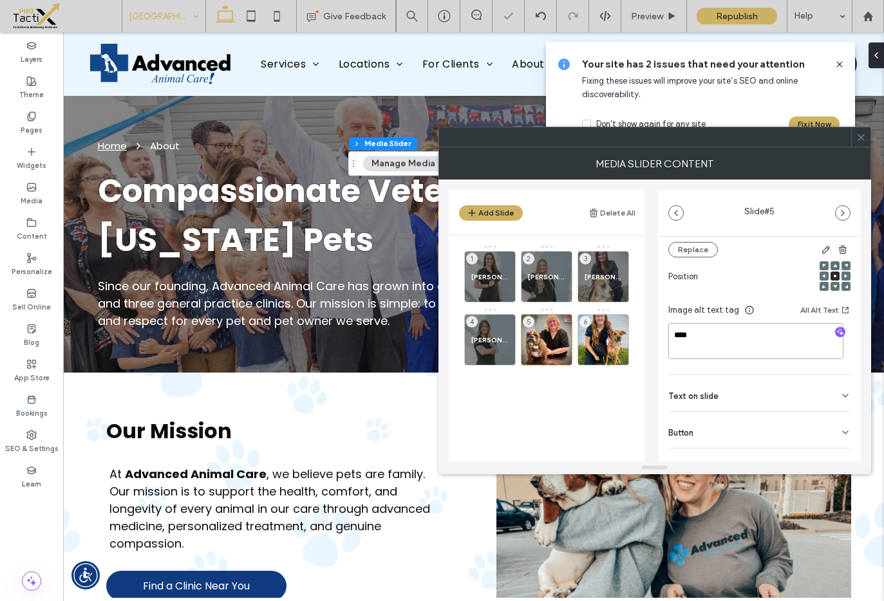
scroll to position [182, 0]
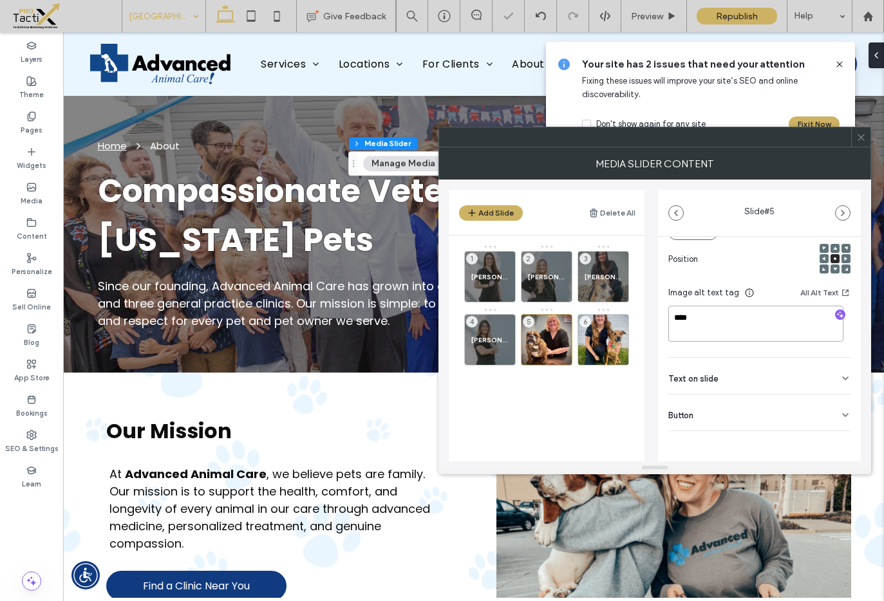
type textarea "****"
click at [705, 377] on span "Text on slide" at bounding box center [693, 379] width 50 height 8
click at [693, 409] on input at bounding box center [759, 405] width 182 height 23
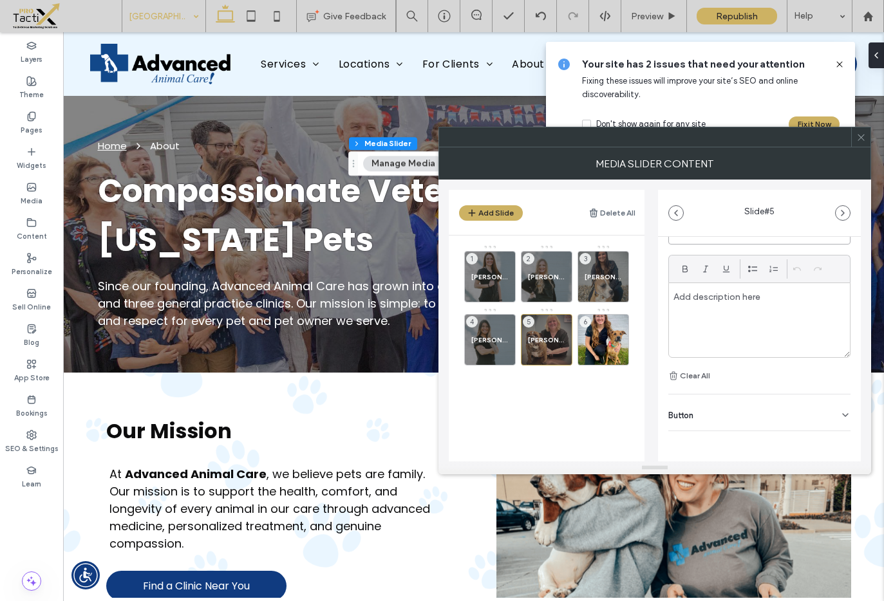
type input "****"
click at [840, 413] on icon at bounding box center [845, 415] width 10 height 10
click at [836, 446] on icon at bounding box center [839, 443] width 12 height 12
click at [608, 337] on div "6" at bounding box center [604, 340] width 52 height 52
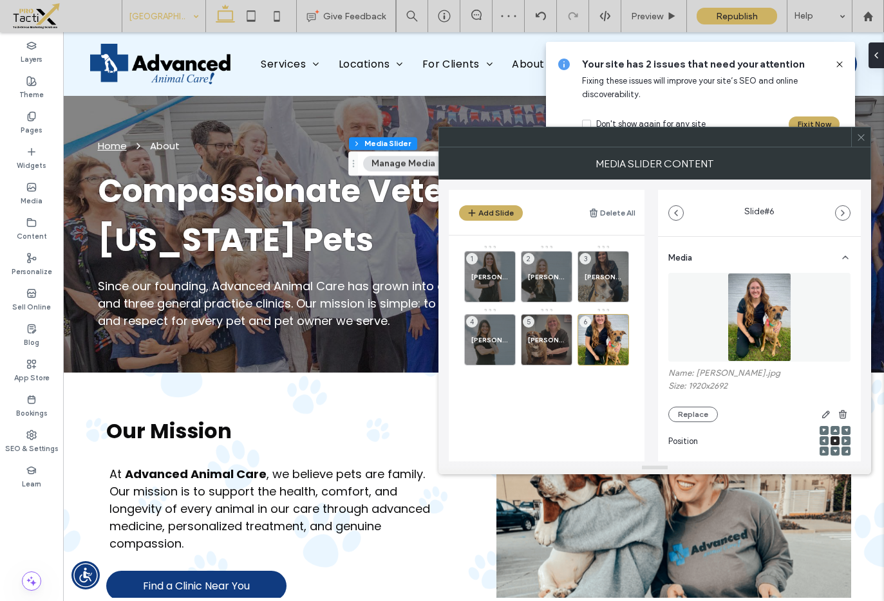
click at [833, 431] on use at bounding box center [835, 430] width 4 height 3
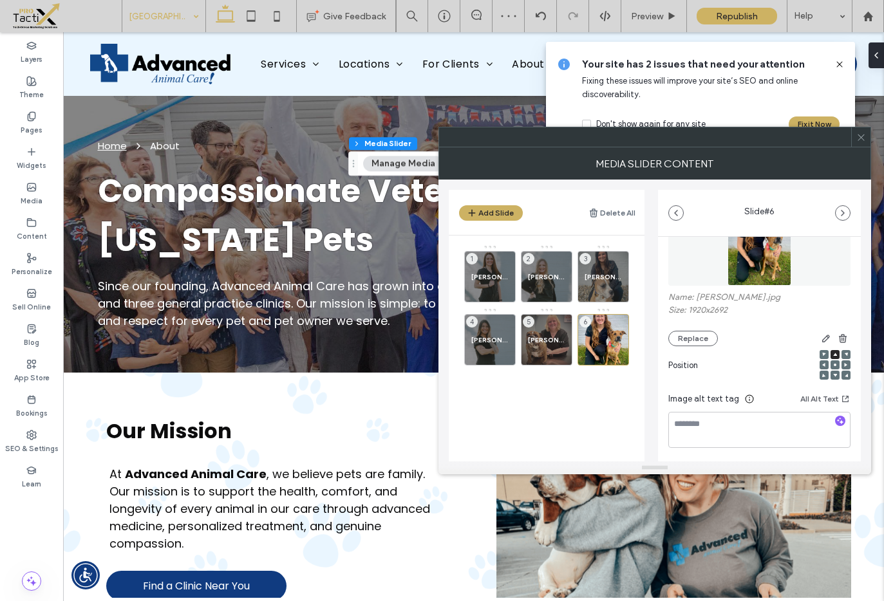
scroll to position [77, 0]
click at [707, 299] on label "Name: Courtney.jpg" at bounding box center [759, 298] width 182 height 13
click at [709, 296] on label "Name: Courtney.jpg" at bounding box center [759, 298] width 182 height 13
copy label "Courtney"
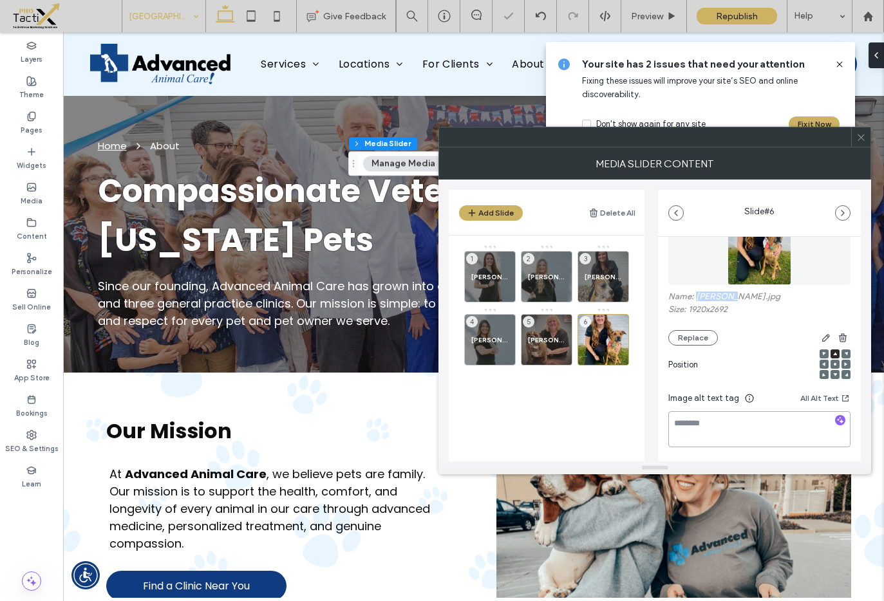
click at [733, 438] on textarea at bounding box center [759, 429] width 182 height 36
click at [729, 429] on textarea at bounding box center [759, 429] width 182 height 36
paste textarea "********"
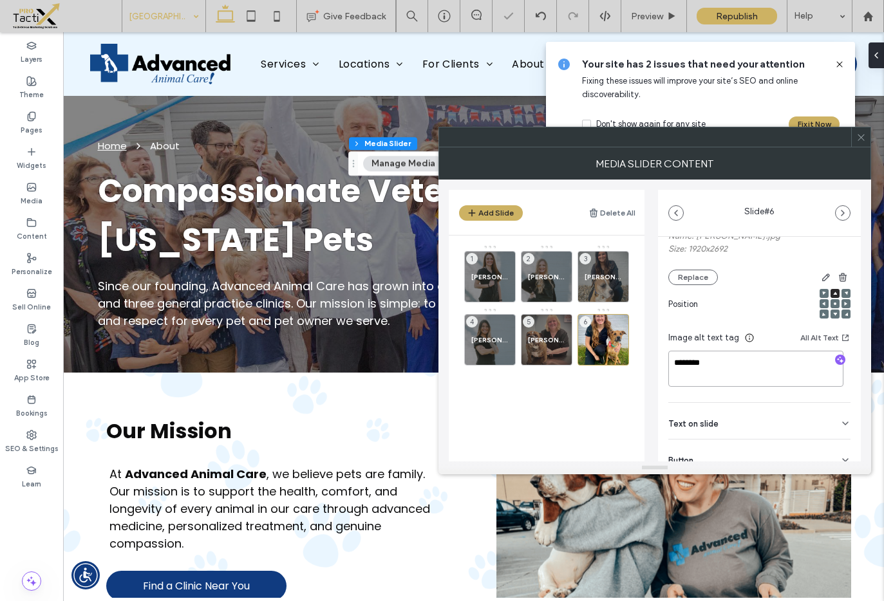
scroll to position [182, 0]
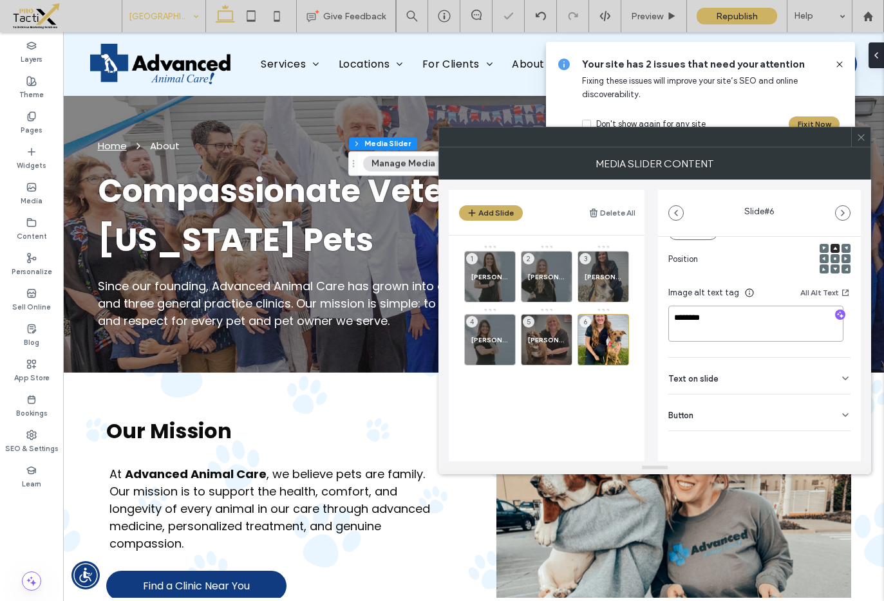
type textarea "********"
click at [707, 382] on span "Text on slide" at bounding box center [693, 379] width 50 height 8
click at [711, 407] on input at bounding box center [759, 405] width 182 height 23
paste input "********"
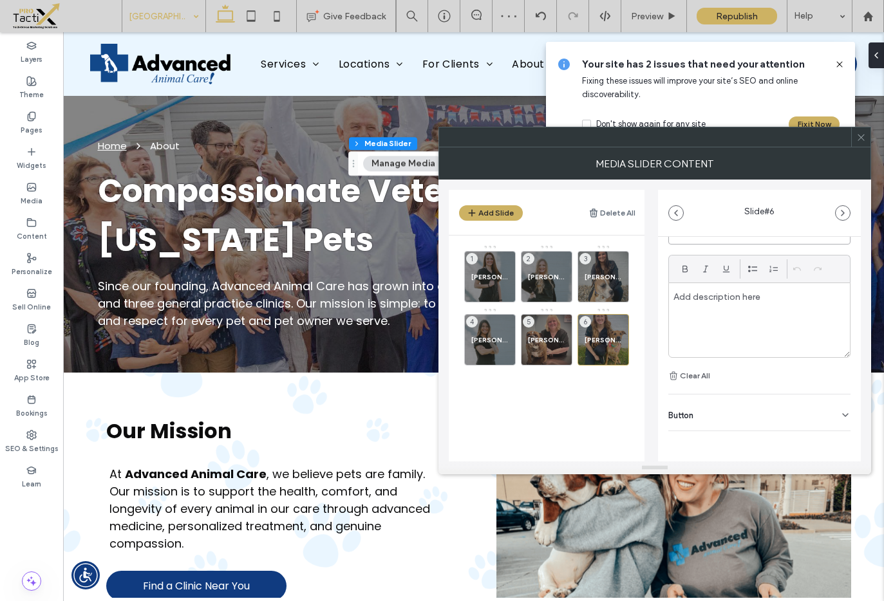
type input "********"
click at [840, 417] on icon at bounding box center [845, 415] width 10 height 10
click at [834, 438] on use at bounding box center [839, 442] width 10 height 8
click at [856, 133] on icon at bounding box center [861, 138] width 10 height 10
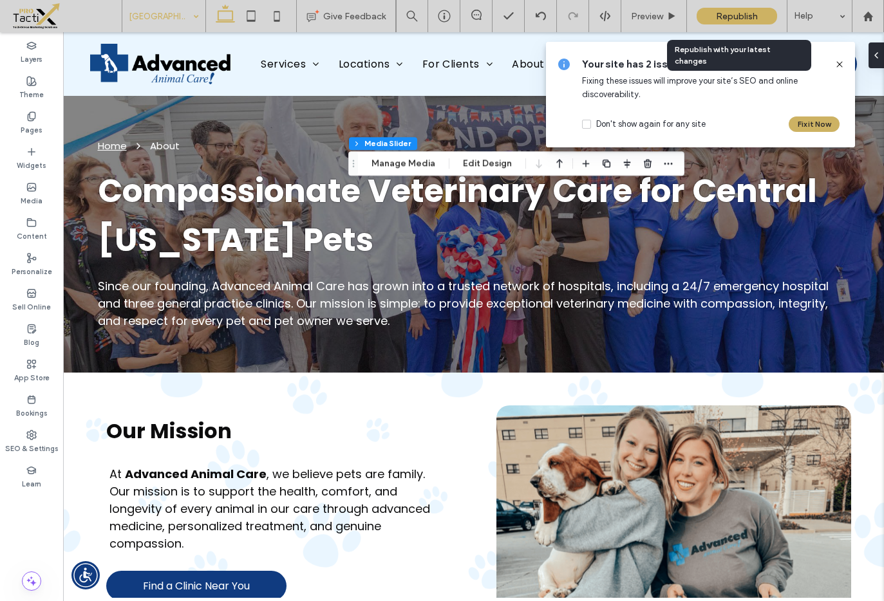
click at [717, 19] on span "Republish" at bounding box center [737, 16] width 42 height 11
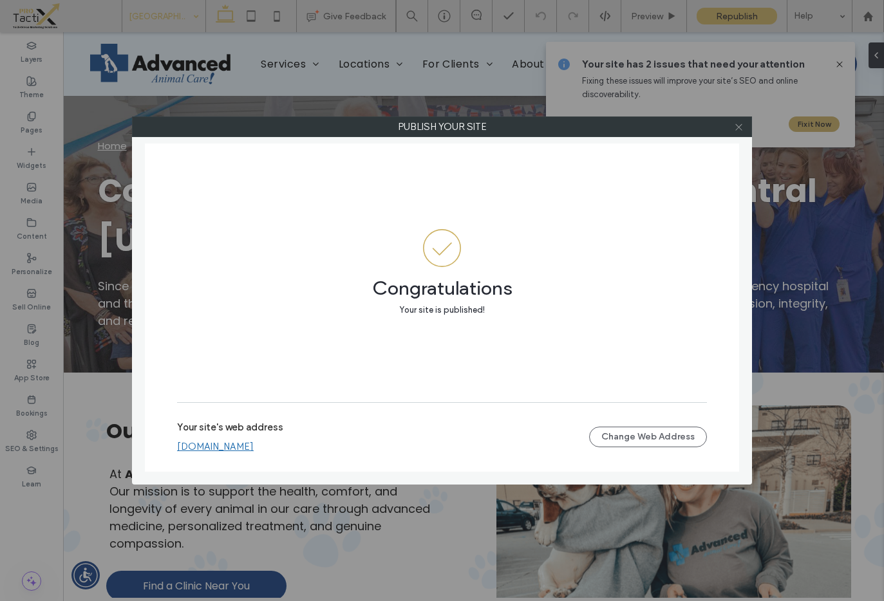
click at [742, 129] on icon at bounding box center [739, 127] width 10 height 10
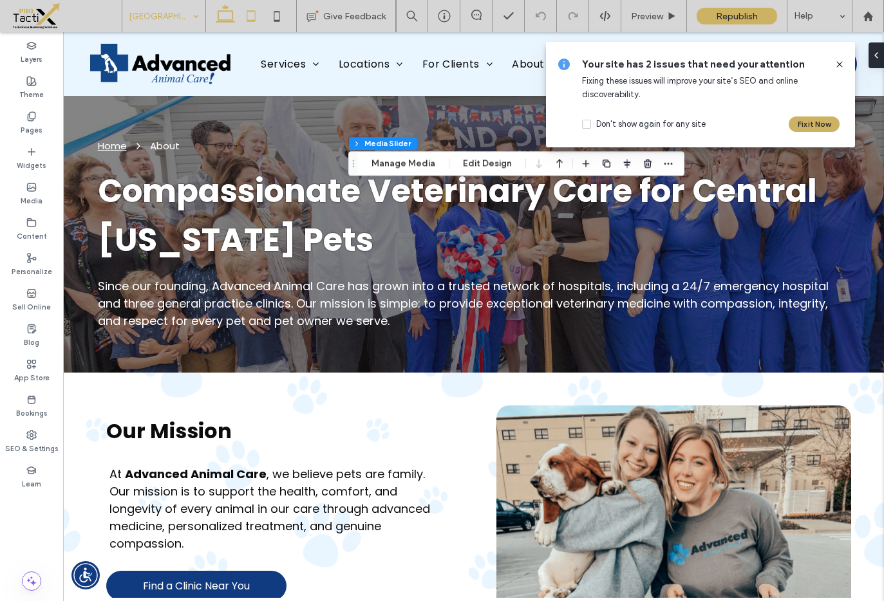
click at [252, 17] on icon at bounding box center [251, 16] width 26 height 26
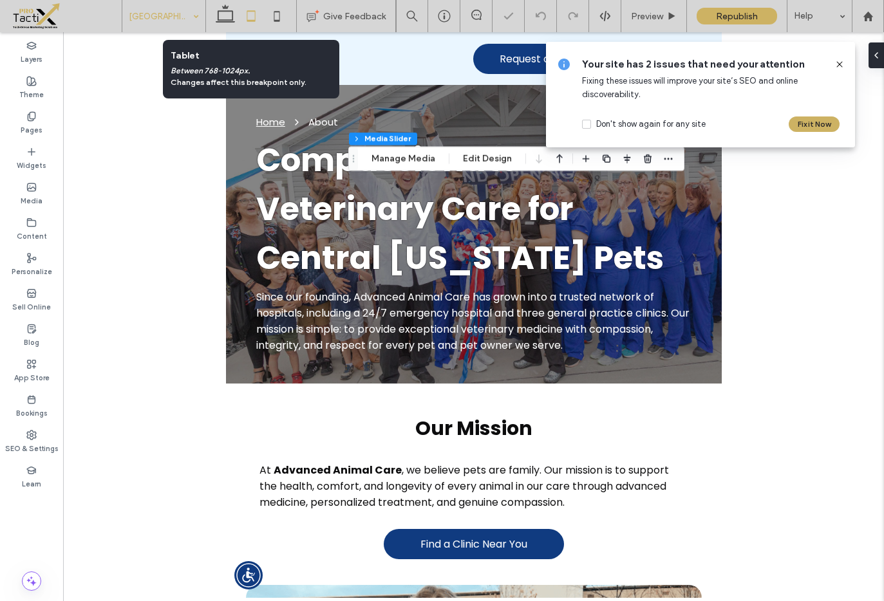
type input "****"
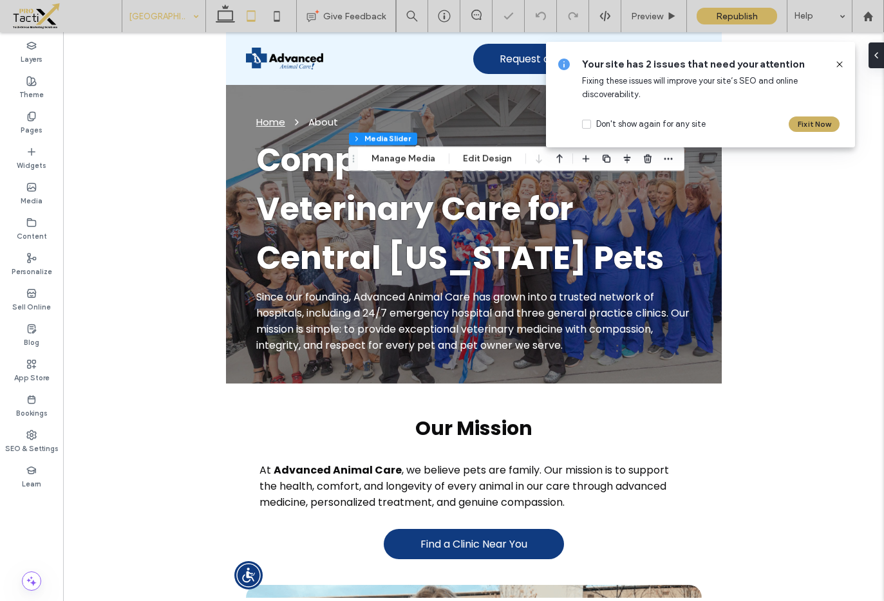
click at [848, 62] on div "Your site has 2 issues that need your attention Fixing these issues will improv…" at bounding box center [700, 95] width 309 height 106
click at [835, 64] on icon at bounding box center [839, 64] width 10 height 10
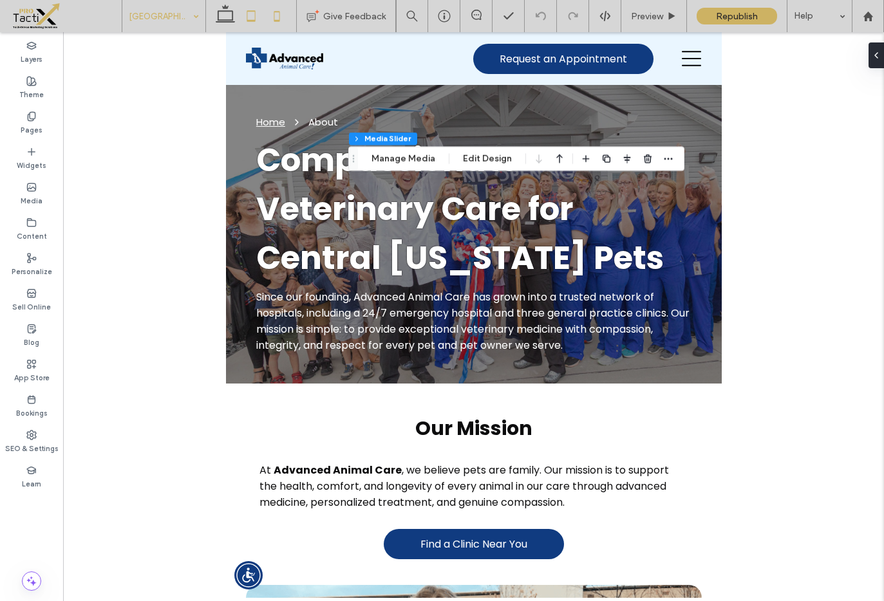
click at [278, 19] on icon at bounding box center [277, 16] width 26 height 26
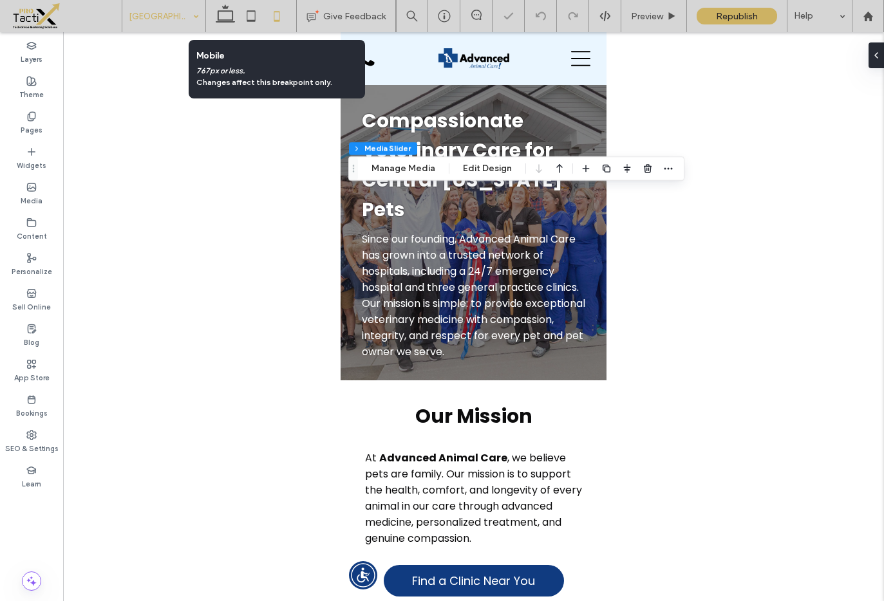
type input "**"
type input "***"
type input "****"
type input "***"
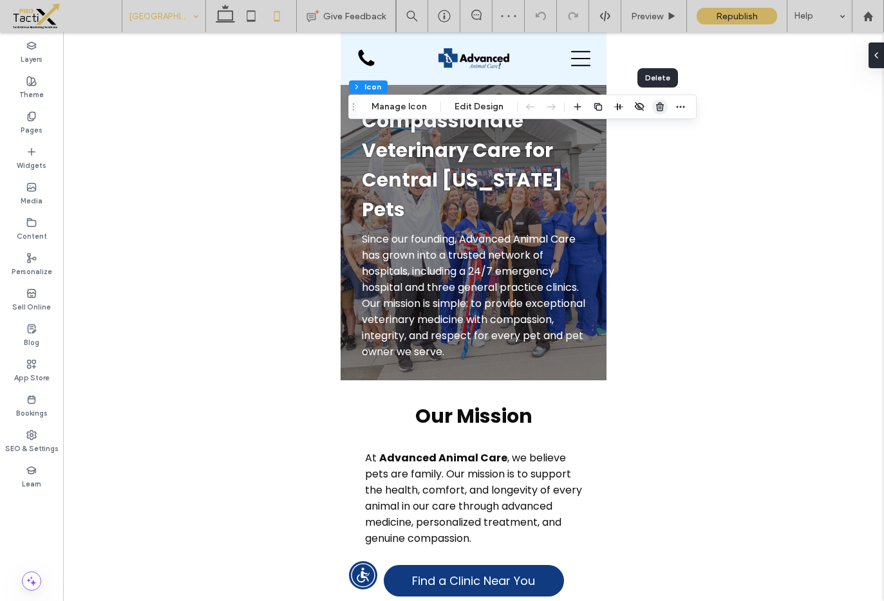
click at [656, 108] on use "button" at bounding box center [660, 106] width 8 height 8
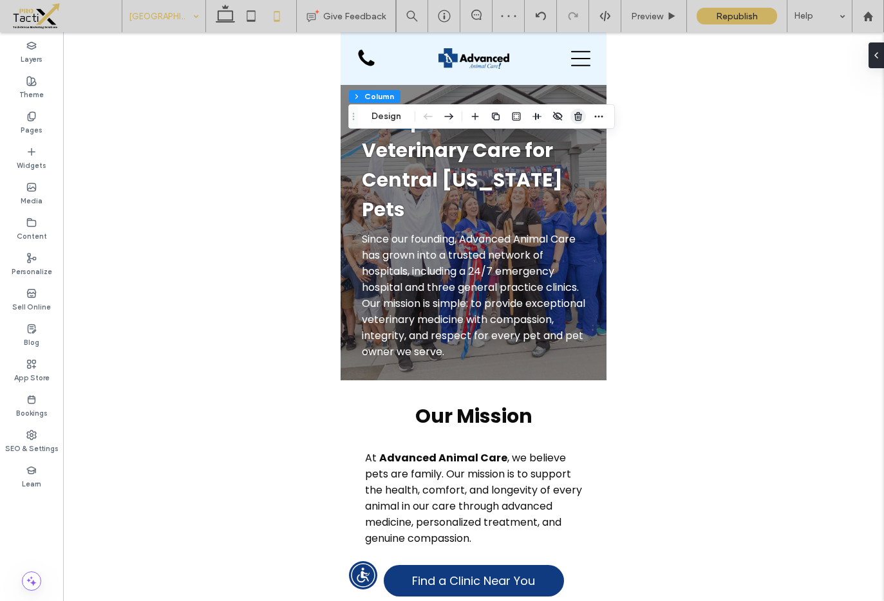
click at [578, 117] on icon "button" at bounding box center [578, 116] width 10 height 10
type input "***"
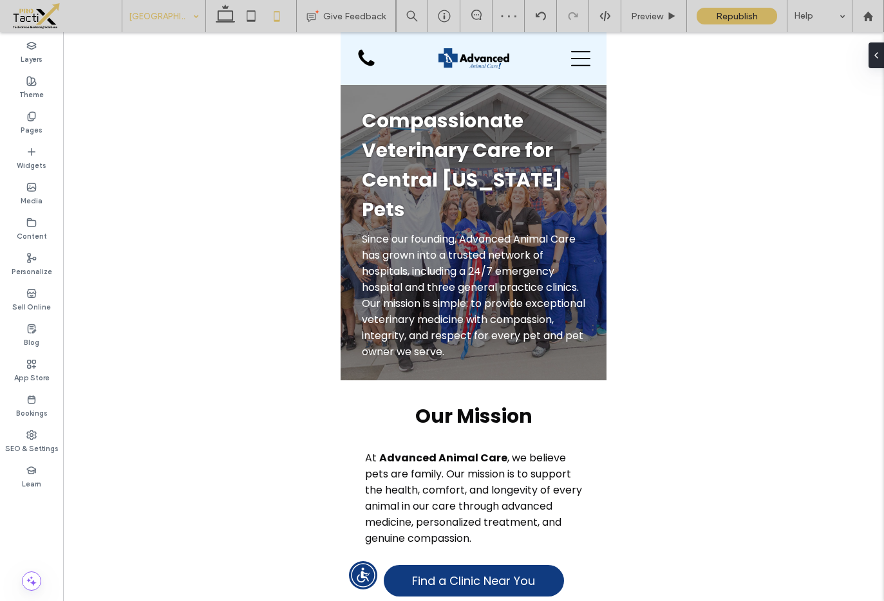
type input "**"
type input "***"
type input "**"
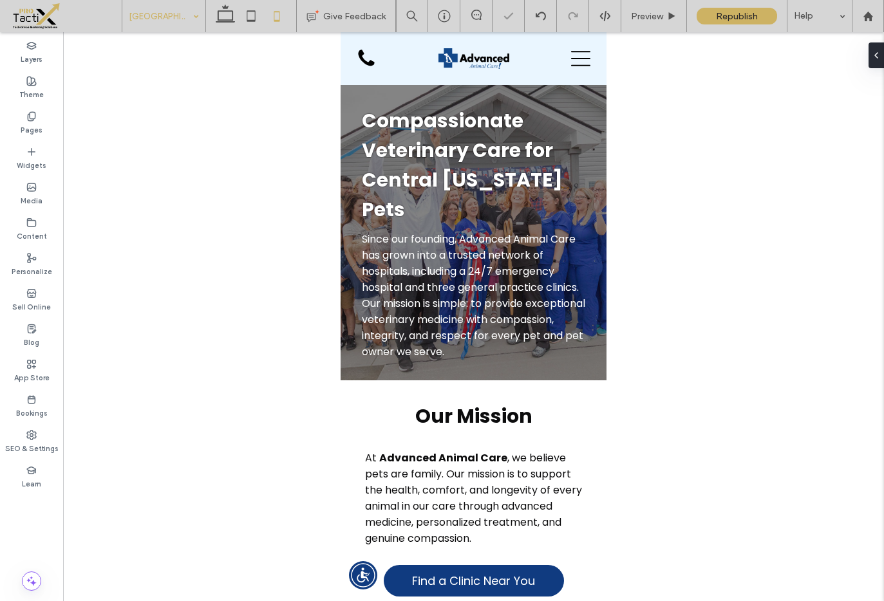
type input "**"
type input "*****"
type input "***"
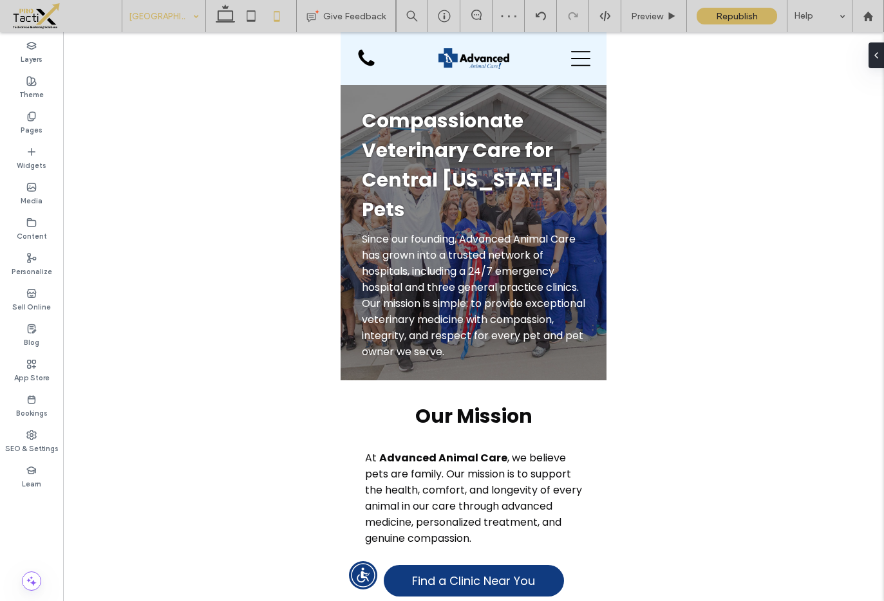
type input "**"
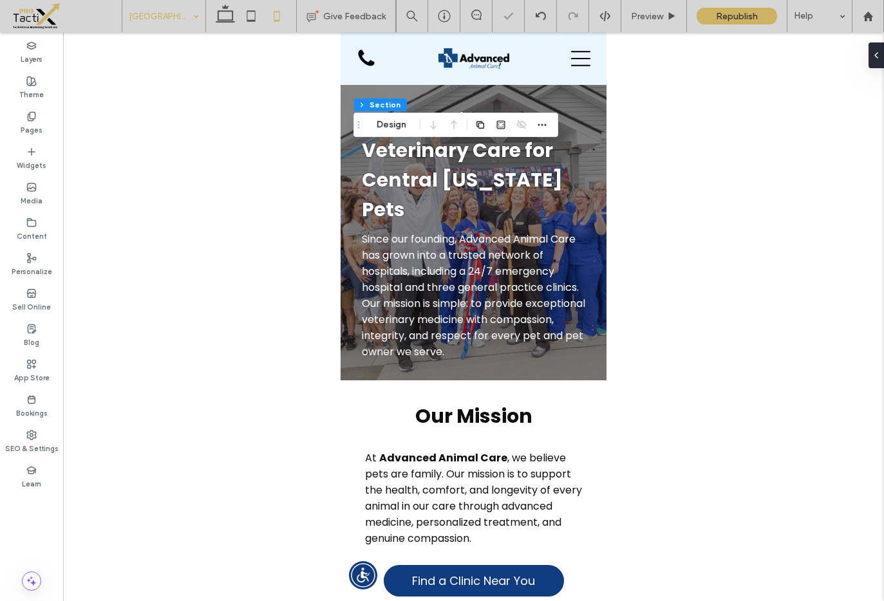
click at [675, 135] on div at bounding box center [473, 315] width 821 height 566
click at [657, 95] on div at bounding box center [473, 315] width 821 height 566
click at [253, 15] on icon at bounding box center [251, 16] width 26 height 26
type input "***"
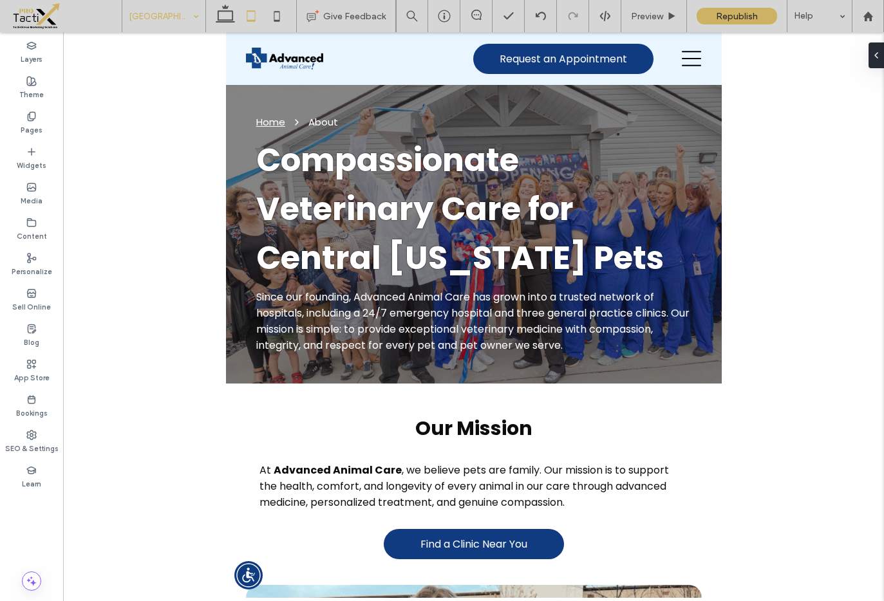
type input "**"
type input "***"
type input "**"
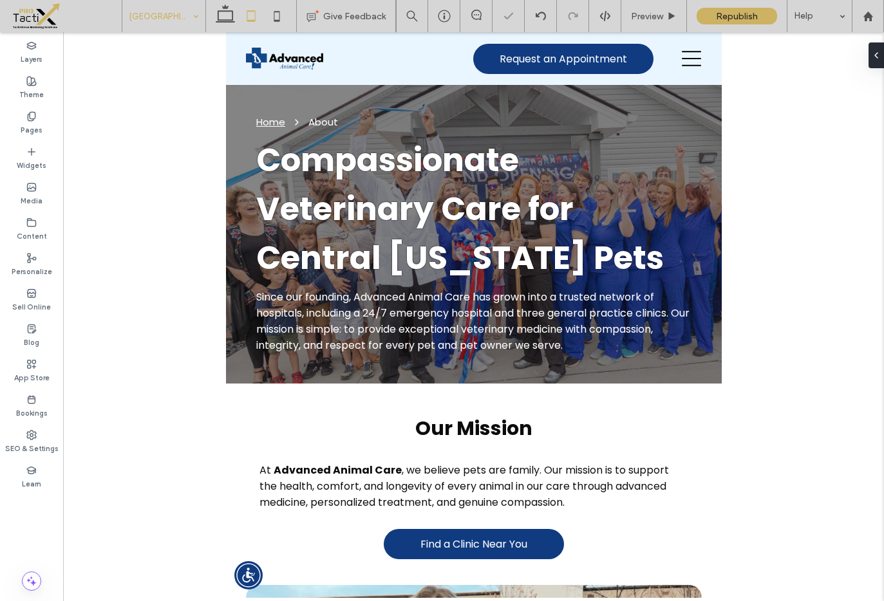
type input "**"
click at [738, 102] on div at bounding box center [473, 315] width 821 height 566
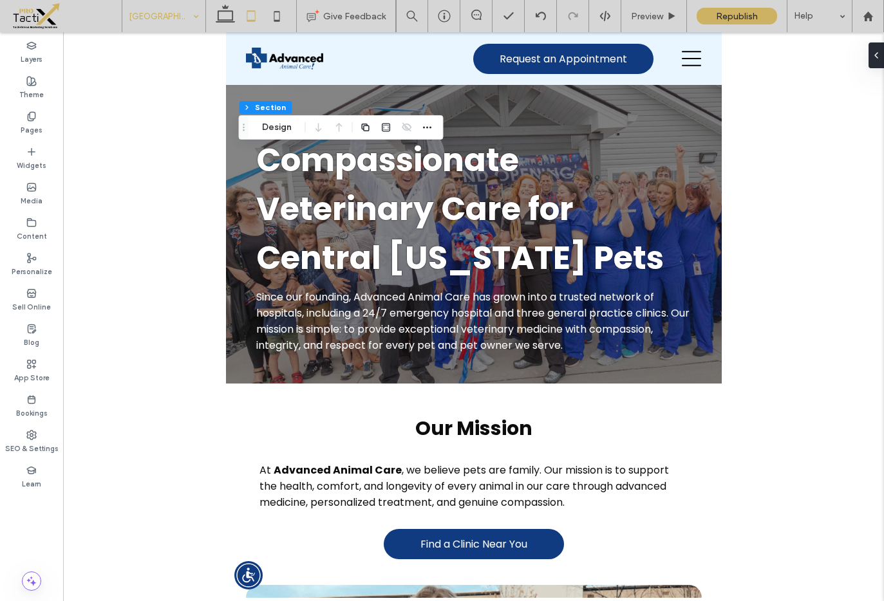
drag, startPoint x: 815, startPoint y: 115, endPoint x: 779, endPoint y: 18, distance: 103.7
click at [815, 115] on div at bounding box center [473, 315] width 821 height 566
click at [749, 11] on span "Republish" at bounding box center [737, 16] width 42 height 11
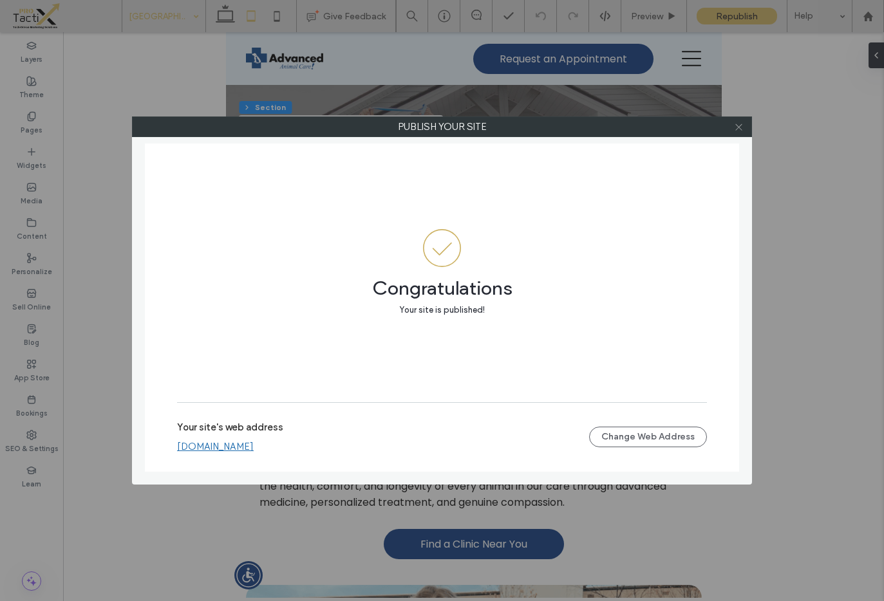
click at [742, 129] on icon at bounding box center [739, 127] width 10 height 10
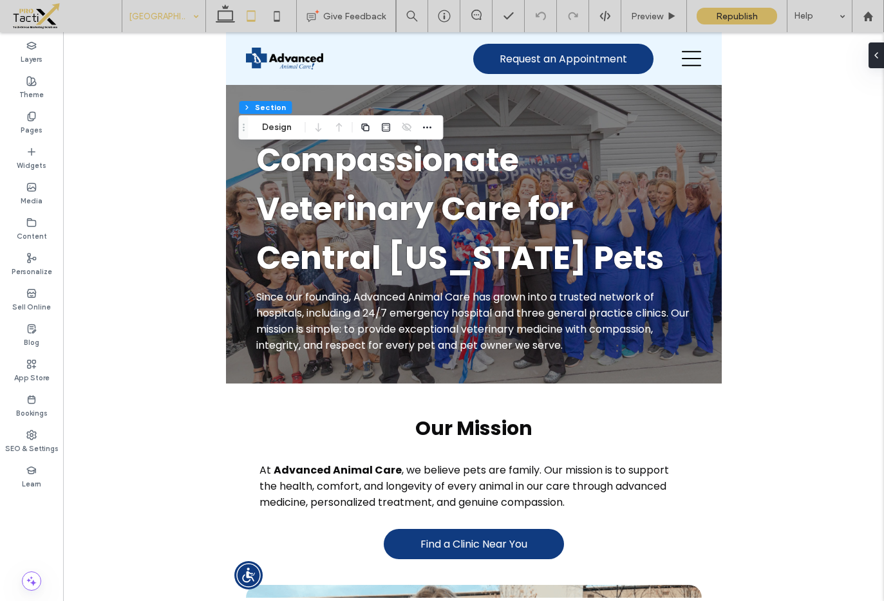
click at [206, 15] on div at bounding box center [250, 16] width 91 height 32
click at [223, 12] on icon at bounding box center [225, 16] width 26 height 26
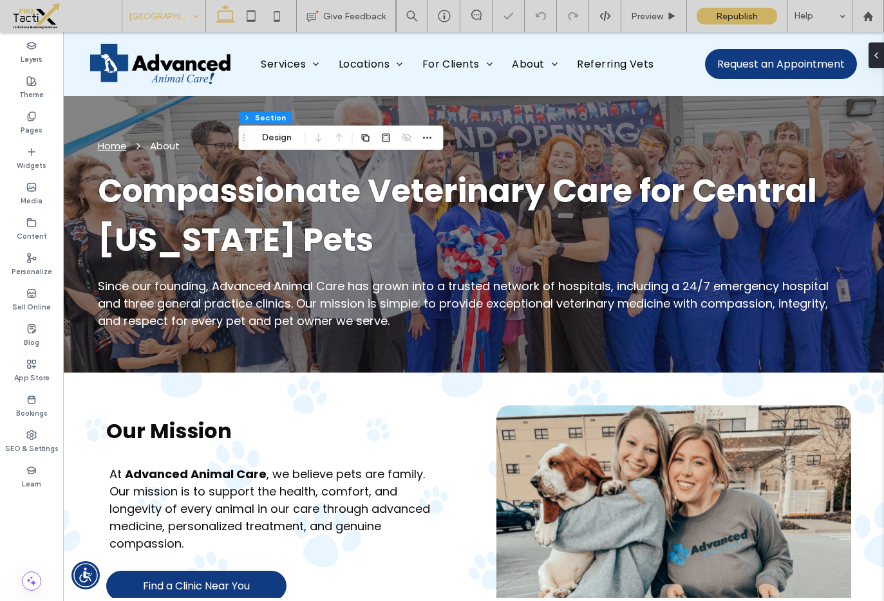
type input "**"
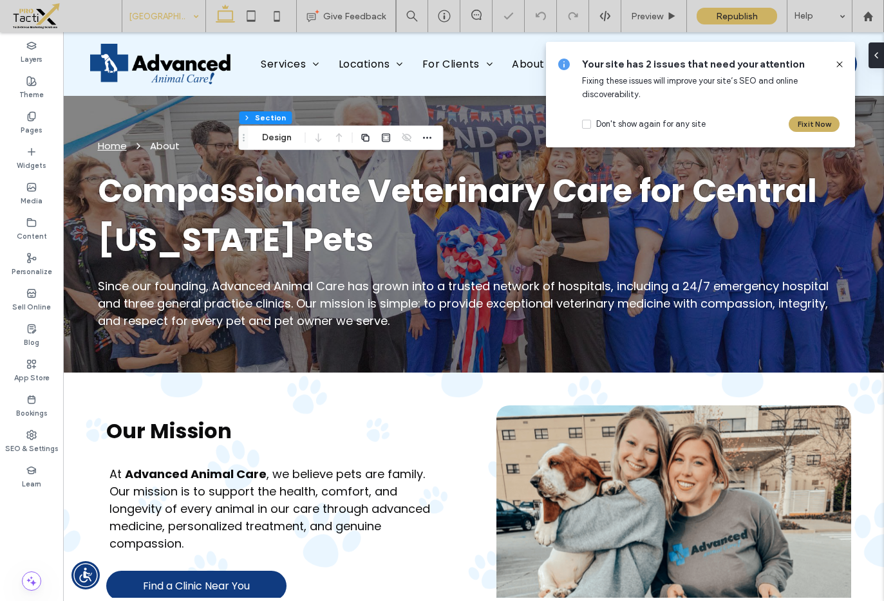
click at [838, 64] on icon at bounding box center [839, 64] width 10 height 10
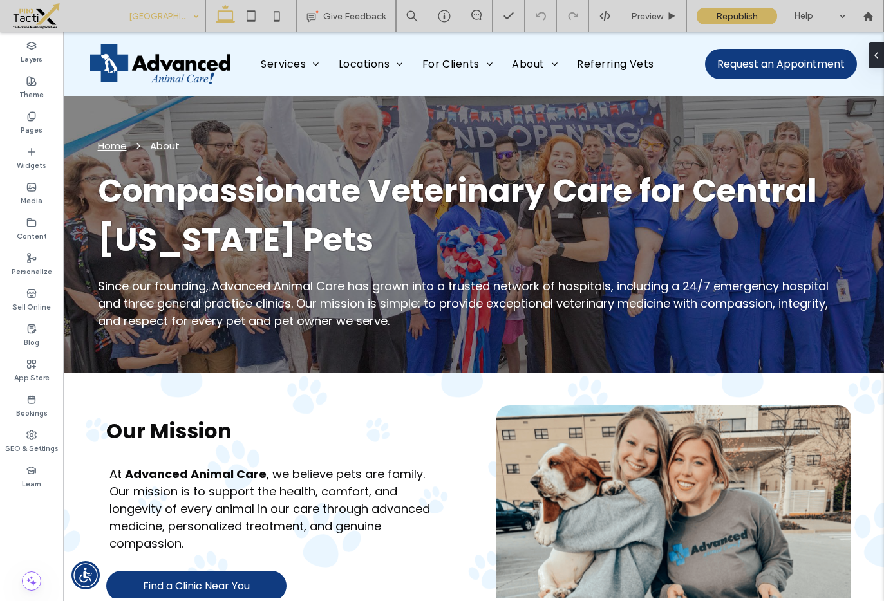
type input "**"
type input "*****"
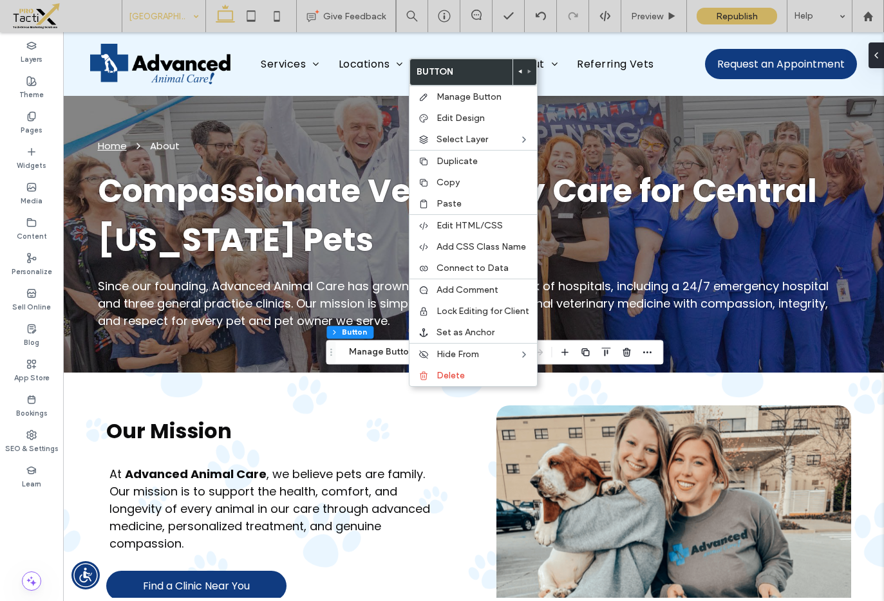
type input "**"
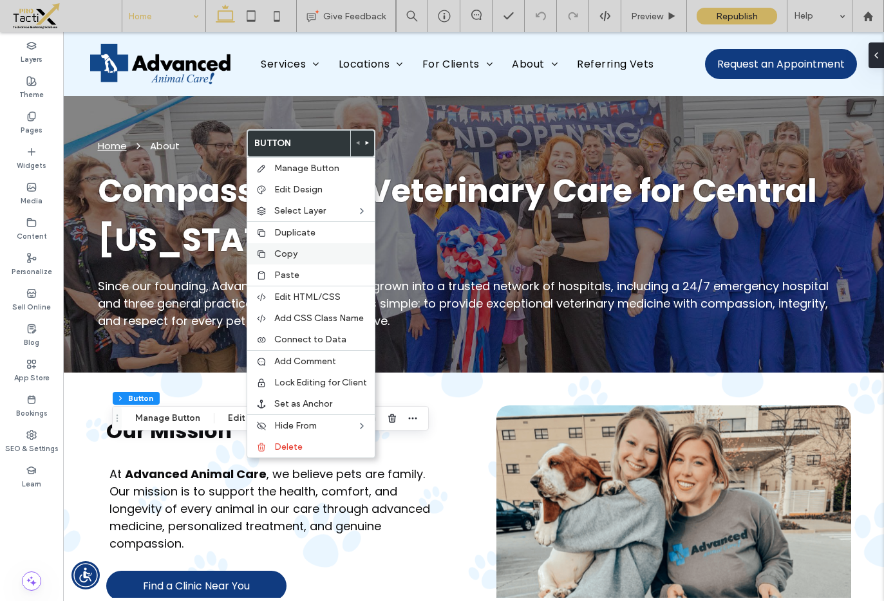
click at [288, 255] on span "Copy" at bounding box center [285, 254] width 23 height 11
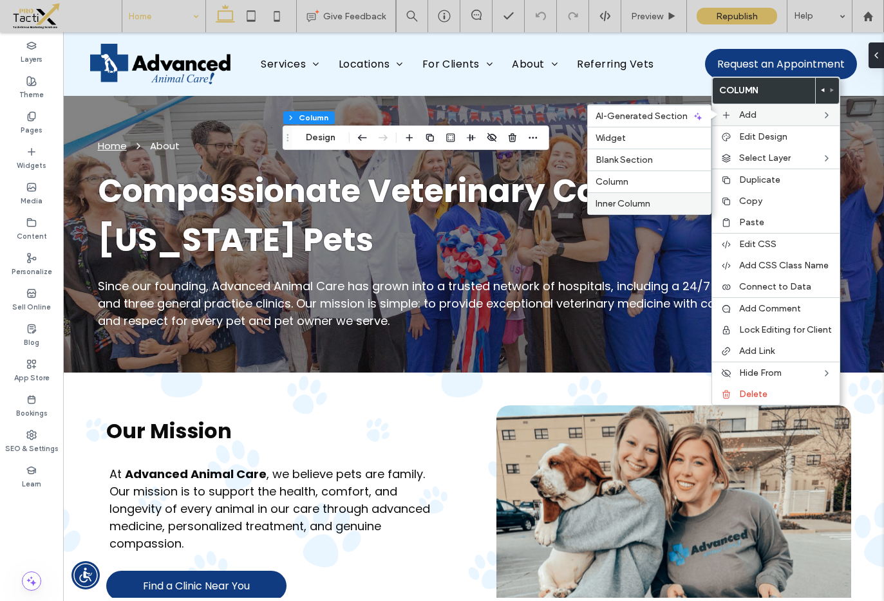
click at [611, 200] on span "Inner Column" at bounding box center [623, 203] width 55 height 11
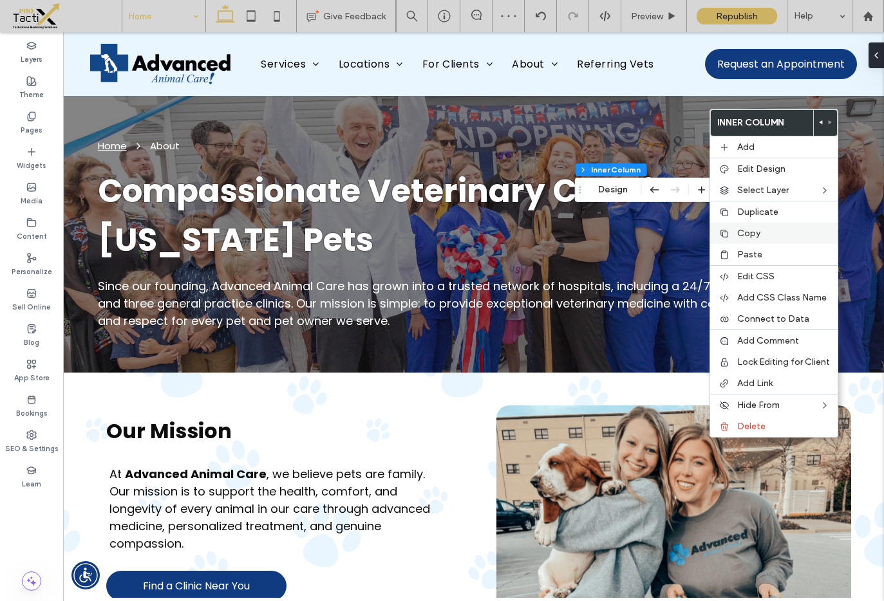
click at [747, 225] on div "Copy" at bounding box center [773, 233] width 127 height 21
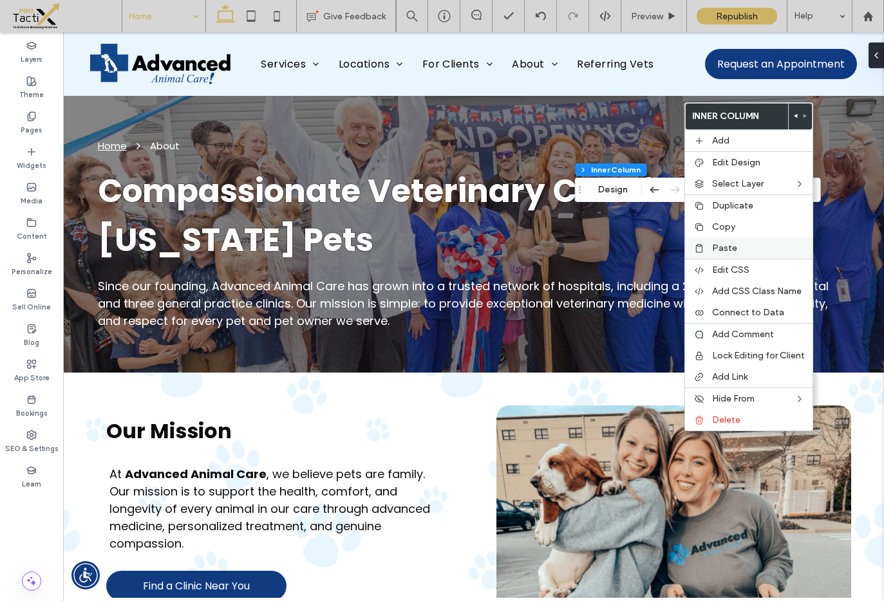
click at [724, 245] on span "Paste" at bounding box center [724, 248] width 25 height 11
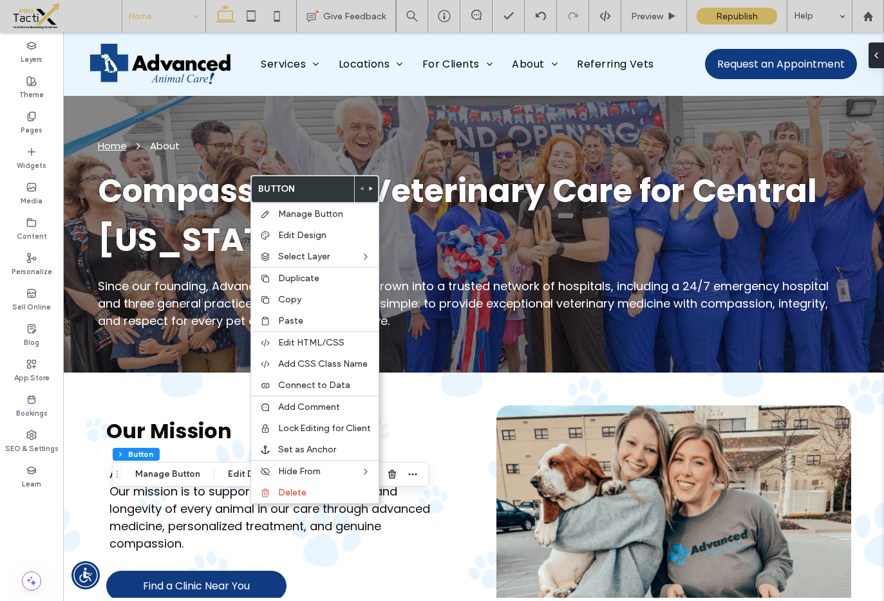
drag, startPoint x: 304, startPoint y: 301, endPoint x: 762, endPoint y: 28, distance: 533.0
click at [304, 301] on label "Copy" at bounding box center [324, 299] width 93 height 11
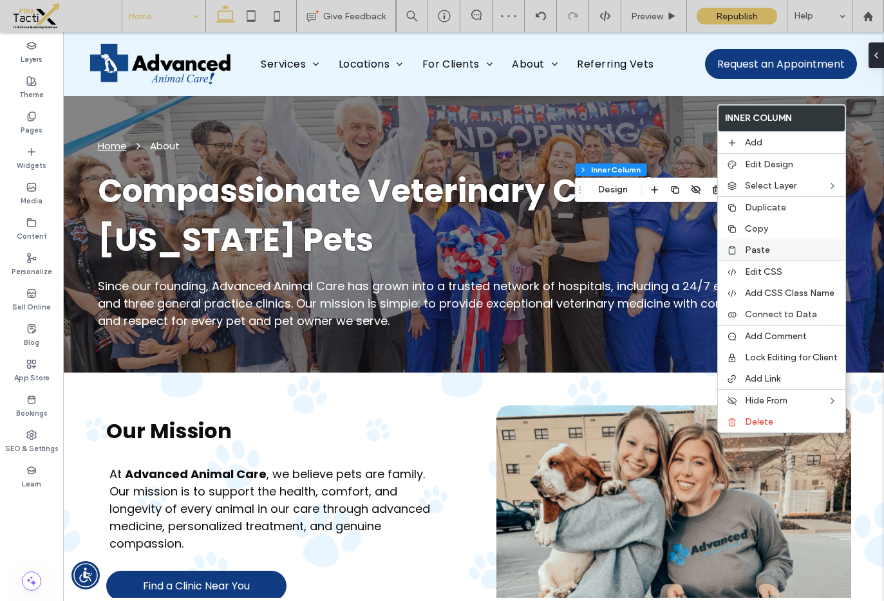
click at [754, 249] on span "Paste" at bounding box center [757, 250] width 25 height 11
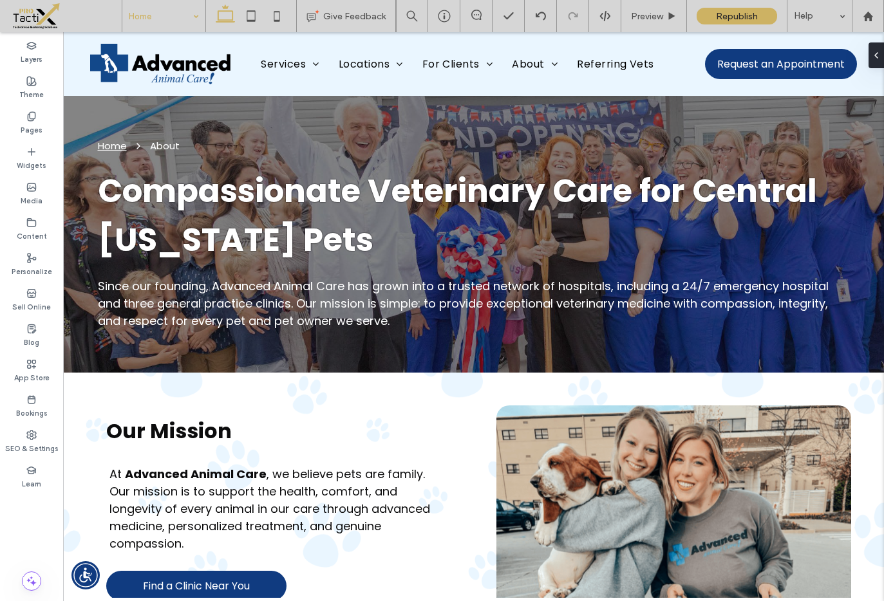
type input "***"
type input "**"
type input "****"
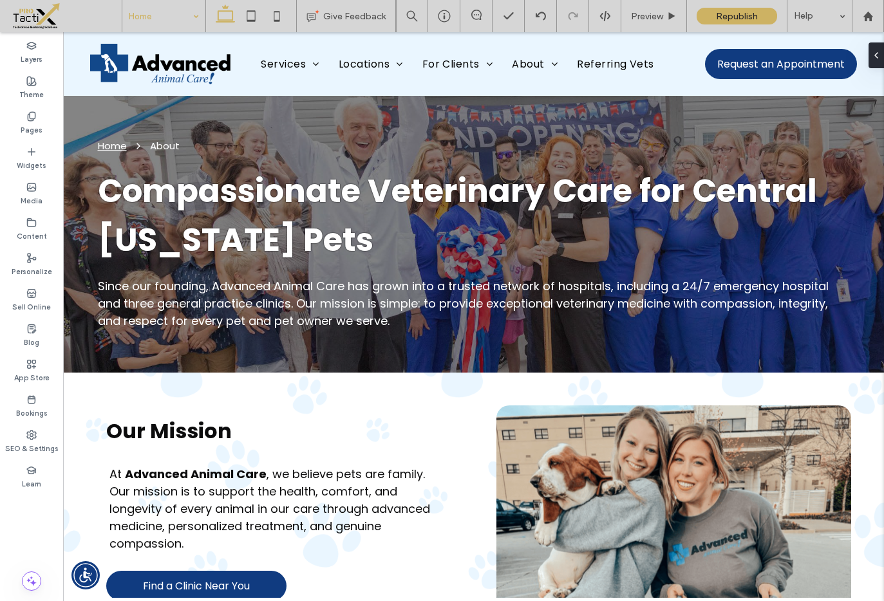
type input "**"
type input "****"
type input "***"
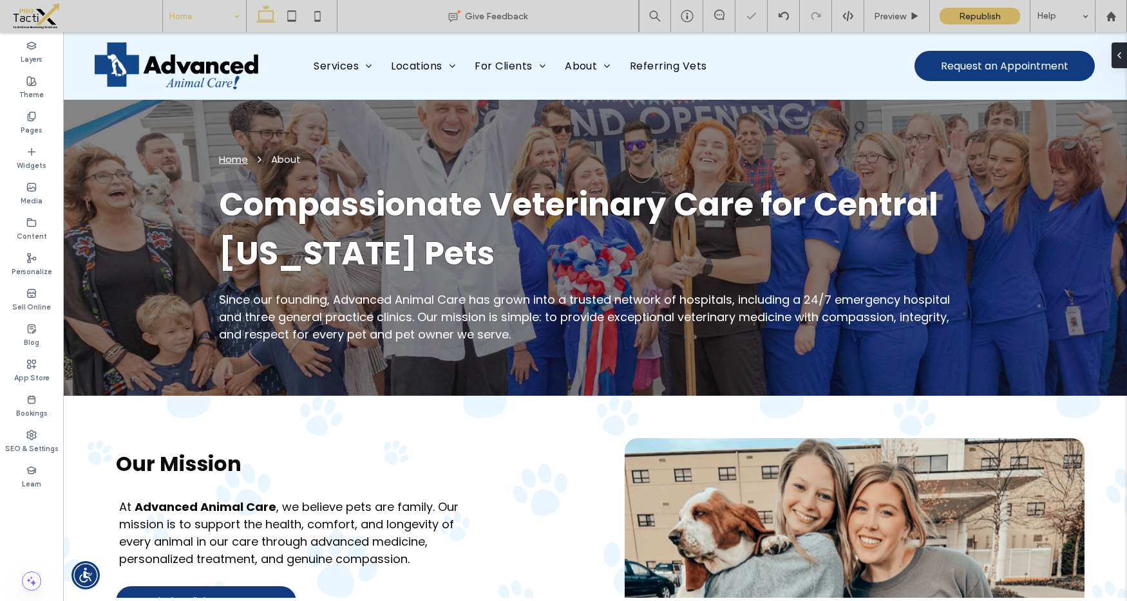
type input "**"
type input "****"
type input "***"
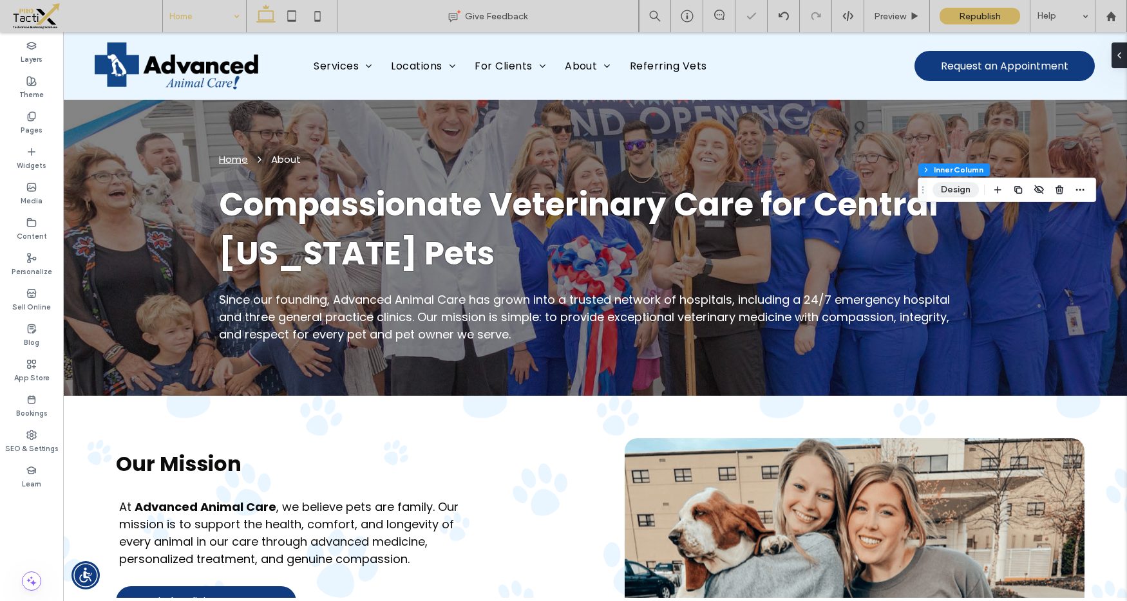
click at [883, 187] on button "Design" at bounding box center [955, 189] width 46 height 15
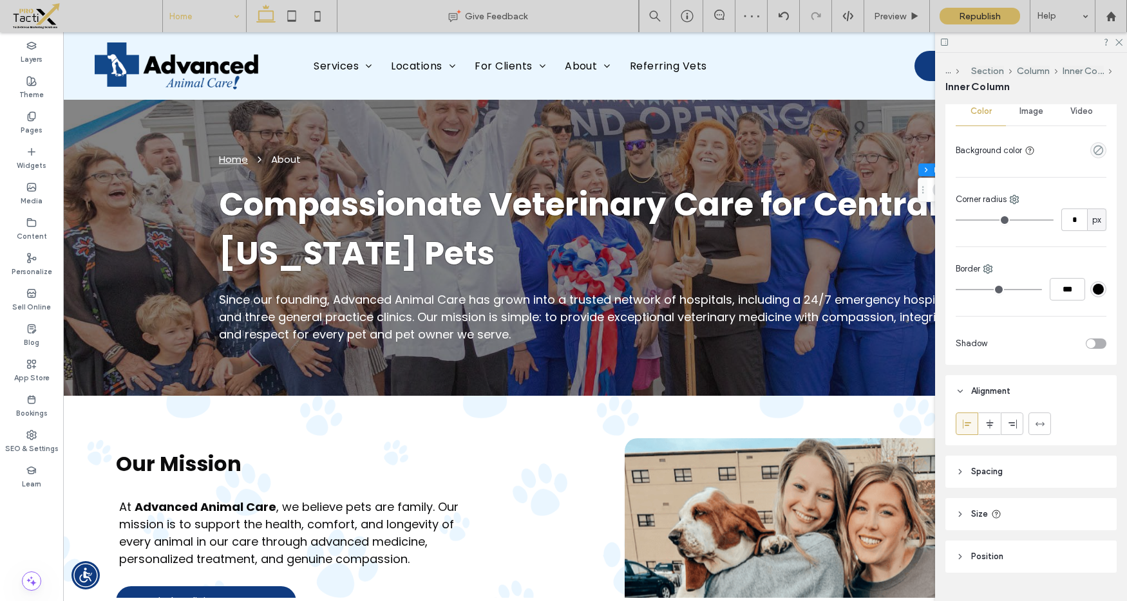
scroll to position [288, 0]
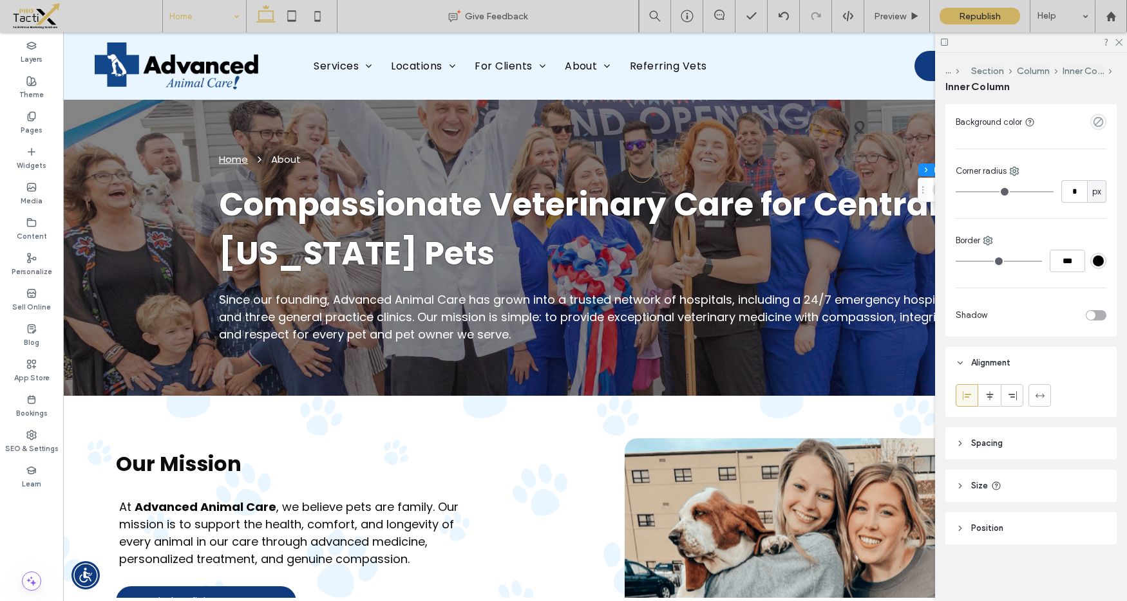
drag, startPoint x: 981, startPoint y: 452, endPoint x: 984, endPoint y: 444, distance: 8.1
click at [883, 451] on header "Spacing" at bounding box center [1030, 443] width 171 height 32
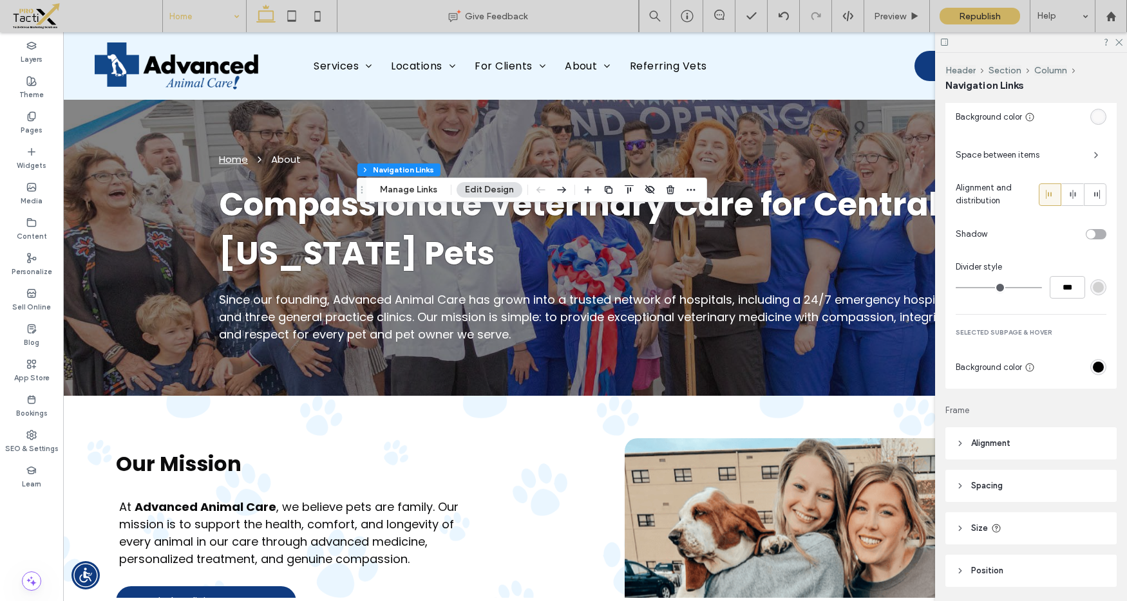
scroll to position [1076, 0]
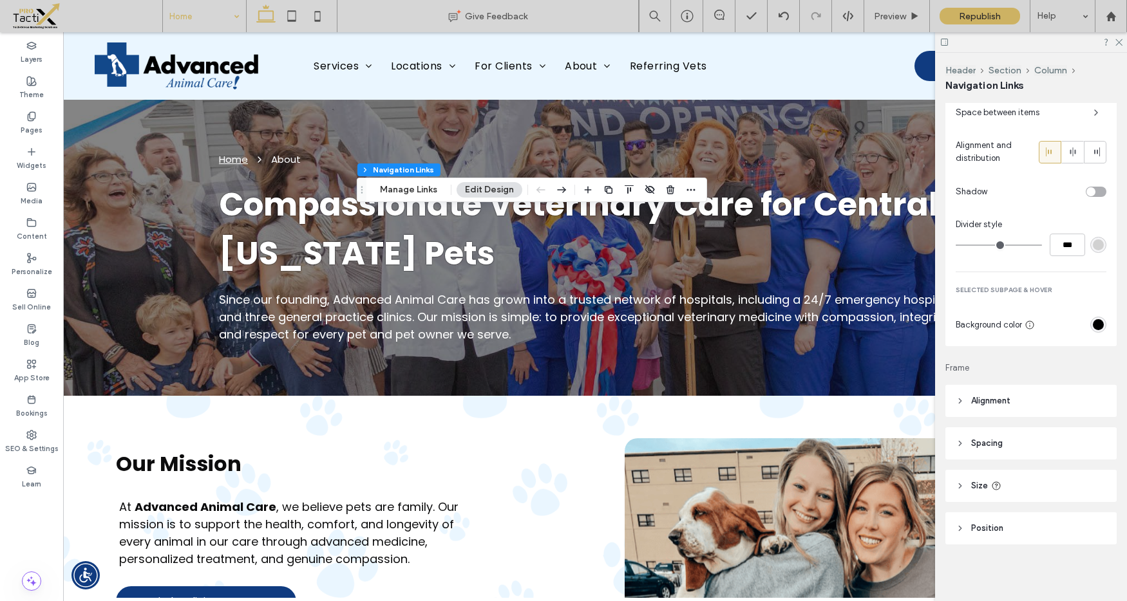
click at [883, 437] on header "Spacing" at bounding box center [1030, 443] width 171 height 32
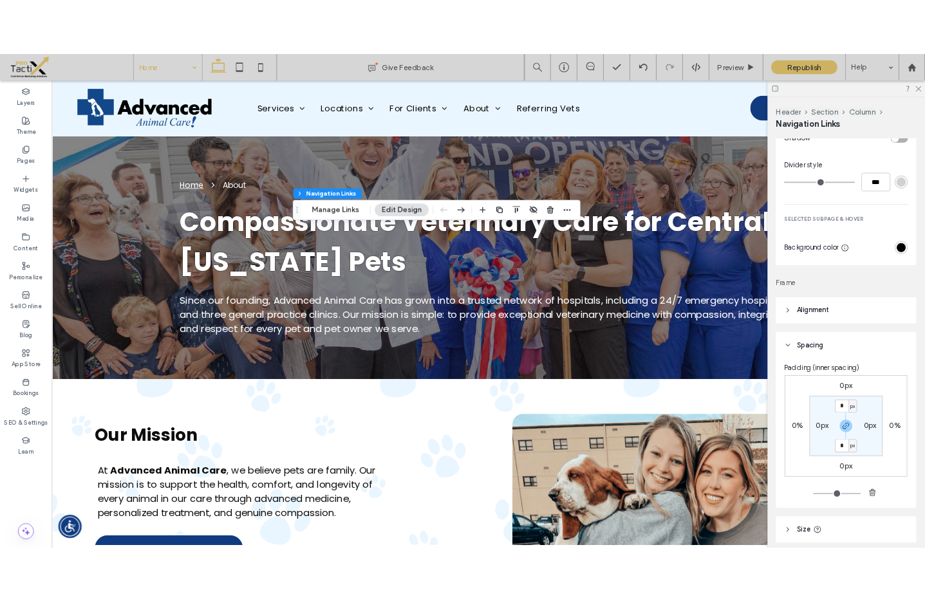
scroll to position [1259, 0]
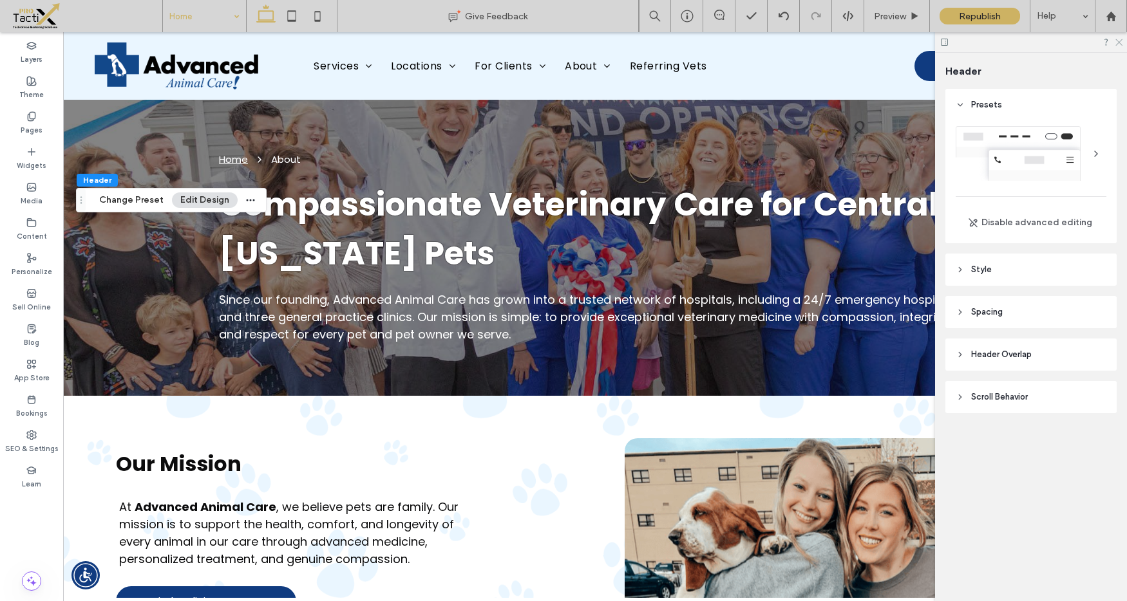
click at [883, 44] on use at bounding box center [1118, 42] width 7 height 7
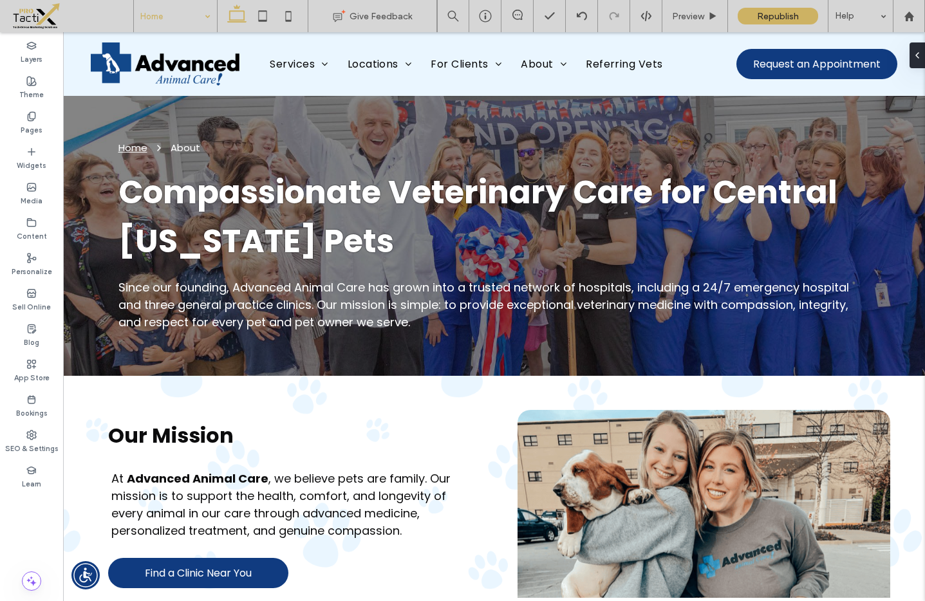
type input "***"
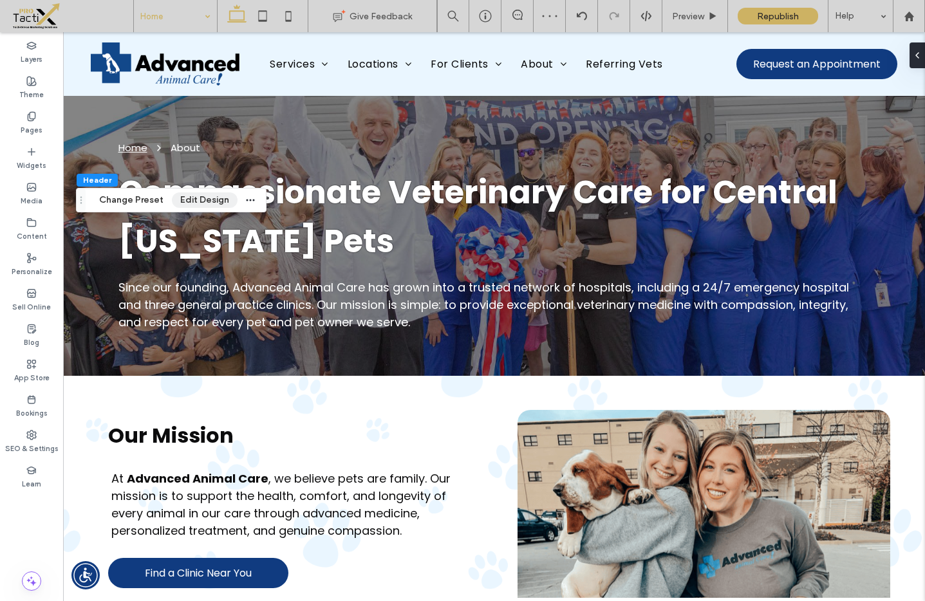
click at [192, 198] on button "Edit Design" at bounding box center [205, 200] width 66 height 15
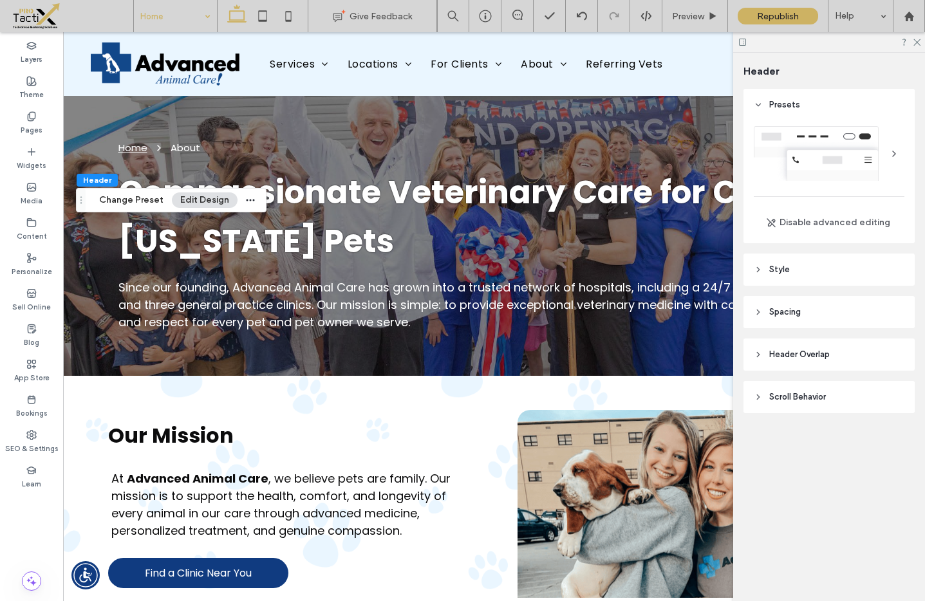
click at [784, 310] on span "Spacing" at bounding box center [785, 312] width 32 height 13
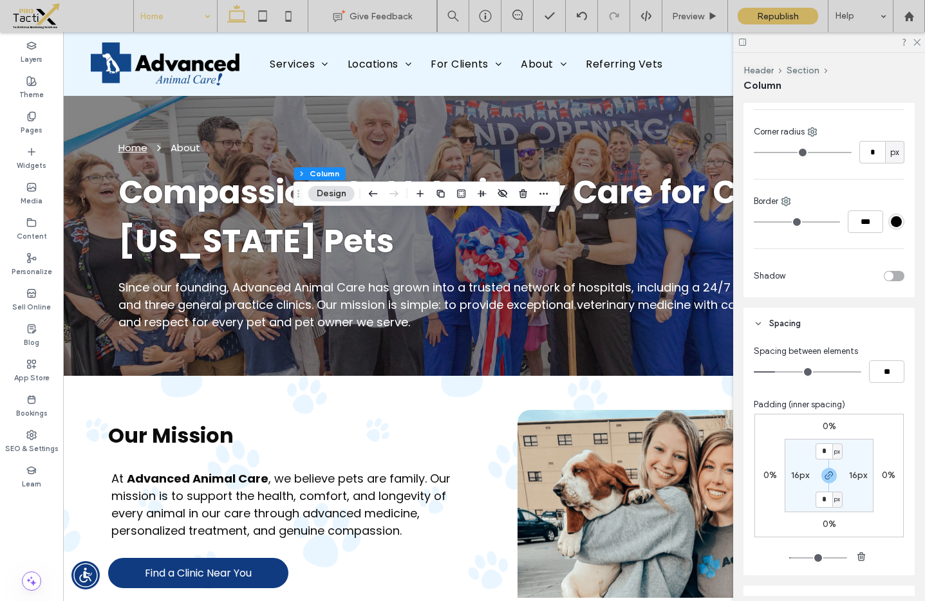
scroll to position [391, 0]
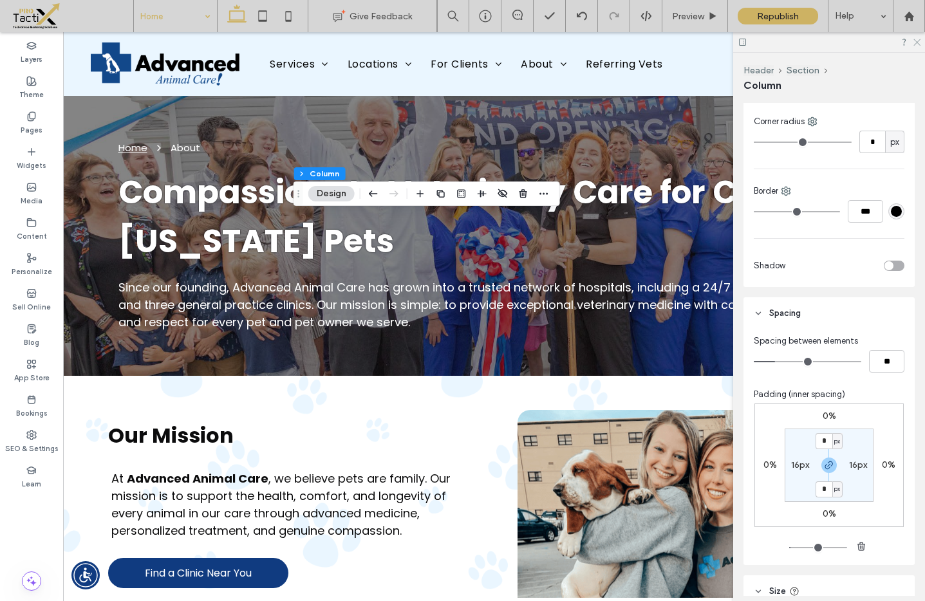
click at [883, 41] on icon at bounding box center [916, 41] width 8 height 8
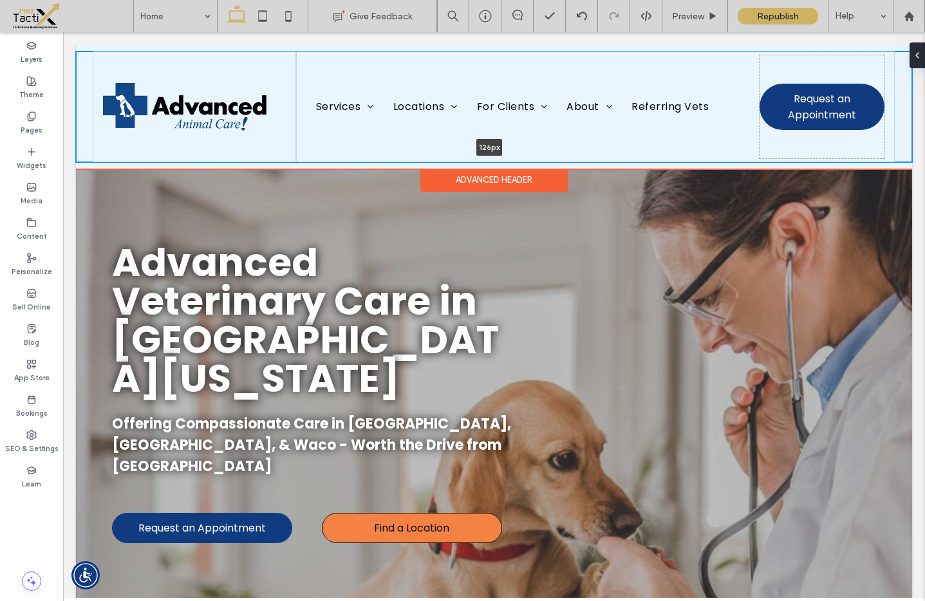
click at [890, 125] on div "Services Emergency Vet Care Exotic Pet Care Pet Dentistry & [MEDICAL_DATA] Urge…" at bounding box center [494, 107] width 836 height 111
type input "***"
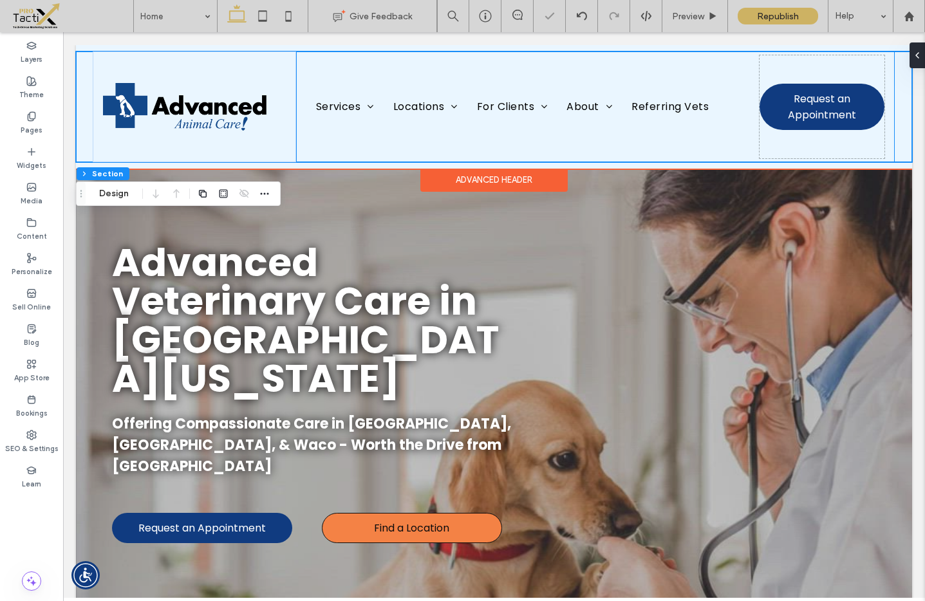
click at [880, 145] on div "Services Emergency Vet Care Exotic Pet Care Pet Dentistry & [MEDICAL_DATA] Urge…" at bounding box center [595, 107] width 599 height 111
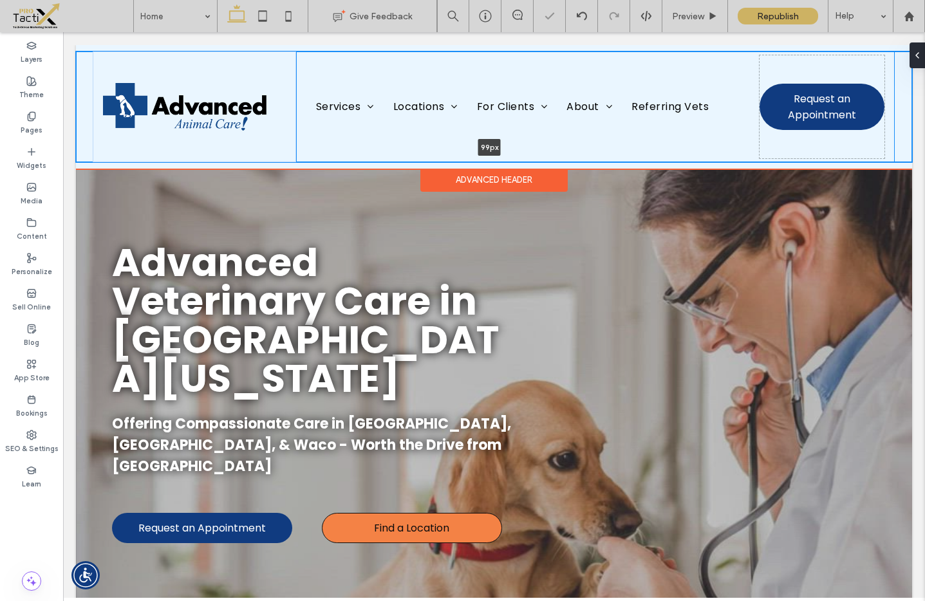
drag, startPoint x: 879, startPoint y: 162, endPoint x: 883, endPoint y: 121, distance: 40.7
click at [884, 114] on div "Services Emergency Vet Care Exotic Pet Care Pet Dentistry & [MEDICAL_DATA] Urge…" at bounding box center [494, 107] width 836 height 111
type input "**"
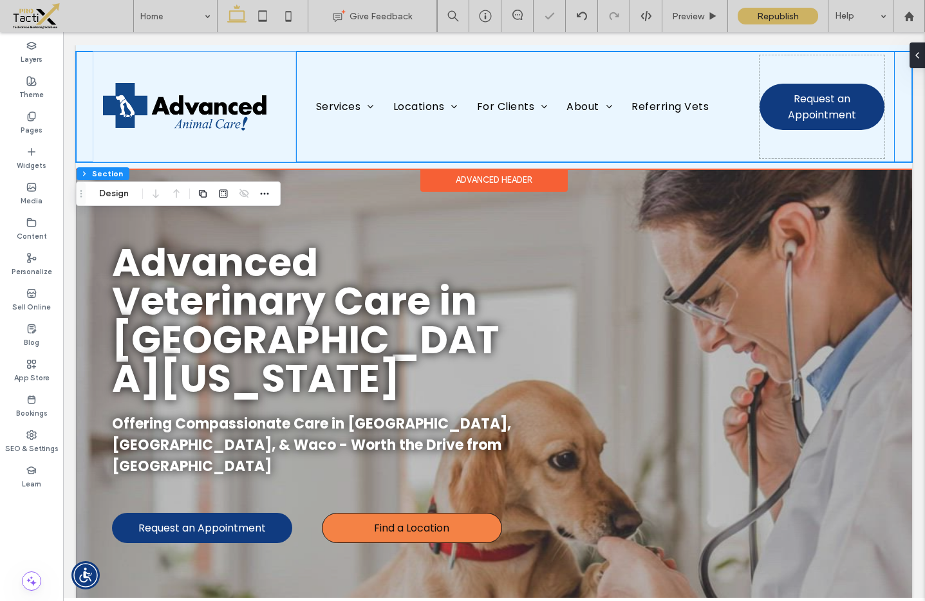
click at [885, 130] on div "Services Emergency Vet Care Exotic Pet Care Pet Dentistry & [MEDICAL_DATA] Urge…" at bounding box center [595, 107] width 599 height 111
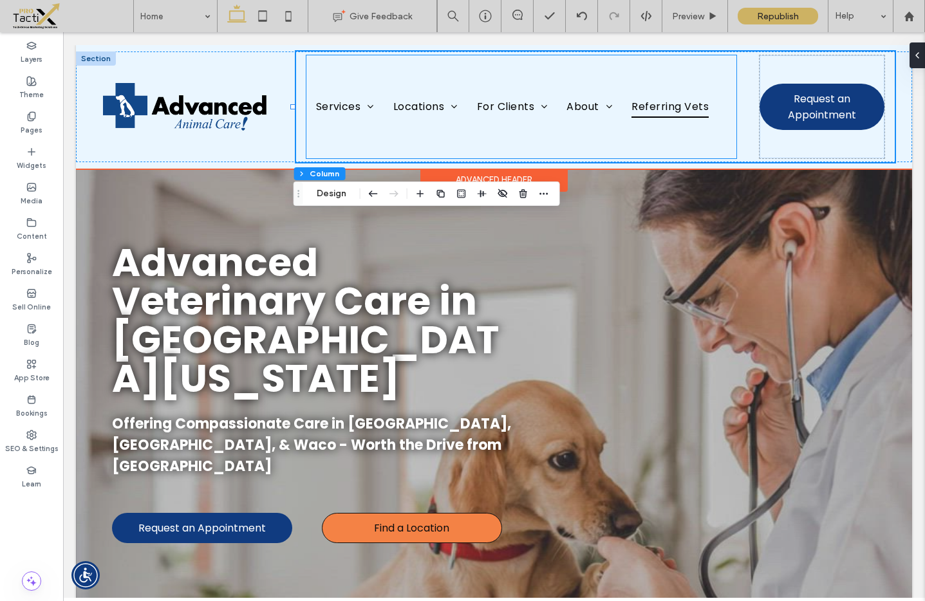
click at [714, 104] on link "Referring Vets" at bounding box center [670, 106] width 97 height 103
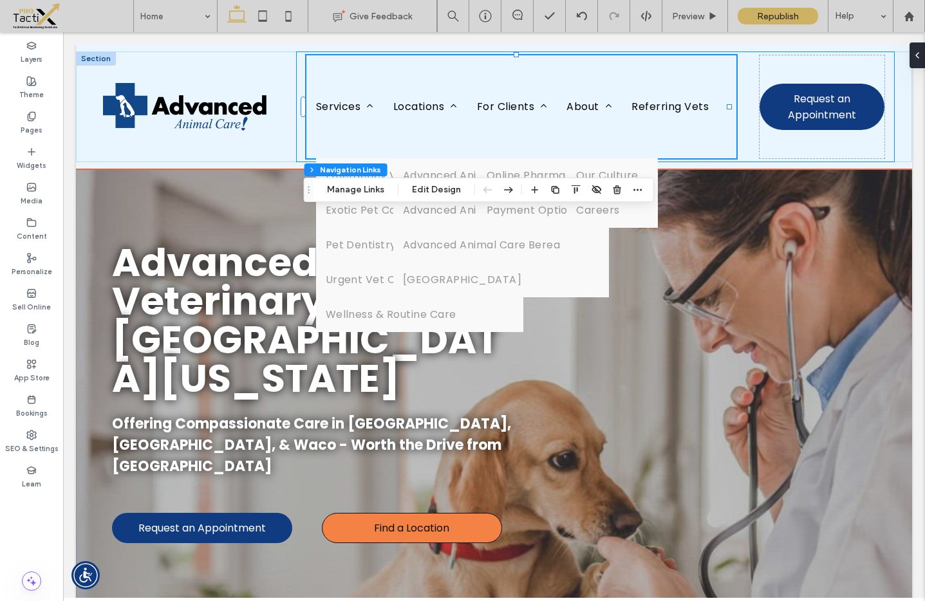
click at [744, 104] on div "Services Emergency Vet Care Exotic Pet Care Pet Dentistry & [MEDICAL_DATA] Urge…" at bounding box center [595, 107] width 599 height 111
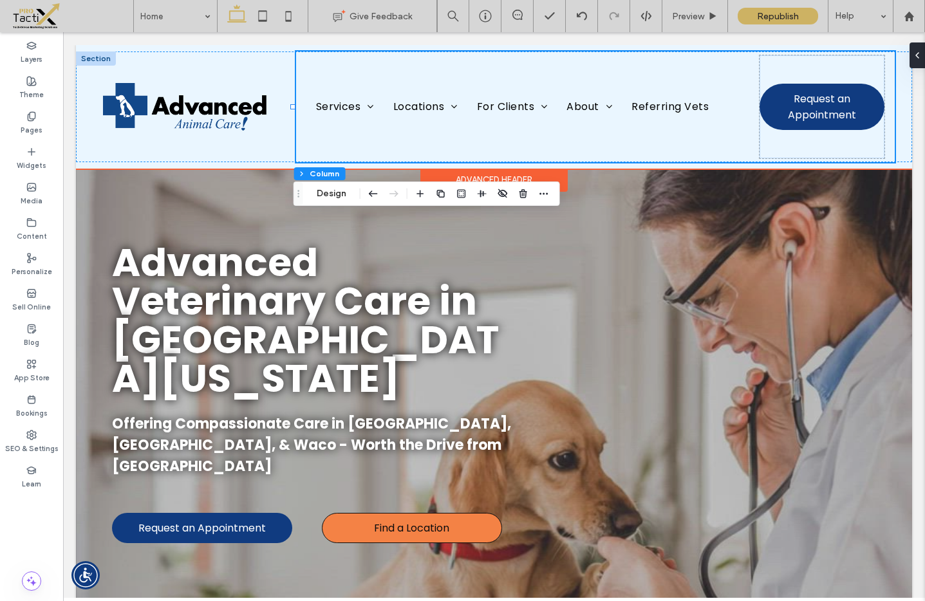
click at [738, 104] on div "Services Emergency Vet Care Exotic Pet Care Pet Dentistry & [MEDICAL_DATA] Urge…" at bounding box center [595, 107] width 599 height 111
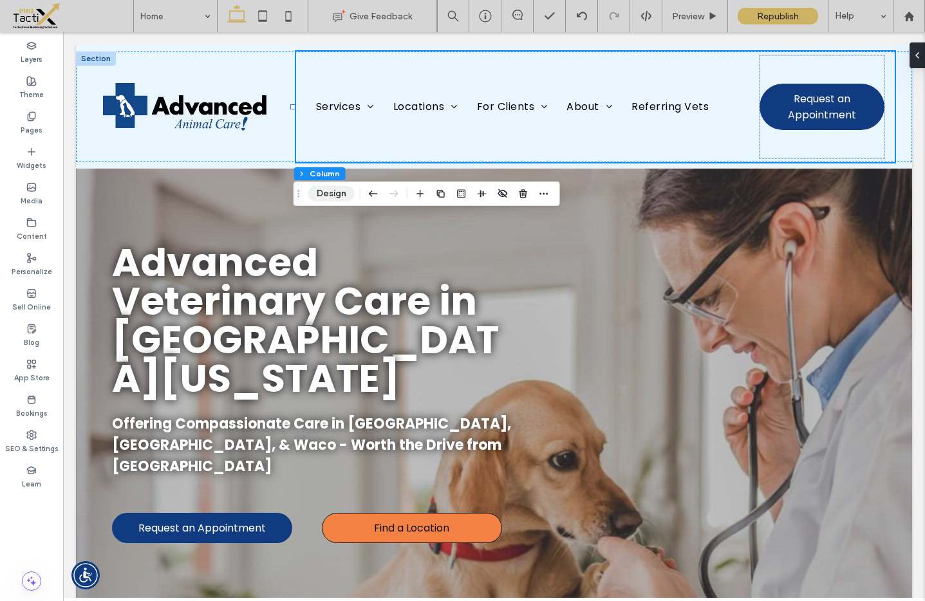
click at [324, 195] on button "Design" at bounding box center [331, 193] width 46 height 15
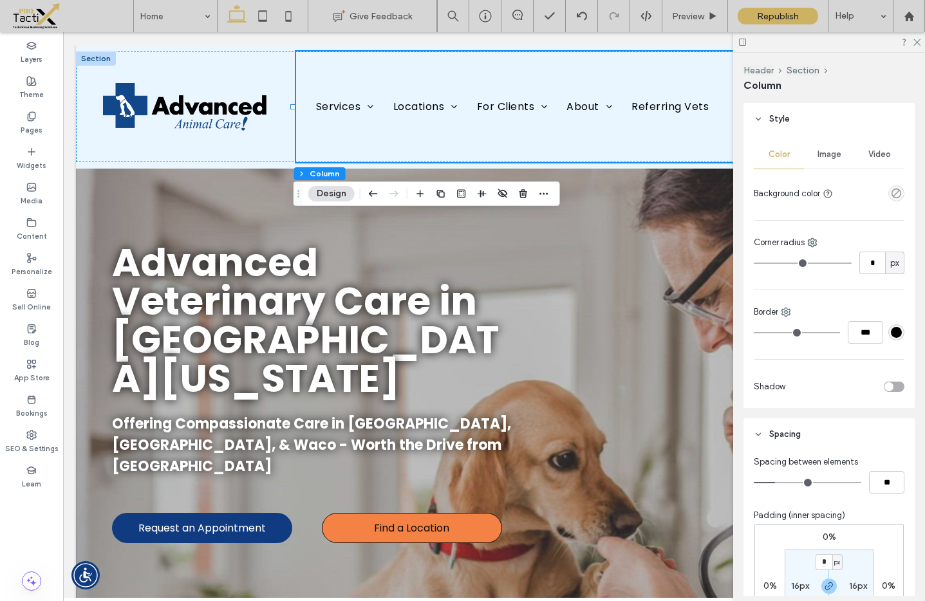
scroll to position [492, 0]
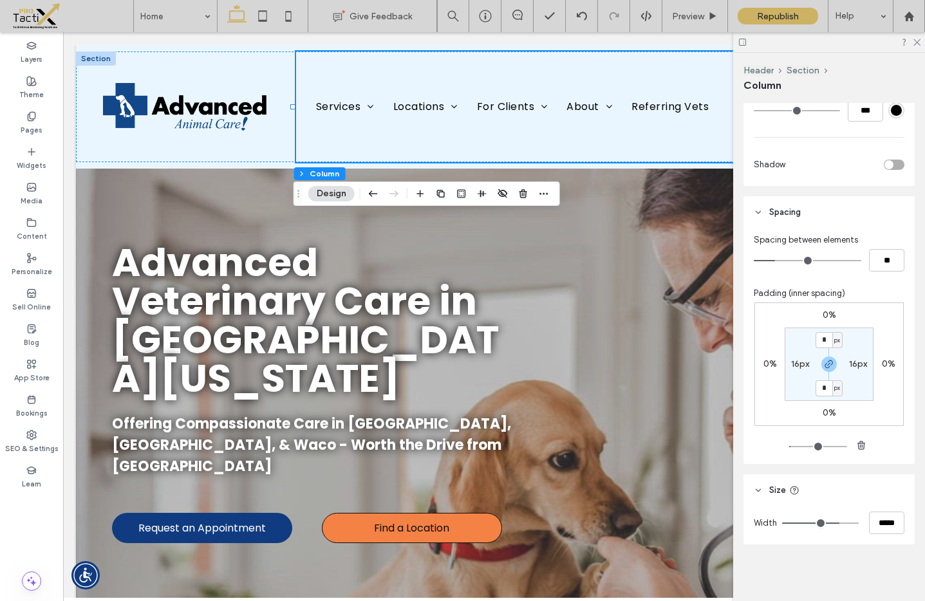
type input "*"
type input "**"
type input "*"
type input "**"
type input "*"
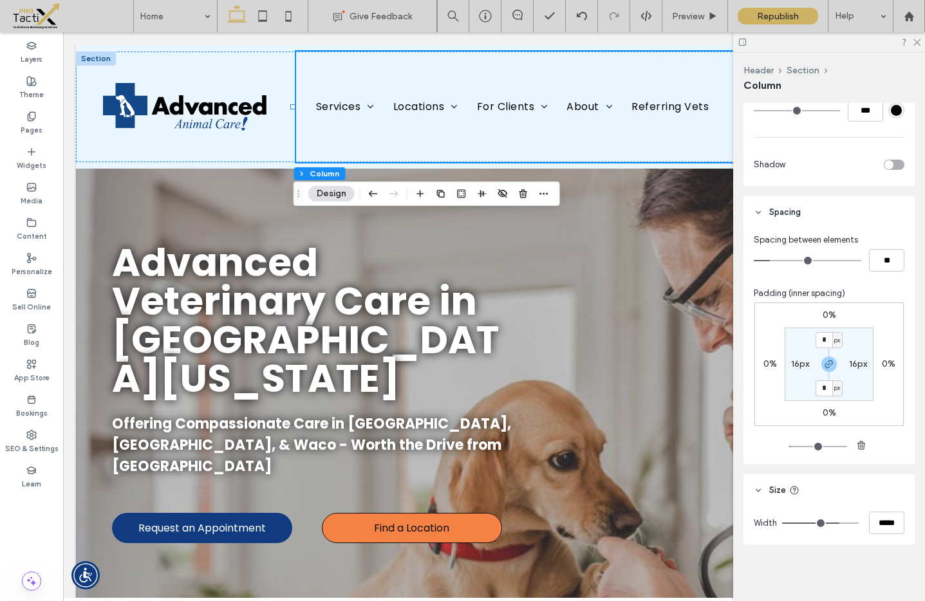
type input "**"
drag, startPoint x: 776, startPoint y: 258, endPoint x: 698, endPoint y: 258, distance: 77.9
click at [754, 260] on input "range" at bounding box center [808, 260] width 108 height 1
type input "*"
type input "**"
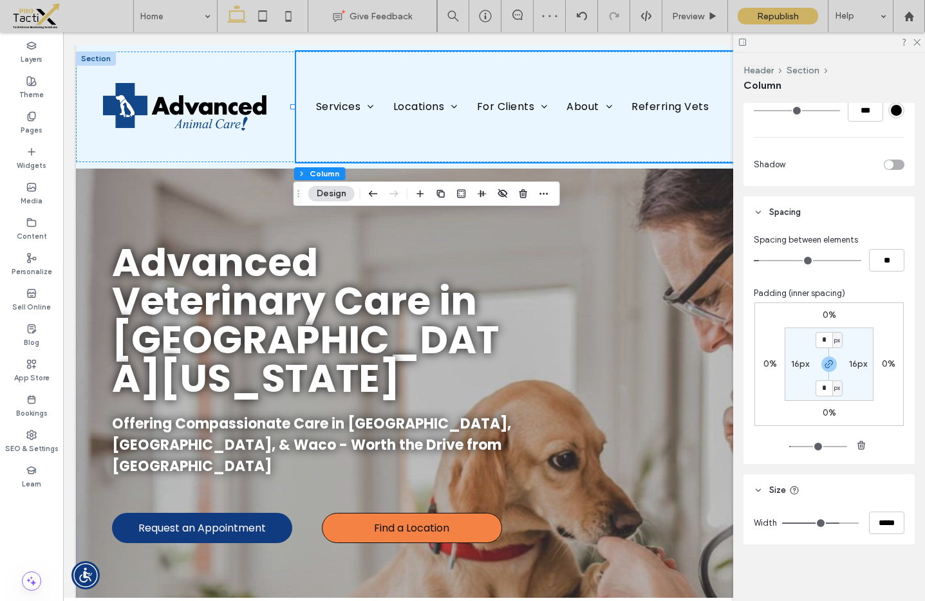
type input "*"
type input "**"
drag, startPoint x: 757, startPoint y: 261, endPoint x: 767, endPoint y: 262, distance: 9.7
type input "*"
click at [767, 261] on input "range" at bounding box center [808, 260] width 108 height 1
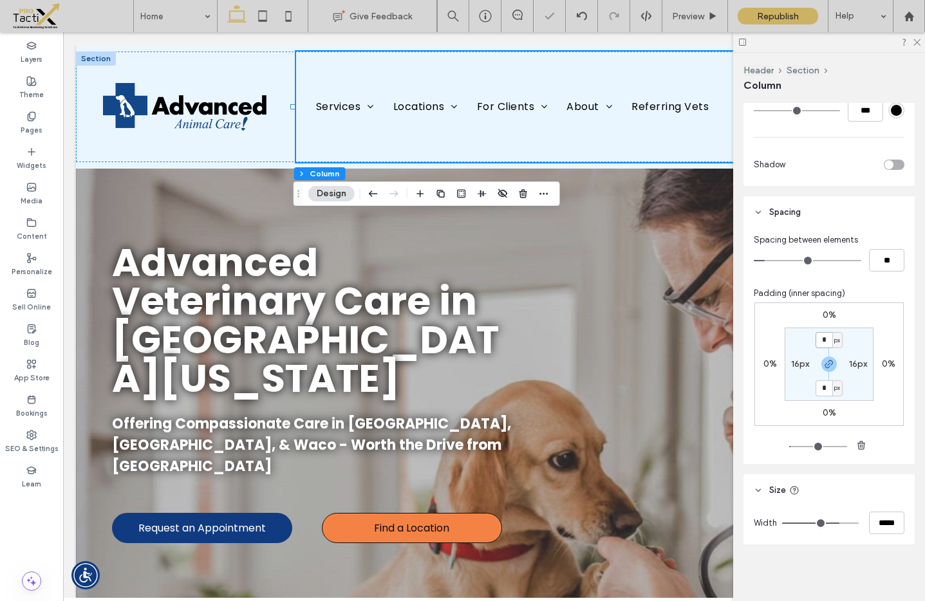
click at [827, 341] on input "*" at bounding box center [824, 340] width 17 height 16
type input "*"
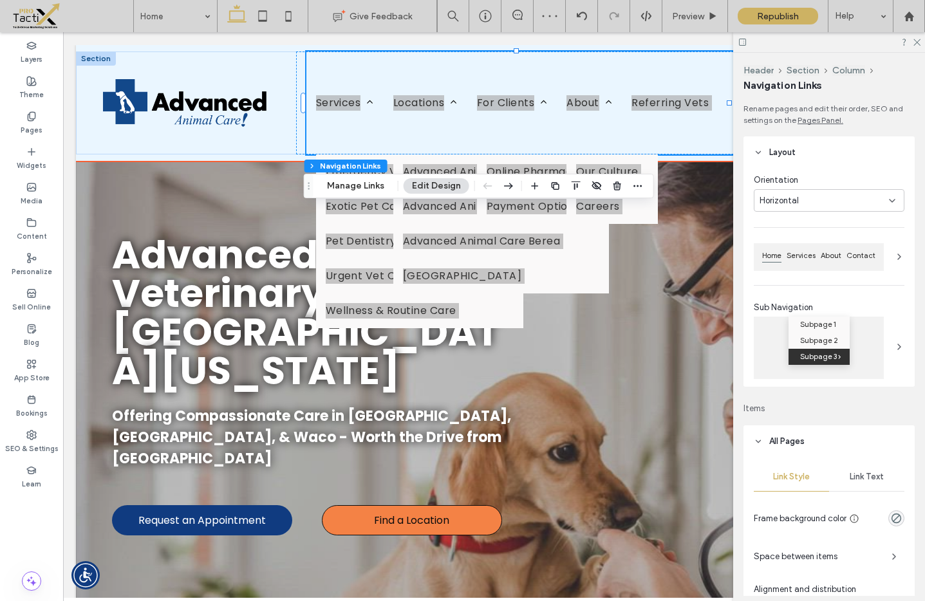
click at [458, 182] on button "Edit Design" at bounding box center [437, 185] width 66 height 15
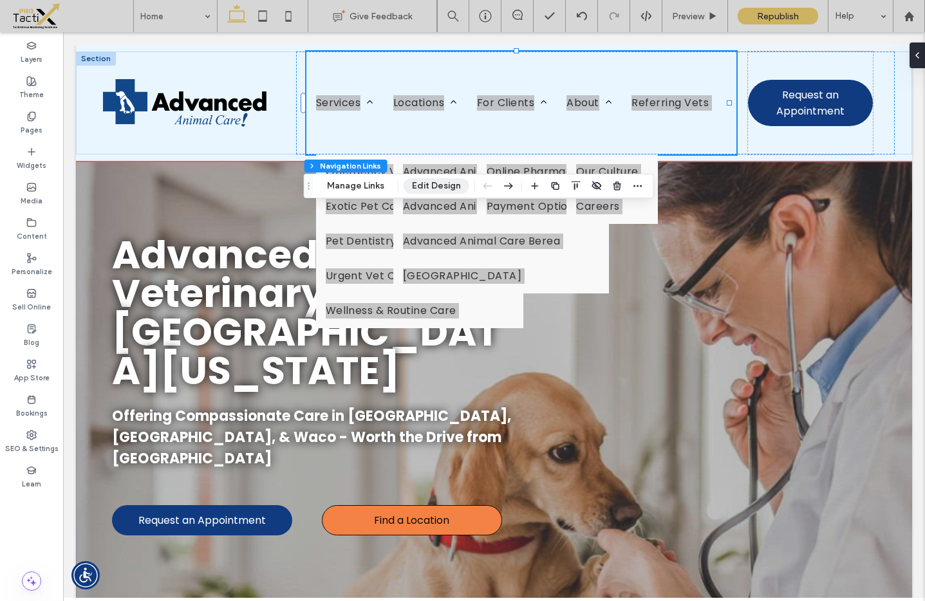
click at [427, 185] on button "Edit Design" at bounding box center [437, 185] width 66 height 15
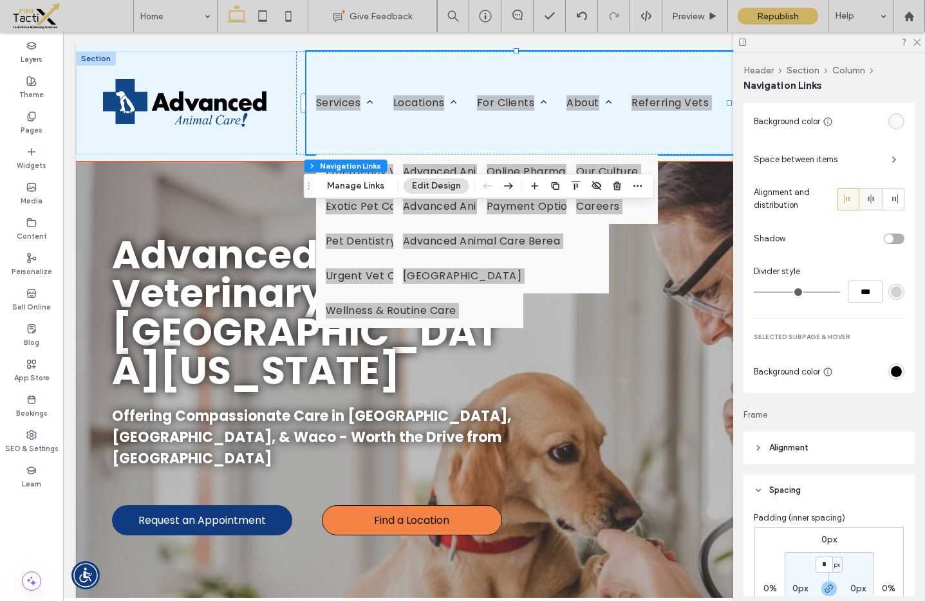
scroll to position [1101, 0]
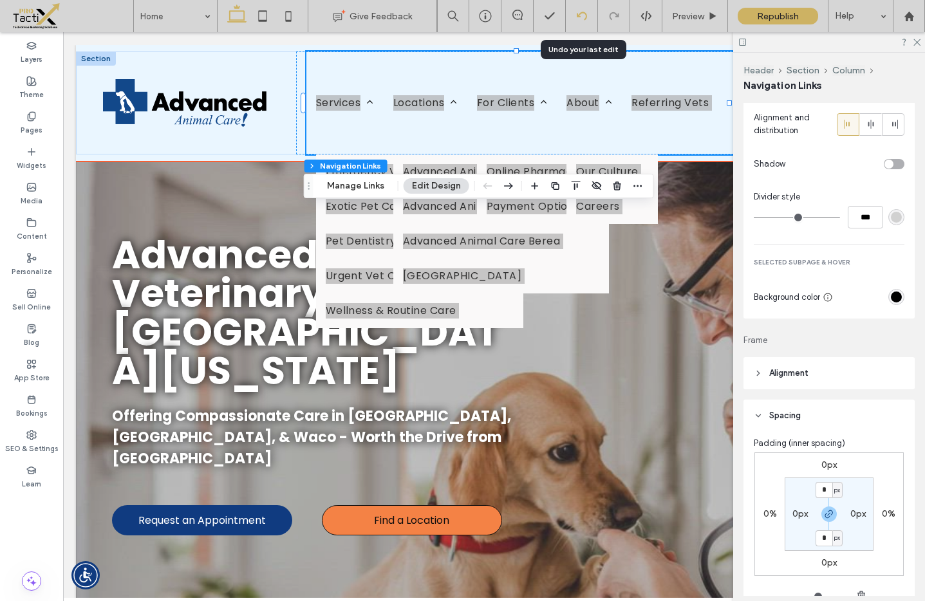
click at [585, 16] on use at bounding box center [581, 16] width 10 height 8
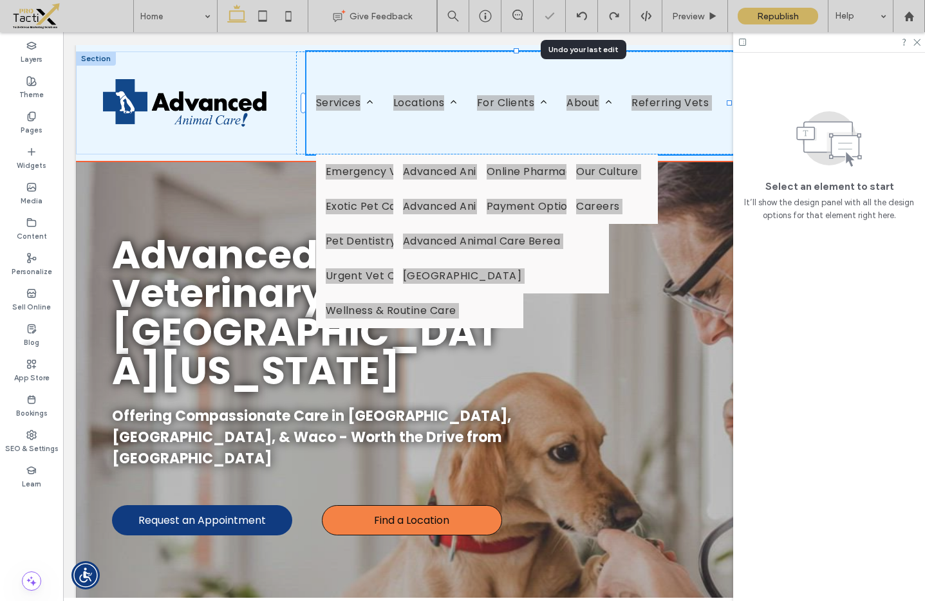
click at [582, 15] on icon at bounding box center [582, 16] width 10 height 10
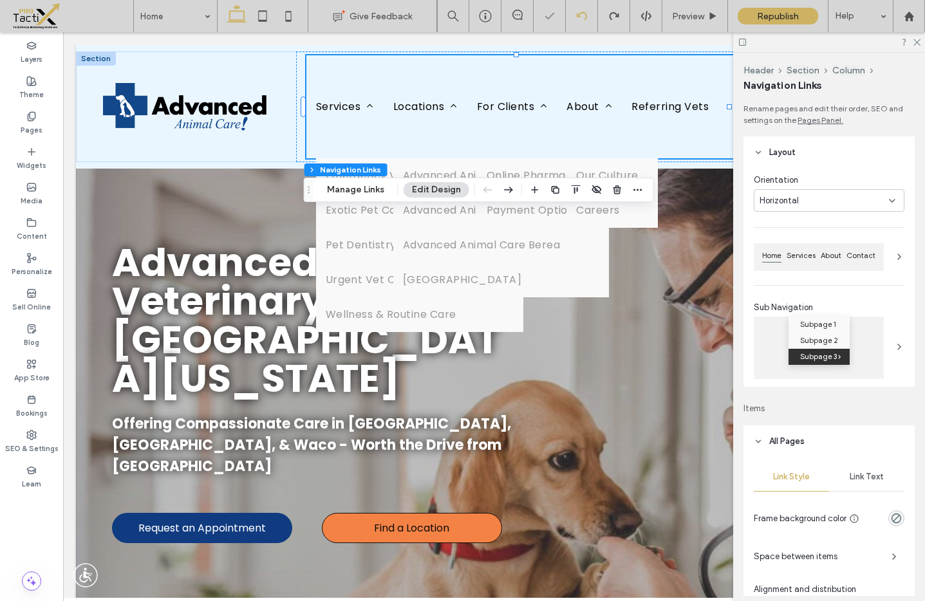
scroll to position [0, 0]
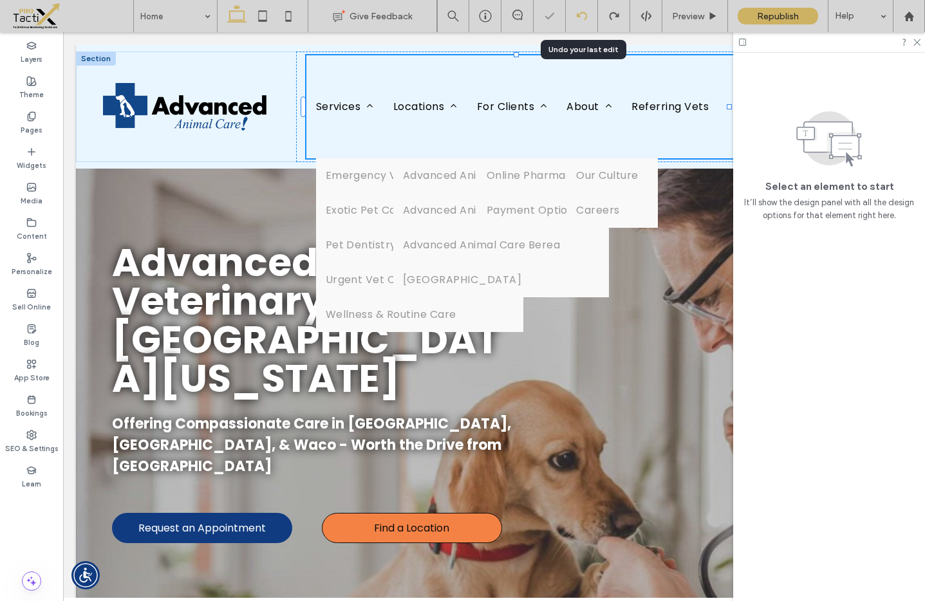
click at [581, 14] on icon at bounding box center [582, 16] width 10 height 10
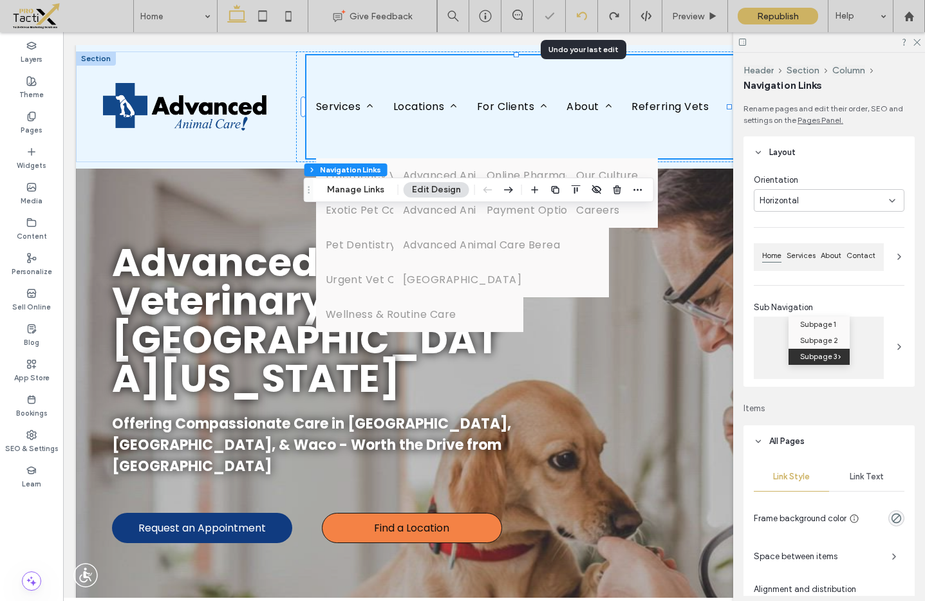
click at [581, 14] on icon at bounding box center [582, 16] width 10 height 10
click at [581, 13] on use at bounding box center [581, 16] width 10 height 8
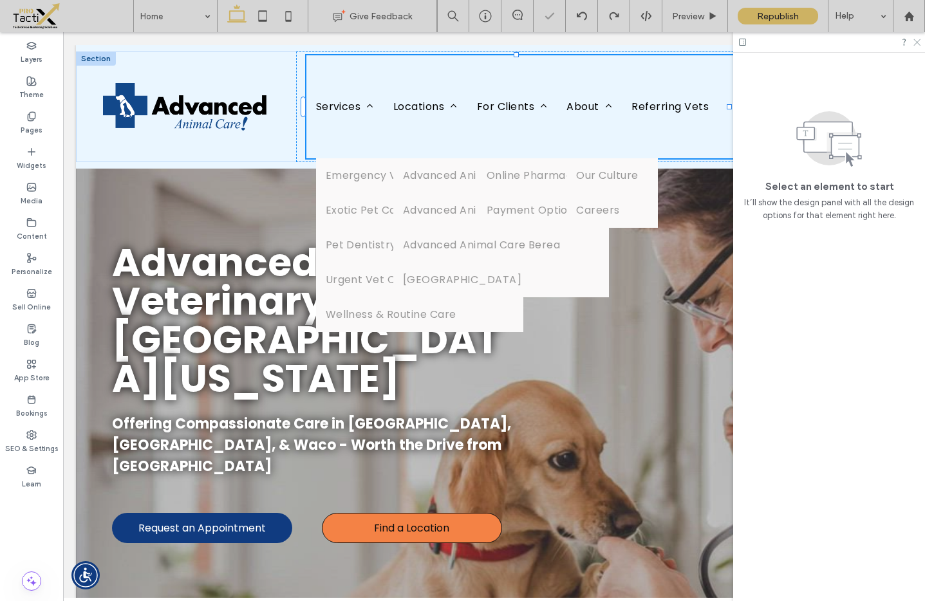
click at [916, 44] on icon at bounding box center [916, 41] width 8 height 8
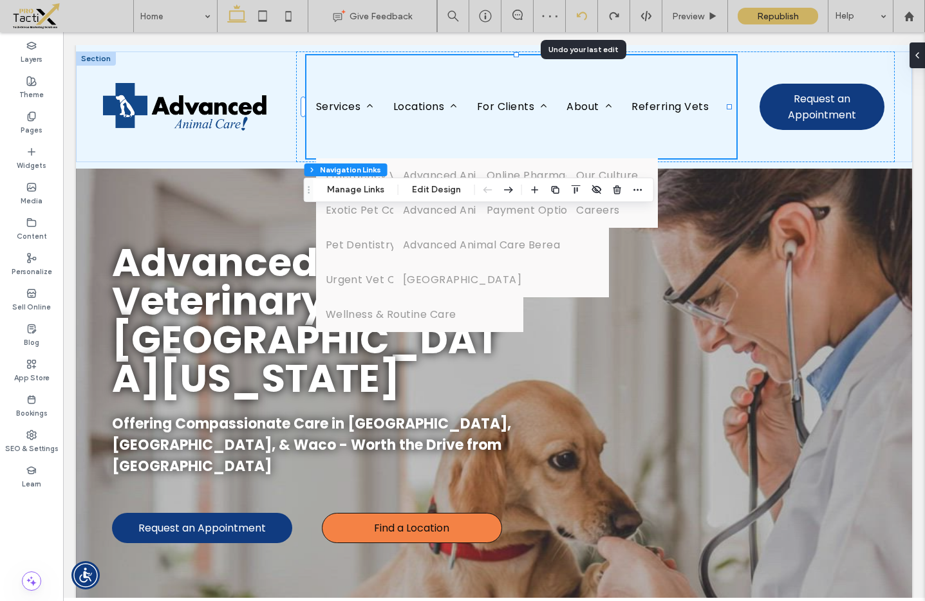
click at [588, 14] on div at bounding box center [582, 16] width 32 height 10
click at [586, 14] on use at bounding box center [581, 16] width 10 height 8
click at [585, 14] on use at bounding box center [581, 16] width 10 height 8
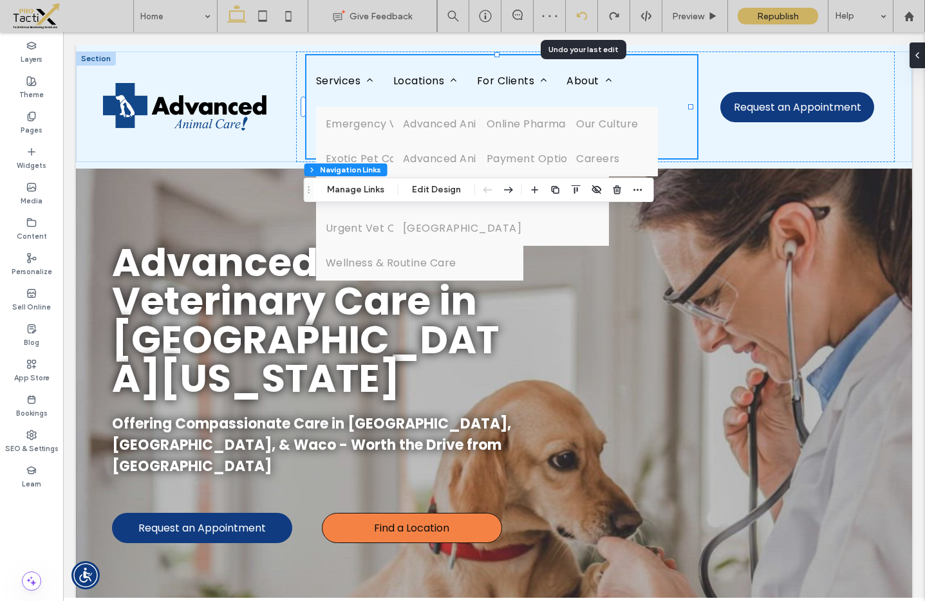
click at [585, 14] on use at bounding box center [581, 16] width 10 height 8
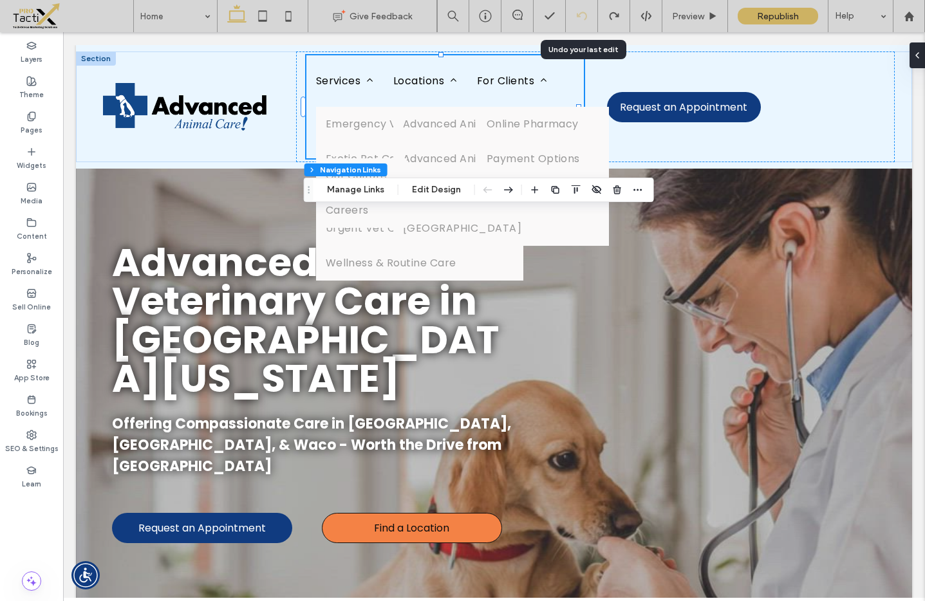
click at [583, 14] on icon at bounding box center [582, 16] width 10 height 10
click at [587, 17] on icon at bounding box center [582, 16] width 10 height 10
click at [284, 11] on icon at bounding box center [289, 16] width 26 height 26
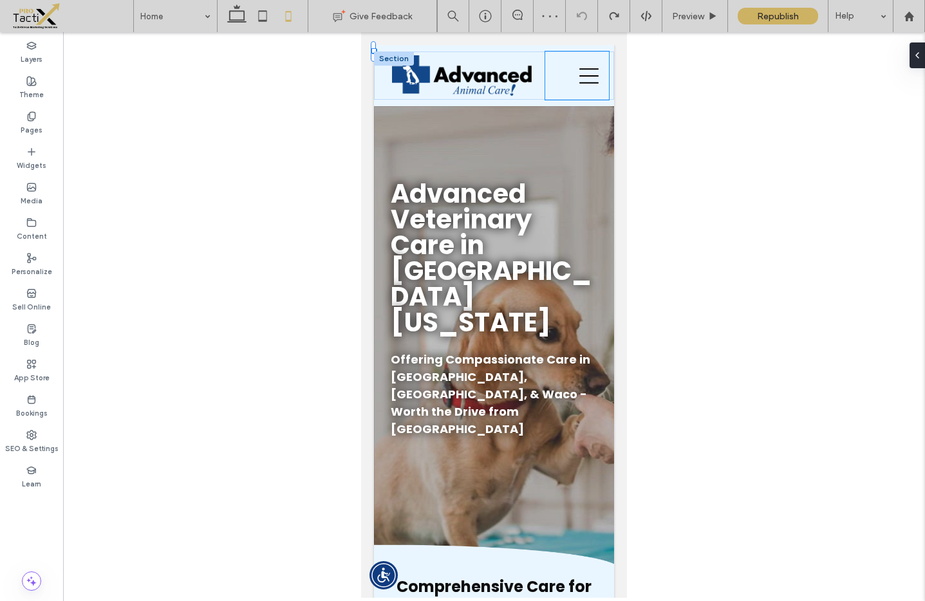
click at [558, 80] on div at bounding box center [577, 76] width 64 height 48
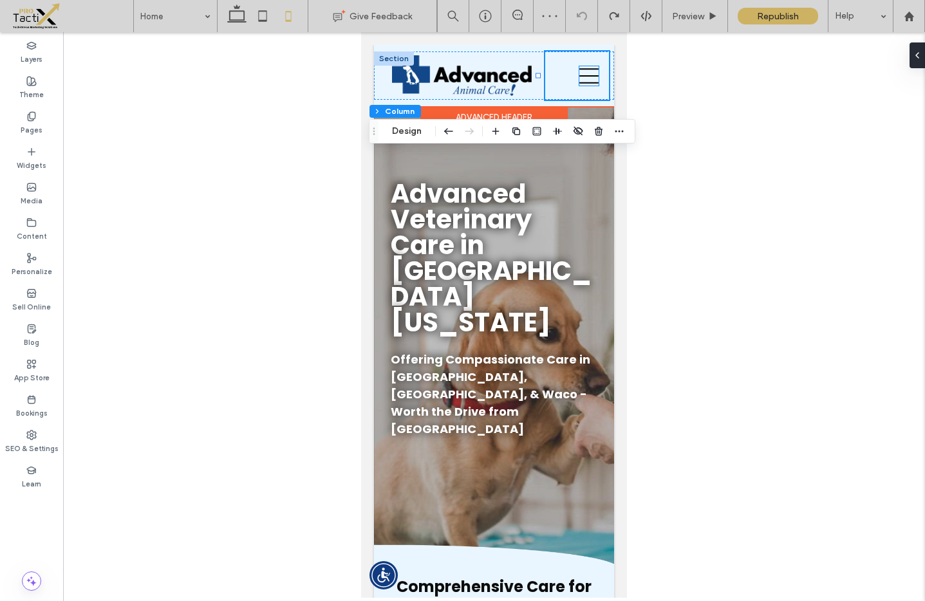
click at [586, 81] on icon at bounding box center [588, 75] width 19 height 19
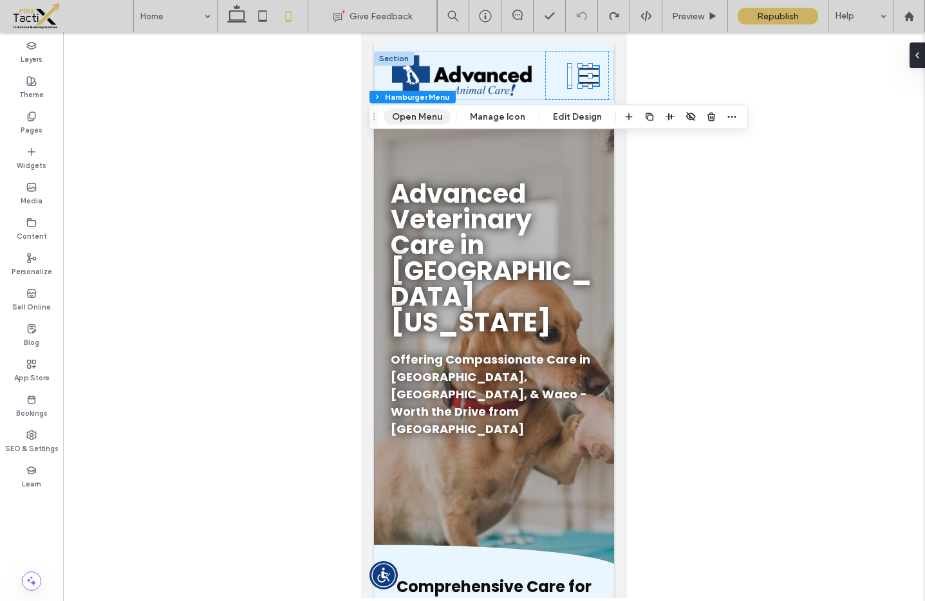
click at [427, 118] on button "Open Menu" at bounding box center [417, 116] width 67 height 15
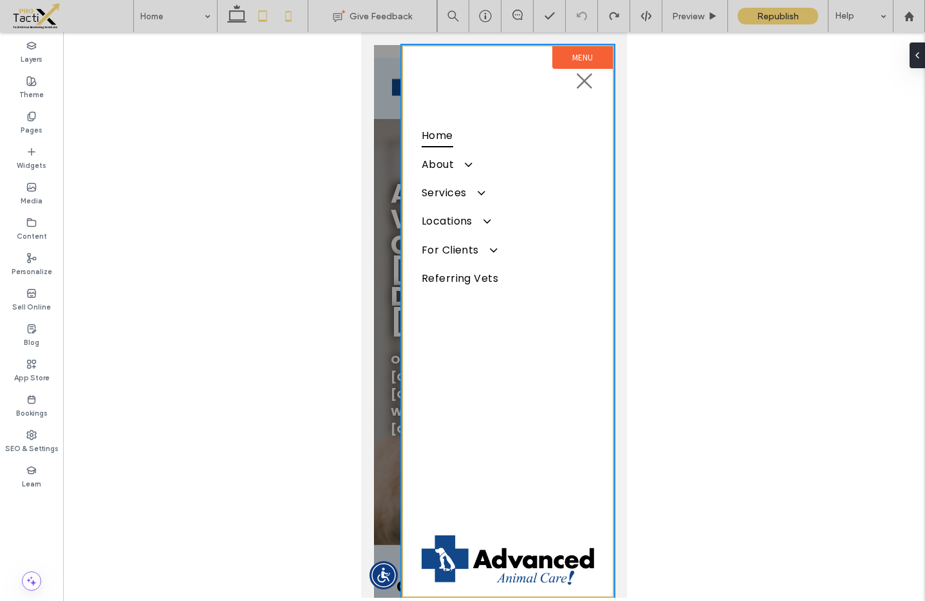
click at [267, 14] on use at bounding box center [263, 15] width 8 height 11
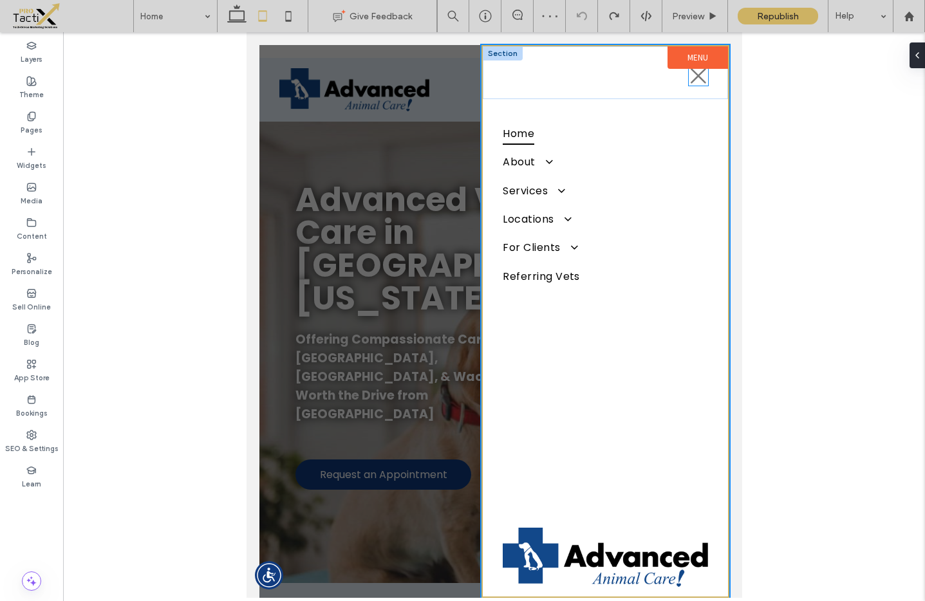
click at [688, 80] on icon at bounding box center [697, 75] width 19 height 19
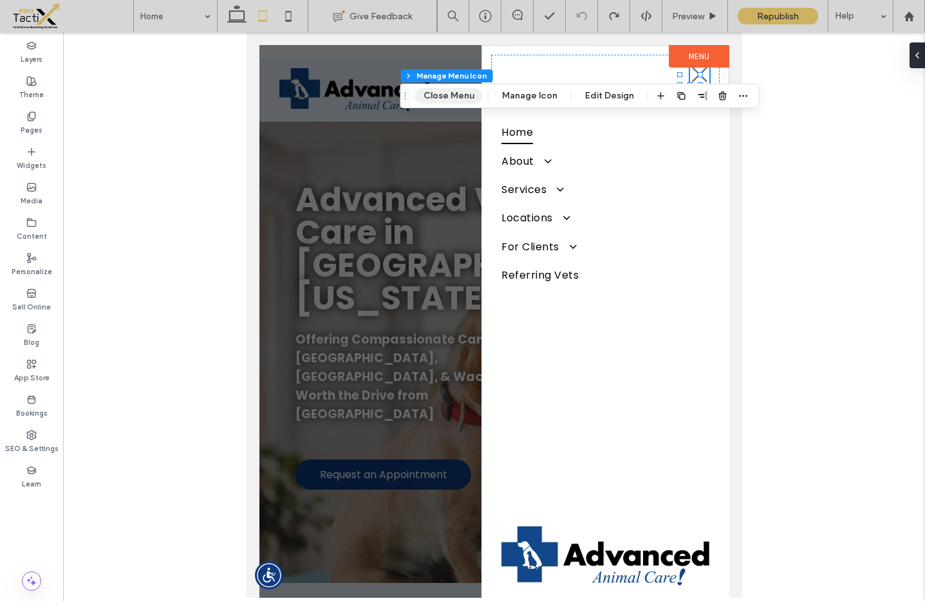
click at [440, 95] on button "Close Menu" at bounding box center [449, 95] width 68 height 15
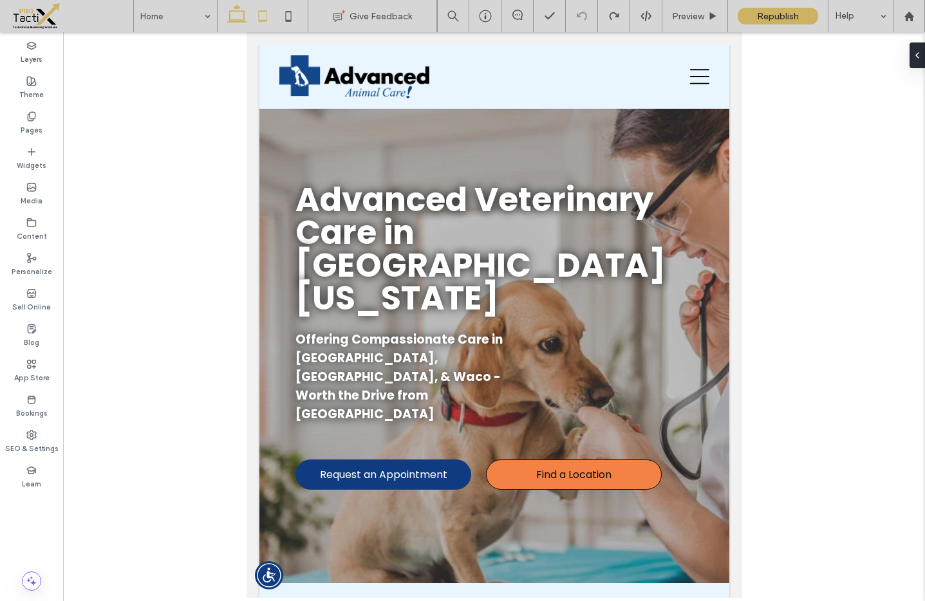
click at [236, 18] on icon at bounding box center [237, 16] width 26 height 26
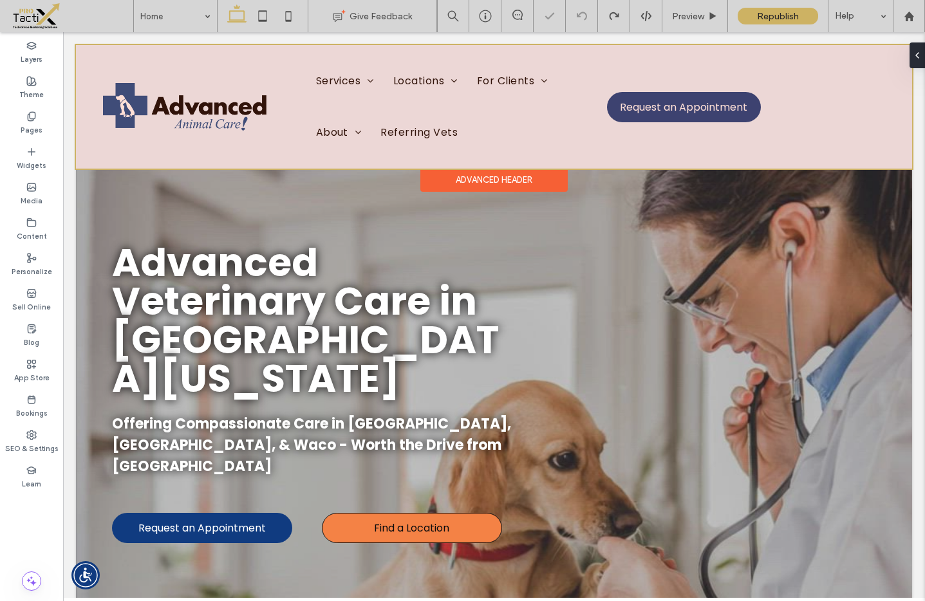
click at [538, 89] on div at bounding box center [494, 107] width 836 height 124
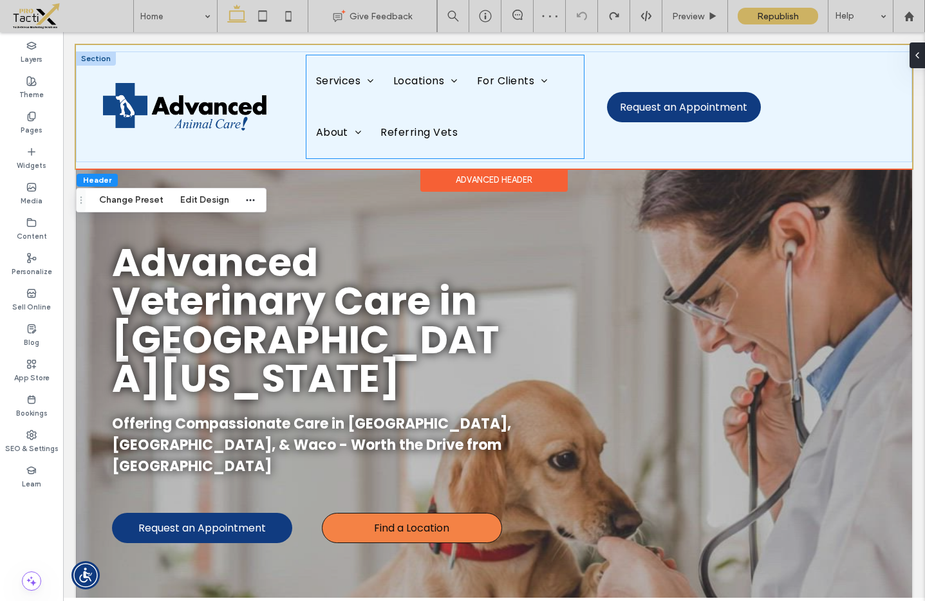
click at [573, 100] on ul "Services Emergency Vet Care Exotic Pet Care Pet Dentistry & [MEDICAL_DATA] Urge…" at bounding box center [444, 106] width 277 height 103
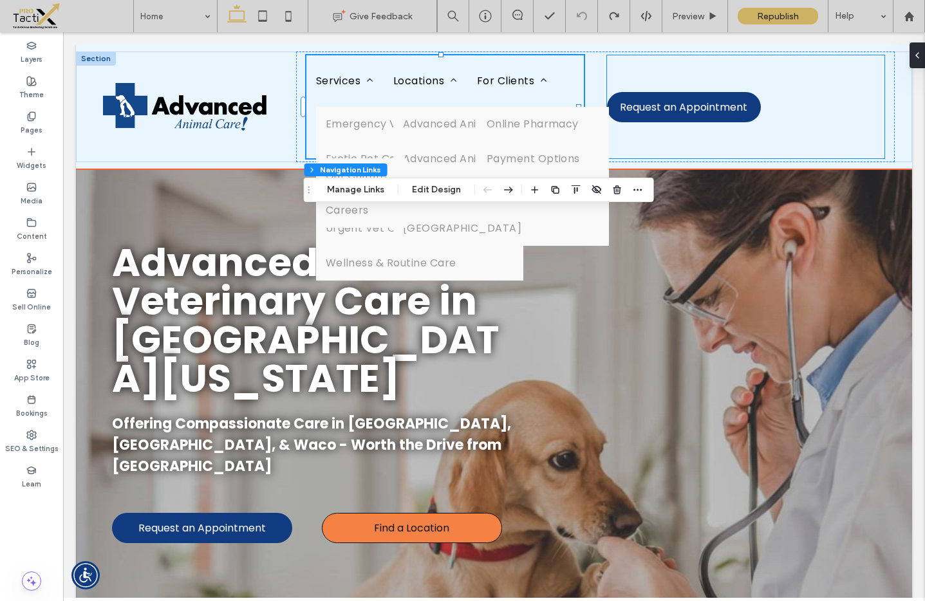
click at [624, 79] on div "Request an Appointment" at bounding box center [690, 106] width 166 height 103
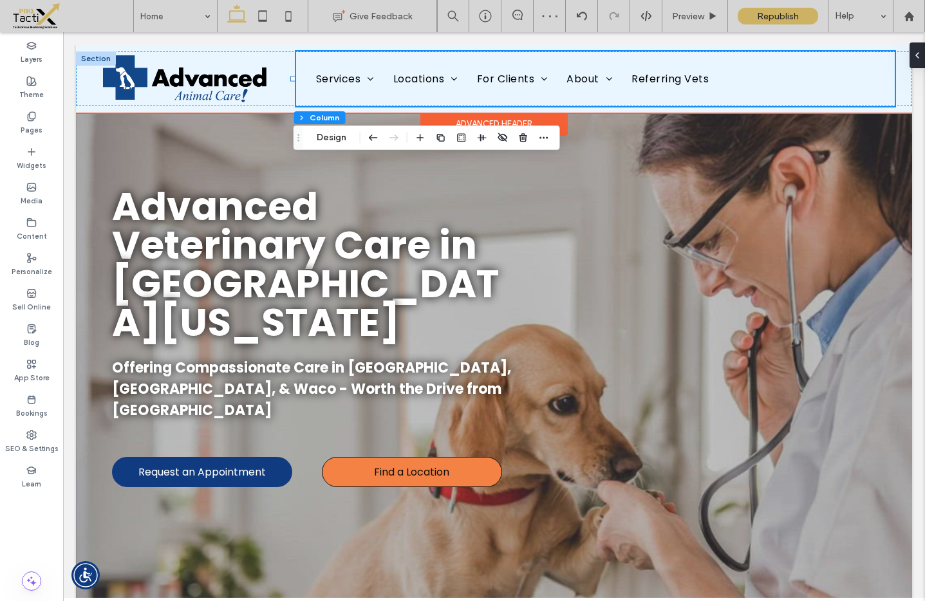
click at [883, 77] on div "Services Emergency Vet Care Exotic Pet Care Pet Dentistry & [MEDICAL_DATA] Urge…" at bounding box center [595, 79] width 599 height 55
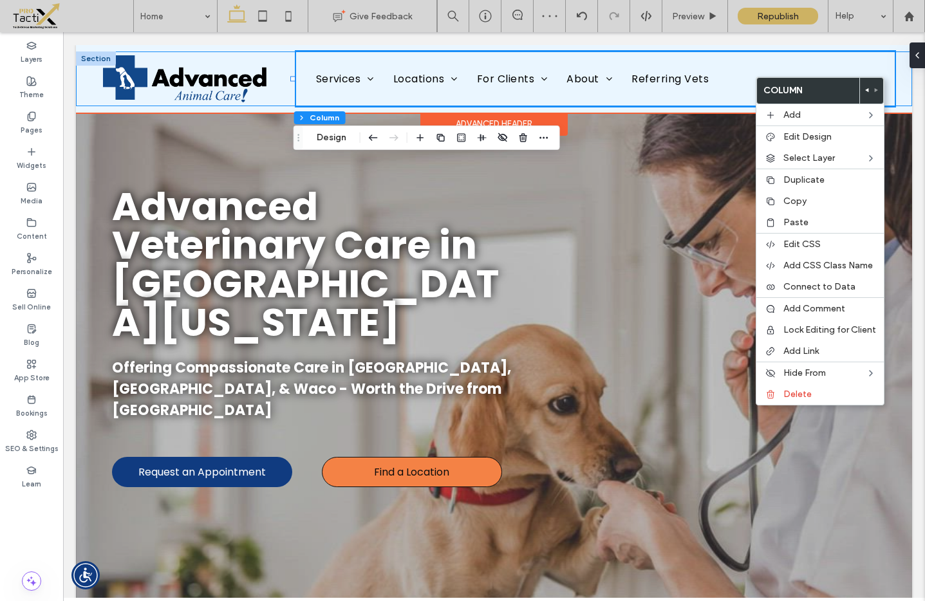
click at [897, 74] on div "Services Emergency Vet Care Exotic Pet Care Pet Dentistry & [MEDICAL_DATA] Urge…" at bounding box center [494, 79] width 836 height 55
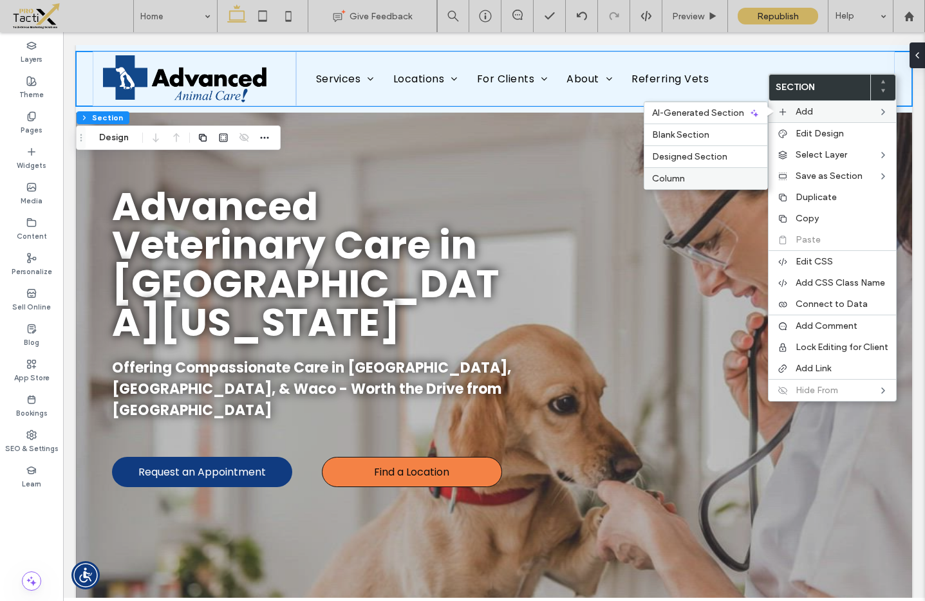
drag, startPoint x: 667, startPoint y: 177, endPoint x: 636, endPoint y: 136, distance: 51.5
click at [667, 177] on span "Column" at bounding box center [668, 178] width 33 height 11
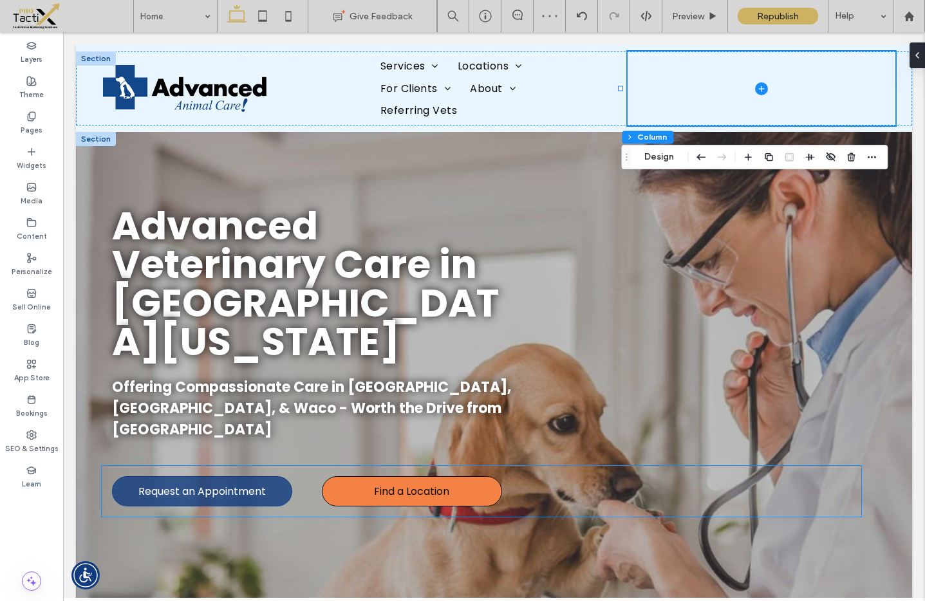
drag, startPoint x: 216, startPoint y: 468, endPoint x: 221, endPoint y: 474, distance: 8.2
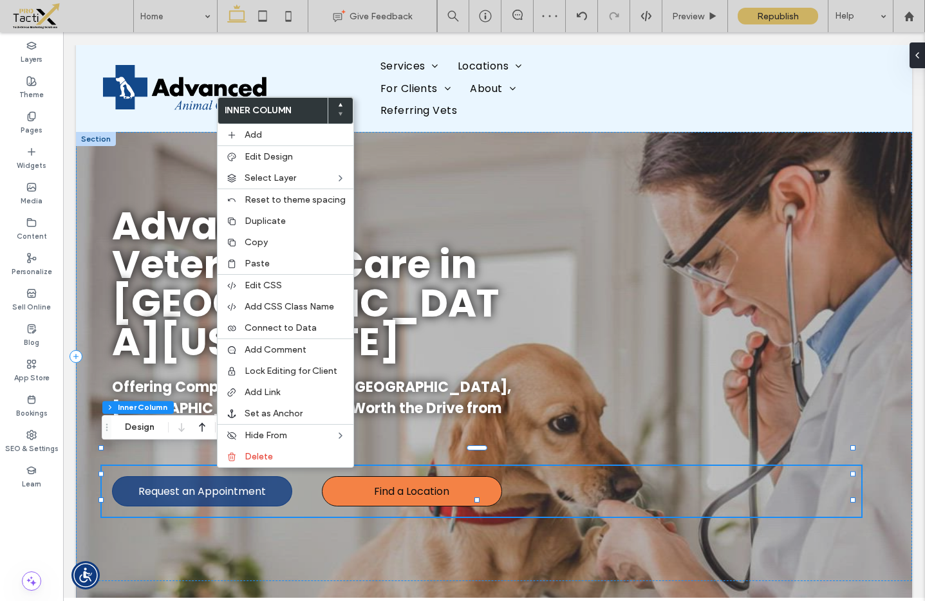
click at [219, 484] on span "Request an Appointment" at bounding box center [201, 492] width 127 height 16
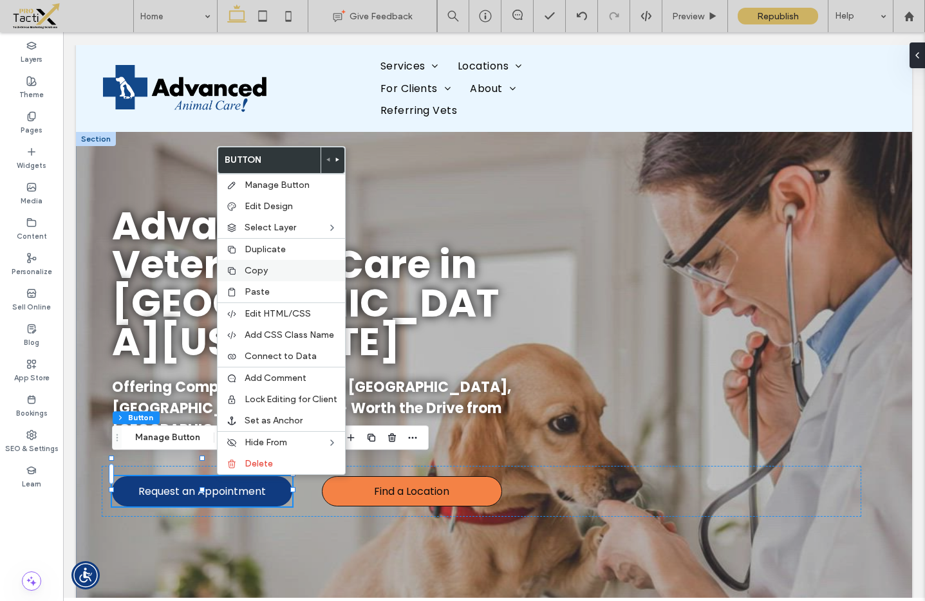
click at [261, 277] on div "Copy" at bounding box center [281, 270] width 127 height 21
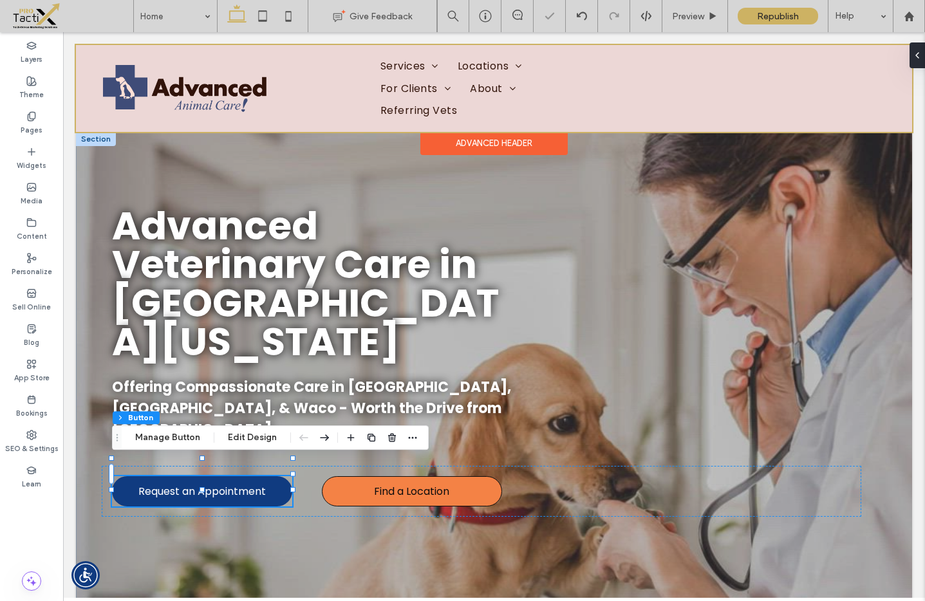
click at [784, 89] on div at bounding box center [494, 88] width 836 height 87
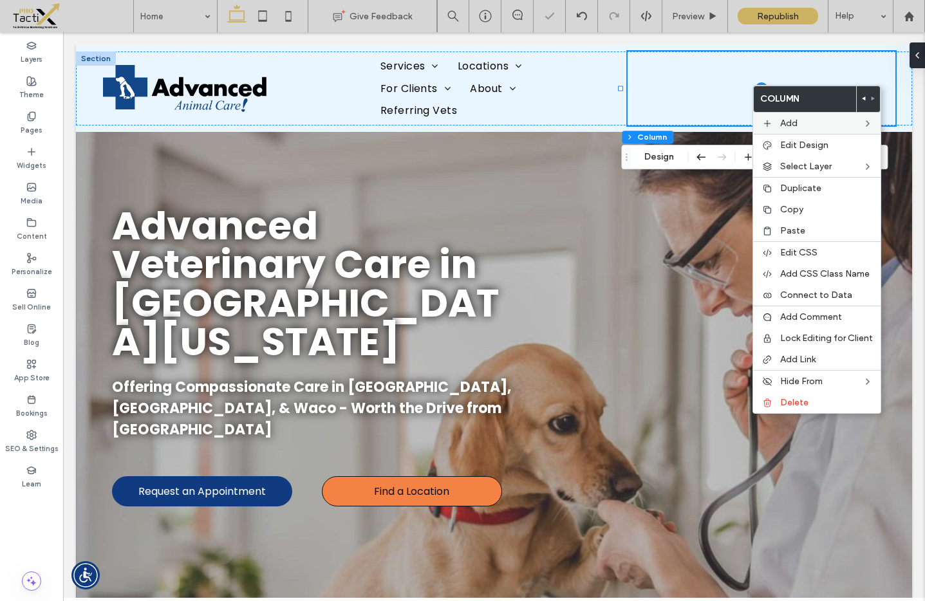
type input "**"
click at [792, 230] on span "Paste" at bounding box center [792, 230] width 25 height 11
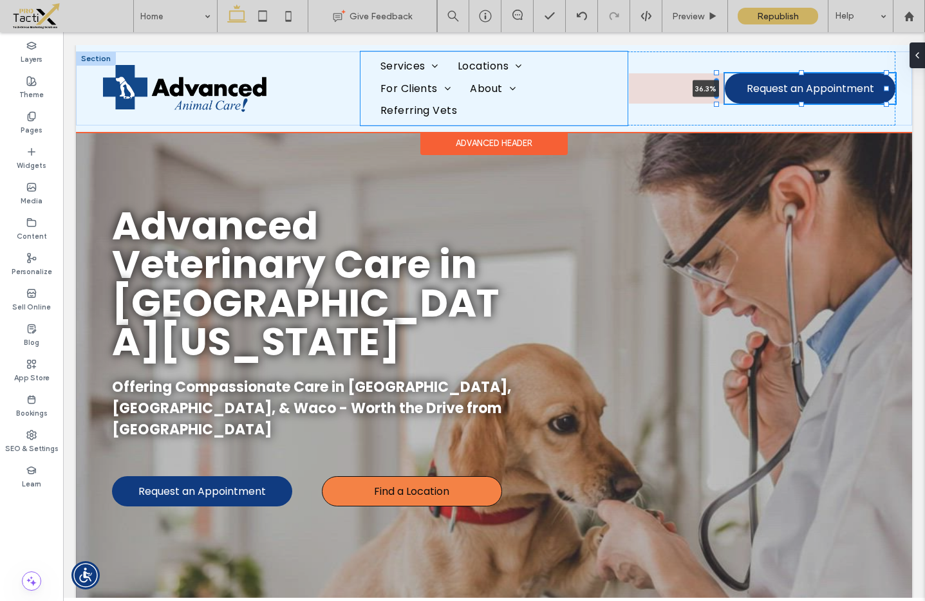
drag, startPoint x: 619, startPoint y: 89, endPoint x: 715, endPoint y: 88, distance: 95.9
click at [715, 88] on div at bounding box center [716, 89] width 5 height 21
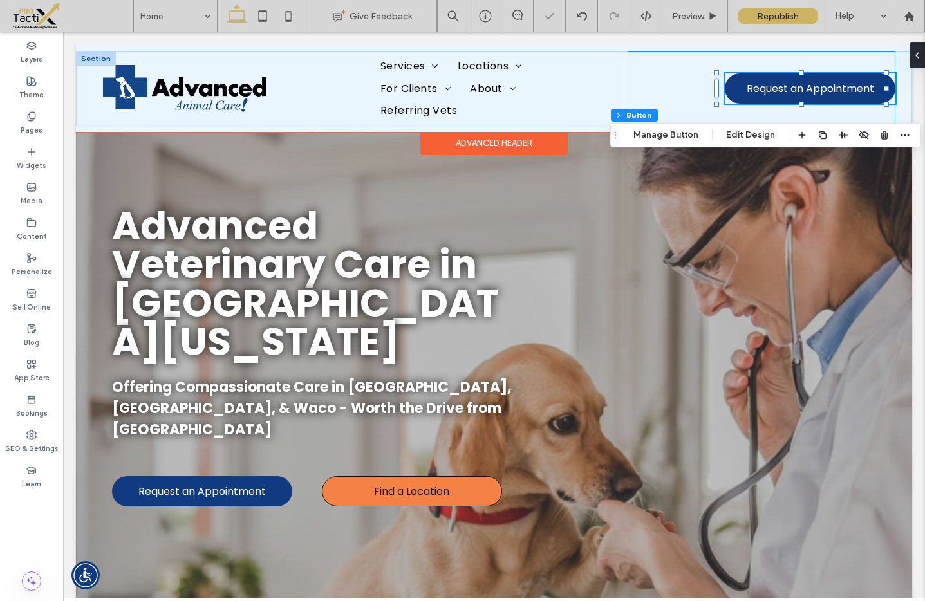
click at [659, 96] on div "Request an Appointment 36.3%" at bounding box center [762, 89] width 268 height 74
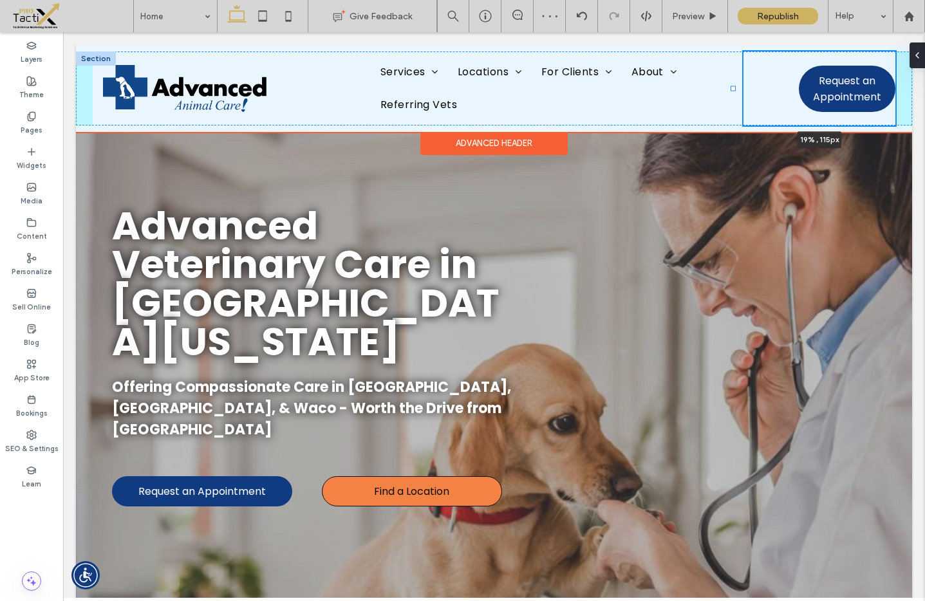
drag, startPoint x: 621, startPoint y: 89, endPoint x: 735, endPoint y: 87, distance: 113.3
click at [735, 87] on div at bounding box center [733, 88] width 5 height 5
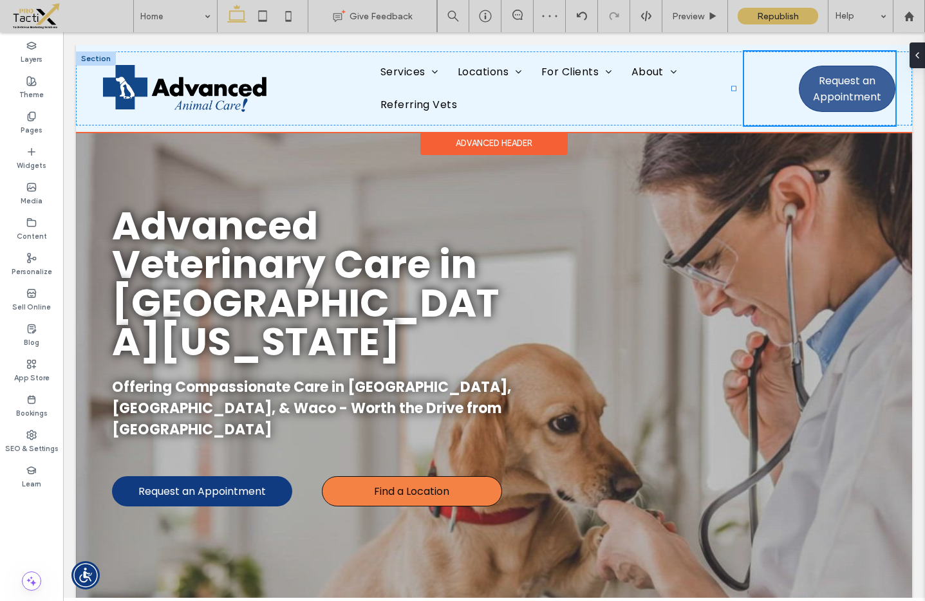
type input "**"
type input "***"
type input "**"
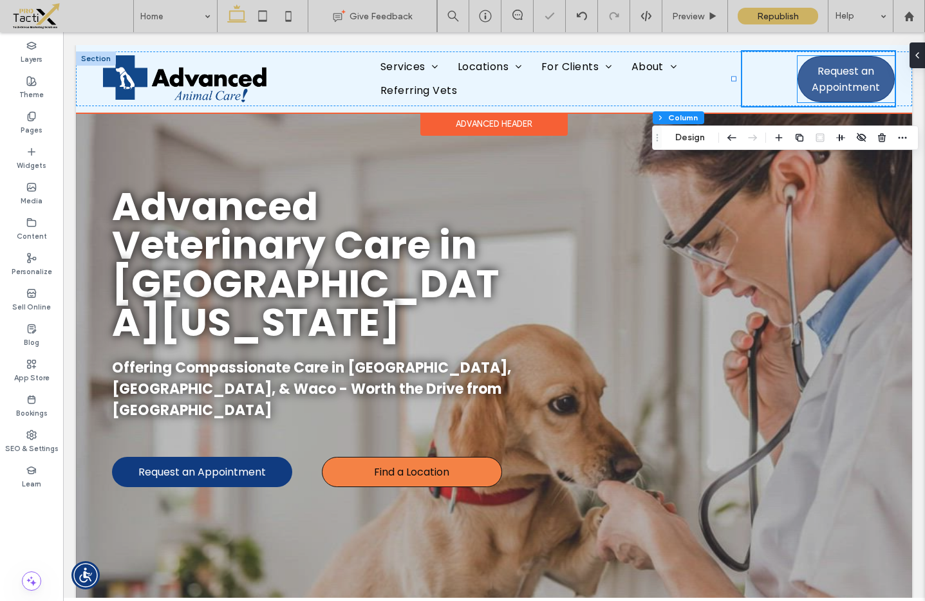
click at [803, 86] on span "Request an Appointment" at bounding box center [846, 79] width 96 height 32
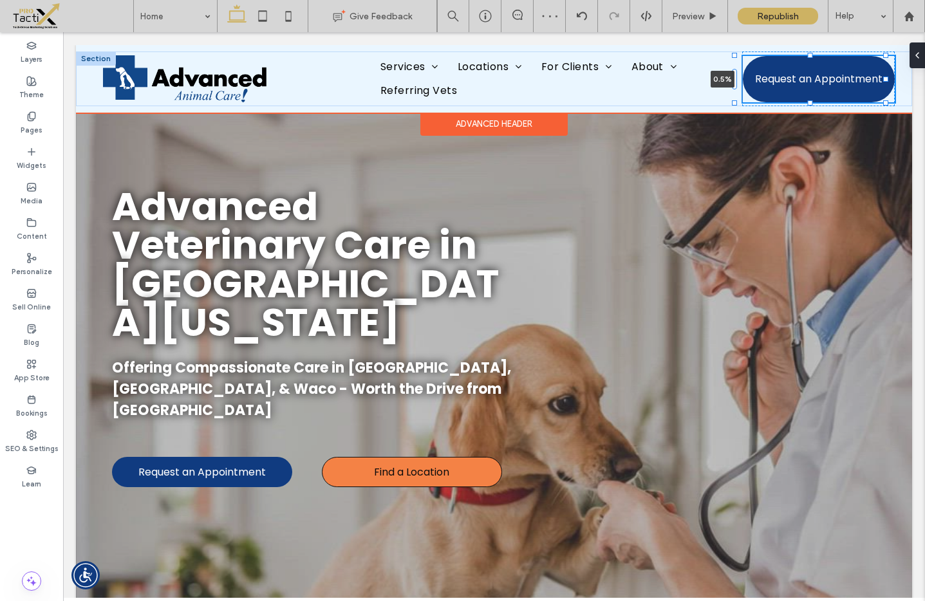
drag, startPoint x: 787, startPoint y: 84, endPoint x: 785, endPoint y: 97, distance: 13.0
click at [734, 85] on div at bounding box center [734, 79] width 5 height 21
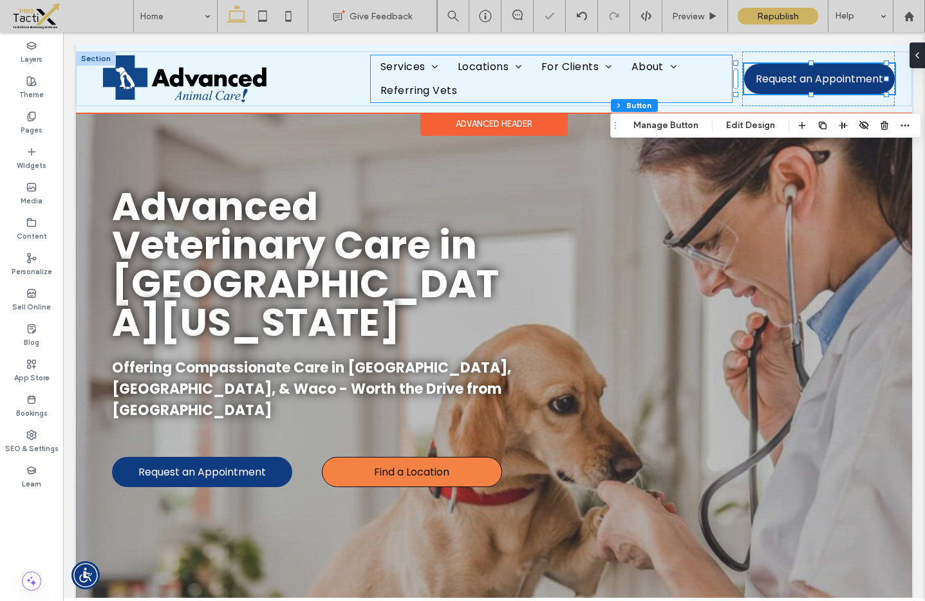
click at [678, 86] on ul "Services Emergency Vet Care Exotic Pet Care Pet Dentistry & Teeth Cleaning Urge…" at bounding box center [551, 78] width 361 height 47
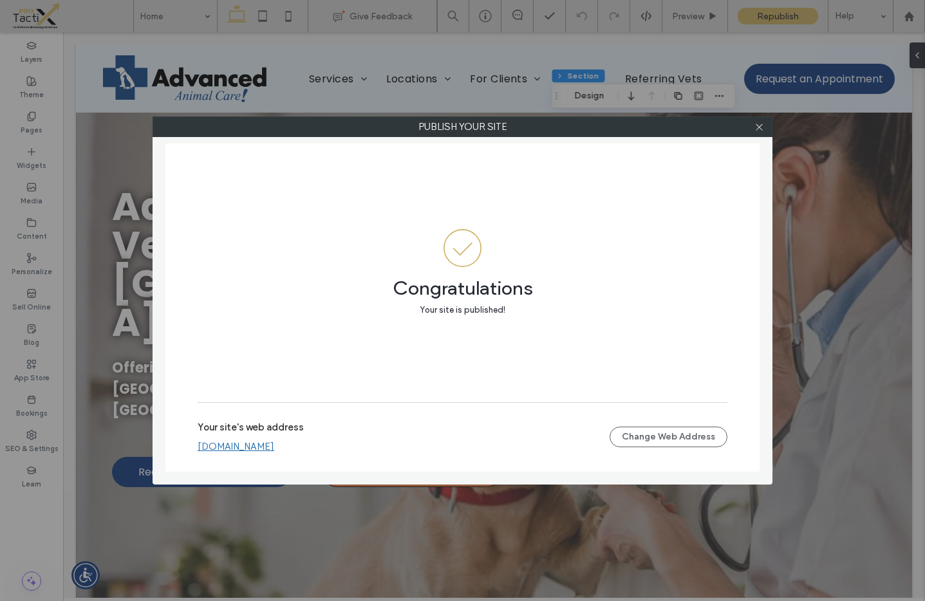
scroll to position [13, 0]
